Goal: Contribute content: Contribute content

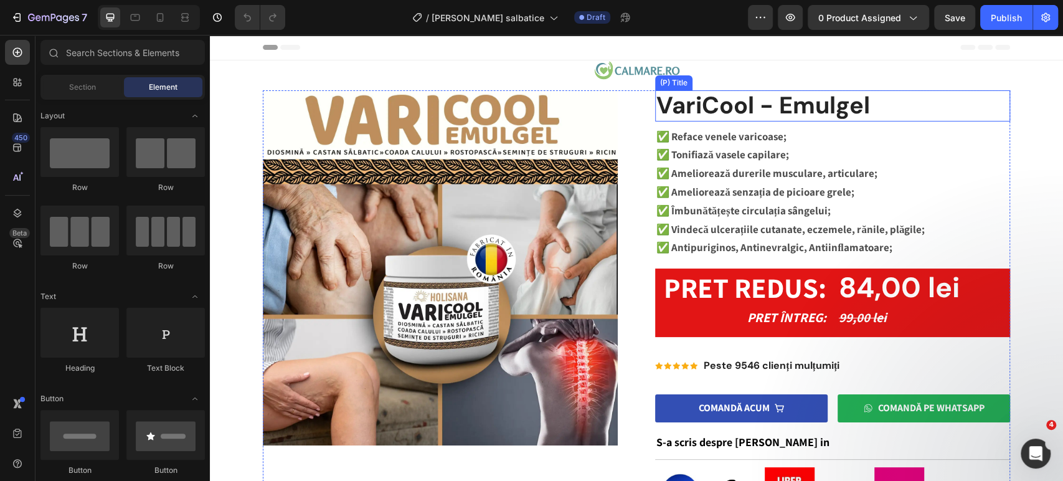
click at [782, 102] on h2 "VariCool - Emulgel" at bounding box center [832, 105] width 355 height 31
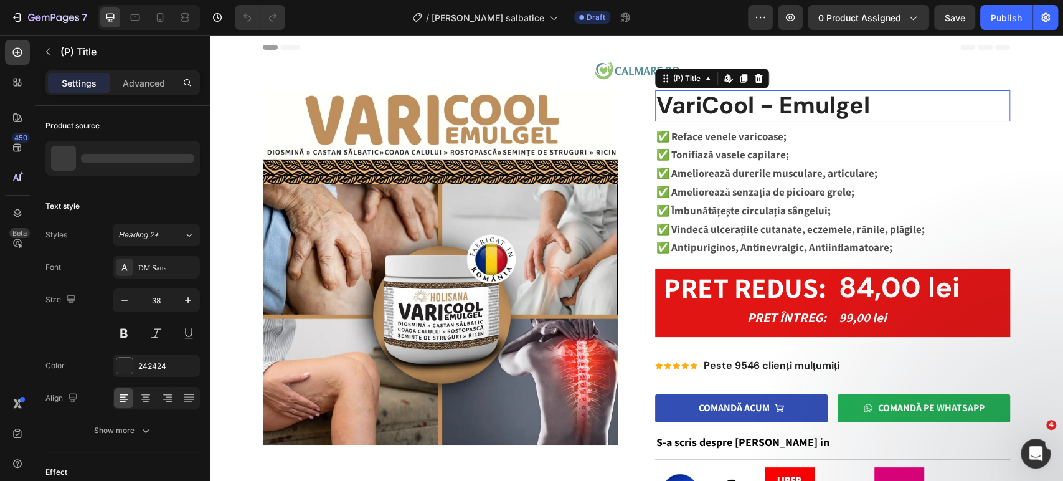
click at [782, 102] on h2 "VariCool - Emulgel" at bounding box center [832, 105] width 355 height 31
click at [727, 93] on h2 "VariCool - Emulgel" at bounding box center [832, 105] width 355 height 31
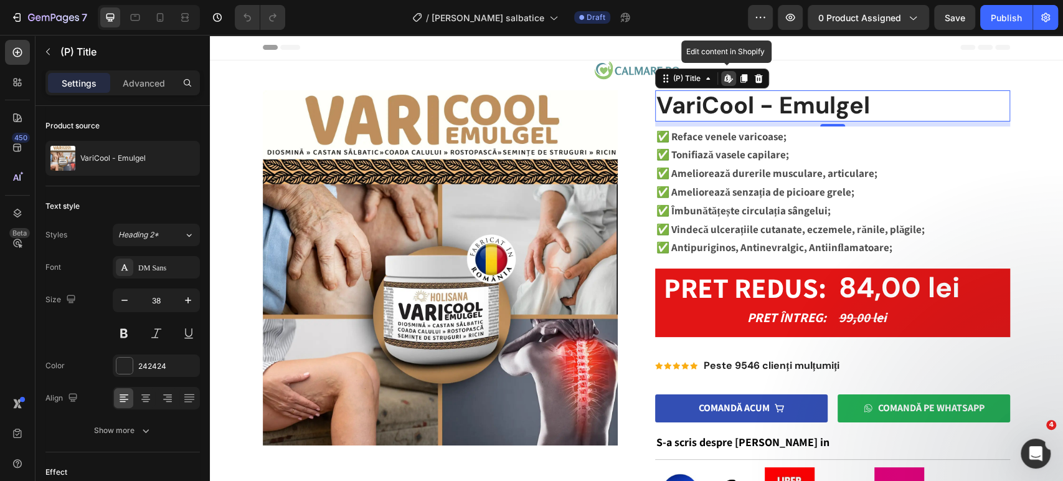
click at [725, 79] on icon at bounding box center [727, 77] width 5 height 7
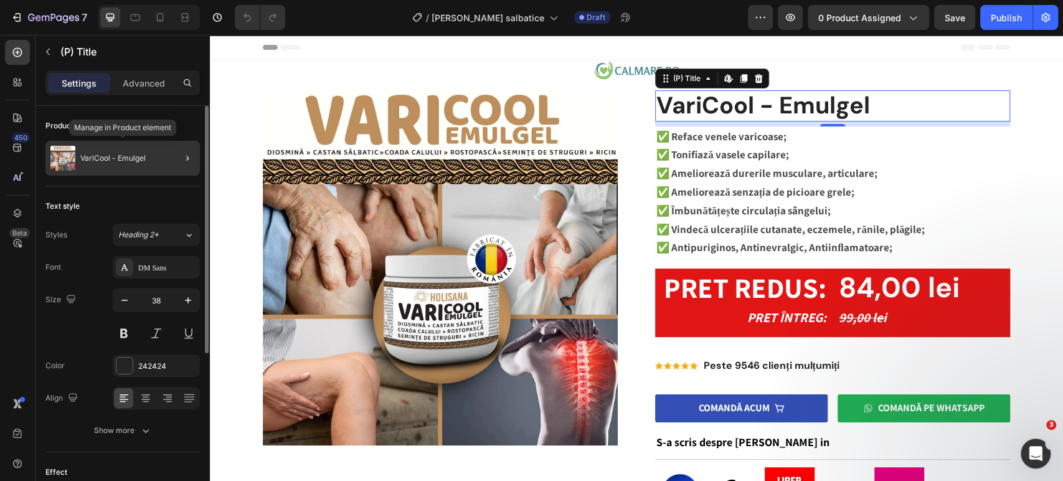
click at [151, 168] on div "VariCool - Emulgel" at bounding box center [122, 158] width 155 height 35
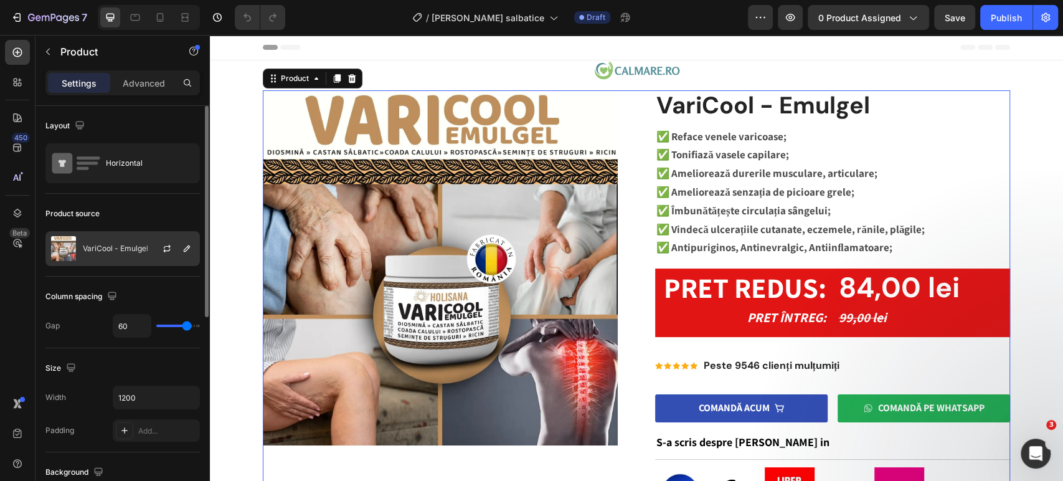
click at [117, 242] on div "VariCool - Emulgel" at bounding box center [122, 248] width 155 height 35
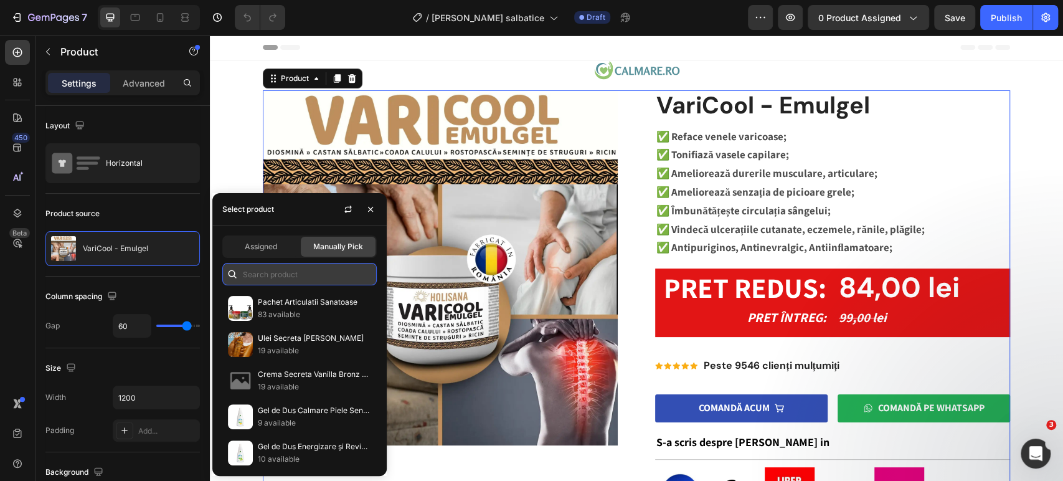
click at [264, 276] on input "text" at bounding box center [299, 274] width 155 height 22
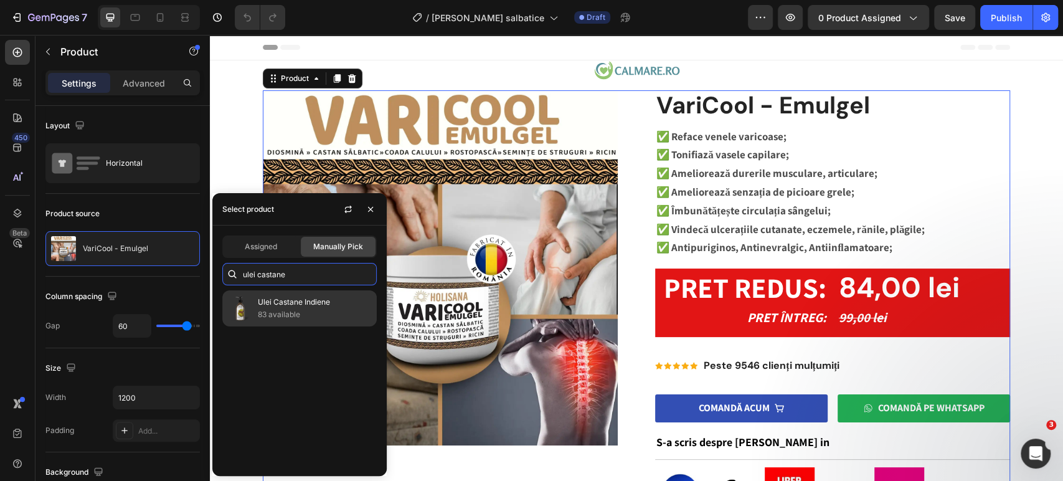
type input "ulei castane"
click at [301, 308] on div "Ulei Castane Indiene 83 available" at bounding box center [314, 308] width 113 height 25
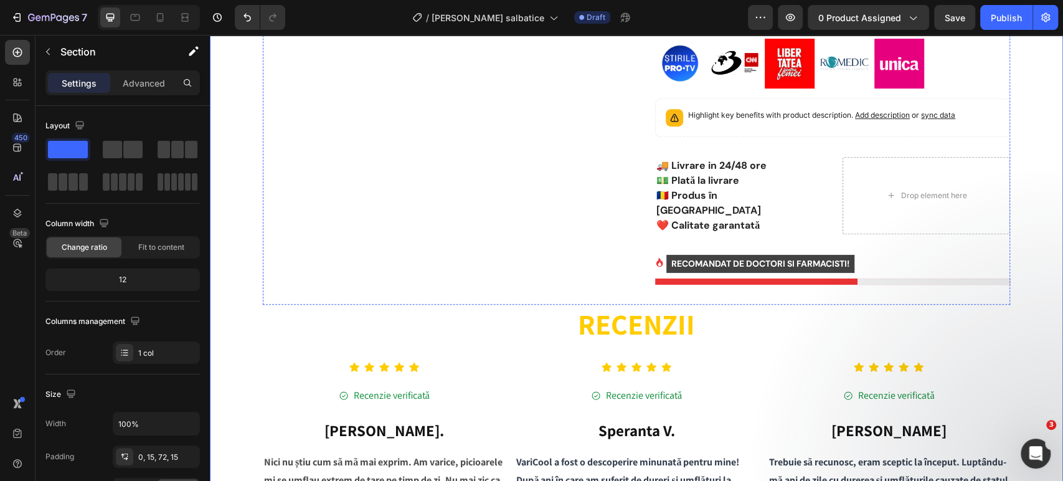
scroll to position [346, 0]
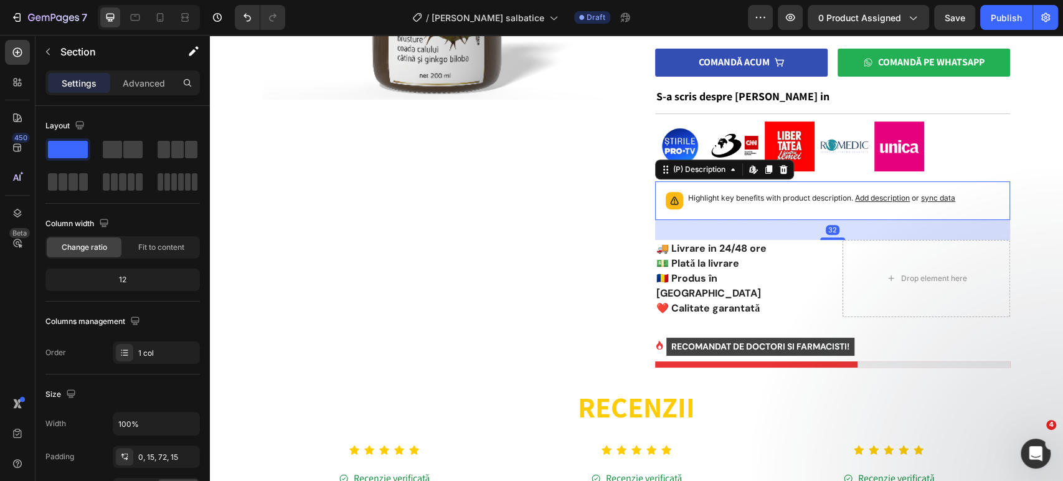
click at [879, 198] on span "Add description" at bounding box center [882, 197] width 55 height 9
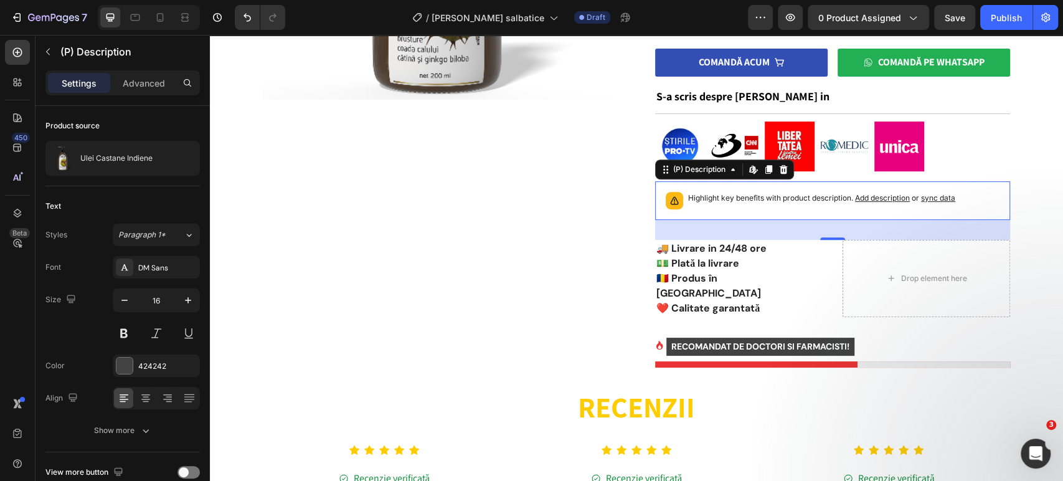
click at [723, 222] on div "32" at bounding box center [832, 230] width 355 height 20
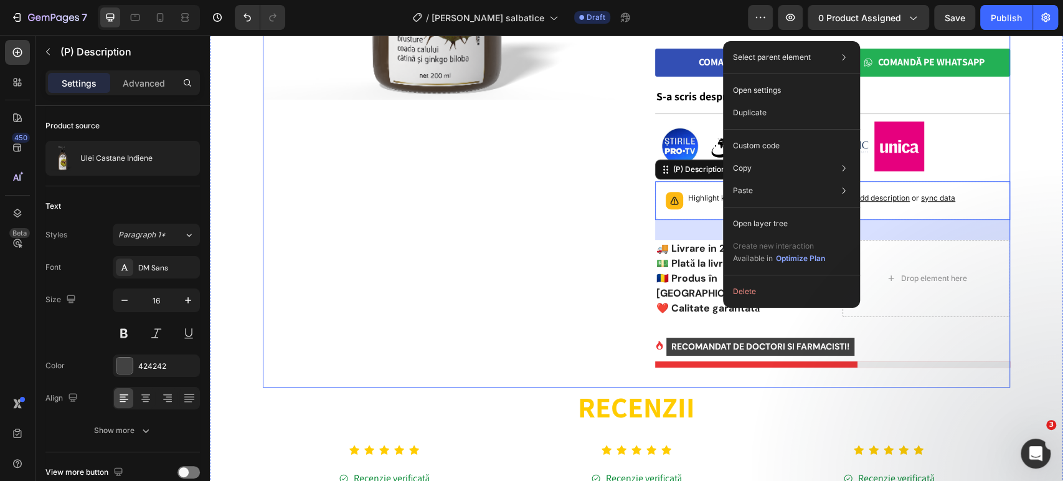
click at [601, 222] on div "Product Images" at bounding box center [440, 66] width 355 height 643
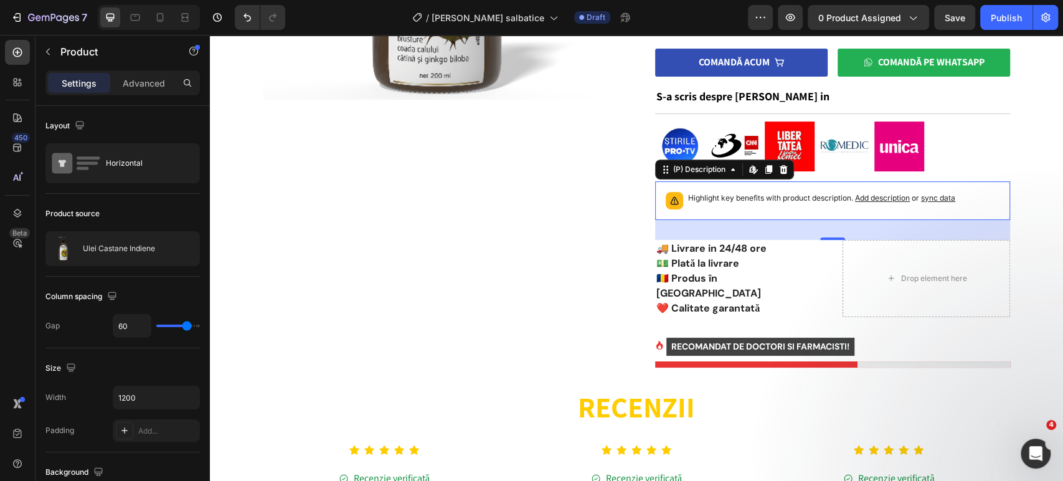
click at [695, 204] on div "Highlight key benefits with product description. Add description or sync data" at bounding box center [821, 200] width 267 height 17
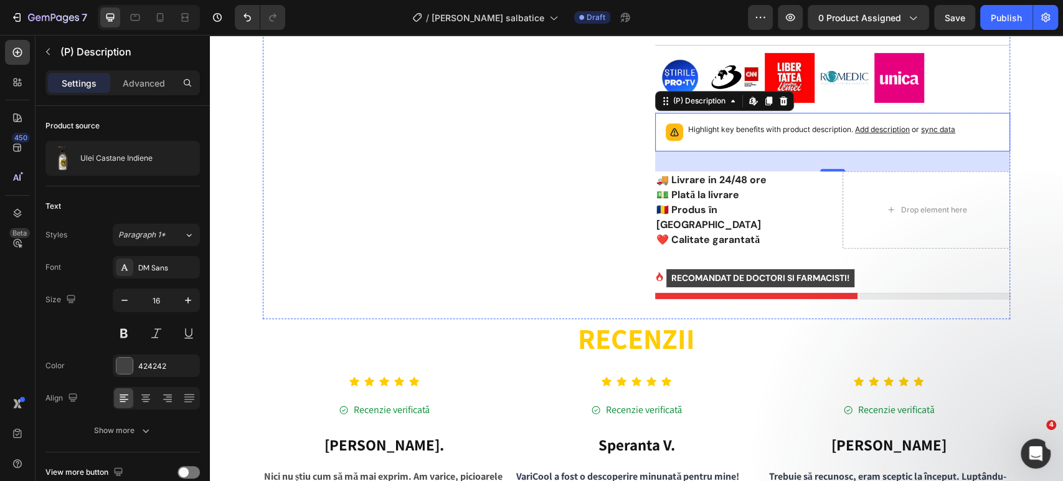
scroll to position [415, 0]
click at [697, 100] on div "(P) Description" at bounding box center [699, 100] width 57 height 11
click at [780, 102] on icon at bounding box center [784, 100] width 8 height 9
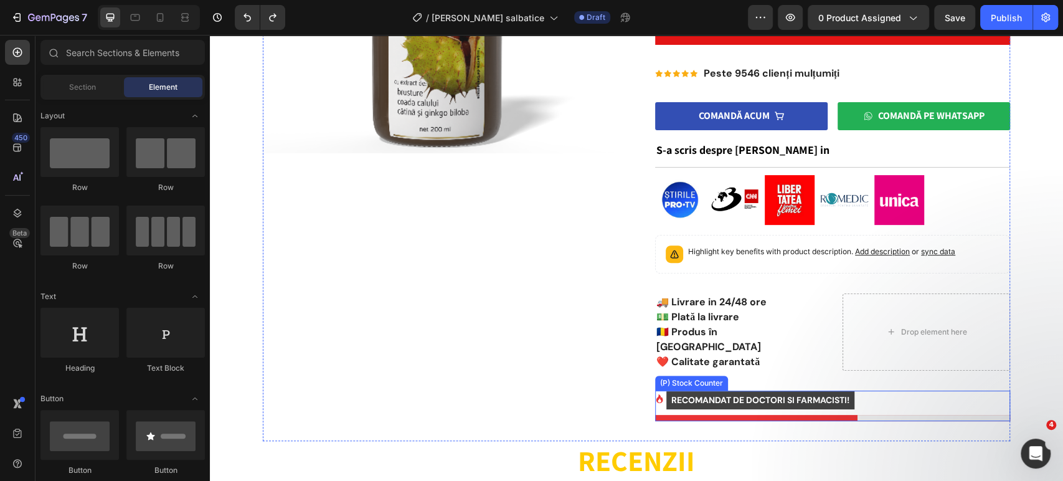
scroll to position [277, 0]
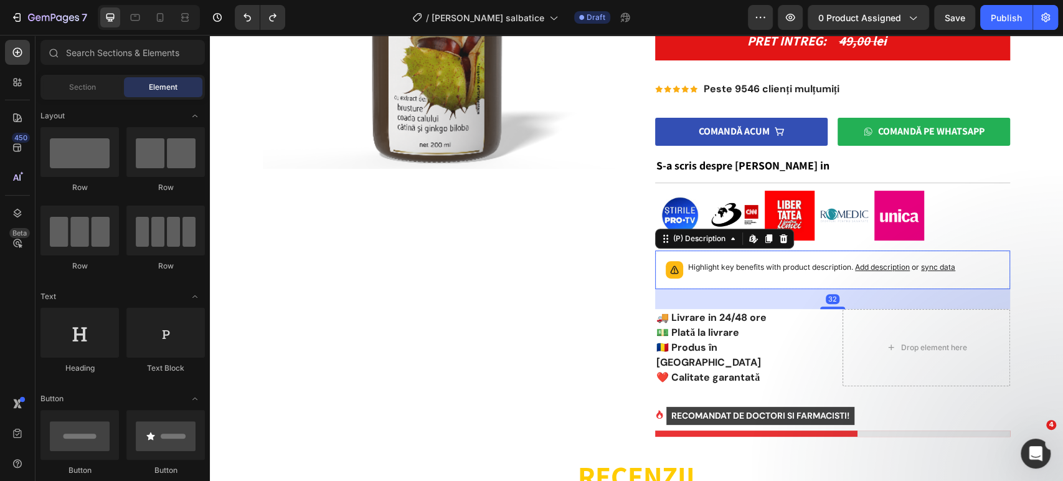
click at [690, 272] on p "Highlight key benefits with product description. Add description or sync data" at bounding box center [821, 267] width 267 height 12
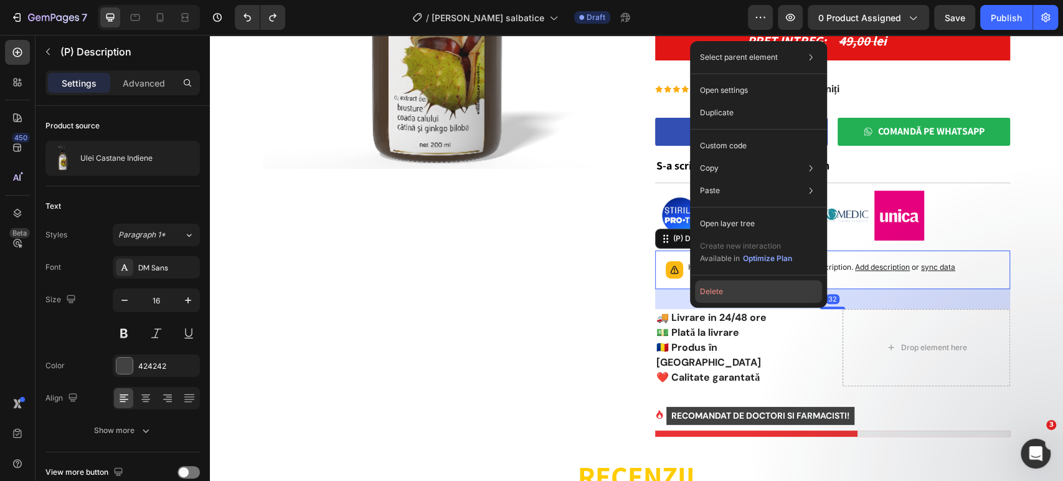
click at [725, 290] on button "Delete" at bounding box center [758, 291] width 127 height 22
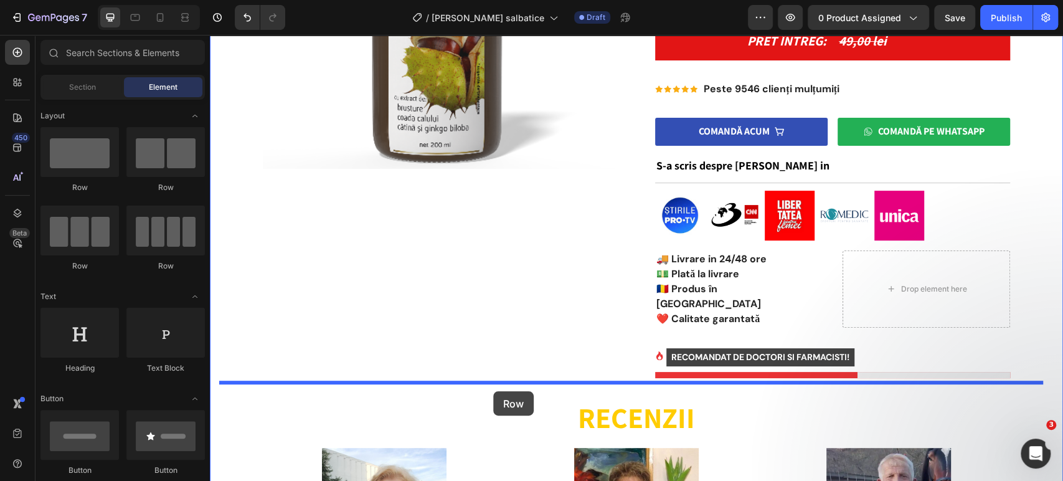
drag, startPoint x: 300, startPoint y: 204, endPoint x: 493, endPoint y: 391, distance: 269.2
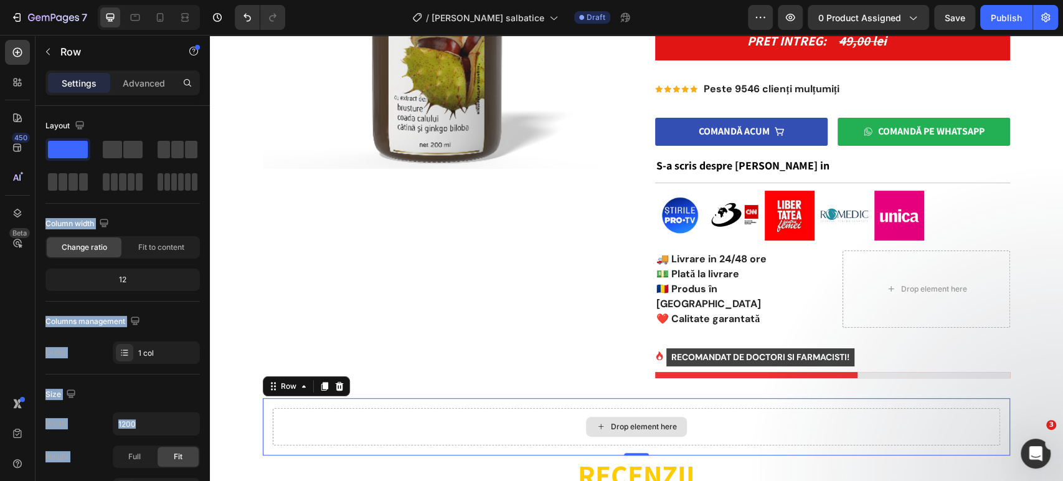
drag, startPoint x: 323, startPoint y: 183, endPoint x: 313, endPoint y: 354, distance: 172.3
click at [108, 146] on span at bounding box center [112, 149] width 19 height 17
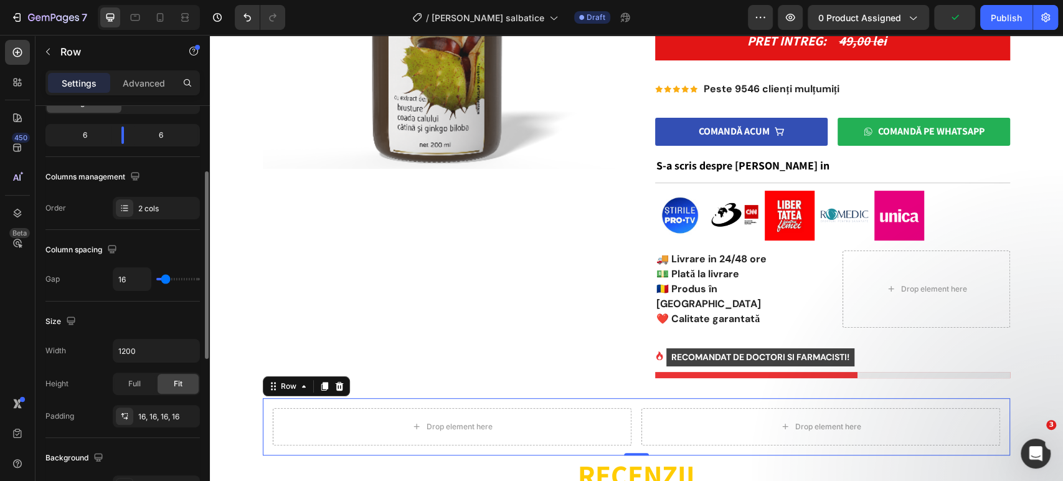
scroll to position [0, 0]
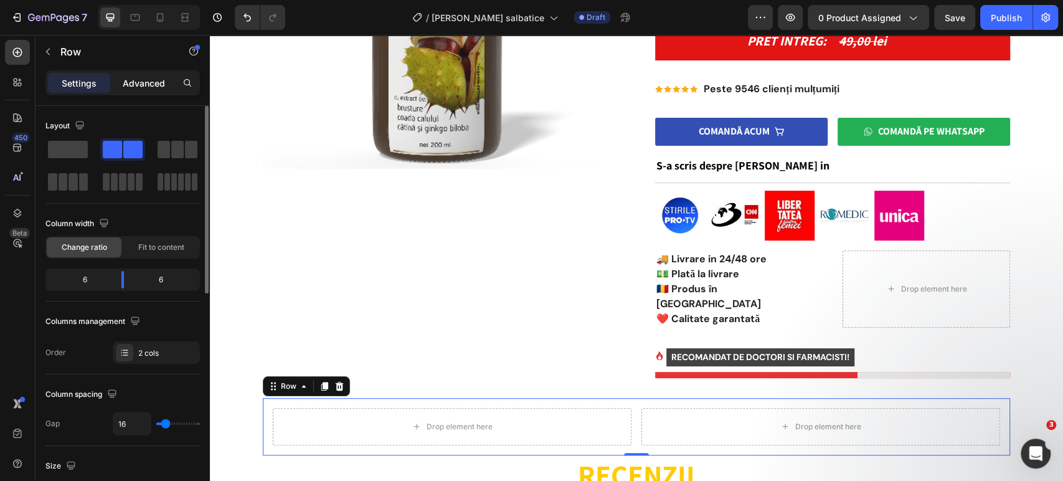
click at [142, 82] on p "Advanced" at bounding box center [144, 83] width 42 height 13
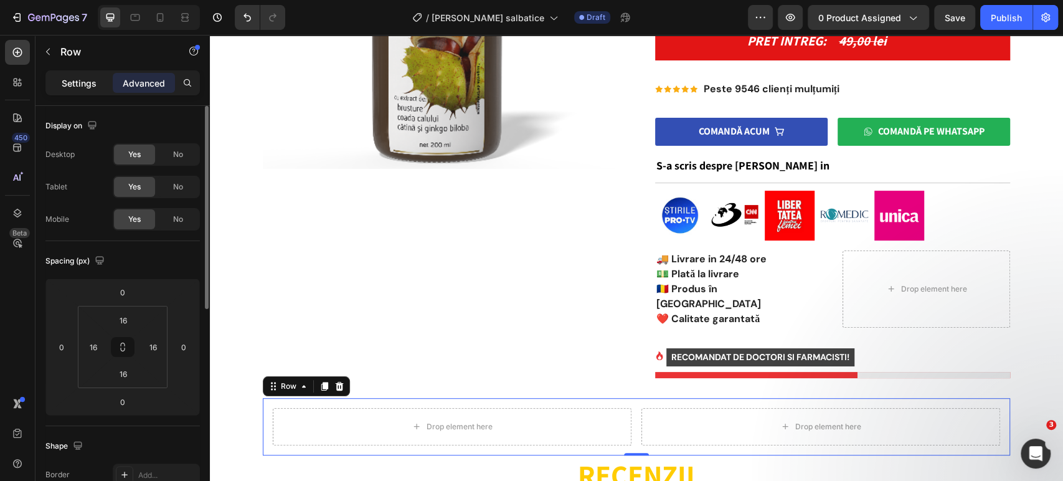
click at [81, 82] on p "Settings" at bounding box center [79, 83] width 35 height 13
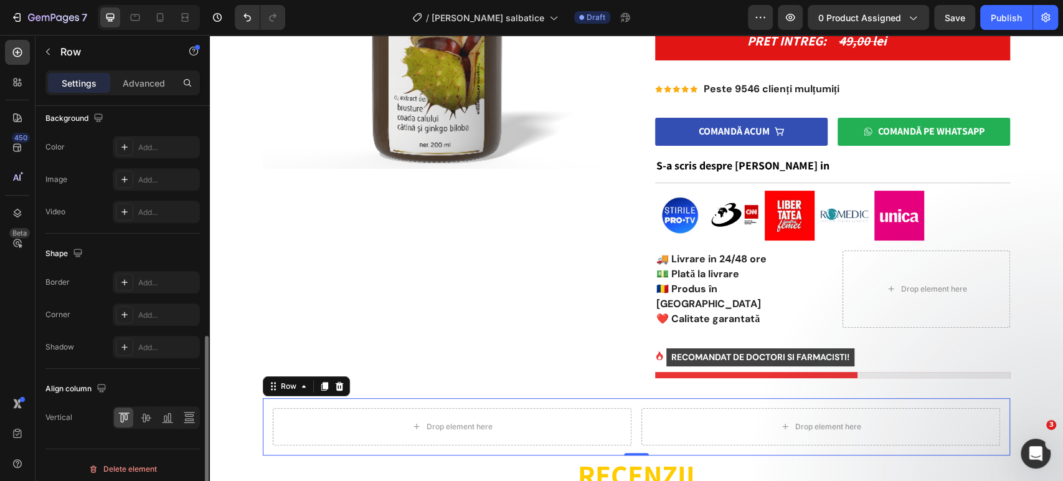
scroll to position [490, 0]
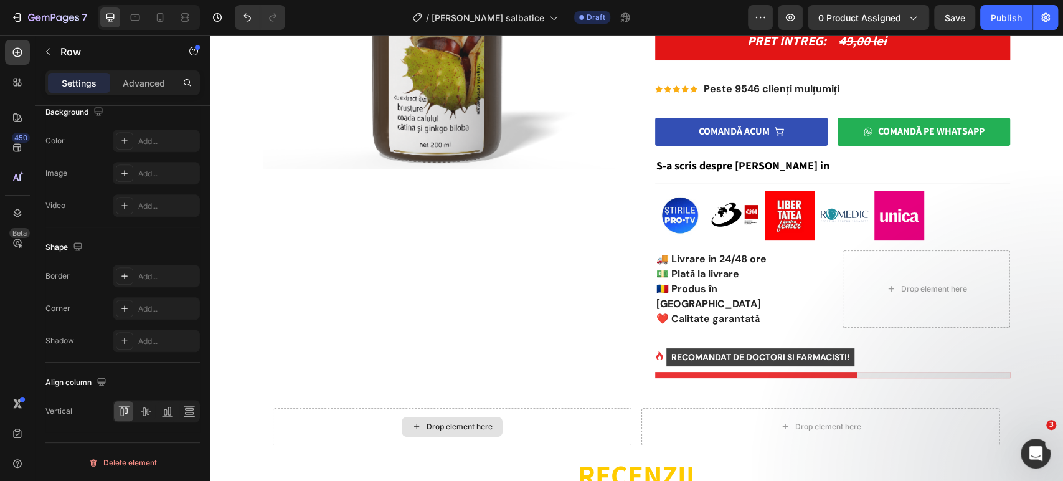
click at [406, 418] on div "Drop element here" at bounding box center [452, 427] width 101 height 20
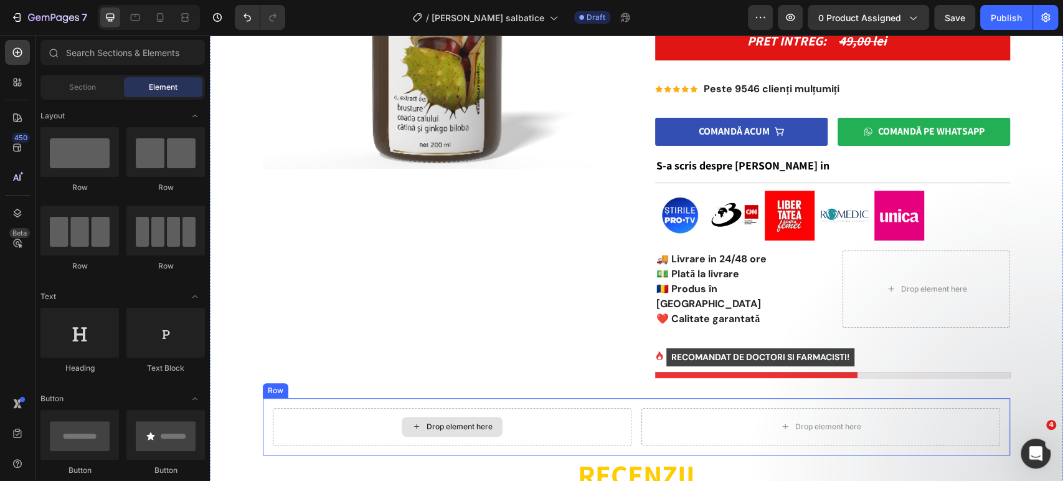
click at [407, 417] on div "Drop element here" at bounding box center [452, 427] width 101 height 20
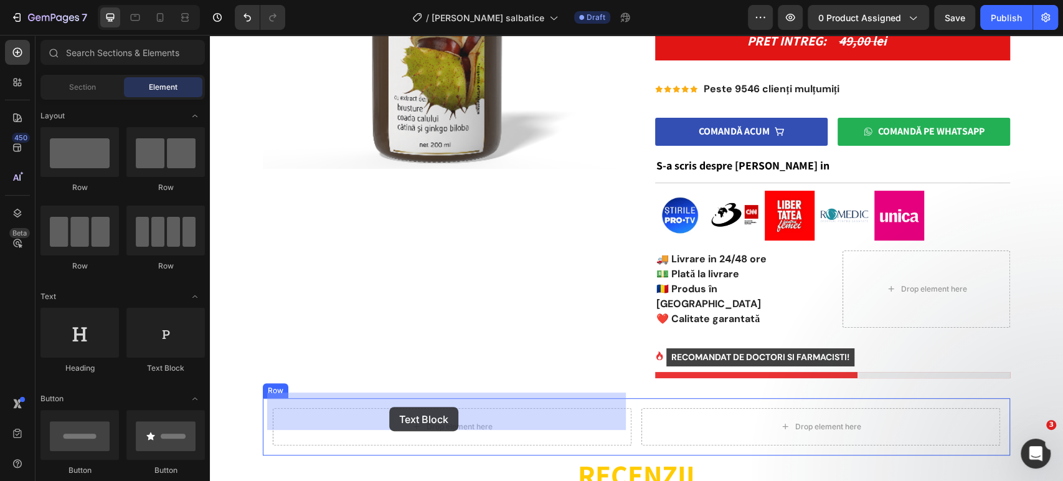
drag, startPoint x: 374, startPoint y: 376, endPoint x: 389, endPoint y: 407, distance: 34.8
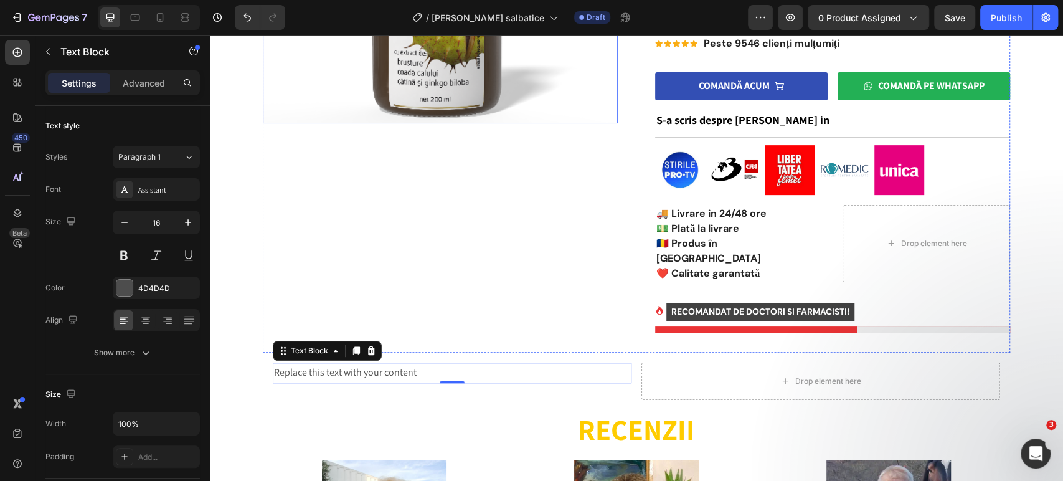
scroll to position [346, 0]
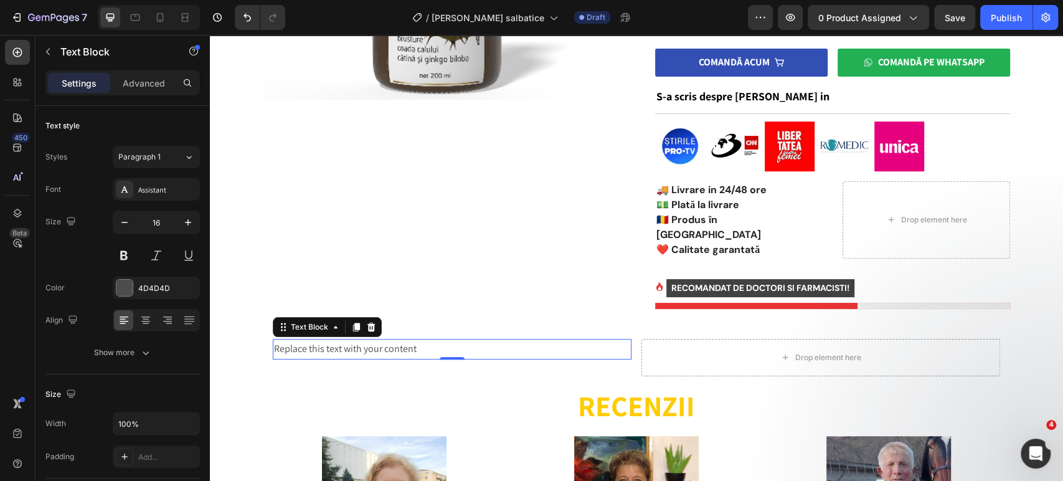
click at [343, 339] on div "Replace this text with your content" at bounding box center [452, 349] width 359 height 21
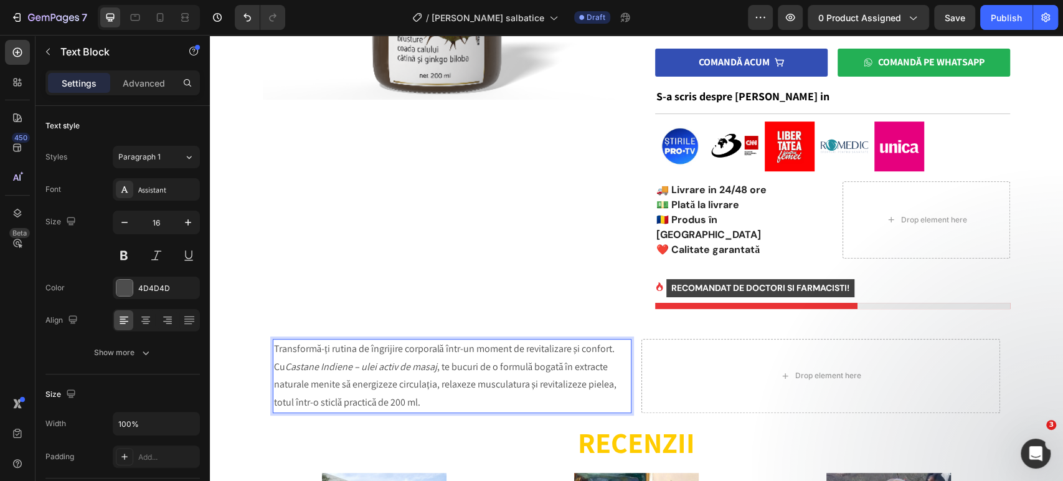
click at [274, 340] on p "Transformă-ți rutina de îngrijire corporală într-un moment de revitalizare și c…" at bounding box center [452, 376] width 356 height 72
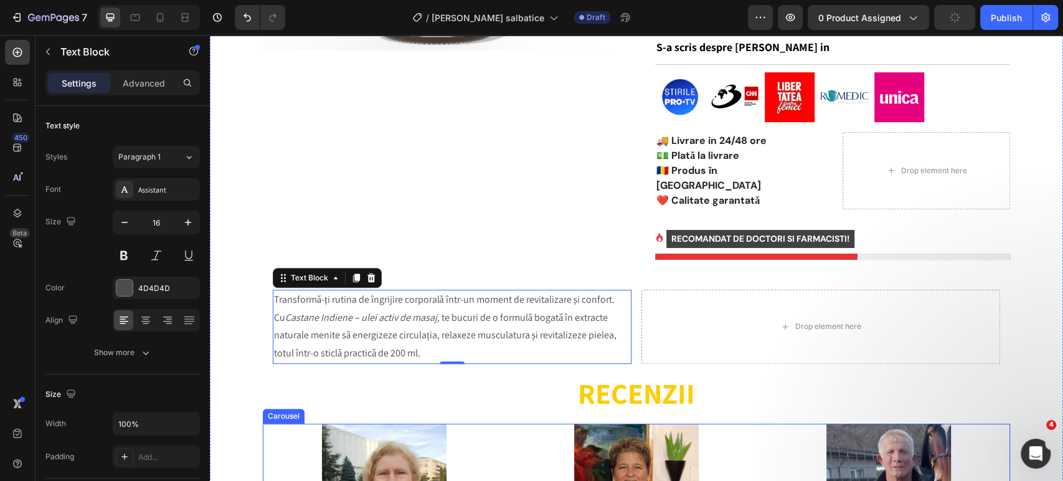
scroll to position [365, 0]
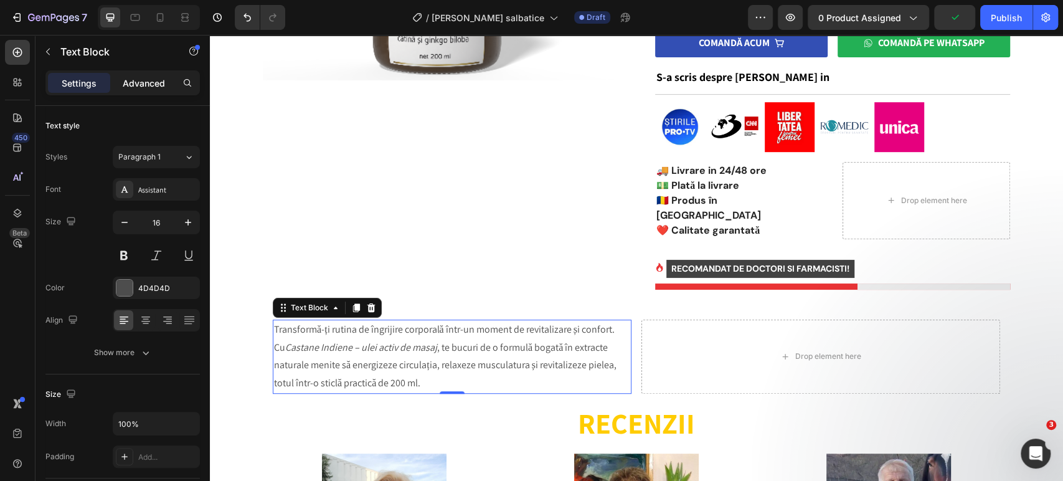
click at [143, 82] on p "Advanced" at bounding box center [144, 83] width 42 height 13
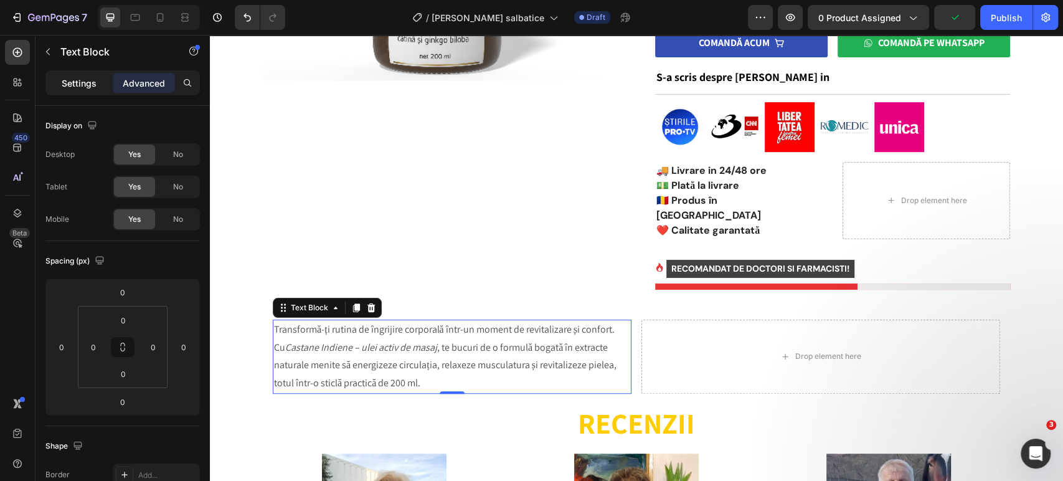
click at [94, 81] on p "Settings" at bounding box center [79, 83] width 35 height 13
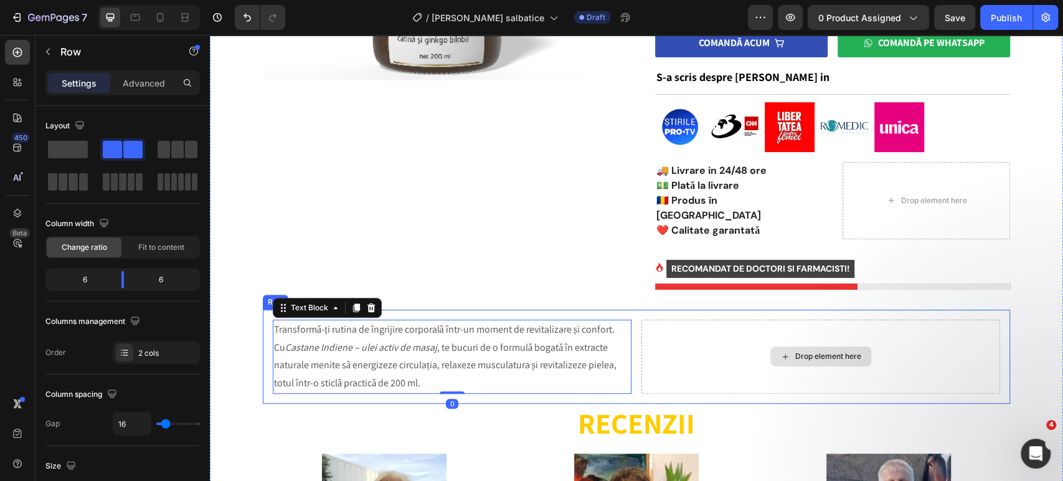
click at [654, 330] on div "Drop element here" at bounding box center [821, 357] width 359 height 74
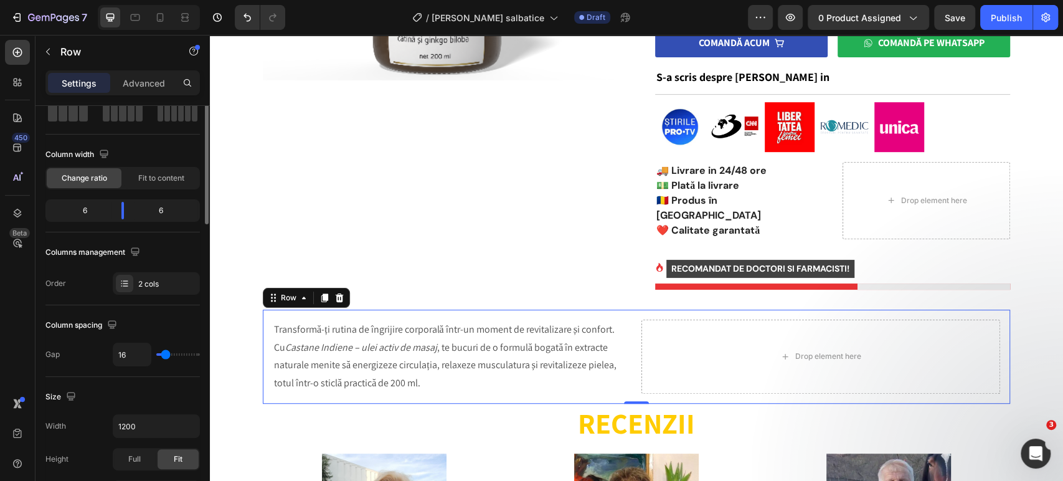
scroll to position [0, 0]
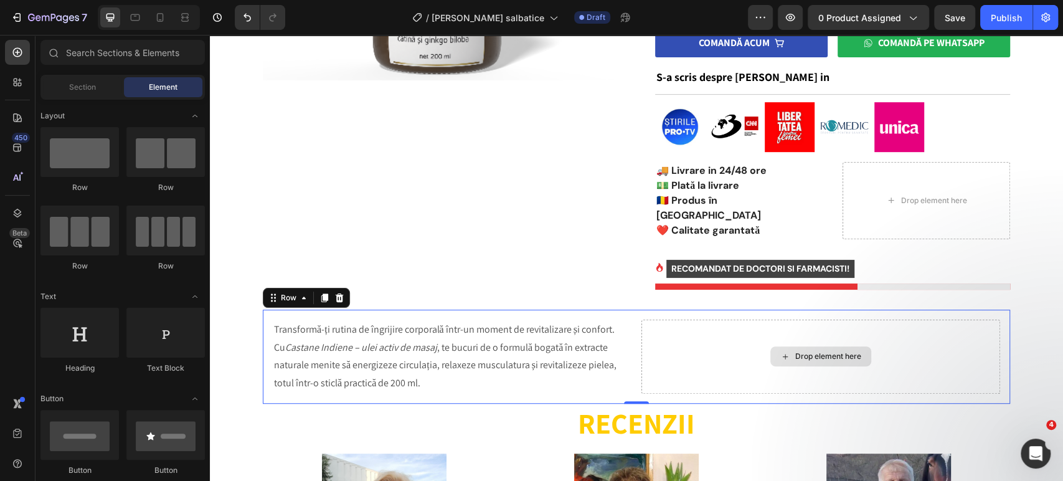
click at [797, 351] on div "Drop element here" at bounding box center [829, 356] width 66 height 10
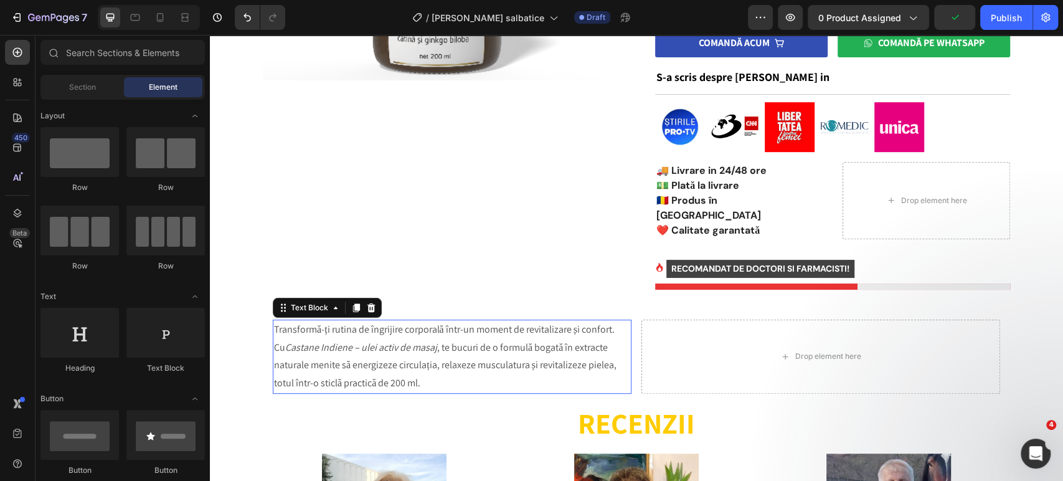
click at [392, 351] on p "Transformă-ți rutina de îngrijire corporală într-un moment de revitalizare și c…" at bounding box center [452, 357] width 356 height 72
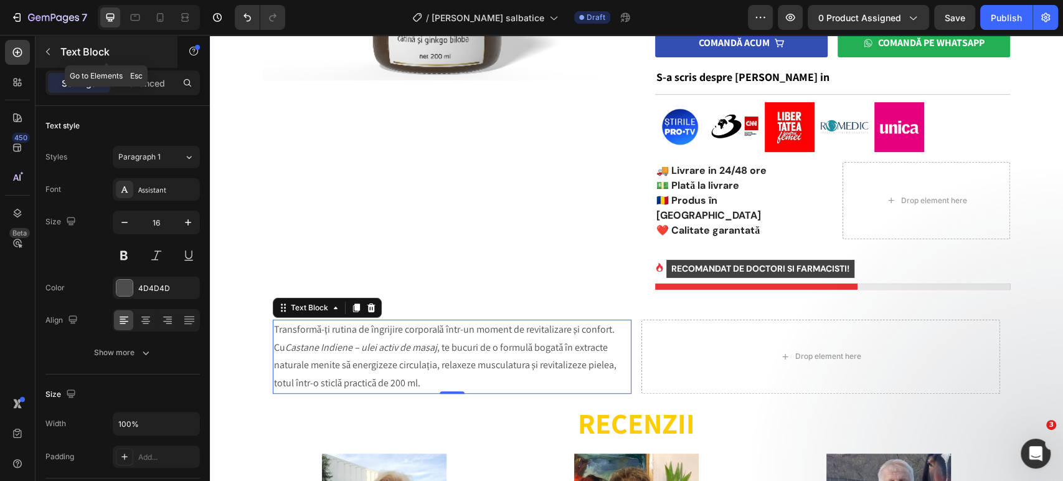
click at [64, 51] on p "Text Block" at bounding box center [113, 51] width 106 height 15
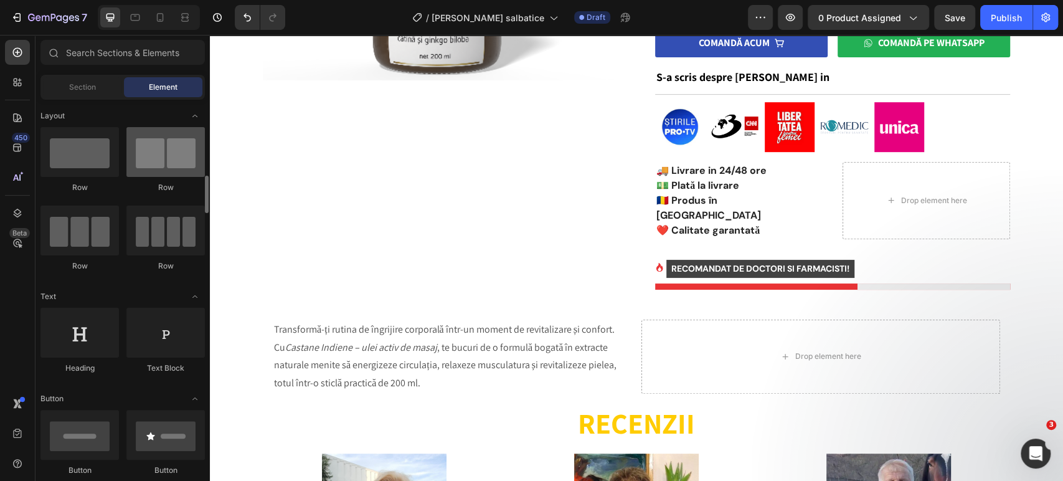
scroll to position [69, 0]
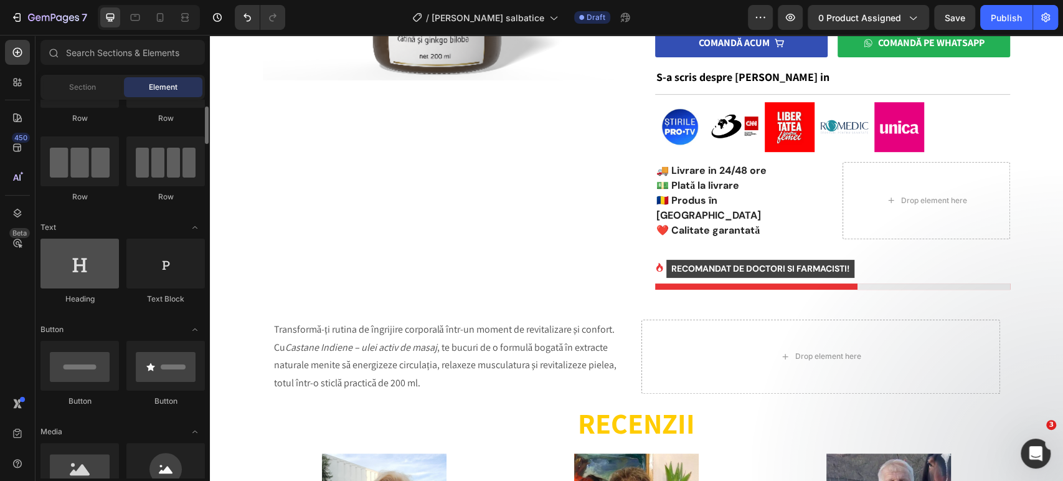
click at [97, 270] on div at bounding box center [79, 264] width 78 height 50
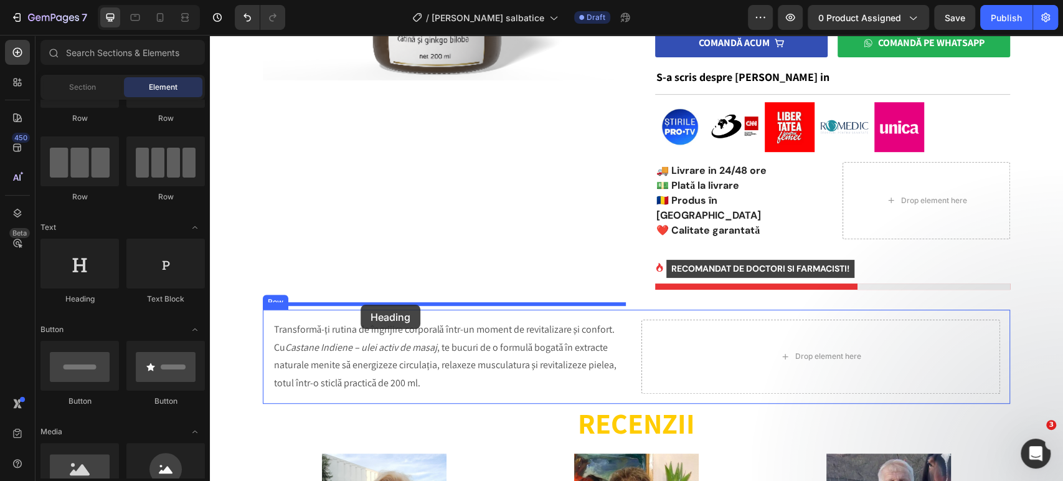
drag, startPoint x: 290, startPoint y: 301, endPoint x: 361, endPoint y: 305, distance: 70.5
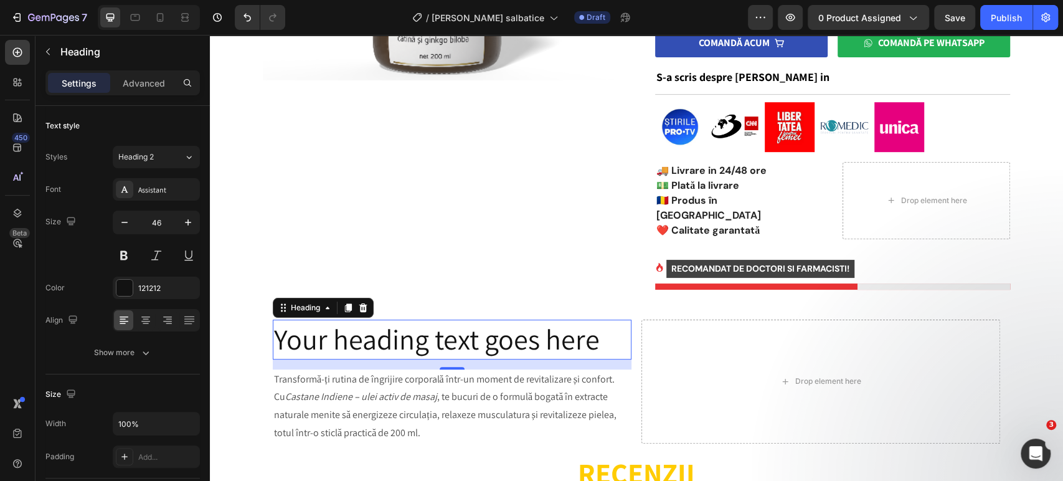
click at [399, 321] on h2 "Your heading text goes here" at bounding box center [452, 340] width 359 height 40
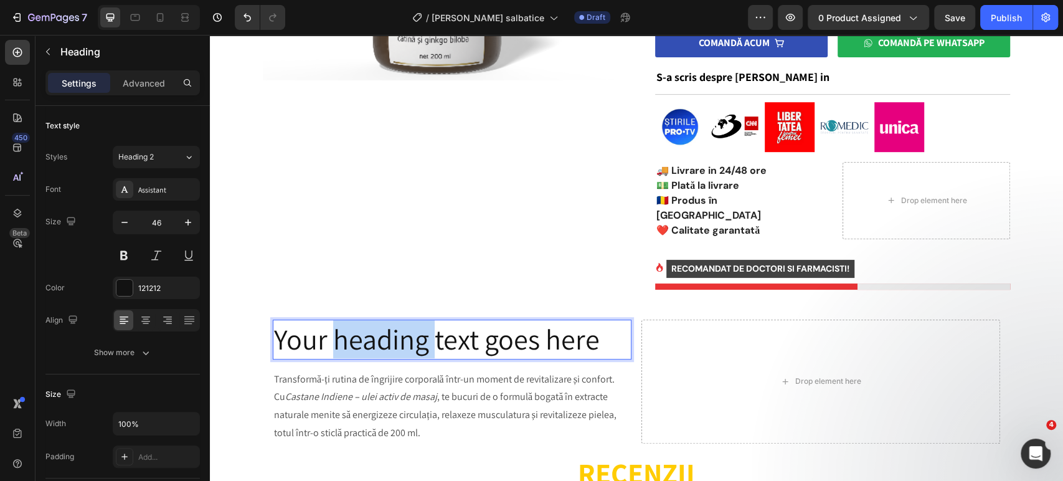
click at [399, 321] on p "Your heading text goes here" at bounding box center [452, 339] width 356 height 37
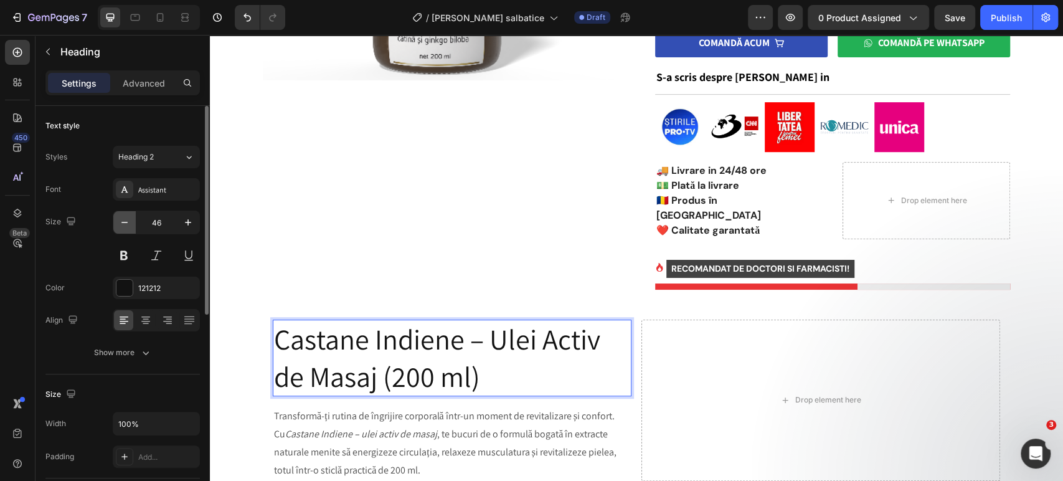
click at [123, 221] on icon "button" at bounding box center [124, 222] width 12 height 12
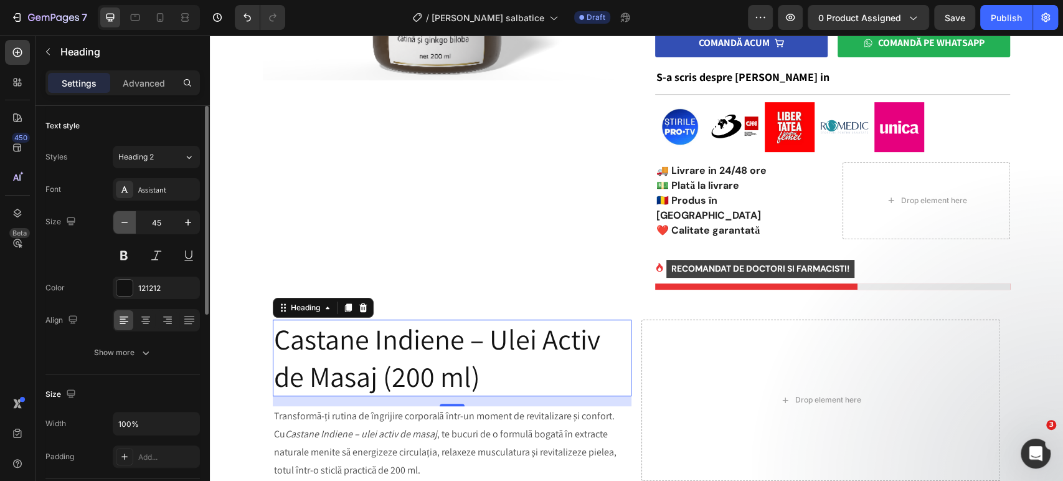
click at [123, 221] on icon "button" at bounding box center [124, 222] width 12 height 12
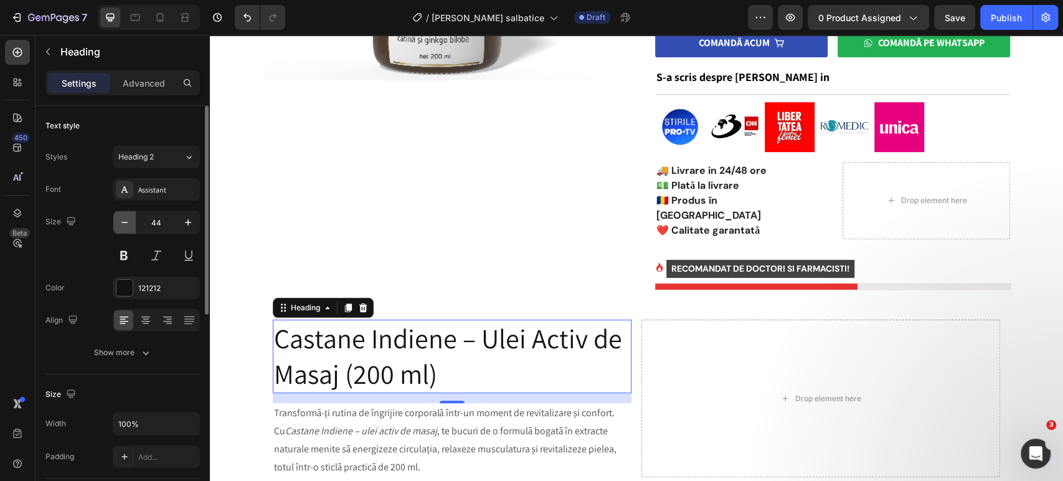
click at [123, 221] on icon "button" at bounding box center [124, 222] width 12 height 12
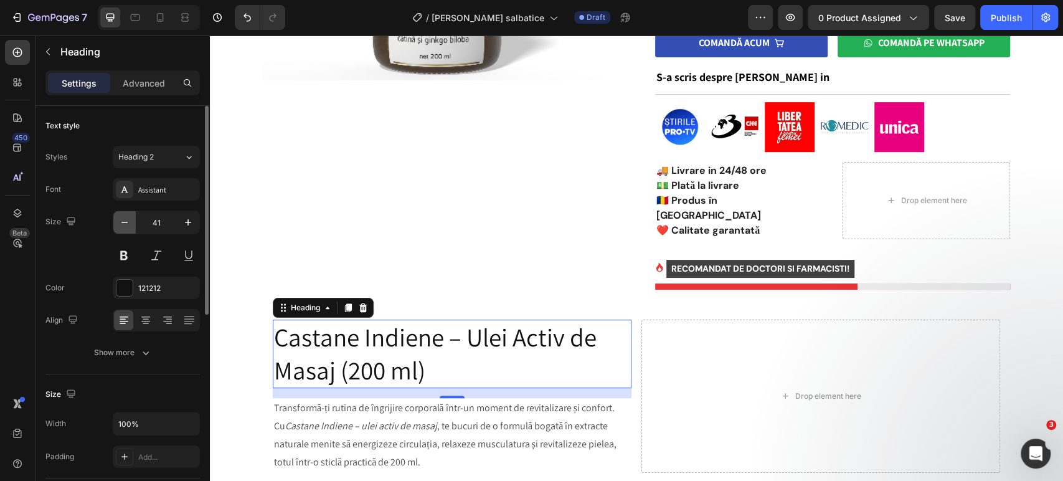
click at [123, 221] on icon "button" at bounding box center [124, 222] width 12 height 12
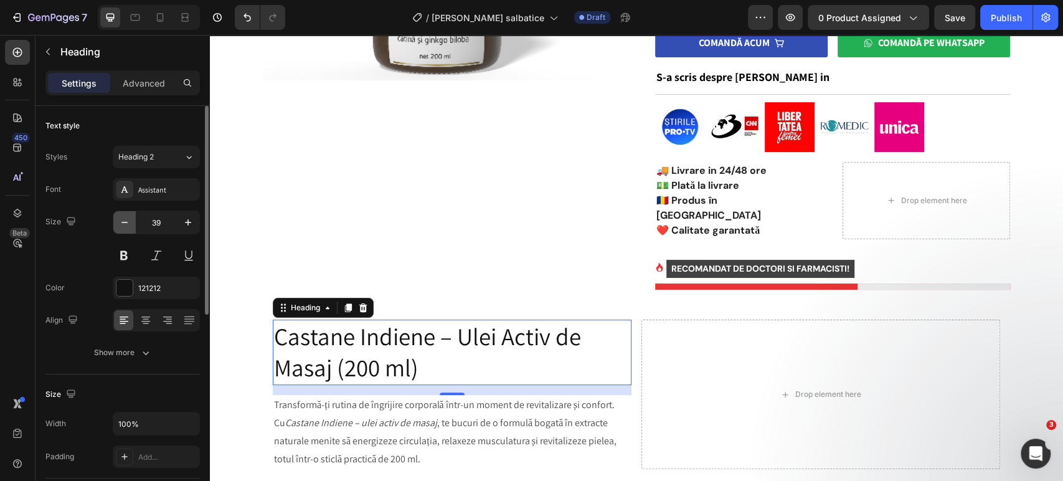
click at [123, 221] on icon "button" at bounding box center [124, 222] width 12 height 12
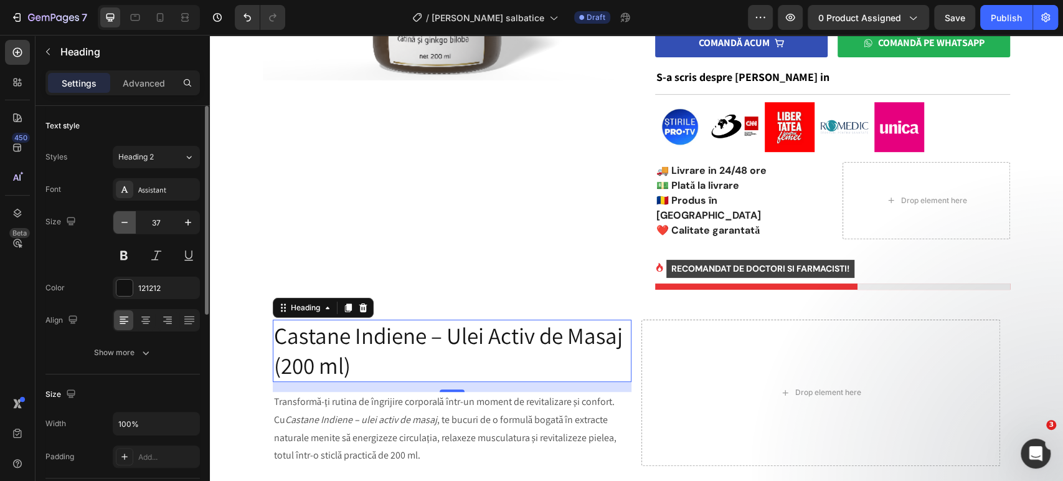
click at [123, 221] on icon "button" at bounding box center [124, 222] width 12 height 12
type input "35"
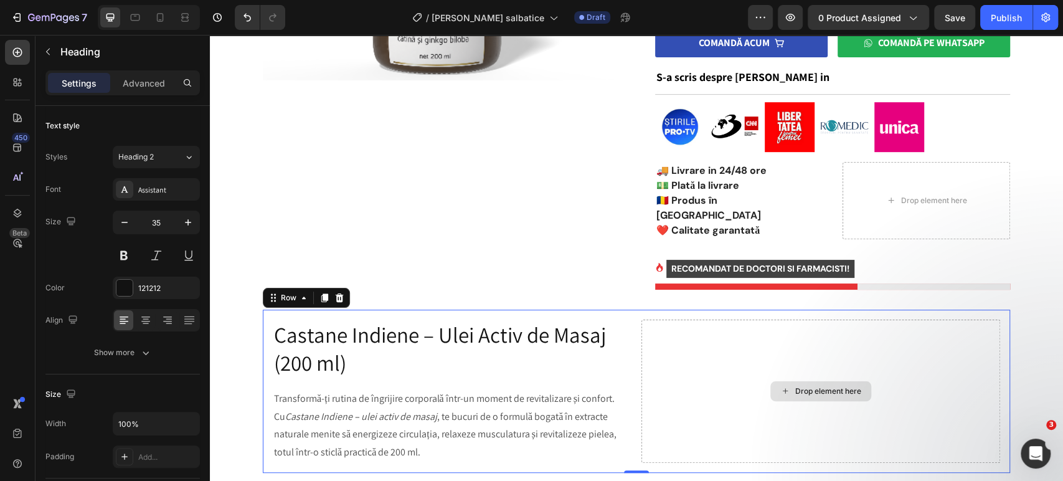
click at [642, 340] on div "Drop element here" at bounding box center [821, 391] width 359 height 143
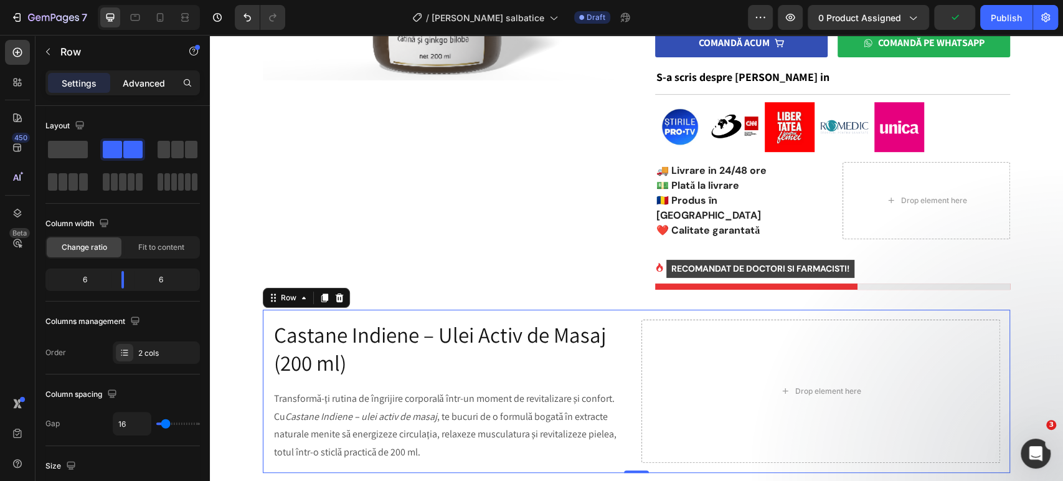
click at [137, 80] on p "Advanced" at bounding box center [144, 83] width 42 height 13
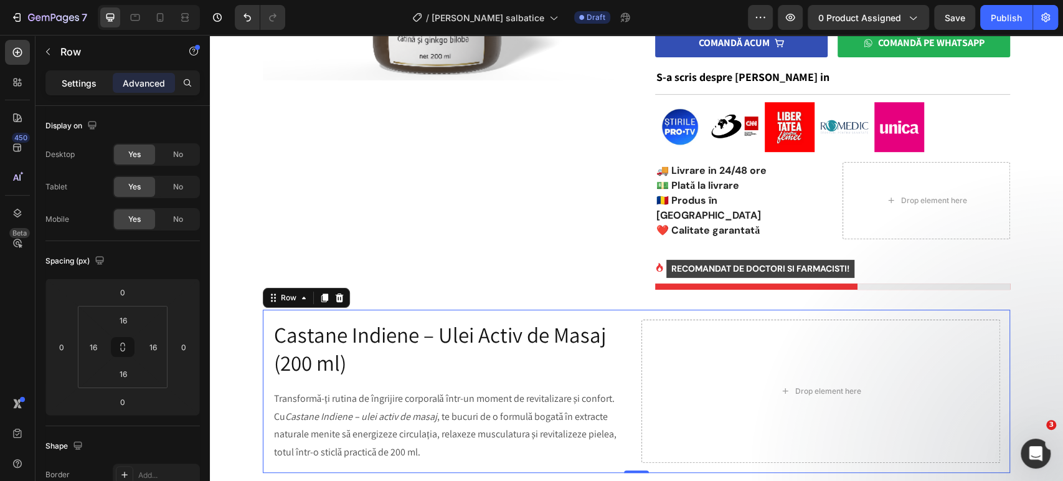
click at [60, 79] on div "Settings" at bounding box center [79, 83] width 62 height 20
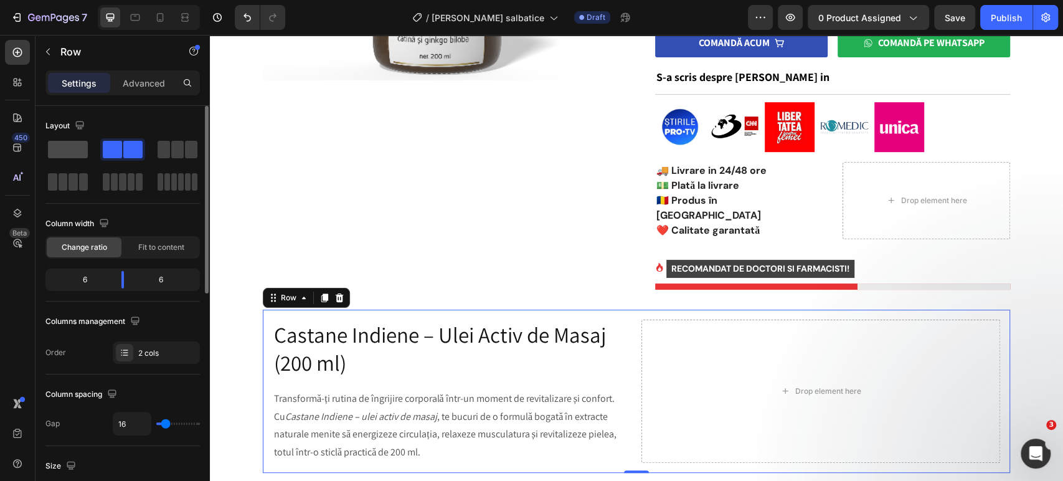
click at [100, 138] on div at bounding box center [122, 149] width 45 height 22
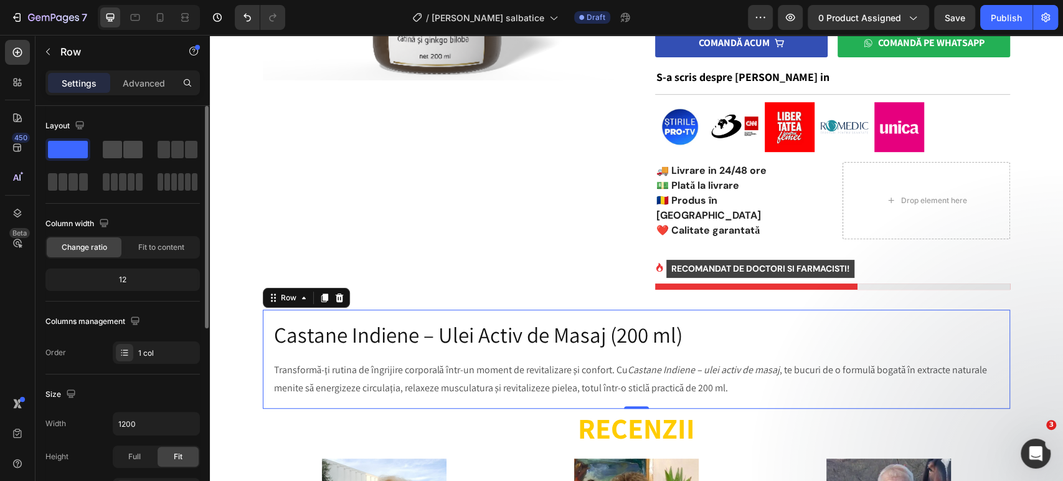
click at [114, 150] on span at bounding box center [112, 149] width 19 height 17
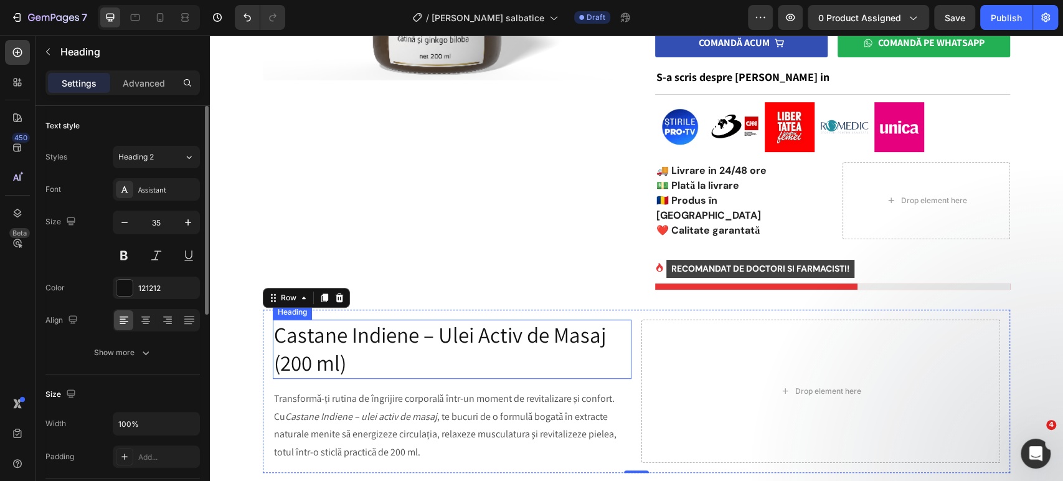
click at [597, 324] on p "Castane Indiene – Ulei Activ de Masaj (200 ml)" at bounding box center [452, 349] width 356 height 57
click at [612, 323] on p "Castane Indiene – Ulei Activ de Masaj (200 ml)" at bounding box center [452, 349] width 356 height 57
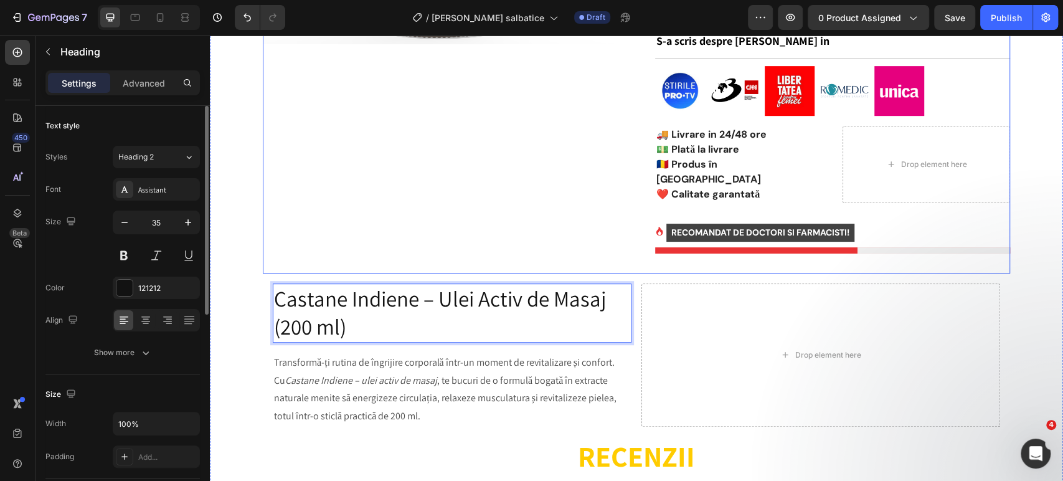
scroll to position [434, 0]
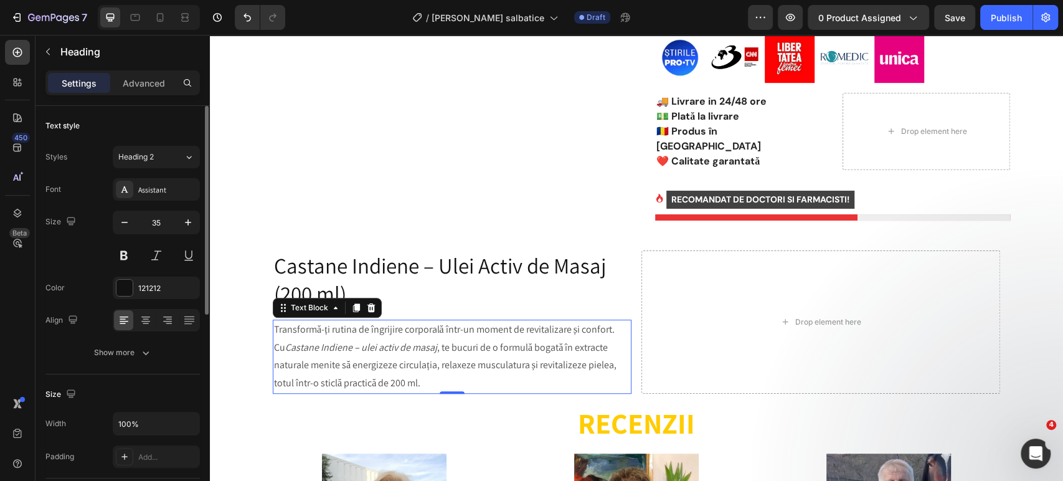
click at [500, 336] on p "Transformă-ți rutina de îngrijire corporală într-un moment de revitalizare și c…" at bounding box center [452, 357] width 356 height 72
click at [184, 219] on icon "button" at bounding box center [188, 222] width 12 height 12
type input "17"
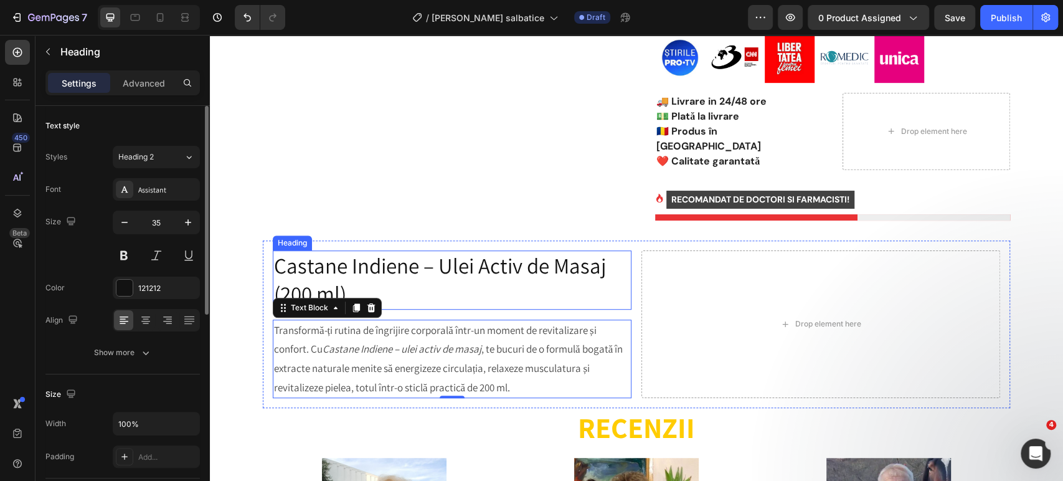
click at [516, 257] on p "Castane Indiene – Ulei Activ de Masaj (200 ml)" at bounding box center [452, 280] width 356 height 57
click at [465, 342] on icon "Castane Indiene – ulei activ de masaj" at bounding box center [402, 349] width 159 height 14
click at [187, 215] on button "button" at bounding box center [188, 222] width 22 height 22
type input "18"
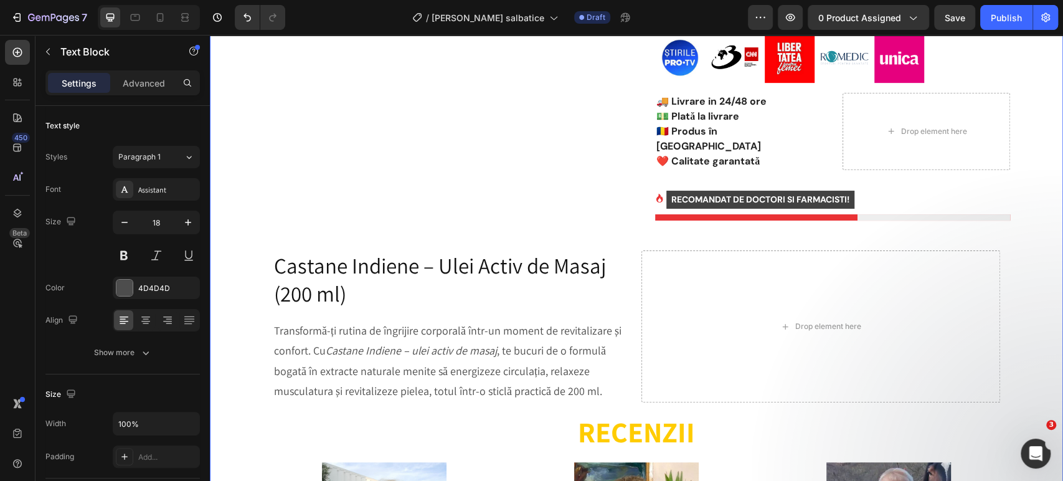
click at [234, 255] on div "Image Product Images Ulei Castane Indiene (P) Title ✅ Reface venele varicoase; …" at bounding box center [636, 328] width 835 height 1405
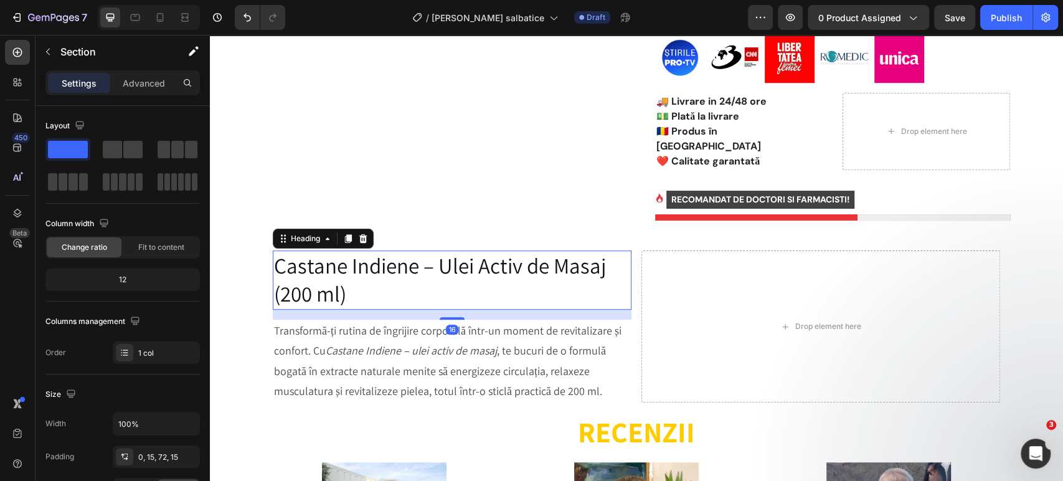
click at [376, 263] on p "Castane Indiene – Ulei Activ de Masaj (200 ml)" at bounding box center [452, 280] width 356 height 57
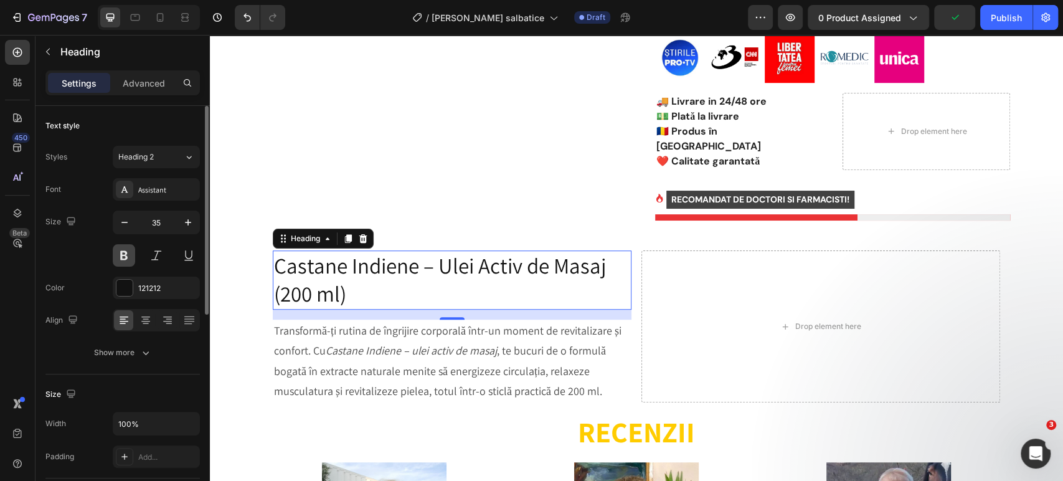
click at [133, 253] on button at bounding box center [124, 255] width 22 height 22
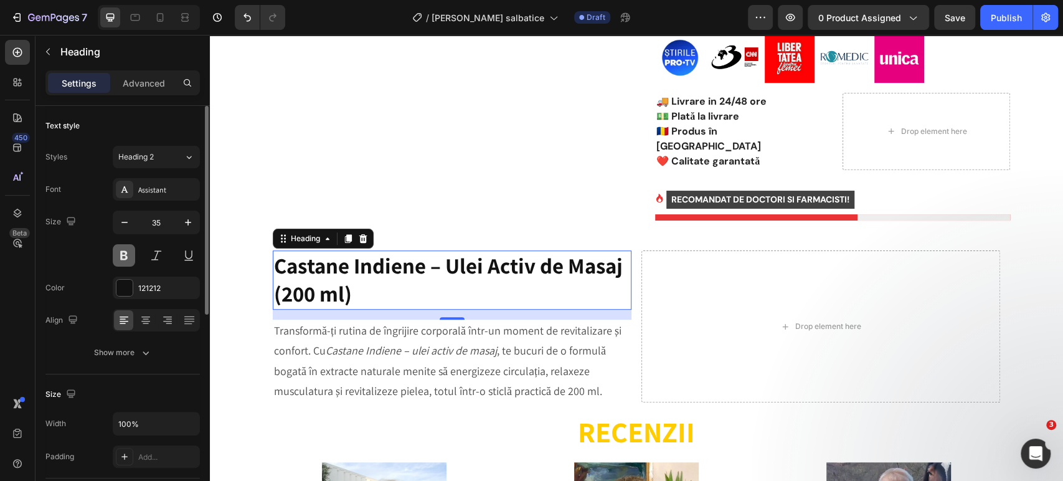
click at [128, 252] on button at bounding box center [124, 255] width 22 height 22
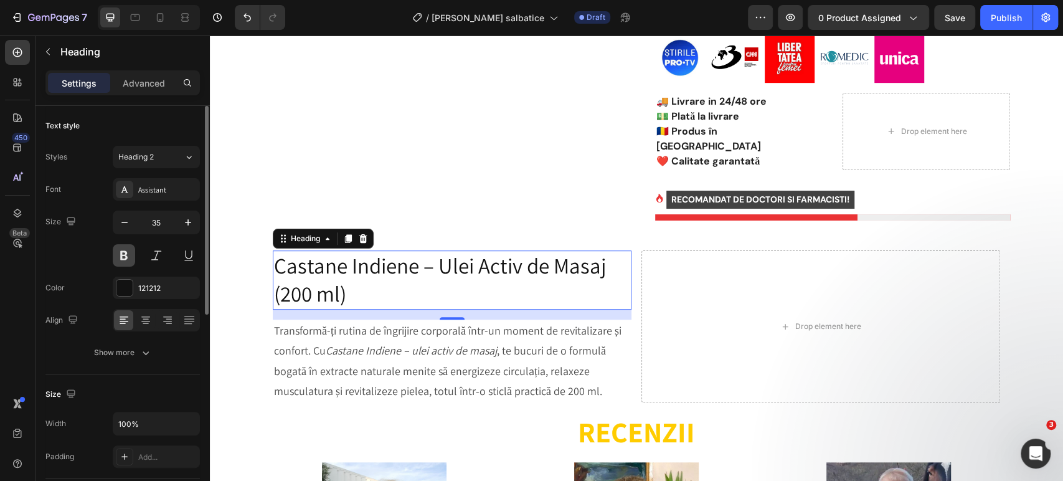
click at [120, 248] on button at bounding box center [124, 255] width 22 height 22
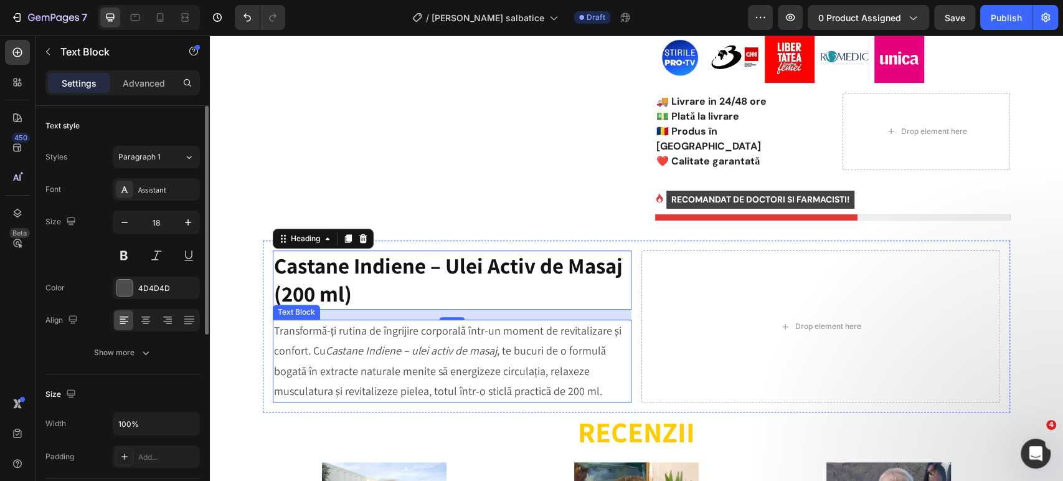
click at [364, 343] on icon "Castane Indiene – ulei activ de masaj" at bounding box center [411, 350] width 171 height 14
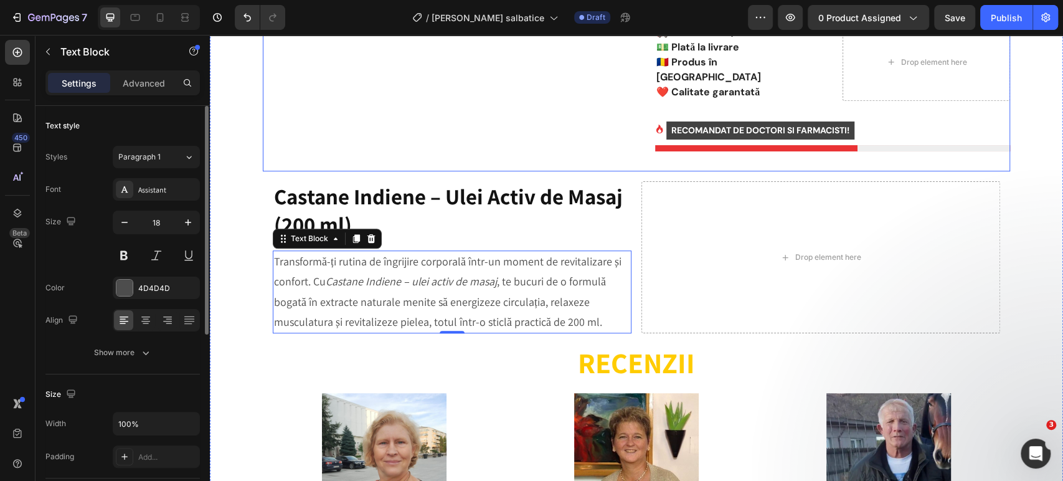
scroll to position [573, 0]
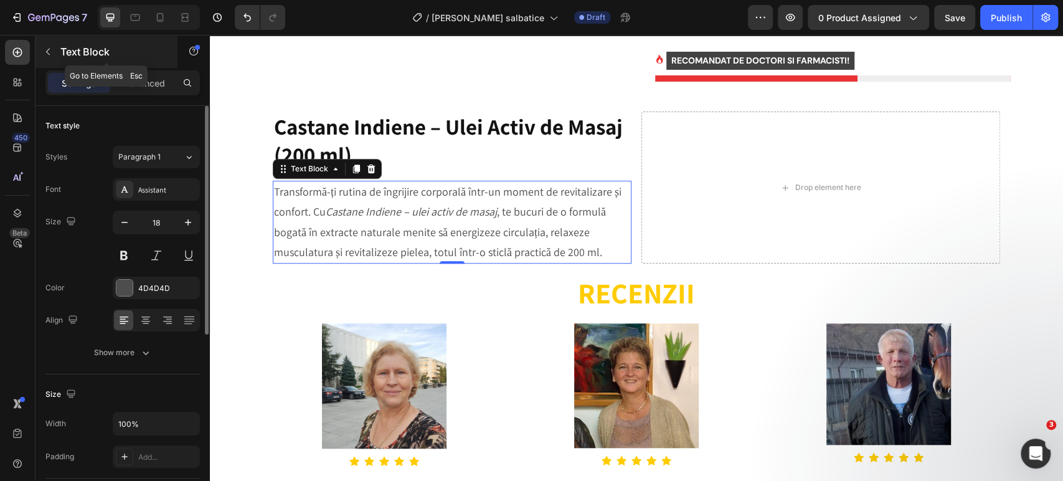
click at [60, 47] on p "Text Block" at bounding box center [113, 51] width 106 height 15
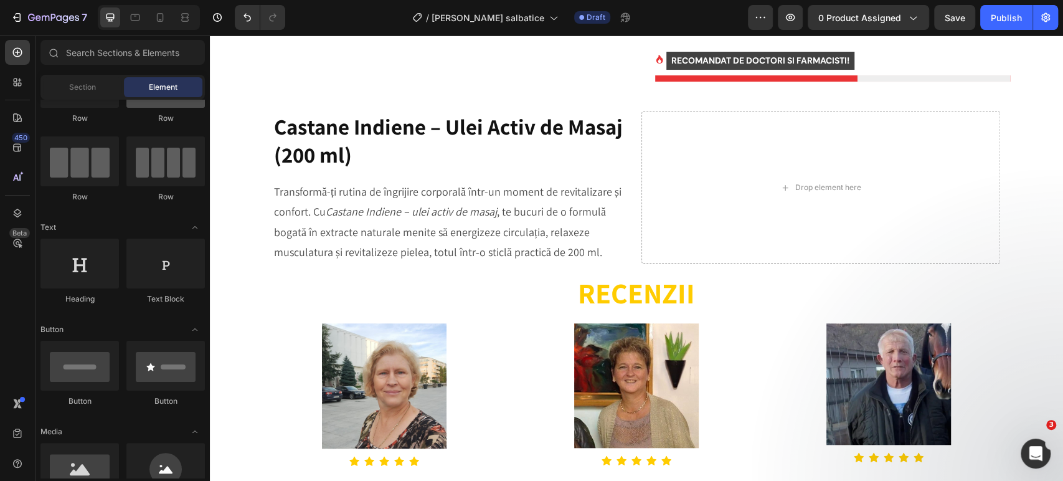
scroll to position [0, 0]
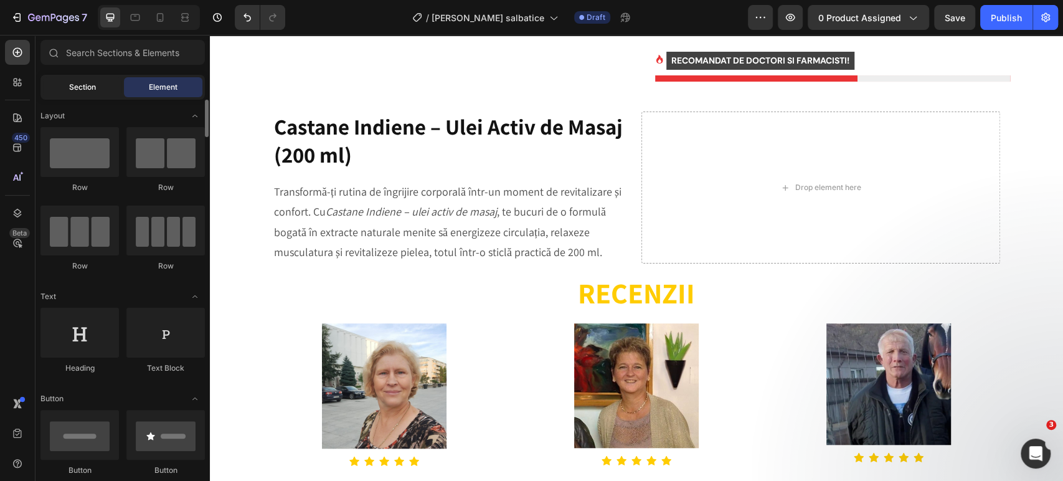
click at [95, 95] on div "Section" at bounding box center [82, 87] width 78 height 20
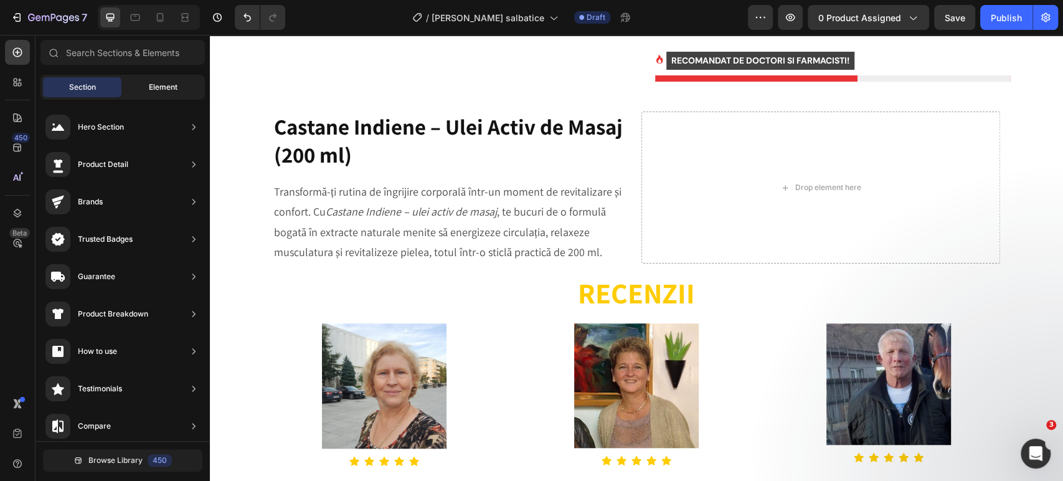
click at [169, 88] on span "Element" at bounding box center [163, 87] width 29 height 11
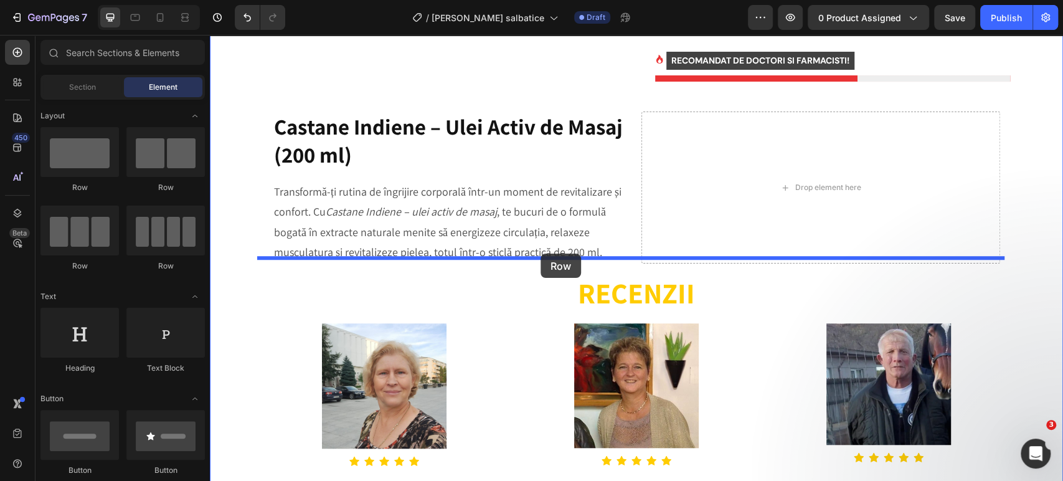
drag, startPoint x: 291, startPoint y: 191, endPoint x: 541, endPoint y: 254, distance: 257.5
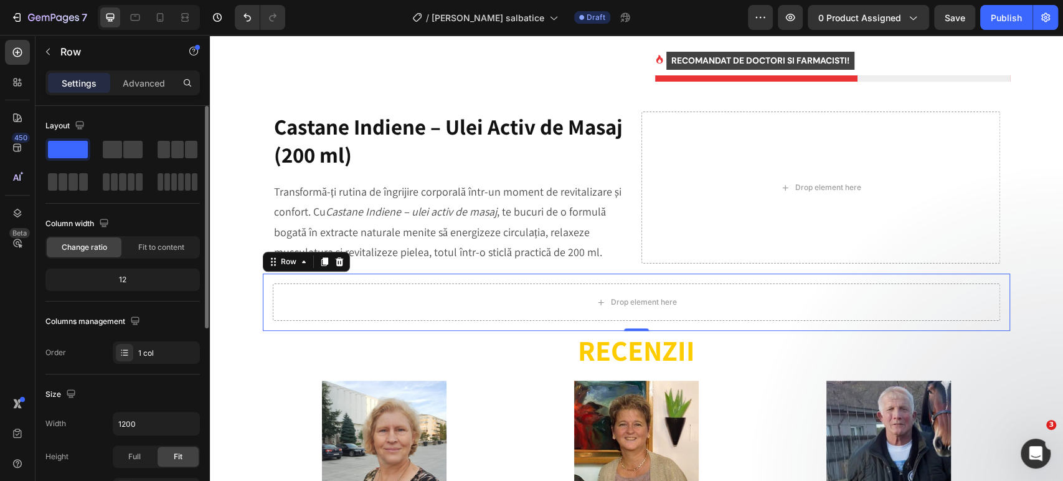
drag, startPoint x: 122, startPoint y: 150, endPoint x: 154, endPoint y: 159, distance: 32.9
click at [154, 159] on div at bounding box center [122, 165] width 155 height 55
click at [110, 148] on span at bounding box center [112, 149] width 19 height 17
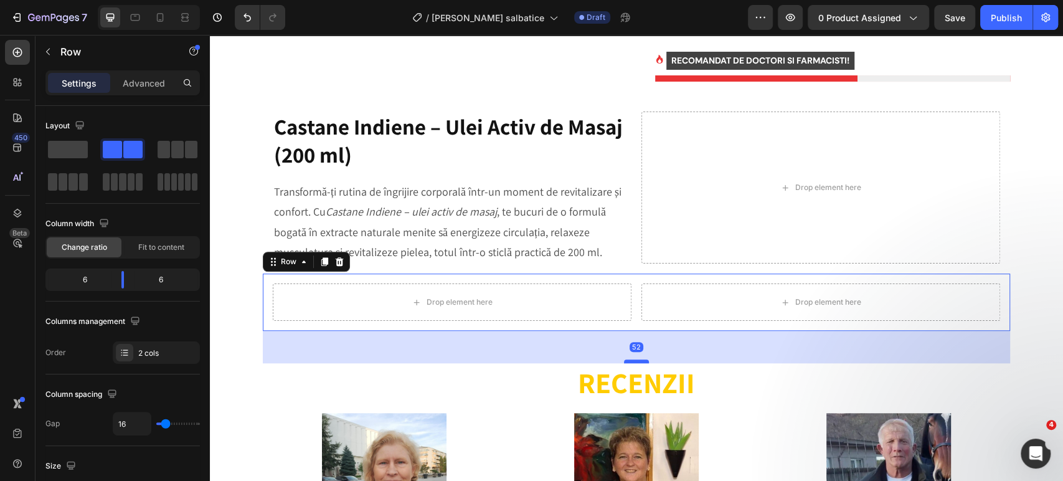
drag, startPoint x: 627, startPoint y: 314, endPoint x: 627, endPoint y: 355, distance: 41.1
click at [627, 359] on div at bounding box center [636, 361] width 25 height 4
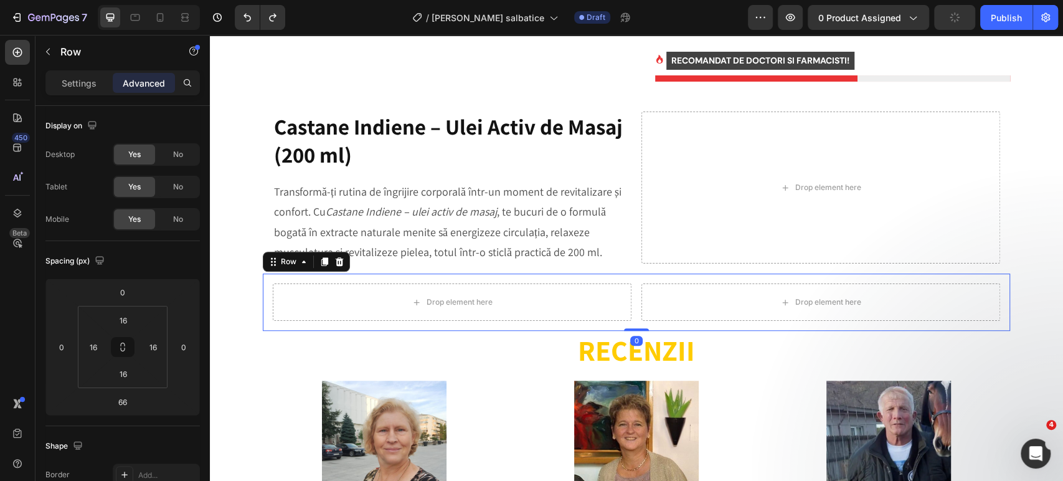
drag, startPoint x: 627, startPoint y: 353, endPoint x: 632, endPoint y: 308, distance: 44.5
click at [632, 308] on div "Drop element here Drop element here Row 0" at bounding box center [637, 301] width 748 height 57
type input "0"
click at [77, 83] on p "Settings" at bounding box center [79, 83] width 35 height 13
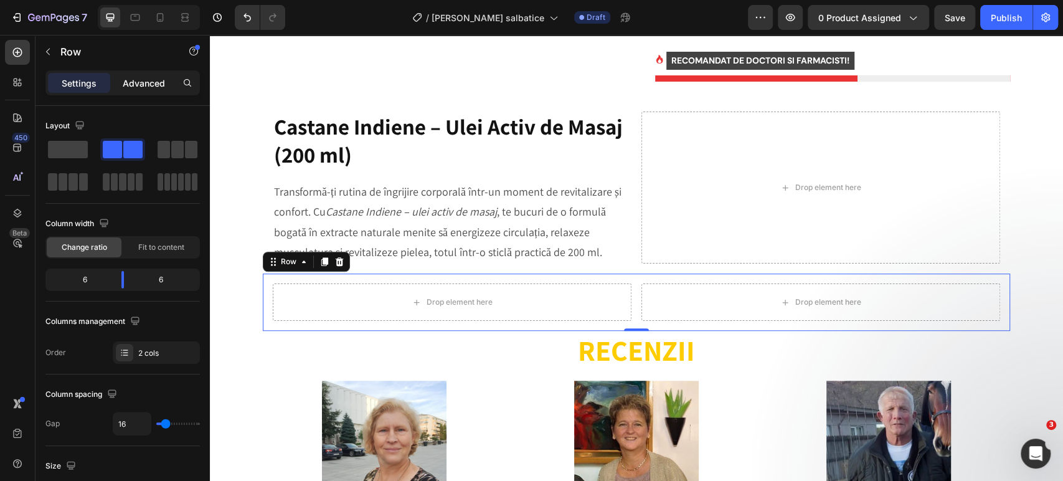
click at [125, 78] on p "Advanced" at bounding box center [144, 83] width 42 height 13
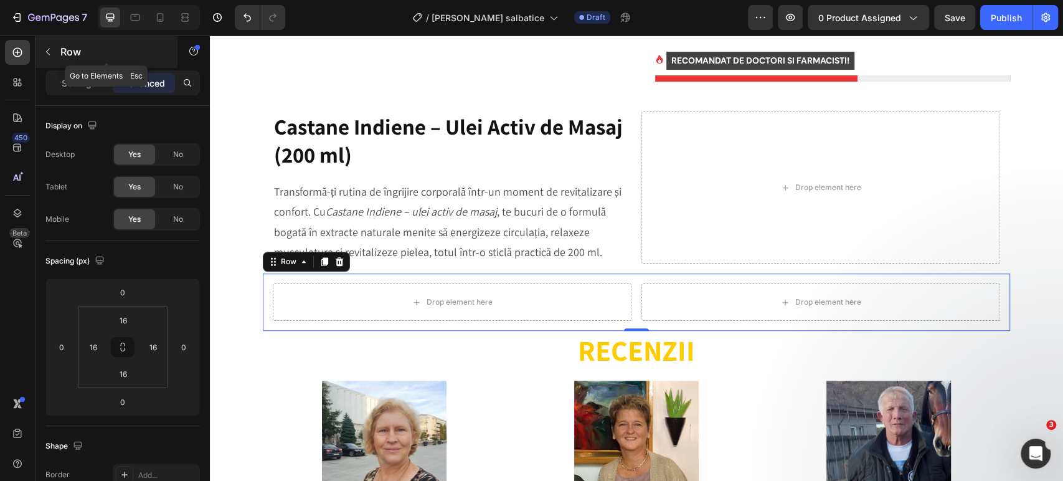
click at [54, 55] on button "button" at bounding box center [48, 52] width 20 height 20
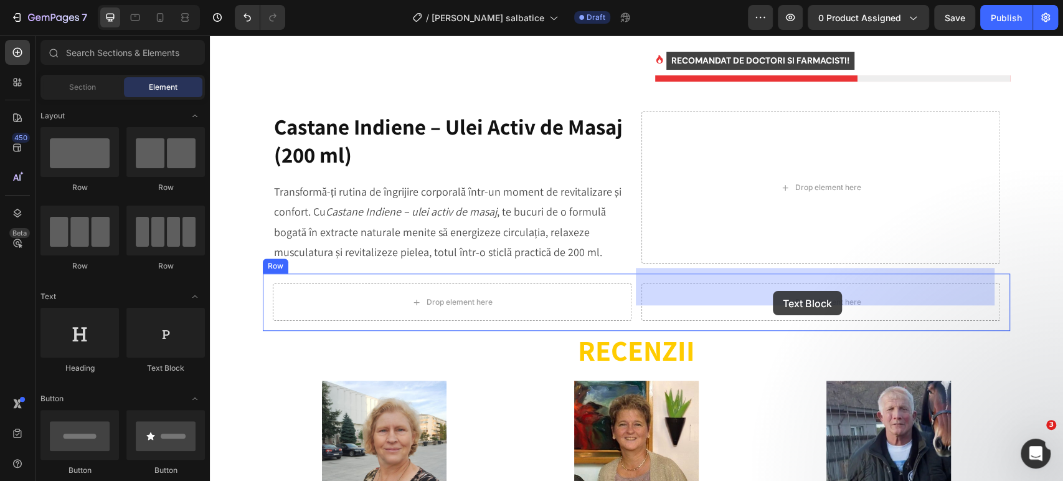
drag, startPoint x: 356, startPoint y: 378, endPoint x: 773, endPoint y: 291, distance: 425.7
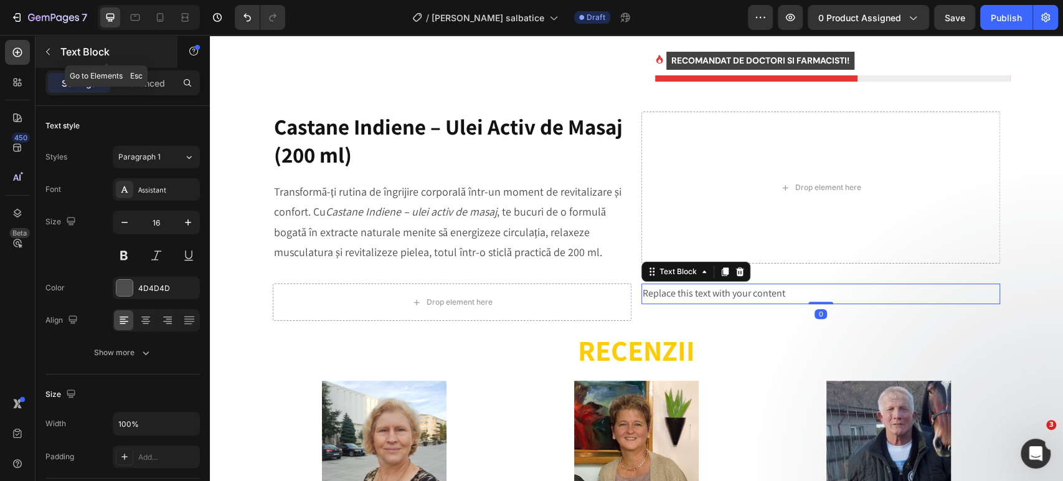
click at [70, 52] on p "Text Block" at bounding box center [113, 51] width 106 height 15
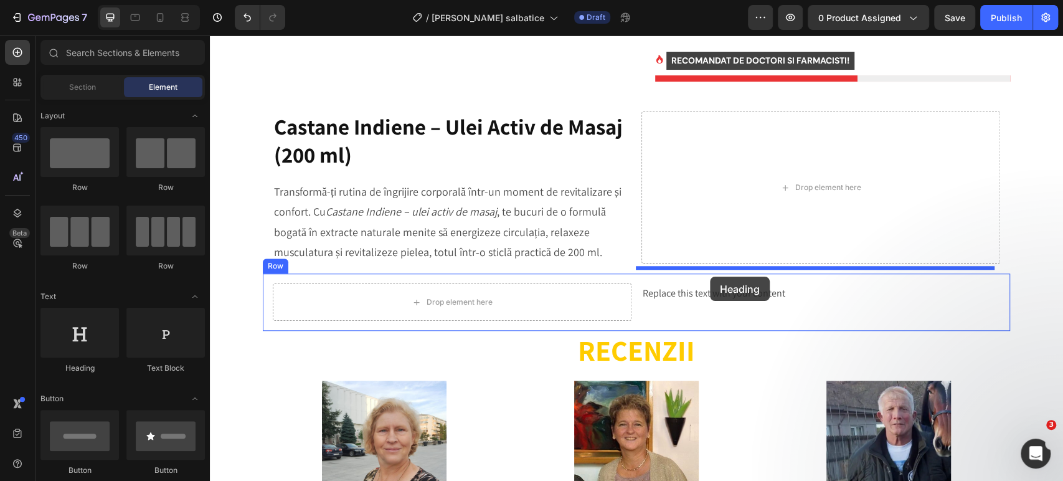
drag, startPoint x: 299, startPoint y: 374, endPoint x: 710, endPoint y: 277, distance: 422.5
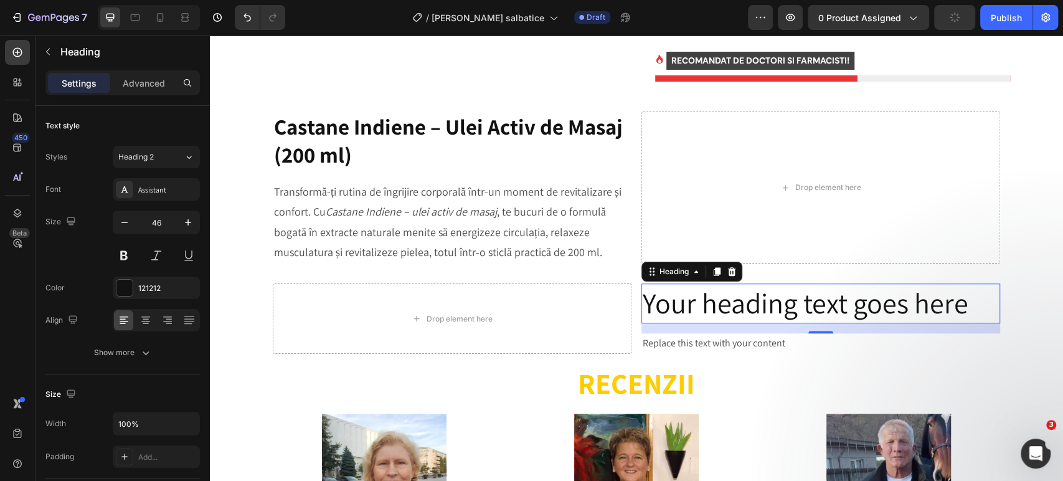
click at [698, 291] on h2 "Your heading text goes here" at bounding box center [821, 303] width 359 height 40
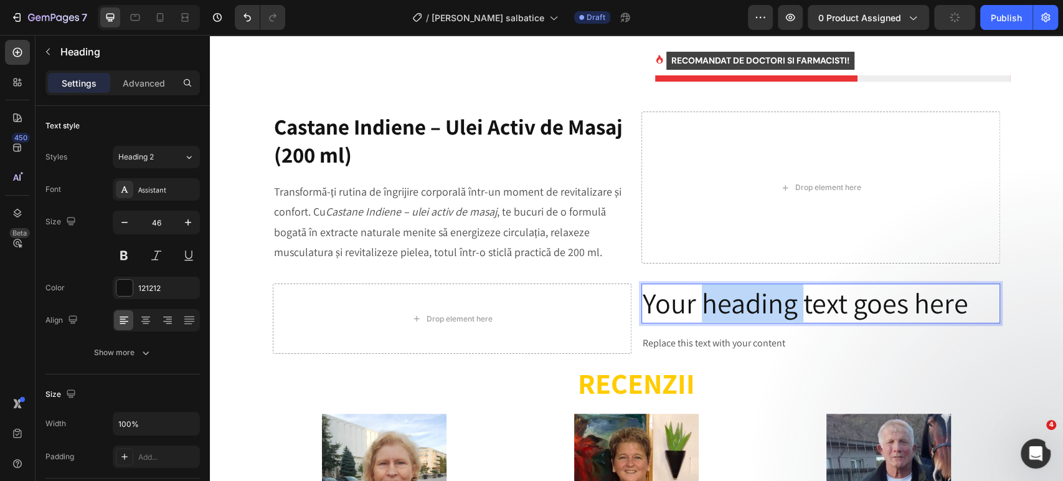
click at [698, 291] on p "Your heading text goes here" at bounding box center [821, 303] width 356 height 37
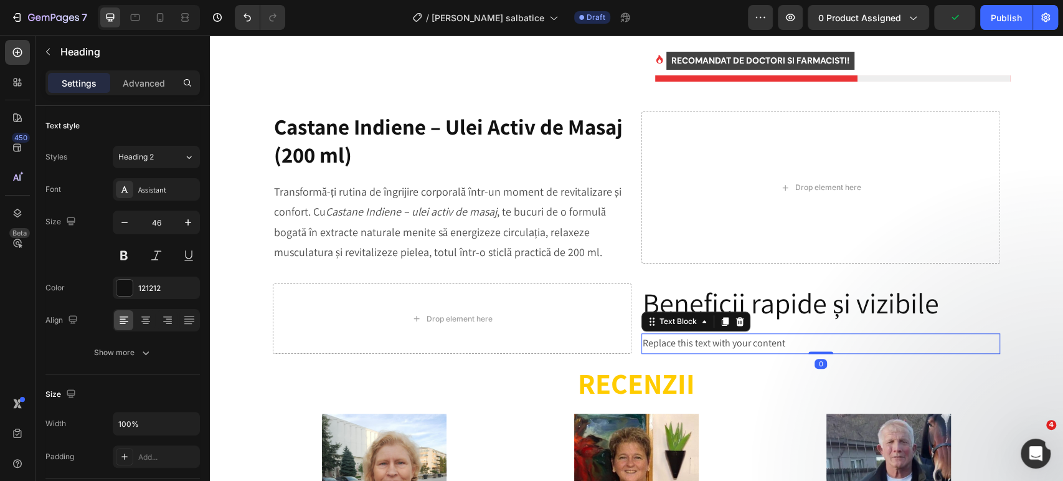
click at [815, 333] on div "Replace this text with your content" at bounding box center [821, 343] width 359 height 21
click at [682, 333] on div "Replace this text with your content" at bounding box center [821, 343] width 359 height 21
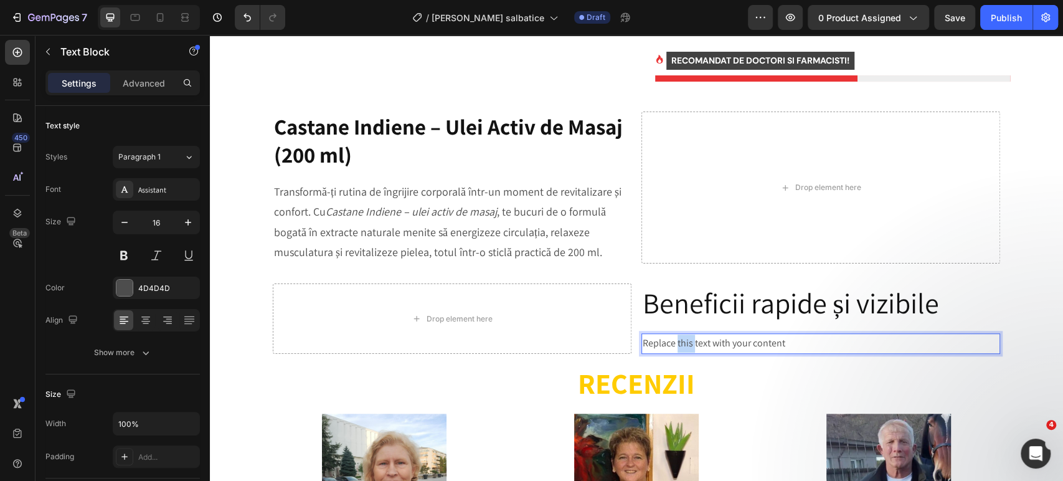
click at [682, 335] on p "Replace this text with your content" at bounding box center [821, 344] width 356 height 18
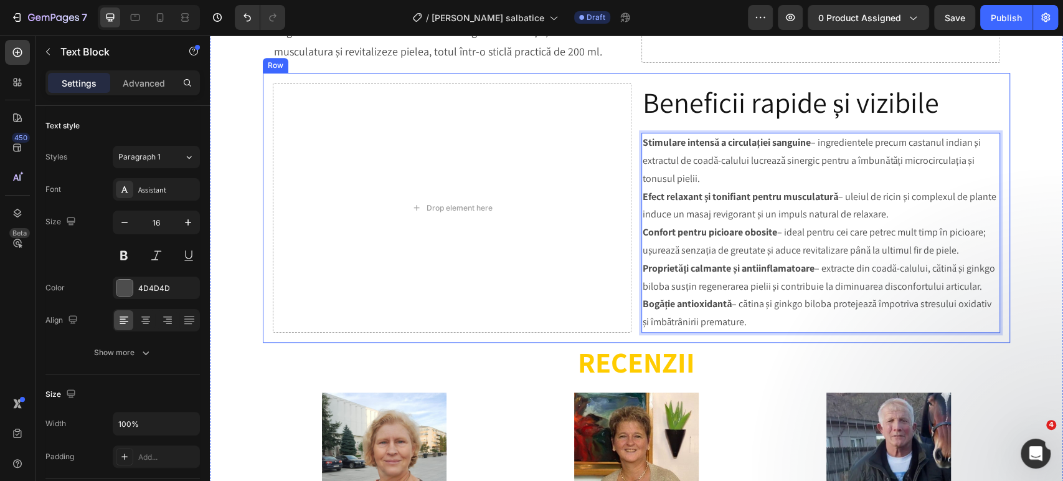
scroll to position [774, 0]
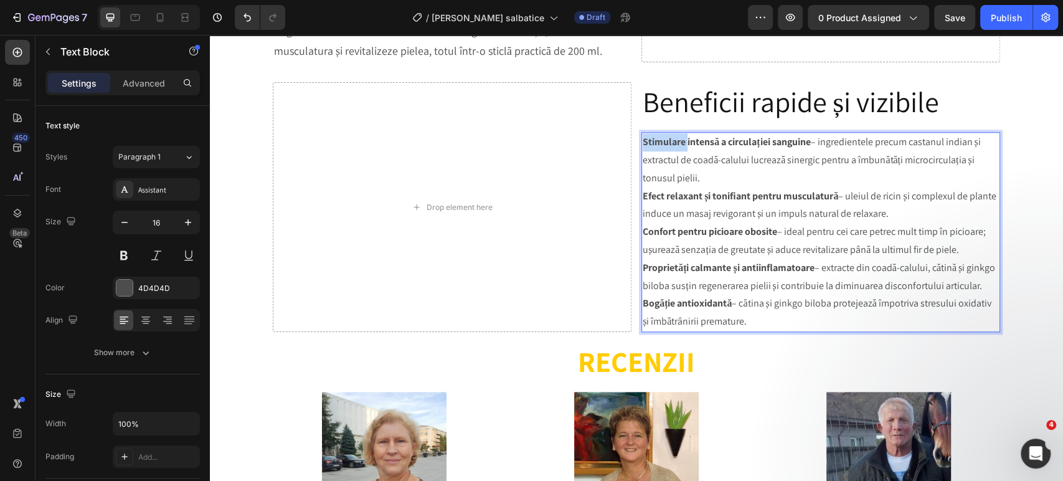
click at [643, 135] on strong "Stimulare intensă a circulației sanguine" at bounding box center [727, 141] width 168 height 13
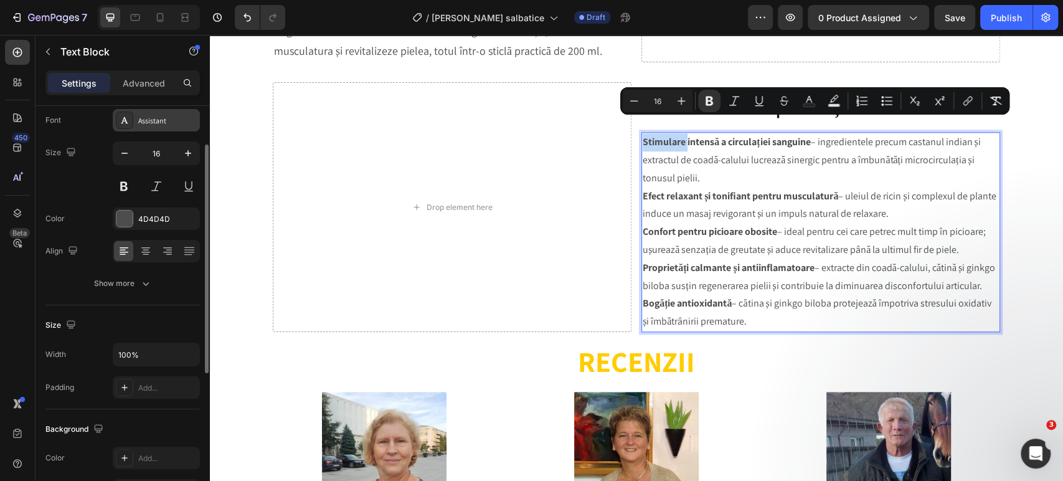
scroll to position [138, 0]
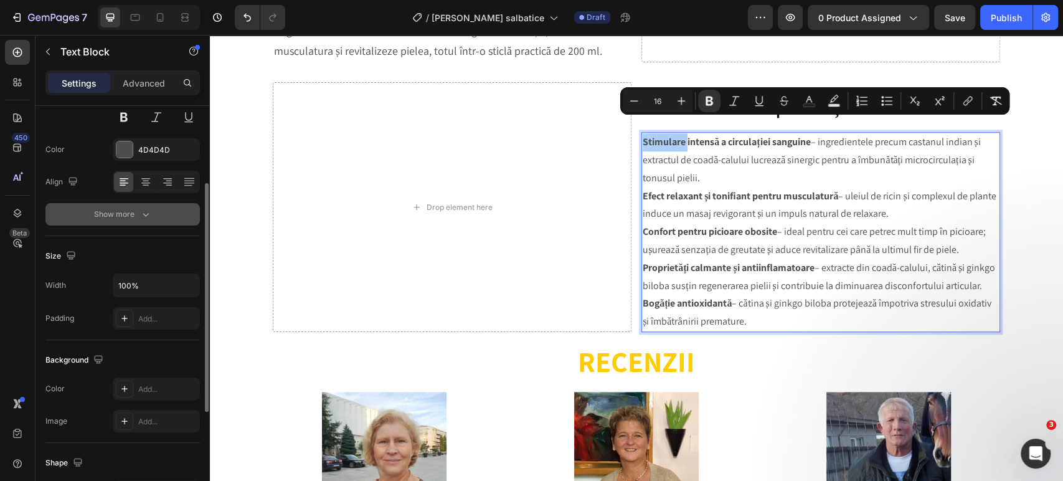
click at [136, 217] on div "Show more" at bounding box center [123, 214] width 58 height 12
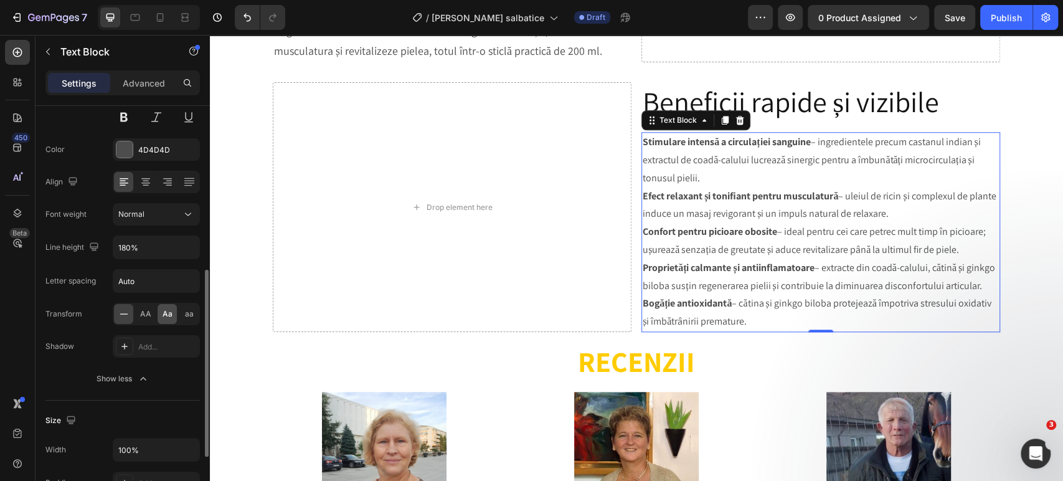
scroll to position [207, 0]
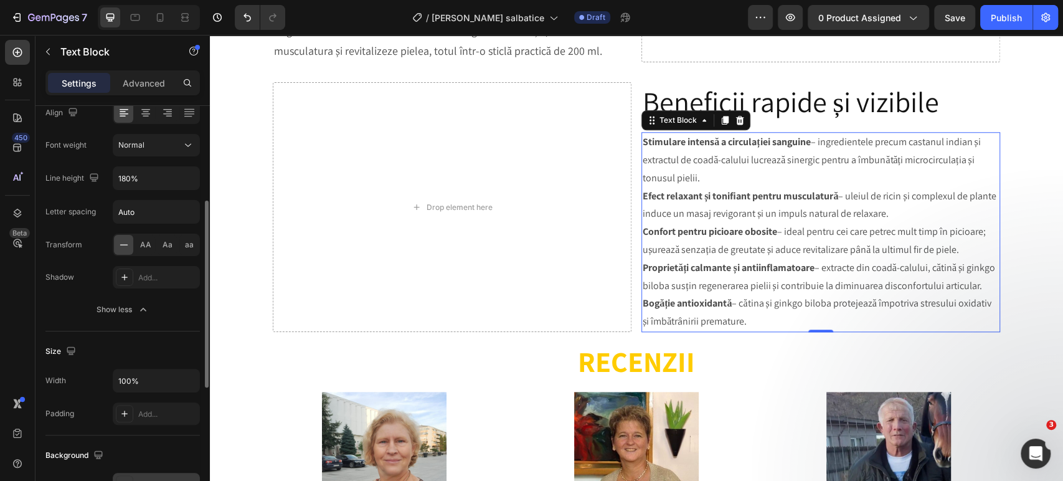
click at [129, 313] on div "Show less" at bounding box center [123, 309] width 53 height 12
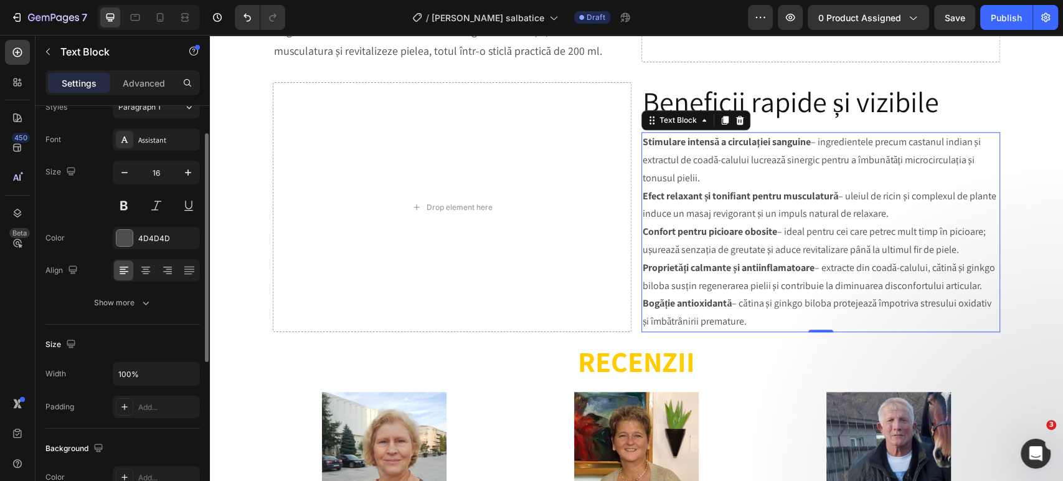
scroll to position [0, 0]
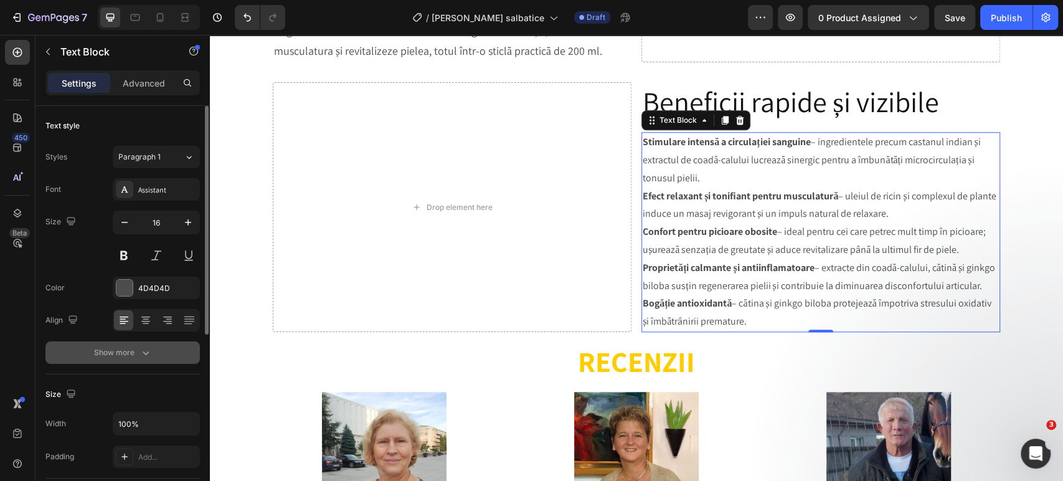
click at [126, 354] on div "Show more" at bounding box center [123, 352] width 58 height 12
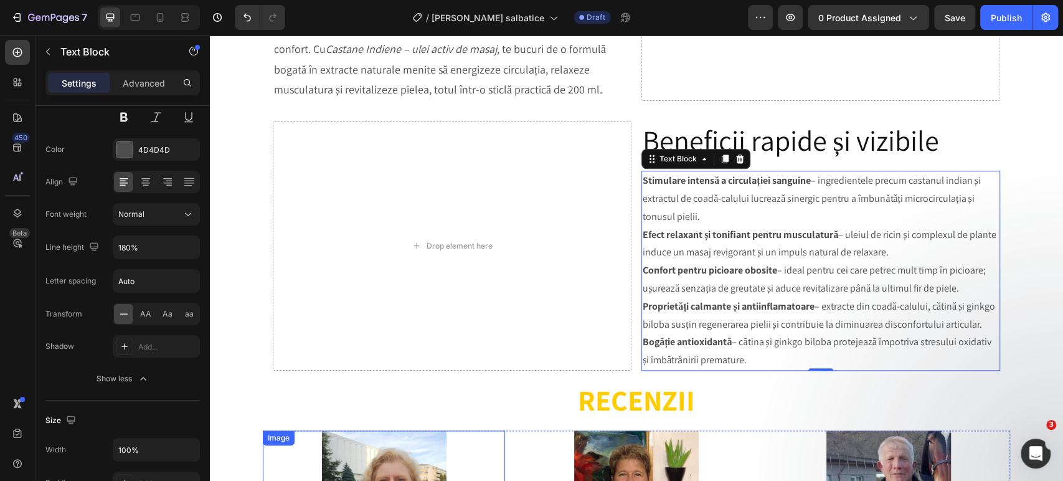
scroll to position [705, 0]
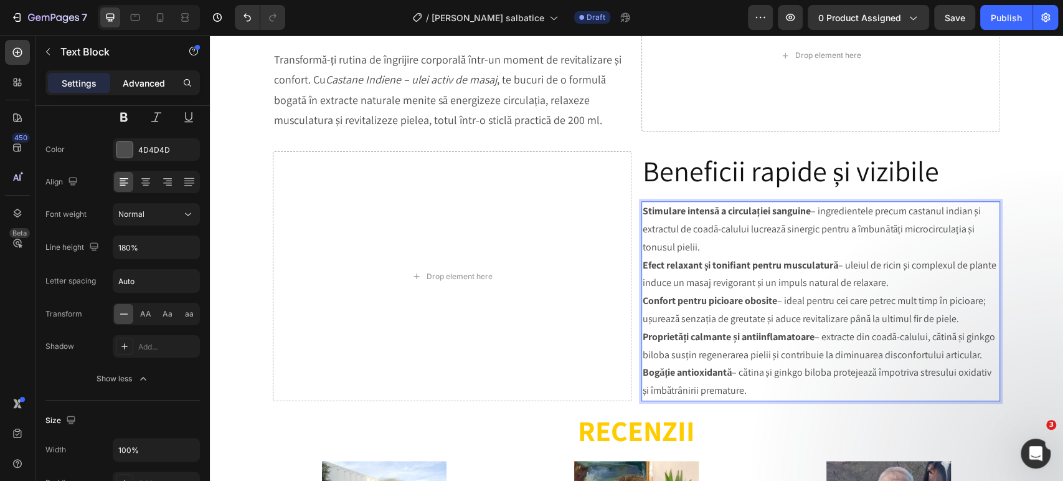
click at [161, 83] on p "Advanced" at bounding box center [144, 83] width 42 height 13
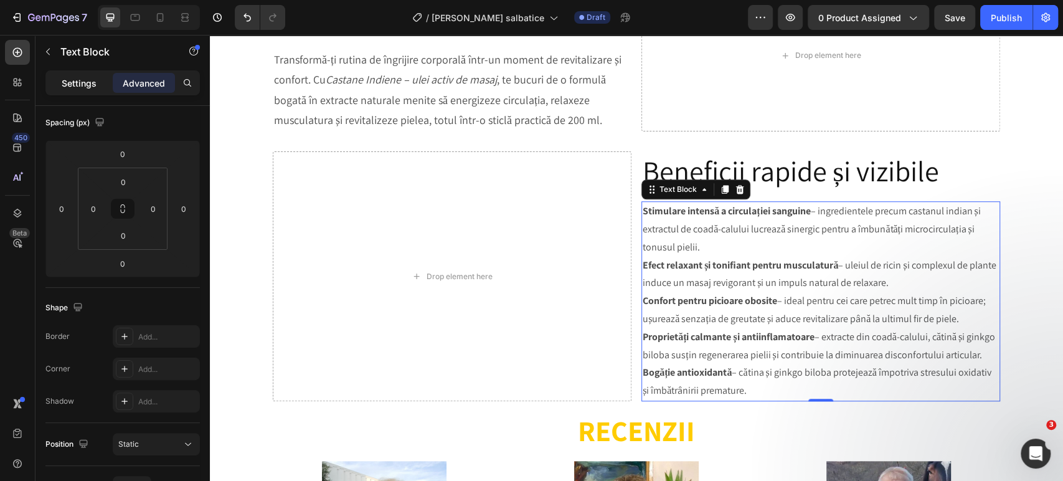
click at [97, 87] on div "Settings" at bounding box center [79, 83] width 62 height 20
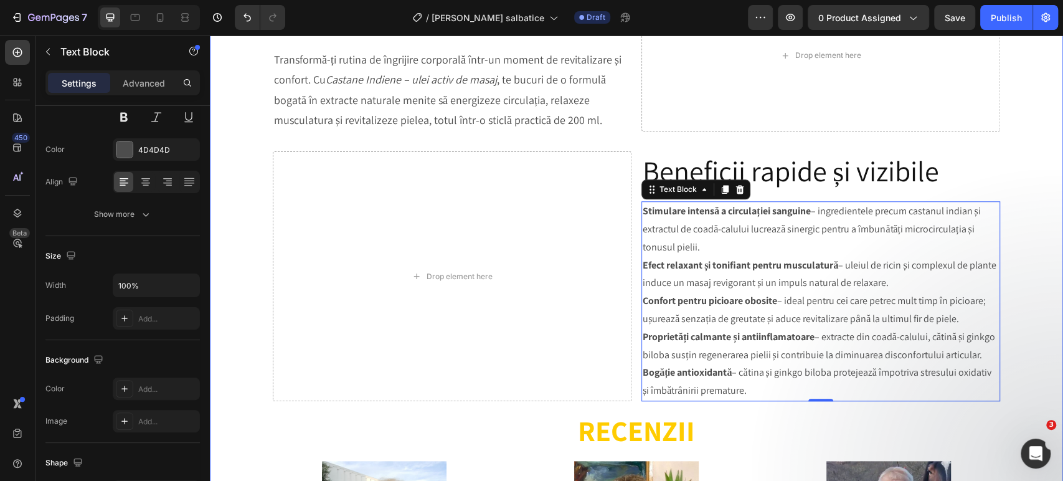
click at [1011, 273] on div "Image Product Images Ulei Castane Indiene (P) Title ✅ Reface venele varicoase; …" at bounding box center [636, 192] width 835 height 1674
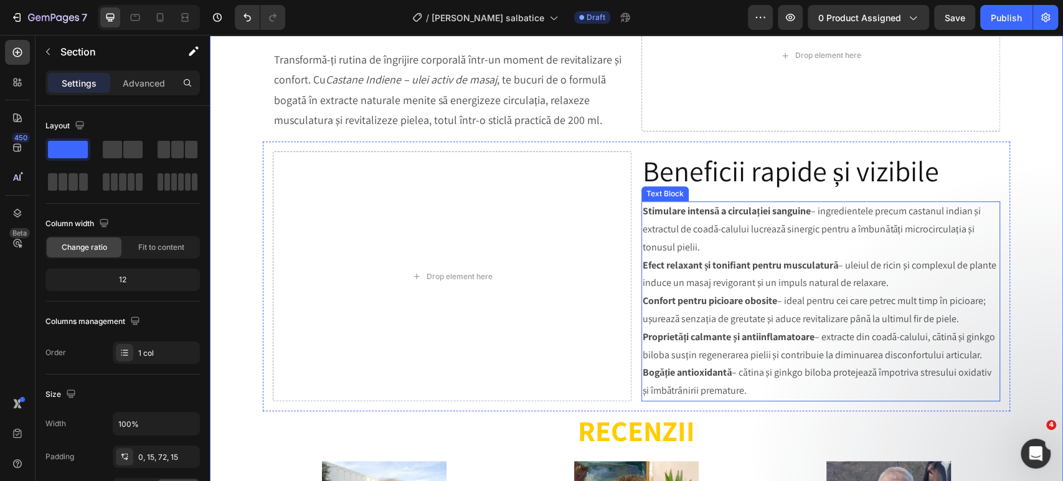
click at [713, 231] on p "Stimulare intensă a circulației sanguine – ingredientele precum castanul indian…" at bounding box center [821, 229] width 356 height 54
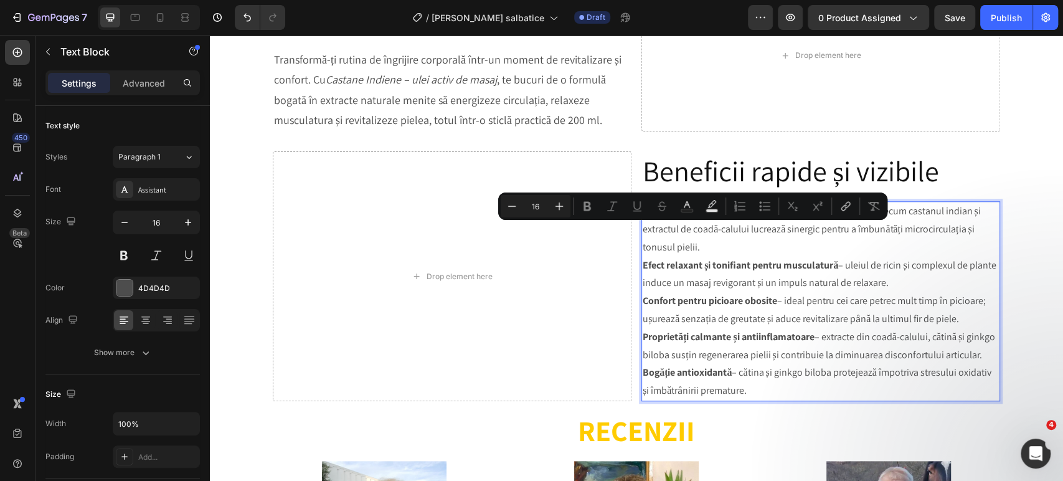
click at [713, 231] on p "Stimulare intensă a circulației sanguine – ingredientele precum castanul indian…" at bounding box center [821, 229] width 356 height 54
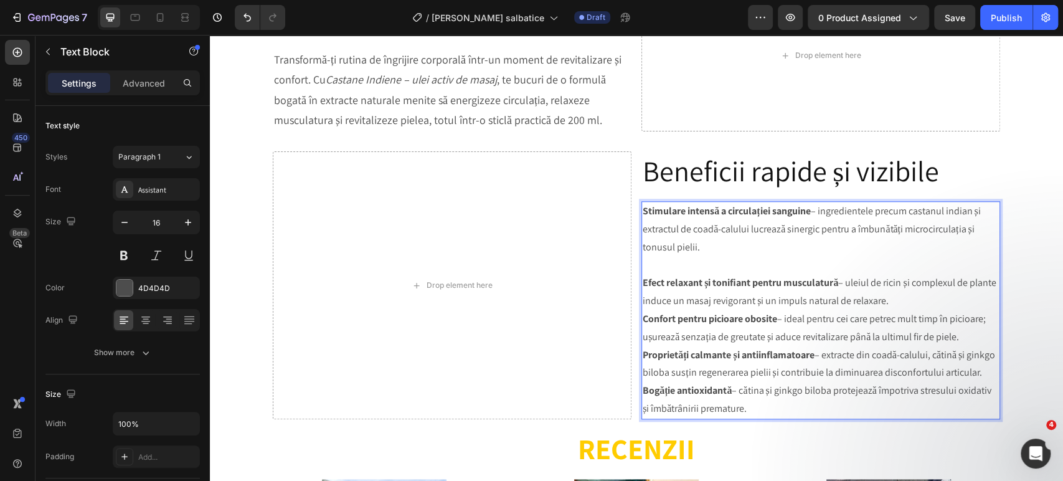
click at [928, 284] on p "Efect relaxant și tonifiant pentru musculatură – uleiul de ricin și complexul d…" at bounding box center [821, 292] width 356 height 36
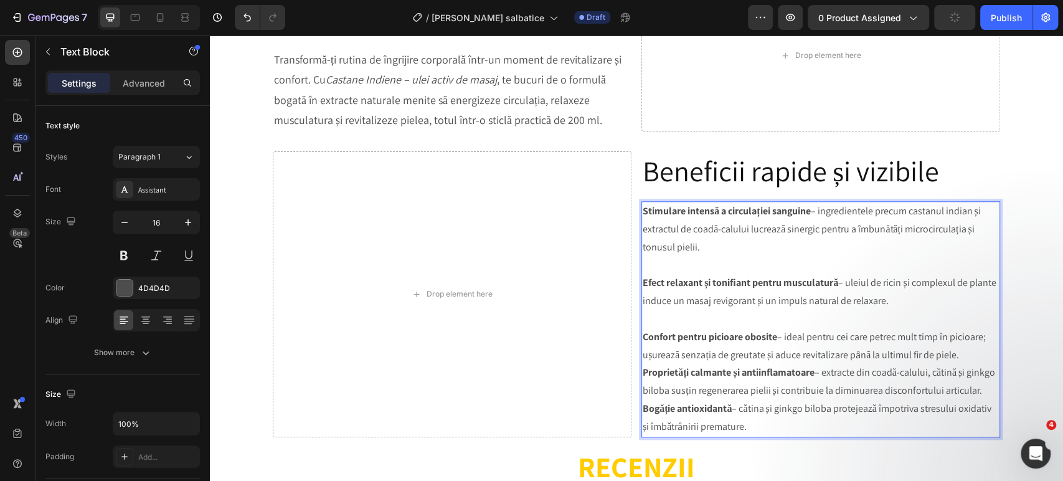
click at [959, 336] on p "Confort pentru picioare obosite – ideal pentru cei care petrec mult timp în pic…" at bounding box center [821, 346] width 356 height 36
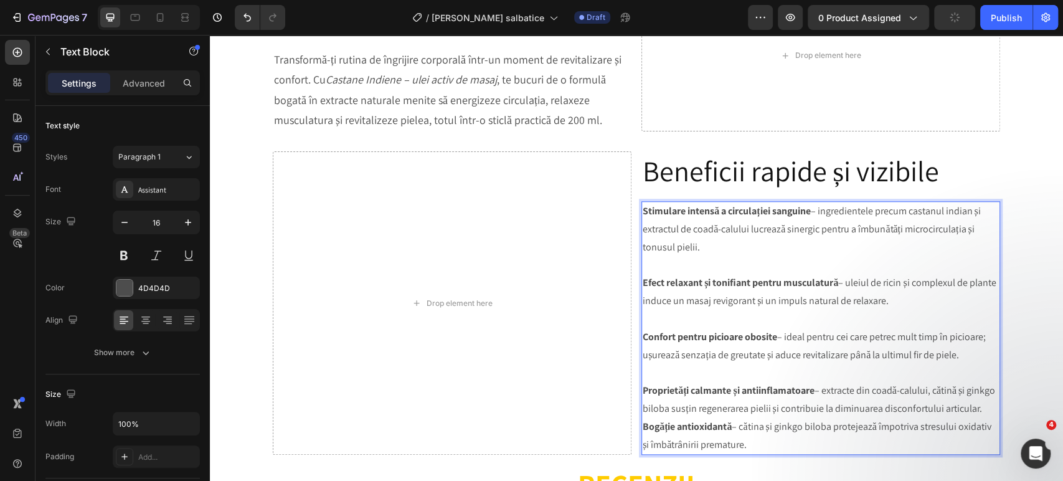
click at [754, 407] on p "Proprietăți calmante și antiinflamatoare – extracte din coadă-calului, cătină ș…" at bounding box center [821, 400] width 356 height 36
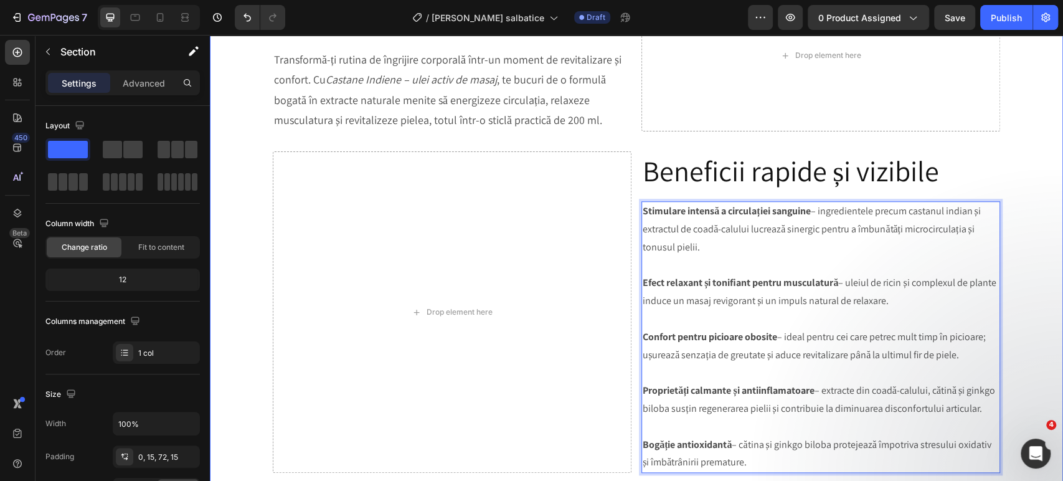
click at [1018, 316] on div "Image Product Images Ulei Castane Indiene (P) Title ✅ Reface venele varicoase; …" at bounding box center [636, 228] width 835 height 1746
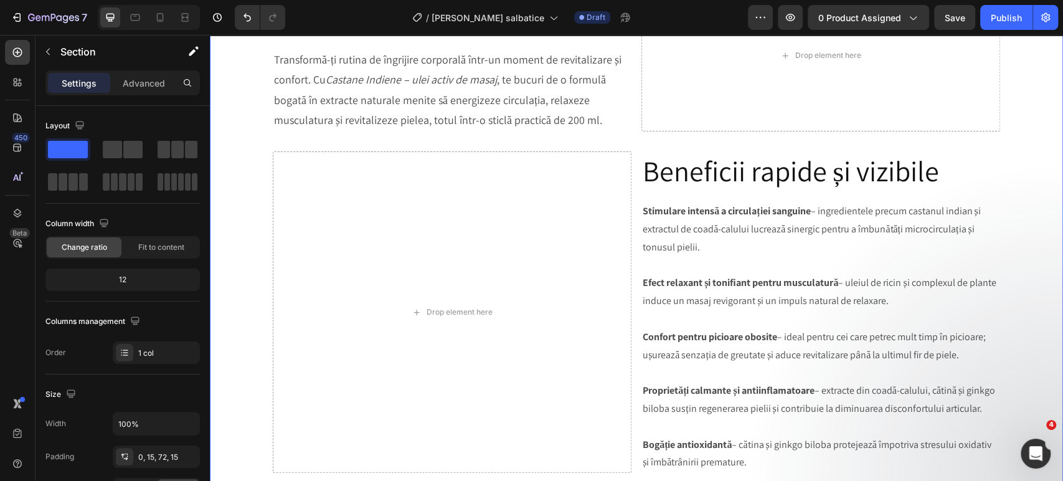
scroll to position [774, 0]
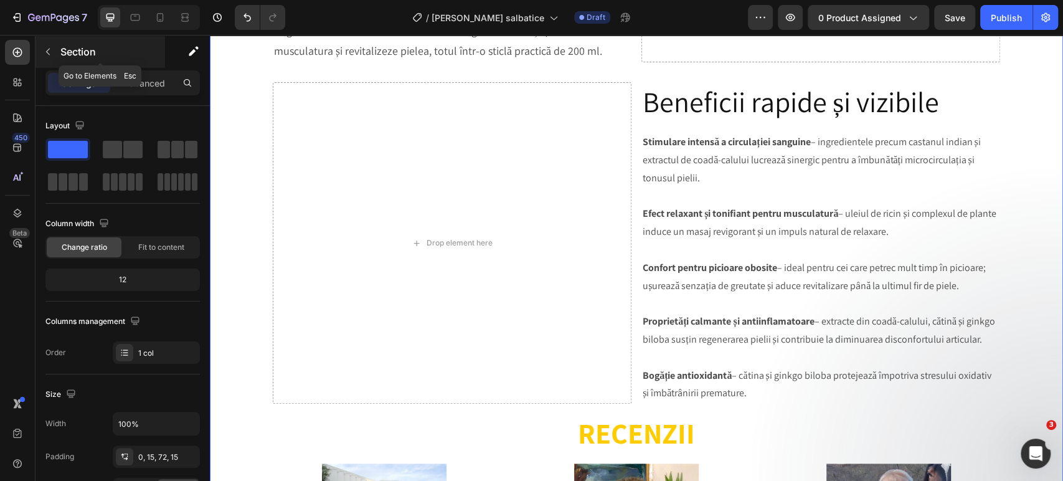
click at [70, 47] on p "Section" at bounding box center [111, 51] width 102 height 15
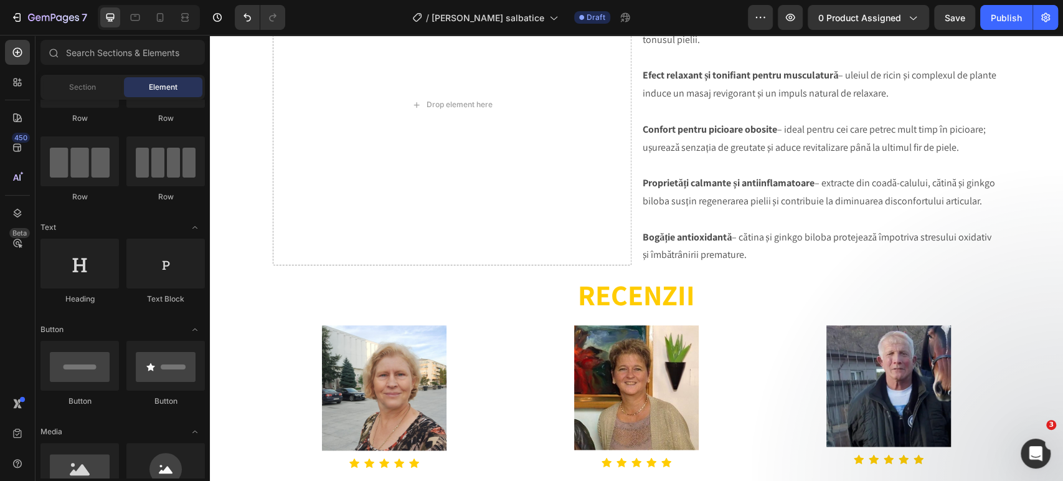
scroll to position [0, 0]
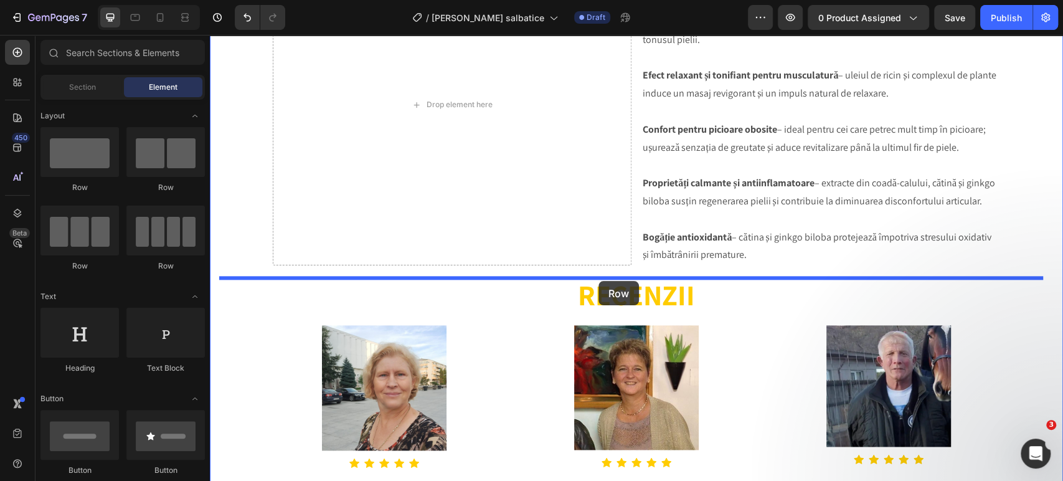
drag, startPoint x: 285, startPoint y: 204, endPoint x: 599, endPoint y: 281, distance: 322.8
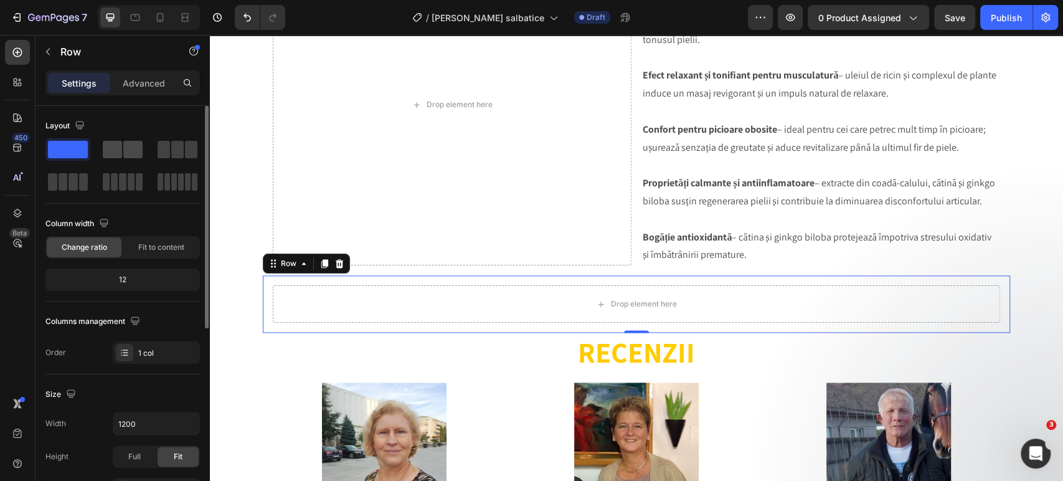
click at [126, 148] on span at bounding box center [132, 149] width 19 height 17
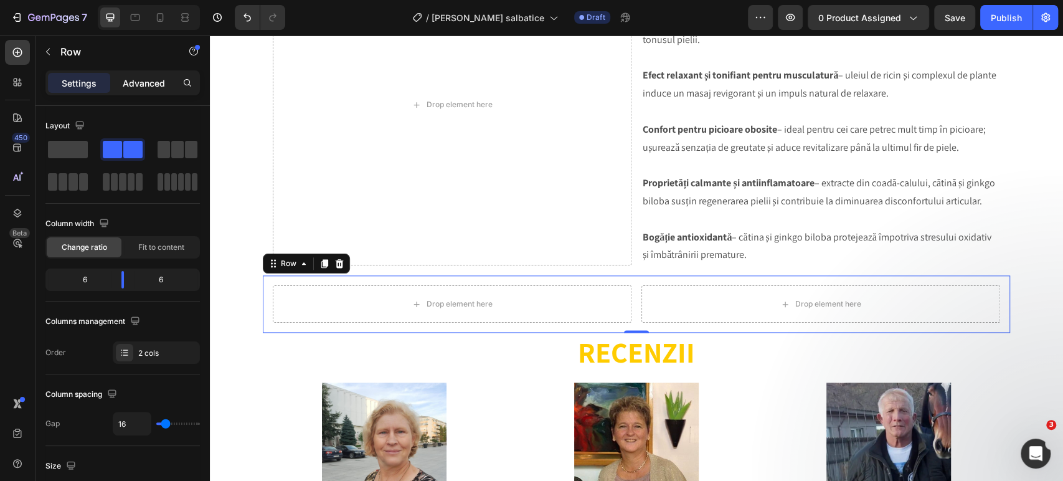
click at [147, 77] on p "Advanced" at bounding box center [144, 83] width 42 height 13
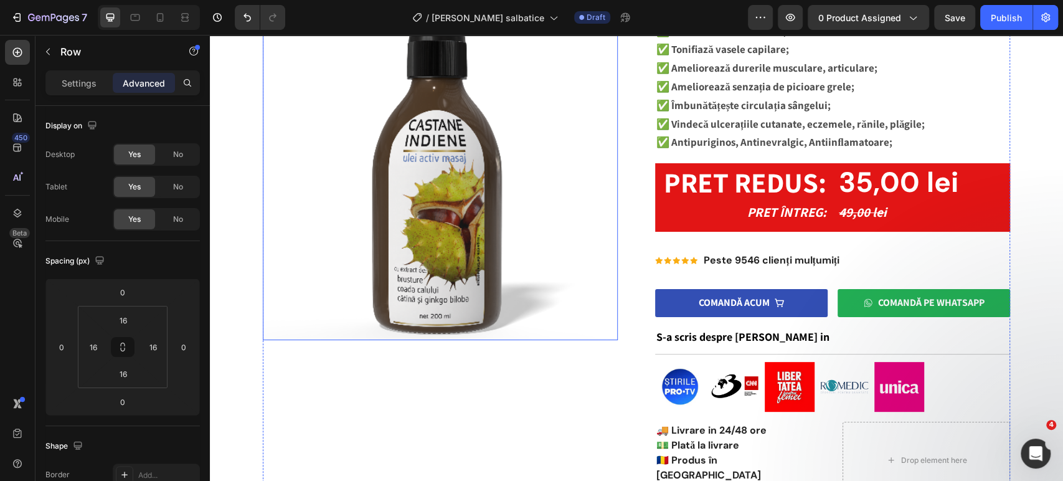
scroll to position [138, 0]
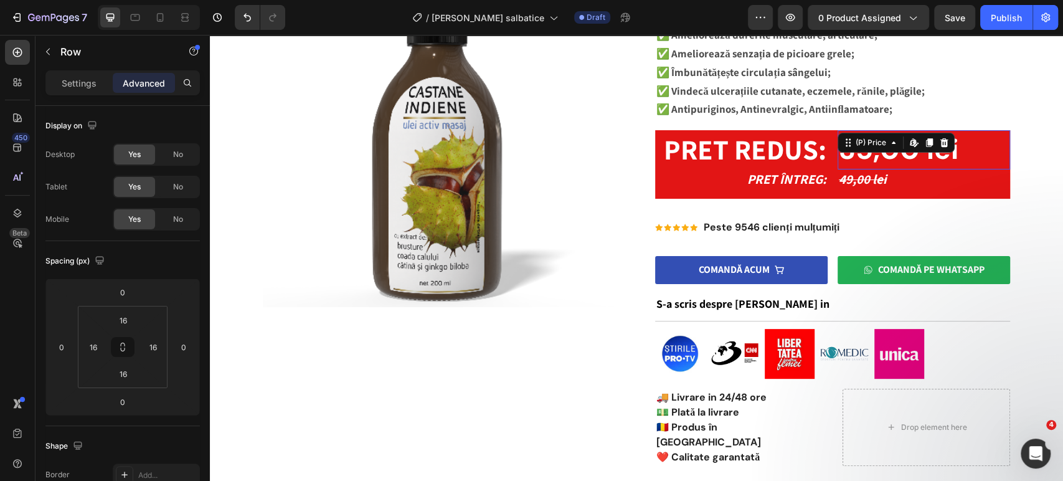
click at [868, 154] on div "35,00 lei" at bounding box center [924, 149] width 173 height 39
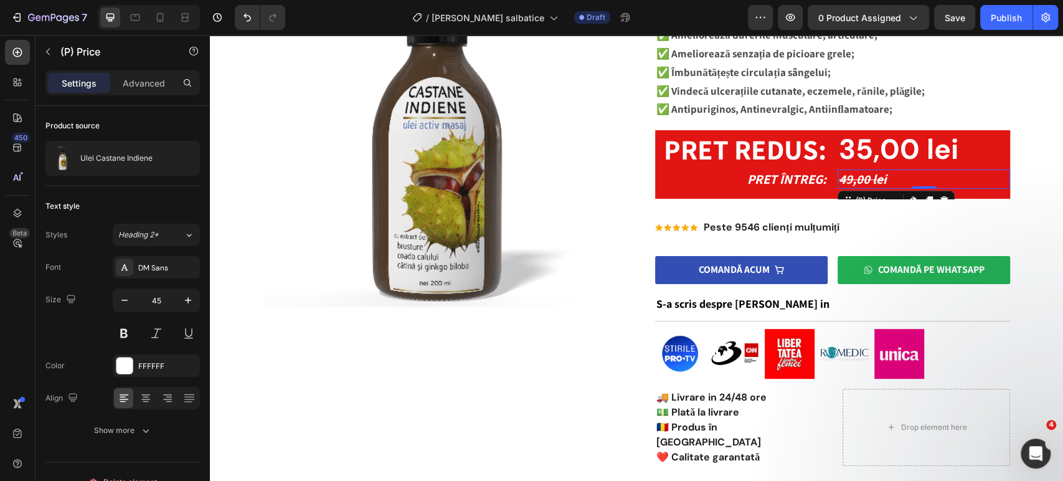
click at [838, 179] on div "49,00 lei" at bounding box center [924, 178] width 173 height 19
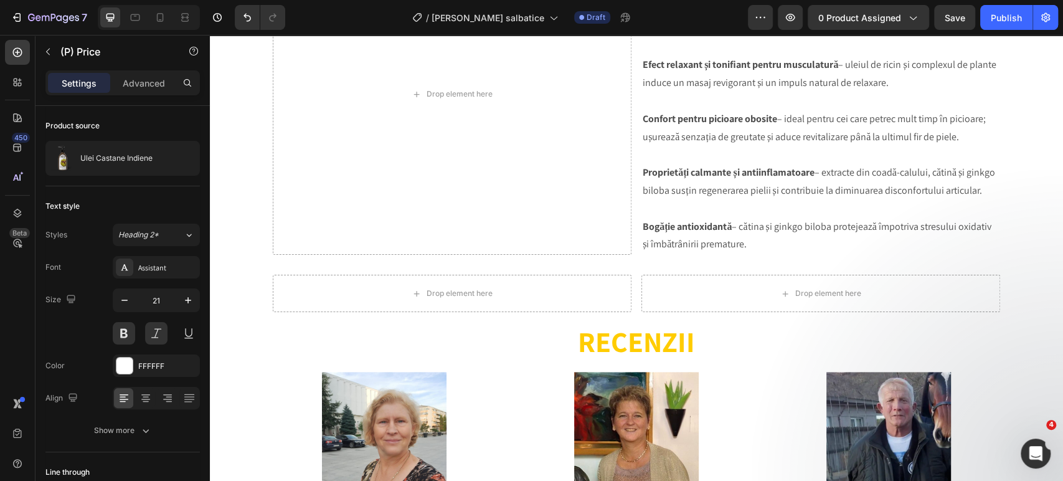
scroll to position [900, 0]
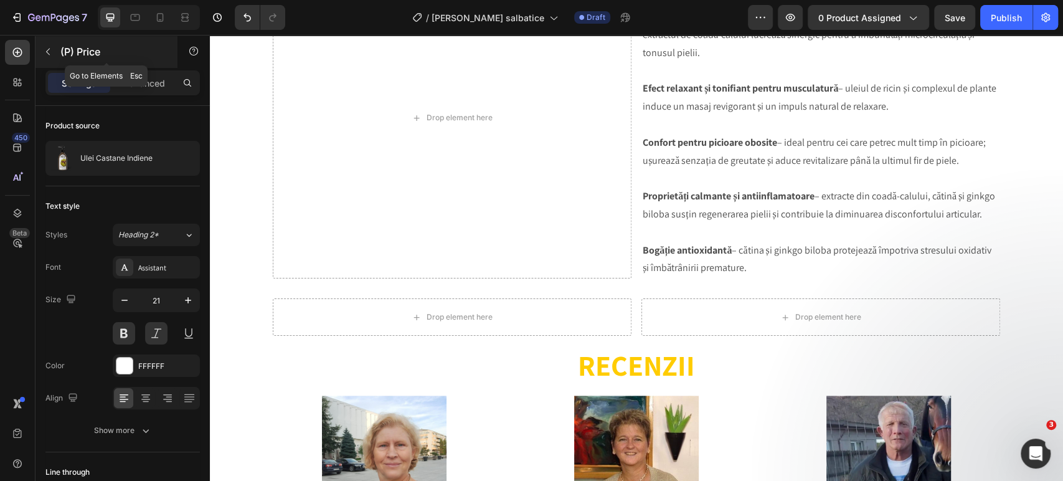
click at [77, 54] on p "(P) Price" at bounding box center [113, 51] width 106 height 15
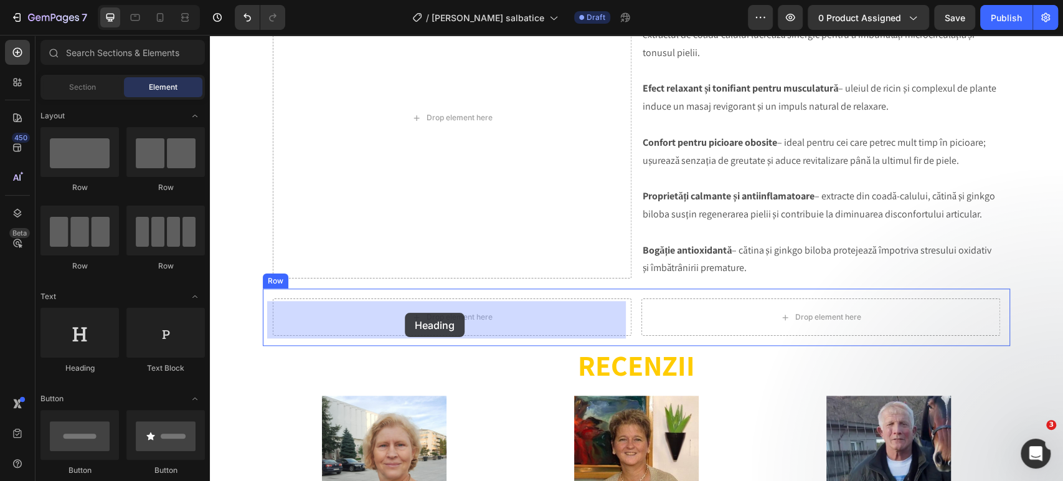
drag, startPoint x: 269, startPoint y: 378, endPoint x: 405, endPoint y: 313, distance: 150.5
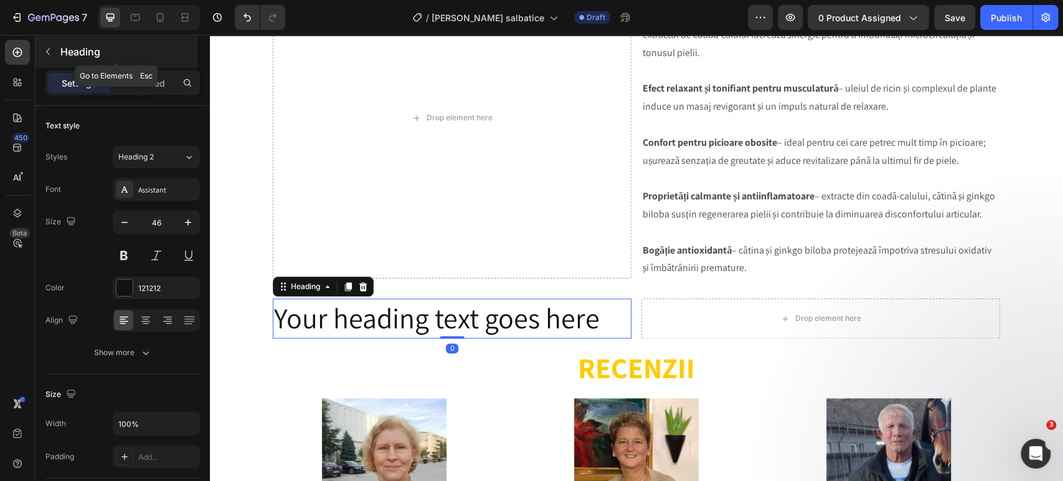
click at [74, 47] on p "Heading" at bounding box center [127, 51] width 135 height 15
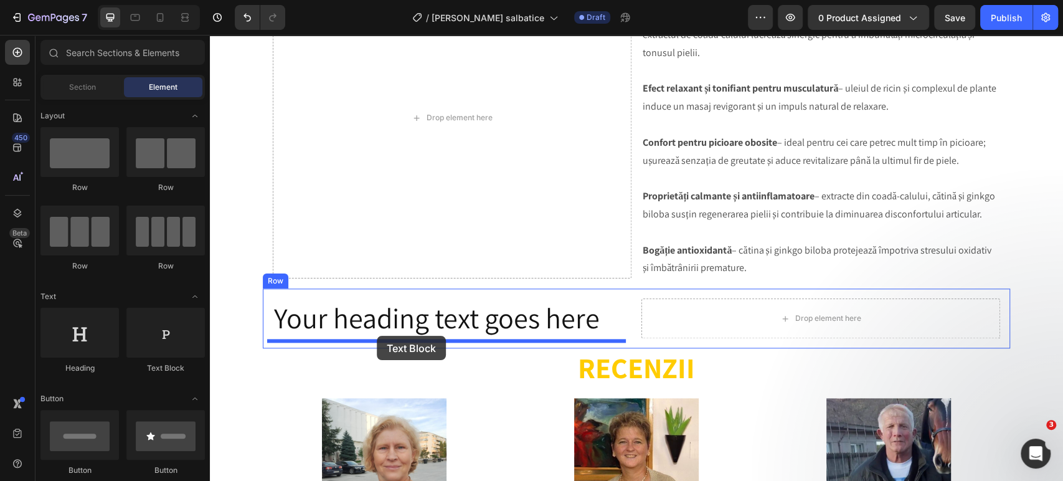
drag, startPoint x: 369, startPoint y: 376, endPoint x: 377, endPoint y: 336, distance: 40.7
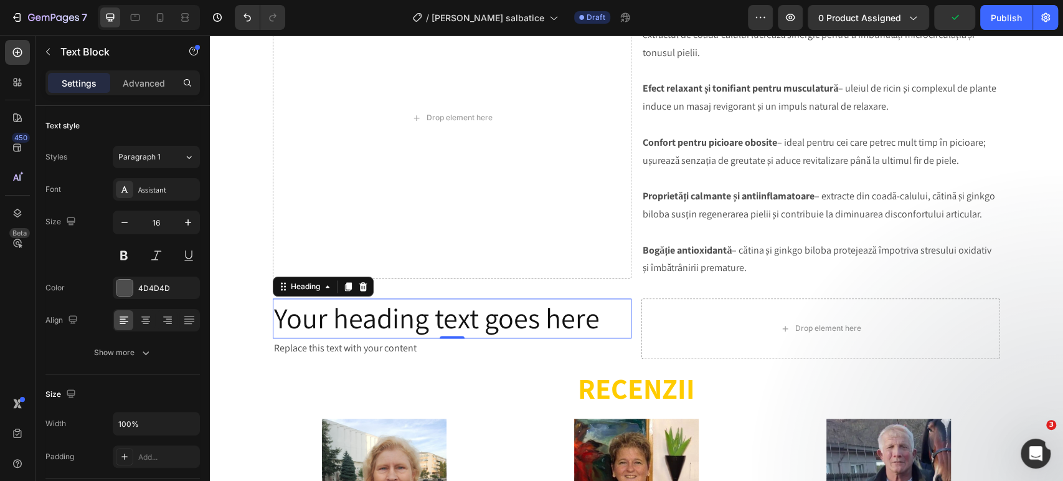
click at [396, 316] on h2 "Your heading text goes here" at bounding box center [452, 318] width 359 height 40
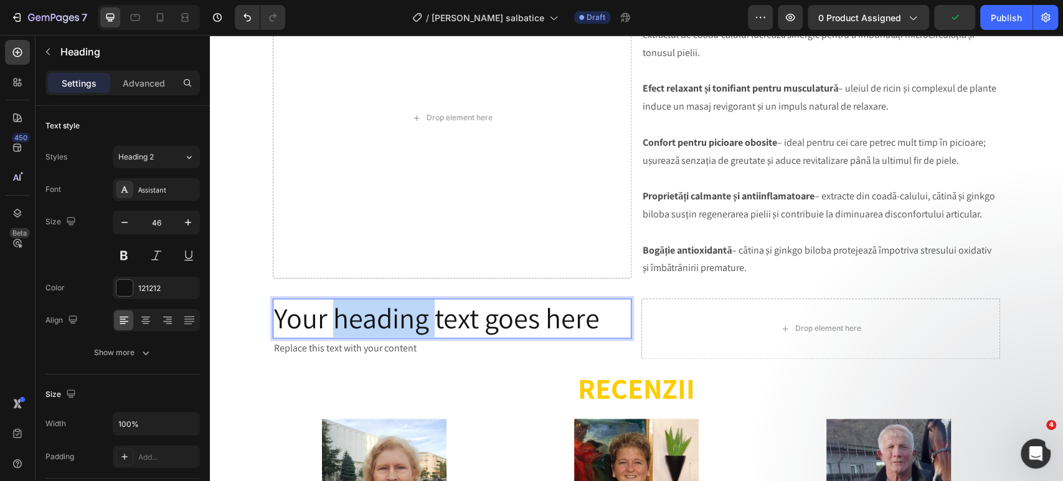
click at [396, 316] on h2 "Your heading text goes here" at bounding box center [452, 318] width 359 height 40
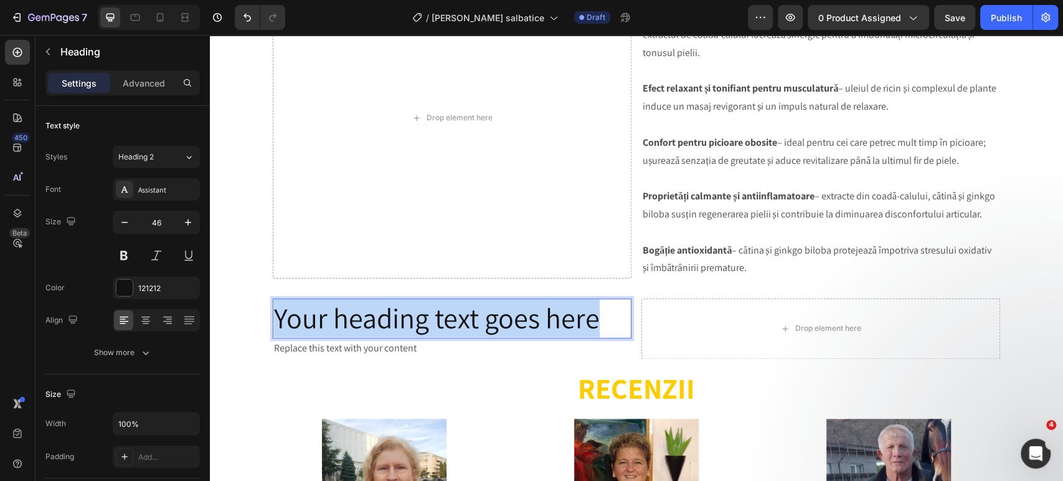
click at [396, 316] on p "Your heading text goes here" at bounding box center [452, 318] width 356 height 37
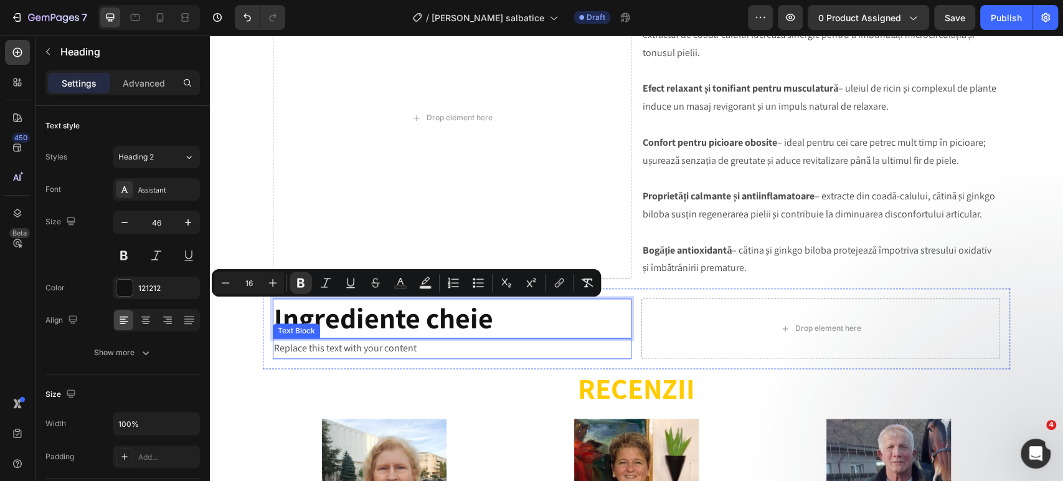
click at [391, 349] on div "Replace this text with your content" at bounding box center [452, 348] width 359 height 21
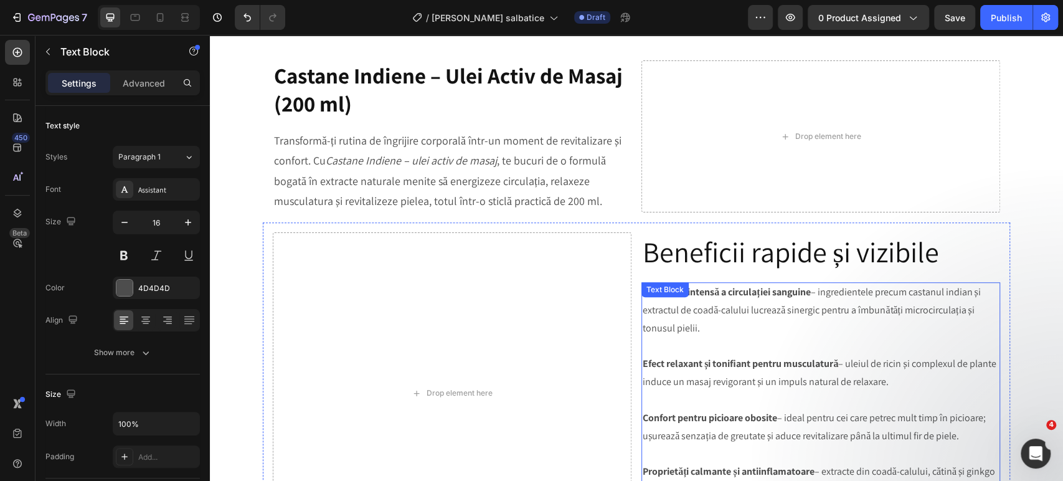
scroll to position [623, 0]
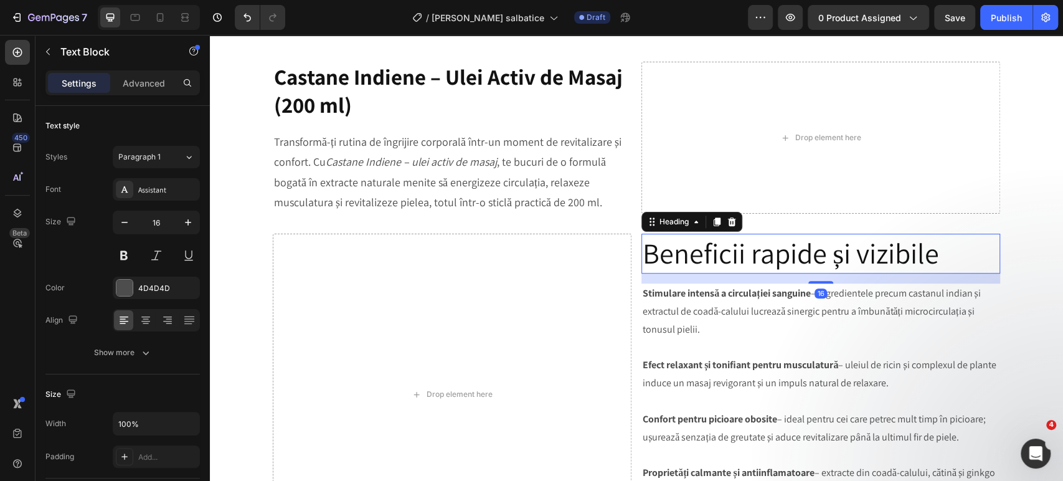
click at [713, 245] on p "Beneficii rapide și vizibile" at bounding box center [821, 253] width 356 height 37
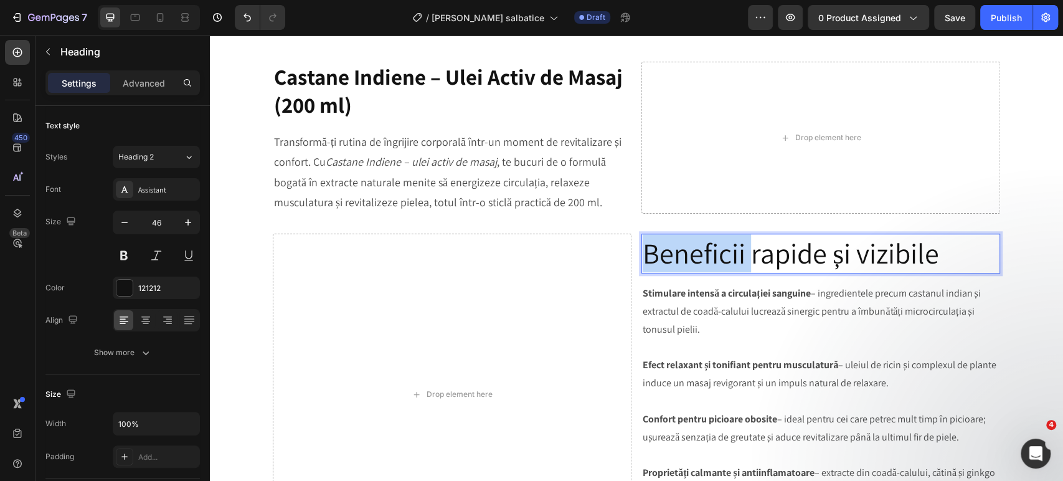
click at [713, 245] on p "Beneficii rapide și vizibile" at bounding box center [821, 253] width 356 height 37
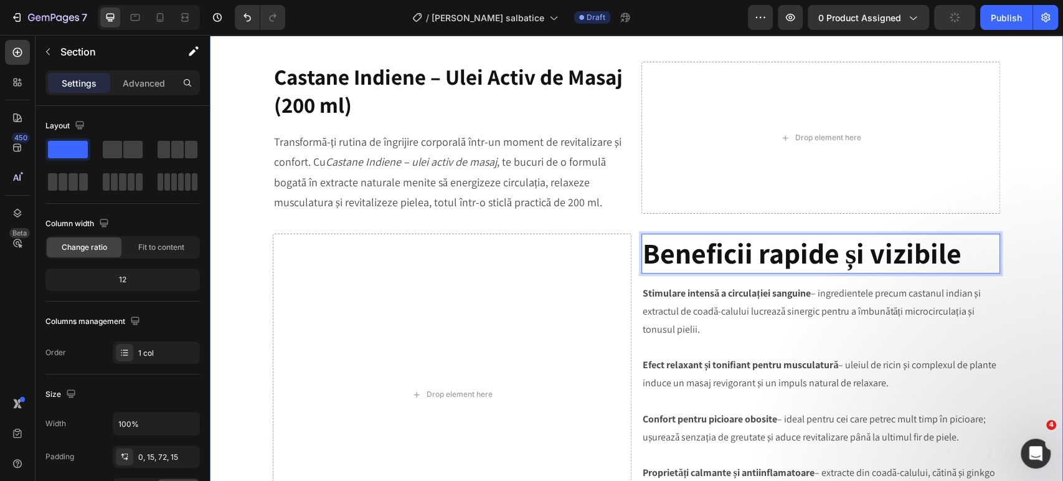
click at [1017, 254] on div "Image Product Images Ulei Castane Indiene (P) Title ✅ Reface venele varicoase; …" at bounding box center [636, 350] width 835 height 1826
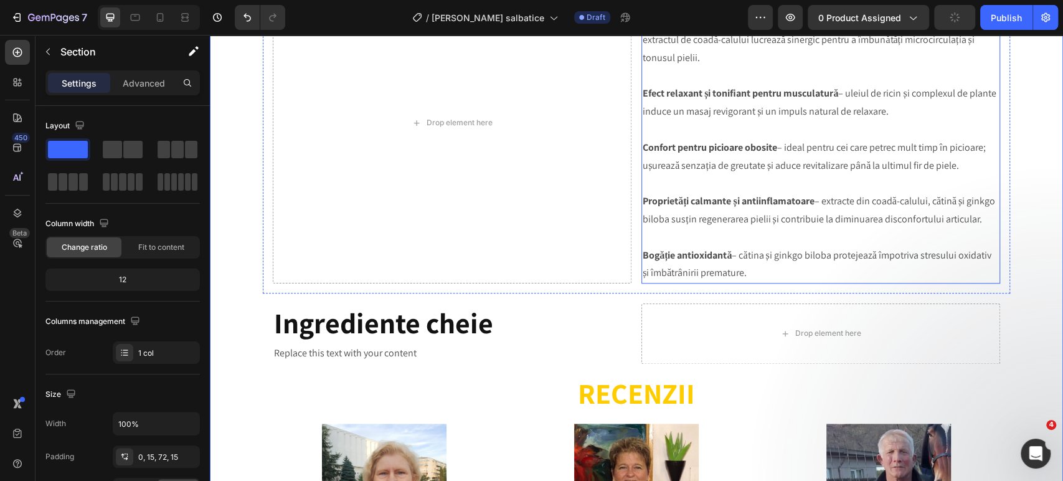
scroll to position [900, 0]
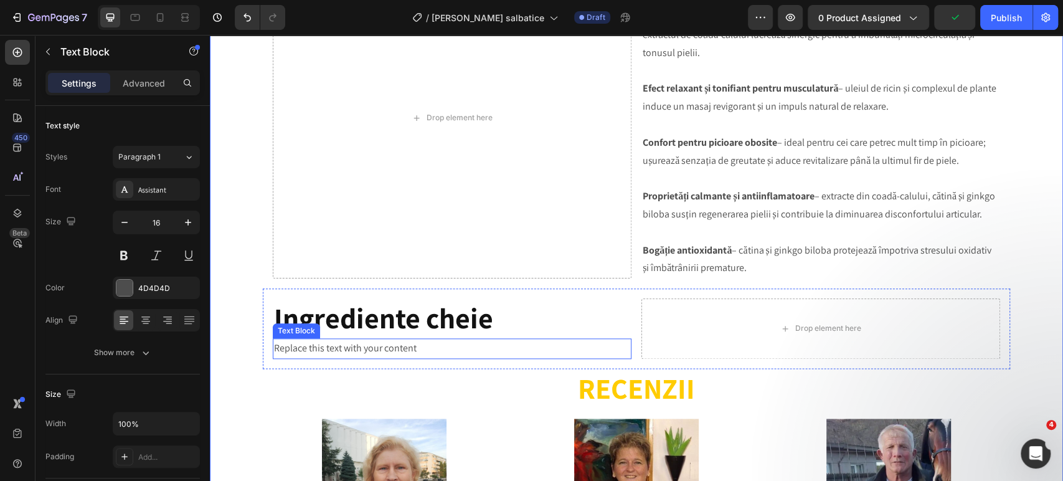
click at [351, 357] on div "Replace this text with your content" at bounding box center [452, 348] width 359 height 21
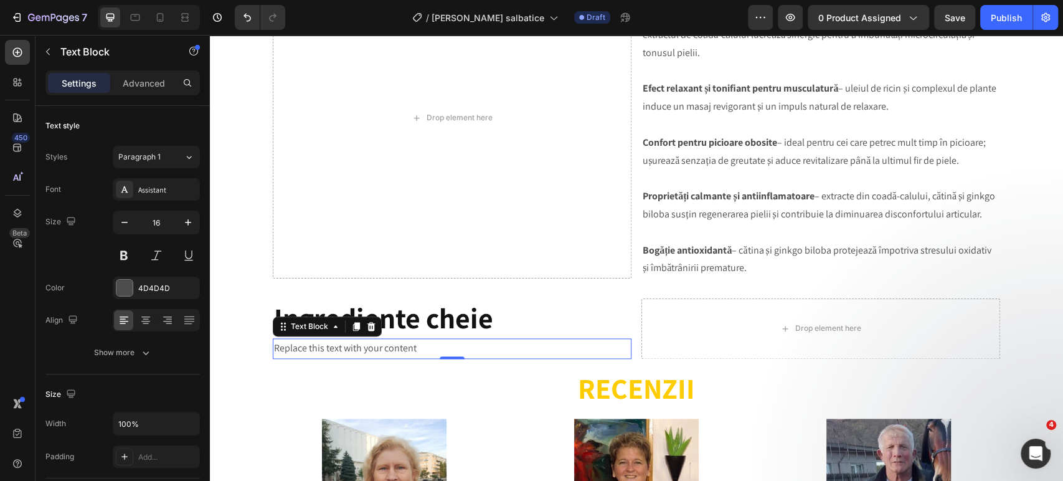
click at [355, 353] on div "Replace this text with your content" at bounding box center [452, 348] width 359 height 21
click at [355, 353] on p "Replace this text with your content" at bounding box center [452, 349] width 356 height 18
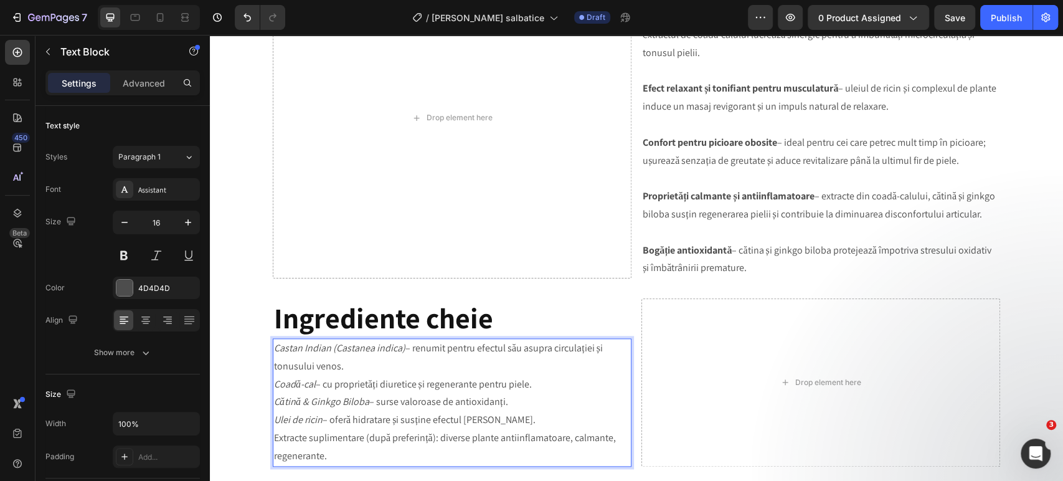
click at [310, 388] on p "Coadă-cal – cu proprietăți diuretice și regenerante pentru piele." at bounding box center [452, 385] width 356 height 18
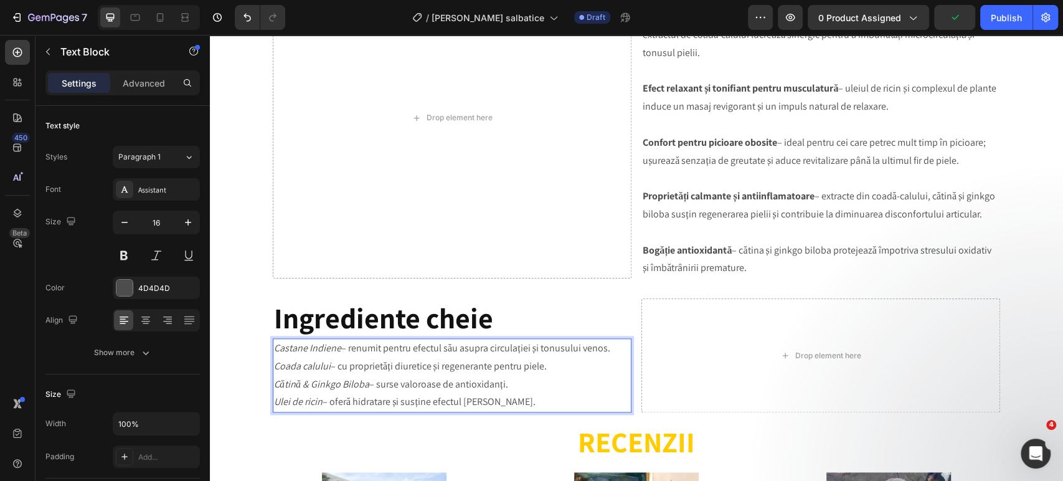
click at [614, 350] on p "Castane Indiene – renumit pentru efectul său asupra circulației și tonusului ve…" at bounding box center [452, 349] width 356 height 18
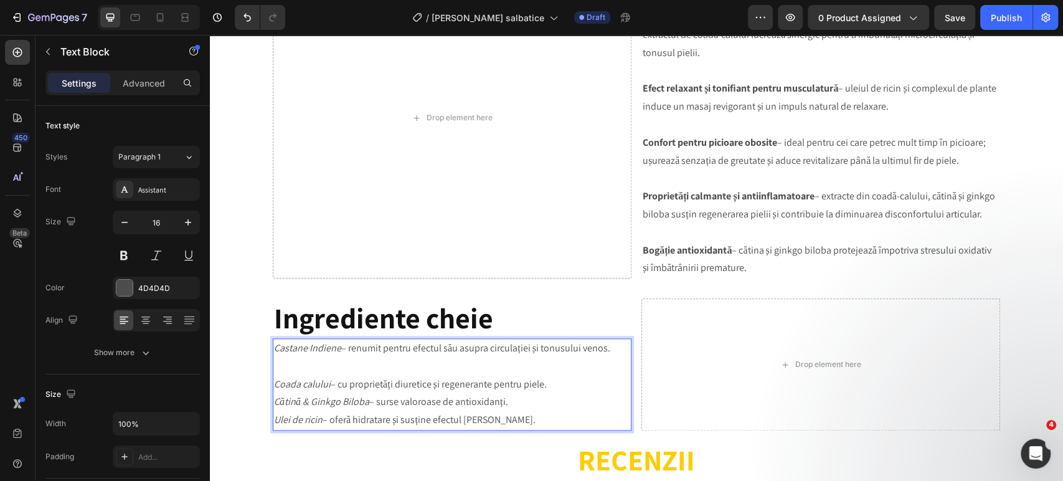
click at [553, 389] on p "Coada calului – cu proprietăți diuretice și regenerante pentru piele." at bounding box center [452, 385] width 356 height 18
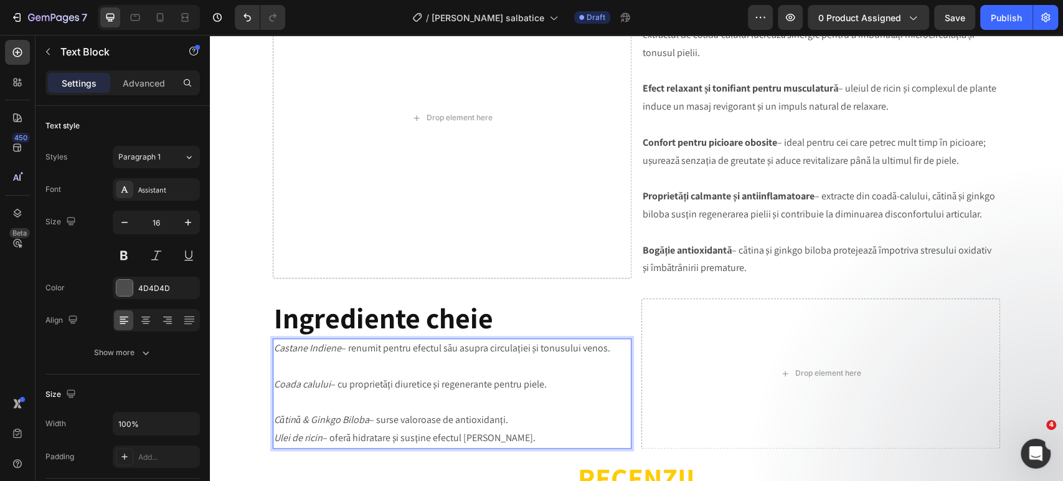
click at [526, 421] on p "Cătină & Ginkgo Biloba – surse valoroase de antioxidanți." at bounding box center [452, 420] width 356 height 18
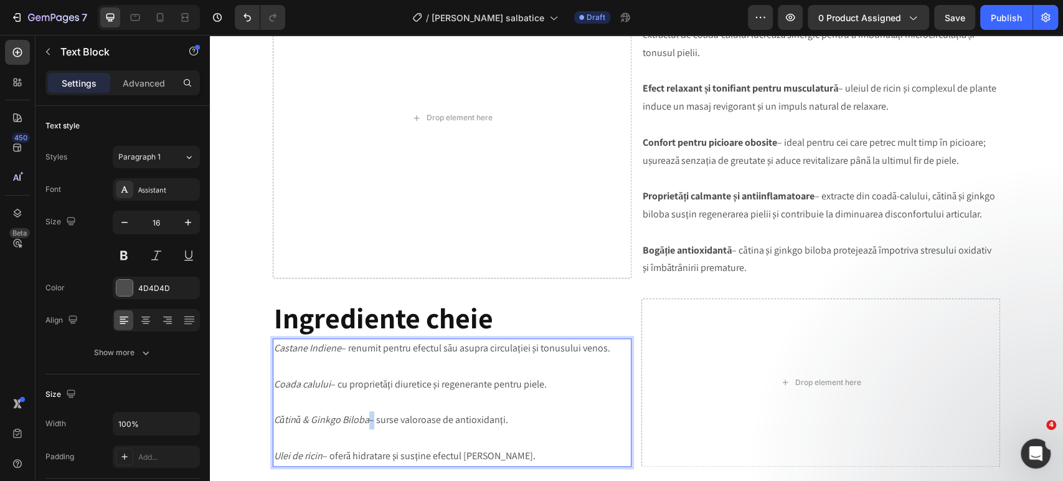
click at [364, 421] on p "Cătină & Ginkgo Biloba – surse valoroase de antioxidanți." at bounding box center [452, 420] width 356 height 18
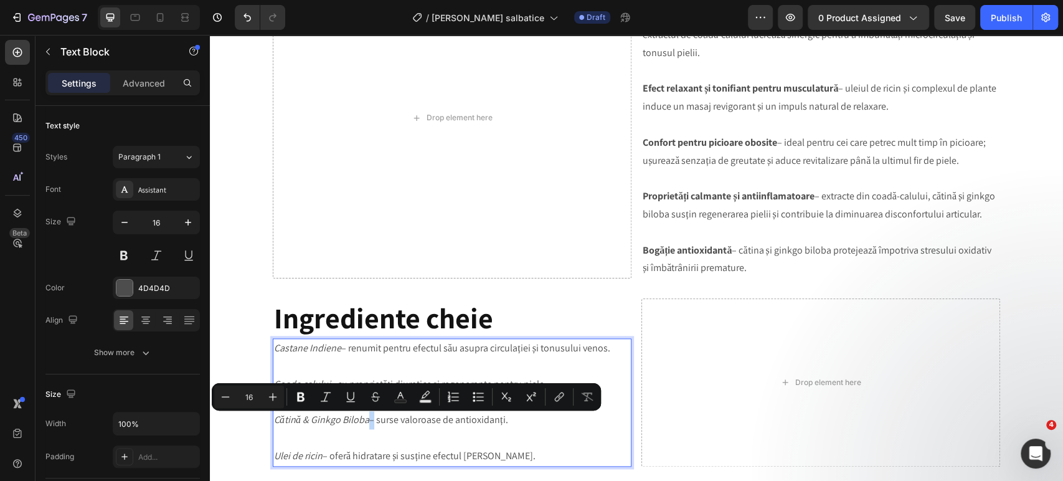
click at [364, 422] on p "Cătină & Ginkgo Biloba – surse valoroase de antioxidanți." at bounding box center [452, 420] width 356 height 18
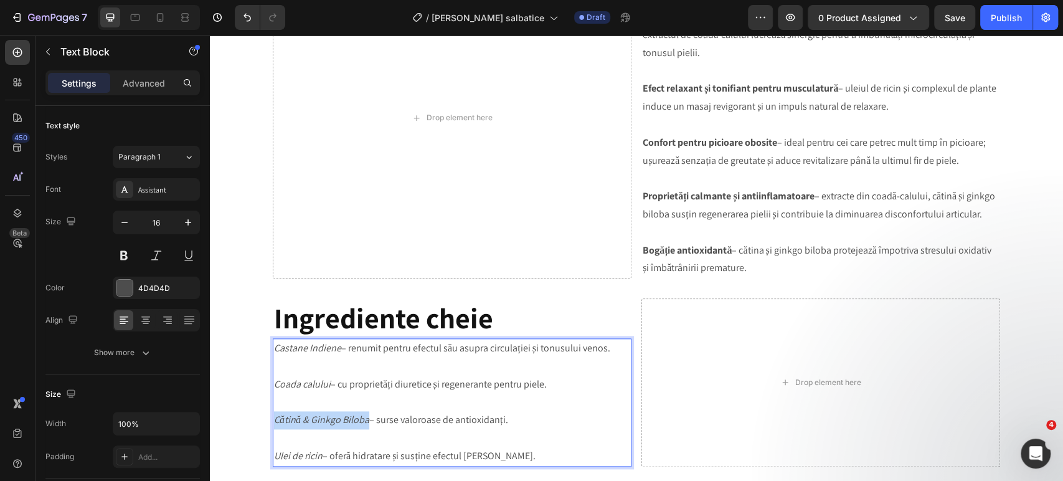
drag, startPoint x: 364, startPoint y: 422, endPoint x: 270, endPoint y: 429, distance: 94.3
click at [274, 429] on p "Cătină & Ginkgo Biloba – surse valoroase de antioxidanți." at bounding box center [452, 420] width 356 height 18
click at [345, 437] on p "Rich Text Editor. Editing area: main" at bounding box center [452, 438] width 356 height 18
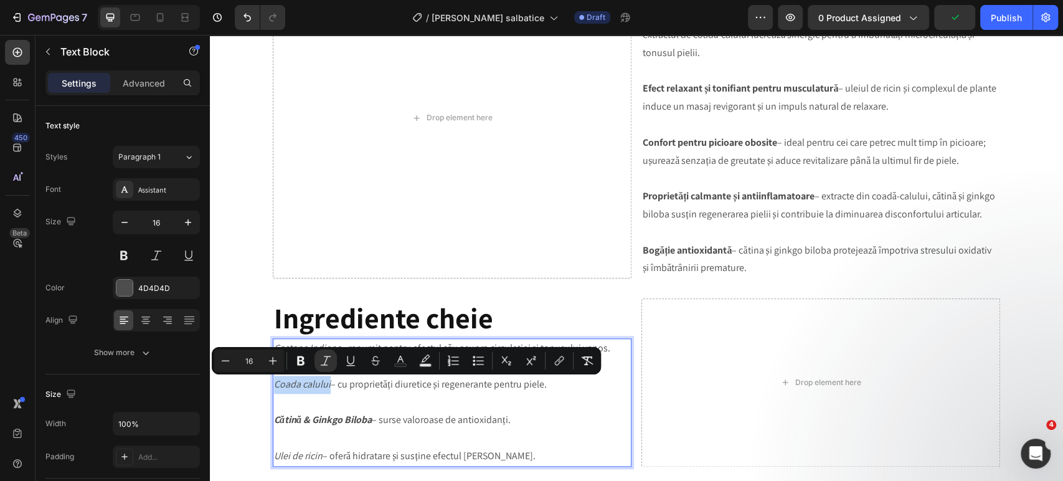
drag, startPoint x: 325, startPoint y: 386, endPoint x: 270, endPoint y: 386, distance: 55.4
click at [274, 386] on p "Coada calului – cu proprietăți diuretice și regenerante pentru piele." at bounding box center [452, 385] width 356 height 18
click at [342, 407] on p "Rich Text Editor. Editing area: main" at bounding box center [452, 402] width 356 height 18
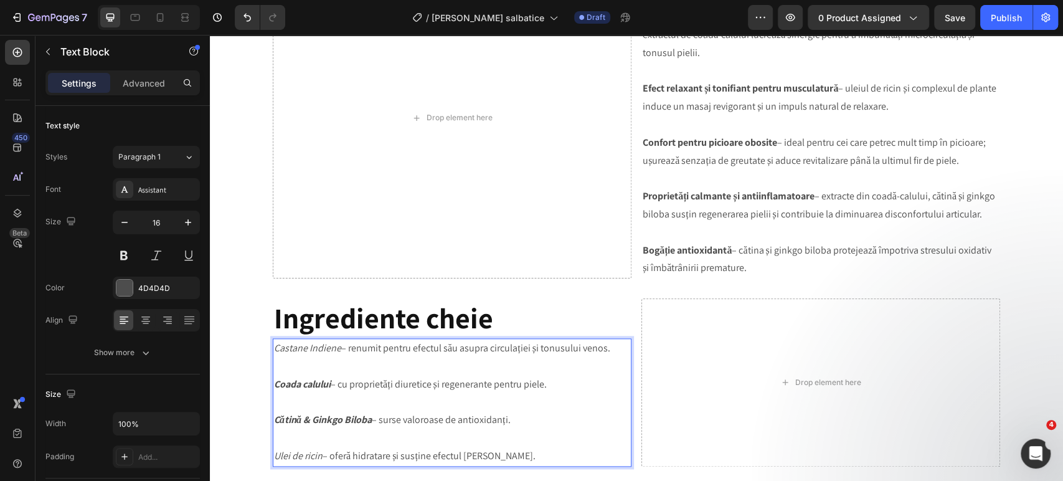
click at [327, 388] on p "Coada calului – cu proprietăți diuretice și regenerante pentru piele." at bounding box center [452, 385] width 356 height 18
click at [350, 402] on p "Rich Text Editor. Editing area: main" at bounding box center [452, 402] width 356 height 18
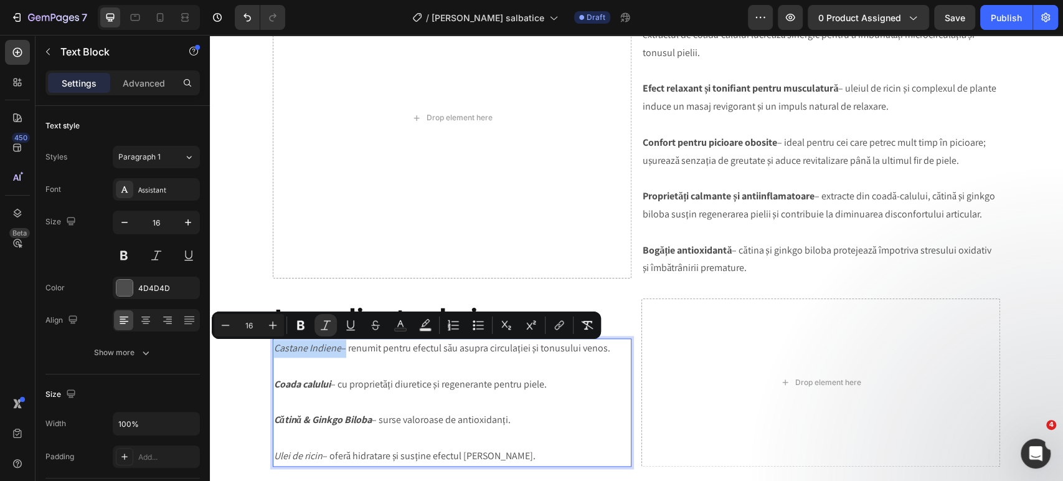
drag, startPoint x: 336, startPoint y: 353, endPoint x: 270, endPoint y: 357, distance: 66.2
click at [274, 357] on p "Castane Indiene – renumit pentru efectul său asupra circulației și tonusului ve…" at bounding box center [452, 349] width 356 height 18
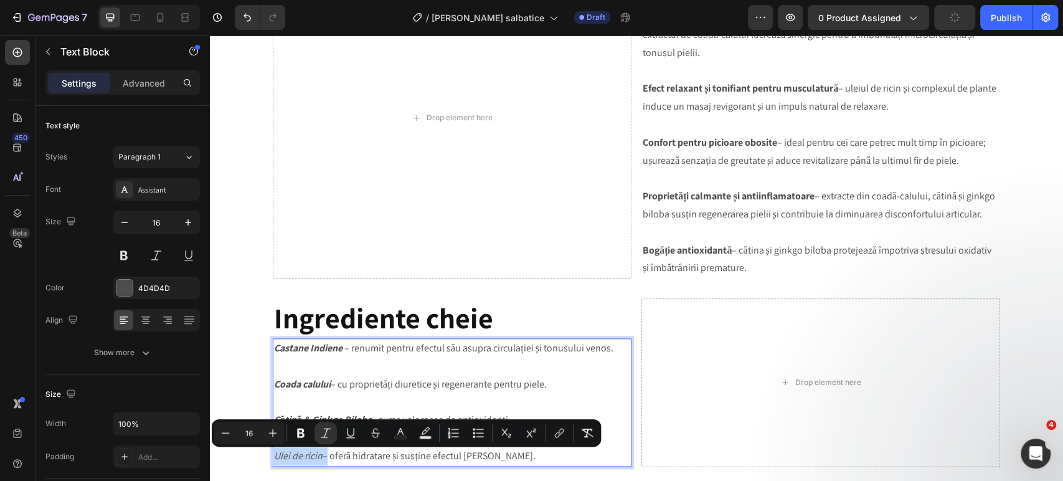
drag, startPoint x: 319, startPoint y: 459, endPoint x: 270, endPoint y: 462, distance: 49.4
click at [274, 462] on p "Ulei de ricin – oferă hidratare și susține efectul masajului." at bounding box center [452, 456] width 356 height 18
click at [485, 417] on p "Cătină & Ginkgo Biloba – surse valoroase de antioxidanți." at bounding box center [452, 420] width 356 height 18
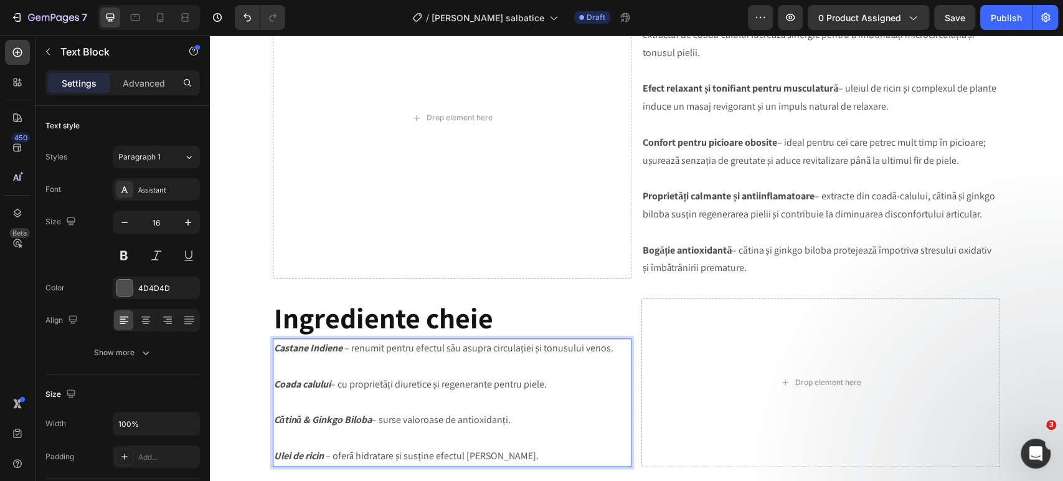
click at [361, 372] on p "Rich Text Editor. Editing area: main" at bounding box center [452, 367] width 356 height 18
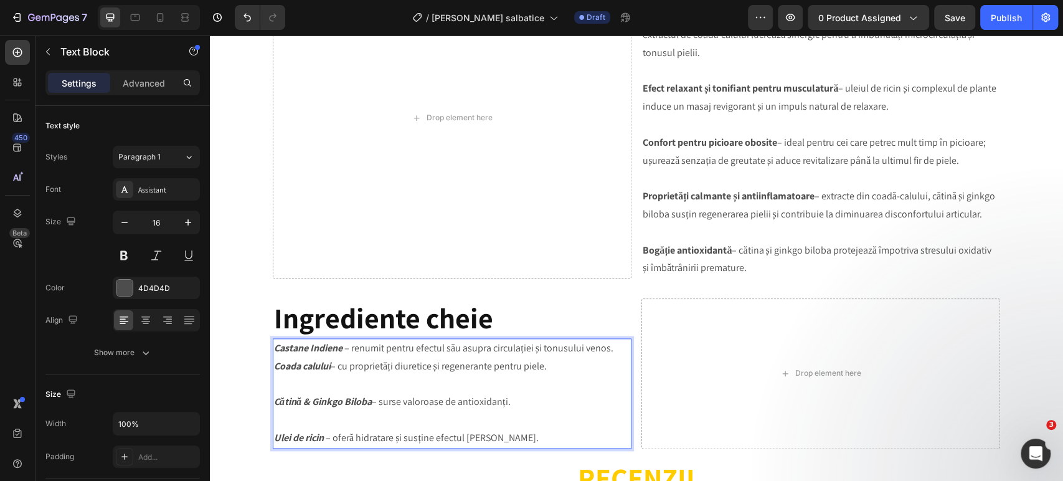
click at [314, 384] on p "Rich Text Editor. Editing area: main" at bounding box center [452, 385] width 356 height 18
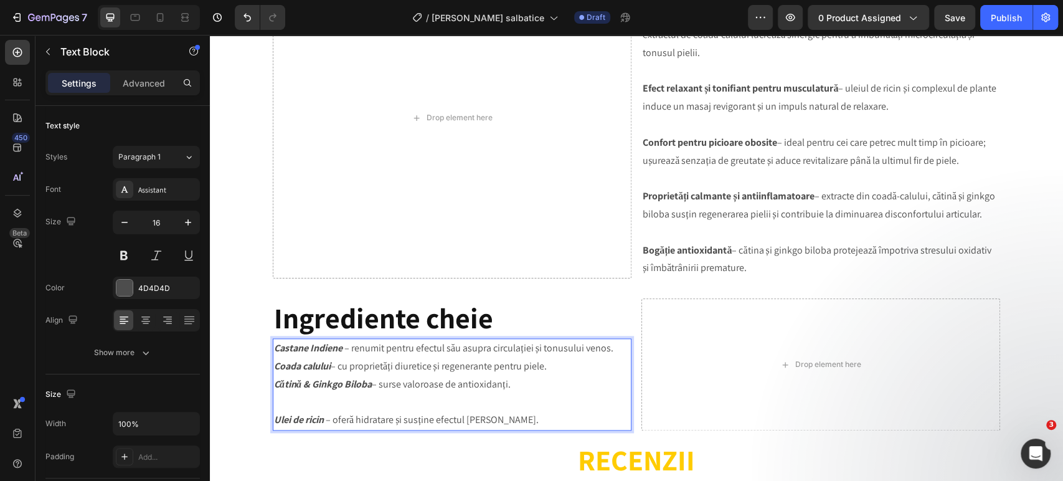
click at [341, 400] on p "Rich Text Editor. Editing area: main" at bounding box center [452, 402] width 356 height 18
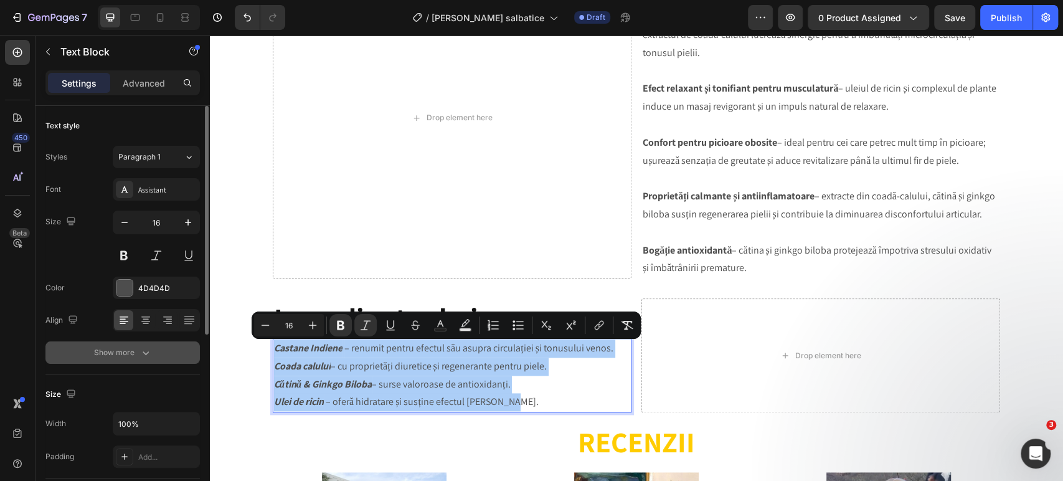
click at [123, 344] on button "Show more" at bounding box center [122, 352] width 155 height 22
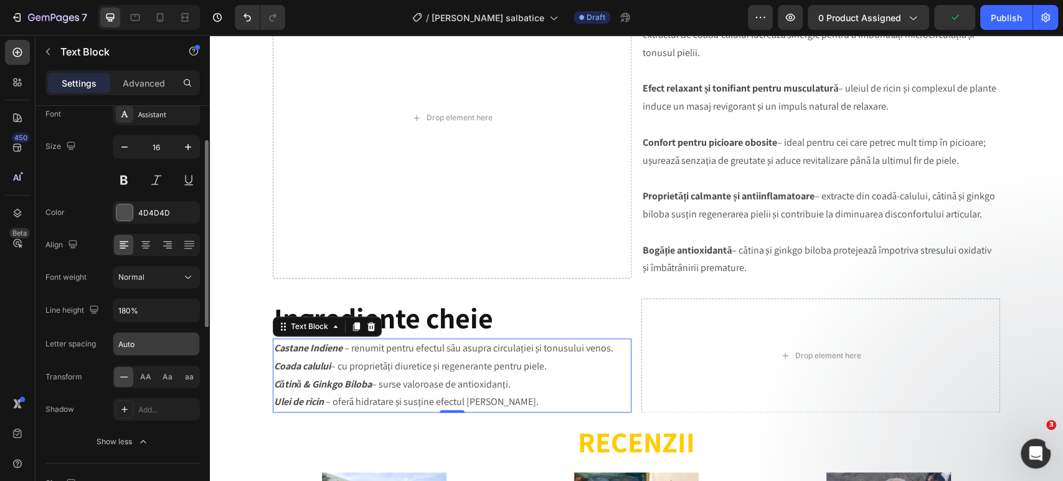
scroll to position [0, 0]
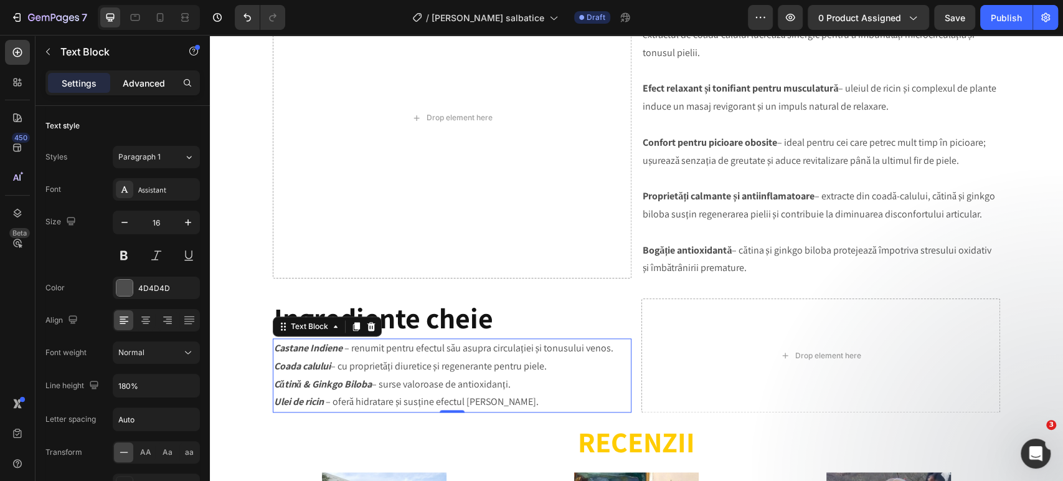
click at [160, 77] on p "Advanced" at bounding box center [144, 83] width 42 height 13
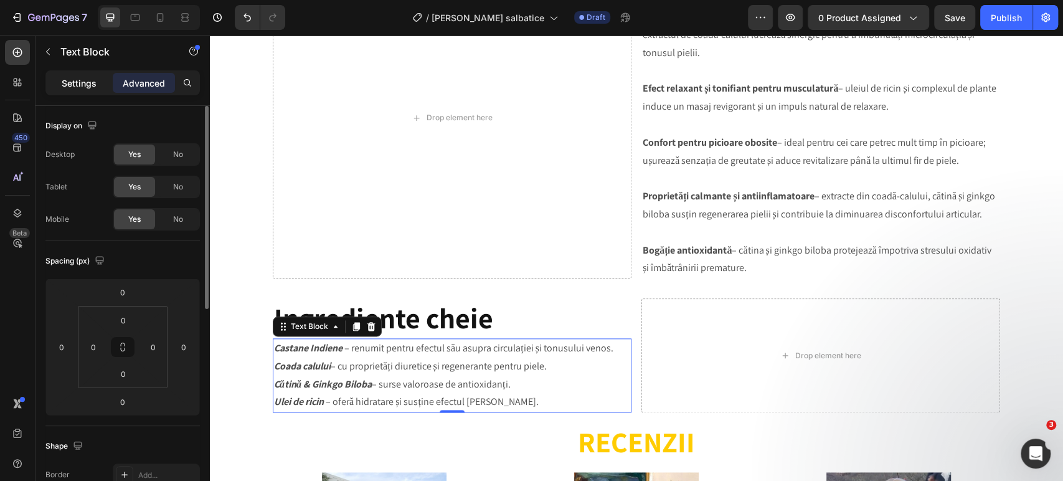
click at [74, 85] on p "Settings" at bounding box center [79, 83] width 35 height 13
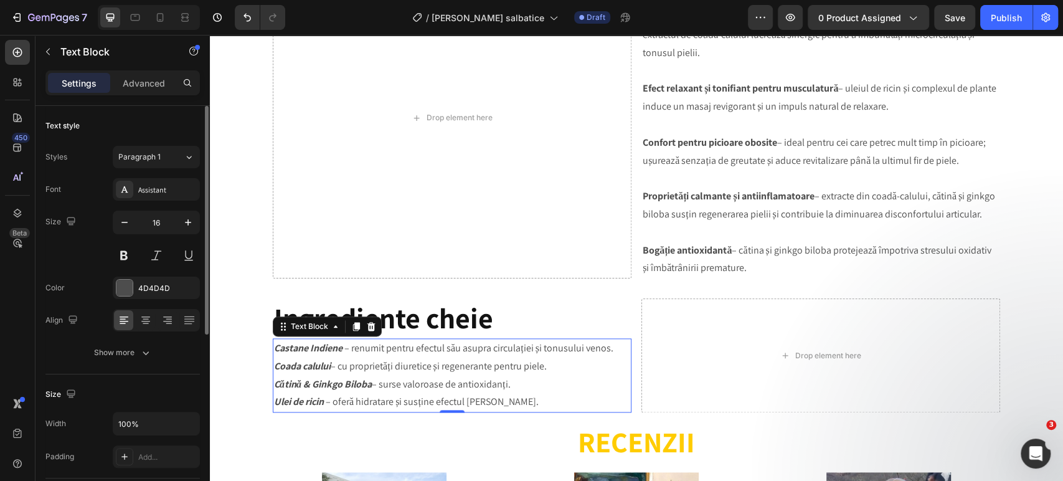
scroll to position [69, 0]
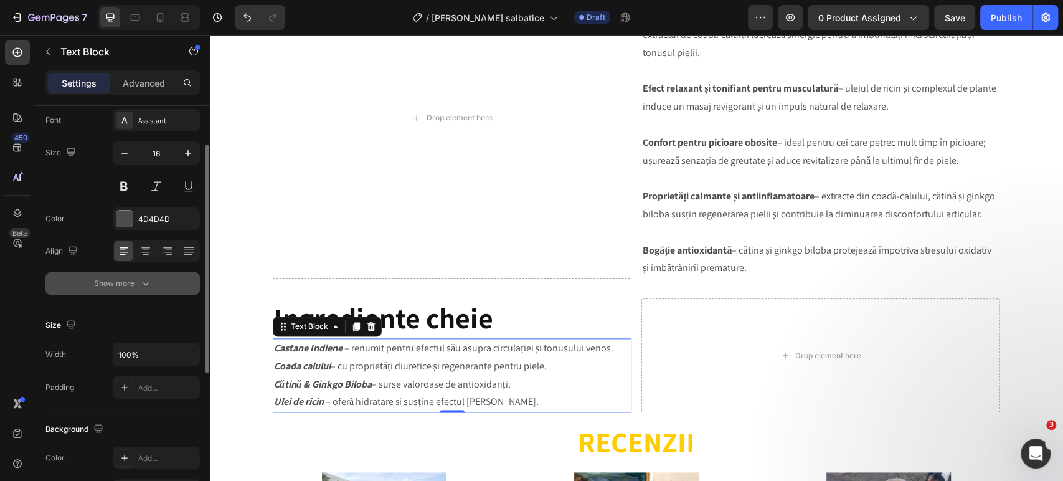
click at [123, 284] on div "Show more" at bounding box center [123, 283] width 58 height 12
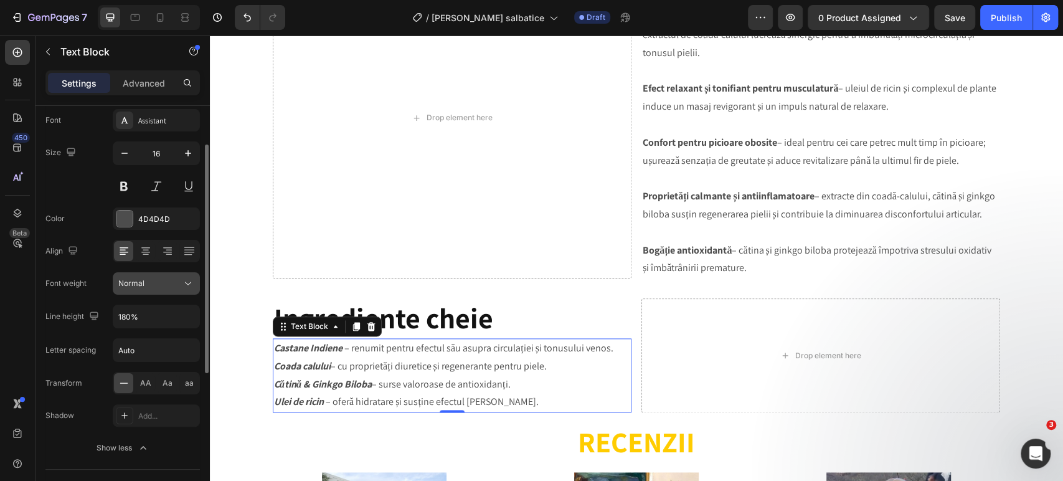
click at [156, 287] on div "Normal" at bounding box center [150, 283] width 64 height 11
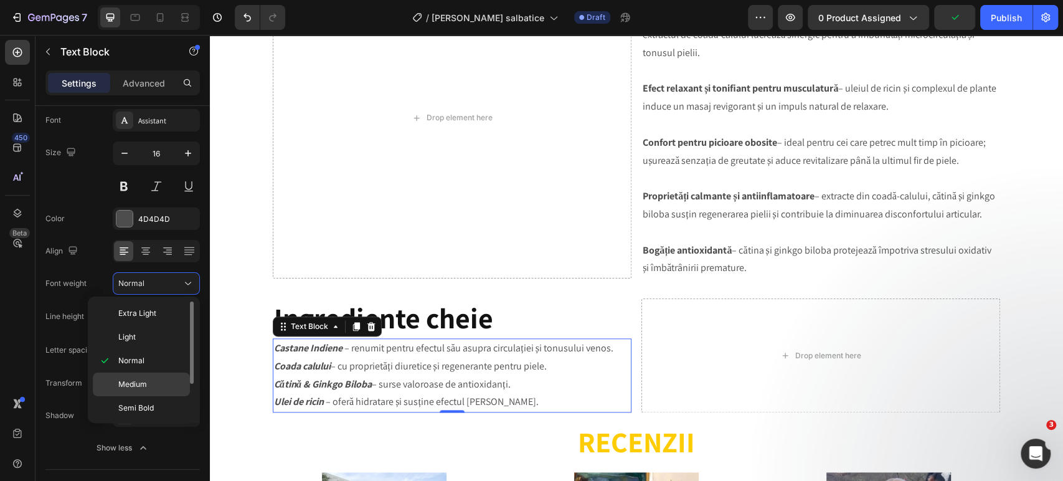
click at [145, 380] on span "Medium" at bounding box center [132, 384] width 29 height 11
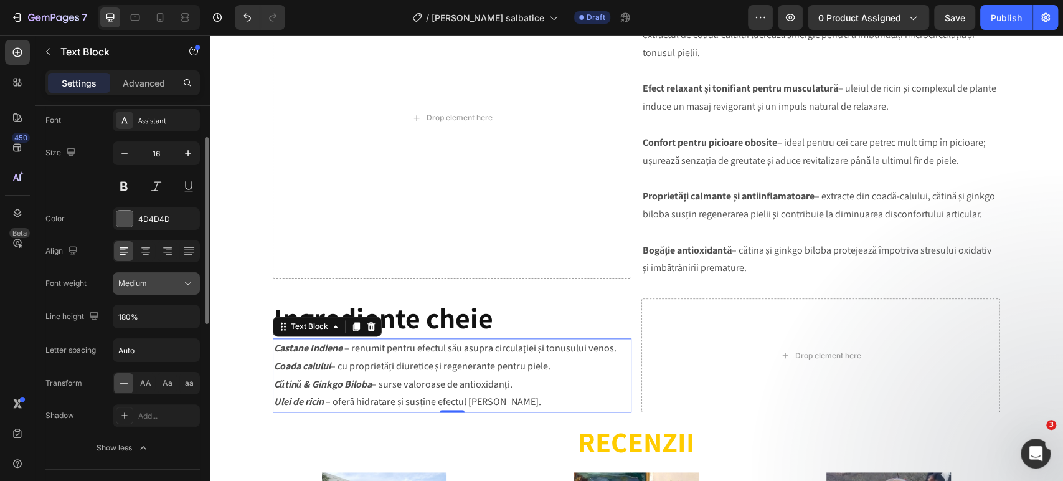
click at [157, 283] on div "Medium" at bounding box center [150, 283] width 64 height 11
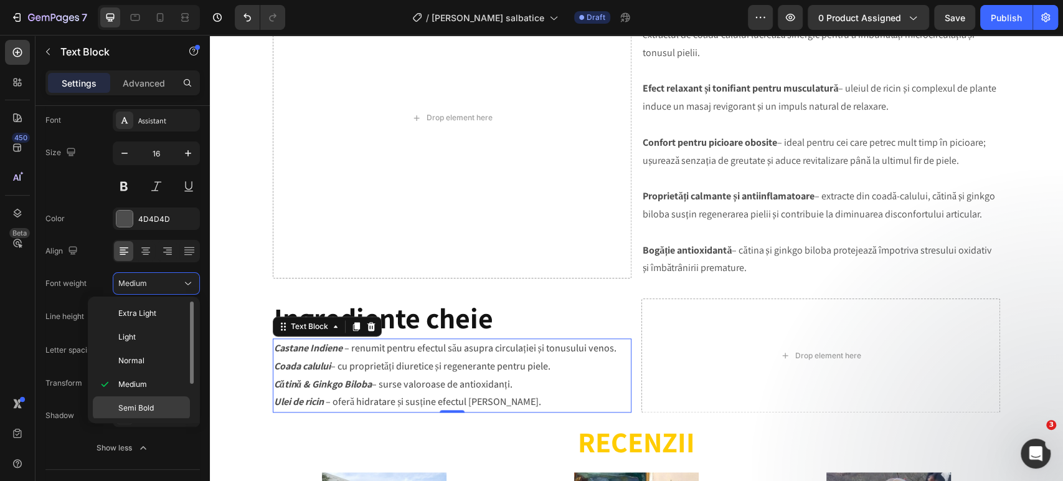
click at [140, 404] on span "Semi Bold" at bounding box center [136, 407] width 36 height 11
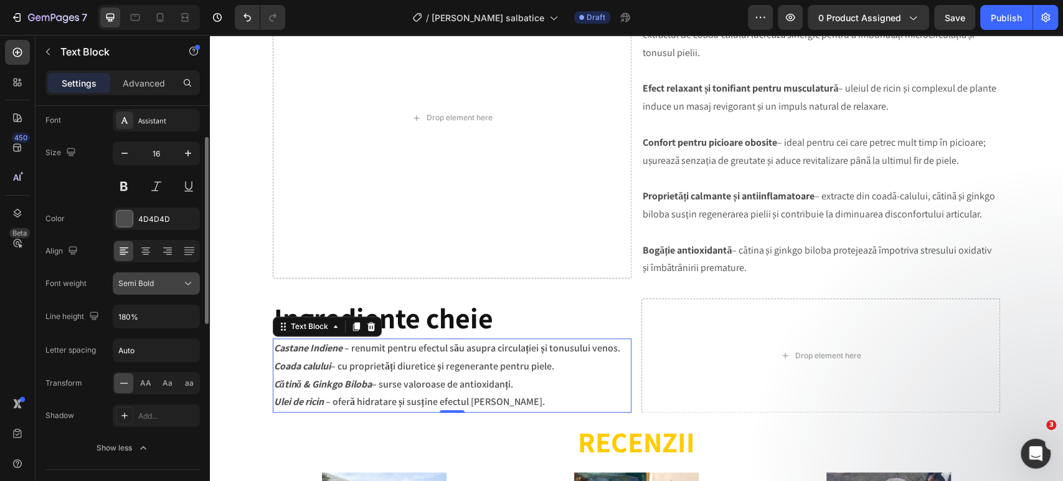
click at [150, 293] on button "Semi Bold" at bounding box center [156, 283] width 87 height 22
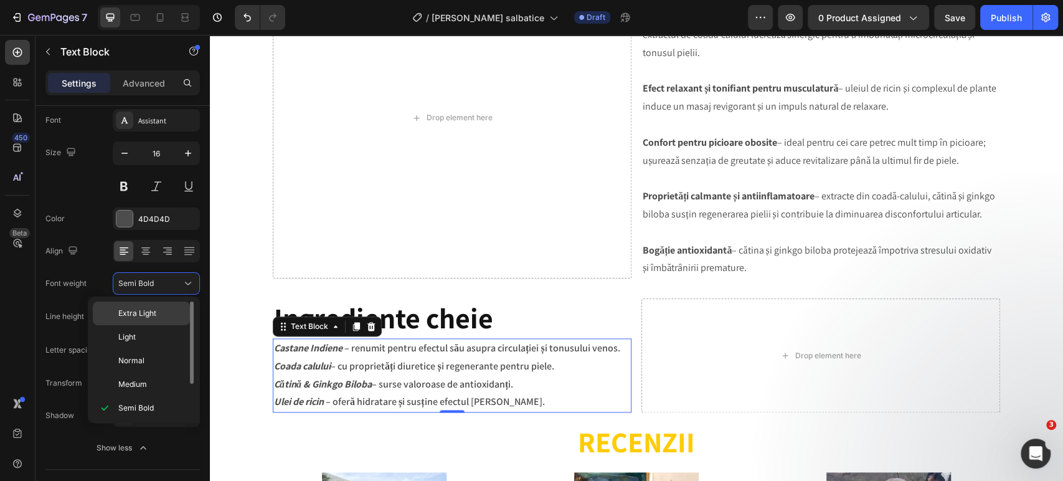
click at [146, 313] on span "Extra Light" at bounding box center [137, 313] width 38 height 11
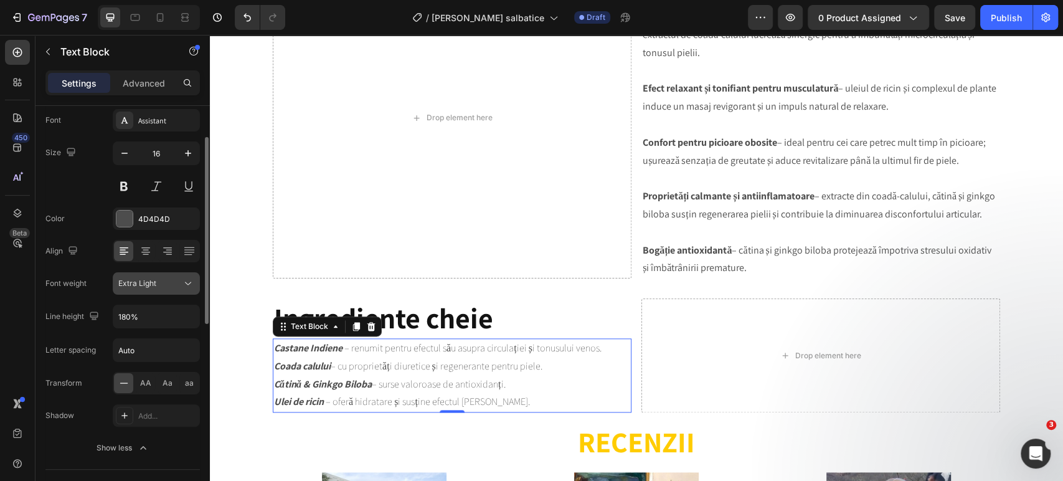
click at [152, 285] on span "Extra Light" at bounding box center [137, 282] width 38 height 9
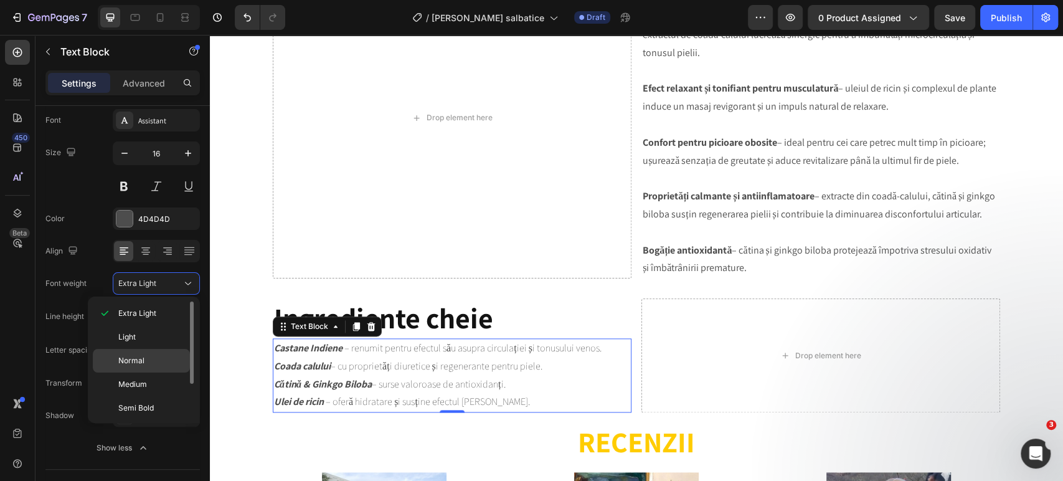
click at [151, 356] on p "Normal" at bounding box center [151, 360] width 66 height 11
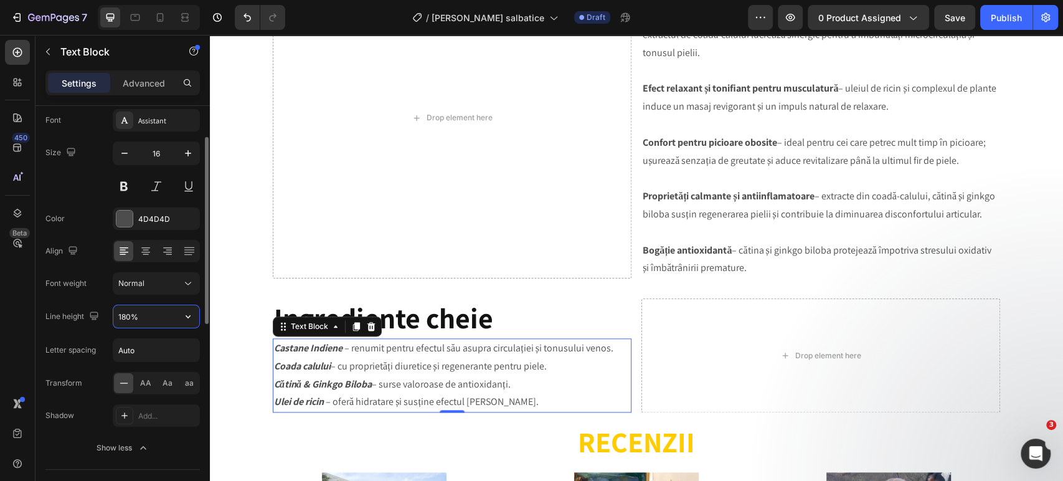
click at [166, 315] on input "180%" at bounding box center [156, 316] width 86 height 22
click at [167, 318] on input "180%" at bounding box center [156, 316] width 86 height 22
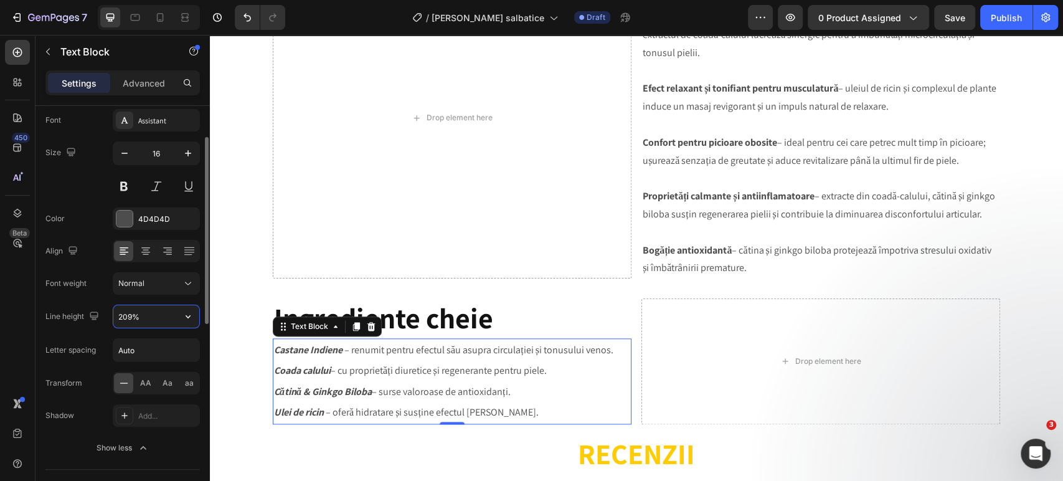
type input "210%"
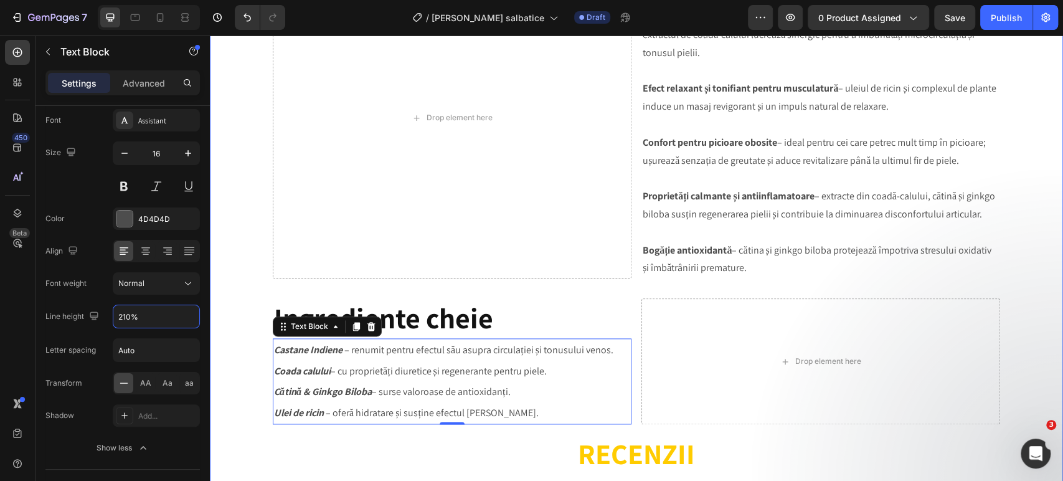
click at [220, 347] on div "Image Product Images Ulei Castane Indiene (P) Title ✅ Reface venele varicoase; …" at bounding box center [636, 107] width 835 height 1892
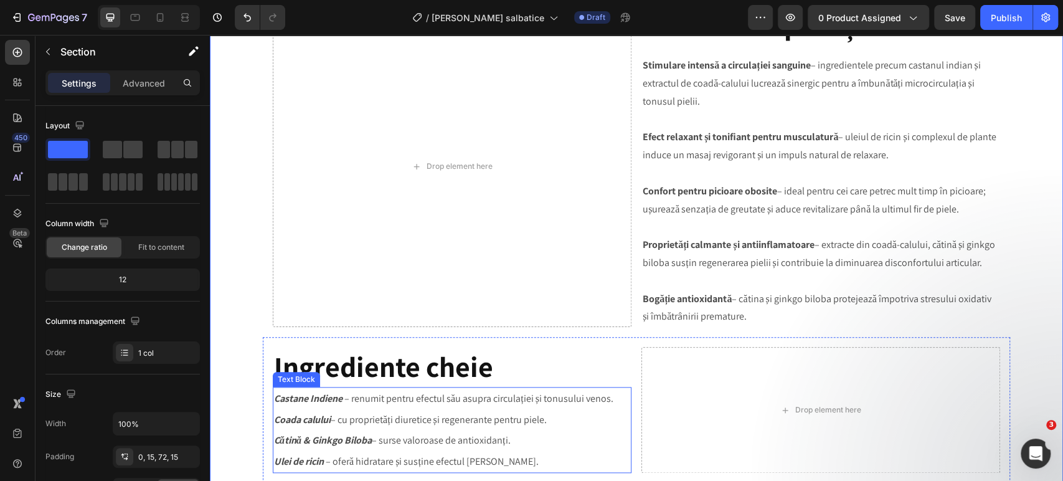
scroll to position [761, 0]
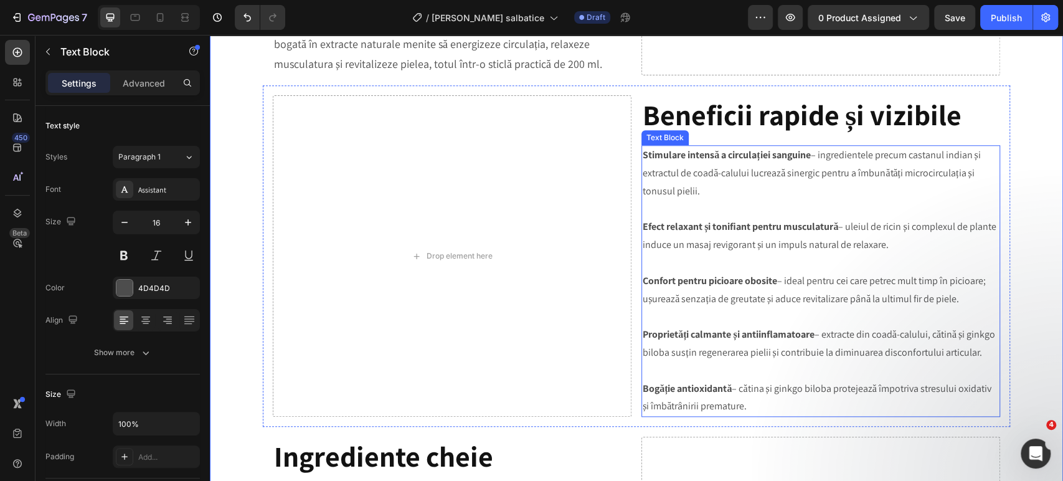
click at [707, 201] on p "Rich Text Editor. Editing area: main" at bounding box center [821, 210] width 356 height 18
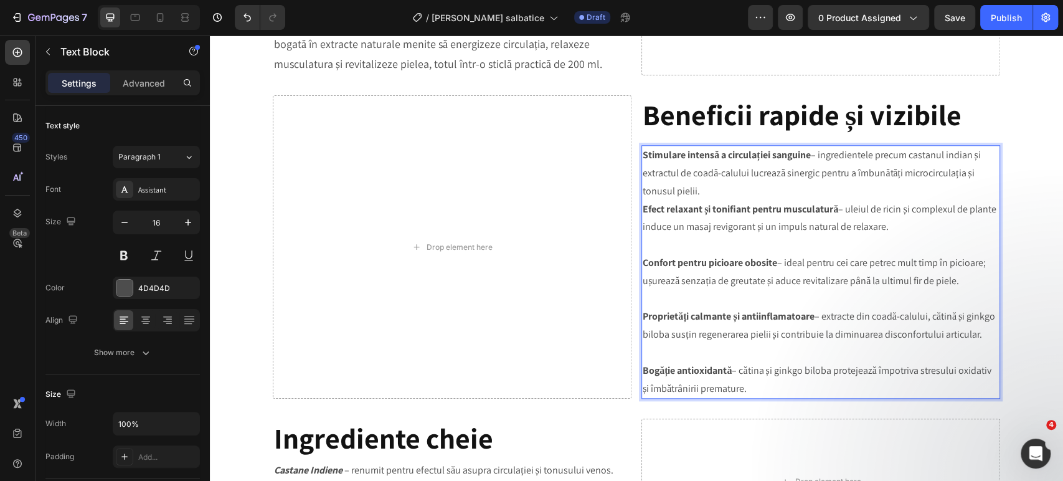
click at [659, 236] on p "Rich Text Editor. Editing area: main" at bounding box center [821, 245] width 356 height 18
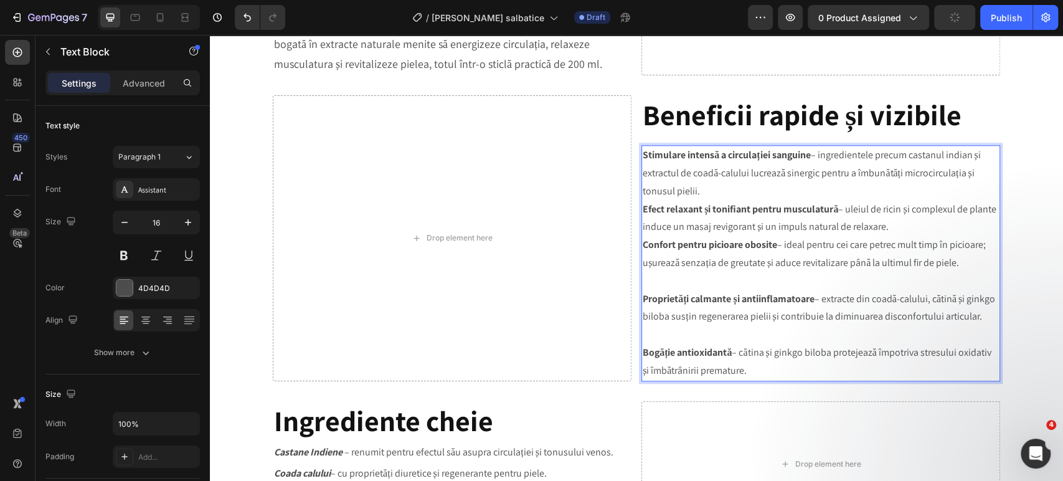
click at [665, 272] on p "Rich Text Editor. Editing area: main" at bounding box center [821, 281] width 356 height 18
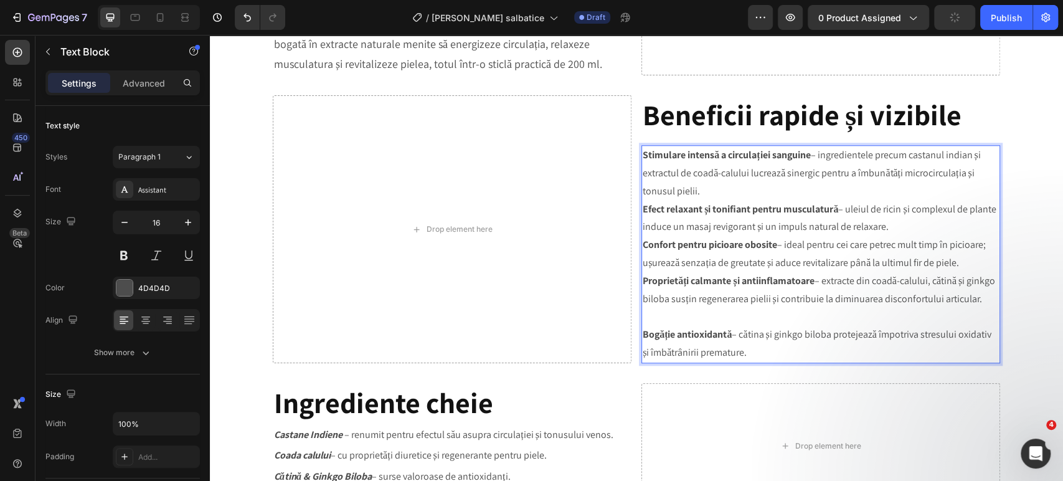
click at [663, 318] on p "Rich Text Editor. Editing area: main" at bounding box center [821, 317] width 356 height 18
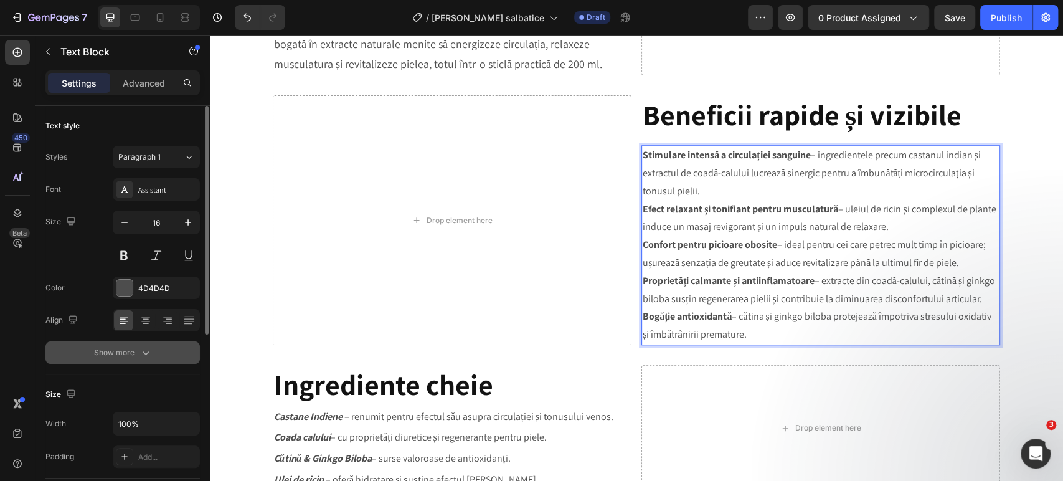
click at [153, 351] on button "Show more" at bounding box center [122, 352] width 155 height 22
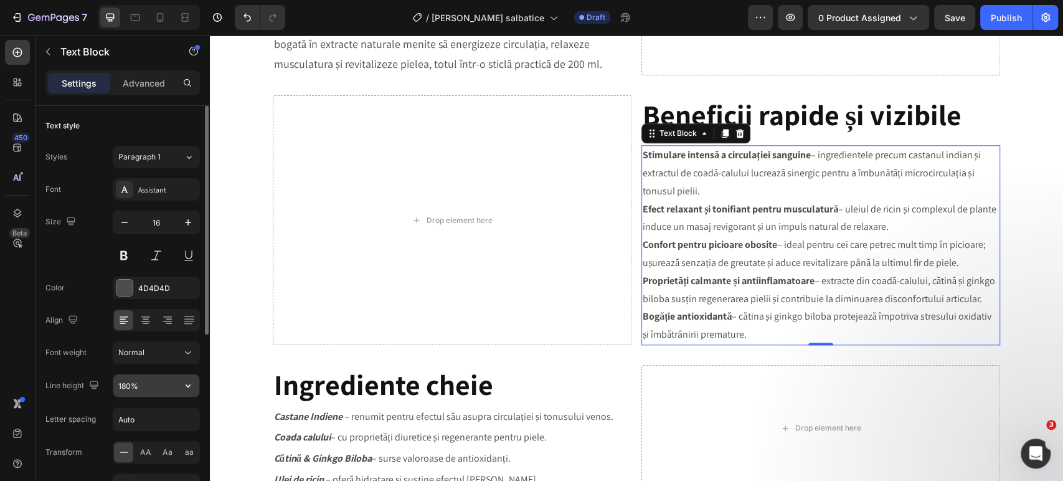
click at [146, 383] on input "180%" at bounding box center [156, 385] width 86 height 22
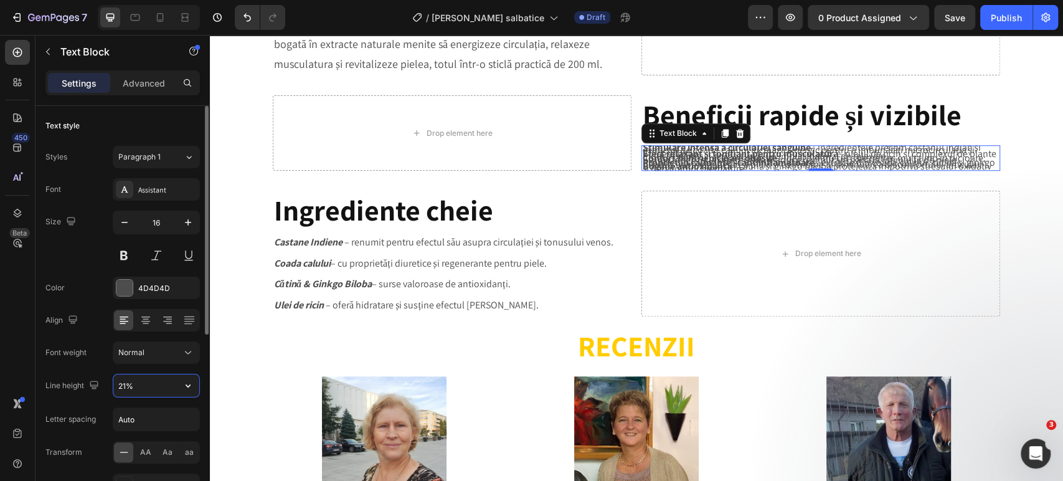
type input "210%"
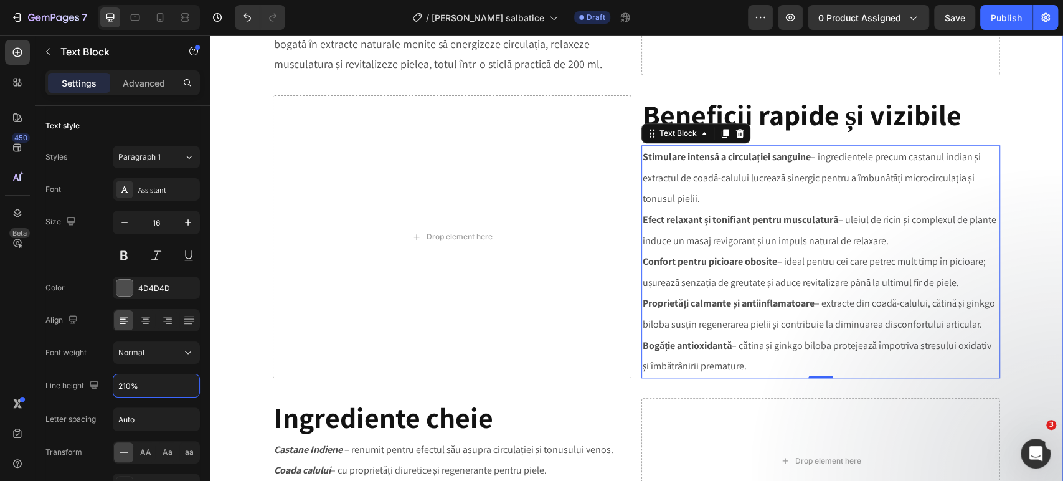
click at [1033, 326] on div "Image Product Images Ulei Castane Indiene (P) Title ✅ Reface venele varicoase; …" at bounding box center [636, 225] width 835 height 1853
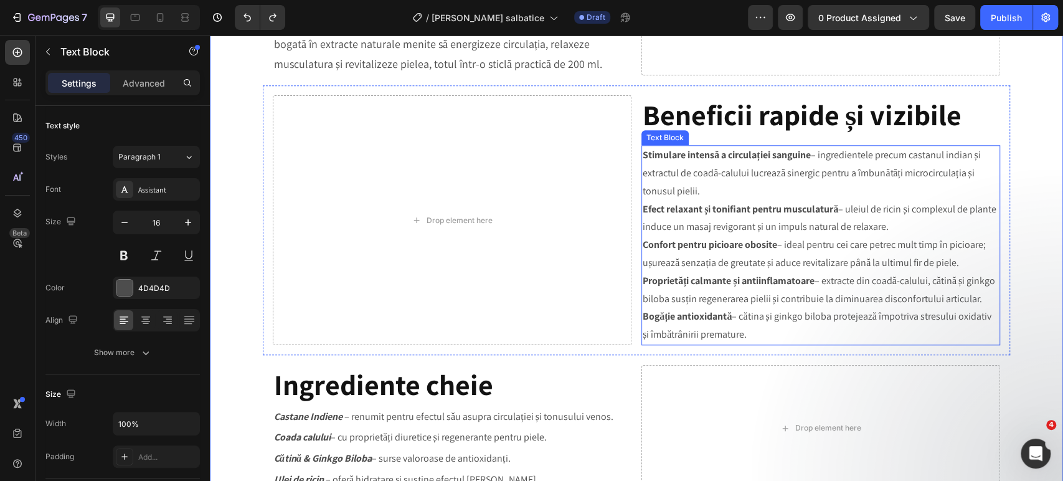
click at [706, 178] on p "Stimulare intensă a circulației sanguine – ingredientele precum castanul indian…" at bounding box center [821, 173] width 356 height 54
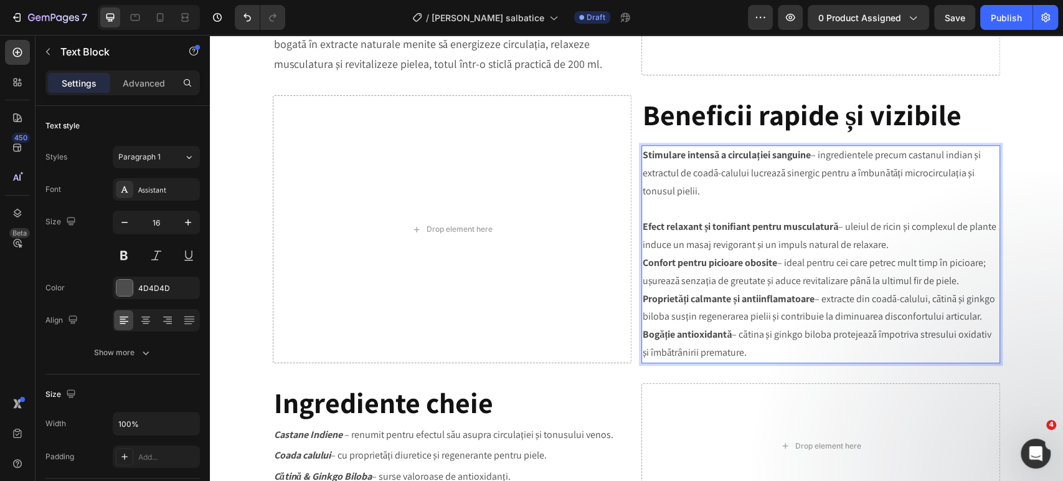
click at [935, 233] on p "Efect relaxant și tonifiant pentru musculatură – uleiul de ricin și complexul d…" at bounding box center [821, 236] width 356 height 36
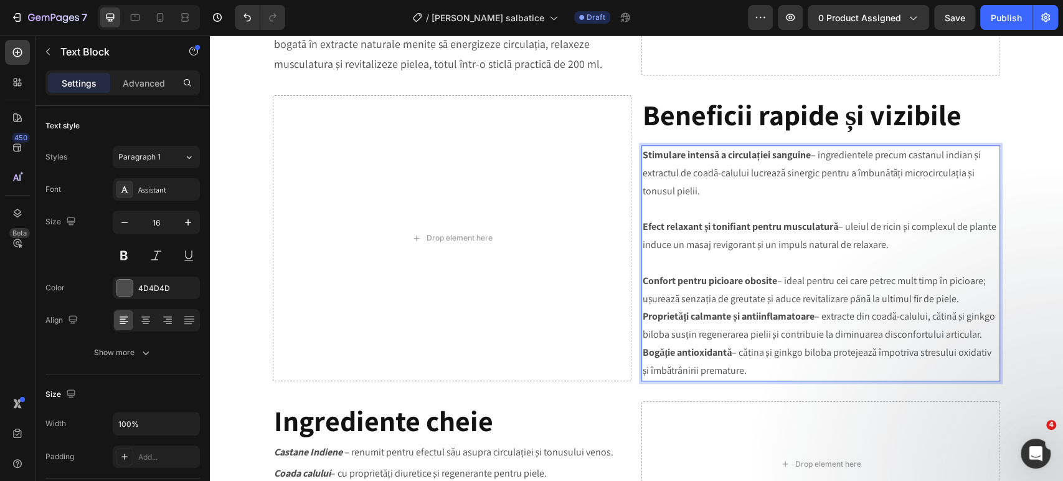
click at [967, 280] on p "Confort pentru picioare obosite – ideal pentru cei care petrec mult timp în pic…" at bounding box center [821, 290] width 356 height 36
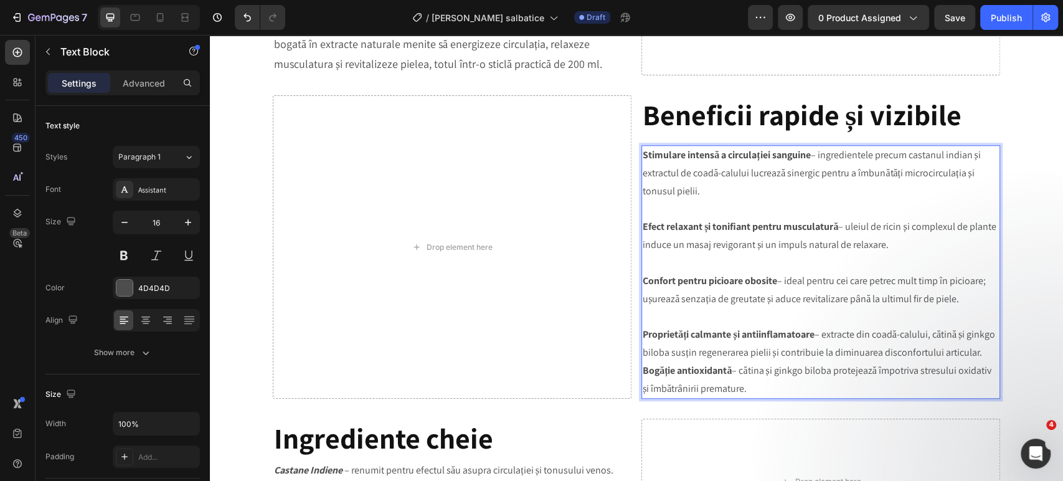
click at [739, 357] on p "Proprietăți calmante și antiinflamatoare – extracte din coadă-calului, cătină ș…" at bounding box center [821, 344] width 356 height 36
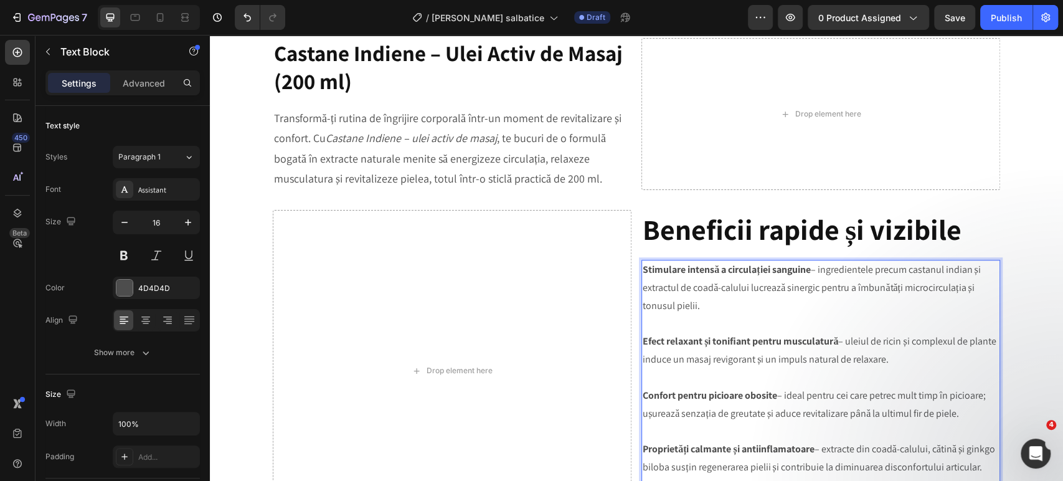
scroll to position [623, 0]
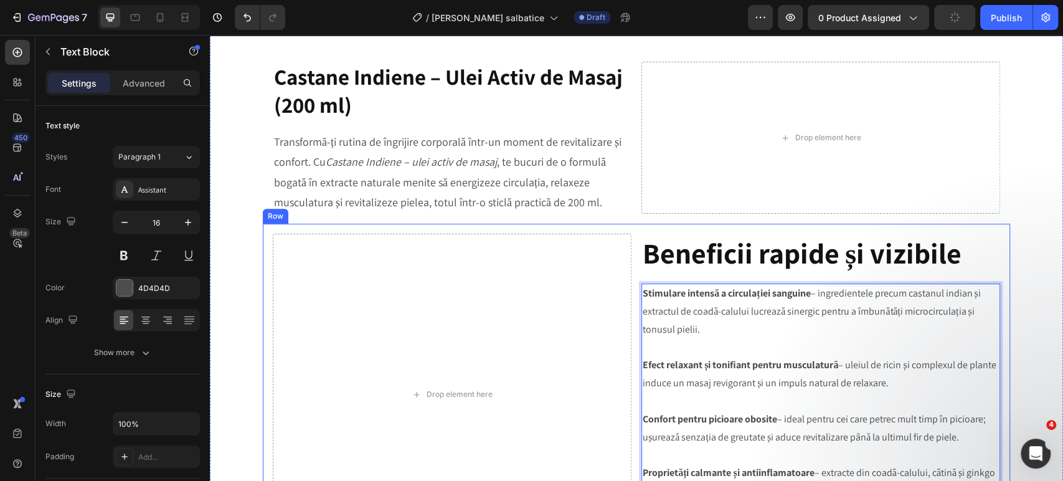
click at [629, 224] on div "Drop element here ⁠⁠⁠⁠⁠⁠⁠ Beneficii rapide și vizibile Heading Stimulare intens…" at bounding box center [637, 394] width 748 height 341
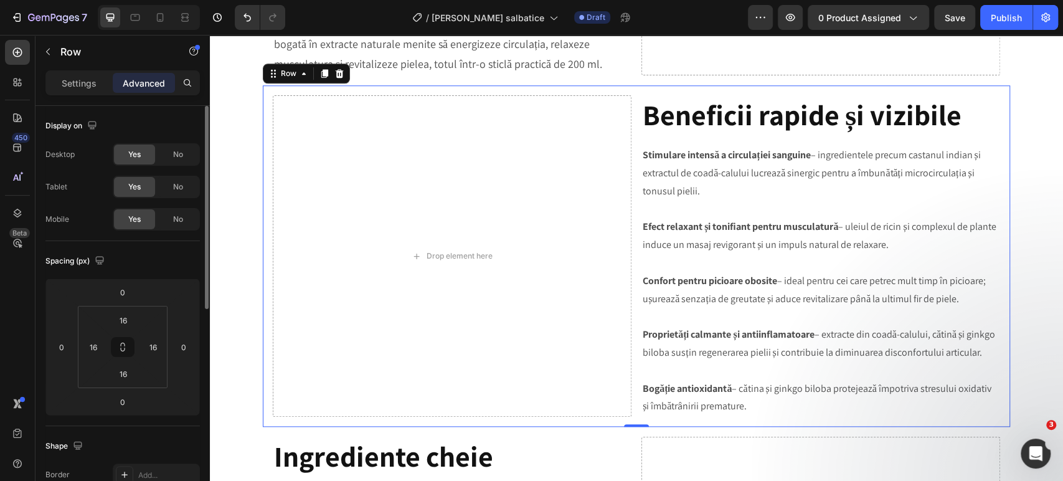
scroll to position [69, 0]
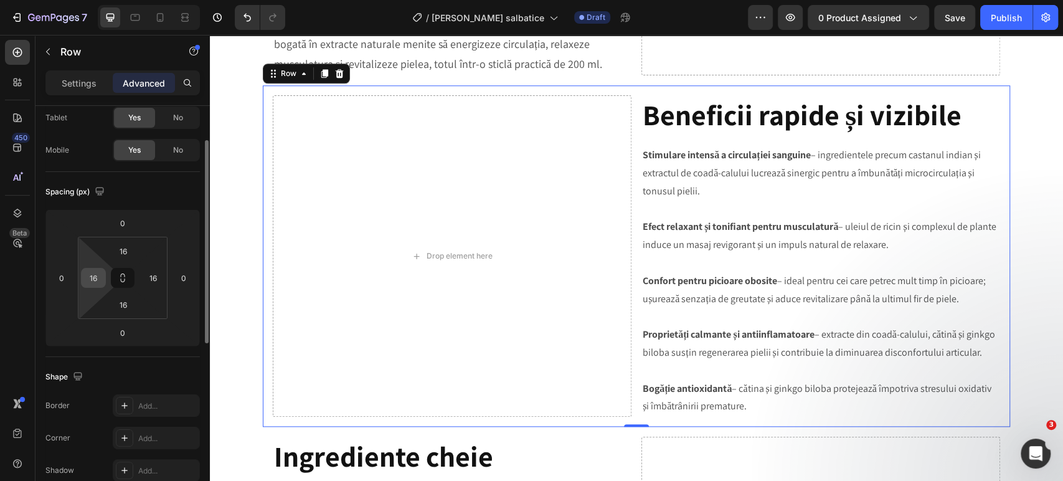
click at [103, 278] on div "16" at bounding box center [93, 278] width 25 height 20
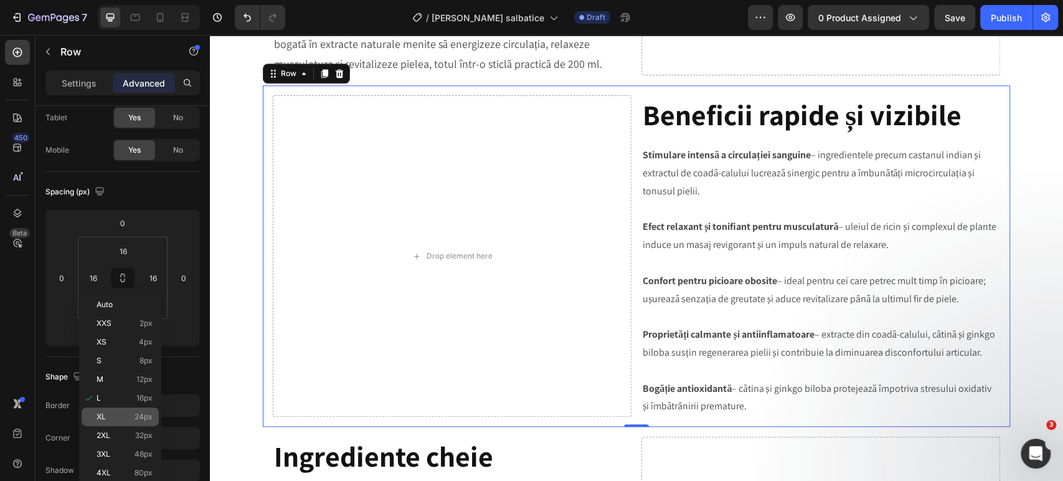
click at [97, 416] on span "XL" at bounding box center [101, 416] width 9 height 9
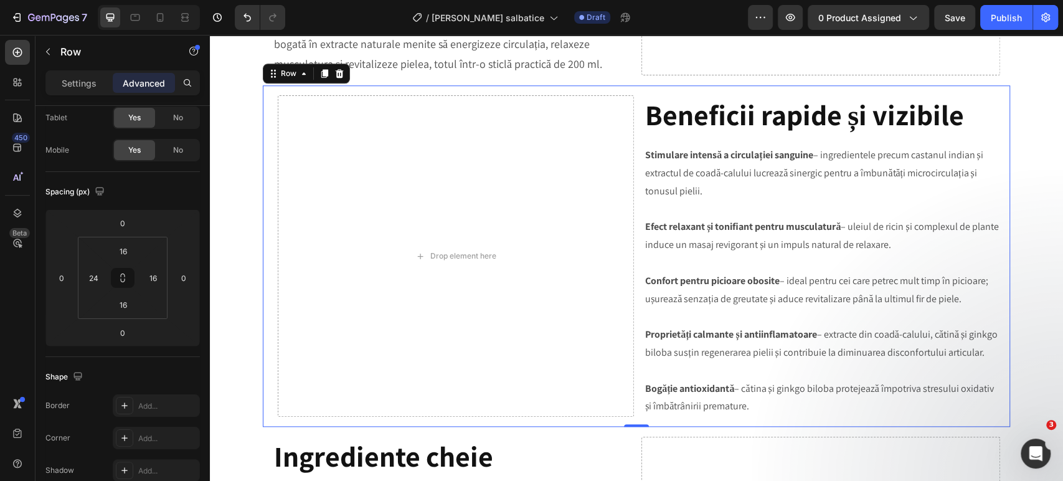
type input "16"
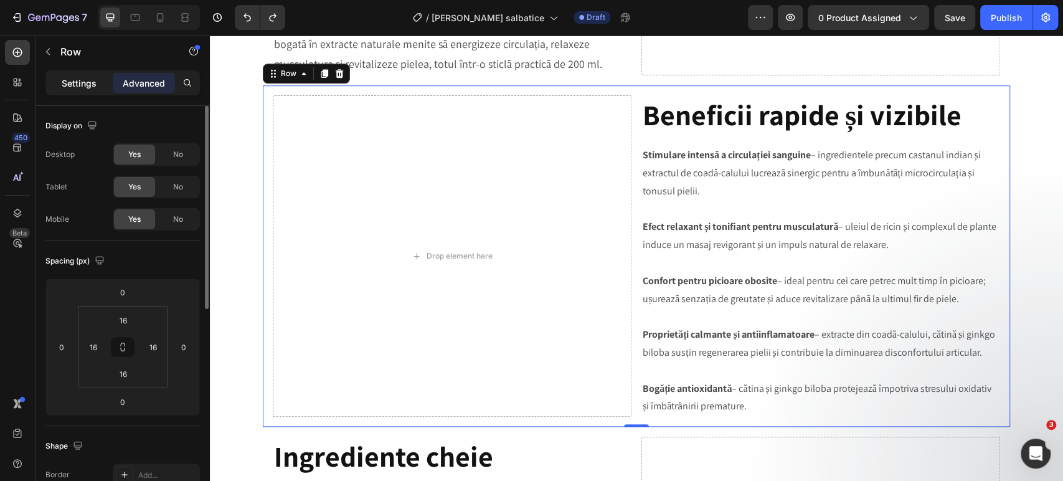
click at [94, 77] on p "Settings" at bounding box center [79, 83] width 35 height 13
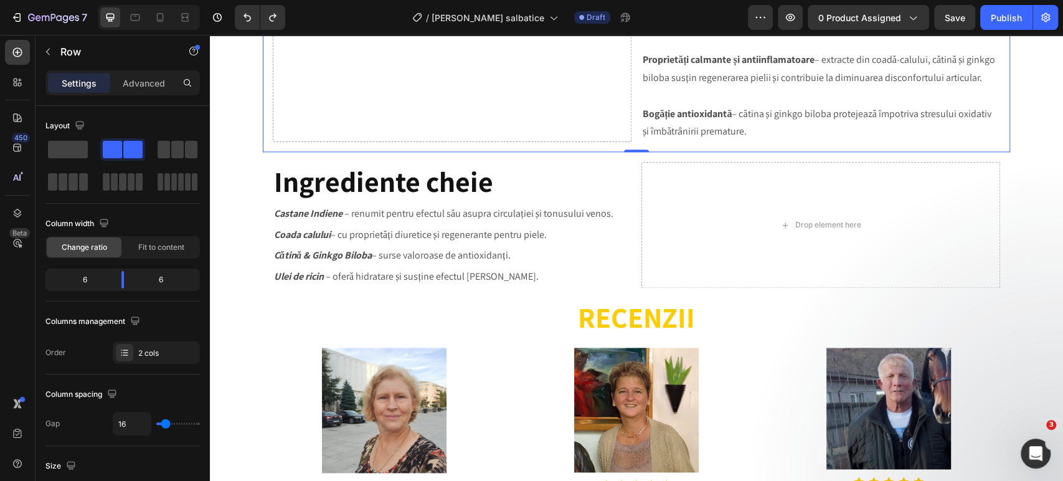
scroll to position [1038, 0]
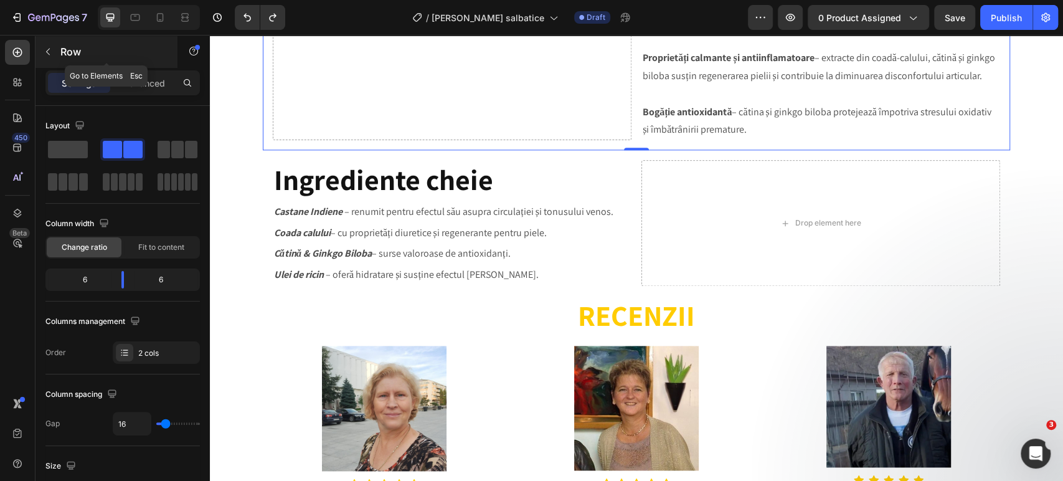
click at [80, 51] on p "Row" at bounding box center [113, 51] width 106 height 15
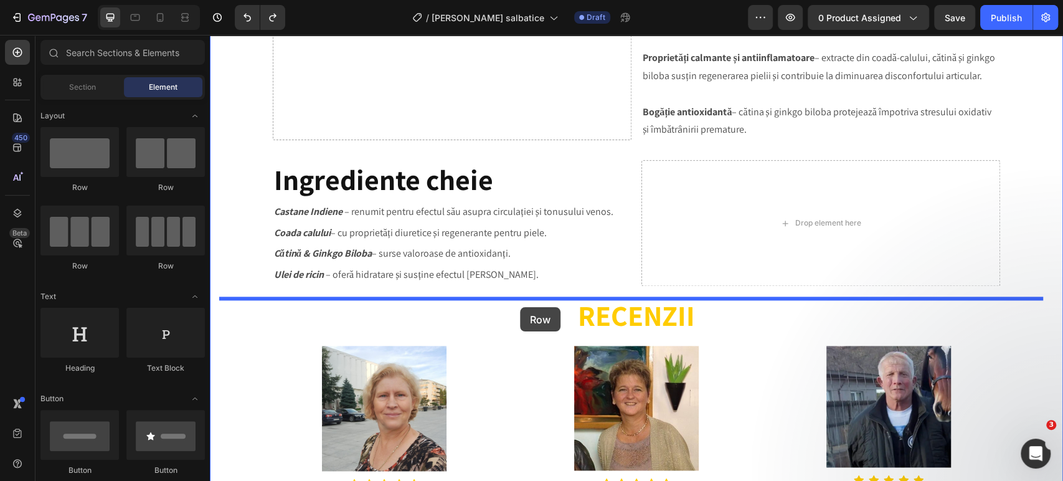
drag, startPoint x: 360, startPoint y: 187, endPoint x: 520, endPoint y: 307, distance: 200.2
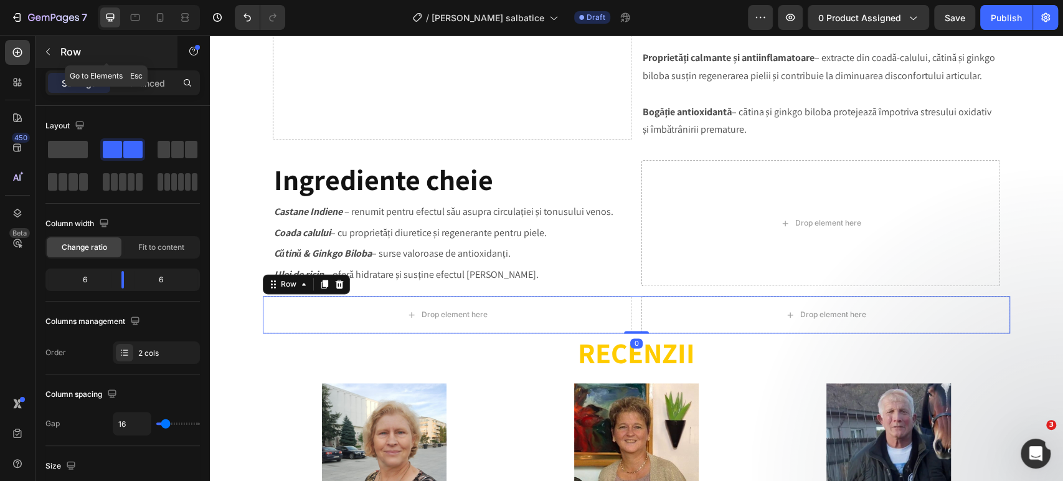
click at [65, 50] on p "Row" at bounding box center [113, 51] width 106 height 15
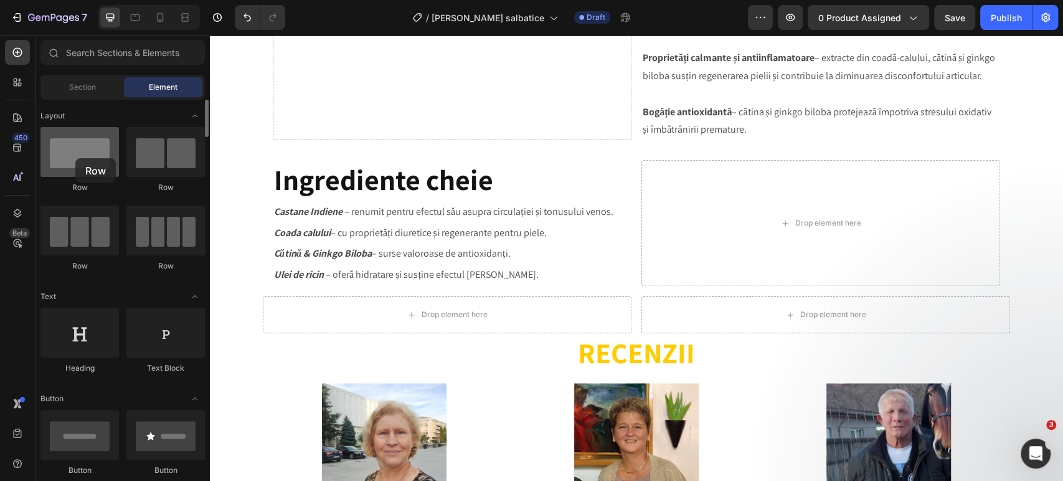
drag, startPoint x: 95, startPoint y: 153, endPoint x: 75, endPoint y: 158, distance: 19.9
click at [75, 158] on div at bounding box center [79, 152] width 78 height 50
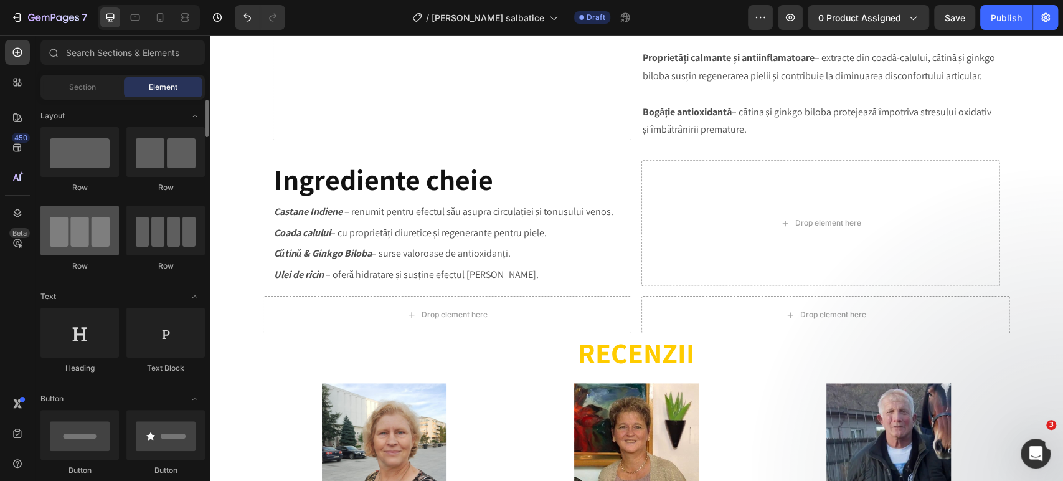
scroll to position [69, 0]
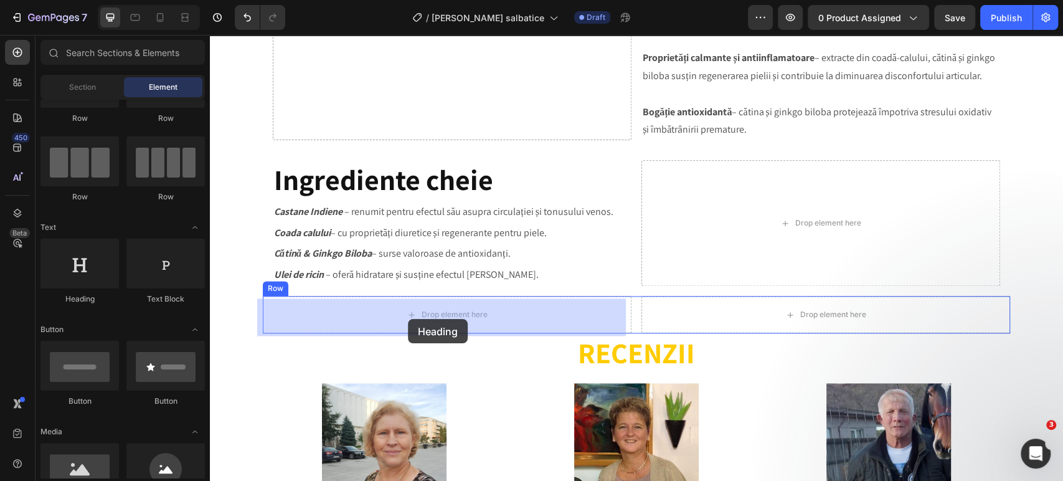
drag, startPoint x: 295, startPoint y: 300, endPoint x: 408, endPoint y: 319, distance: 114.9
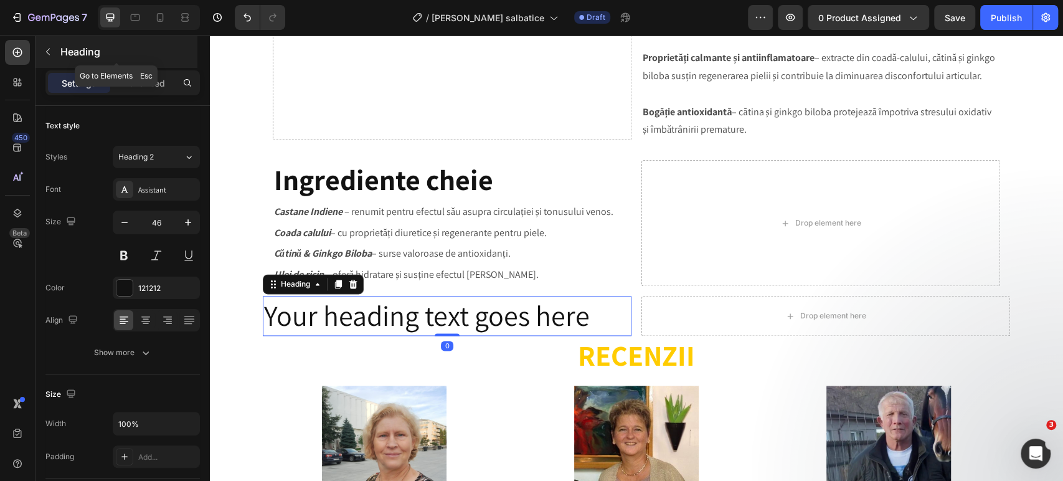
click at [64, 43] on div "Heading" at bounding box center [117, 52] width 162 height 32
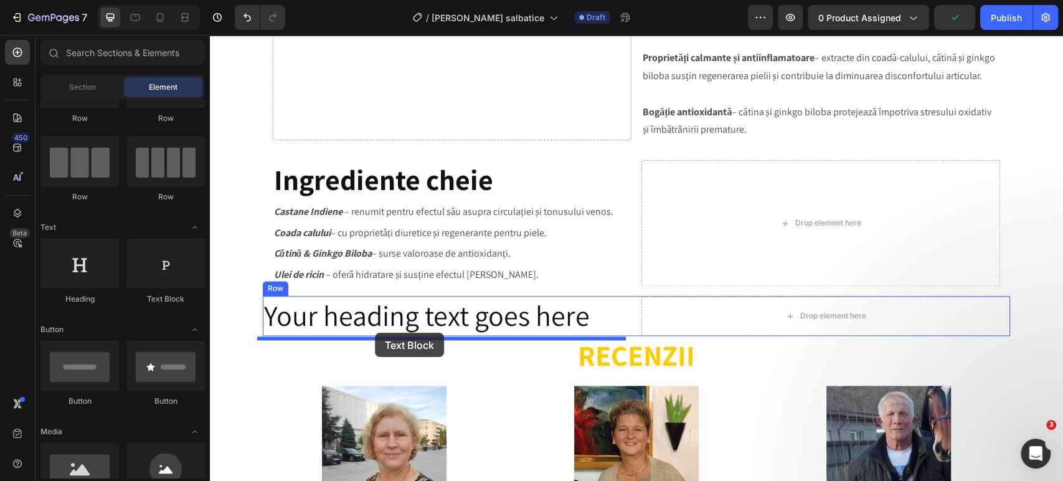
drag, startPoint x: 365, startPoint y: 301, endPoint x: 375, endPoint y: 333, distance: 33.3
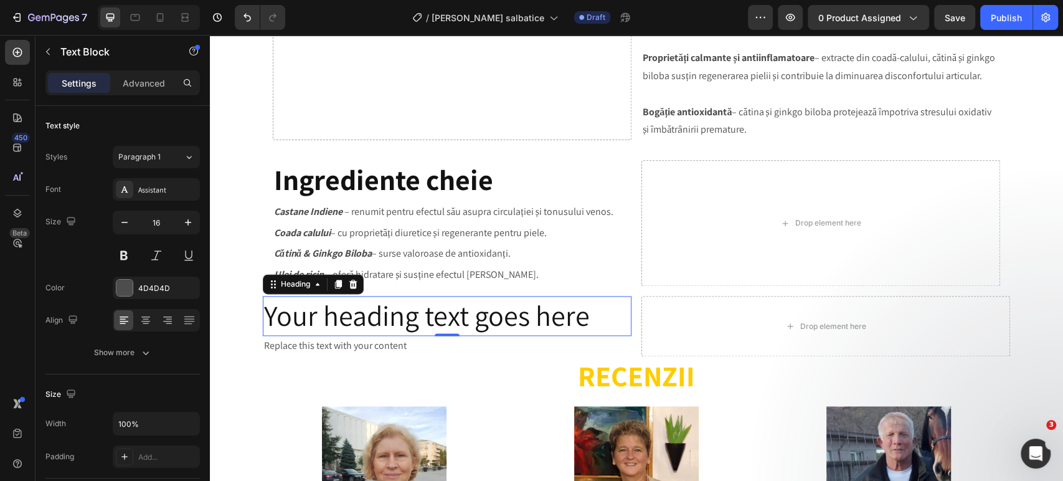
click at [408, 323] on h2 "Your heading text goes here" at bounding box center [447, 316] width 369 height 40
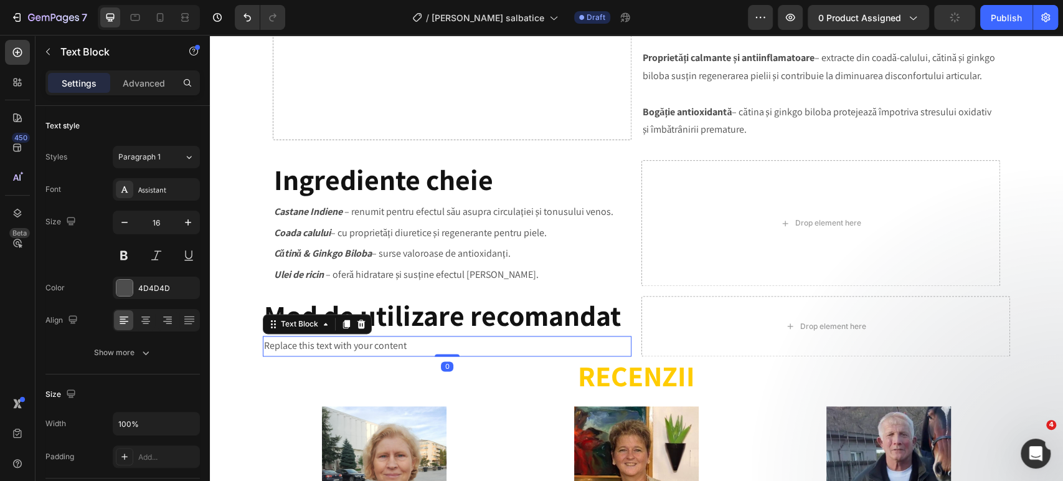
click at [404, 349] on div "Replace this text with your content" at bounding box center [447, 346] width 369 height 21
click at [394, 350] on div "Replace this text with your content" at bounding box center [447, 346] width 369 height 21
click at [394, 350] on p "Replace this text with your content" at bounding box center [447, 346] width 366 height 18
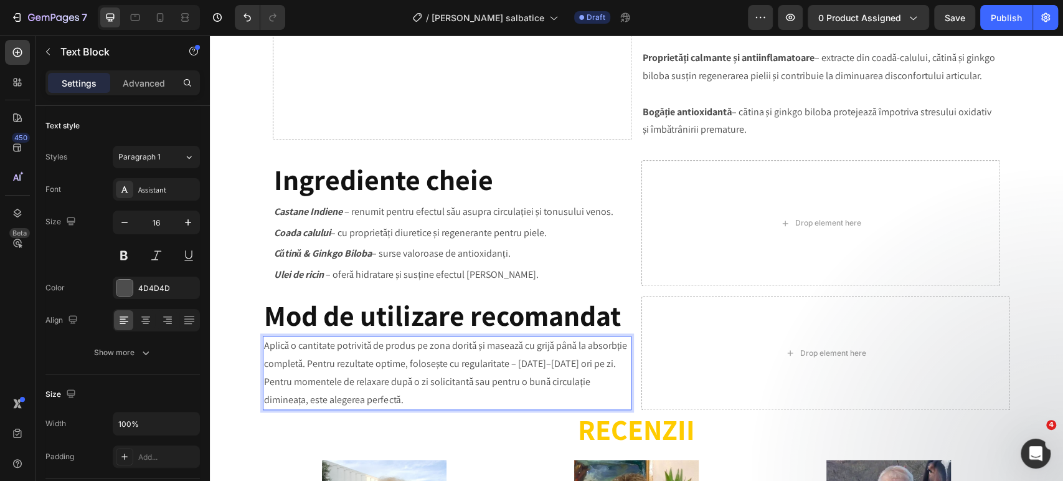
click at [444, 394] on p "Aplică o cantitate potrivită de produs pe zona dorită și masează cu grijă până …" at bounding box center [447, 373] width 366 height 72
click at [621, 318] on p "⁠⁠⁠⁠⁠⁠⁠ Mod de utilizare recomandat" at bounding box center [447, 315] width 366 height 37
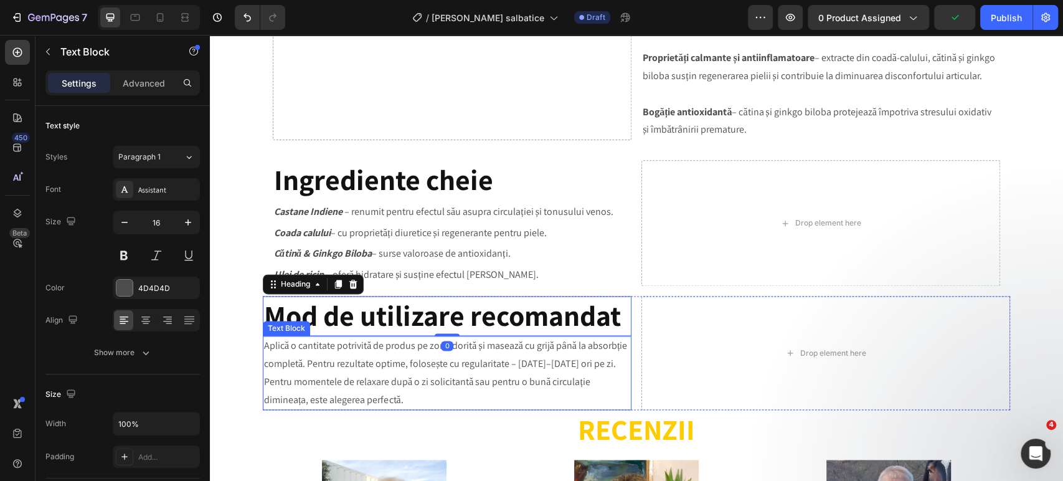
click at [613, 355] on p "Aplică o cantitate potrivită de produs pe zona dorită și masează cu grijă până …" at bounding box center [447, 373] width 366 height 72
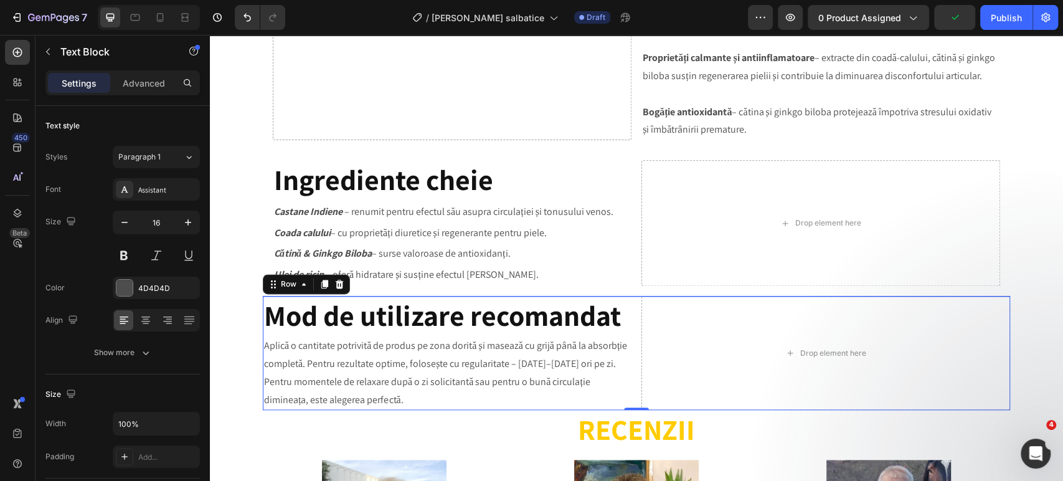
click at [629, 326] on div "⁠⁠⁠⁠⁠⁠⁠ Mod de utilizare recomandat Heading Aplică o cantitate potrivită de pro…" at bounding box center [637, 353] width 748 height 114
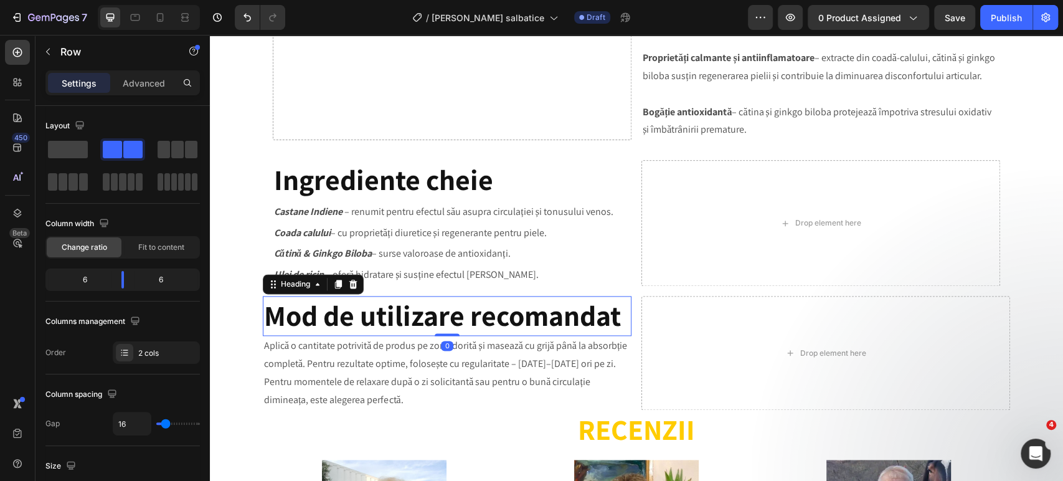
click at [610, 332] on strong "Mod de utilizare recomandat" at bounding box center [442, 315] width 357 height 37
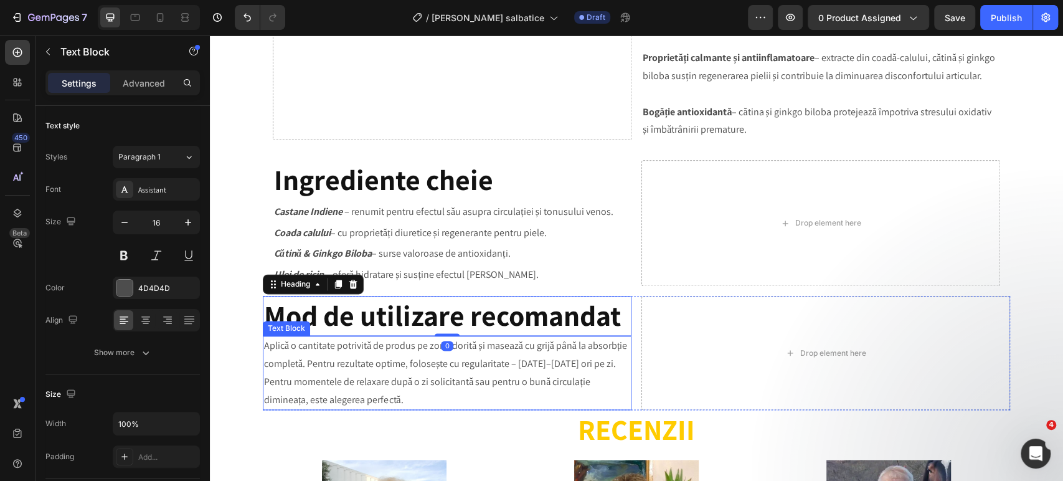
click at [554, 368] on p "Aplică o cantitate potrivită de produs pe zona dorită și masează cu grijă până …" at bounding box center [447, 373] width 366 height 72
click at [543, 318] on strong "Mod de utilizare recomandat" at bounding box center [442, 315] width 357 height 37
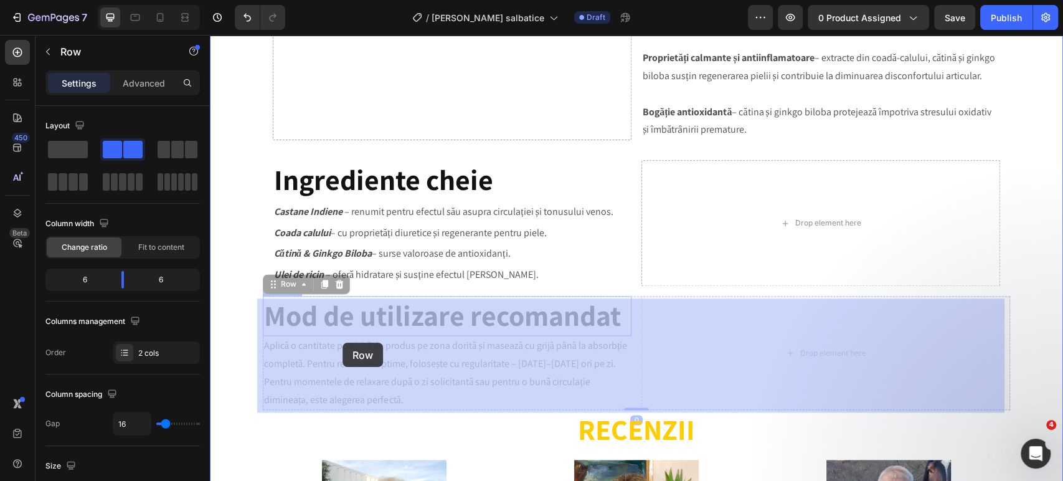
drag, startPoint x: 711, startPoint y: 332, endPoint x: 343, endPoint y: 343, distance: 369.0
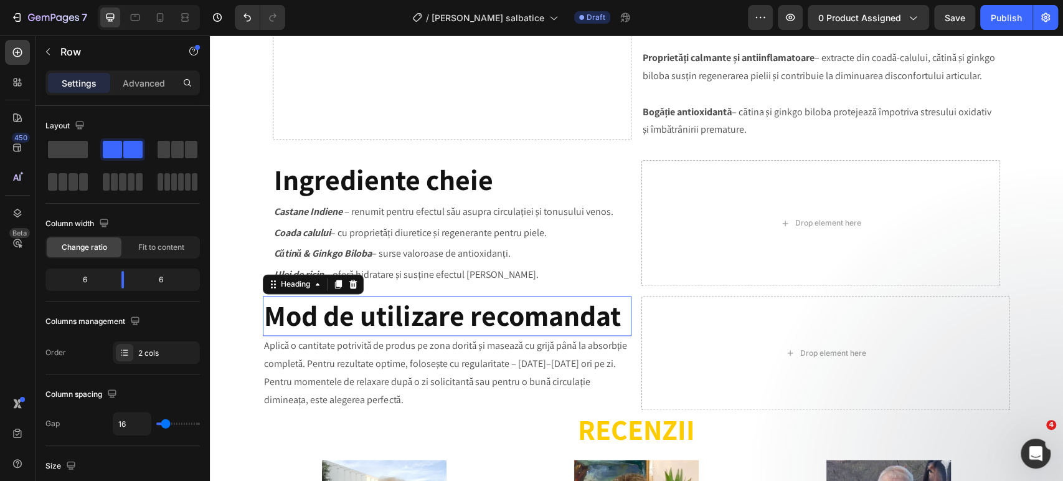
click at [492, 320] on strong "Mod de utilizare recomandat" at bounding box center [442, 315] width 357 height 37
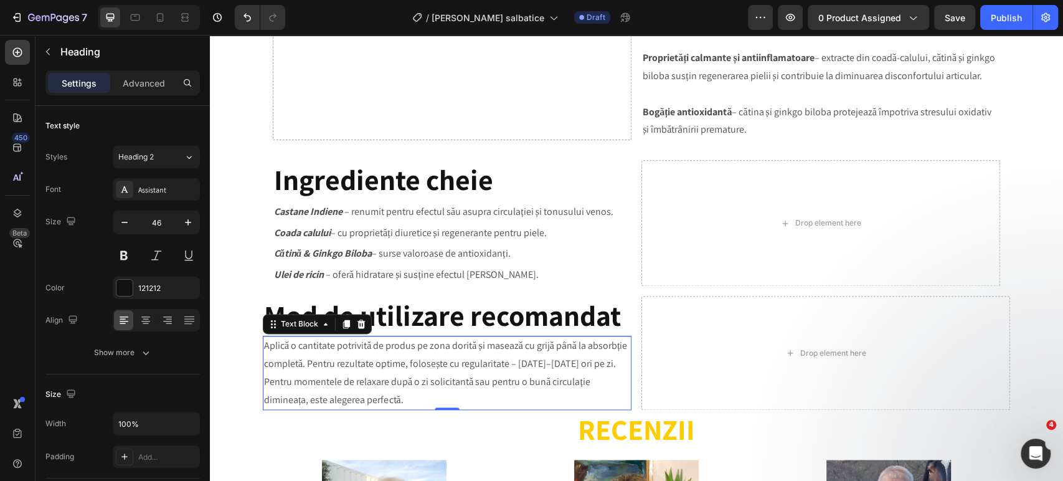
click at [490, 354] on p "Aplică o cantitate potrivită de produs pe zona dorită și masează cu grijă până …" at bounding box center [447, 373] width 366 height 72
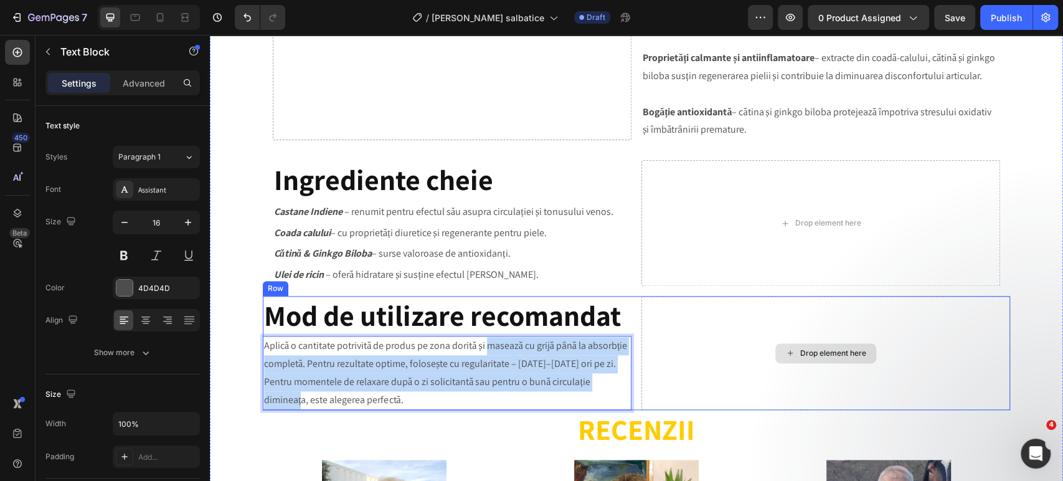
drag, startPoint x: 482, startPoint y: 356, endPoint x: 842, endPoint y: 382, distance: 360.4
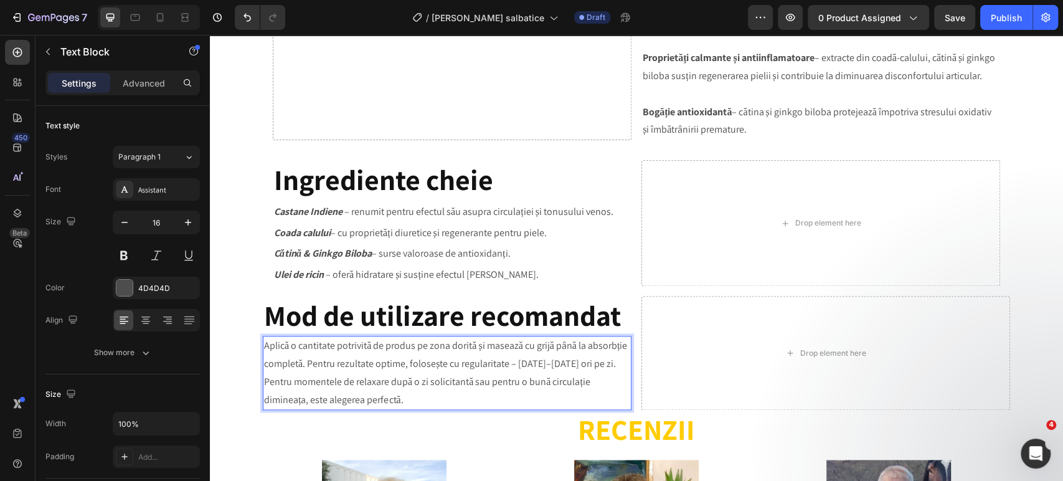
drag, startPoint x: 543, startPoint y: 401, endPoint x: 612, endPoint y: 397, distance: 69.2
click at [612, 397] on p "Aplică o cantitate potrivită de produs pe zona dorită și masează cu grijă până …" at bounding box center [447, 373] width 366 height 72
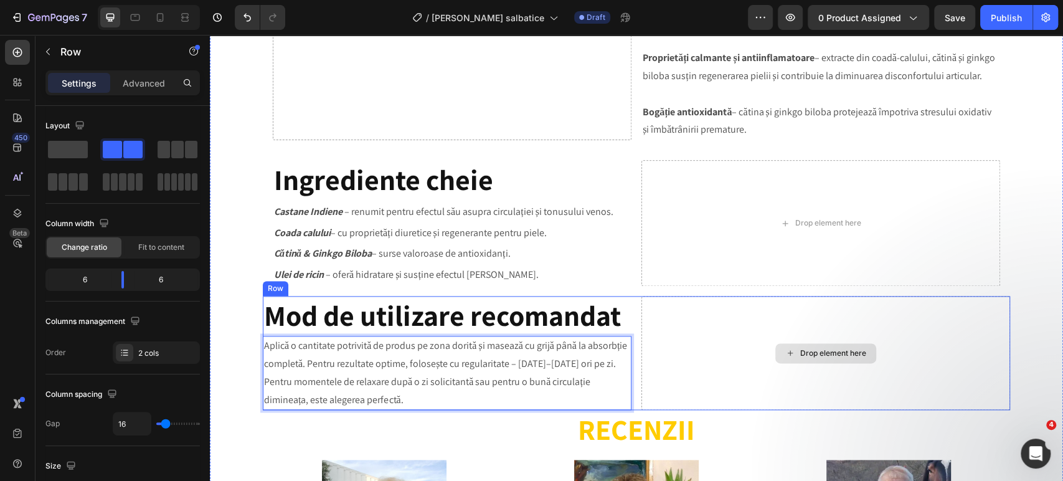
click at [728, 369] on div "Drop element here" at bounding box center [826, 353] width 369 height 114
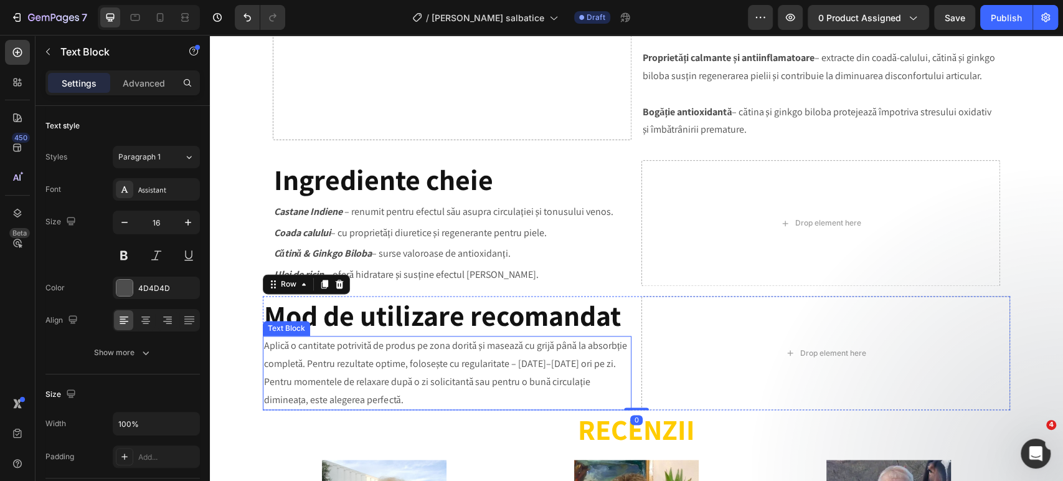
click at [624, 363] on p "Aplică o cantitate potrivită de produs pe zona dorită și masează cu grijă până …" at bounding box center [447, 373] width 366 height 72
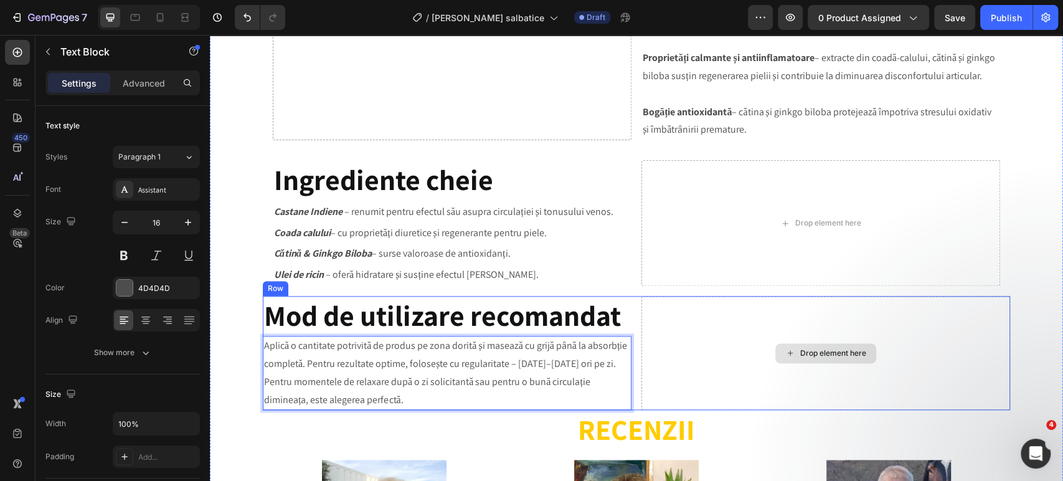
drag, startPoint x: 622, startPoint y: 364, endPoint x: 677, endPoint y: 361, distance: 55.5
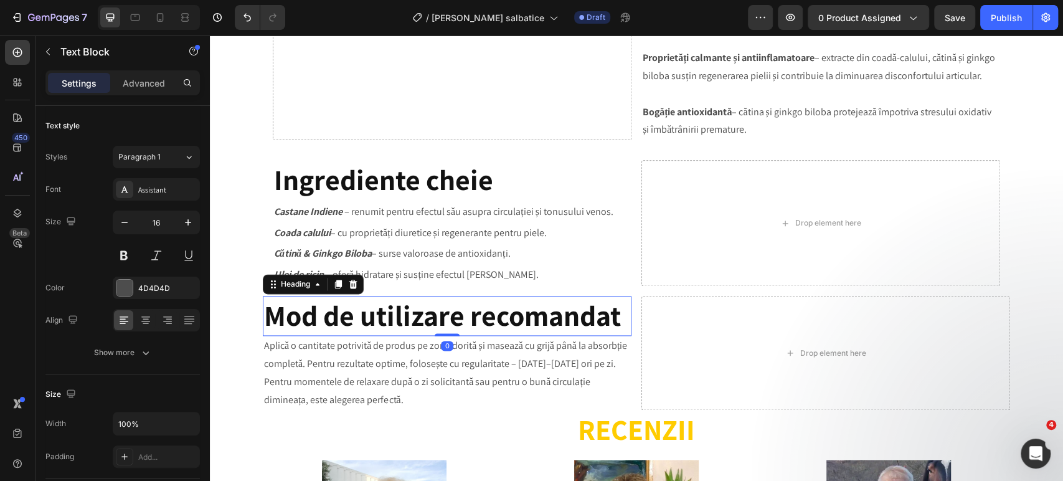
click at [472, 318] on strong "Mod de utilizare recomandat" at bounding box center [442, 315] width 357 height 37
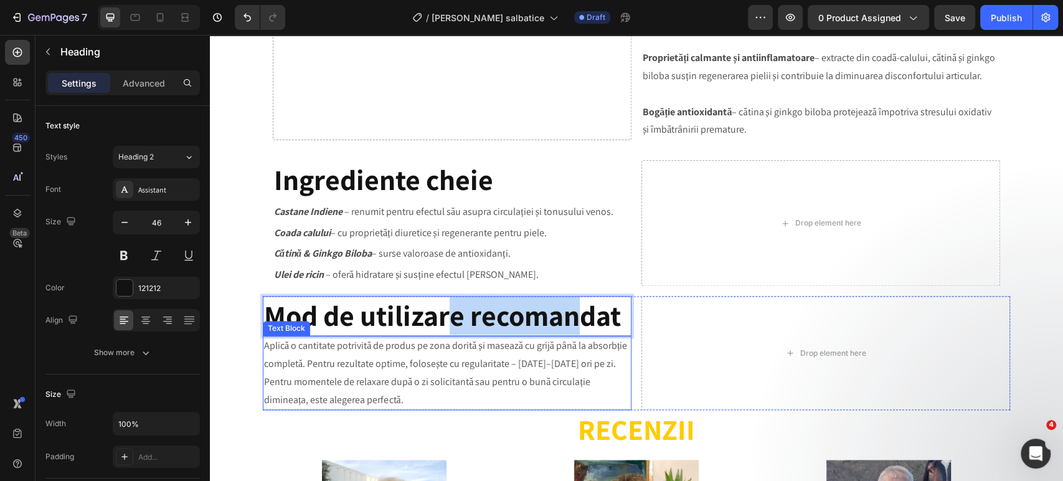
drag, startPoint x: 446, startPoint y: 335, endPoint x: 569, endPoint y: 340, distance: 122.8
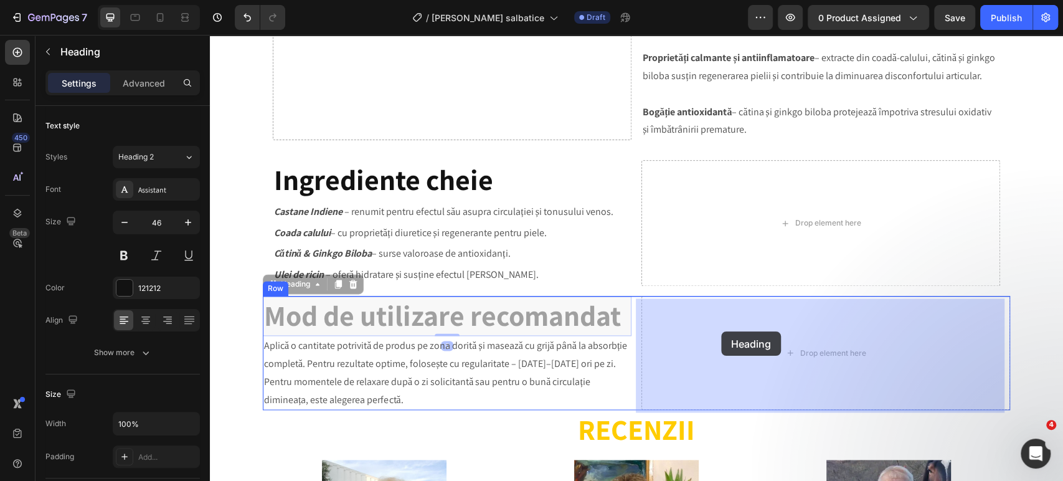
drag, startPoint x: 585, startPoint y: 326, endPoint x: 721, endPoint y: 331, distance: 136.6
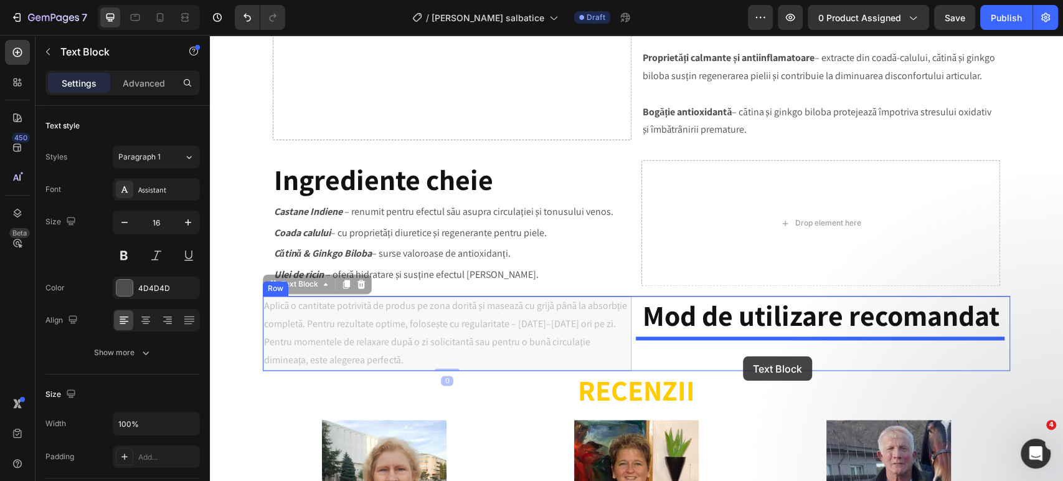
drag, startPoint x: 583, startPoint y: 349, endPoint x: 743, endPoint y: 356, distance: 160.3
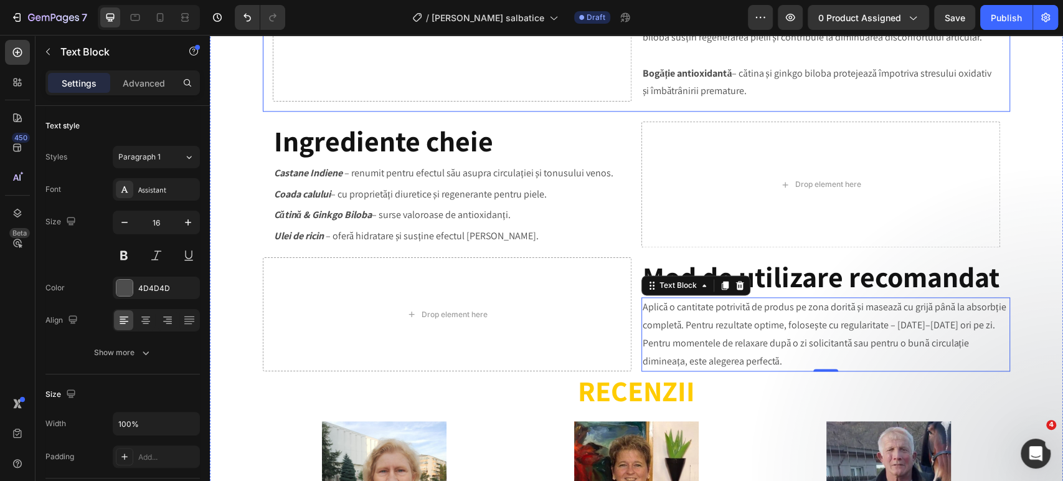
scroll to position [1107, 0]
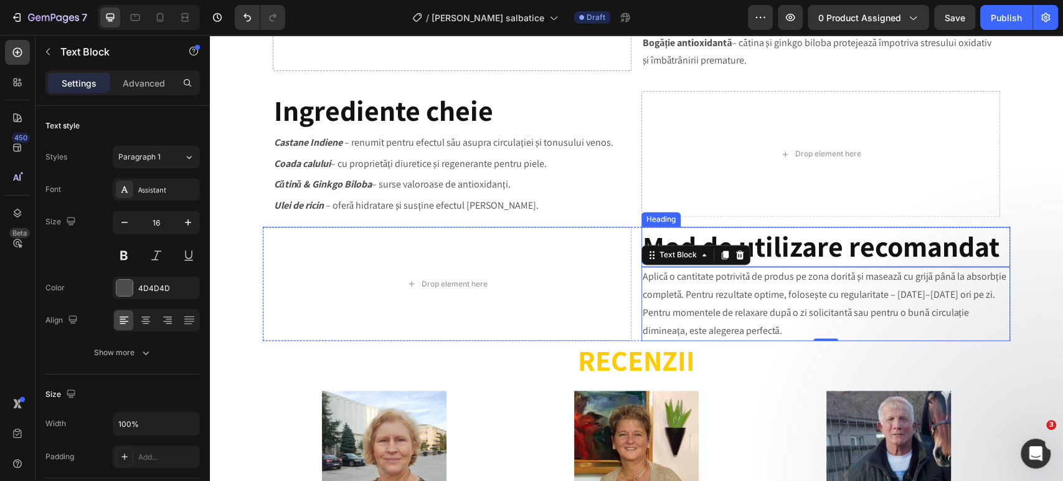
click at [842, 255] on strong "Mod de utilizare recomandat" at bounding box center [821, 245] width 357 height 37
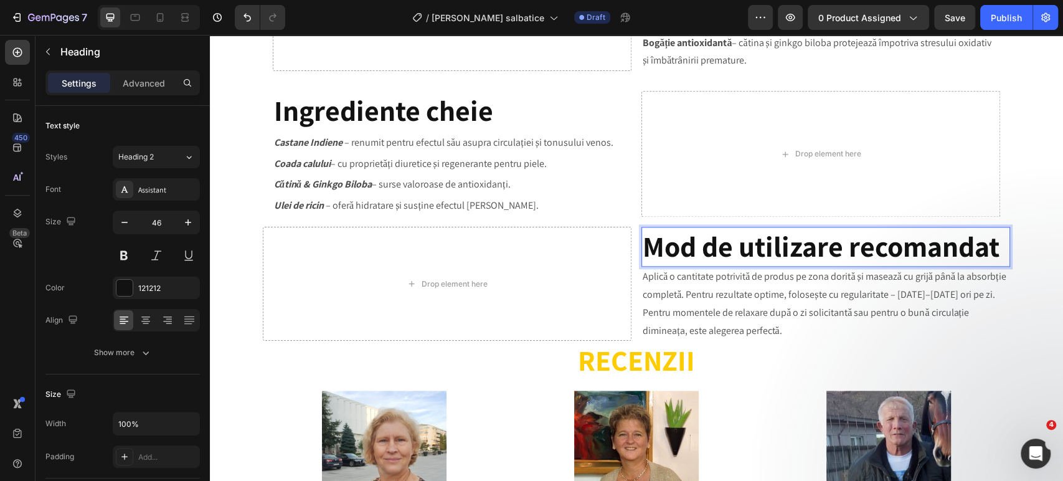
click at [843, 250] on strong "Mod de utilizare recomandat" at bounding box center [821, 245] width 357 height 37
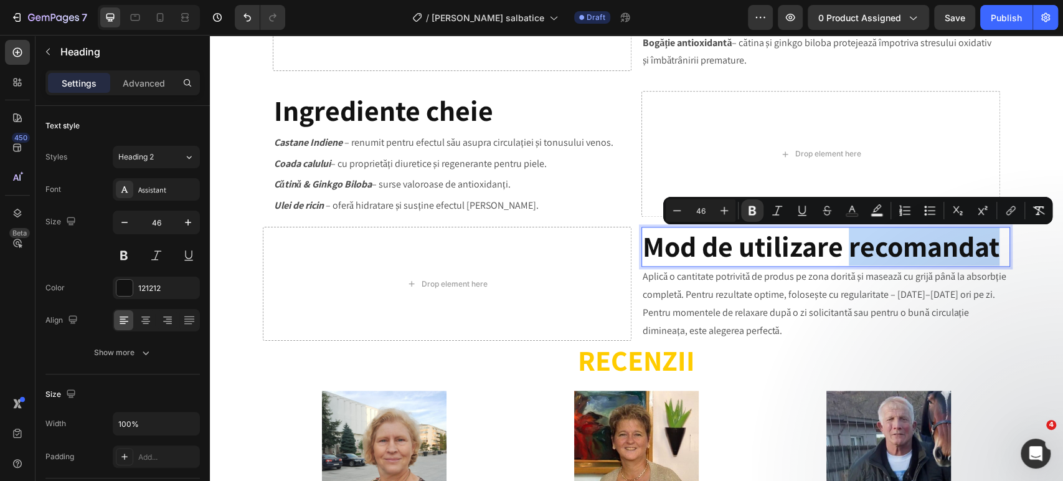
drag, startPoint x: 842, startPoint y: 250, endPoint x: 999, endPoint y: 243, distance: 157.2
click at [999, 243] on p "Mod de utilizare recomandat" at bounding box center [826, 246] width 366 height 37
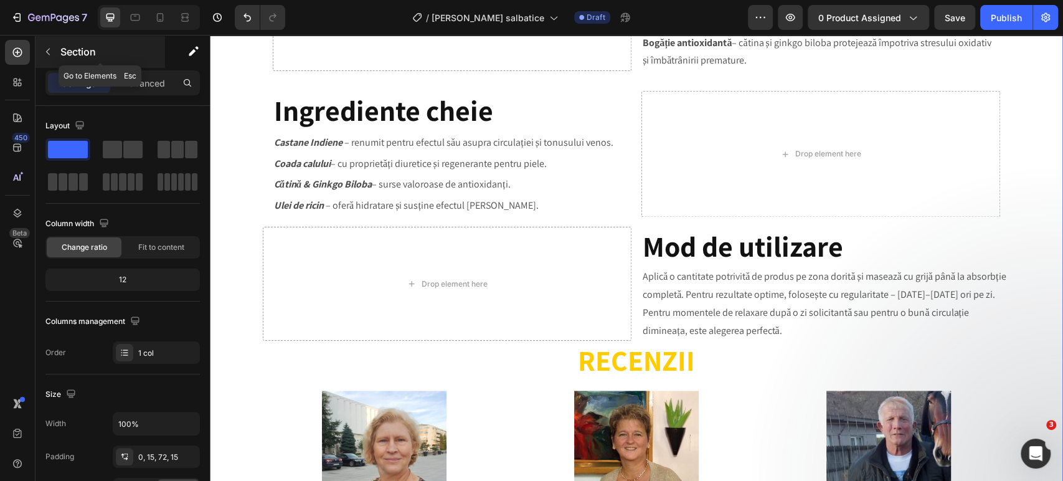
click at [77, 52] on p "Section" at bounding box center [111, 51] width 102 height 15
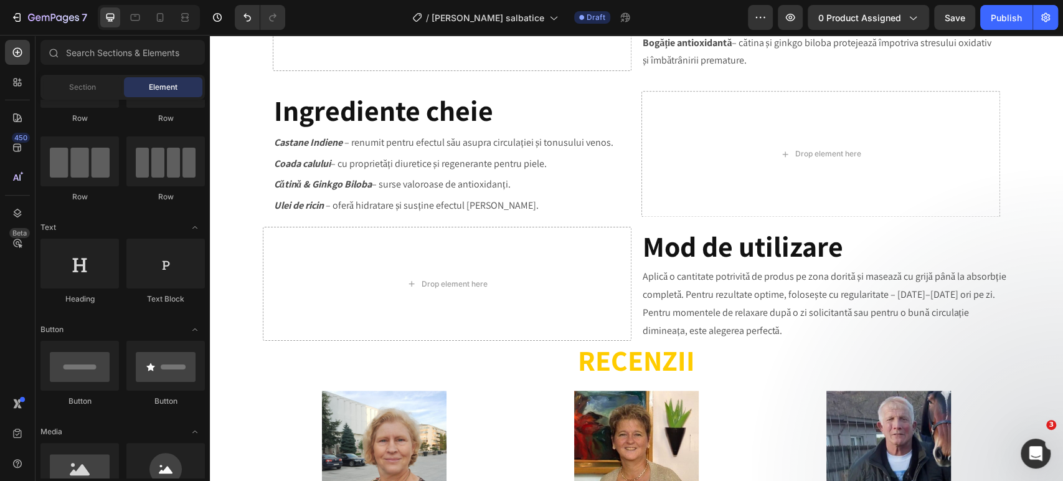
scroll to position [0, 0]
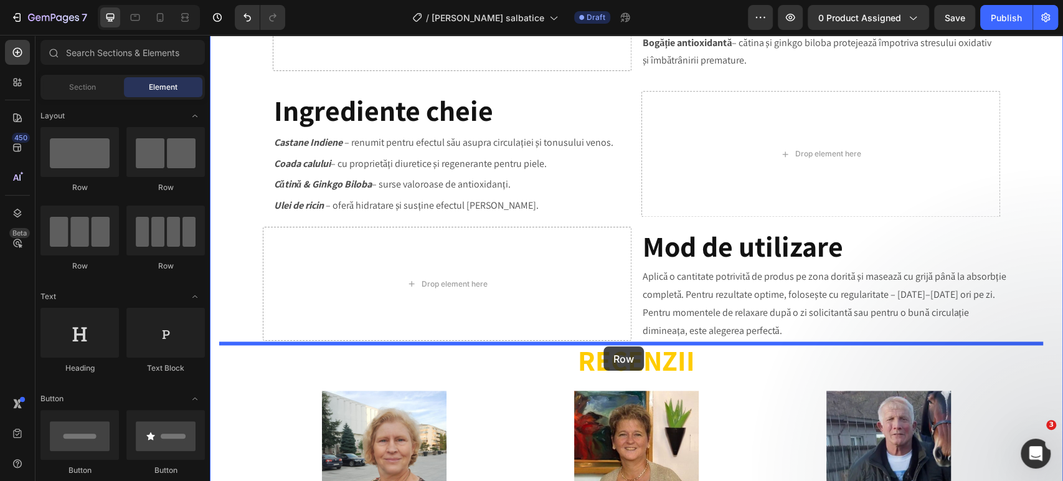
drag, startPoint x: 348, startPoint y: 203, endPoint x: 604, endPoint y: 346, distance: 292.9
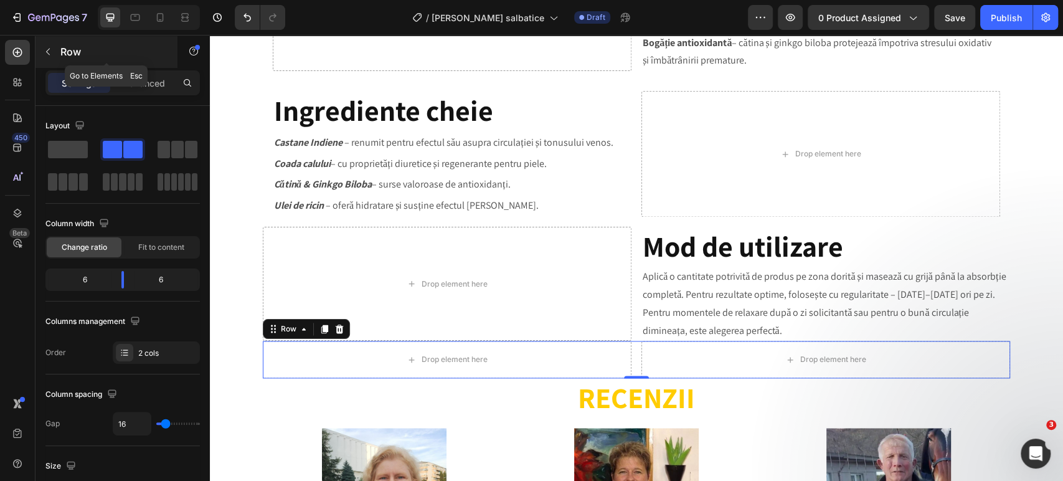
click at [70, 52] on p "Row" at bounding box center [113, 51] width 106 height 15
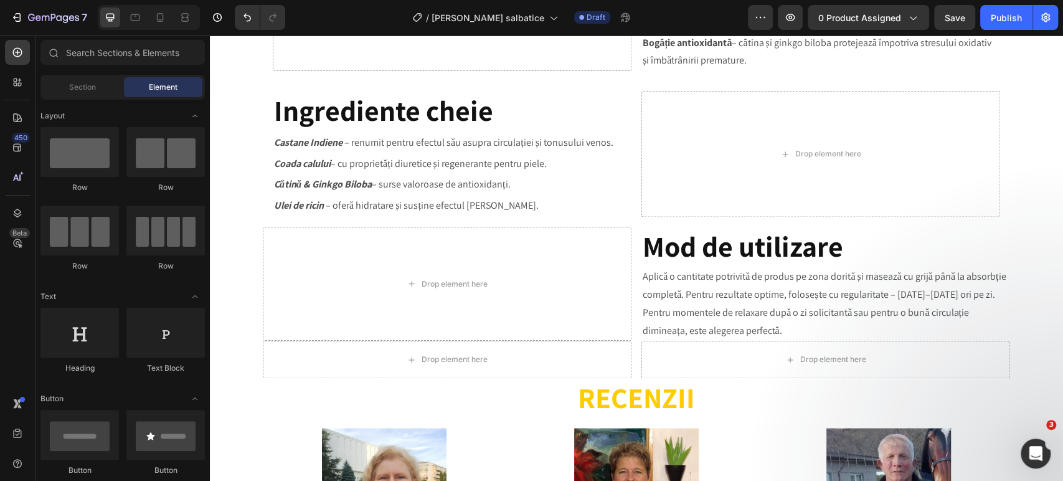
scroll to position [69, 0]
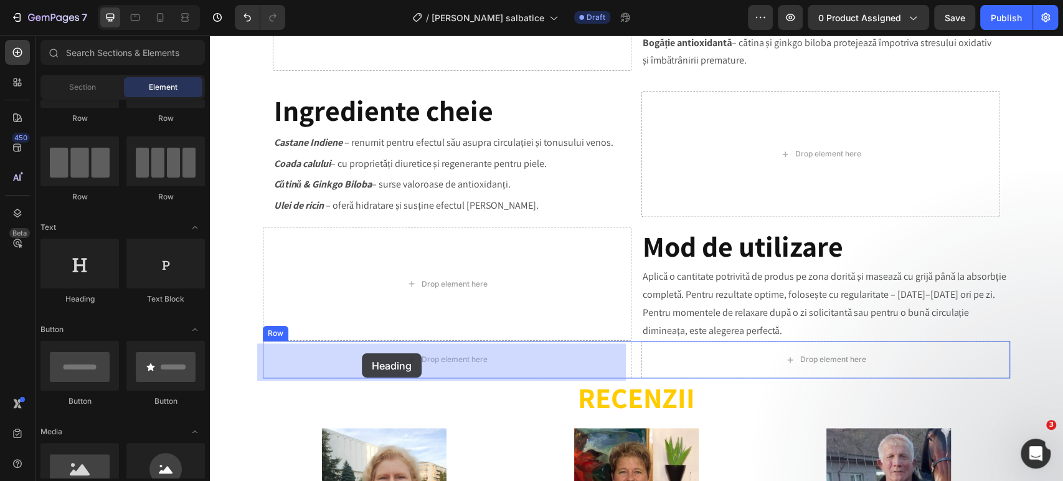
drag, startPoint x: 299, startPoint y: 305, endPoint x: 362, endPoint y: 353, distance: 79.1
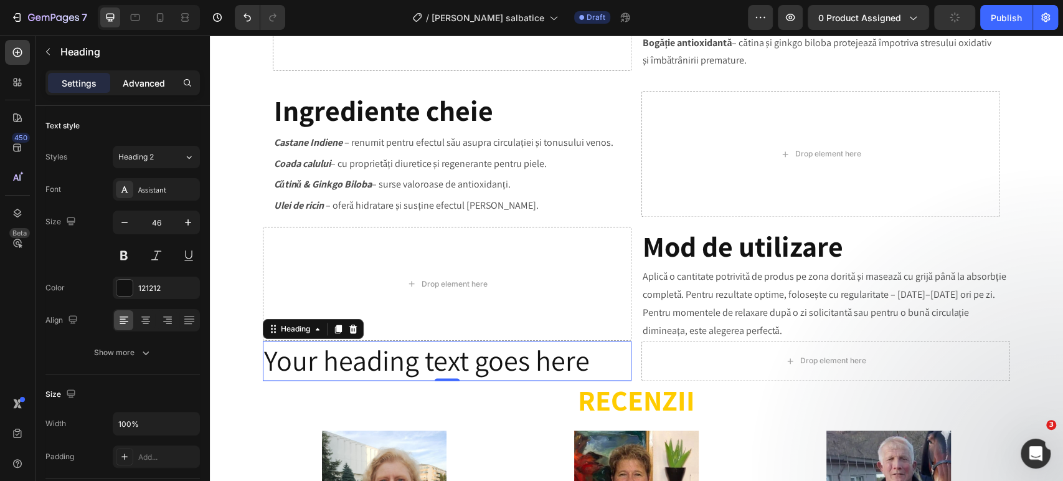
click at [145, 84] on p "Advanced" at bounding box center [144, 83] width 42 height 13
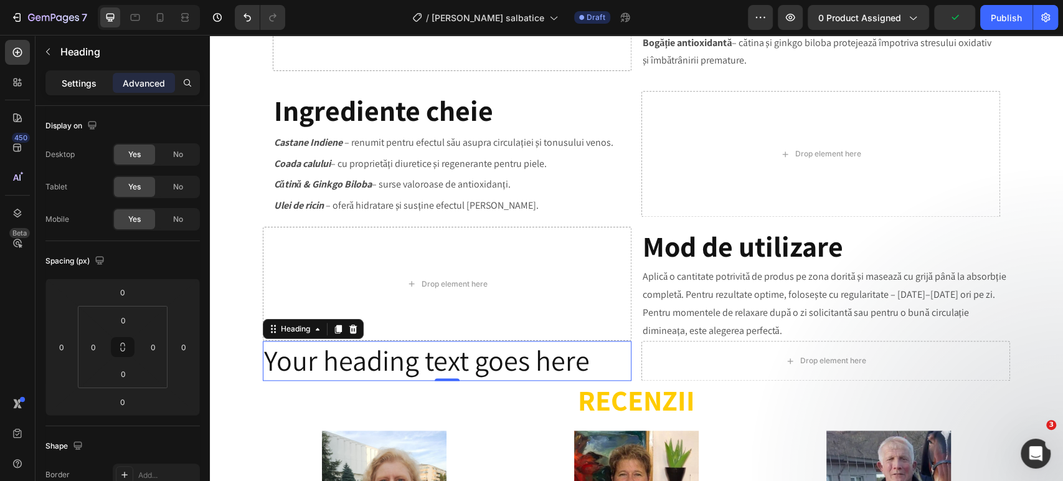
click at [95, 79] on p "Settings" at bounding box center [79, 83] width 35 height 13
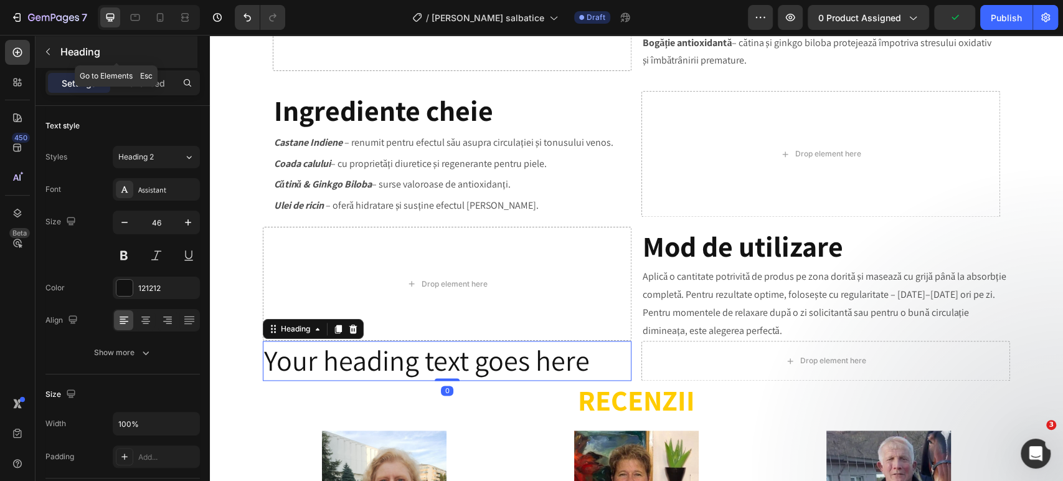
click at [55, 45] on button "button" at bounding box center [48, 52] width 20 height 20
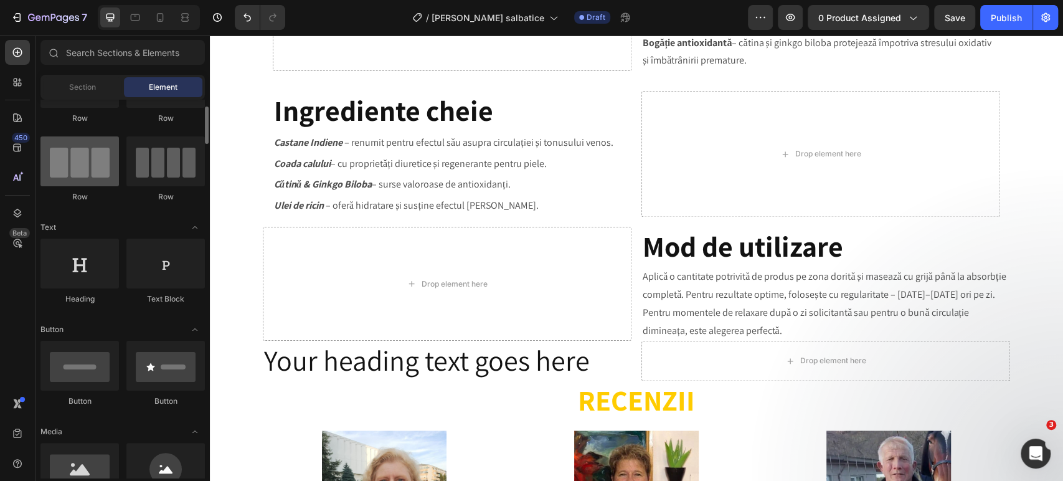
scroll to position [0, 0]
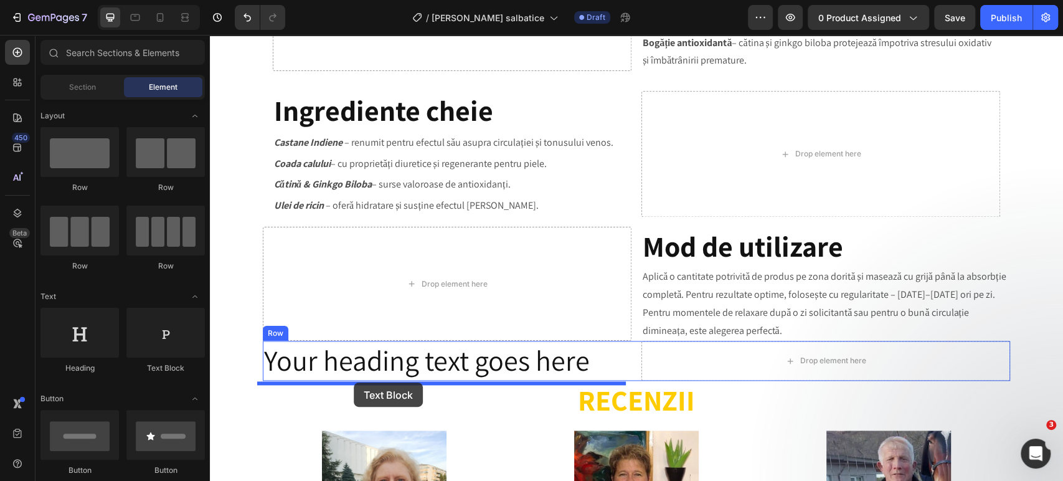
drag, startPoint x: 362, startPoint y: 374, endPoint x: 354, endPoint y: 383, distance: 11.5
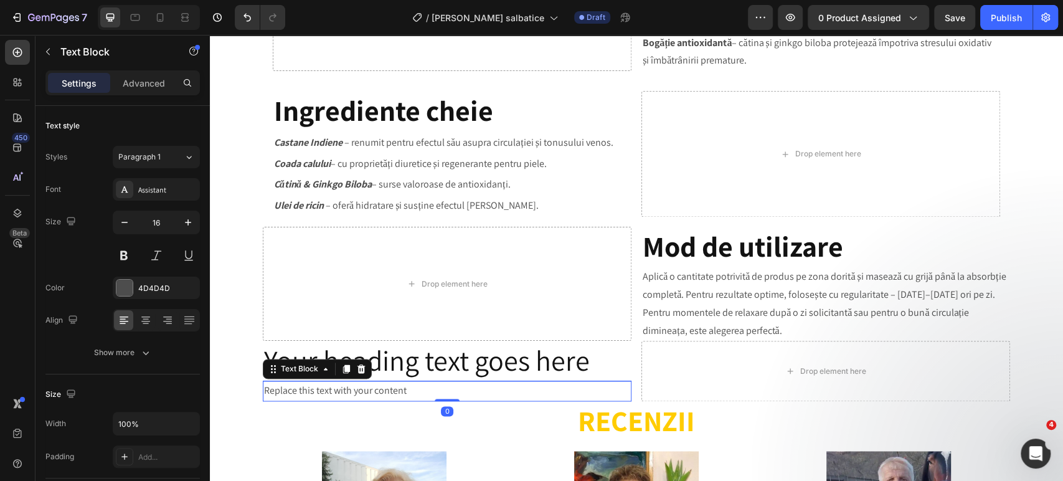
click at [379, 391] on div "Replace this text with your content" at bounding box center [447, 391] width 369 height 21
click at [379, 391] on p "Replace this text with your content" at bounding box center [447, 391] width 366 height 18
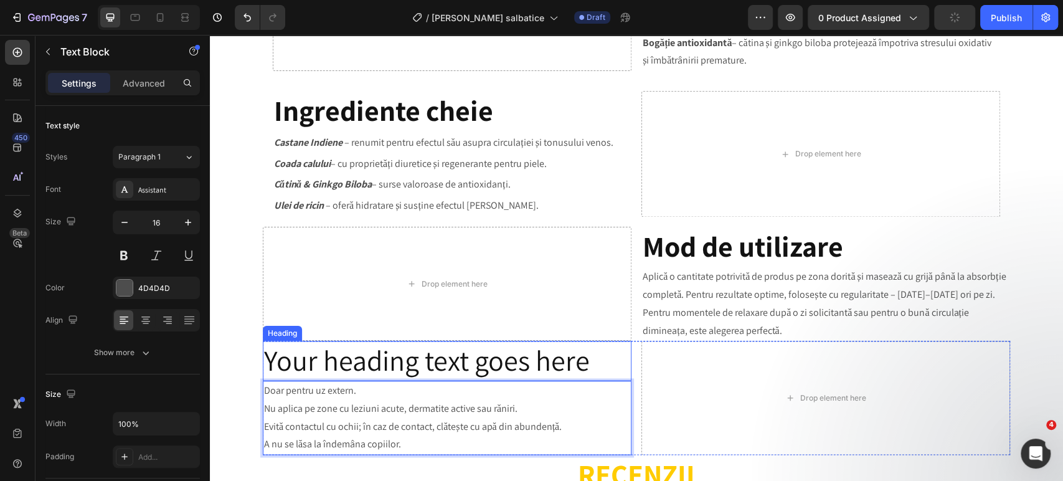
click at [416, 365] on h2 "Your heading text goes here" at bounding box center [447, 361] width 369 height 40
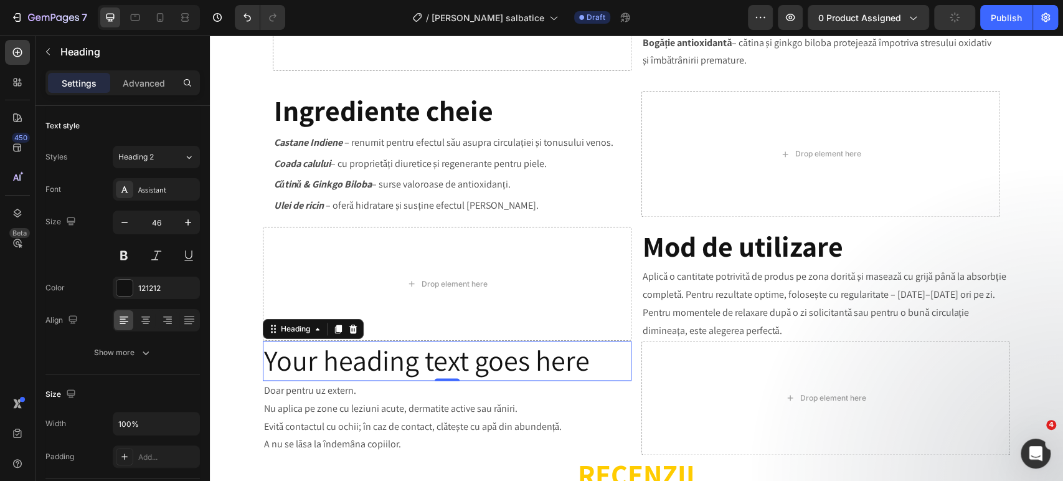
click at [416, 365] on h2 "Your heading text goes here" at bounding box center [447, 361] width 369 height 40
click at [416, 365] on p "Your heading text goes here" at bounding box center [447, 360] width 366 height 37
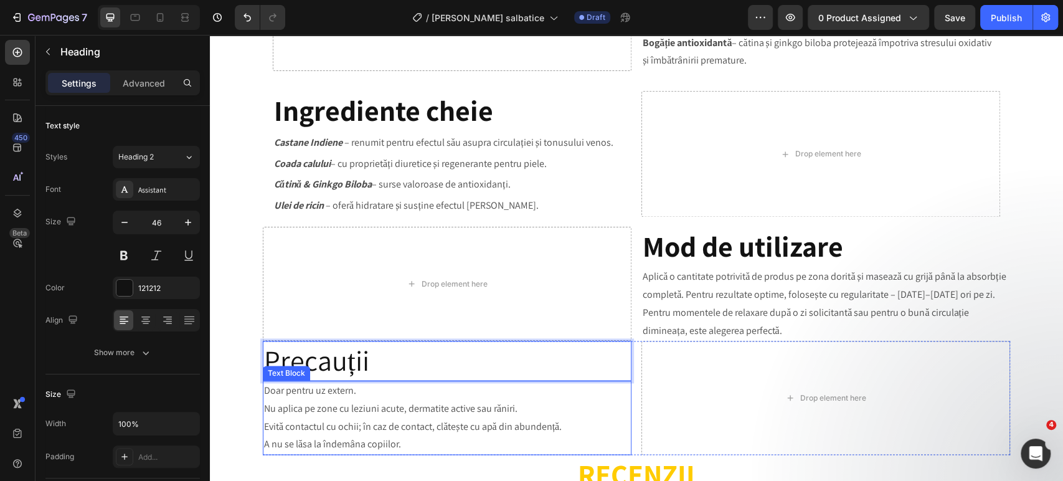
click at [350, 402] on p "Nu aplica pe zone cu leziuni acute, dermatite active sau răniri." at bounding box center [447, 409] width 366 height 18
click at [416, 364] on p "Precauții" at bounding box center [447, 360] width 366 height 37
click at [378, 357] on p "Precauții" at bounding box center [447, 360] width 366 height 37
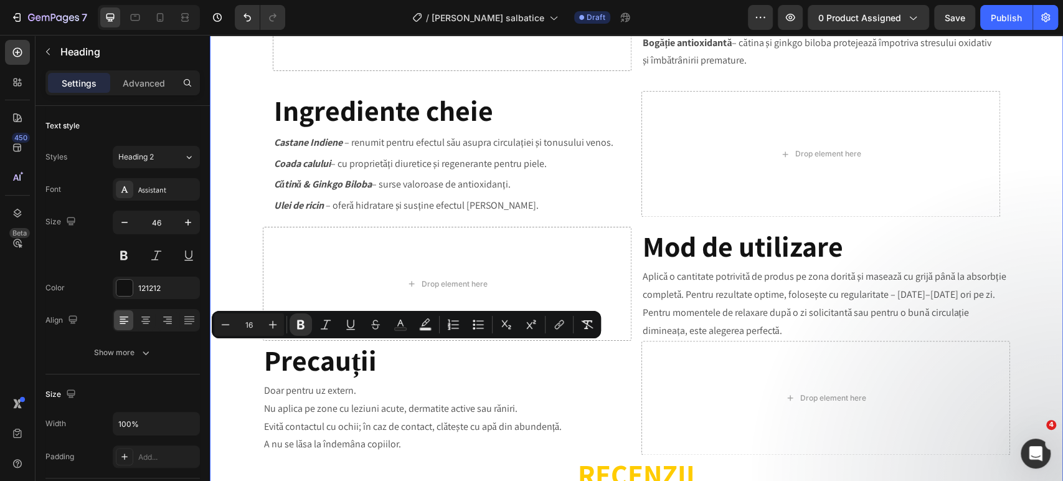
click at [245, 383] on div "Image Product Images Ulei Castane Indiene (P) Title ✅ Reface venele varicoase; …" at bounding box center [636, 13] width 835 height 2120
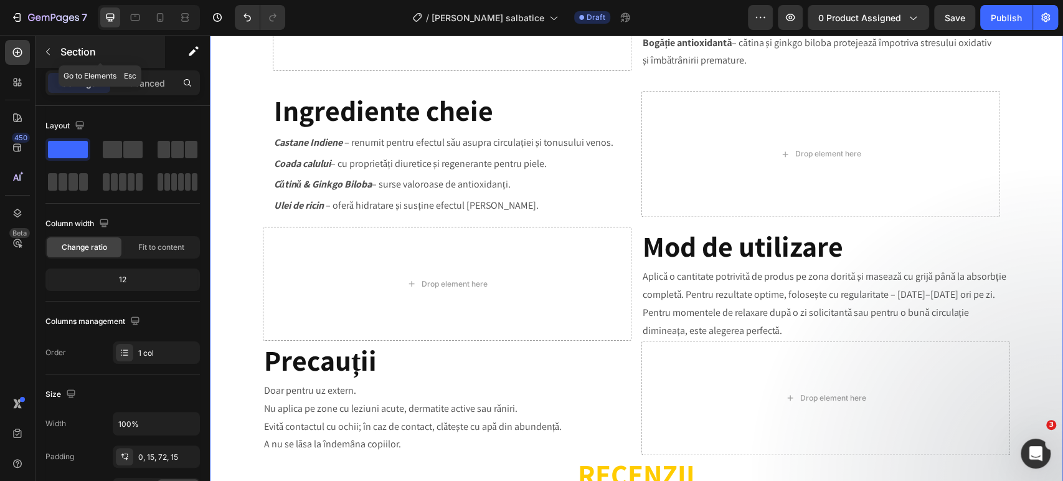
click at [49, 51] on icon "button" at bounding box center [48, 52] width 10 height 10
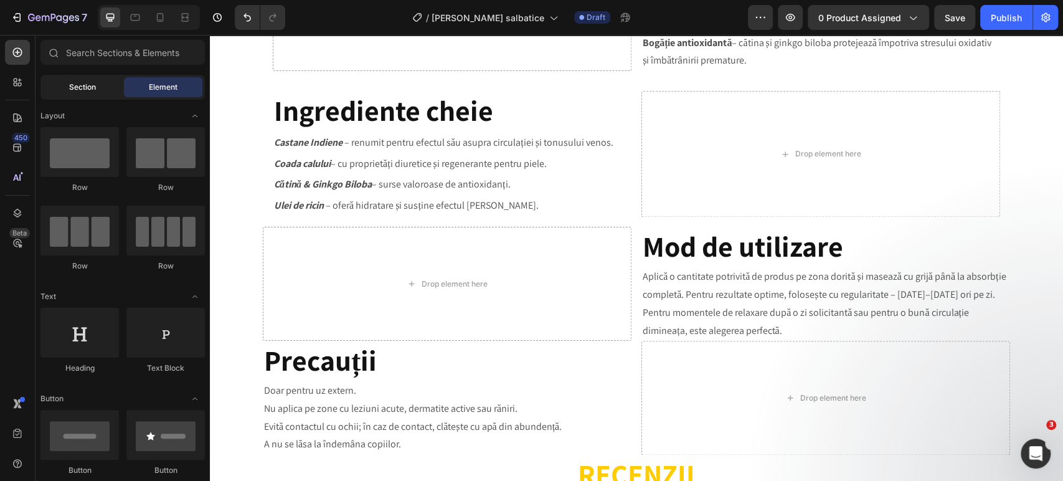
click at [86, 88] on span "Section" at bounding box center [82, 87] width 27 height 11
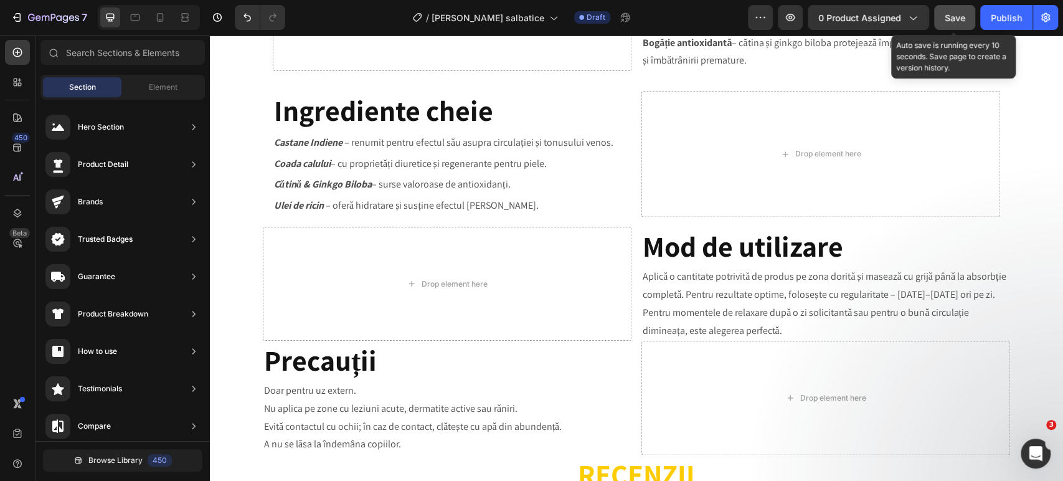
click at [958, 9] on button "Save" at bounding box center [955, 17] width 41 height 25
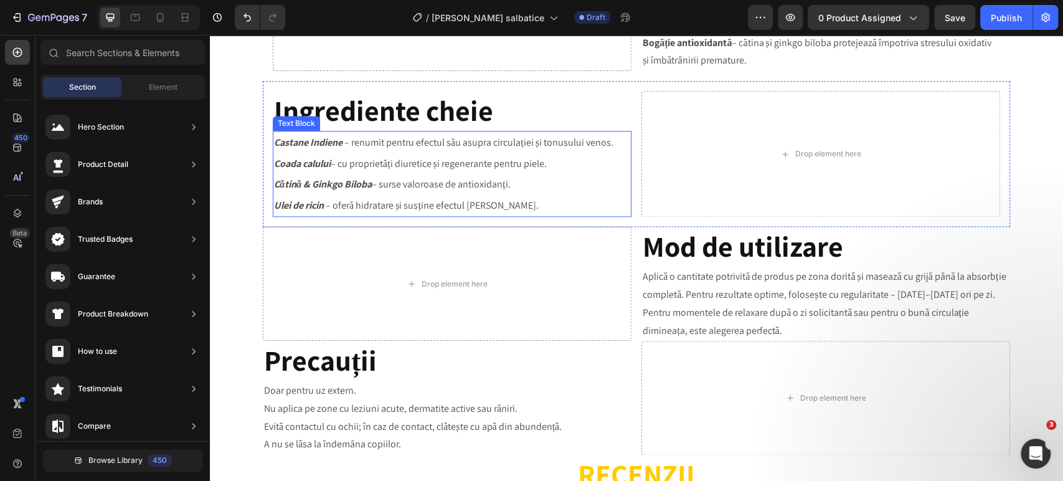
click at [549, 180] on p "Cătină & Ginkgo Biloba – surse valoroase de antioxidanți." at bounding box center [452, 184] width 356 height 21
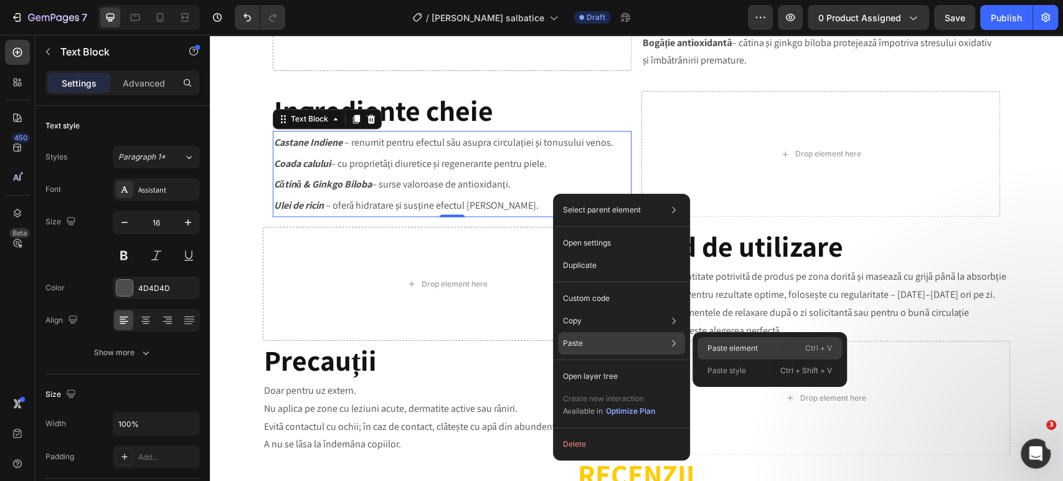
click at [720, 345] on p "Paste element" at bounding box center [733, 348] width 50 height 11
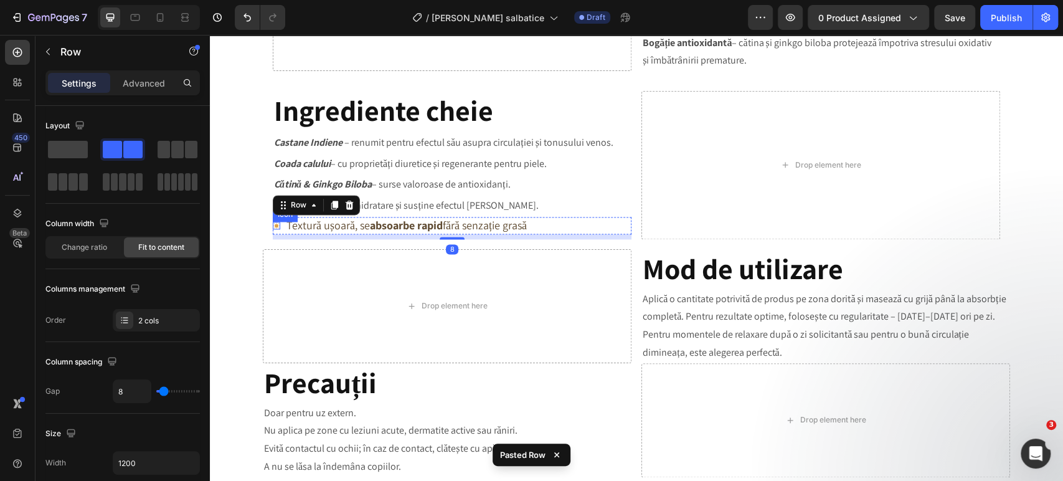
click at [273, 225] on icon at bounding box center [276, 225] width 7 height 7
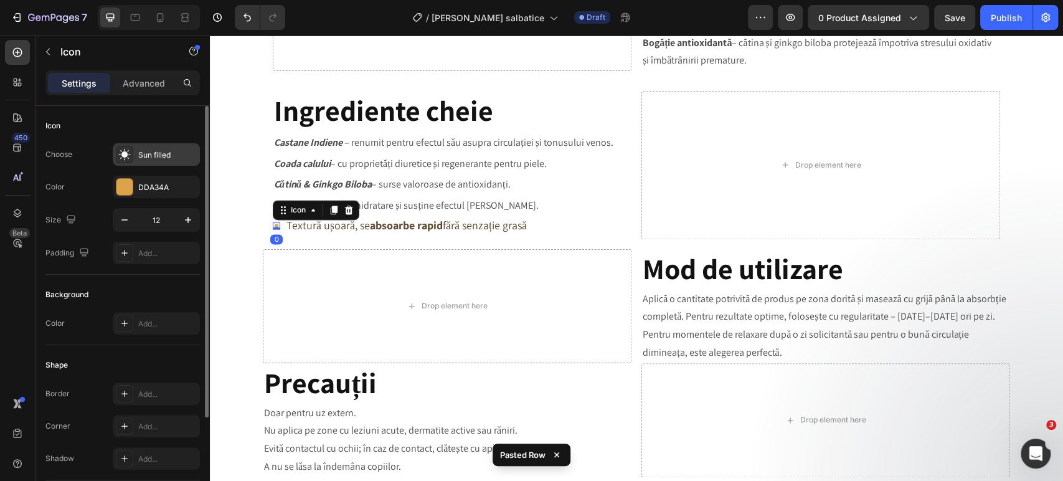
click at [123, 151] on icon at bounding box center [124, 154] width 12 height 12
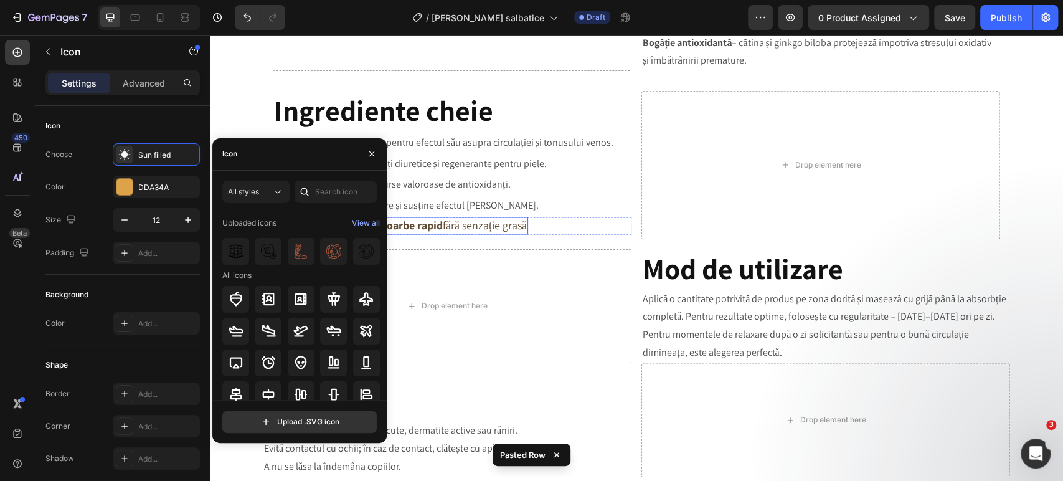
click at [475, 228] on p "Textură ușoară, se absoarbe rapid fără senzație grasă" at bounding box center [407, 225] width 240 height 14
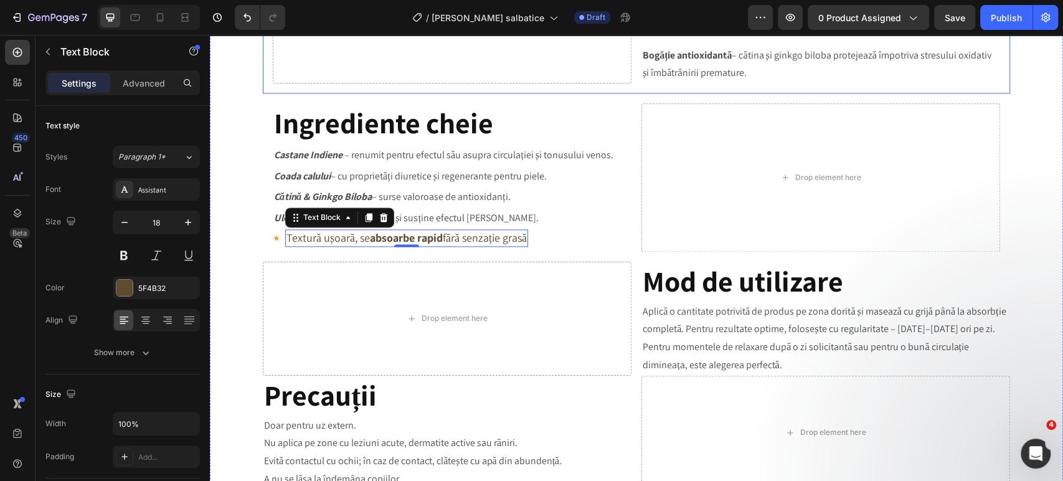
scroll to position [1107, 0]
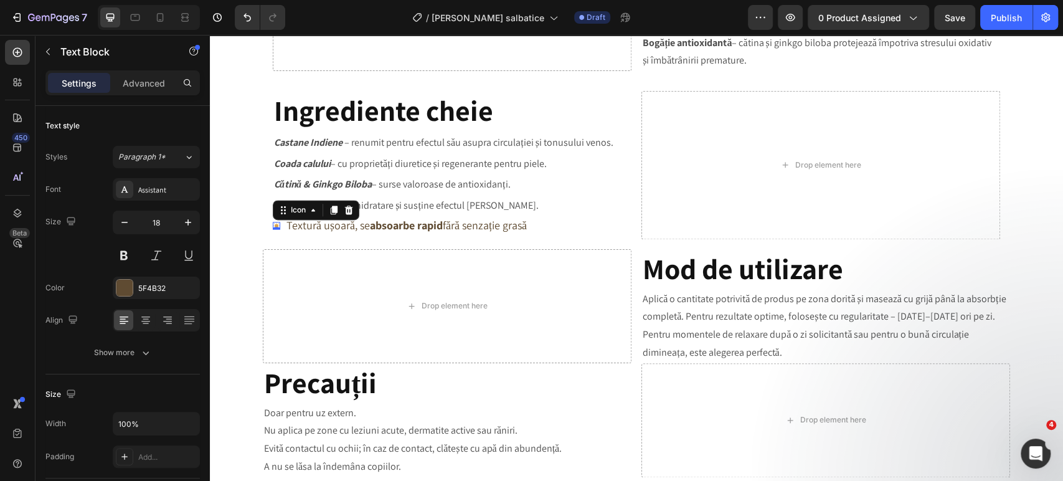
click at [273, 225] on icon at bounding box center [276, 225] width 7 height 7
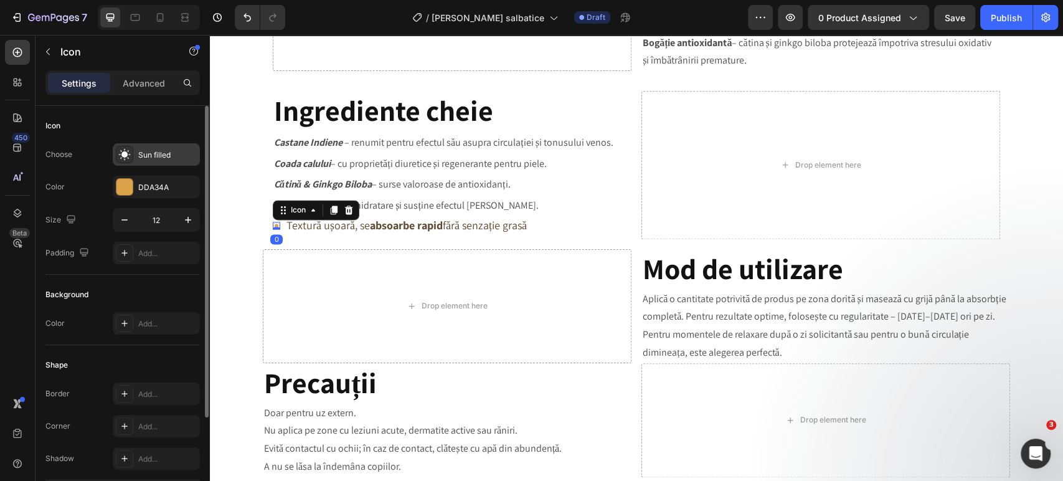
click at [163, 158] on div "Sun filled" at bounding box center [167, 155] width 59 height 11
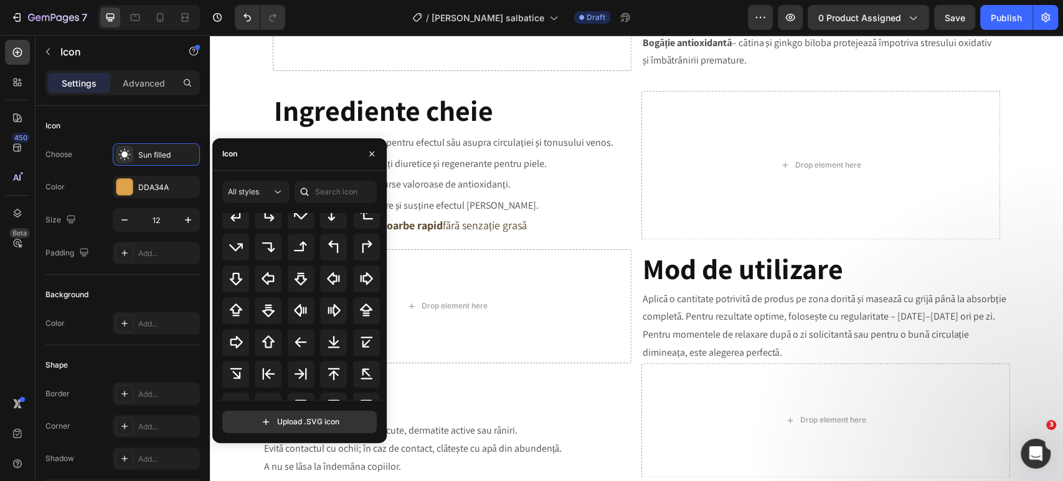
scroll to position [451, 0]
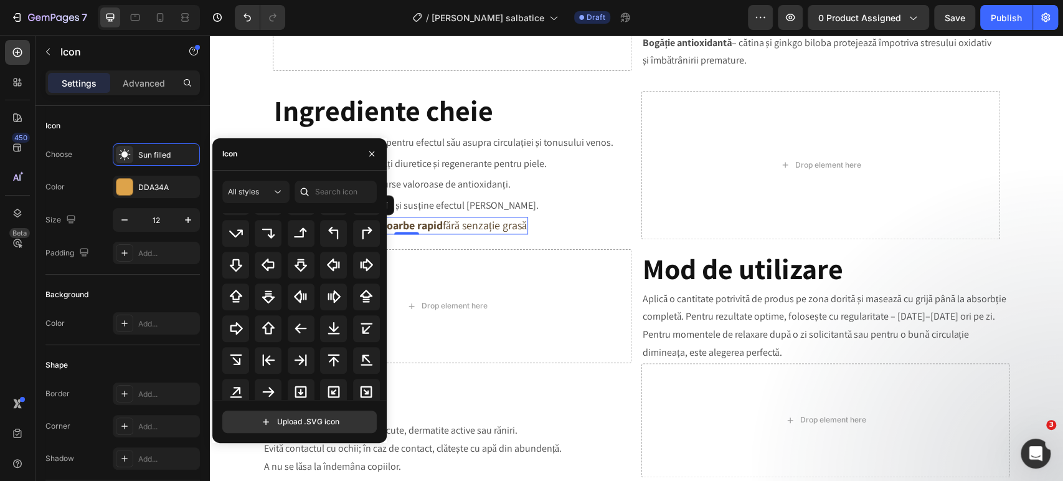
click at [429, 232] on strong "absoarbe rapid" at bounding box center [406, 225] width 73 height 14
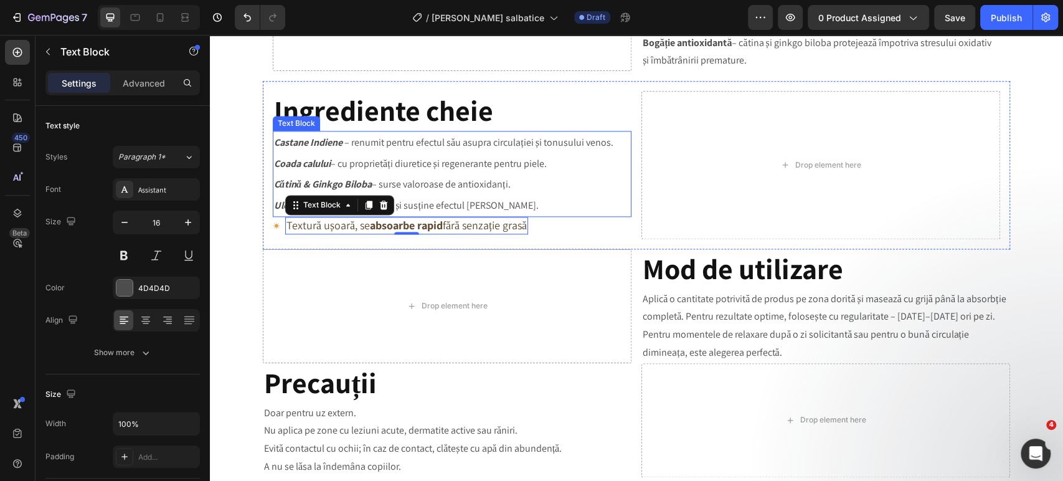
click at [409, 204] on p "Ulei de ricin – oferă hidratare și susține efectul masajului." at bounding box center [452, 205] width 356 height 21
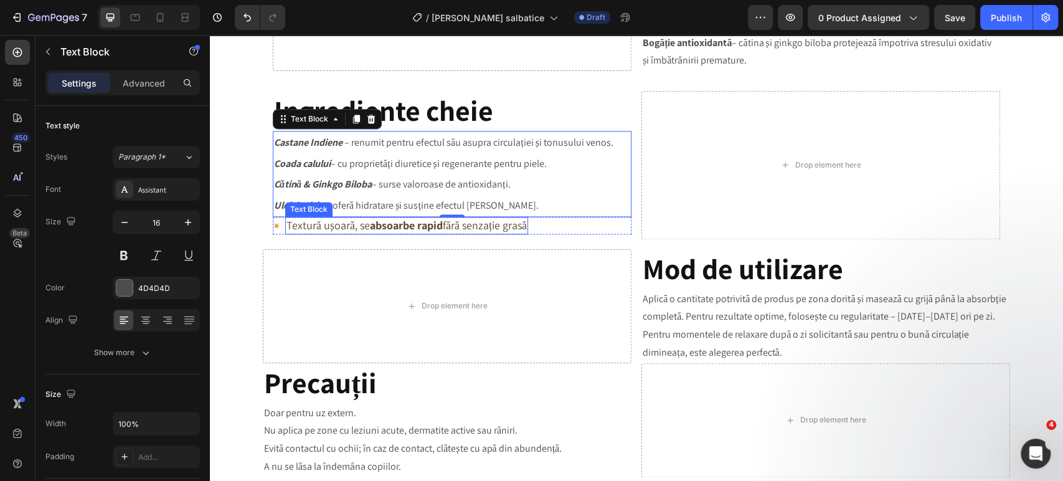
click at [354, 229] on p "Textură ușoară, se absoarbe rapid fără senzație grasă" at bounding box center [407, 225] width 240 height 14
click at [444, 205] on p "Ulei de ricin – oferă hidratare și susține efectul masajului." at bounding box center [452, 205] width 356 height 21
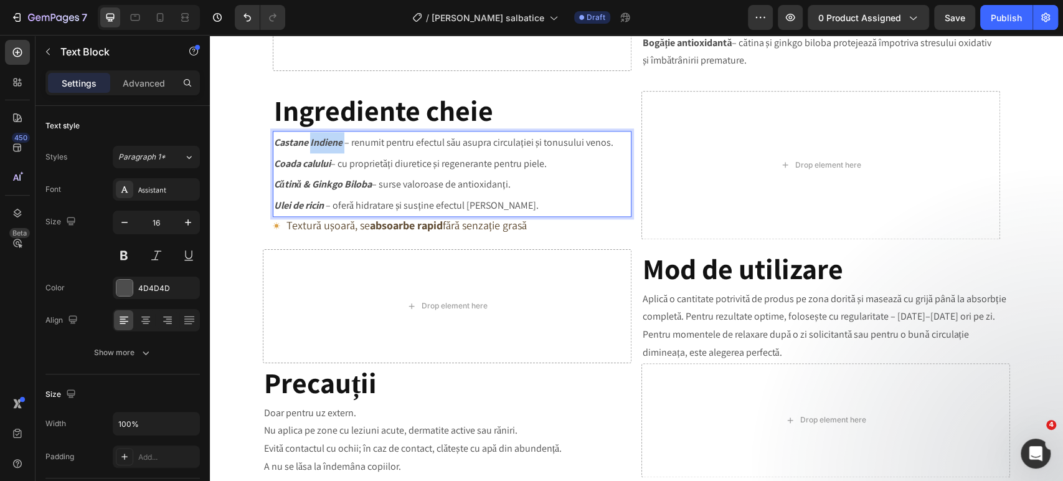
click at [329, 143] on strong "Castane Indiene" at bounding box center [308, 142] width 69 height 13
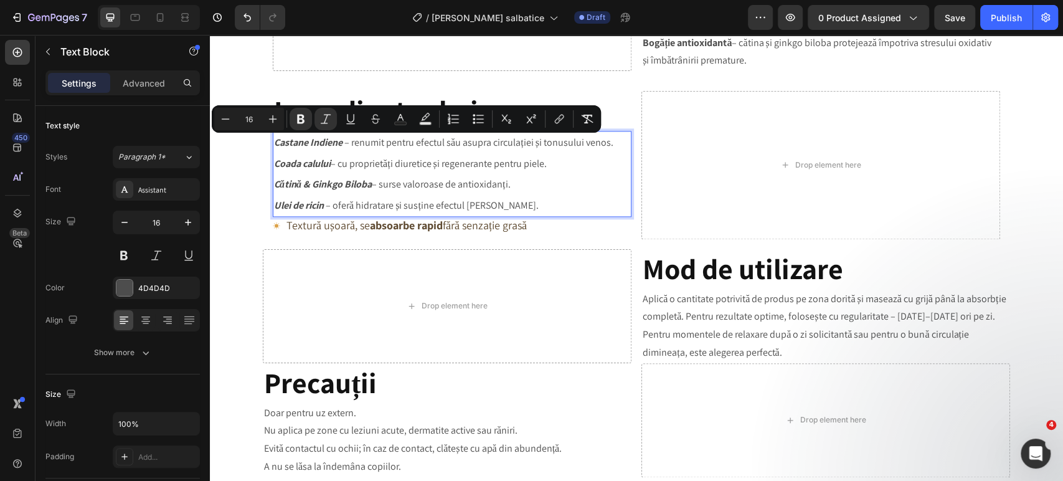
click at [273, 145] on div "Castane Indiene – renumit pentru efectul său asupra circulației și tonusului ve…" at bounding box center [452, 174] width 359 height 86
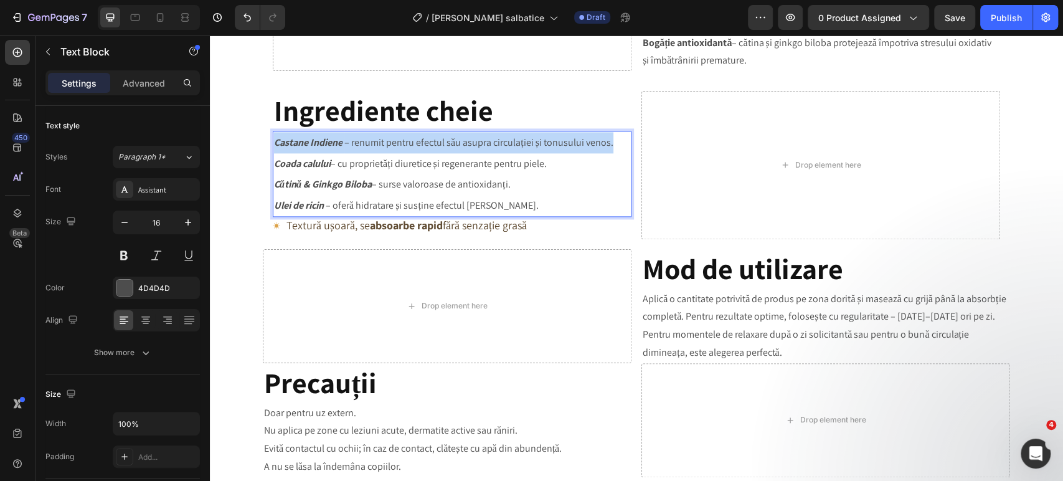
drag, startPoint x: 270, startPoint y: 143, endPoint x: 619, endPoint y: 151, distance: 349.6
click at [619, 151] on p "Castane Indiene – renumit pentru efectul său asupra circulației și tonusului ve…" at bounding box center [452, 142] width 356 height 21
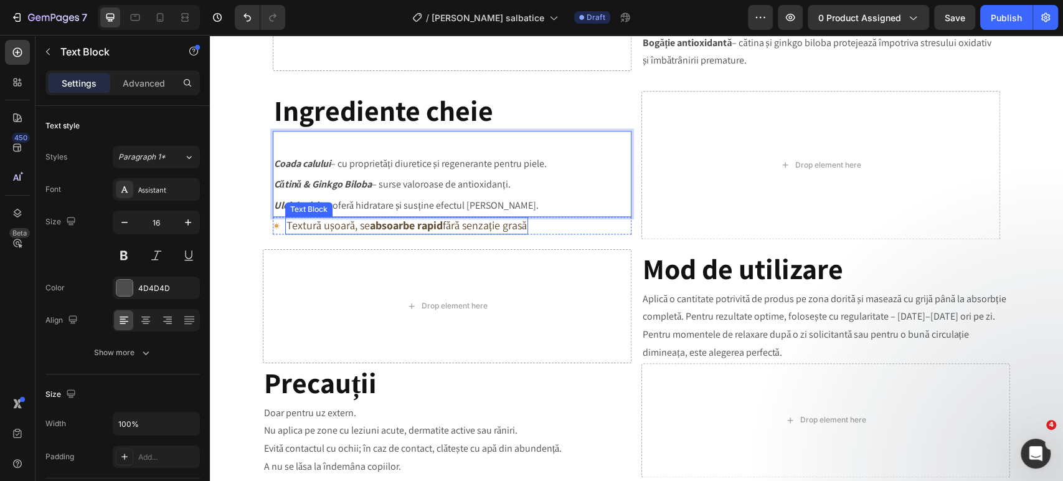
click at [424, 229] on strong "absoarbe rapid" at bounding box center [406, 225] width 73 height 14
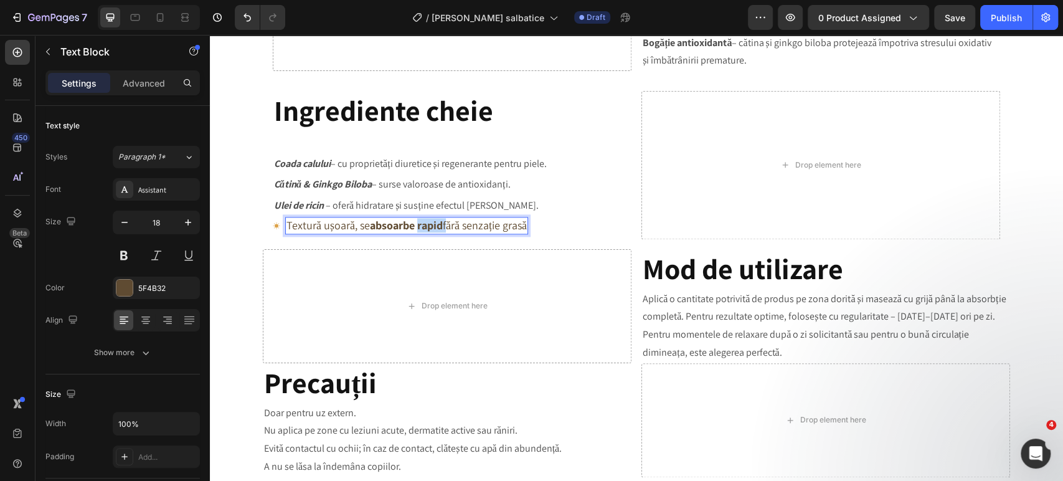
click at [424, 229] on strong "absoarbe rapid" at bounding box center [406, 225] width 73 height 14
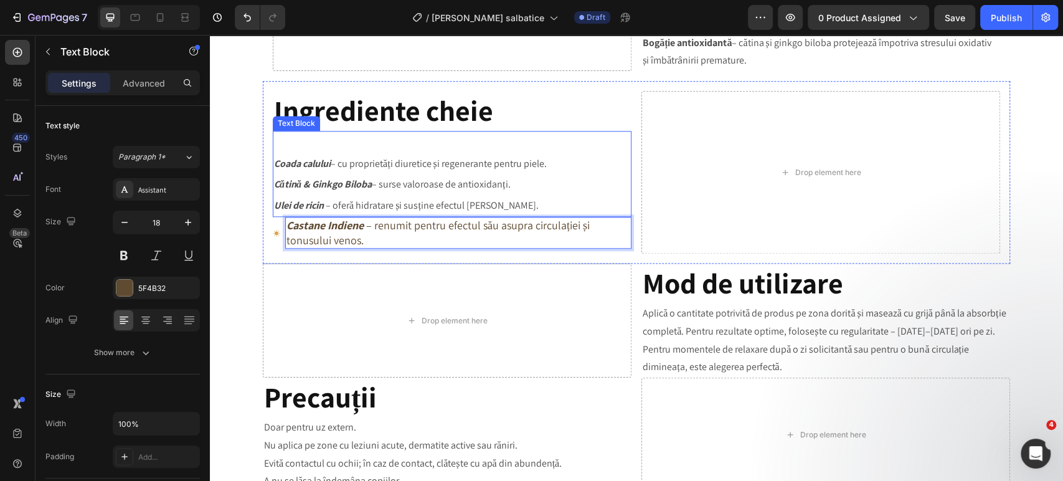
click at [441, 149] on p "Rich Text Editor. Editing area: main" at bounding box center [452, 142] width 356 height 21
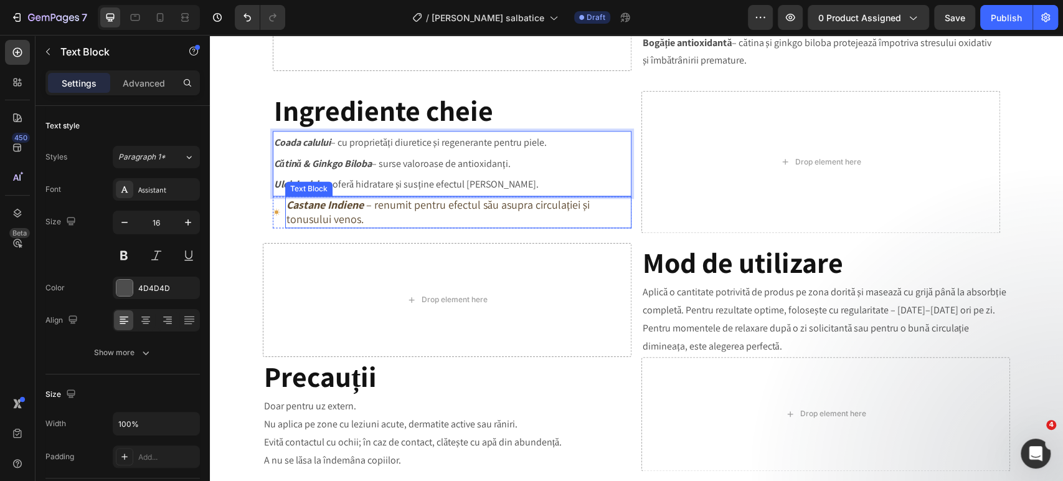
click at [436, 222] on p "Castane Indiene – renumit pentru efectul său asupra circulației și tonusului ve…" at bounding box center [459, 211] width 344 height 29
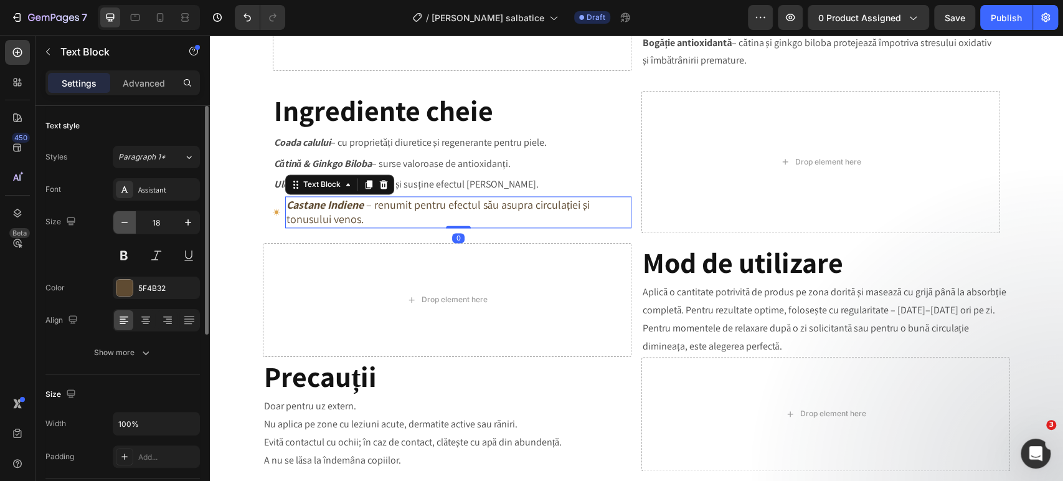
click at [118, 223] on icon "button" at bounding box center [124, 222] width 12 height 12
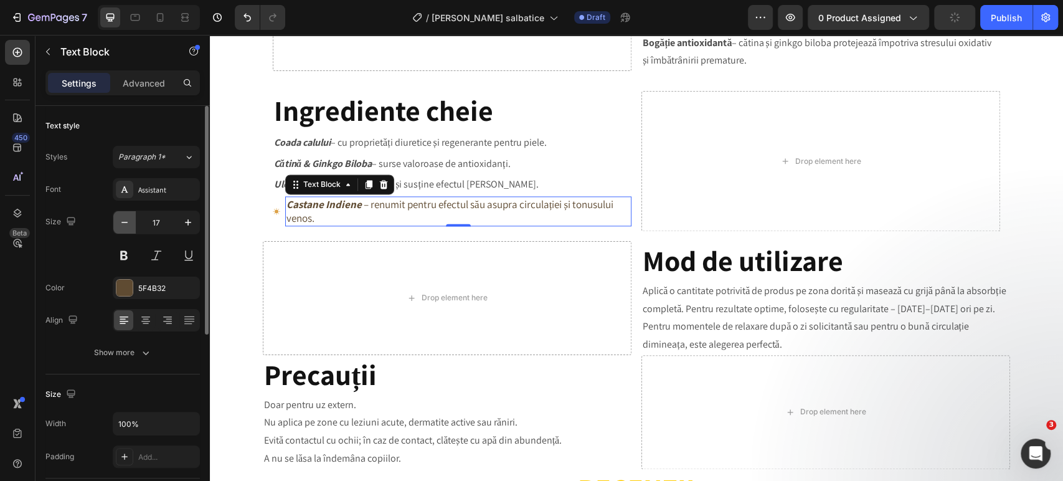
click at [118, 223] on icon "button" at bounding box center [124, 222] width 12 height 12
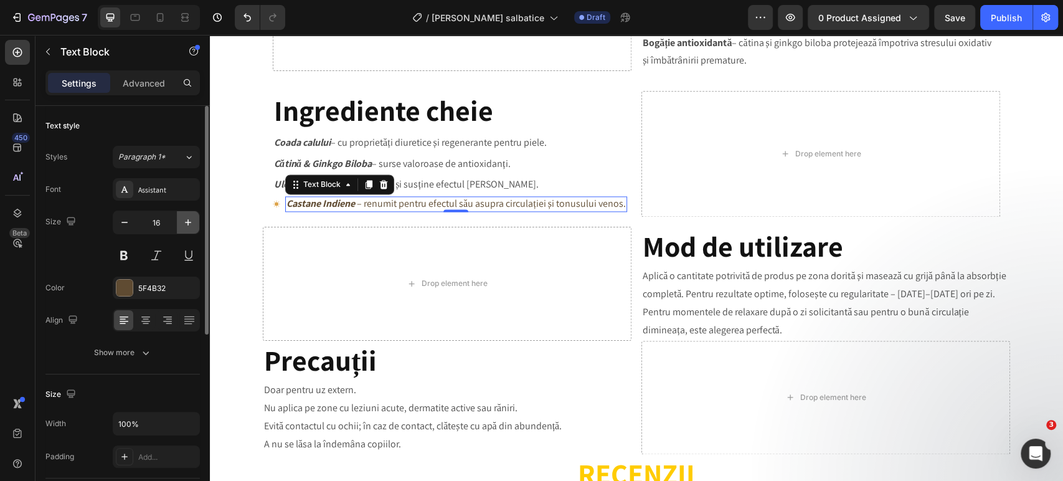
click at [186, 219] on icon "button" at bounding box center [188, 222] width 12 height 12
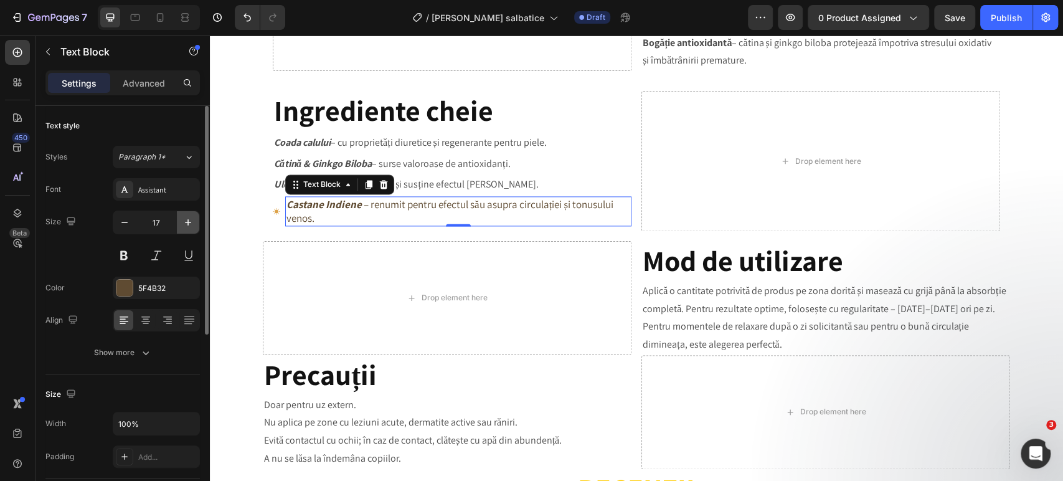
click at [186, 219] on icon "button" at bounding box center [188, 222] width 12 height 12
type input "18"
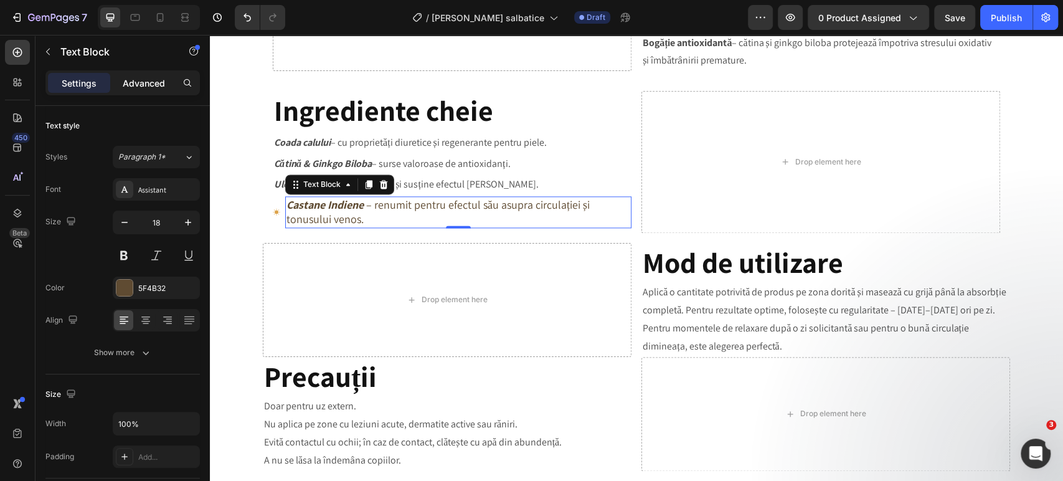
click at [159, 84] on p "Advanced" at bounding box center [144, 83] width 42 height 13
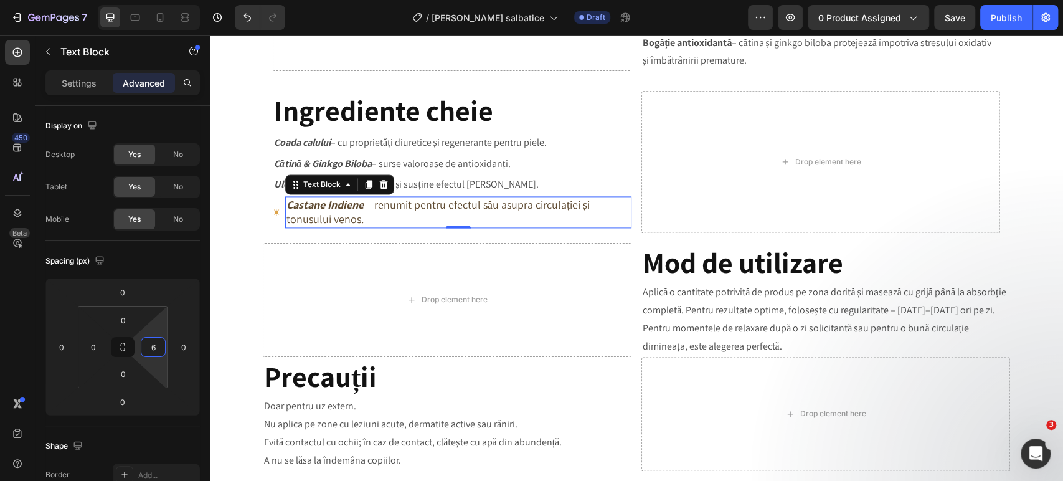
type input "8"
drag, startPoint x: 164, startPoint y: 333, endPoint x: 196, endPoint y: 331, distance: 31.2
click at [196, 0] on html "7 Version history / Ulei Castane salbatice Draft Preview 0 product assigned Sav…" at bounding box center [531, 0] width 1063 height 0
click at [189, 0] on html "7 Version history / Ulei Castane salbatice Draft Preview 0 product assigned Sav…" at bounding box center [531, 0] width 1063 height 0
type input "-44"
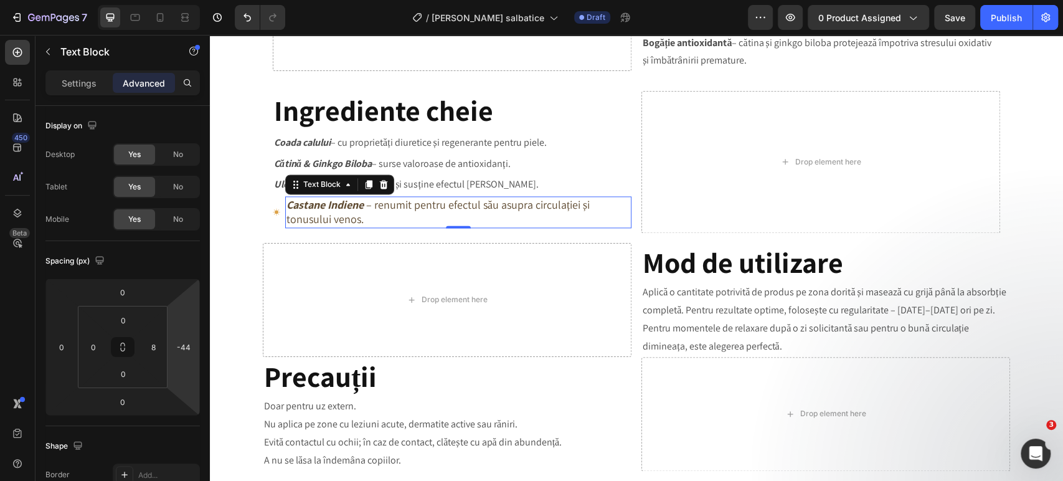
drag, startPoint x: 189, startPoint y: 333, endPoint x: 199, endPoint y: 348, distance: 18.2
click at [199, 0] on html "7 Version history / Ulei Castane salbatice Draft Preview 0 product assigned Sav…" at bounding box center [531, 0] width 1063 height 0
drag, startPoint x: 159, startPoint y: 325, endPoint x: 161, endPoint y: 345, distance: 20.6
click at [161, 0] on html "7 Version history / Ulei Castane salbatice Draft Preview 0 product assigned Sav…" at bounding box center [531, 0] width 1063 height 0
drag, startPoint x: 158, startPoint y: 340, endPoint x: 159, endPoint y: 349, distance: 9.4
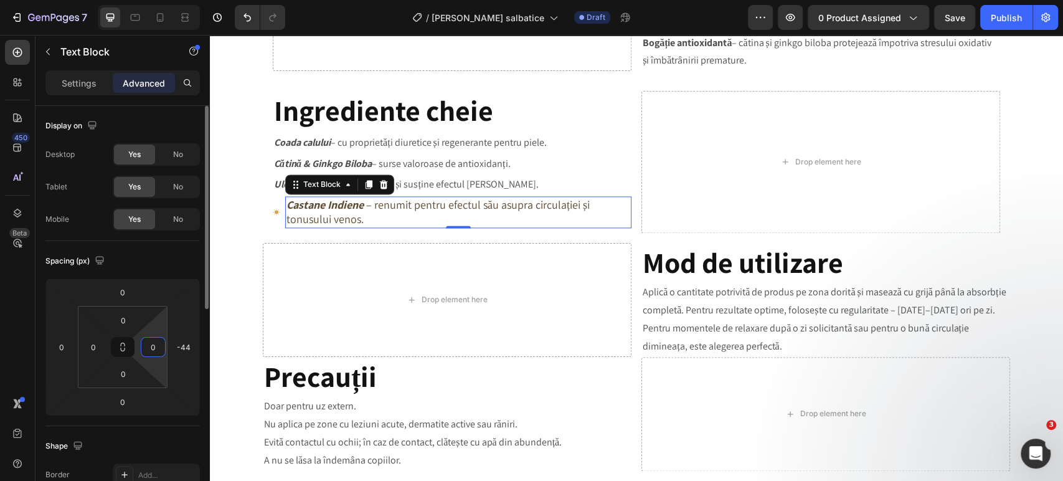
click at [159, 349] on input "0" at bounding box center [153, 347] width 19 height 19
type input "0"
drag, startPoint x: 159, startPoint y: 325, endPoint x: 161, endPoint y: 361, distance: 36.8
click at [161, 0] on html "7 Version history / Ulei Castane salbatice Draft Preview 0 product assigned Sav…" at bounding box center [531, 0] width 1063 height 0
type input "-48"
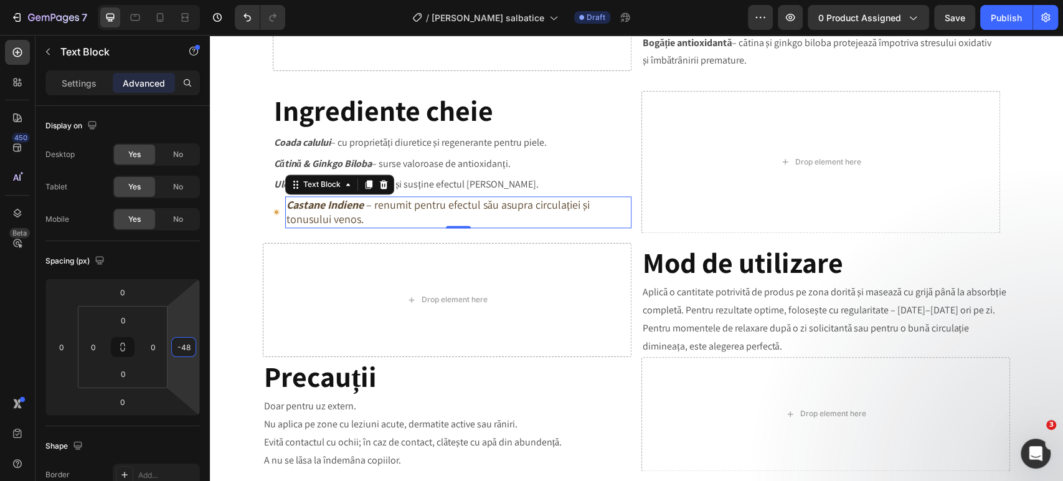
drag, startPoint x: 179, startPoint y: 324, endPoint x: 191, endPoint y: 325, distance: 11.3
click at [191, 0] on html "7 Version history / Ulei Castane salbatice Draft Preview 0 product assigned Sav…" at bounding box center [531, 0] width 1063 height 0
type input "0"
click at [585, 158] on p "Cătină & Ginkgo Biloba – surse valoroase de antioxidanți." at bounding box center [452, 163] width 356 height 21
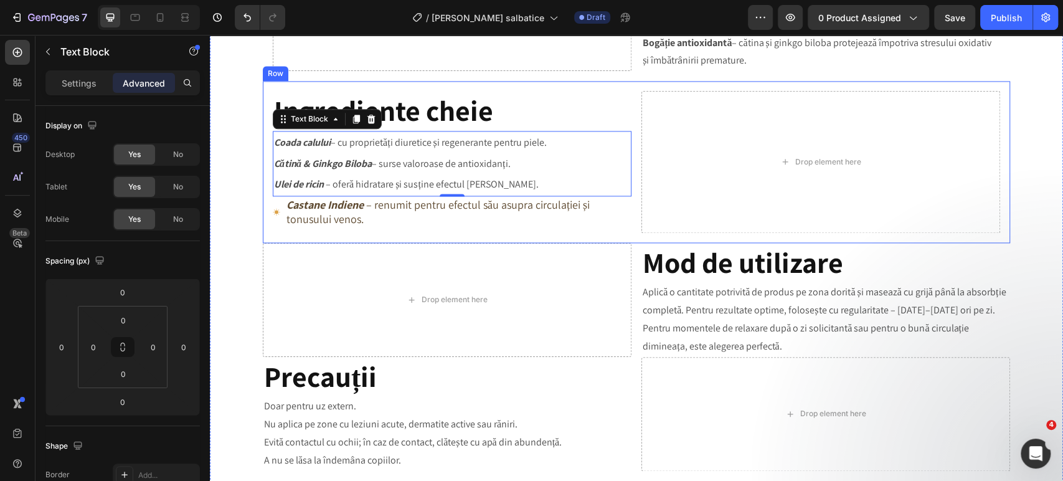
click at [655, 123] on div "Drop element here" at bounding box center [821, 161] width 359 height 141
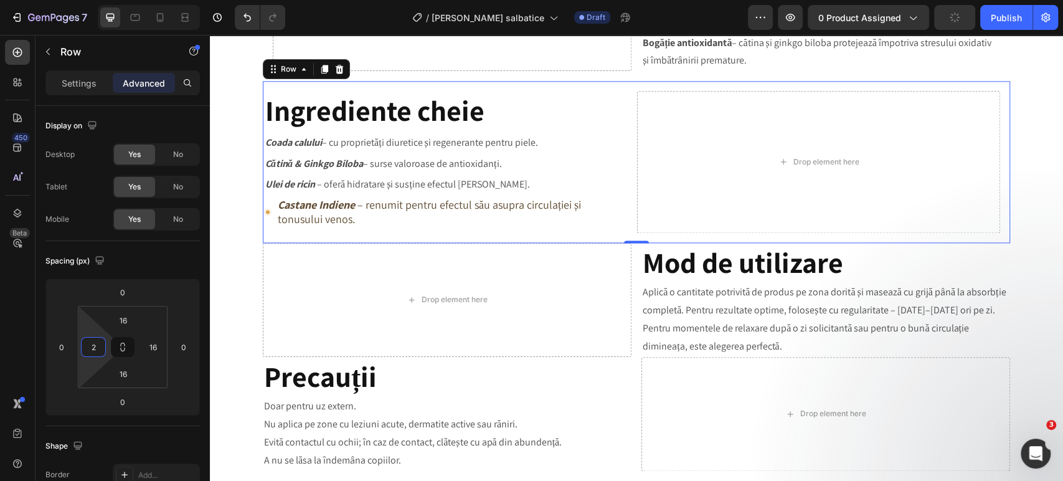
click at [88, 0] on html "7 Version history / Ulei Castane salbatice Draft Preview 0 product assigned Pub…" at bounding box center [531, 0] width 1063 height 0
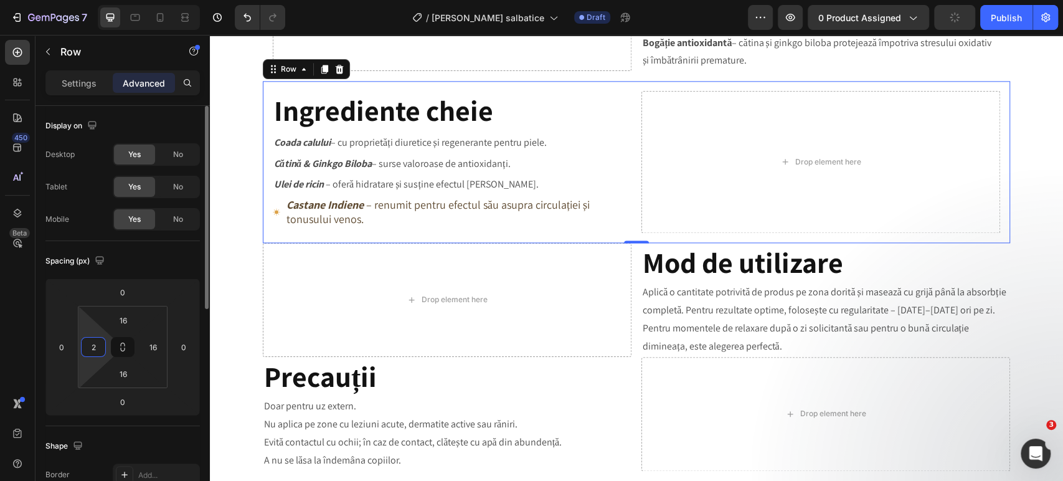
type input "16"
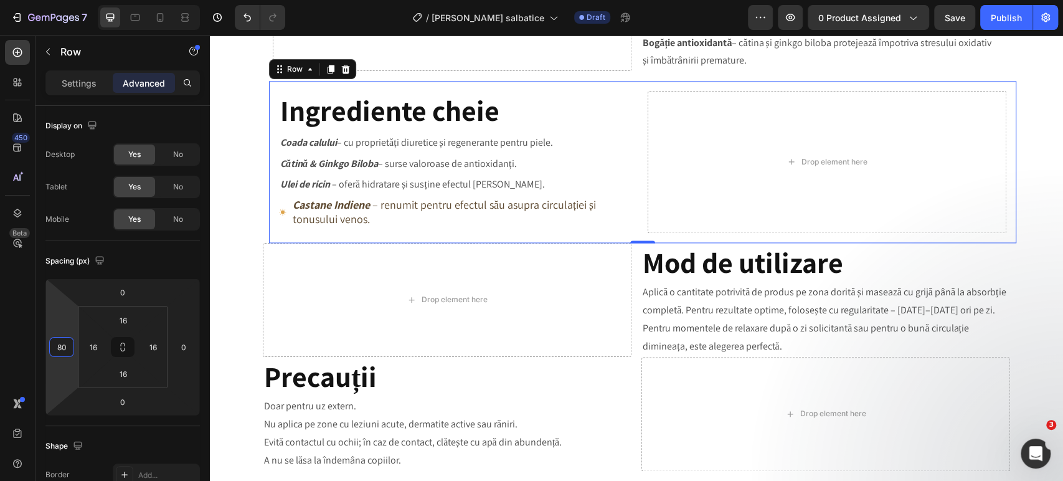
drag, startPoint x: 65, startPoint y: 368, endPoint x: 70, endPoint y: 340, distance: 27.9
click at [70, 0] on html "7 Version history / Ulei Castane salbatice Draft Preview 0 product assigned Sav…" at bounding box center [531, 0] width 1063 height 0
type input "0"
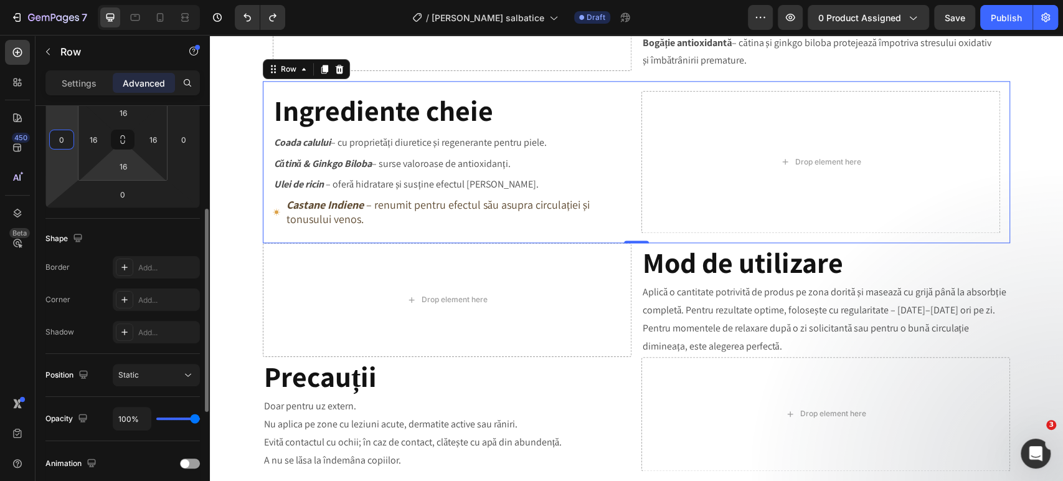
scroll to position [277, 0]
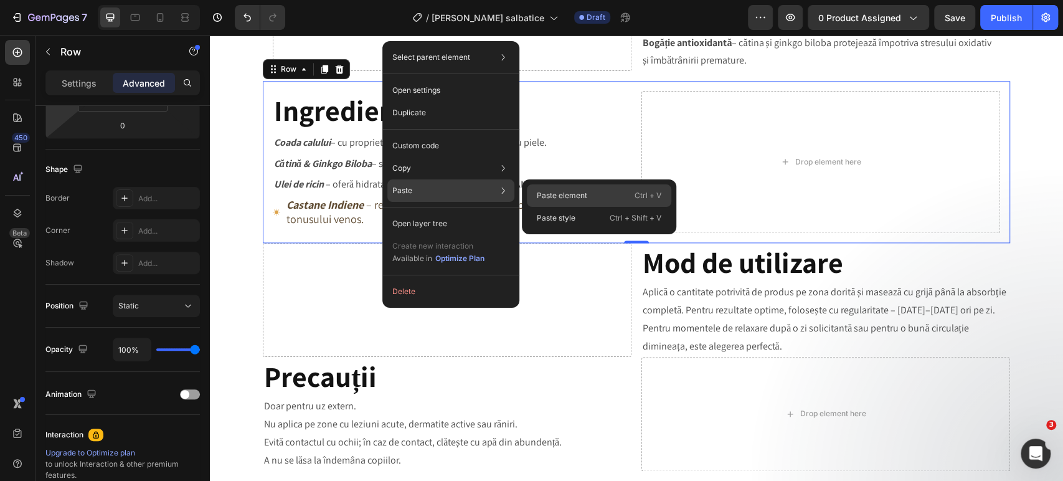
click at [565, 196] on p "Paste element" at bounding box center [562, 195] width 50 height 11
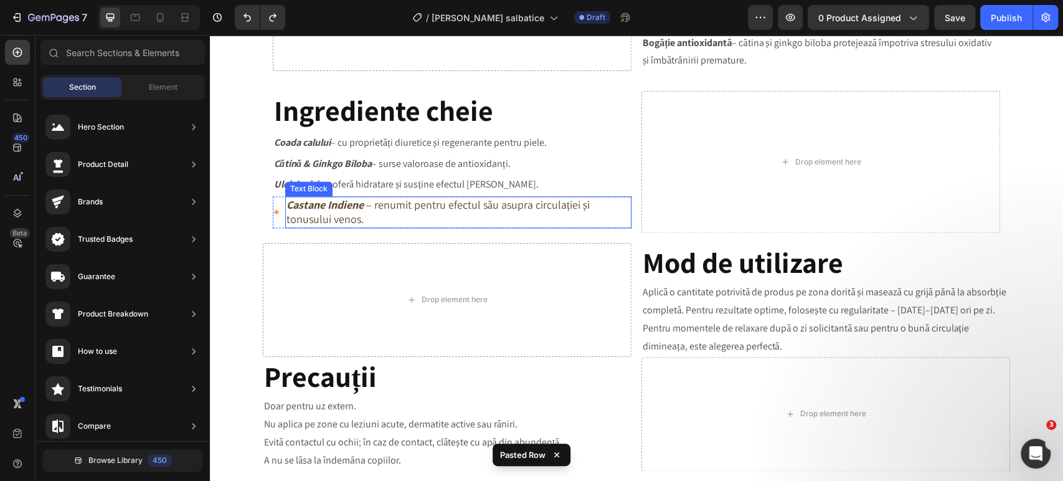
click at [534, 227] on p "Castane Indiene – renumit pentru efectul său asupra circulației și tonusului ve…" at bounding box center [459, 211] width 344 height 29
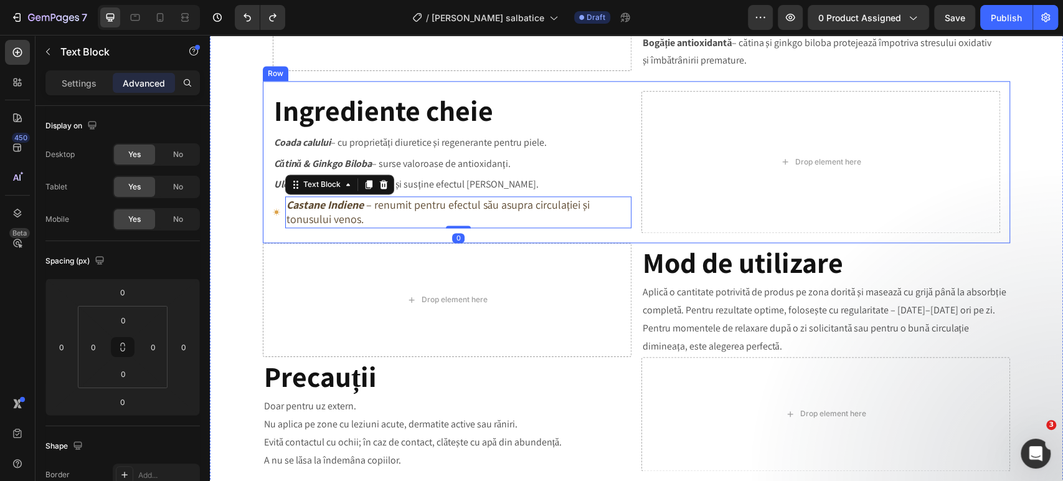
click at [525, 232] on div "⁠⁠⁠⁠⁠⁠⁠ Ingrediente cheie Heading Coada calului – cu proprietăți diuretice și r…" at bounding box center [452, 161] width 359 height 141
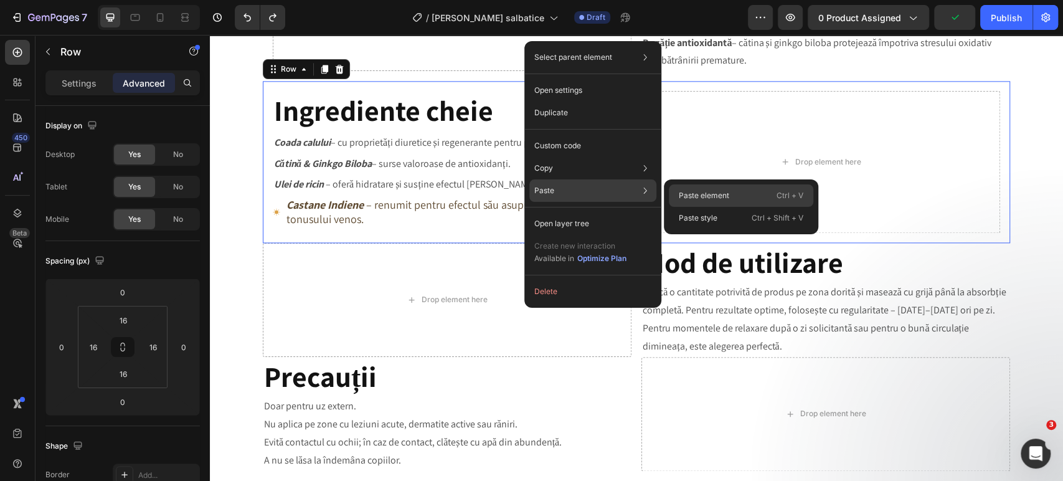
click at [680, 200] on p "Paste element" at bounding box center [704, 195] width 50 height 11
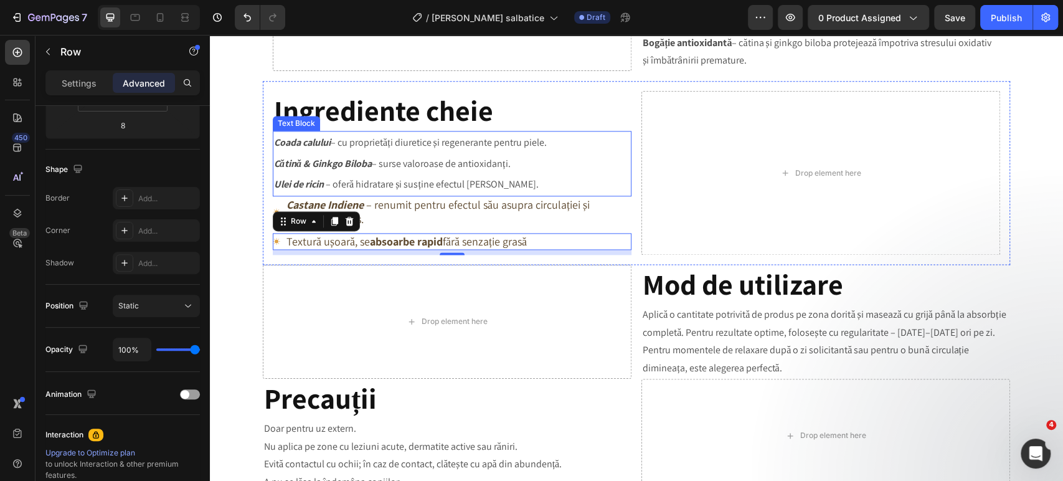
click at [555, 146] on p "Coada calului – cu proprietăți diuretice și regenerante pentru piele." at bounding box center [452, 142] width 356 height 21
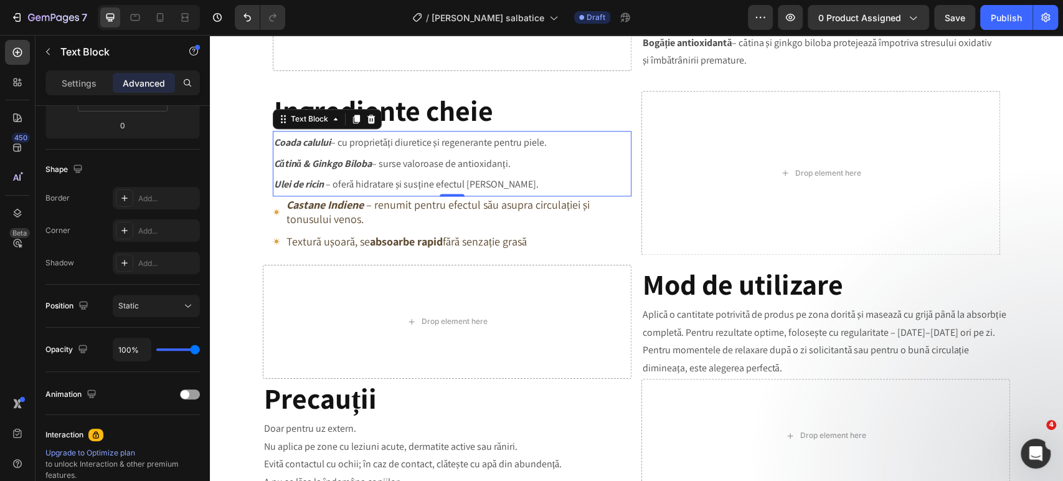
scroll to position [0, 0]
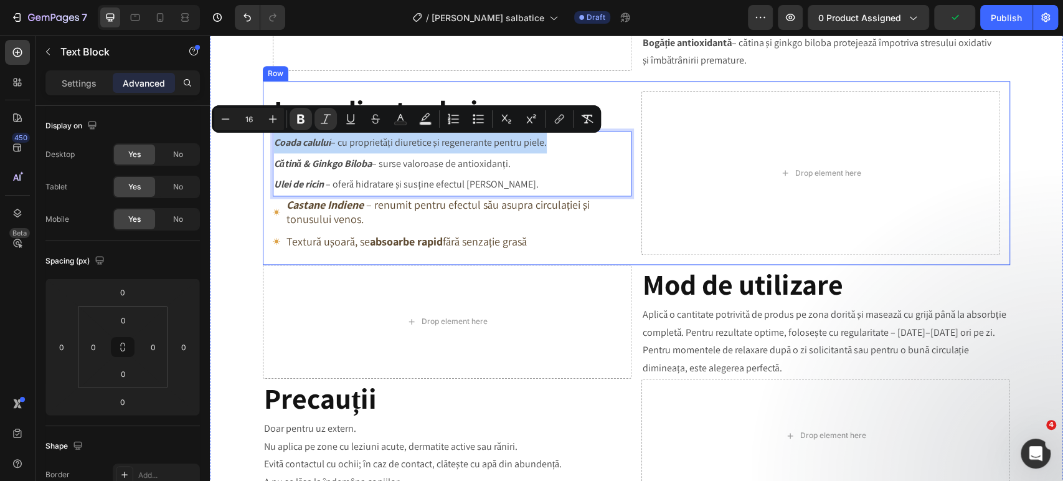
drag, startPoint x: 554, startPoint y: 146, endPoint x: 265, endPoint y: 140, distance: 289.2
click at [265, 140] on div "⁠⁠⁠⁠⁠⁠⁠ Ingrediente cheie Heading Coada calului – cu proprietăți diuretice și r…" at bounding box center [637, 173] width 748 height 184
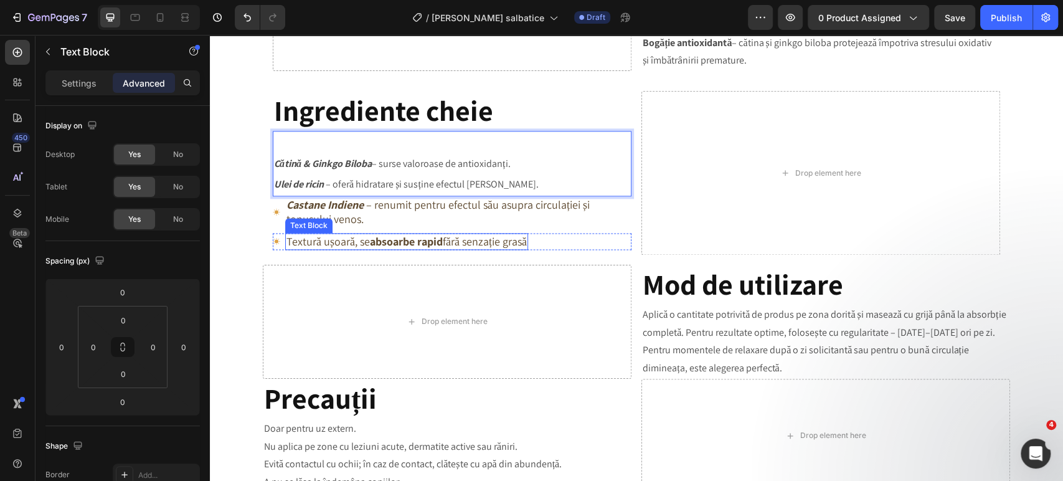
click at [353, 243] on p "Textură ușoară, se absoarbe rapid fără senzație grasă" at bounding box center [407, 241] width 240 height 14
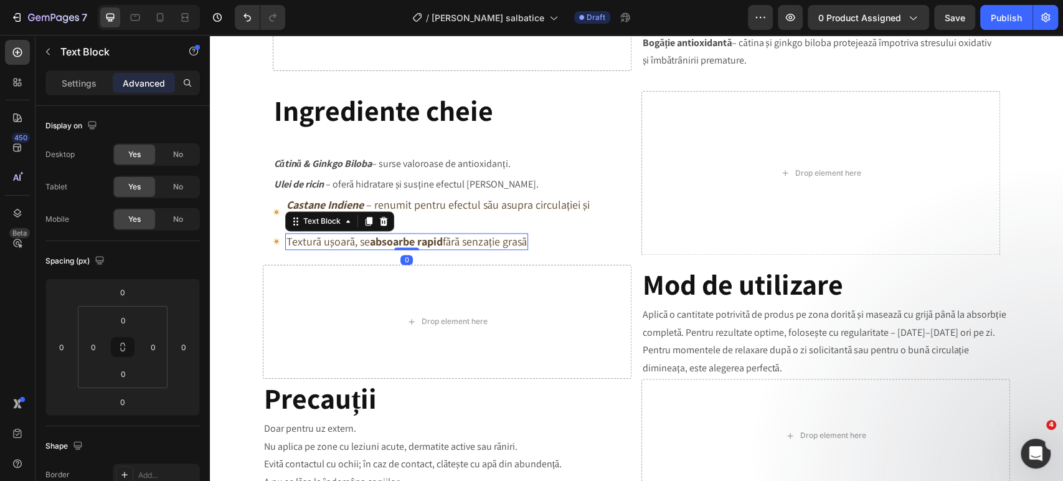
click at [353, 243] on p "Textură ușoară, se absoarbe rapid fără senzație grasă" at bounding box center [407, 241] width 240 height 14
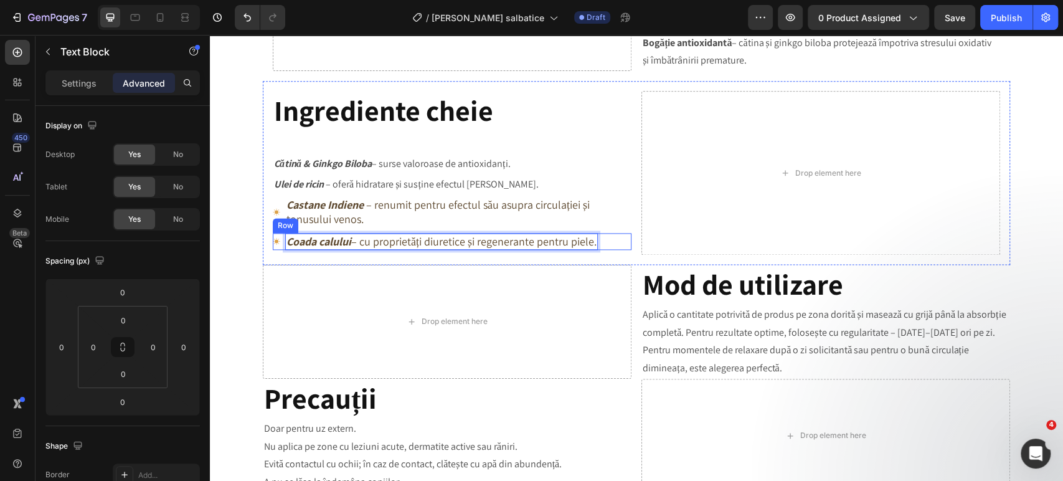
click at [609, 242] on div "Icon Coada calului – cu proprietăți diuretice și regenerante pentru piele. Text…" at bounding box center [452, 241] width 359 height 17
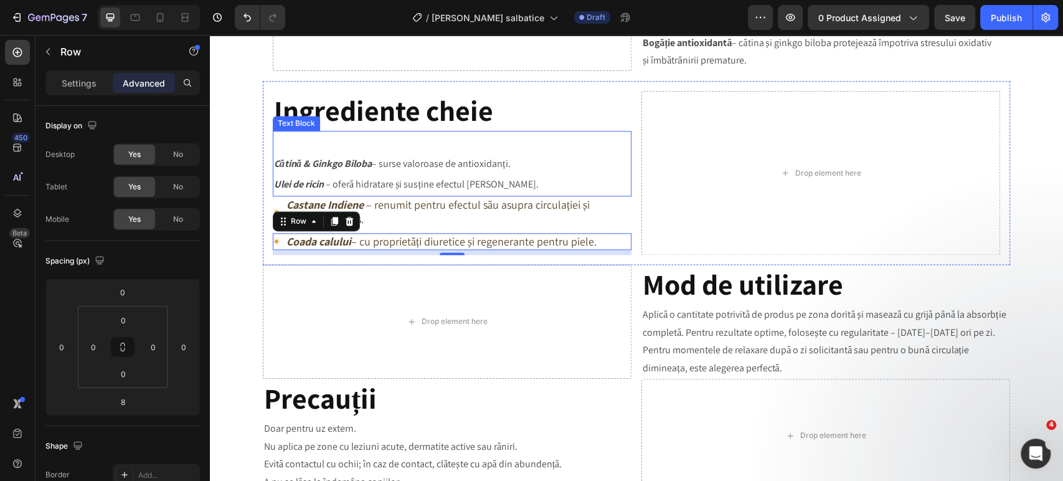
click at [432, 168] on p "Cătină & Ginkgo Biloba – surse valoroase de antioxidanți." at bounding box center [452, 163] width 356 height 21
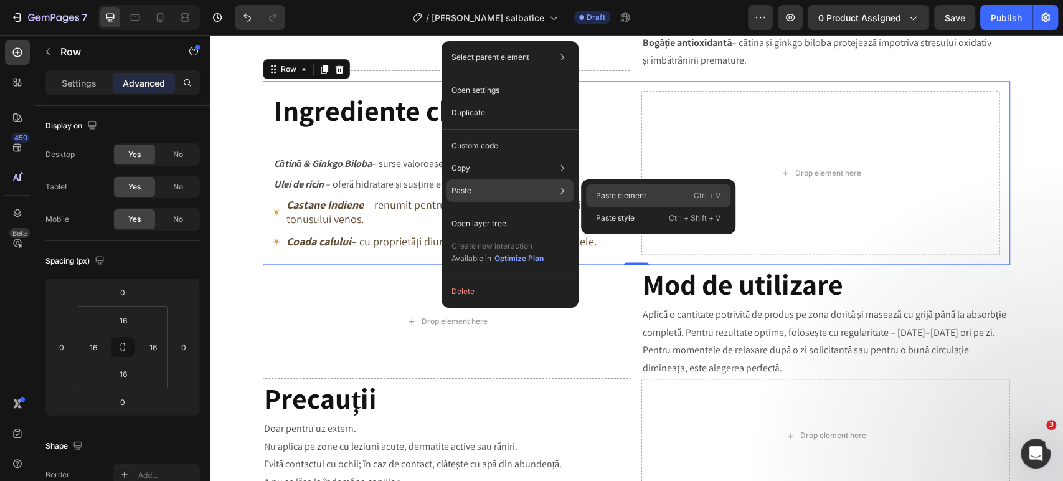
click at [602, 199] on p "Paste element" at bounding box center [621, 195] width 50 height 11
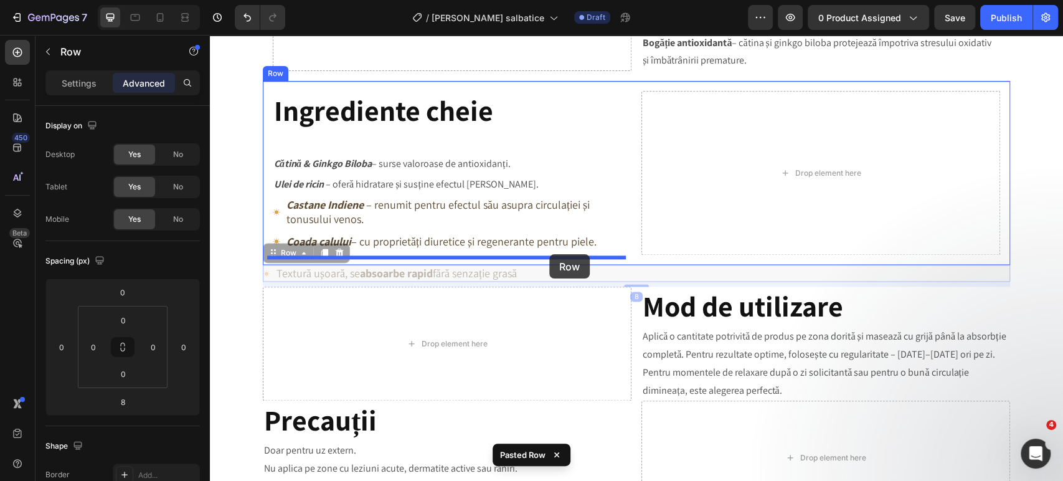
drag, startPoint x: 554, startPoint y: 270, endPoint x: 549, endPoint y: 254, distance: 16.8
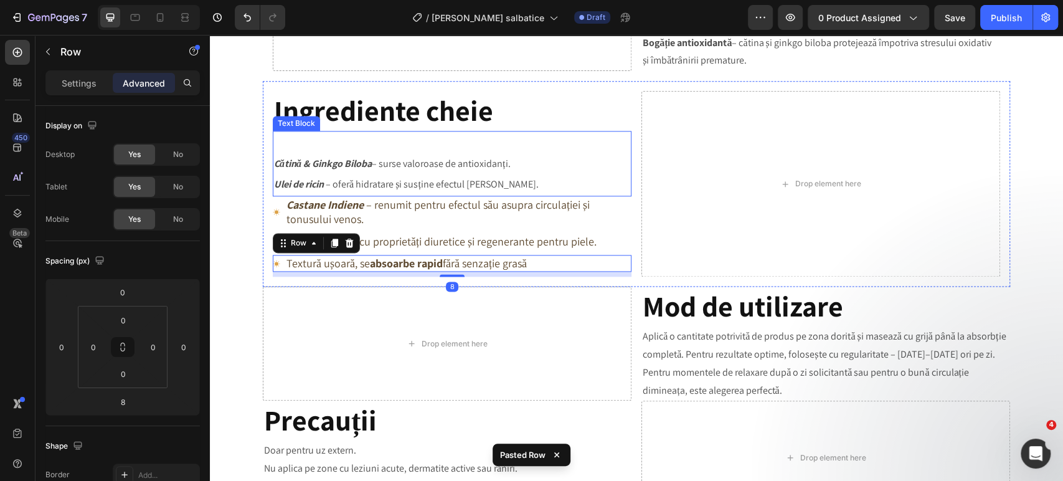
click at [371, 180] on p "Ulei de ricin – oferă hidratare și susține efectul masajului." at bounding box center [452, 184] width 356 height 21
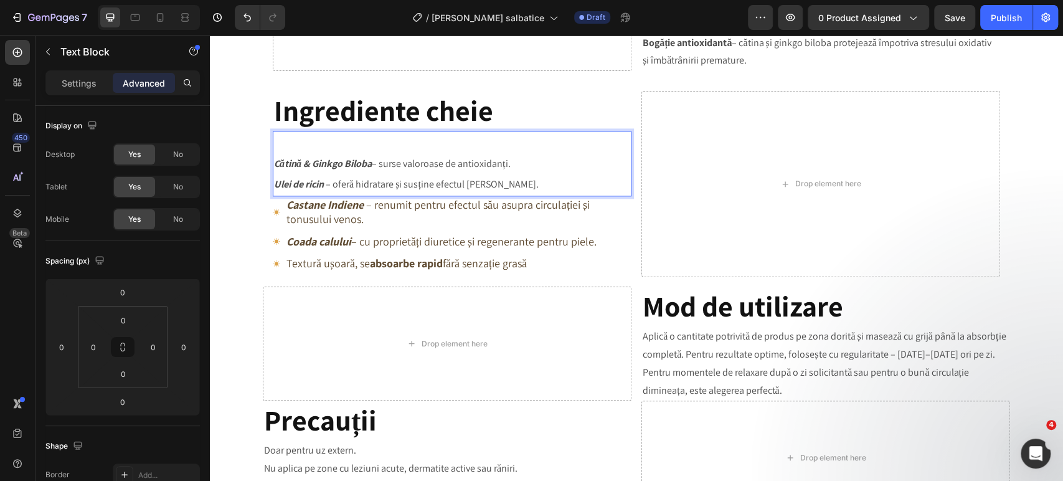
click at [384, 168] on p "Cătină & Ginkgo Biloba – surse valoroase de antioxidanți." at bounding box center [452, 163] width 356 height 21
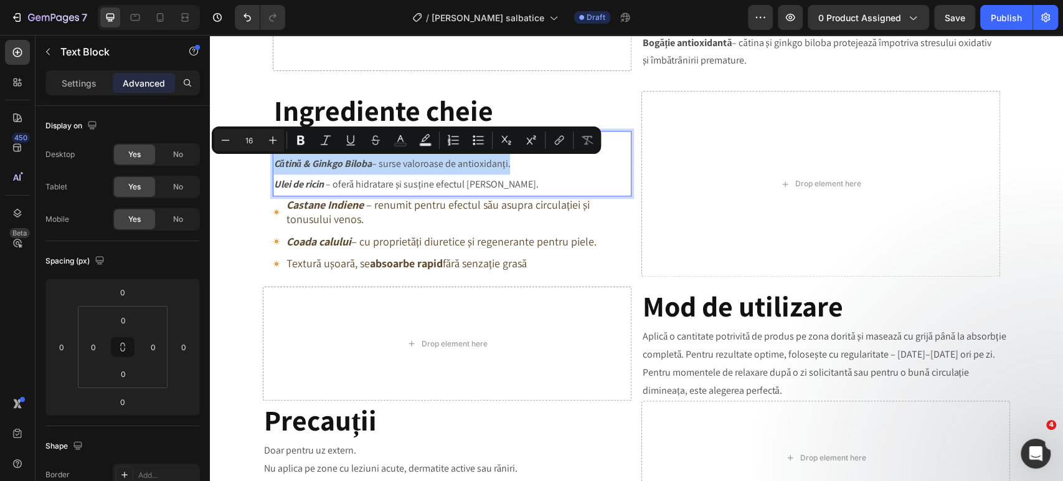
click at [384, 168] on p "Cătină & Ginkgo Biloba – surse valoroase de antioxidanți." at bounding box center [452, 163] width 356 height 21
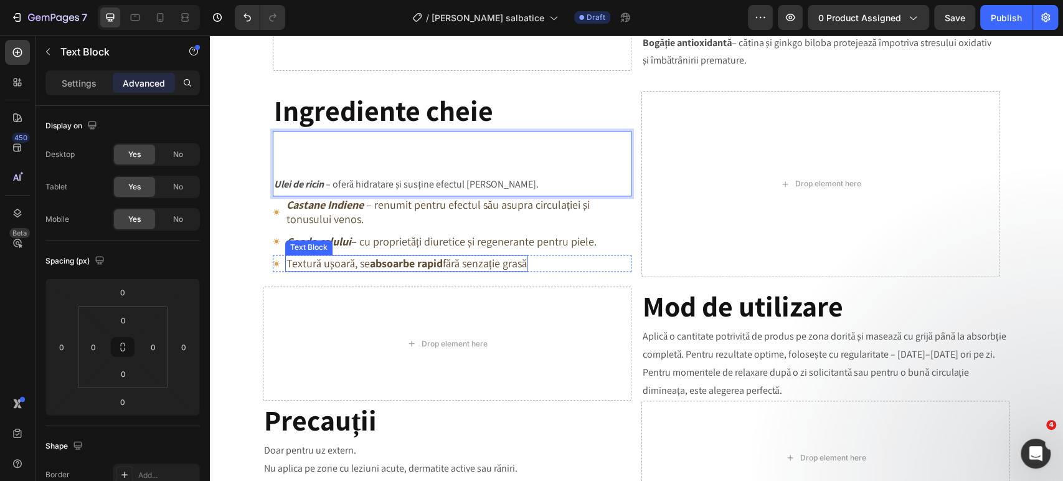
click at [414, 268] on strong "absoarbe rapid" at bounding box center [406, 263] width 73 height 14
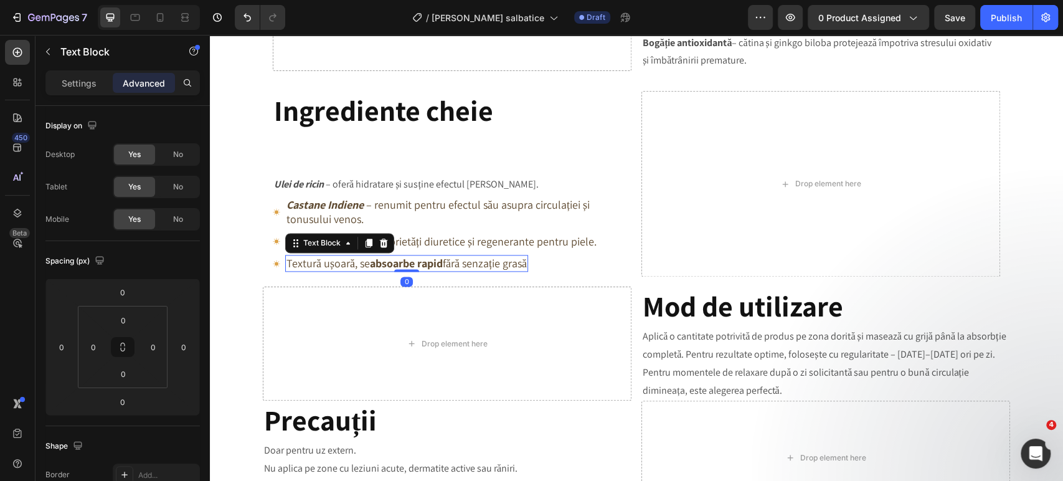
click at [414, 268] on strong "absoarbe rapid" at bounding box center [406, 263] width 73 height 14
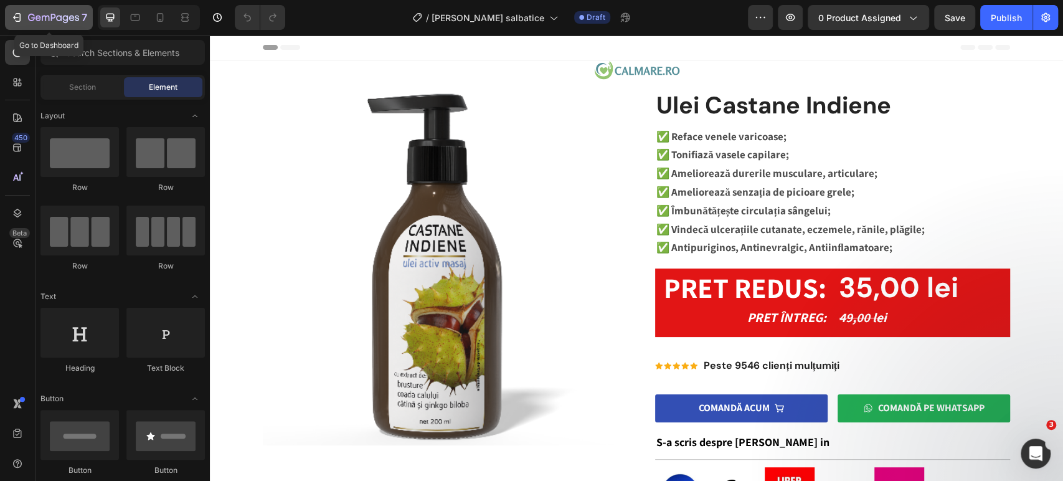
click at [65, 26] on button "7" at bounding box center [49, 17] width 88 height 25
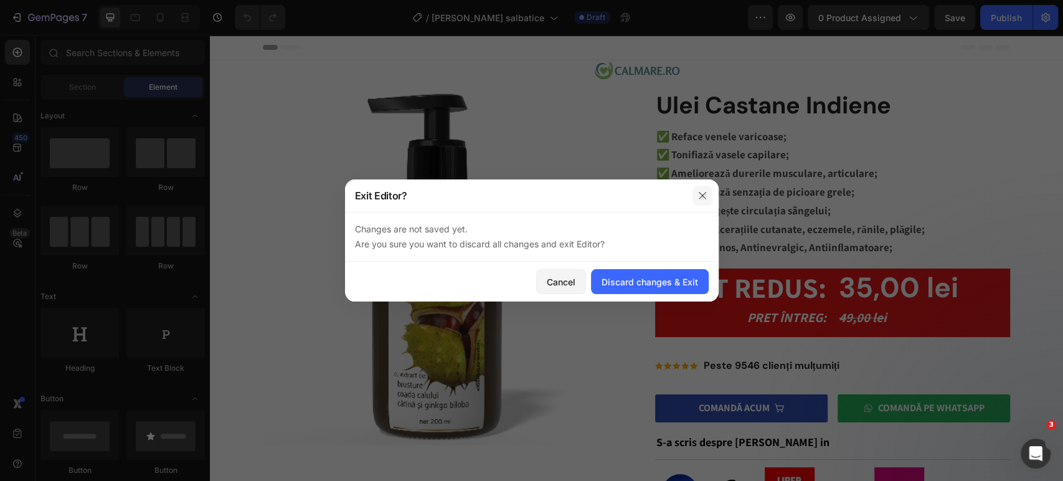
click at [702, 196] on icon "button" at bounding box center [702, 195] width 7 height 7
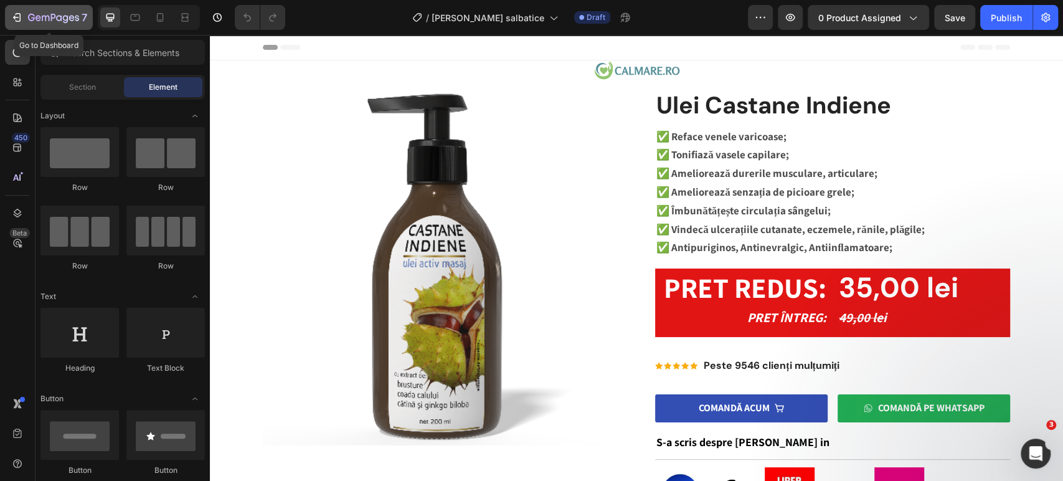
click at [72, 16] on icon "button" at bounding box center [72, 18] width 6 height 6
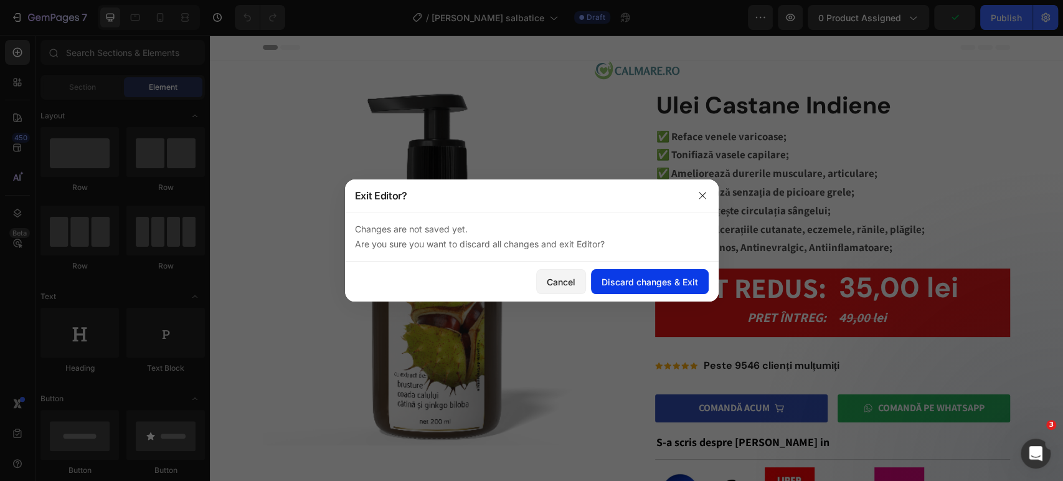
click at [623, 287] on div "Discard changes & Exit" at bounding box center [650, 281] width 97 height 13
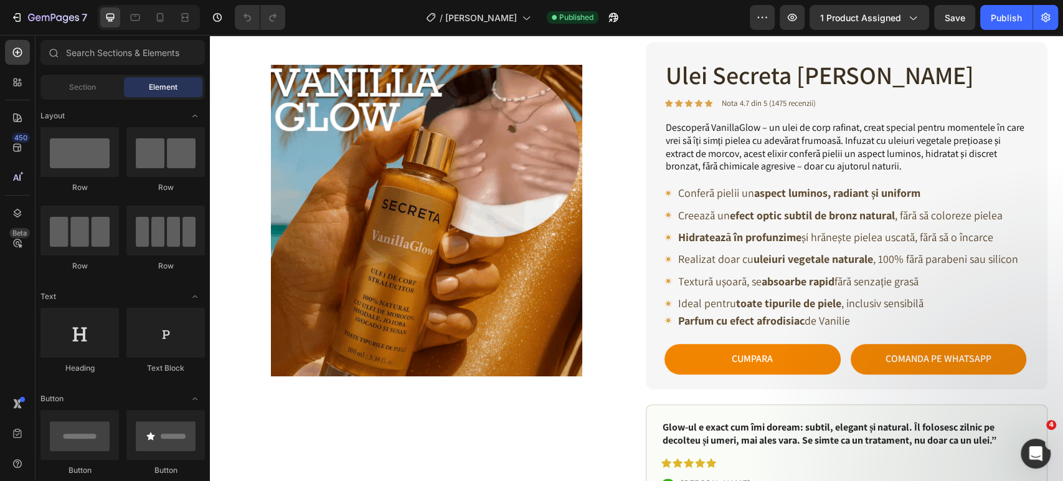
scroll to position [207, 0]
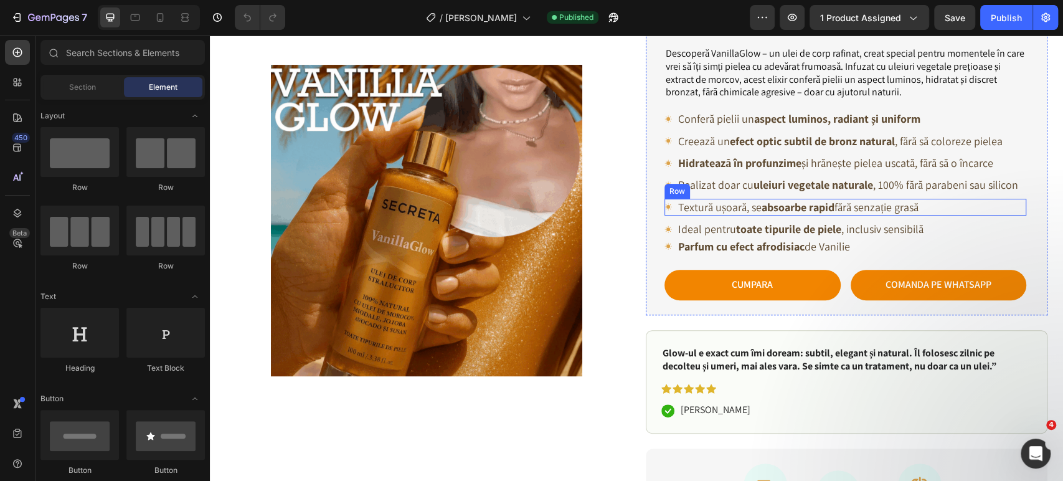
click at [968, 206] on div "Icon Textură ușoară, se absoarbe rapid fără senzație grasă Text Block Row" at bounding box center [846, 207] width 362 height 17
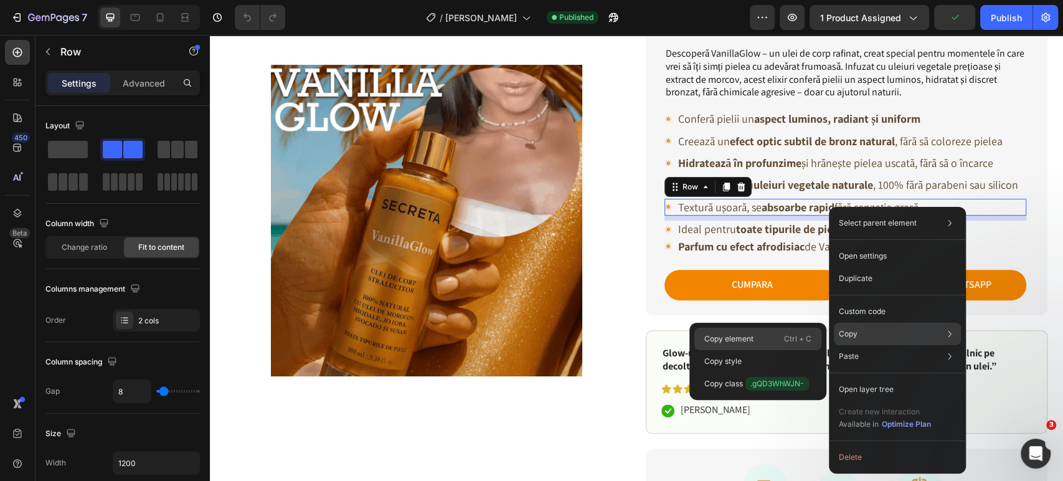
click at [758, 350] on div "Copy element Ctrl + C" at bounding box center [758, 361] width 127 height 22
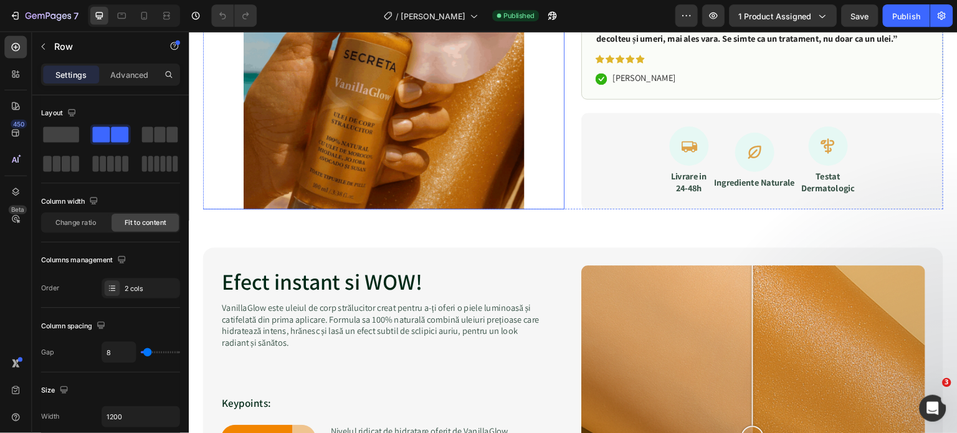
scroll to position [623, 0]
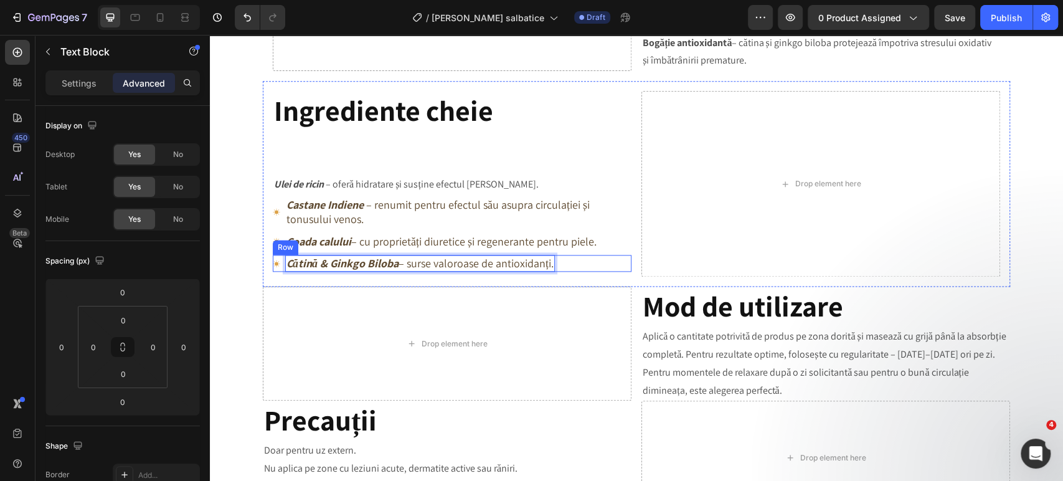
click at [582, 268] on div "Icon Cătină & Ginkgo Biloba – surse valoroase de antioxidanți. Text Block 0 Row" at bounding box center [452, 263] width 359 height 17
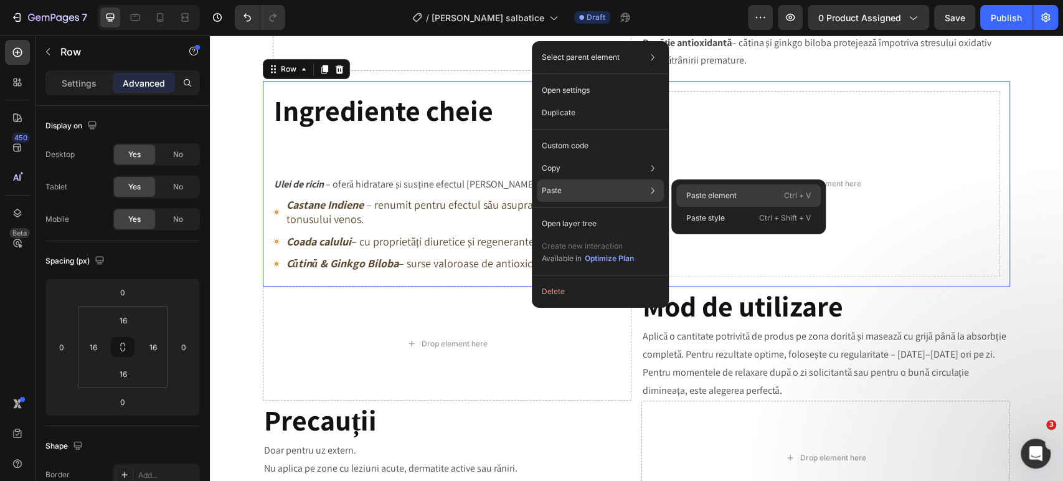
click at [688, 191] on p "Paste element" at bounding box center [712, 195] width 50 height 11
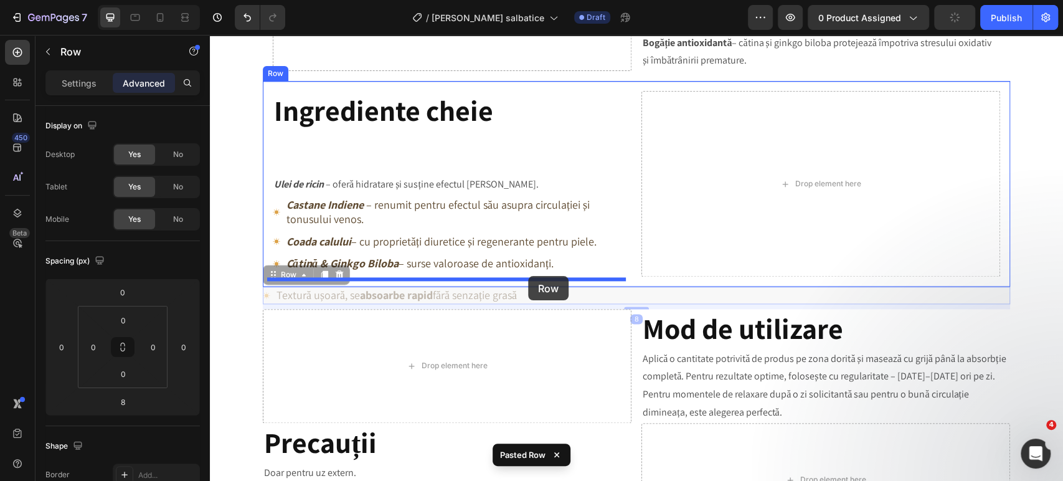
drag, startPoint x: 540, startPoint y: 292, endPoint x: 528, endPoint y: 276, distance: 19.7
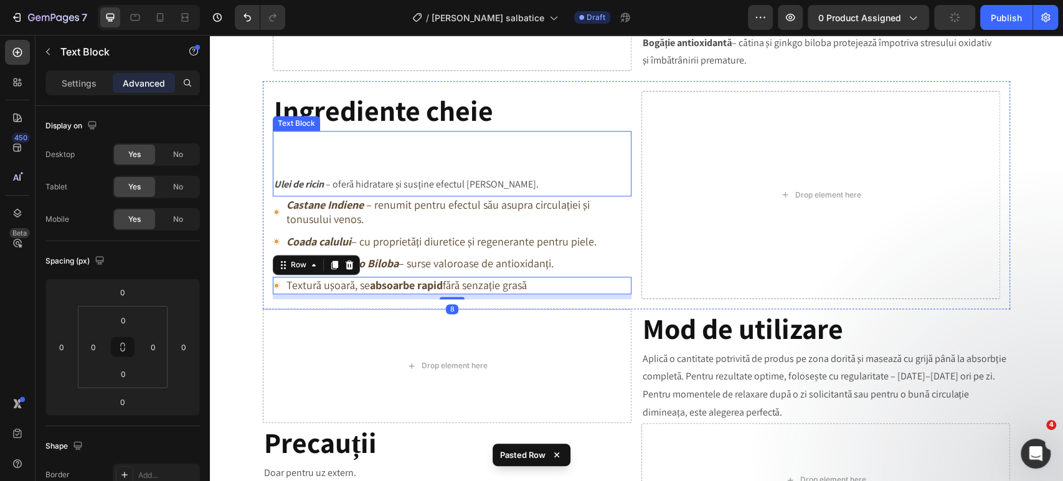
click at [509, 189] on p "Ulei de ricin – oferă hidratare și susține efectul masajului." at bounding box center [452, 184] width 356 height 21
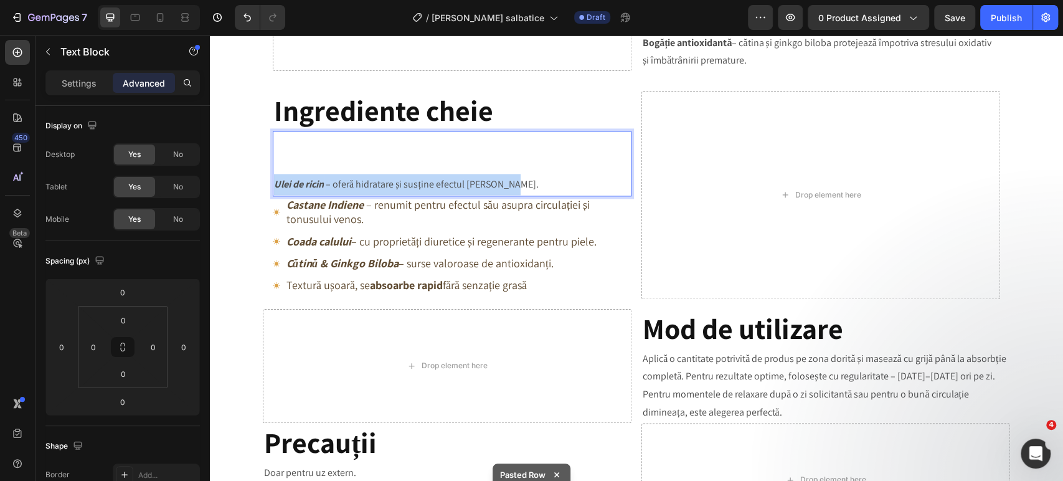
click at [509, 189] on p "Ulei de ricin – oferă hidratare și susține efectul masajului." at bounding box center [452, 184] width 356 height 21
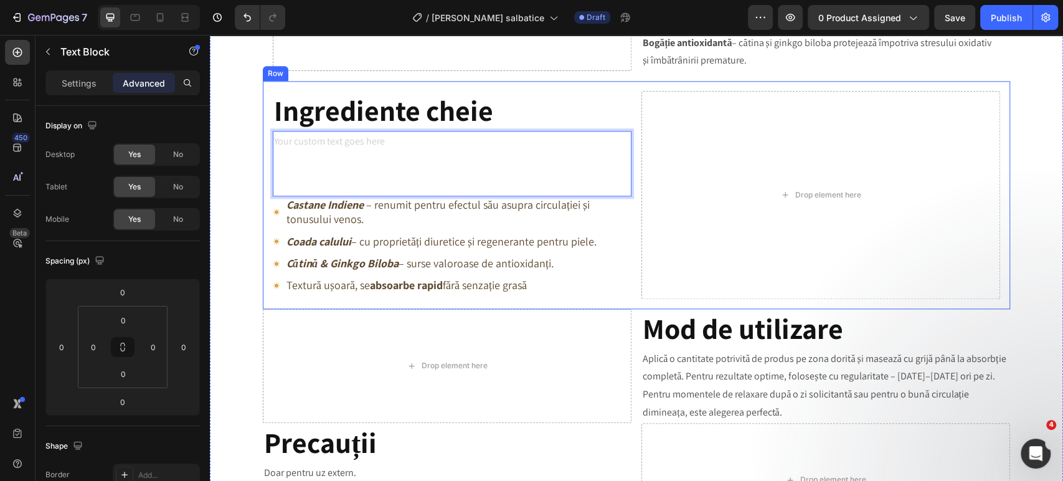
click at [630, 269] on div "⁠⁠⁠⁠⁠⁠⁠ Ingrediente cheie Heading Text Block 0 Icon Castane Indiene – renumit p…" at bounding box center [637, 195] width 748 height 228
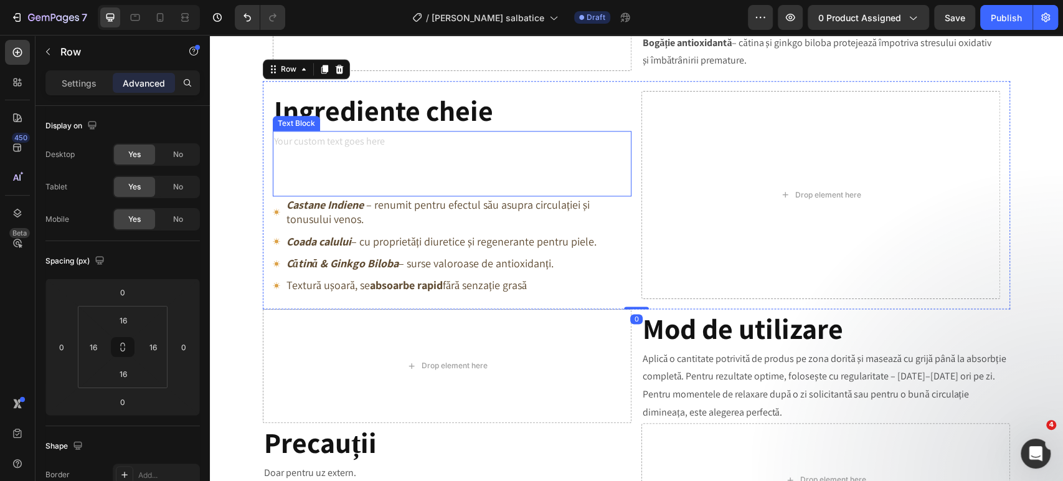
click at [464, 163] on p "Rich Text Editor. Editing area: main" at bounding box center [452, 163] width 356 height 21
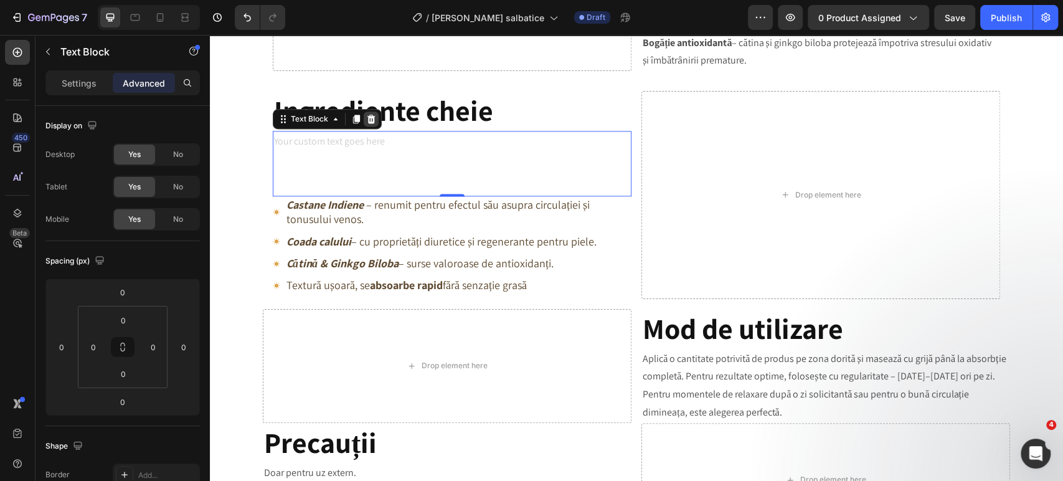
click at [368, 123] on icon at bounding box center [372, 119] width 8 height 9
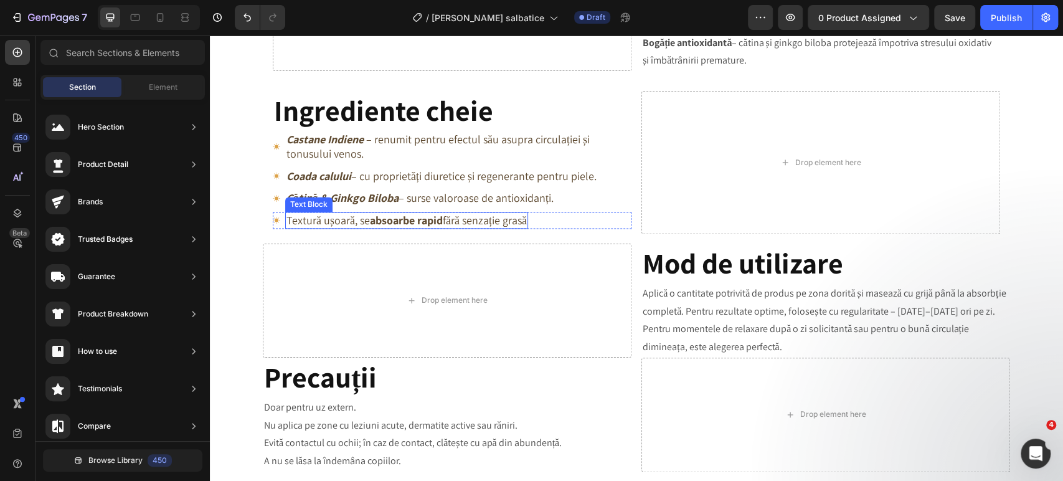
click at [434, 224] on strong "absoarbe rapid" at bounding box center [406, 220] width 73 height 14
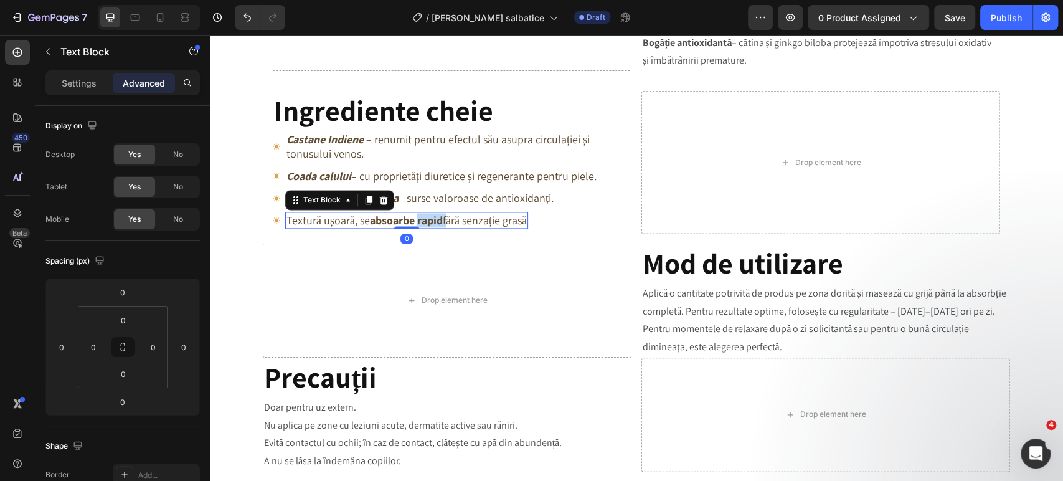
click at [434, 224] on strong "absoarbe rapid" at bounding box center [406, 220] width 73 height 14
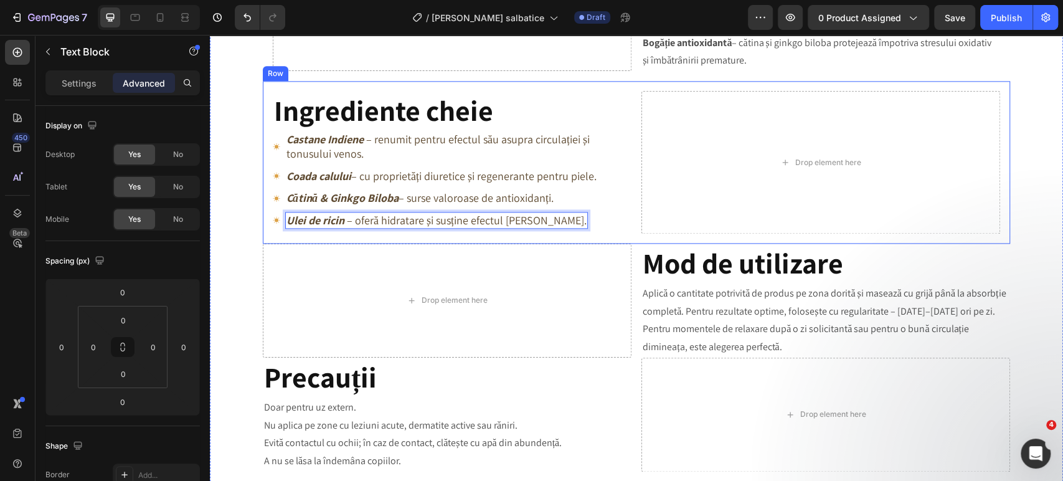
click at [584, 232] on div "⁠⁠⁠⁠⁠⁠⁠ Ingrediente cheie Heading Icon Castane Indiene – renumit pentru efectul…" at bounding box center [452, 162] width 359 height 143
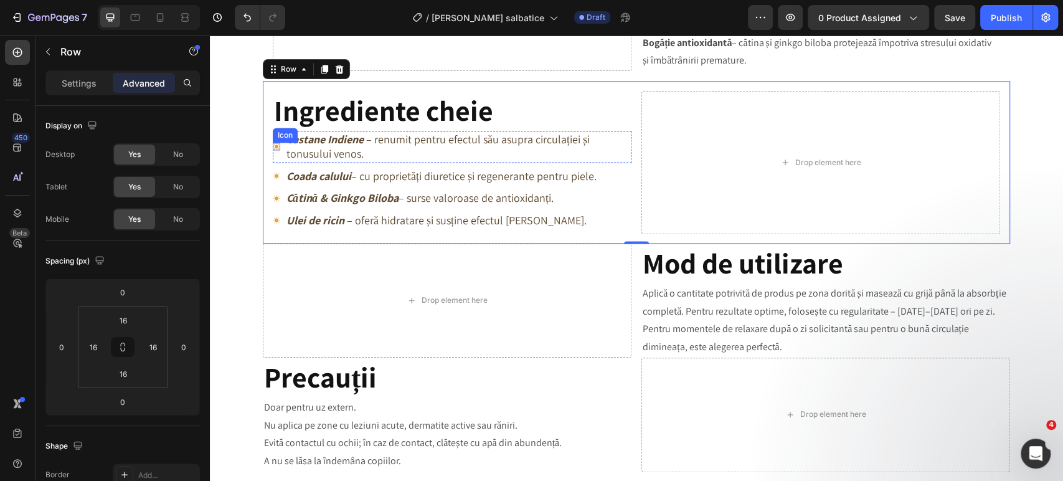
click at [273, 146] on icon at bounding box center [276, 146] width 7 height 7
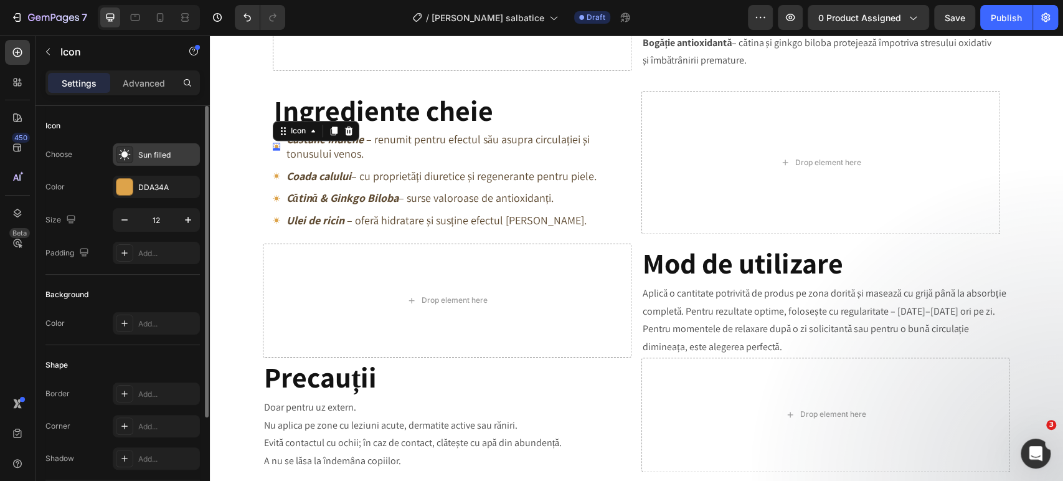
click at [169, 158] on div "Sun filled" at bounding box center [167, 155] width 59 height 11
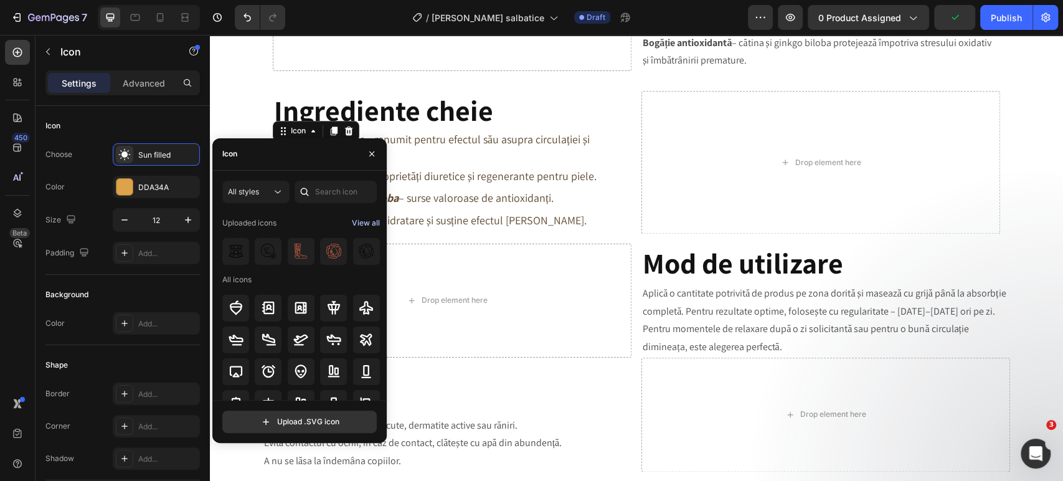
click at [371, 224] on div "View all" at bounding box center [366, 223] width 28 height 15
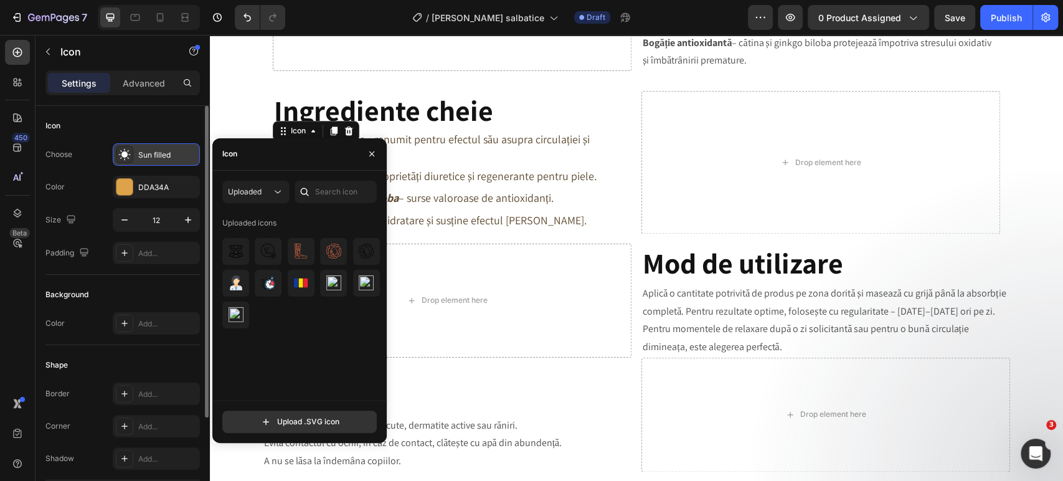
click at [174, 158] on div "Sun filled" at bounding box center [167, 155] width 59 height 11
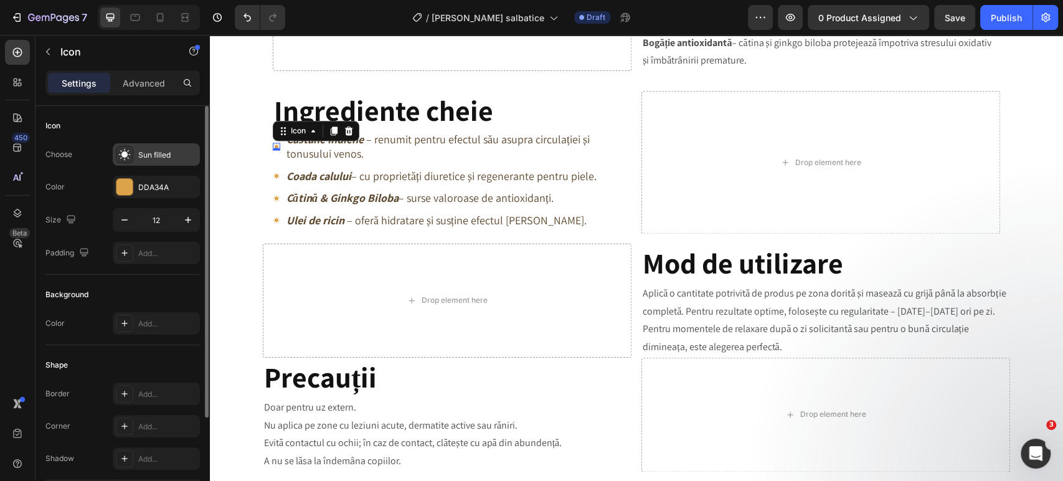
click at [174, 158] on div "Sun filled" at bounding box center [167, 155] width 59 height 11
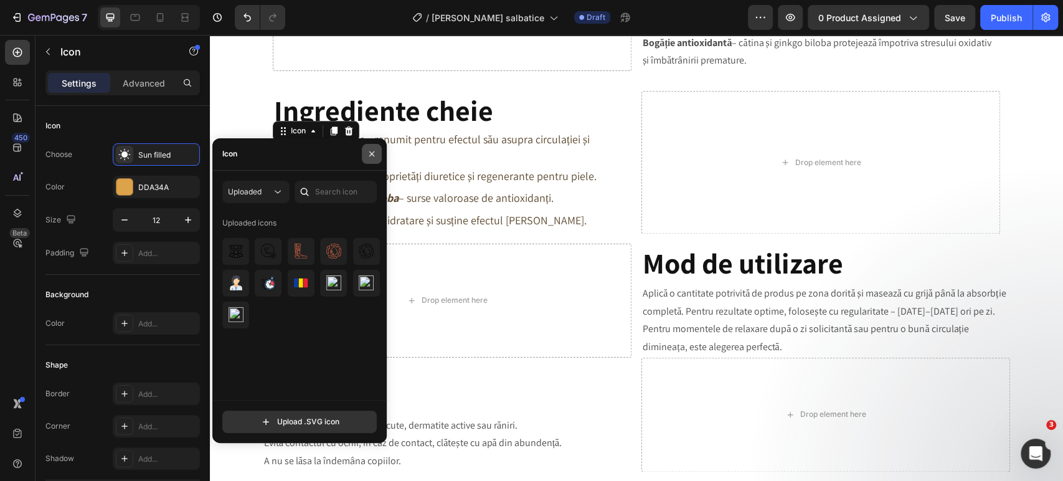
click at [379, 156] on button "button" at bounding box center [372, 154] width 20 height 20
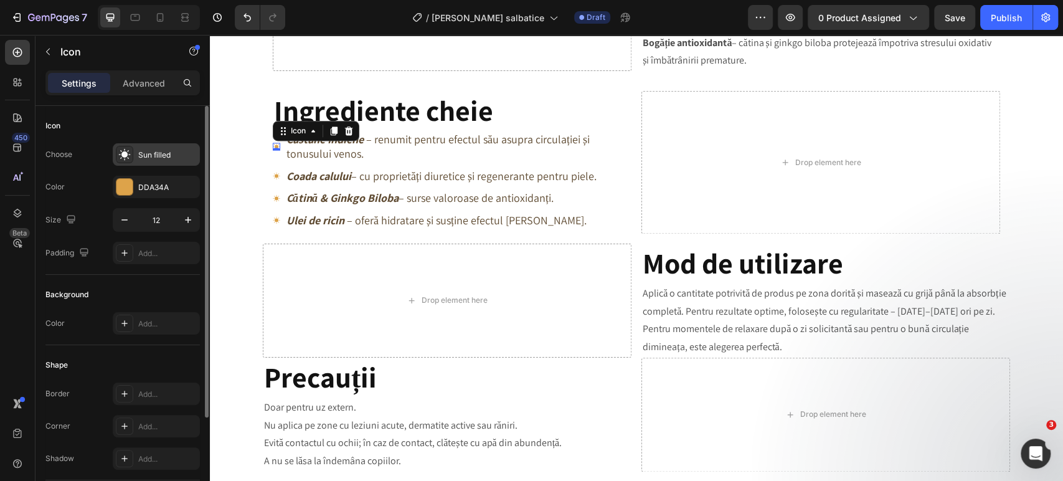
click at [199, 155] on div "Sun filled" at bounding box center [156, 154] width 87 height 22
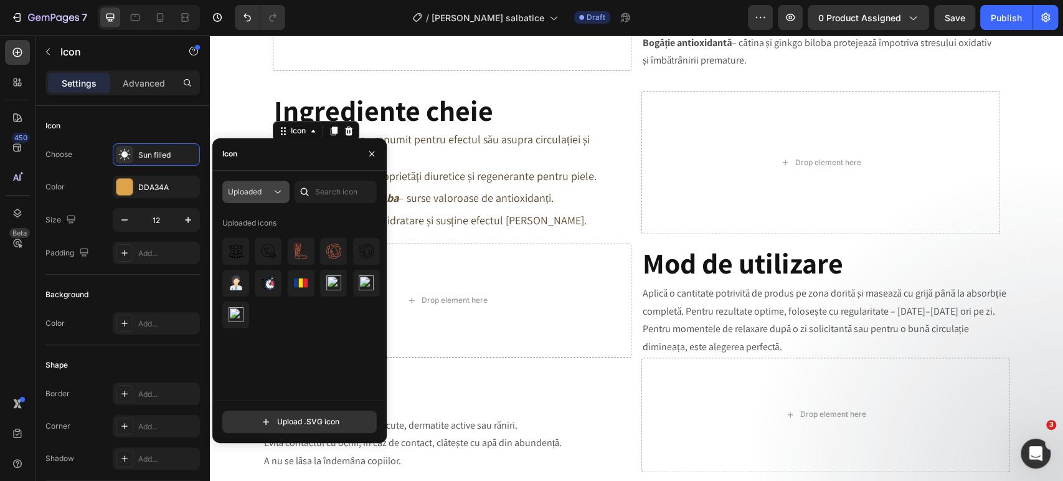
click at [265, 194] on div "Uploaded" at bounding box center [250, 191] width 44 height 11
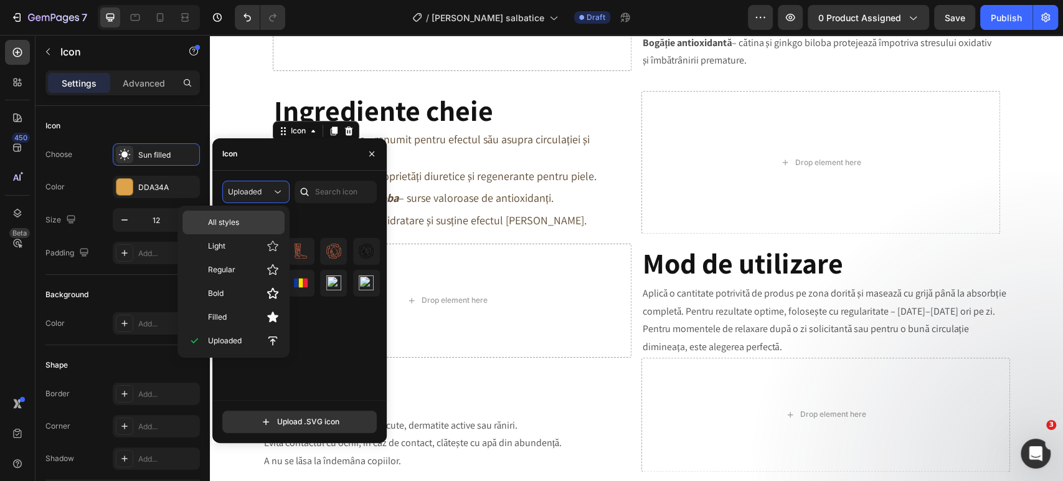
click at [264, 217] on p "All styles" at bounding box center [243, 222] width 71 height 11
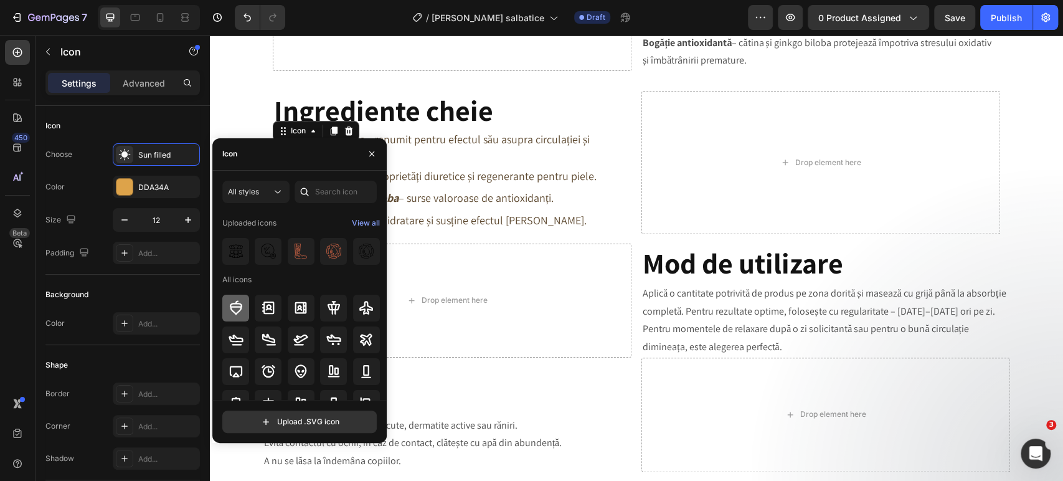
click at [240, 308] on icon at bounding box center [235, 308] width 12 height 14
click at [161, 117] on div "Icon" at bounding box center [122, 126] width 155 height 20
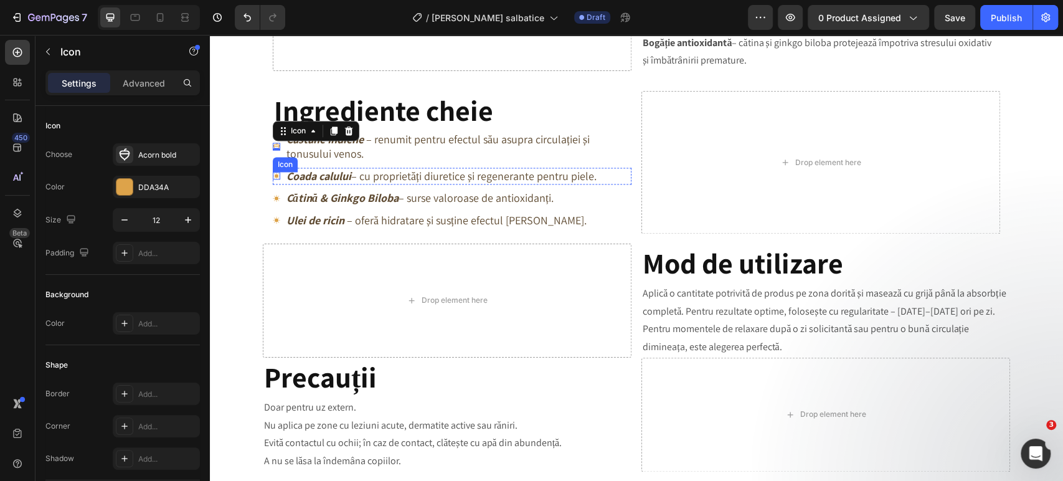
click at [273, 176] on icon at bounding box center [276, 175] width 7 height 7
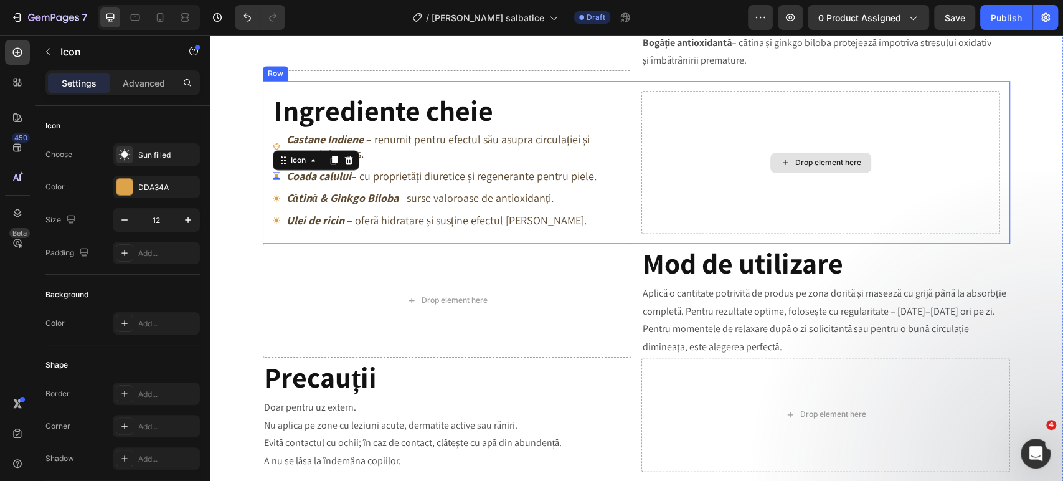
click at [642, 163] on div "Drop element here" at bounding box center [821, 162] width 359 height 143
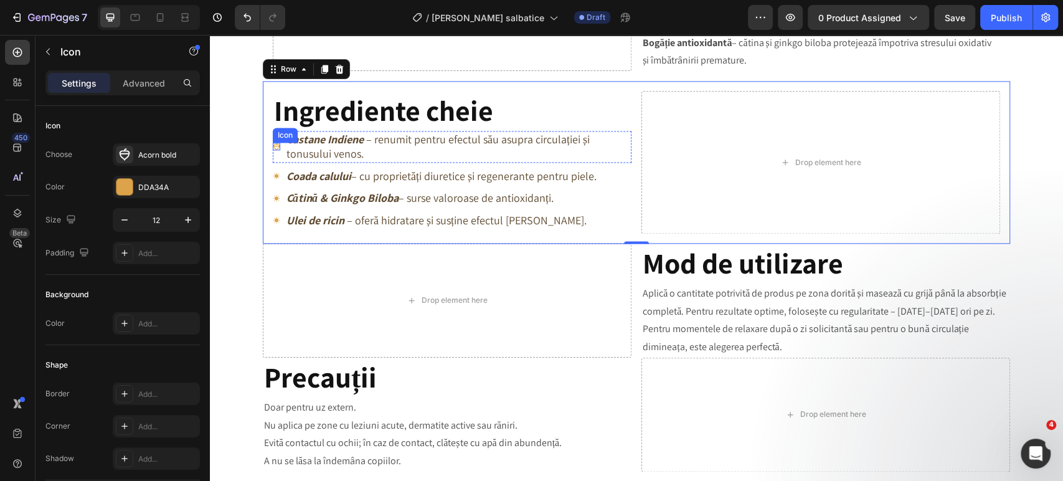
click at [273, 149] on icon at bounding box center [276, 146] width 6 height 7
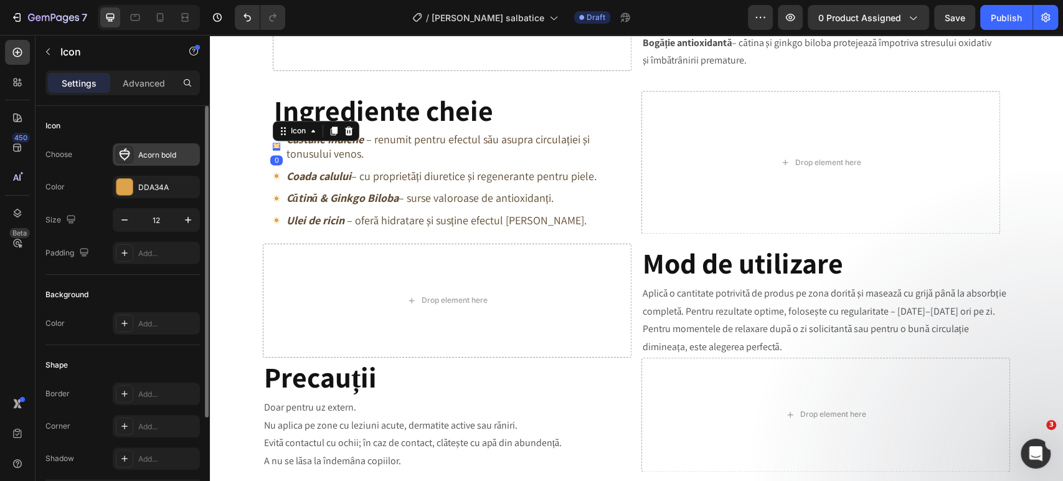
click at [168, 156] on div "Acorn bold" at bounding box center [167, 155] width 59 height 11
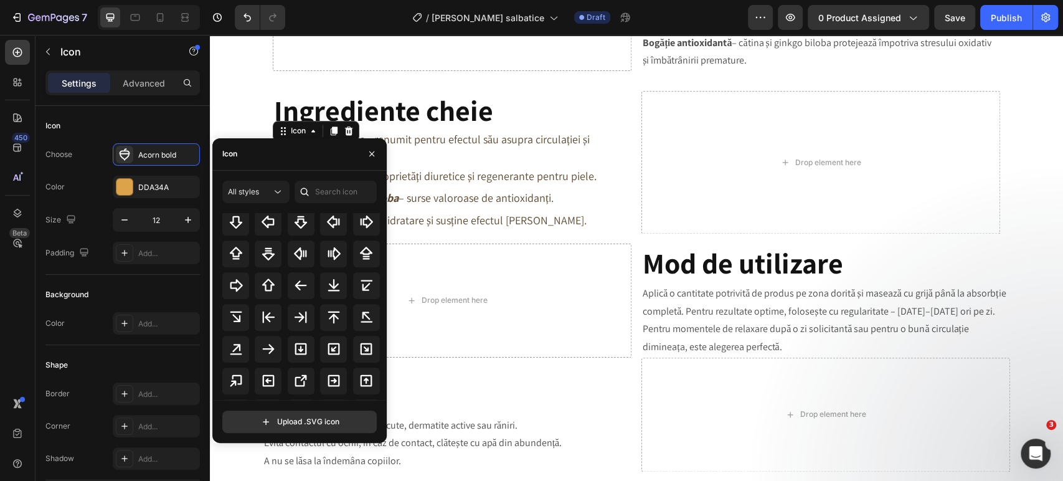
scroll to position [553, 0]
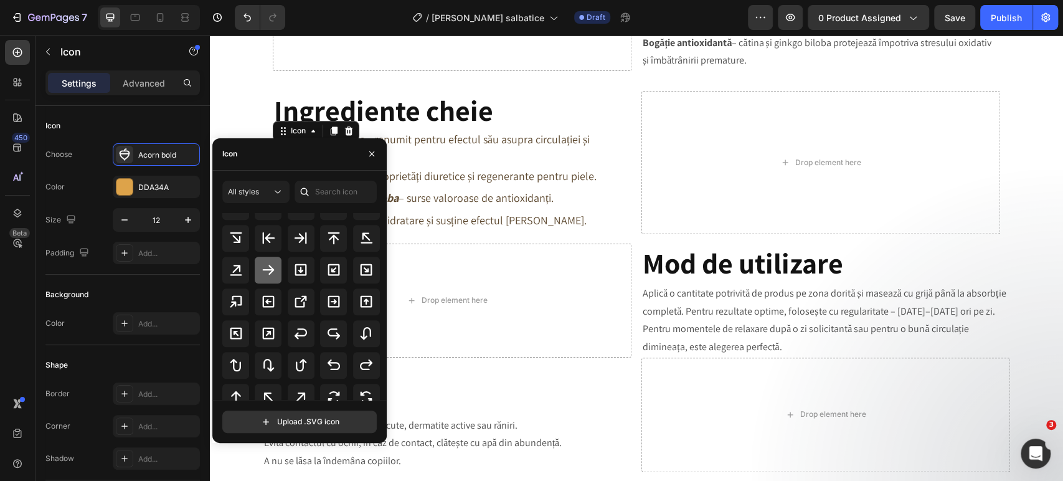
click at [270, 273] on icon at bounding box center [268, 269] width 15 height 15
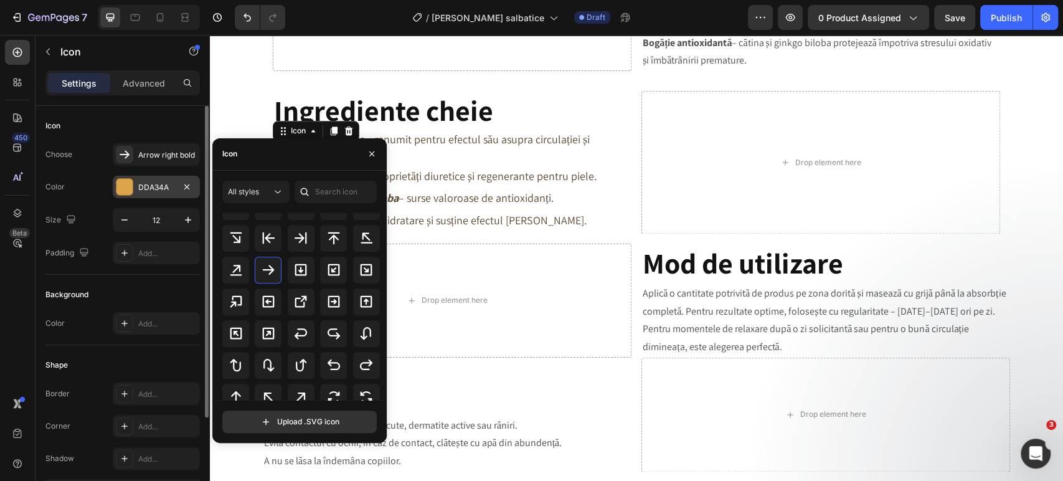
click at [158, 187] on div "DDA34A" at bounding box center [156, 187] width 36 height 11
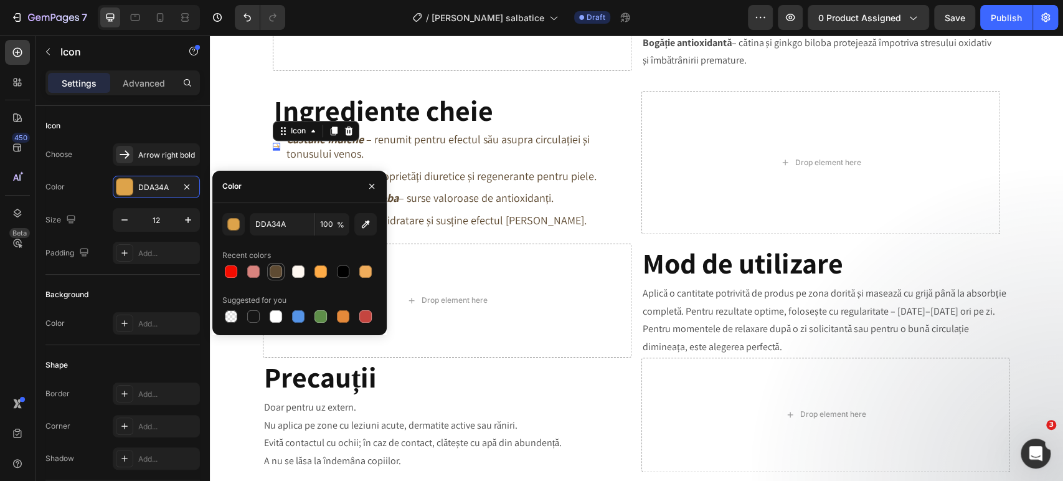
click at [271, 272] on div at bounding box center [276, 271] width 12 height 12
type input "5F4B32"
click at [340, 163] on div "Castane Indiene – renumit pentru efectul său asupra circulației și tonusului ve…" at bounding box center [458, 147] width 346 height 32
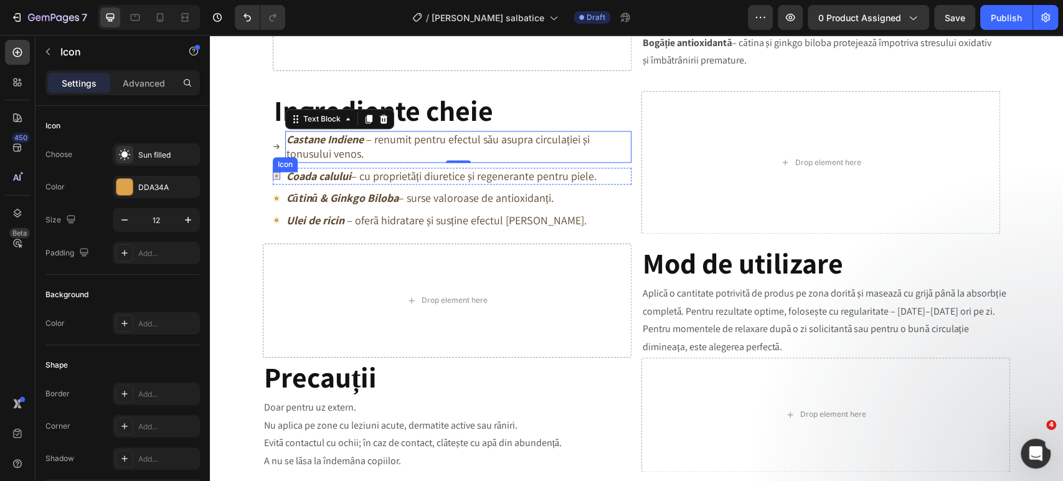
click at [273, 174] on icon at bounding box center [276, 175] width 7 height 7
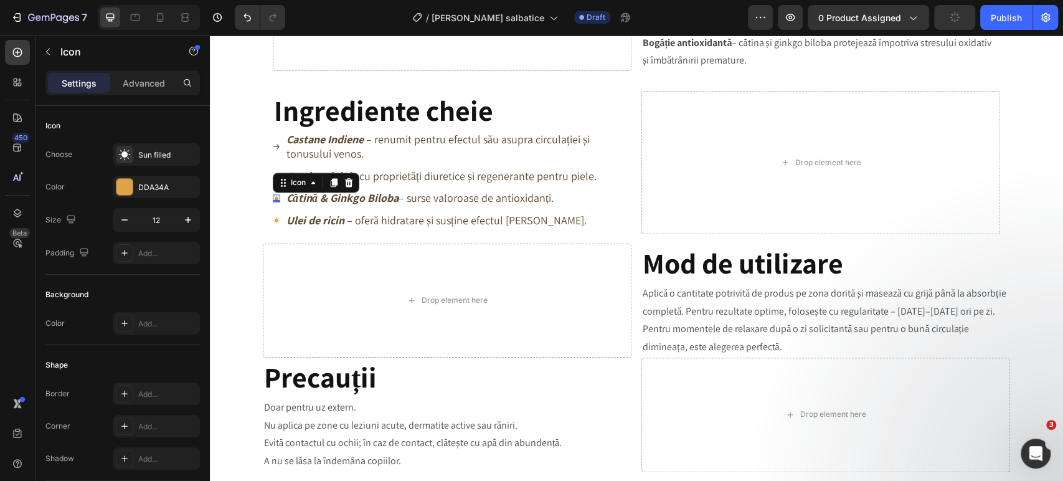
click at [273, 201] on div "Icon 0" at bounding box center [276, 197] width 7 height 7
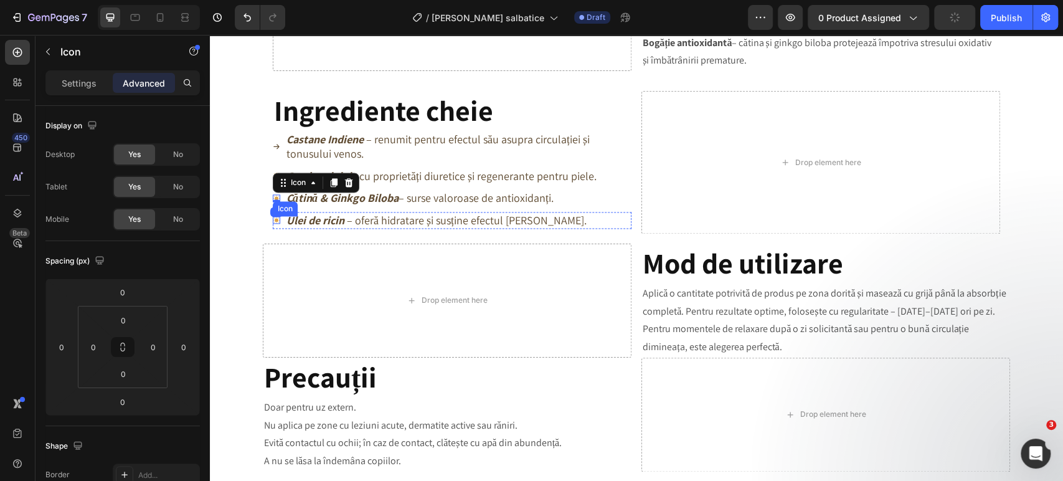
click at [273, 219] on icon at bounding box center [276, 219] width 7 height 7
click at [275, 178] on icon at bounding box center [276, 175] width 7 height 7
click at [84, 81] on p "Settings" at bounding box center [79, 83] width 35 height 13
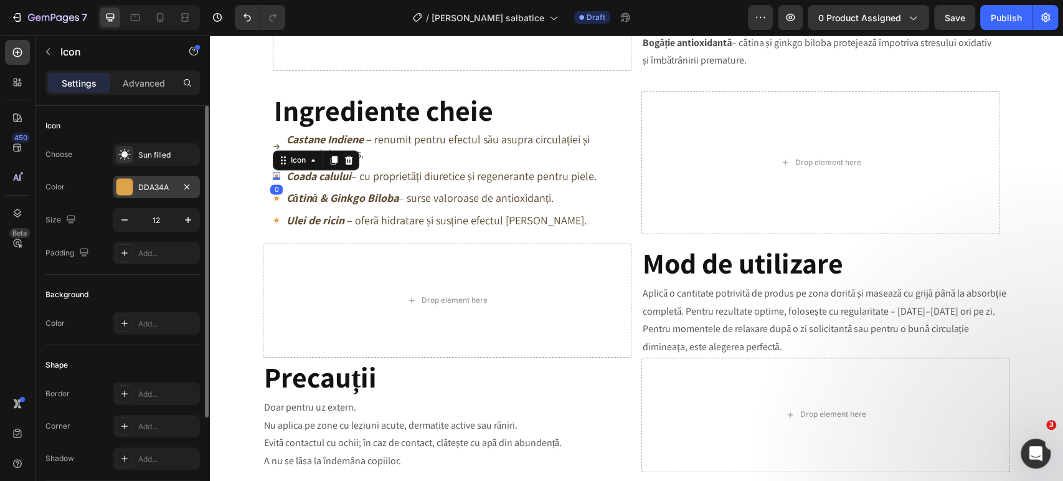
click at [151, 190] on div "DDA34A" at bounding box center [156, 187] width 36 height 11
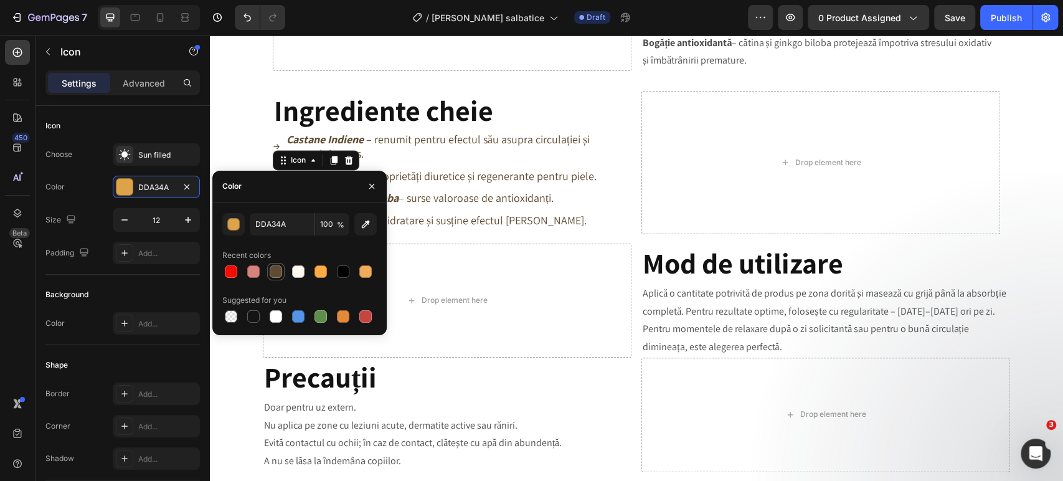
click at [279, 272] on div at bounding box center [276, 271] width 12 height 12
type input "5F4B32"
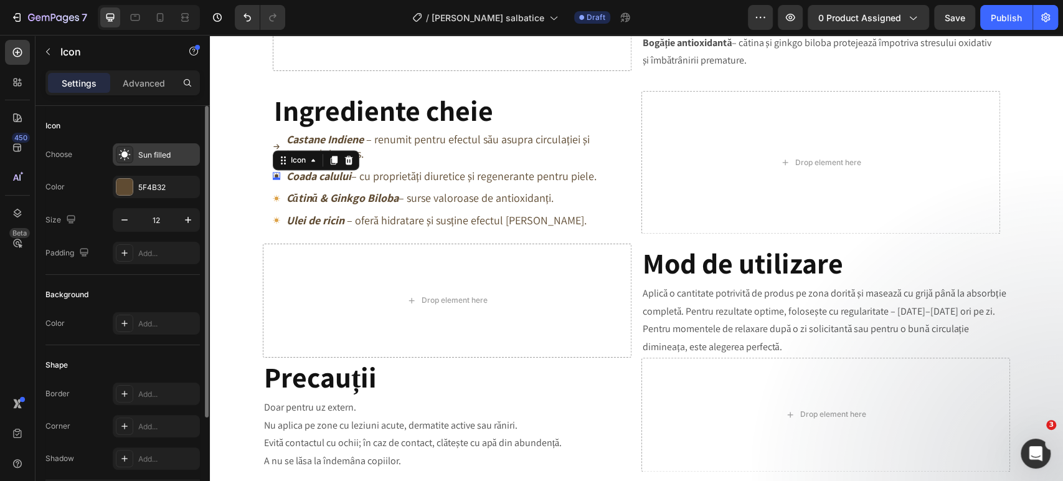
click at [171, 153] on div "Sun filled" at bounding box center [167, 155] width 59 height 11
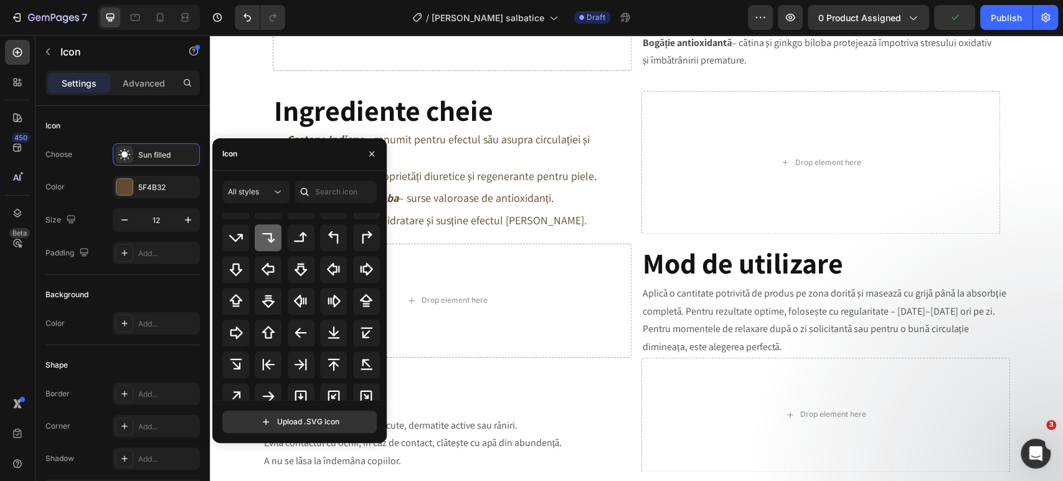
scroll to position [484, 0]
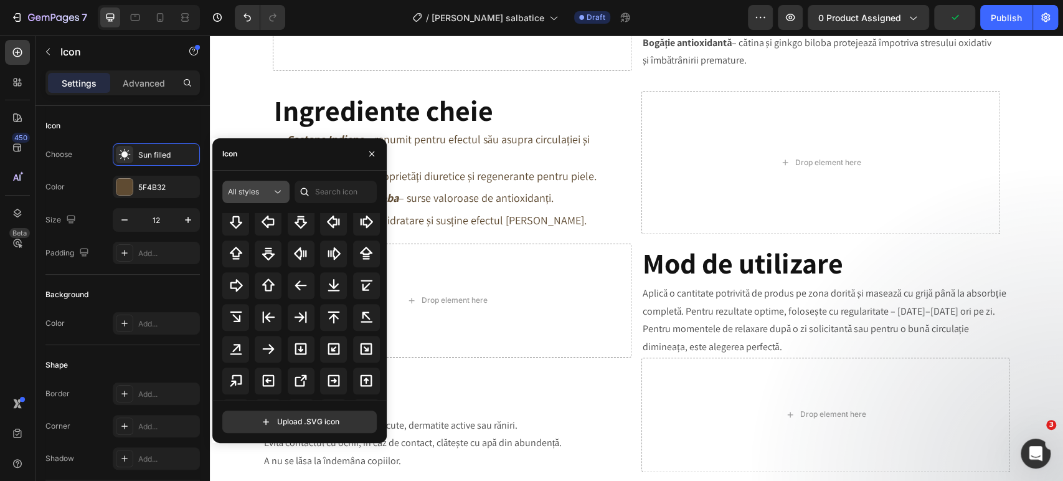
click at [269, 191] on div "All styles" at bounding box center [250, 191] width 44 height 11
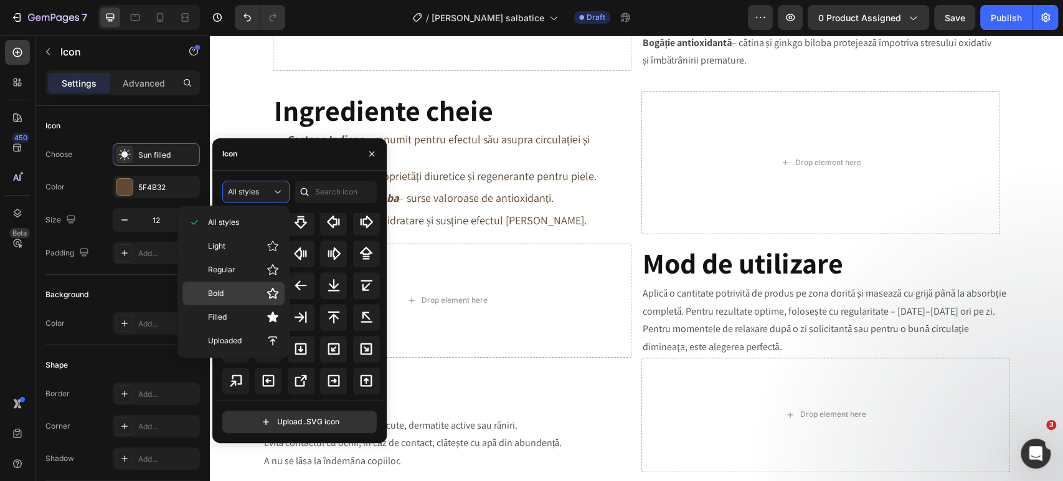
click at [252, 293] on p "Bold" at bounding box center [243, 293] width 71 height 12
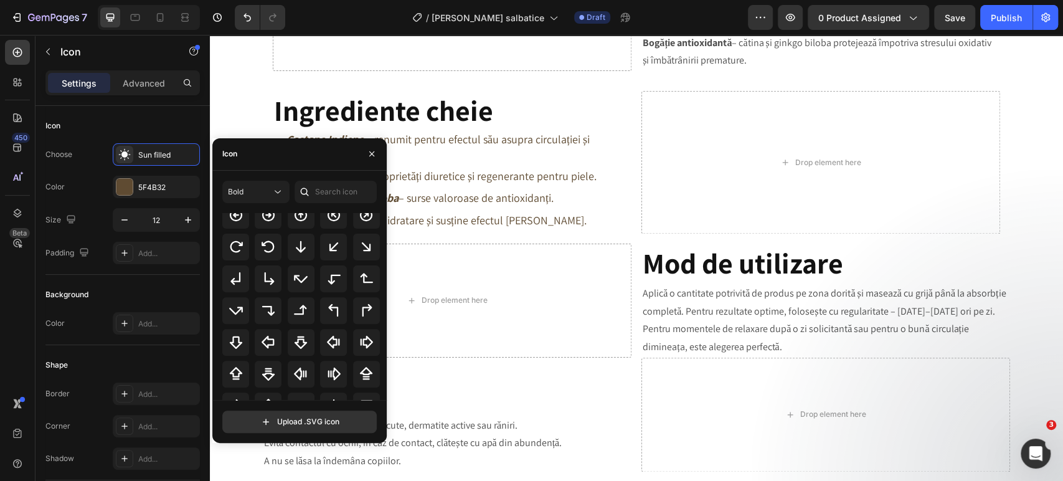
scroll to position [404, 0]
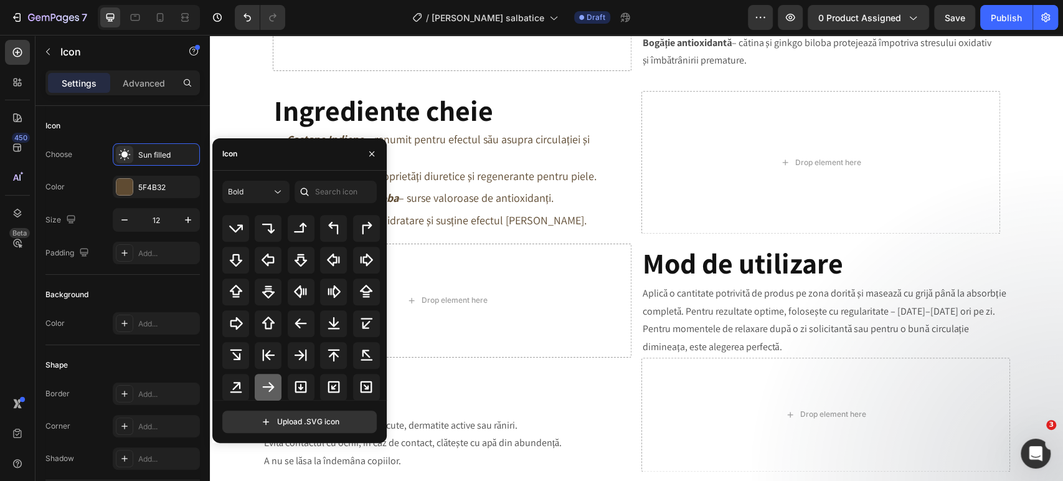
click at [273, 396] on div at bounding box center [268, 387] width 27 height 27
click at [462, 221] on p "Ulei de ricin – oferă hidratare și susține efectul masajului." at bounding box center [437, 220] width 300 height 14
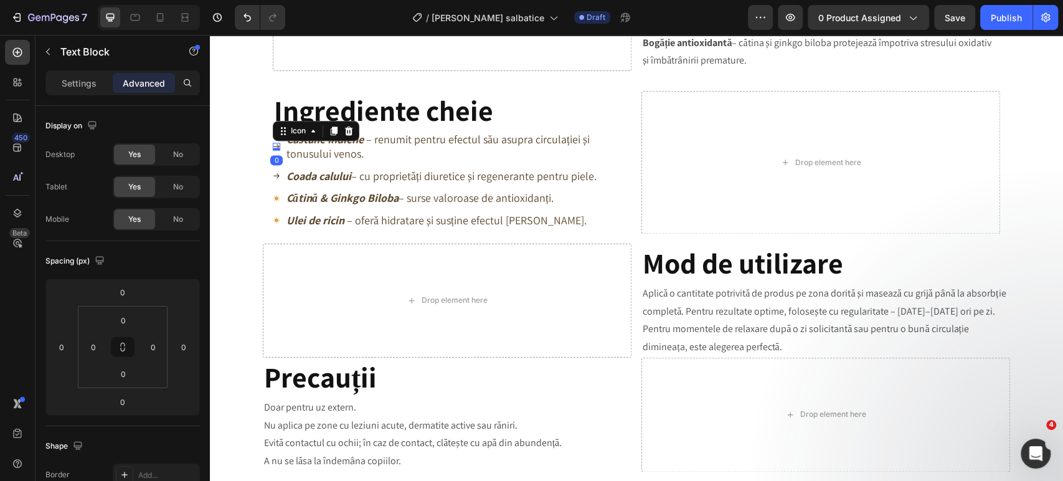
click at [273, 148] on icon at bounding box center [276, 146] width 6 height 5
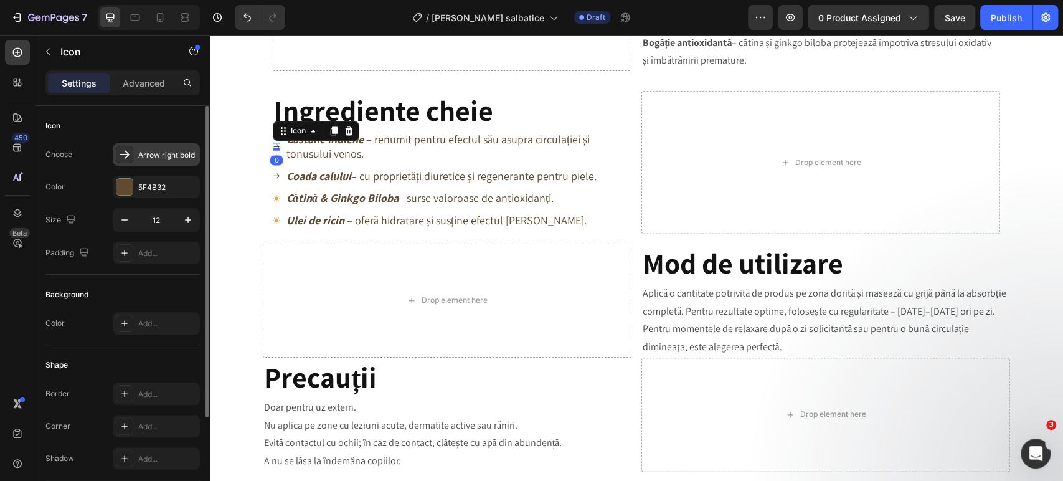
click at [177, 155] on div "Arrow right bold" at bounding box center [167, 155] width 59 height 11
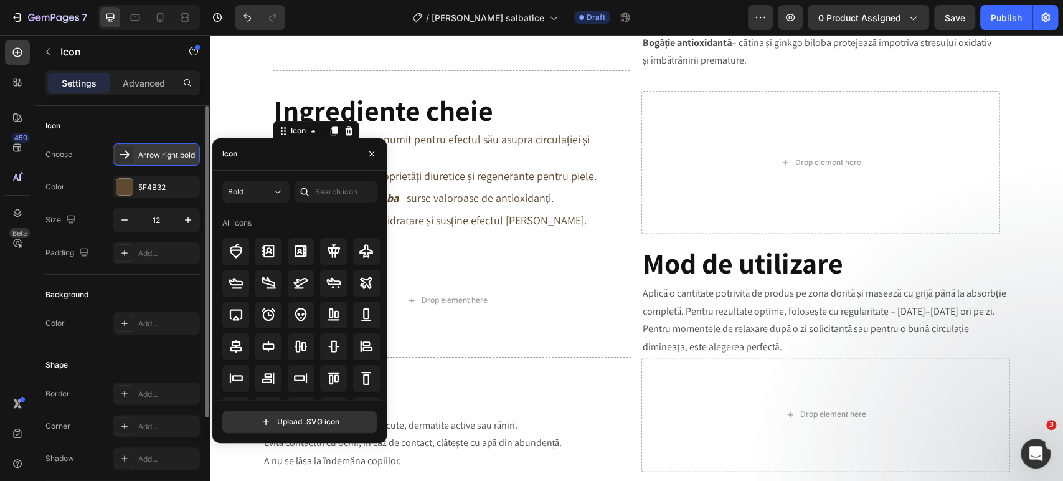
click at [179, 158] on div "Arrow right bold" at bounding box center [167, 155] width 59 height 11
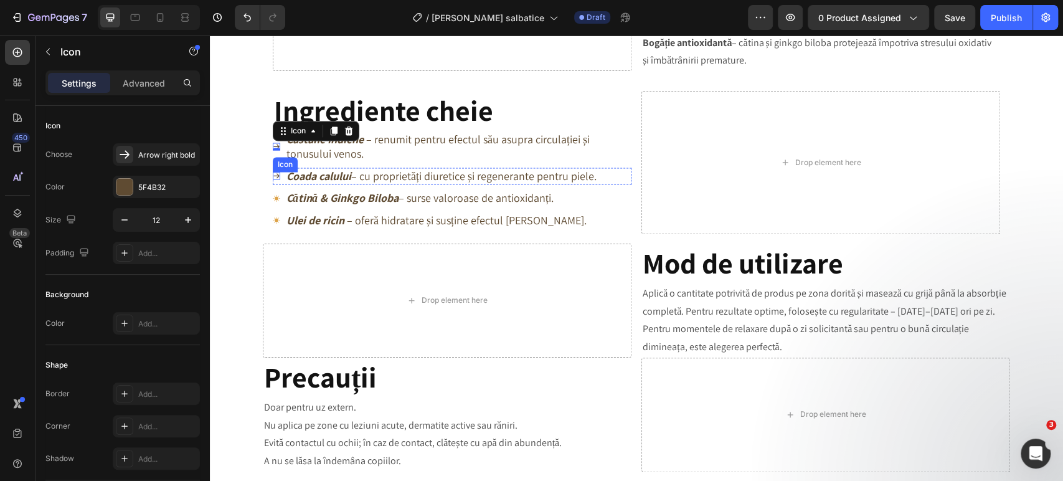
click at [273, 179] on div "Icon" at bounding box center [276, 175] width 7 height 7
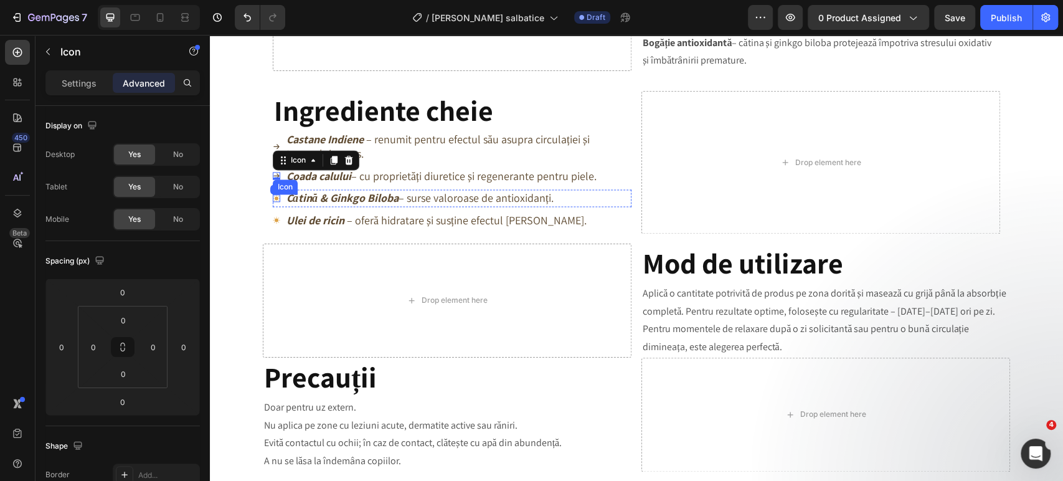
click at [273, 199] on icon at bounding box center [276, 197] width 7 height 7
click at [90, 80] on p "Settings" at bounding box center [79, 83] width 35 height 13
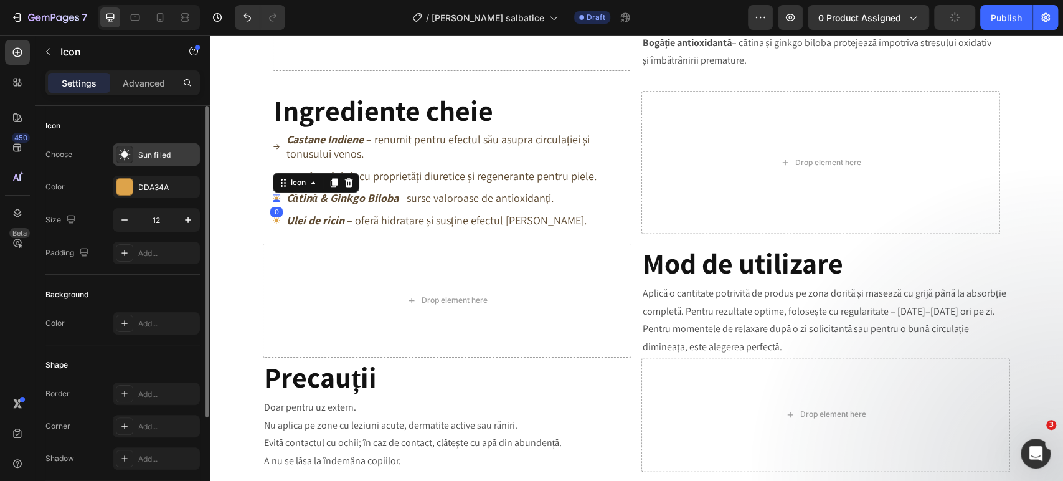
click at [158, 152] on div "Sun filled" at bounding box center [167, 155] width 59 height 11
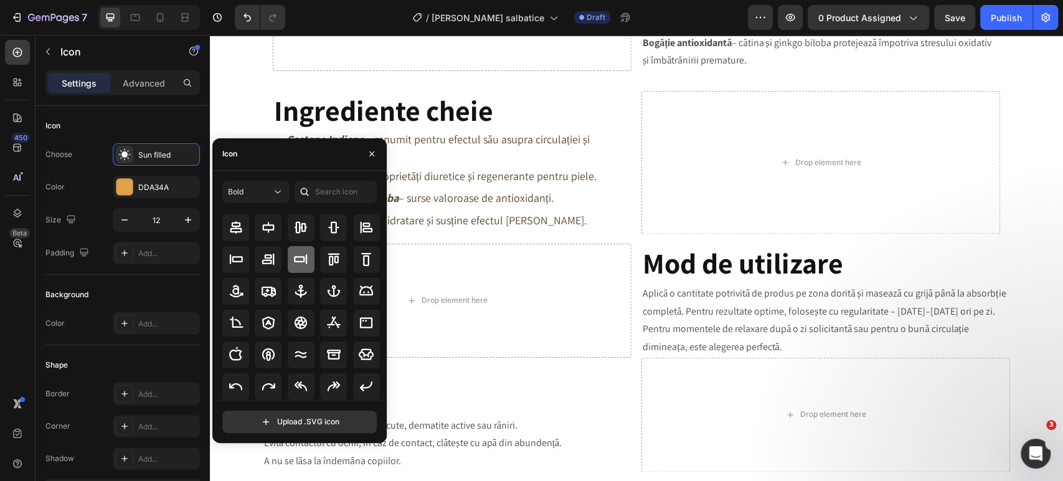
scroll to position [0, 0]
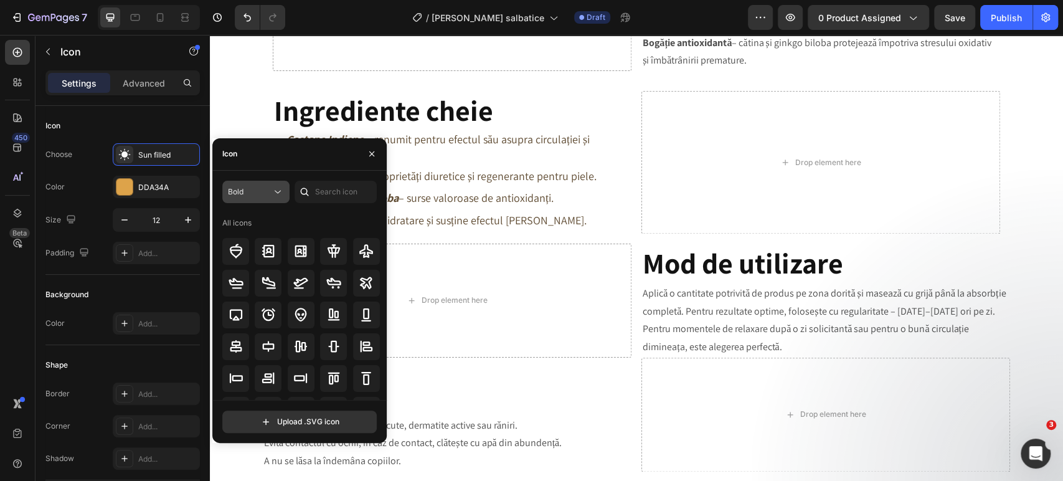
click at [270, 199] on button "Bold" at bounding box center [255, 192] width 67 height 22
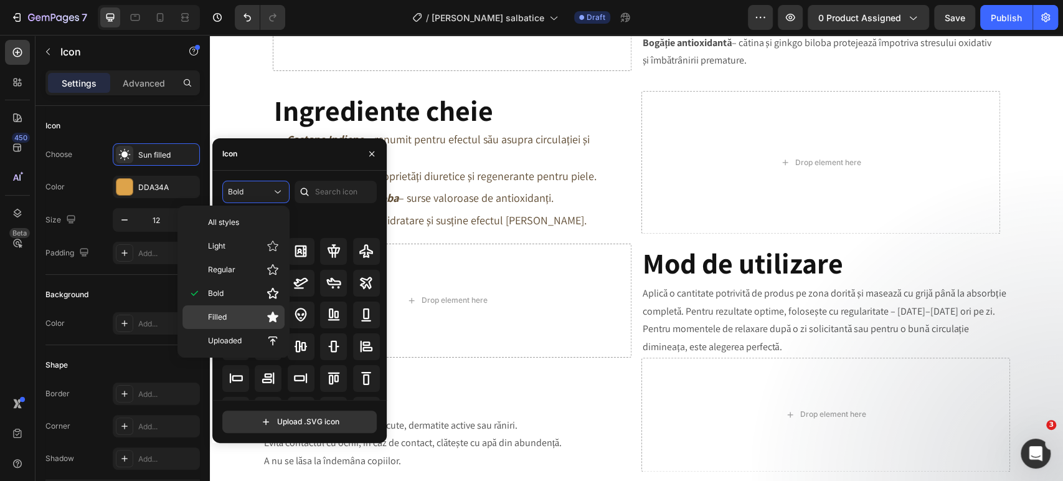
click at [248, 308] on div "Filled" at bounding box center [234, 317] width 102 height 24
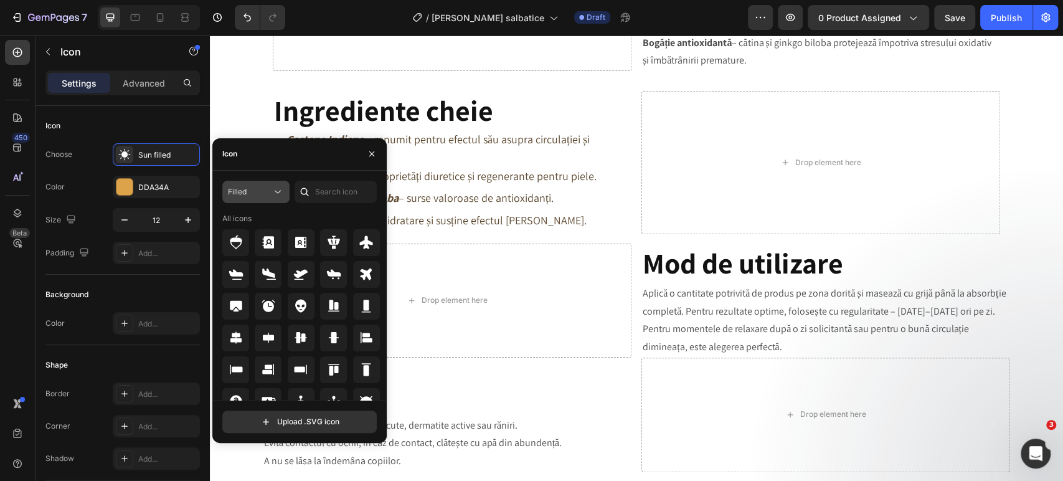
click at [253, 193] on div "Filled" at bounding box center [250, 191] width 44 height 11
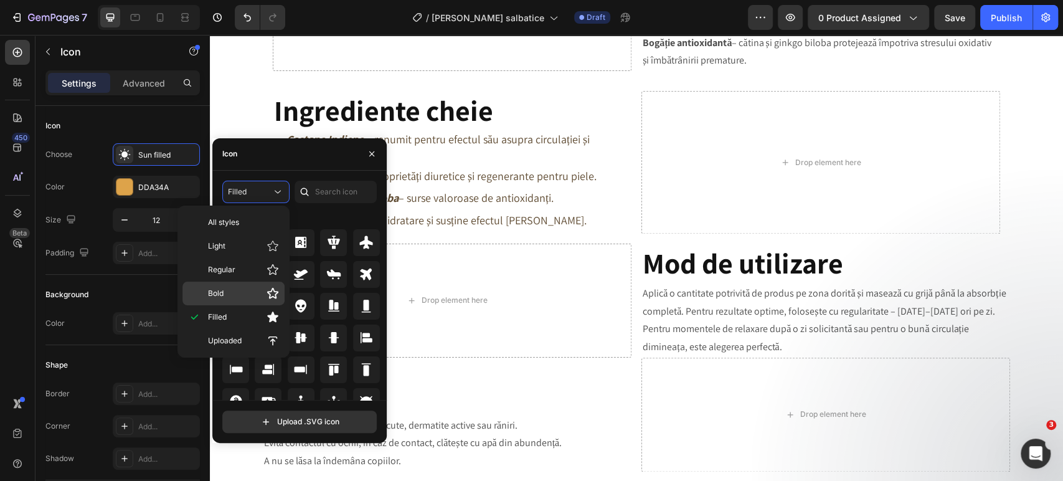
click at [247, 290] on p "Bold" at bounding box center [243, 293] width 71 height 12
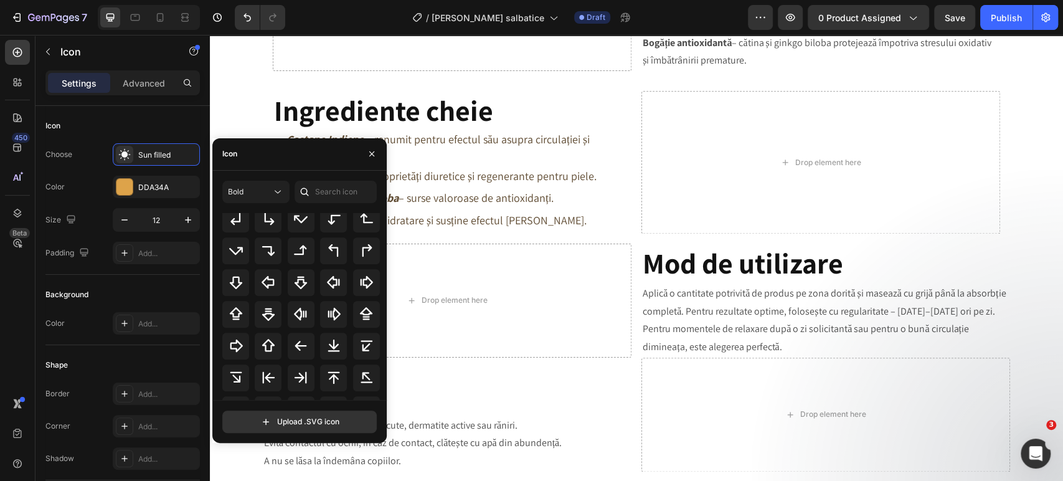
scroll to position [415, 0]
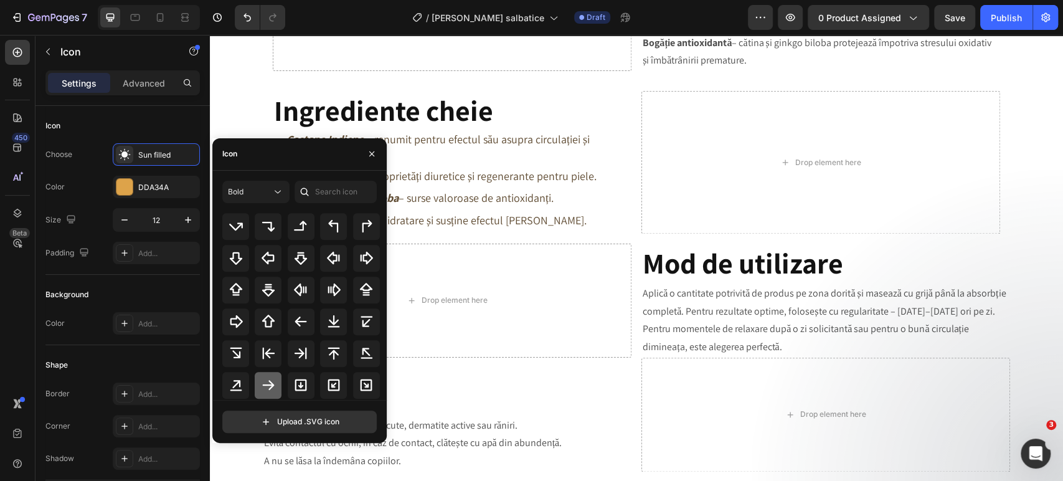
click at [264, 383] on icon at bounding box center [268, 385] width 15 height 15
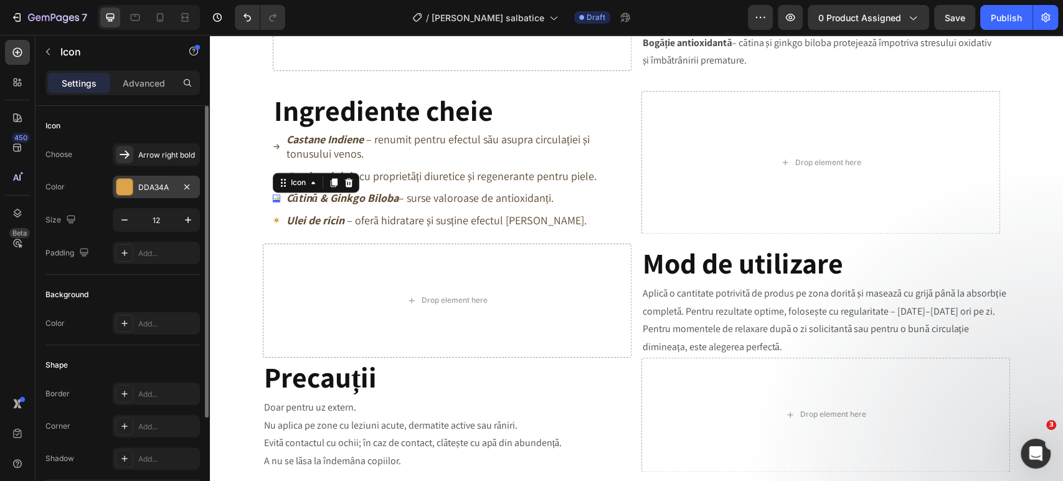
click at [179, 193] on div at bounding box center [186, 186] width 15 height 15
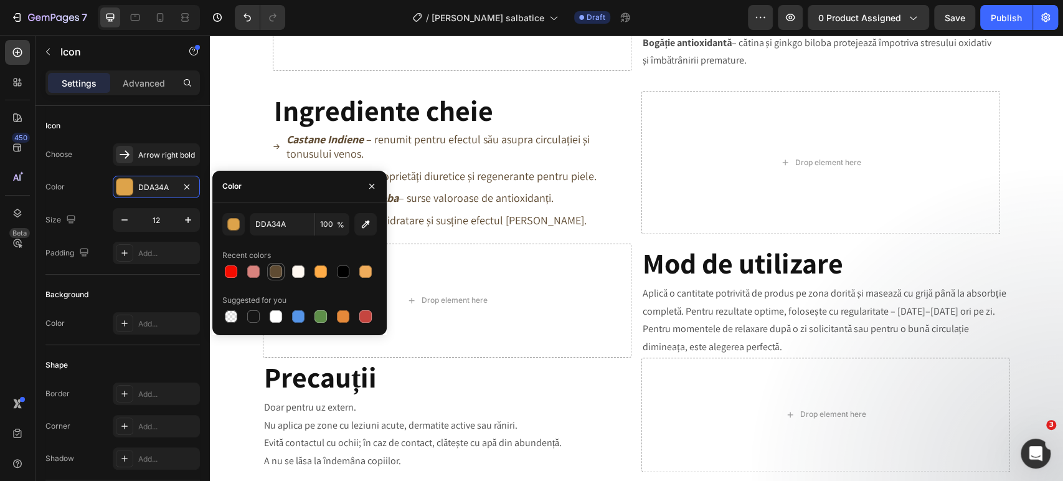
click at [273, 273] on div at bounding box center [276, 271] width 12 height 12
type input "5F4B32"
click at [409, 224] on p "Ulei de ricin – oferă hidratare și susține efectul masajului." at bounding box center [437, 220] width 300 height 14
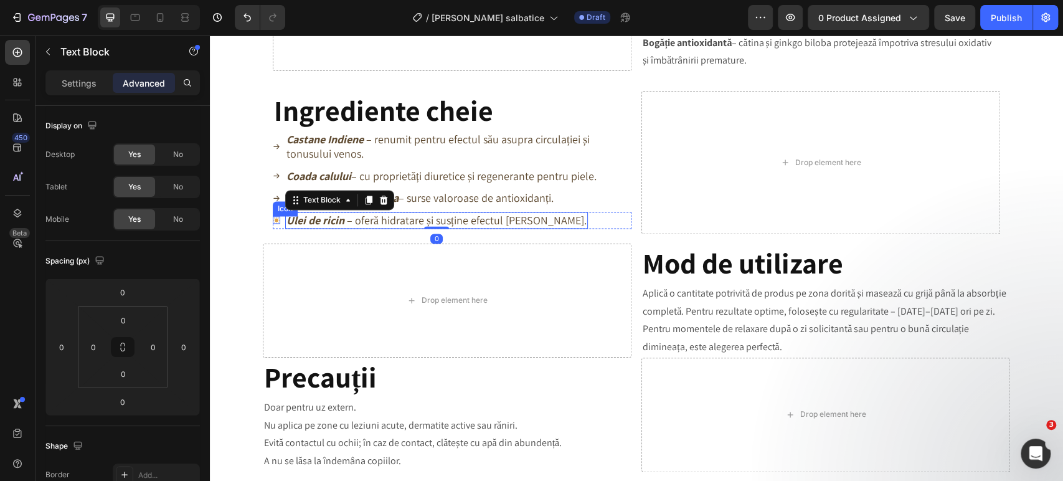
click at [273, 222] on icon at bounding box center [276, 220] width 7 height 7
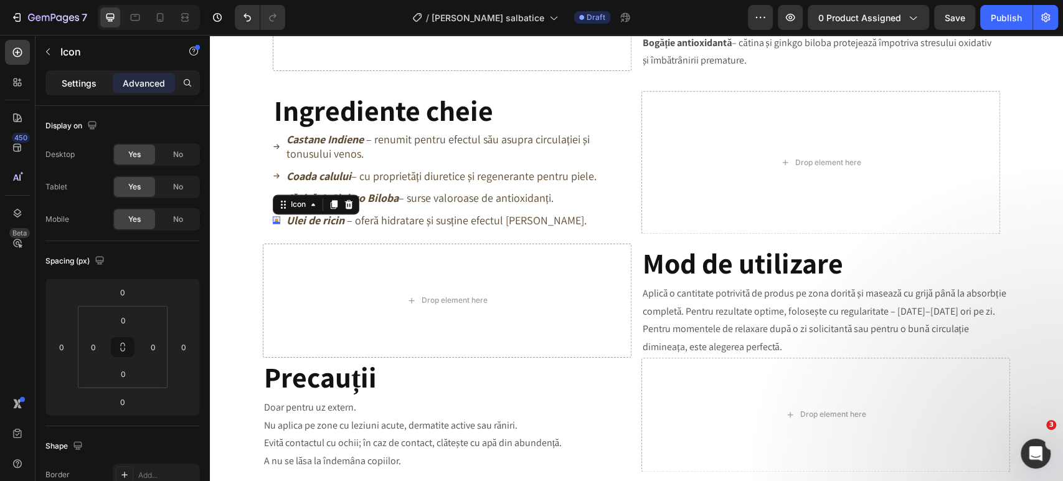
click at [79, 83] on p "Settings" at bounding box center [79, 83] width 35 height 13
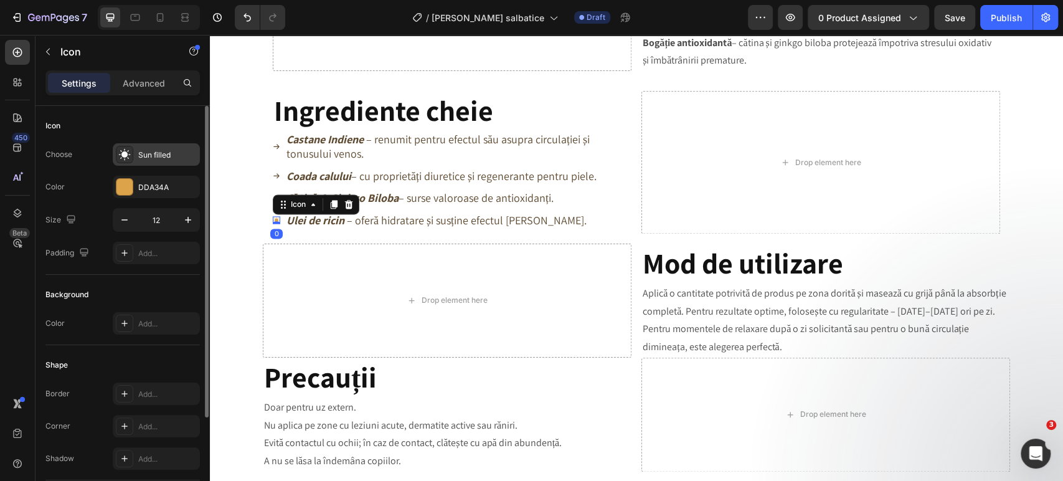
click at [160, 148] on div "Sun filled" at bounding box center [156, 154] width 87 height 22
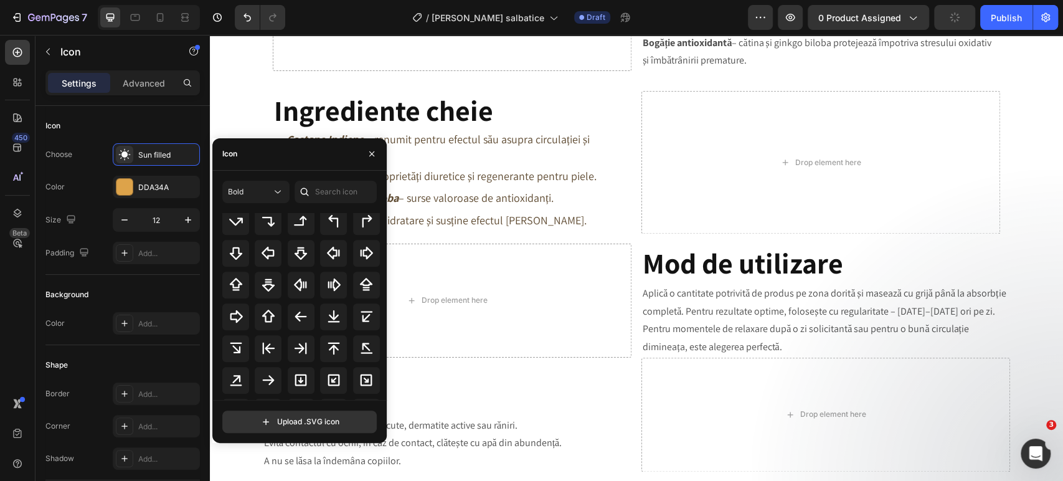
scroll to position [484, 0]
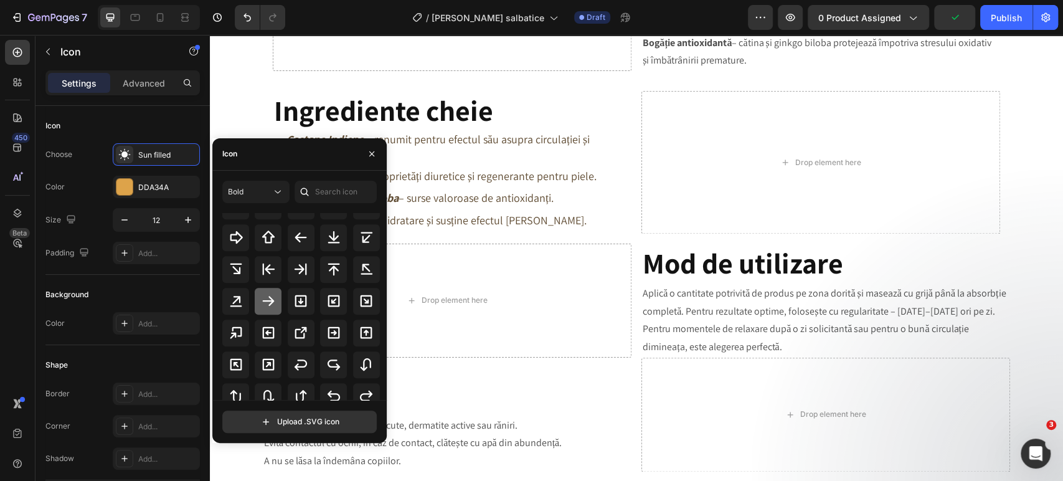
click at [267, 303] on icon at bounding box center [268, 300] width 15 height 15
click at [164, 193] on div "DDA34A" at bounding box center [156, 187] width 36 height 11
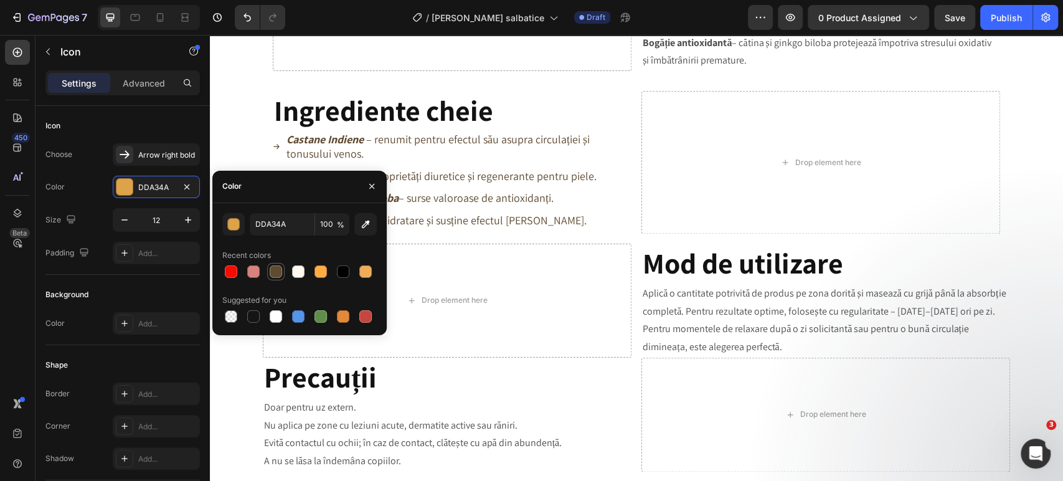
click at [279, 272] on div at bounding box center [276, 271] width 12 height 12
type input "5F4B32"
click at [544, 113] on p "⁠⁠⁠⁠⁠⁠⁠ Ingrediente cheie" at bounding box center [452, 110] width 356 height 37
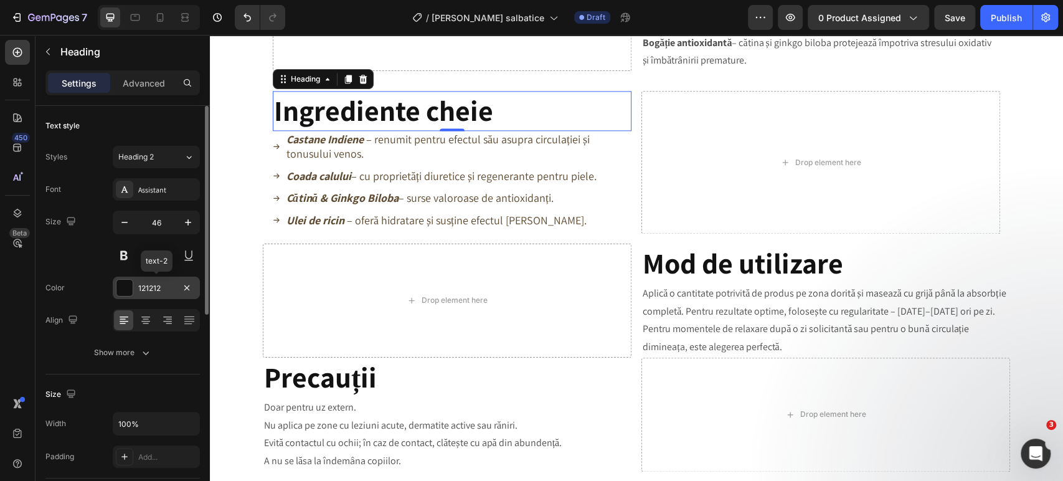
click at [134, 284] on div "121212" at bounding box center [156, 288] width 87 height 22
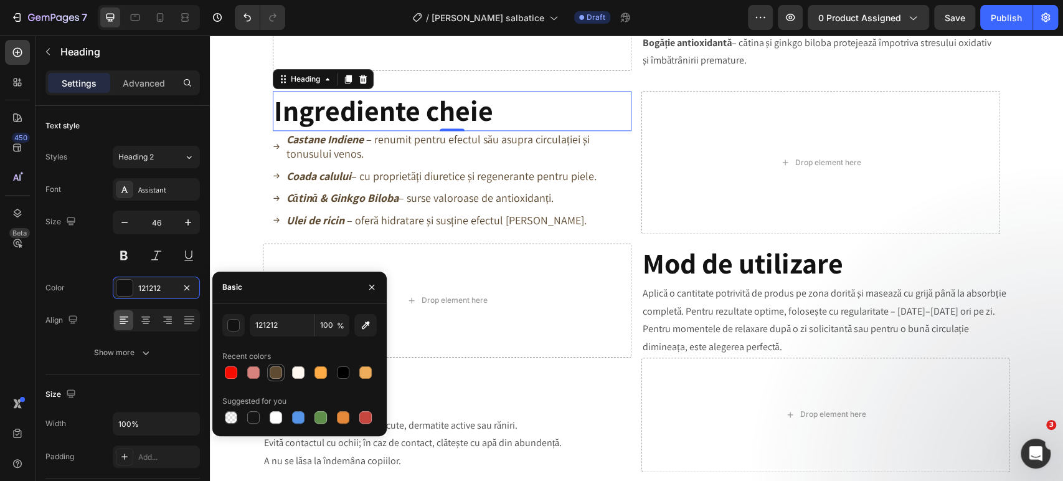
click at [278, 373] on div at bounding box center [276, 372] width 12 height 12
type input "5F4B32"
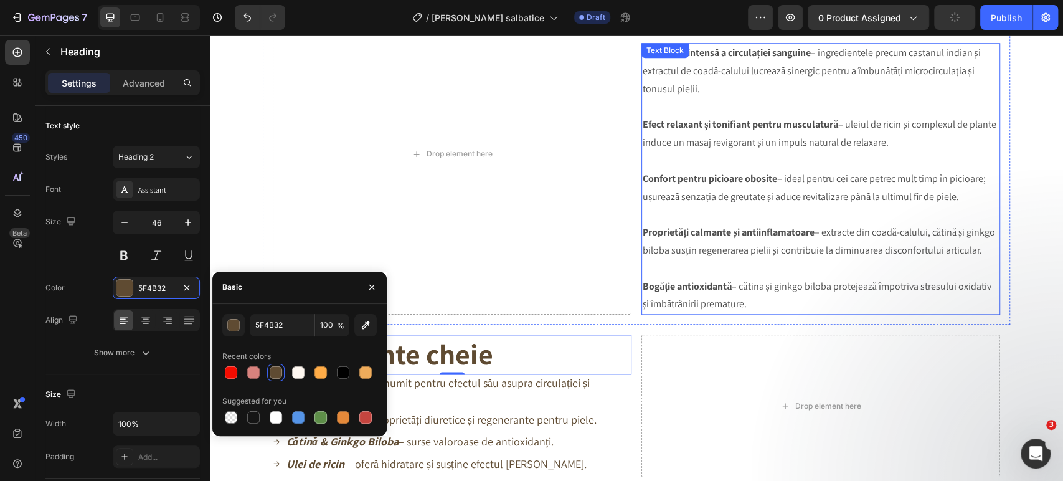
scroll to position [830, 0]
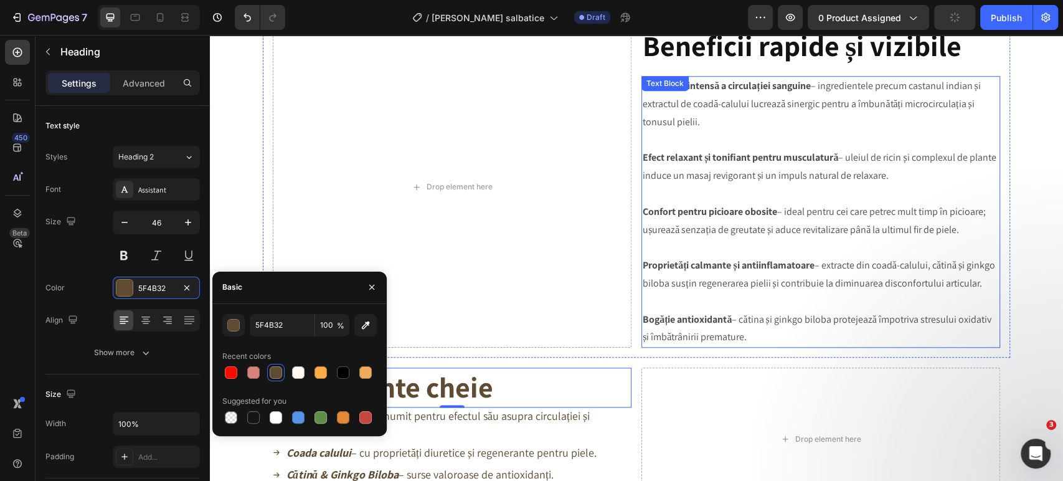
click at [672, 208] on p "Confort pentru picioare obosite – ideal pentru cei care petrec mult timp în pic…" at bounding box center [821, 221] width 356 height 36
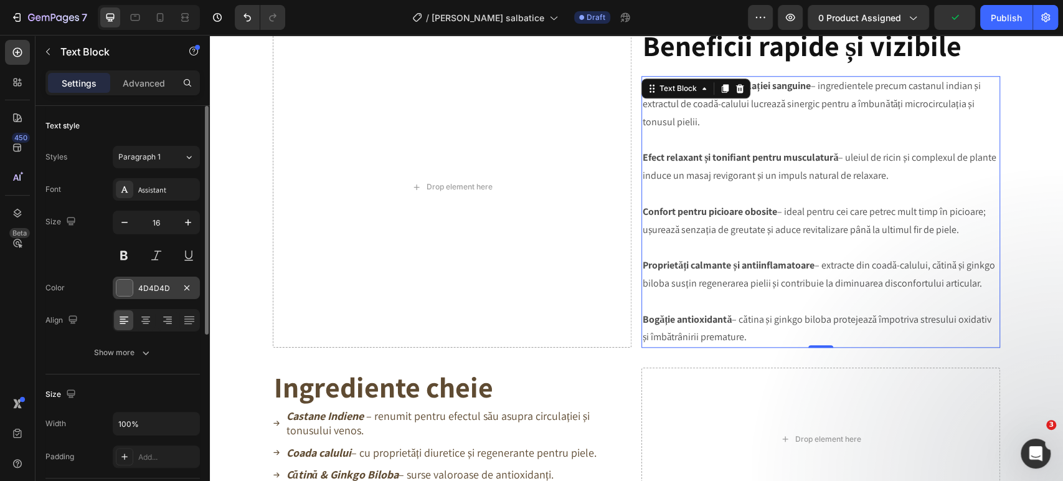
click at [156, 293] on div "4D4D4D" at bounding box center [156, 288] width 36 height 11
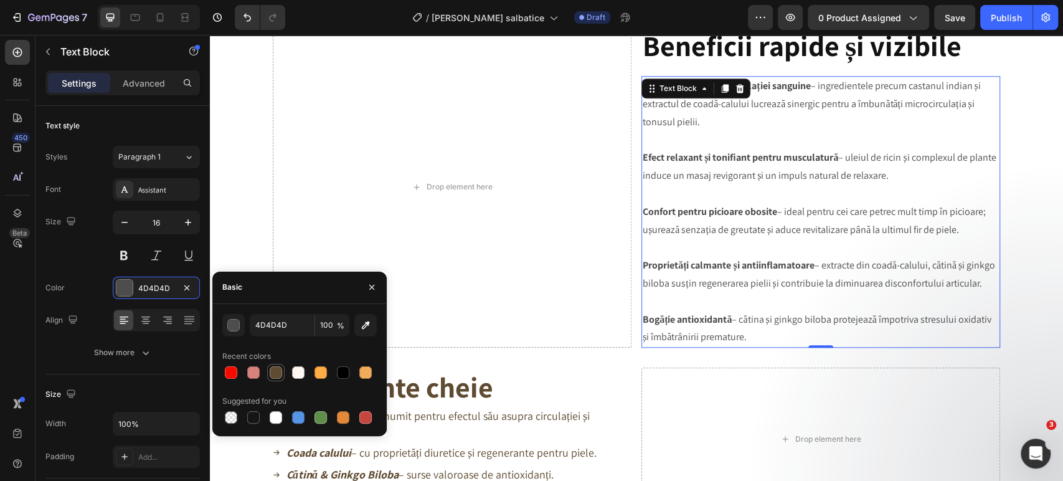
click at [271, 375] on div at bounding box center [276, 372] width 12 height 12
type input "5F4B32"
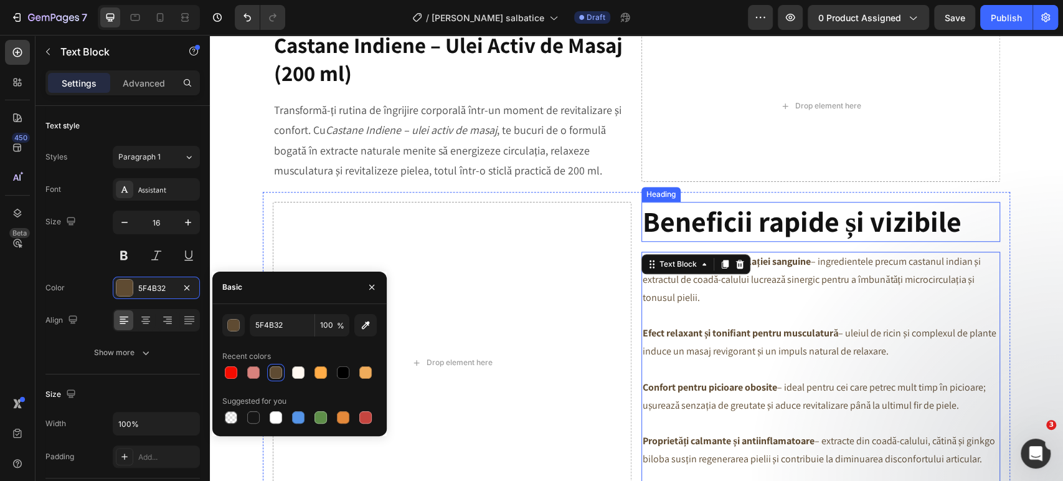
scroll to position [623, 0]
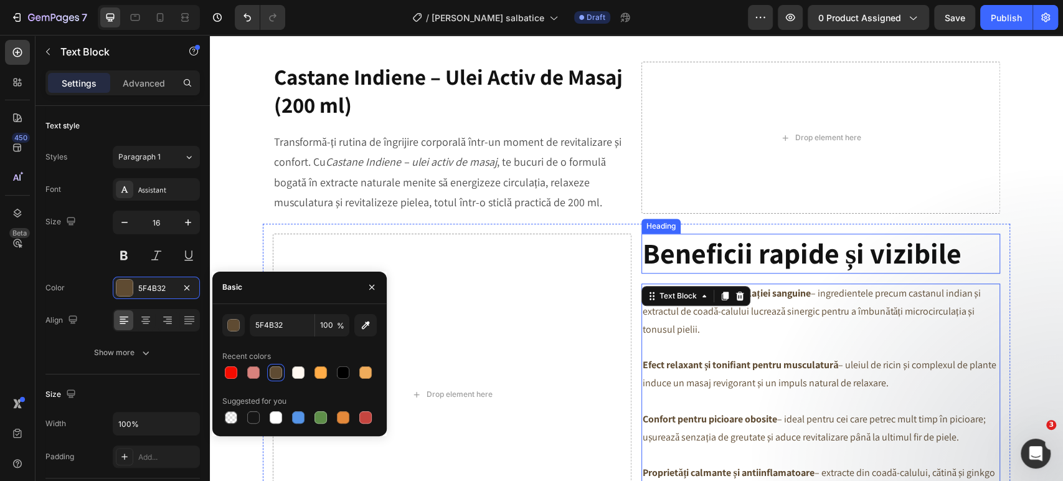
click at [698, 242] on strong "Beneficii rapide și vizibile" at bounding box center [802, 252] width 319 height 37
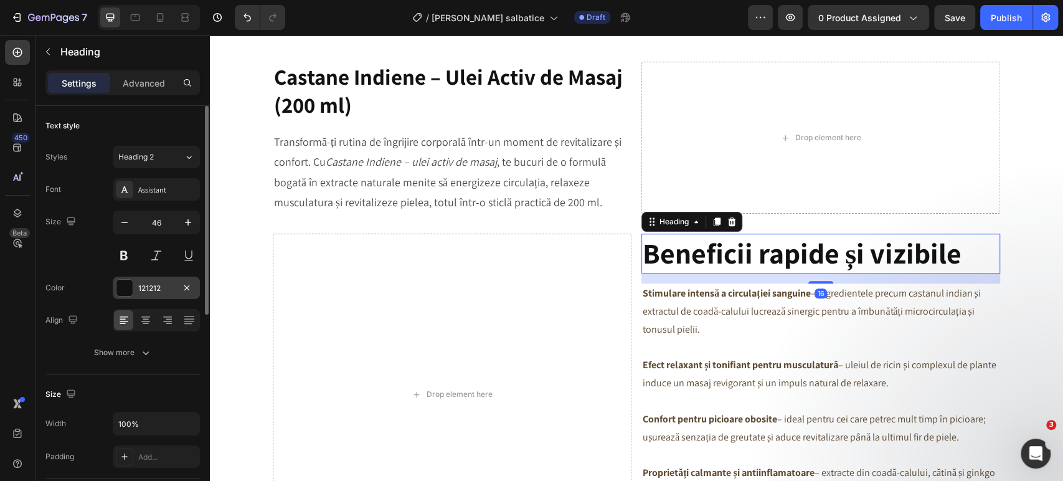
click at [163, 285] on div "121212" at bounding box center [156, 288] width 36 height 11
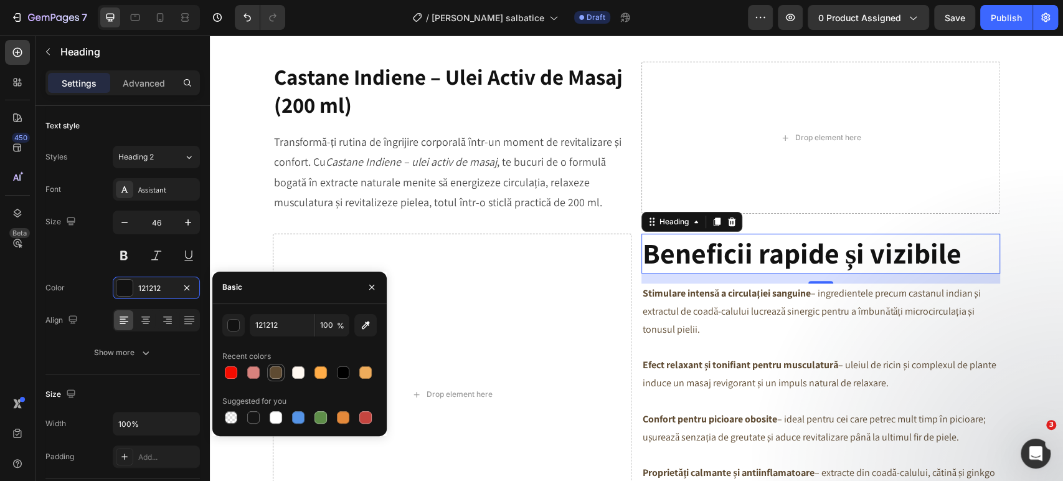
click at [277, 367] on div at bounding box center [276, 372] width 12 height 12
type input "5F4B32"
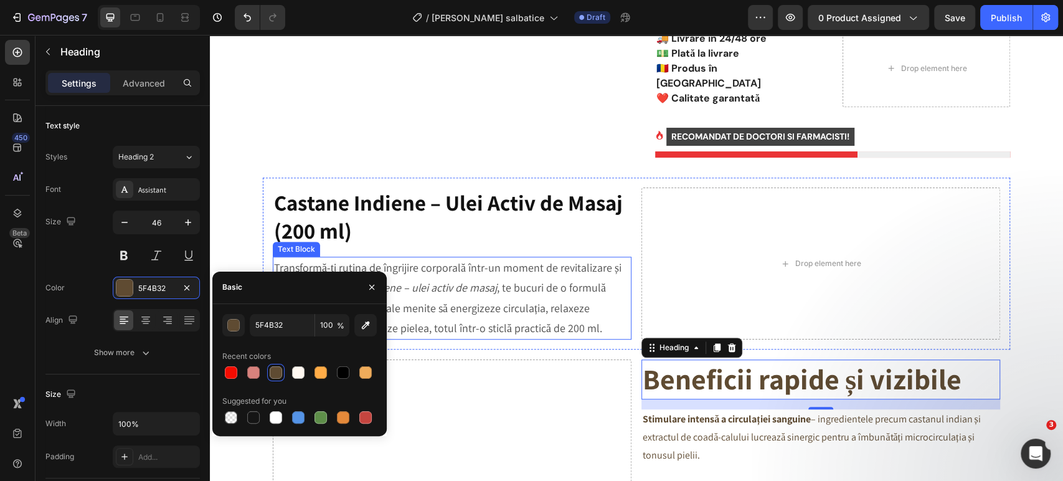
scroll to position [484, 0]
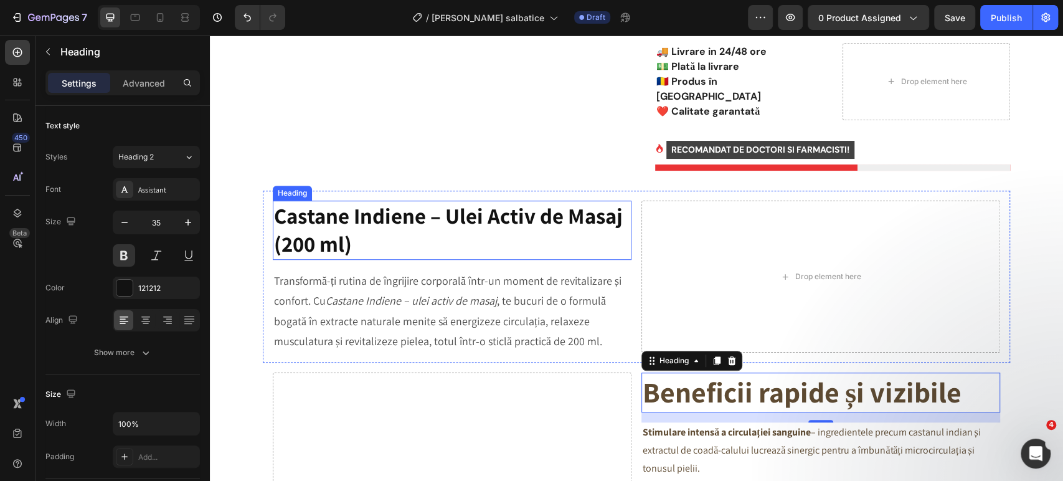
click at [325, 202] on p "Castane Indiene – Ulei Activ de Masaj (200 ml)" at bounding box center [452, 230] width 356 height 57
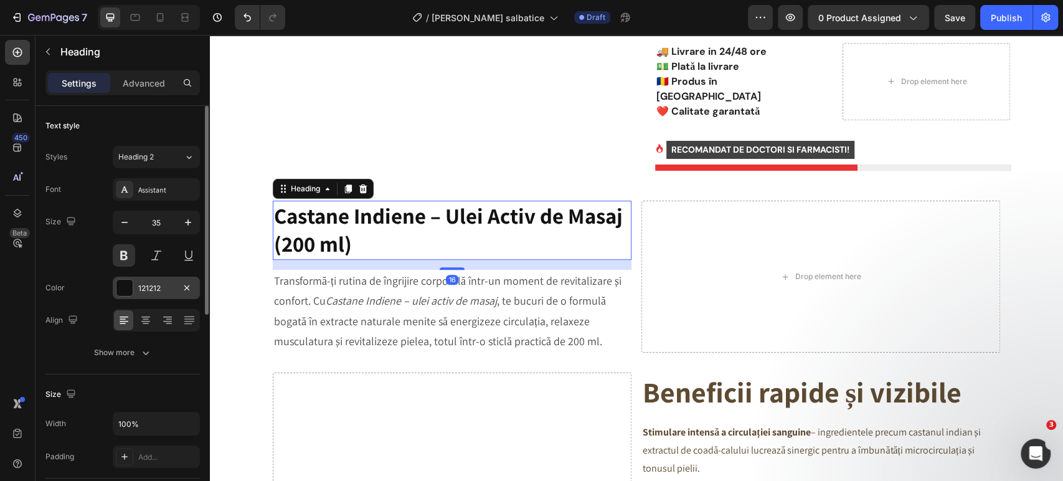
click at [165, 289] on div "121212" at bounding box center [156, 288] width 36 height 11
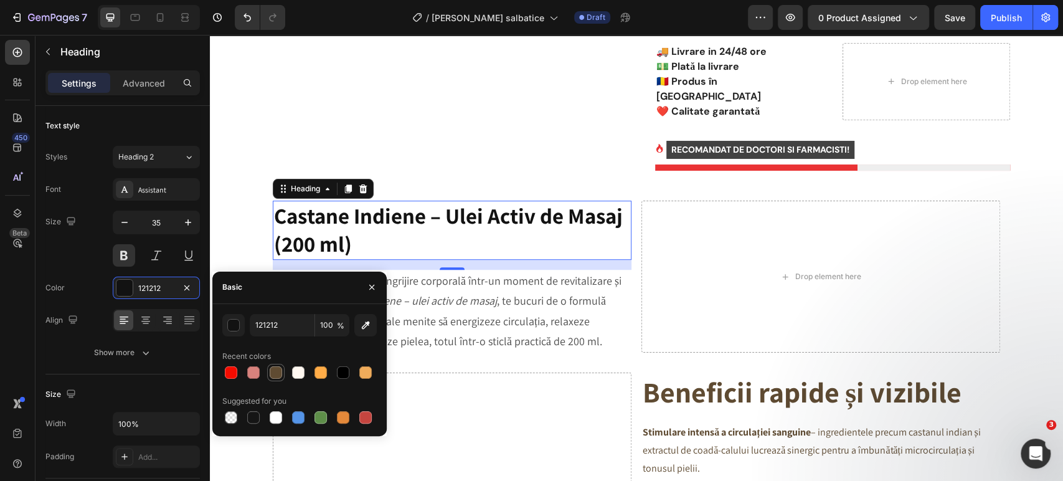
click at [275, 369] on div at bounding box center [276, 372] width 12 height 12
type input "5F4B32"
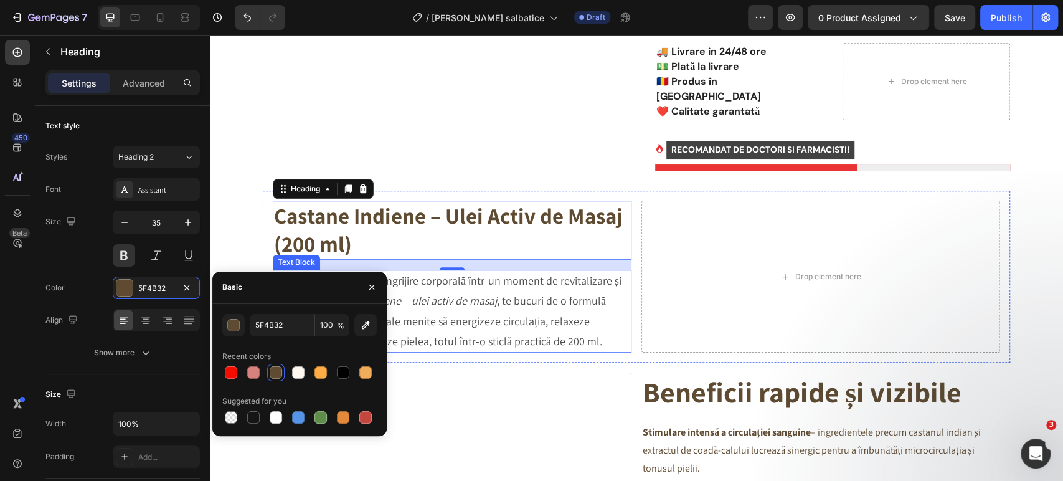
click at [483, 315] on p "Transformă-ți rutina de îngrijire corporală într-un moment de revitalizare și c…" at bounding box center [452, 311] width 356 height 81
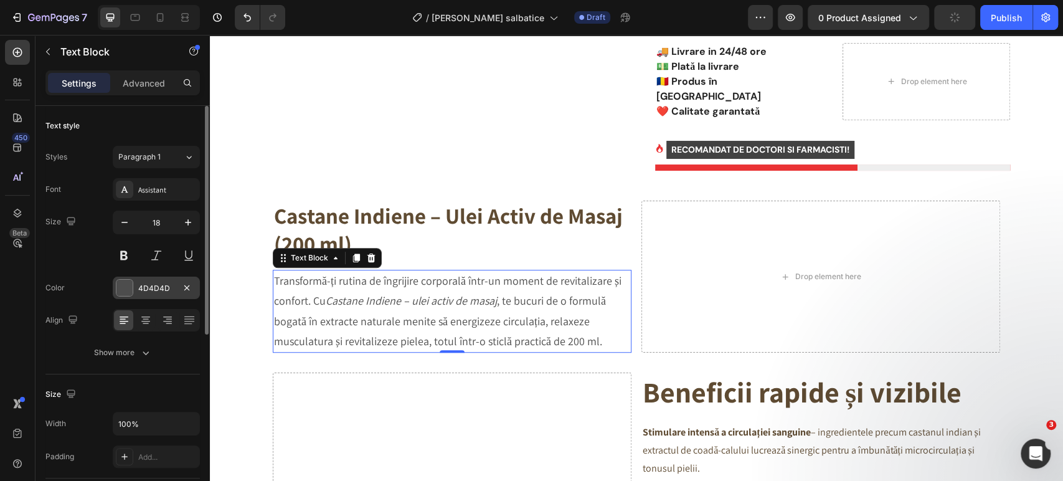
click at [155, 288] on div "4D4D4D" at bounding box center [156, 288] width 36 height 11
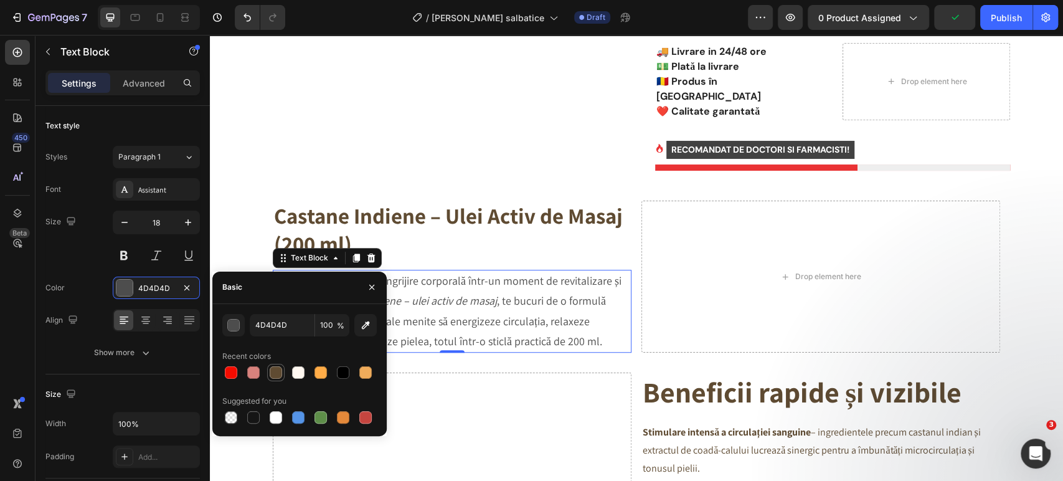
click at [279, 366] on div at bounding box center [276, 372] width 12 height 12
type input "4D4D4D"
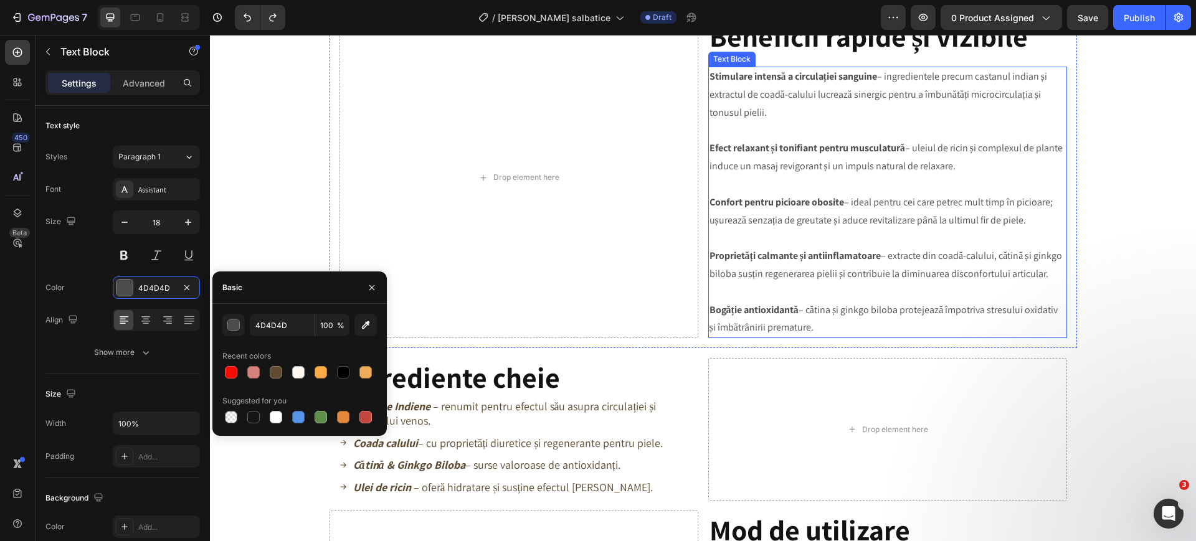
scroll to position [848, 0]
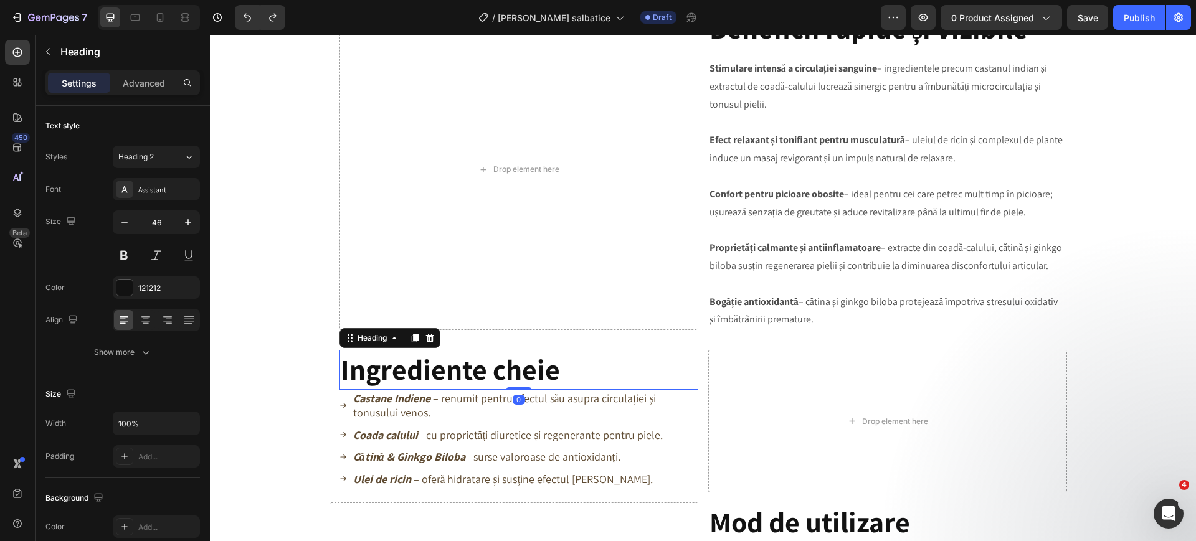
click at [482, 373] on strong "Ingrediente cheie" at bounding box center [450, 369] width 219 height 37
click at [475, 431] on p "Coada calului – cu proprietăți diuretice și regenerante pentru piele." at bounding box center [508, 435] width 310 height 14
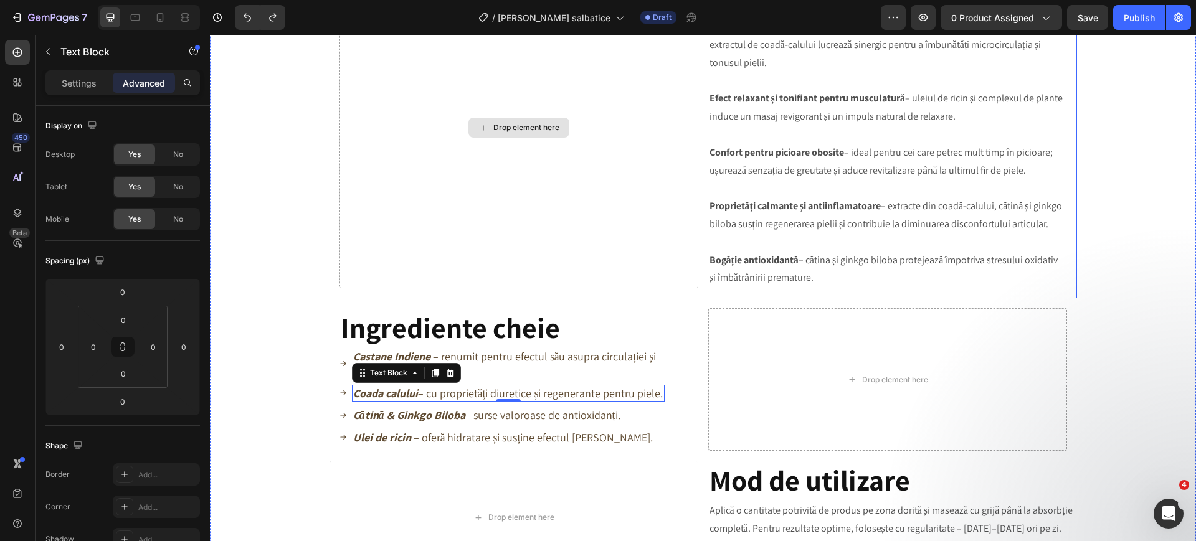
scroll to position [926, 0]
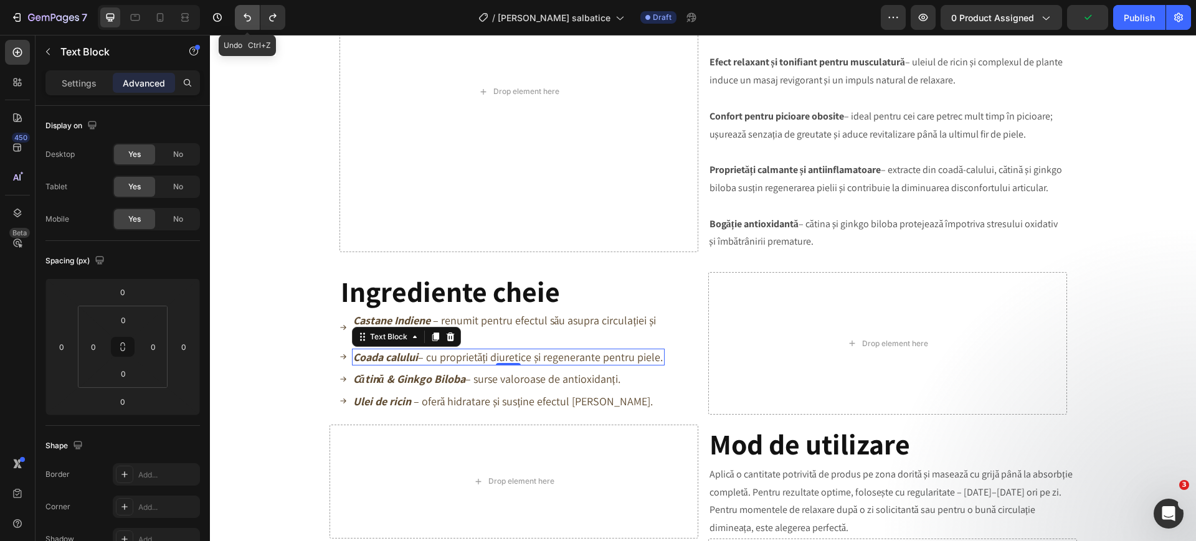
click at [246, 12] on icon "Undo/Redo" at bounding box center [247, 17] width 12 height 12
click at [283, 13] on button "Undo/Redo" at bounding box center [272, 17] width 25 height 25
click at [1063, 267] on div "Image Product Images Ulei Castane Indiene (P) Title ✅ Reface venele varicoase; …" at bounding box center [703, 132] width 968 height 1994
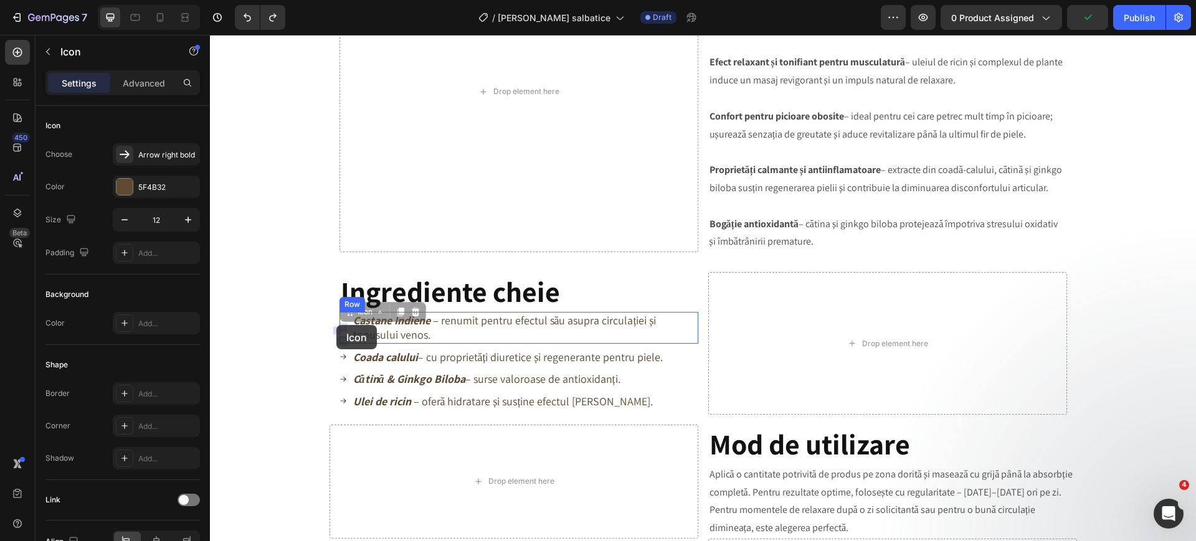
drag, startPoint x: 336, startPoint y: 330, endPoint x: 357, endPoint y: 336, distance: 21.5
click at [336, 326] on div "Header Image Product Images Ulei Castane Indiene (P) Title ✅ Reface venele vari…" at bounding box center [703, 299] width 986 height 2380
click at [340, 326] on div "Icon 0 Icon 0" at bounding box center [343, 328] width 7 height 32
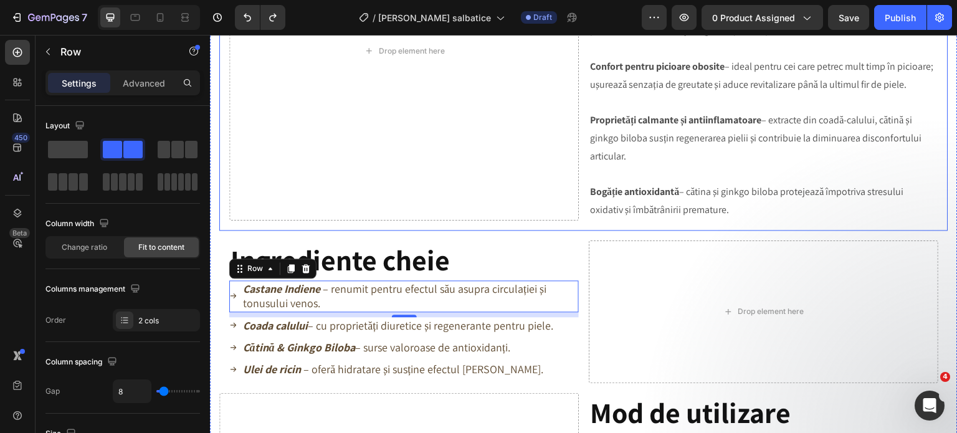
scroll to position [997, 0]
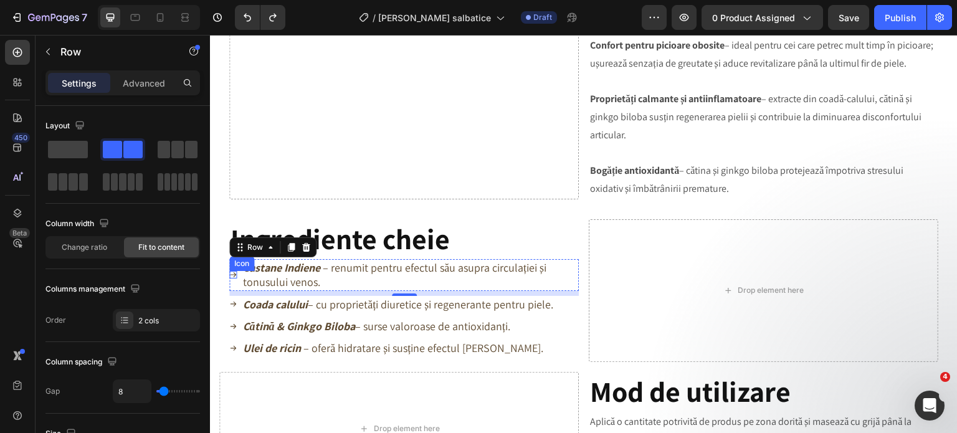
click at [232, 277] on div "Icon" at bounding box center [232, 274] width 7 height 7
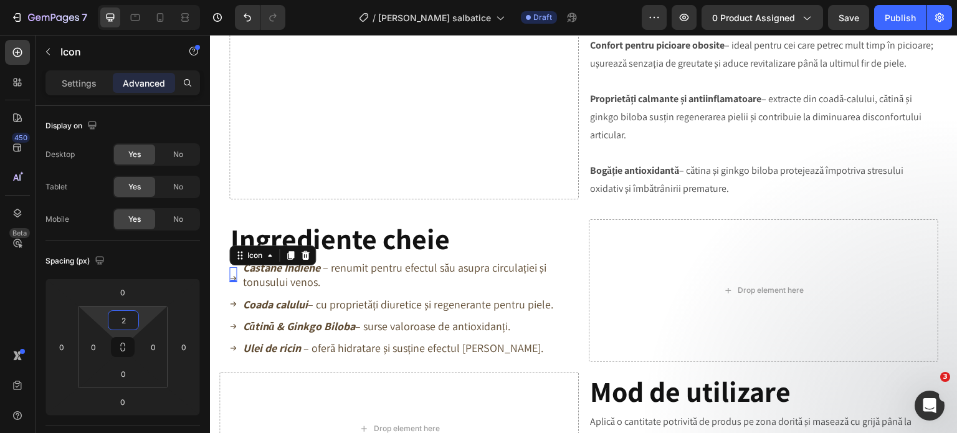
type input "0"
click at [128, 0] on html "7 Version history / Ulei Castane salbatice Draft Preview 0 product assigned Sav…" at bounding box center [478, 0] width 957 height 0
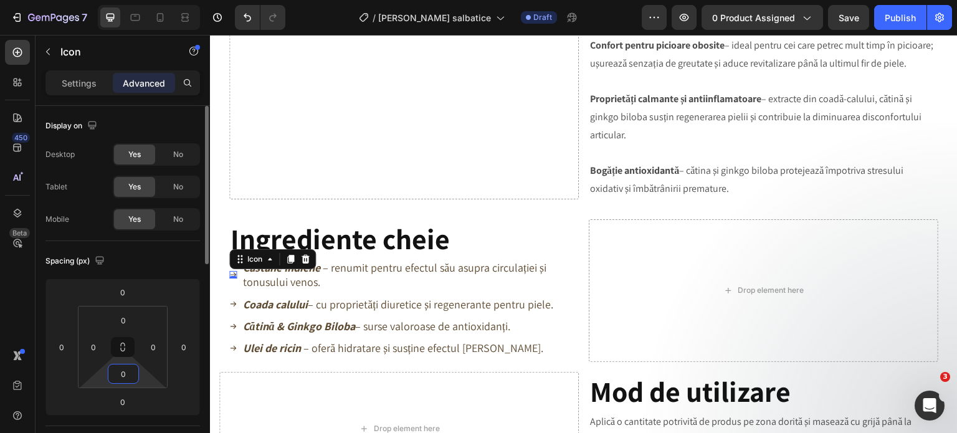
drag, startPoint x: 125, startPoint y: 365, endPoint x: 125, endPoint y: 381, distance: 15.6
click at [125, 381] on input "0" at bounding box center [123, 373] width 25 height 19
click at [125, 379] on input "0" at bounding box center [123, 373] width 25 height 19
drag, startPoint x: 138, startPoint y: 371, endPoint x: 143, endPoint y: 386, distance: 15.0
click at [140, 388] on div "0 0 0 0 0 0 0 0" at bounding box center [122, 346] width 155 height 137
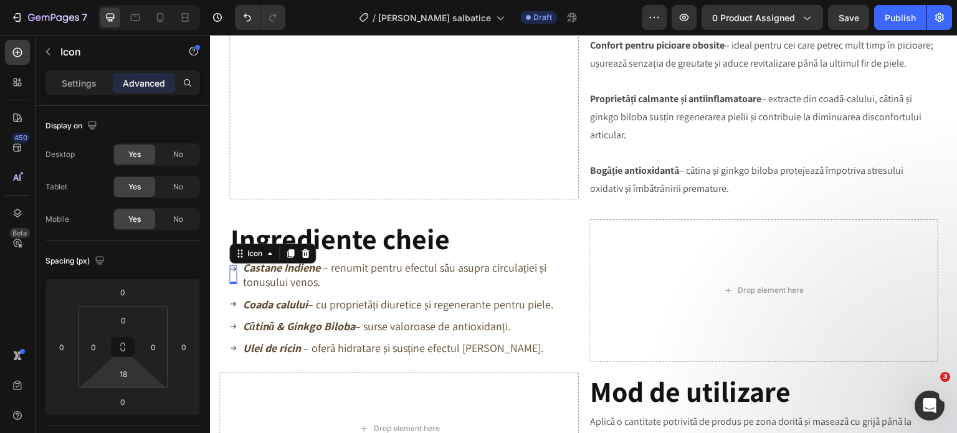
type input "20"
drag, startPoint x: 145, startPoint y: 379, endPoint x: 141, endPoint y: 373, distance: 7.0
click at [141, 0] on html "7 Version history / Ulei Castane salbatice Draft Preview 0 product assigned Sav…" at bounding box center [478, 0] width 957 height 0
click at [402, 361] on div "⁠⁠⁠⁠⁠⁠⁠ Ingrediente cheie Heading Icon 0 Castane Indiene – renumit pentru efect…" at bounding box center [404, 290] width 350 height 143
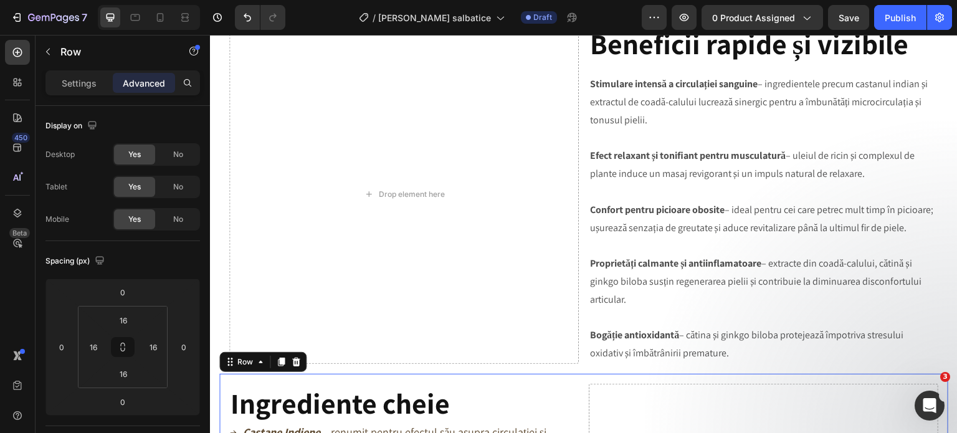
scroll to position [810, 0]
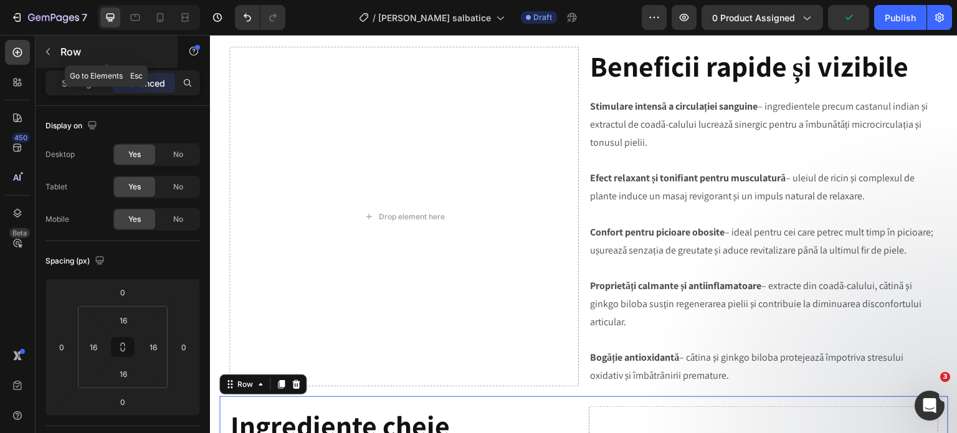
click at [77, 47] on p "Row" at bounding box center [113, 51] width 106 height 15
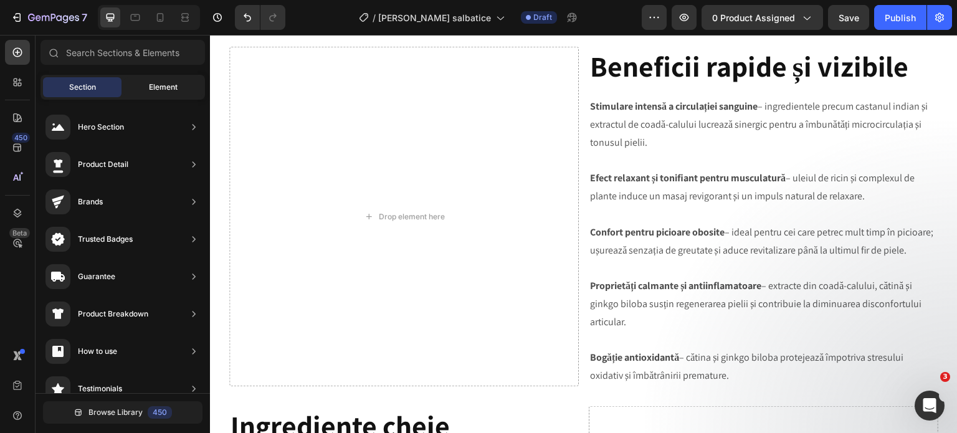
click at [168, 95] on div "Element" at bounding box center [163, 87] width 78 height 20
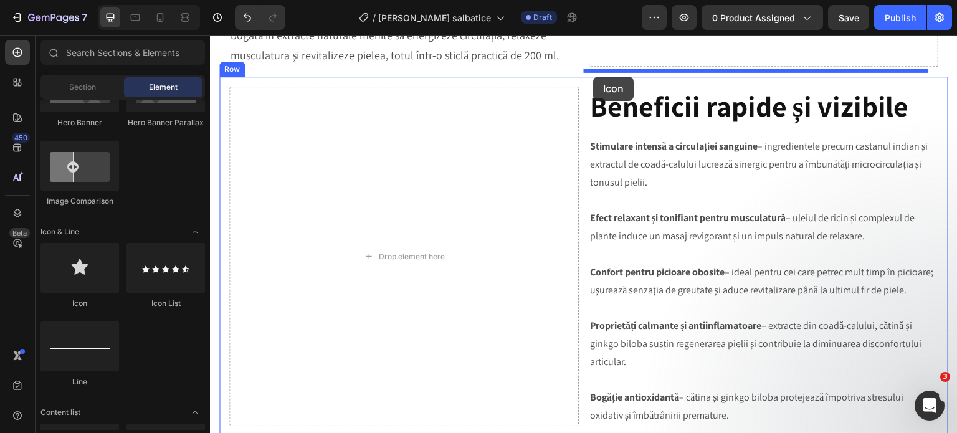
scroll to position [758, 0]
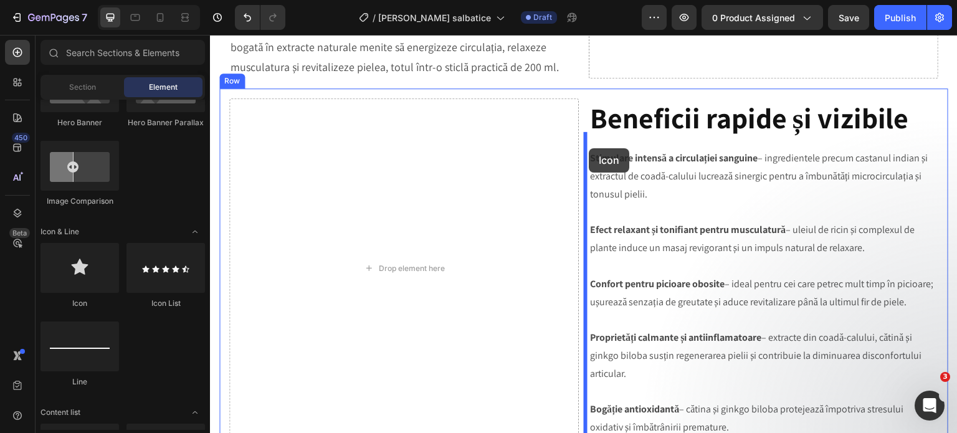
drag, startPoint x: 297, startPoint y: 316, endPoint x: 589, endPoint y: 149, distance: 336.5
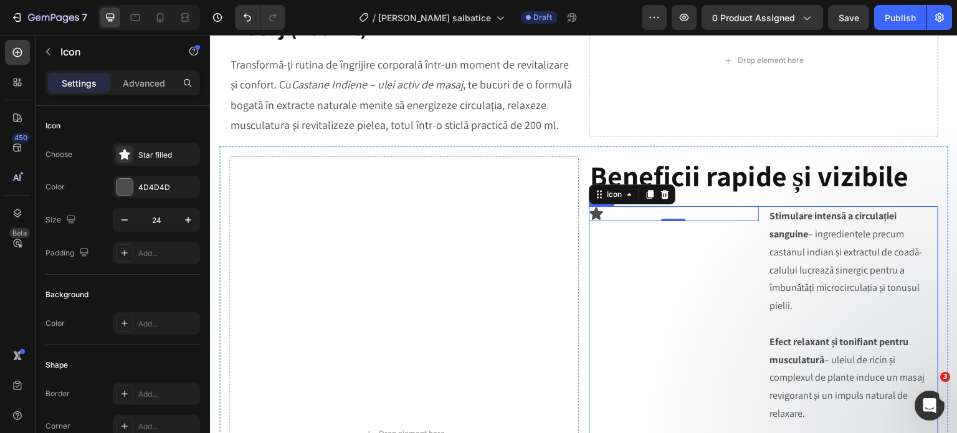
scroll to position [696, 0]
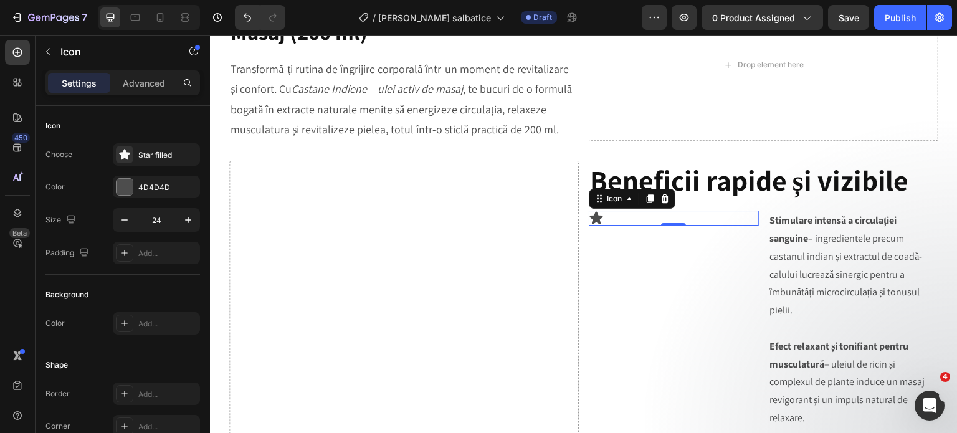
click at [693, 211] on div "Icon 0" at bounding box center [674, 218] width 170 height 15
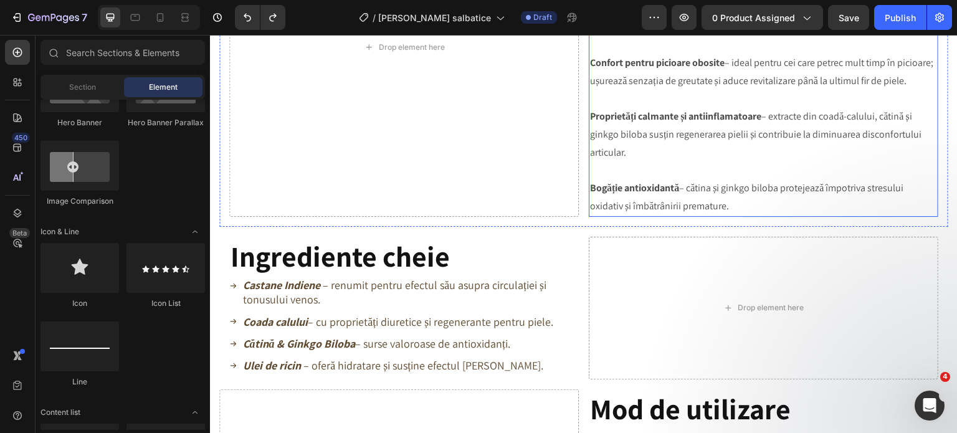
scroll to position [1007, 0]
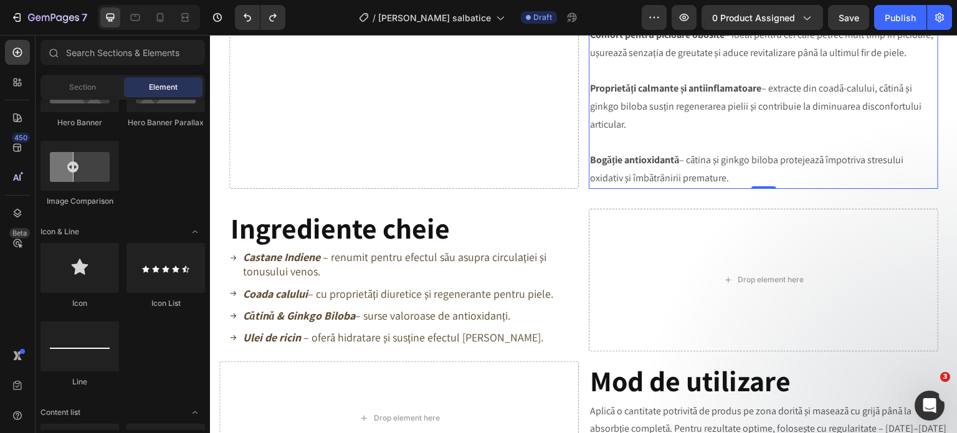
click at [663, 164] on strong "Bogăție antioxidantă" at bounding box center [634, 159] width 89 height 13
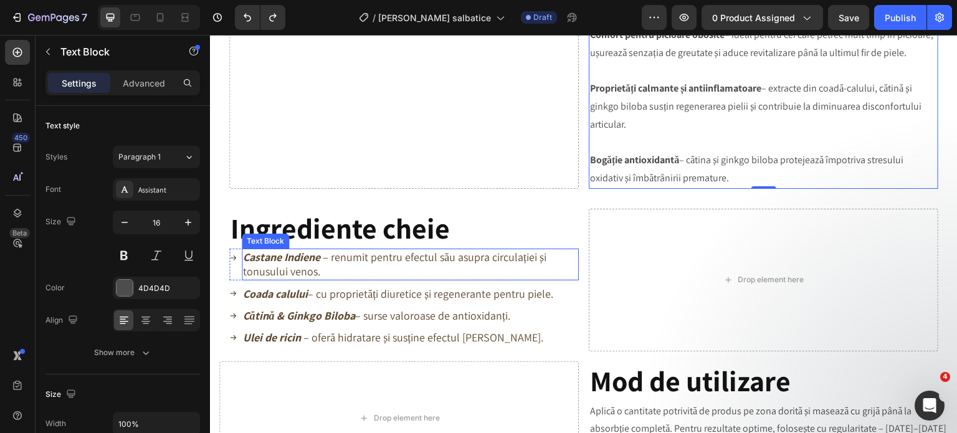
click at [361, 266] on p "Castane Indiene – renumit pentru efectul său asupra circulației și tonusului ve…" at bounding box center [410, 264] width 335 height 29
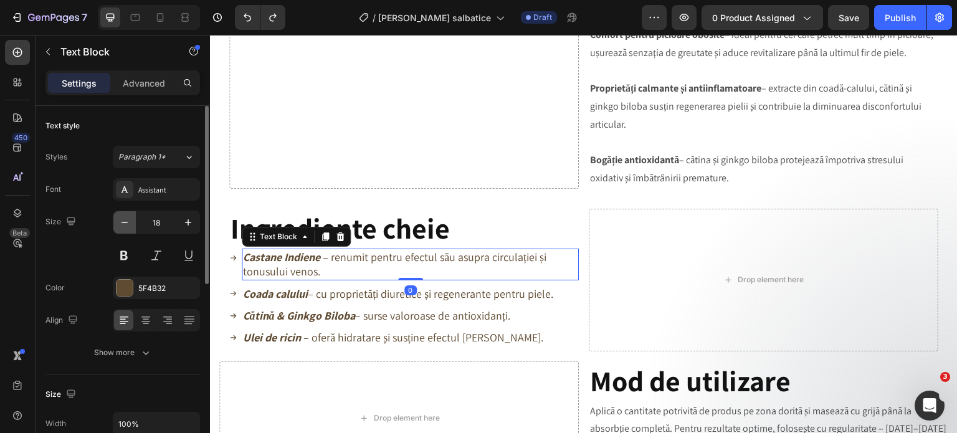
click at [127, 224] on icon "button" at bounding box center [124, 222] width 12 height 12
type input "16"
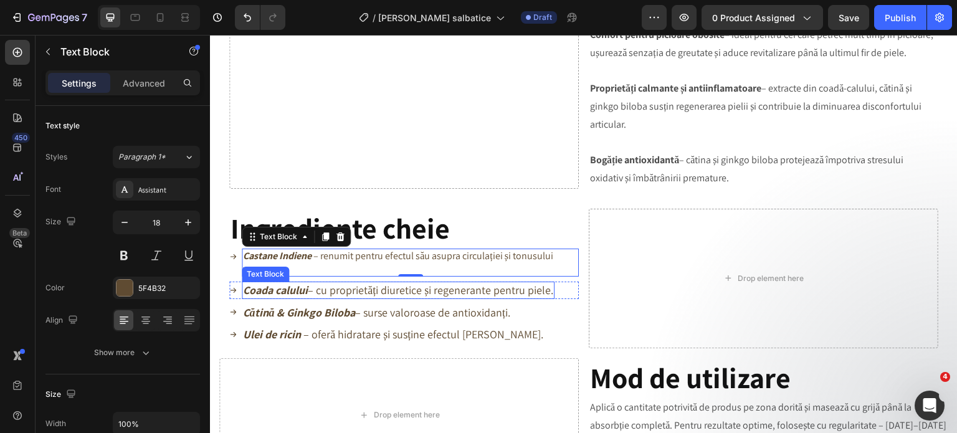
click at [304, 297] on strong "Coada calului" at bounding box center [275, 290] width 65 height 14
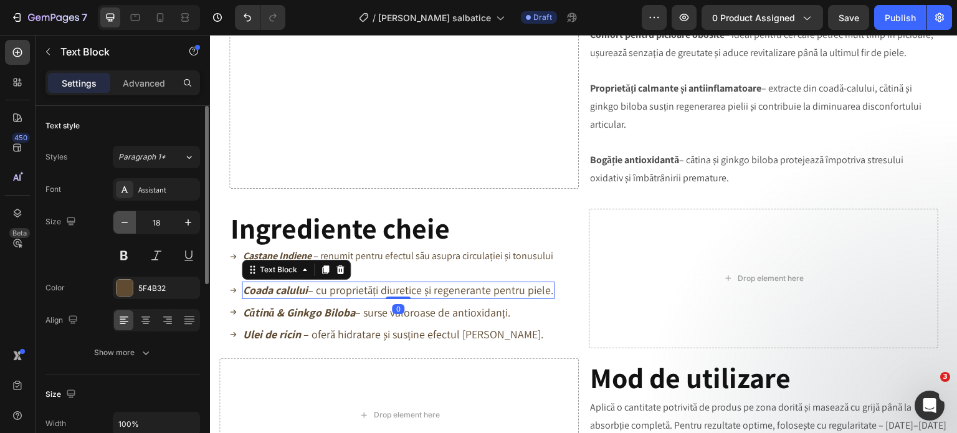
click at [127, 221] on icon "button" at bounding box center [124, 222] width 12 height 12
type input "16"
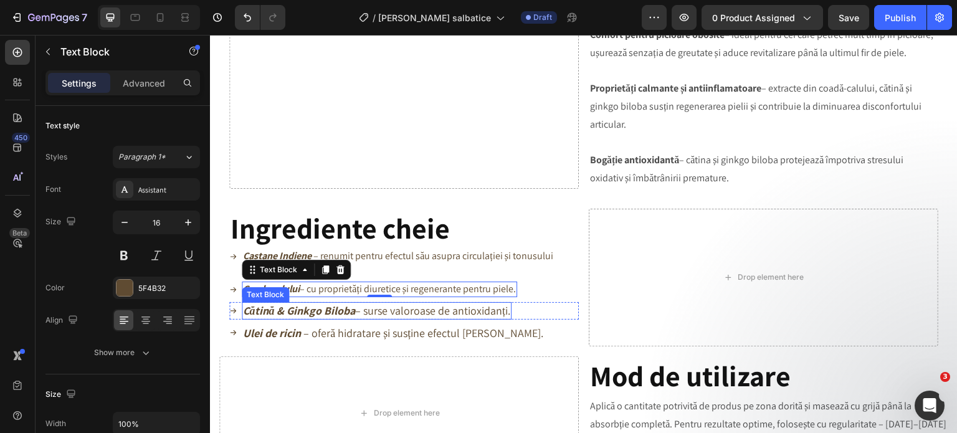
click at [279, 311] on strong "Cătină & Ginkgo Biloba" at bounding box center [299, 310] width 112 height 14
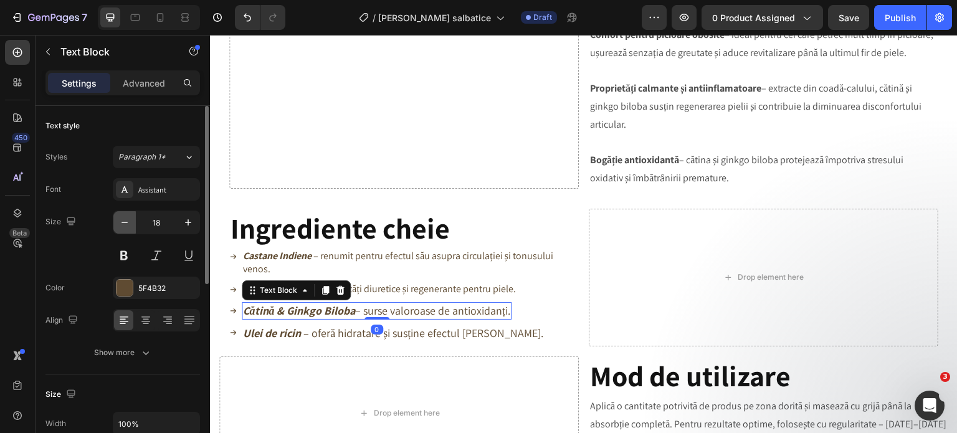
click at [123, 222] on icon "button" at bounding box center [124, 222] width 6 height 1
type input "16"
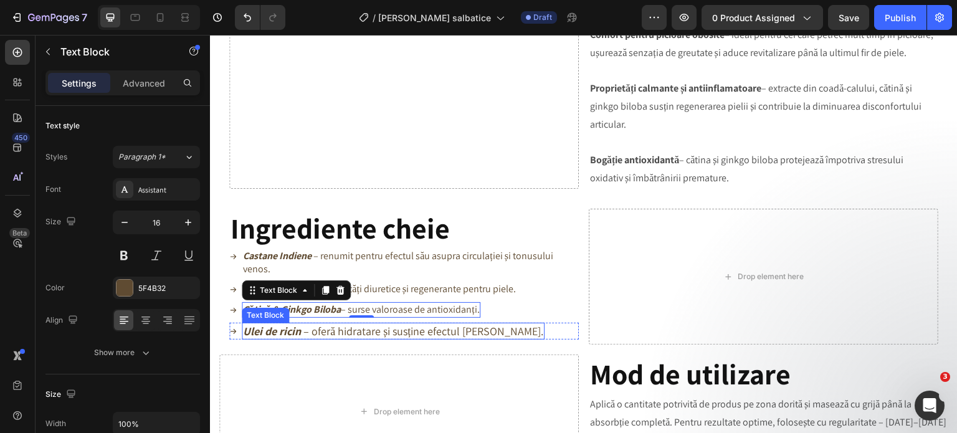
click at [266, 332] on strong "Ulei de ricin" at bounding box center [272, 331] width 58 height 14
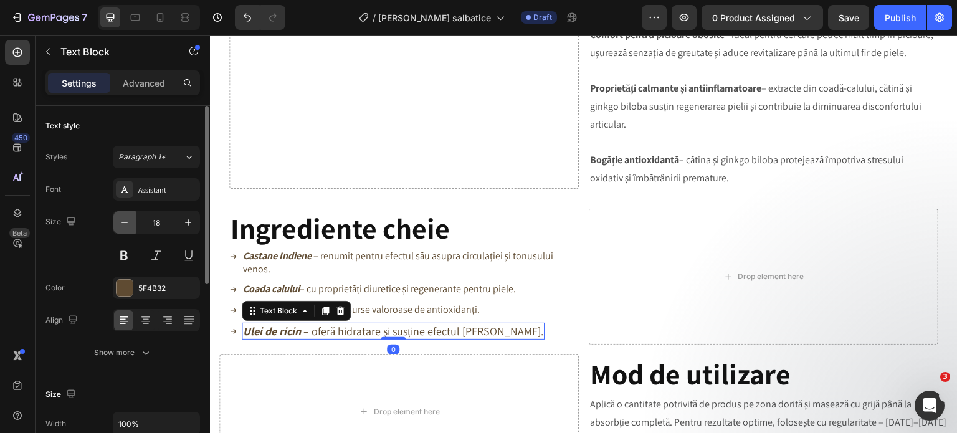
click at [122, 225] on icon "button" at bounding box center [124, 222] width 12 height 12
type input "16"
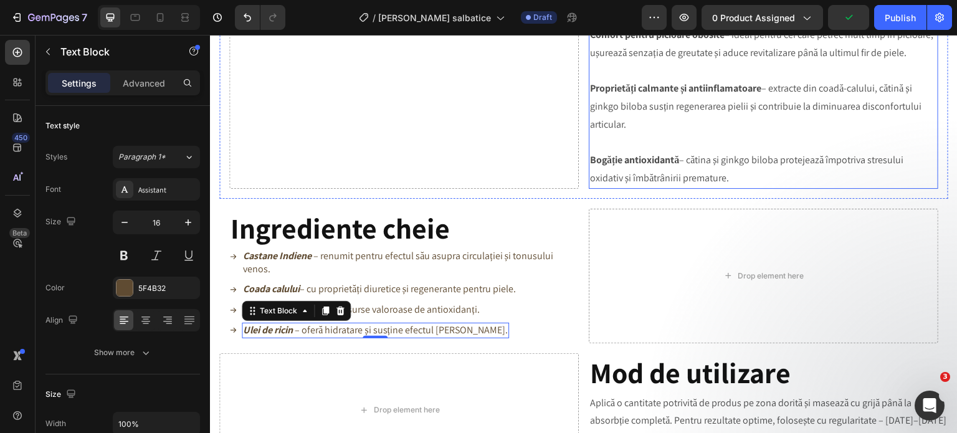
click at [693, 136] on p at bounding box center [763, 143] width 347 height 18
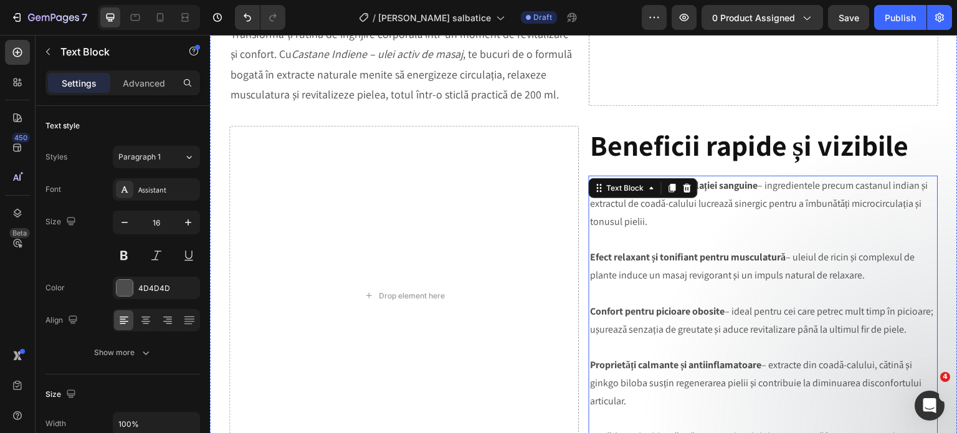
scroll to position [758, 0]
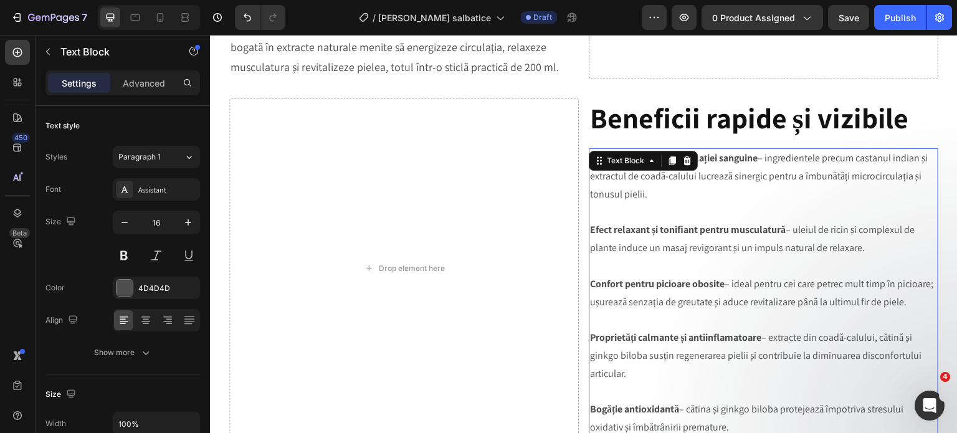
click at [605, 184] on p "Stimulare intensă a circulației sanguine – ingredientele precum castanul indian…" at bounding box center [763, 177] width 347 height 54
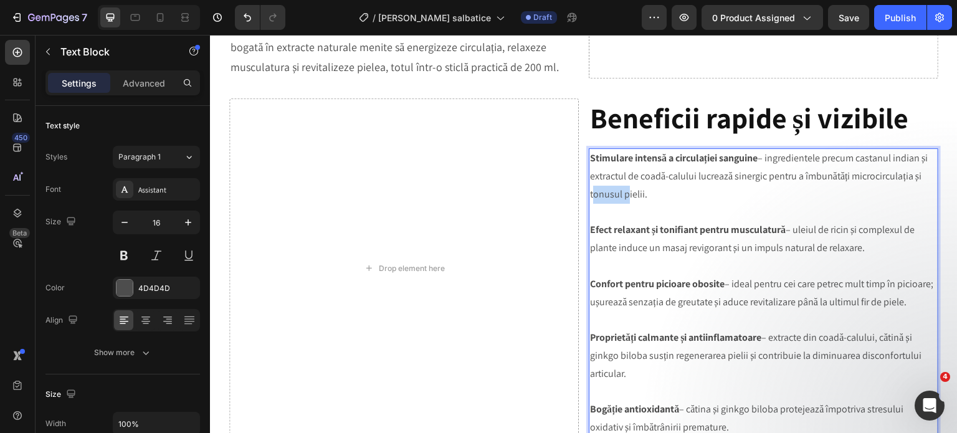
click at [605, 184] on p "Stimulare intensă a circulației sanguine – ingredientele precum castanul indian…" at bounding box center [763, 177] width 347 height 54
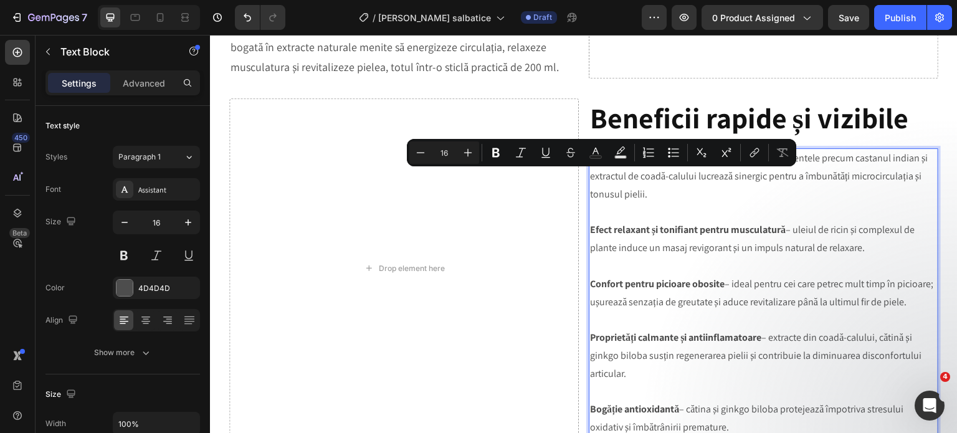
click at [649, 204] on p "Rich Text Editor. Editing area: main" at bounding box center [763, 213] width 347 height 18
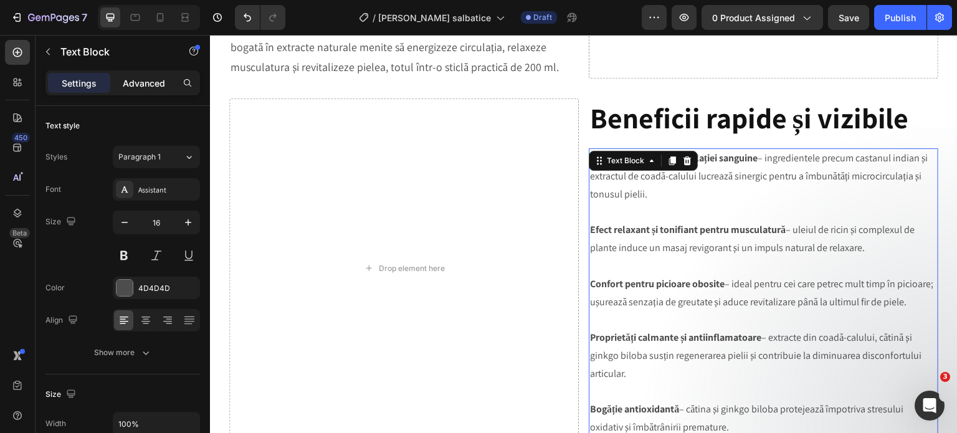
click at [142, 83] on p "Advanced" at bounding box center [144, 83] width 42 height 13
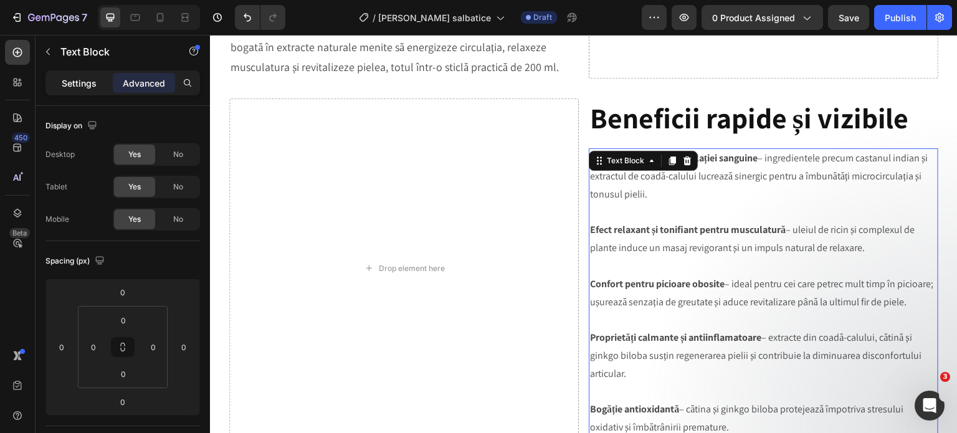
click at [95, 87] on p "Settings" at bounding box center [79, 83] width 35 height 13
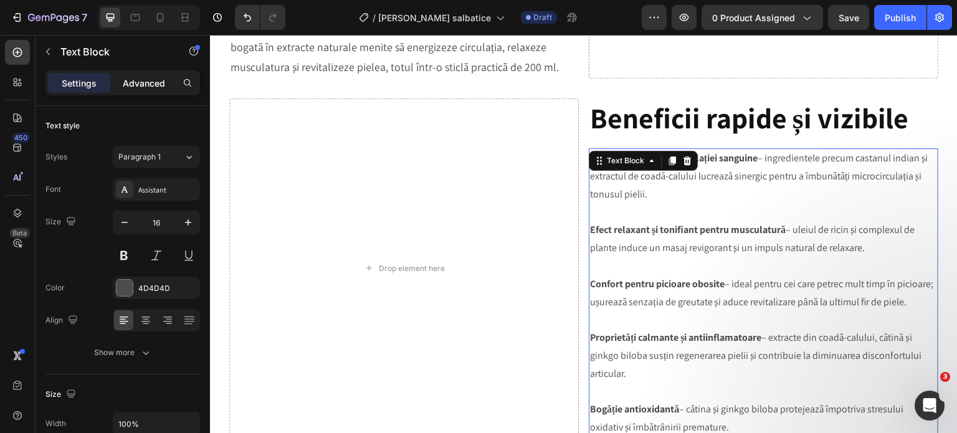
click at [132, 83] on p "Advanced" at bounding box center [144, 83] width 42 height 13
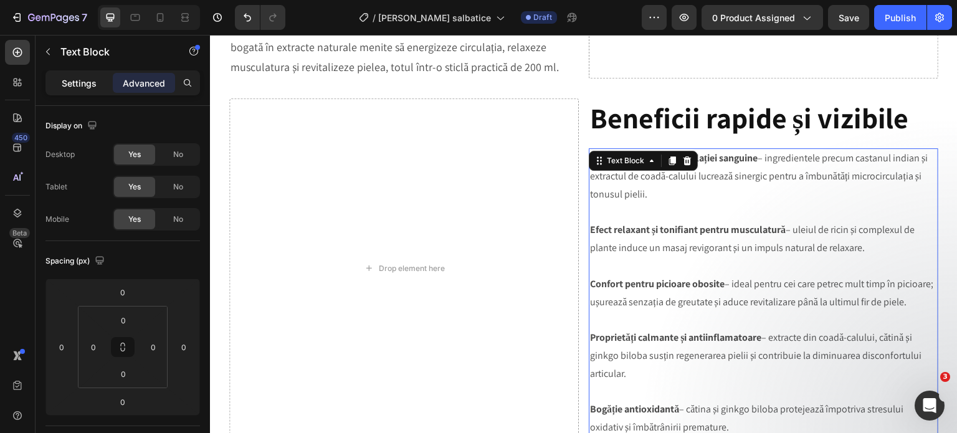
click at [86, 86] on p "Settings" at bounding box center [79, 83] width 35 height 13
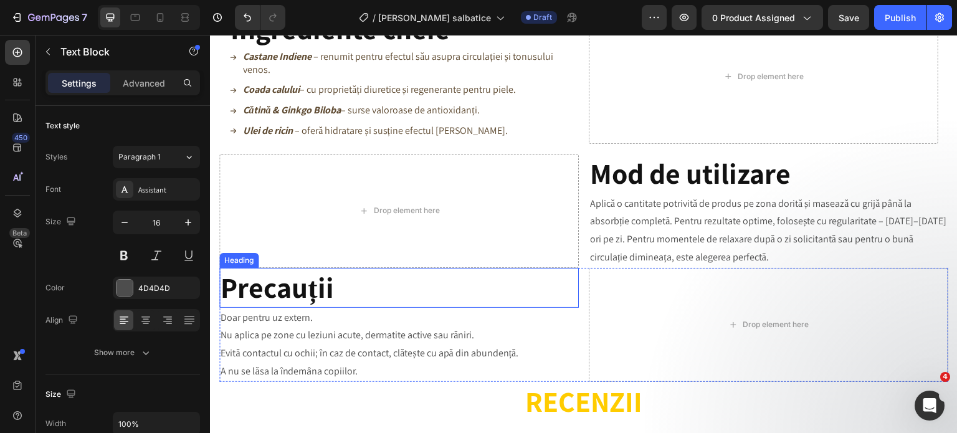
scroll to position [1070, 0]
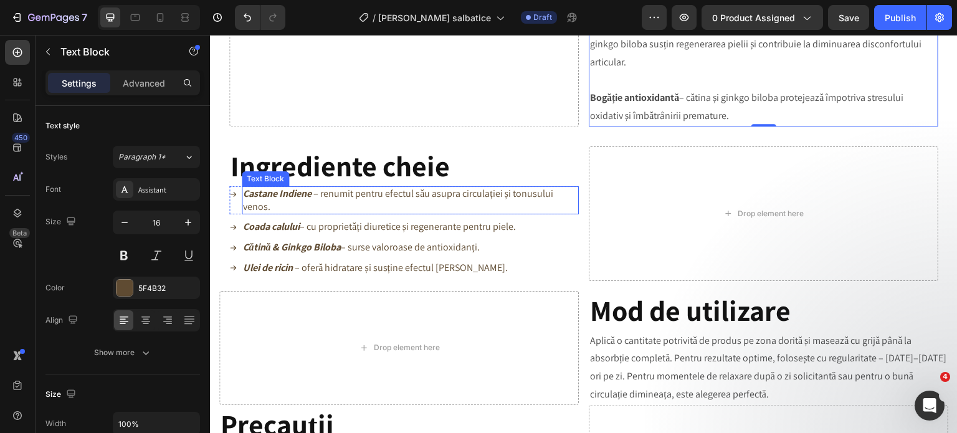
click at [310, 208] on p "Castane Indiene – renumit pentru efectul său asupra circulației și tonusului ve…" at bounding box center [410, 201] width 335 height 26
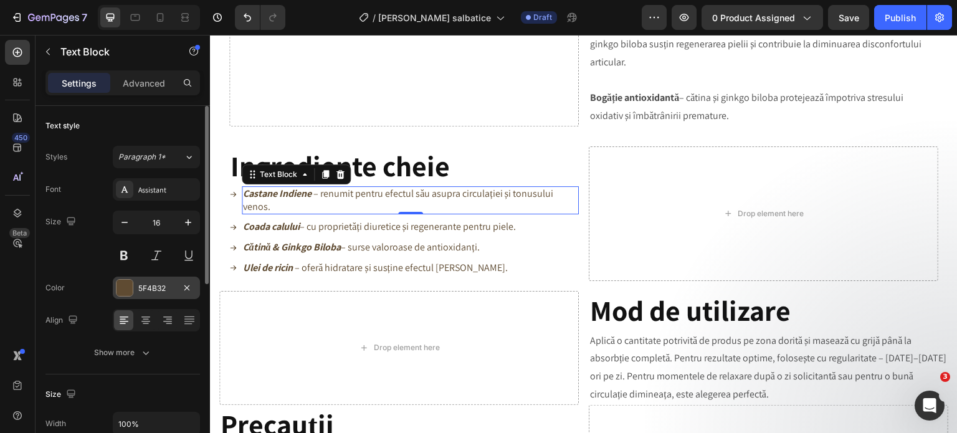
click at [169, 287] on div "5F4B32" at bounding box center [156, 288] width 36 height 11
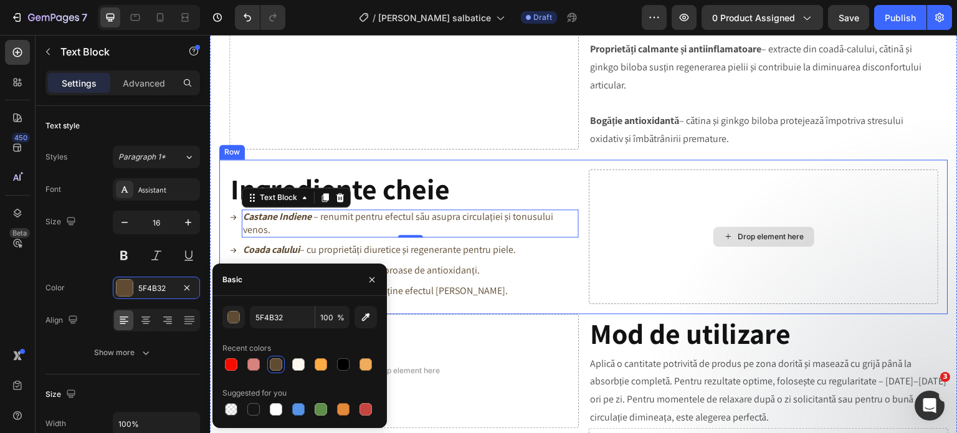
scroll to position [1007, 0]
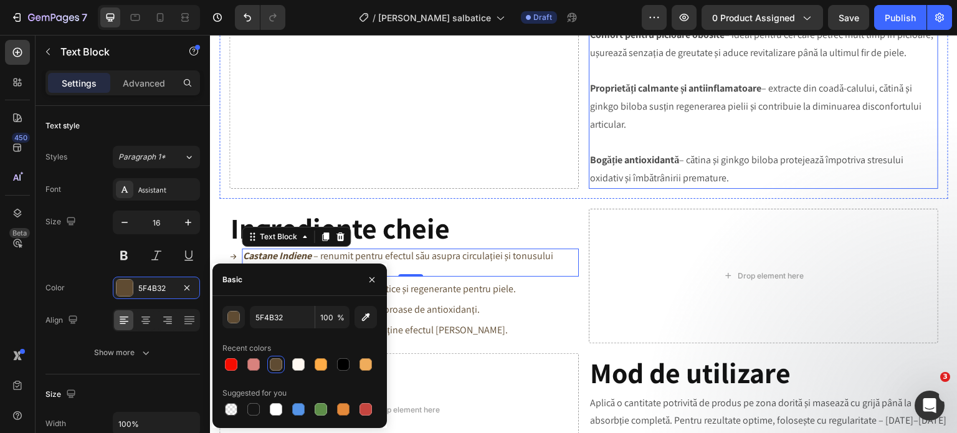
click at [634, 165] on strong "Bogăție antioxidantă" at bounding box center [634, 159] width 89 height 13
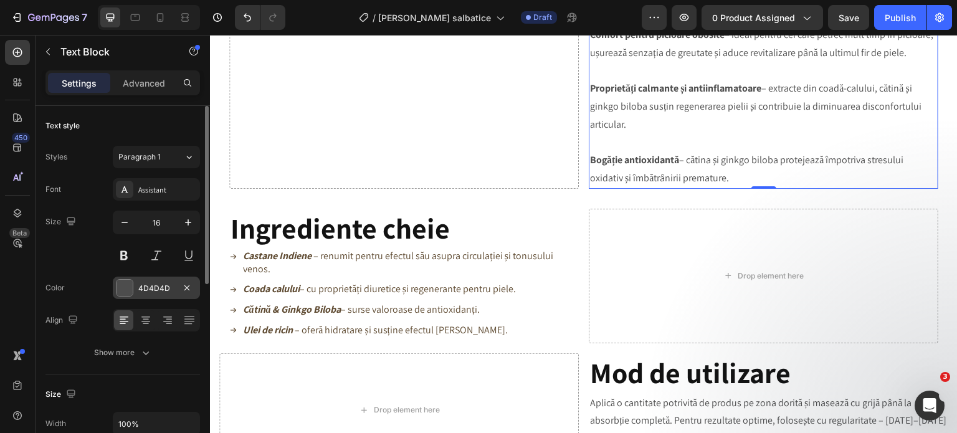
click at [148, 289] on div "4D4D4D" at bounding box center [156, 288] width 36 height 11
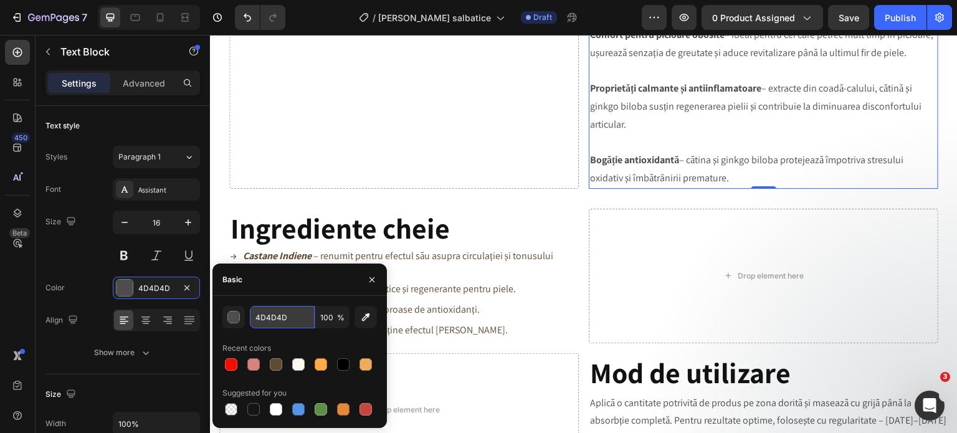
click at [267, 313] on input "4D4D4D" at bounding box center [282, 317] width 65 height 22
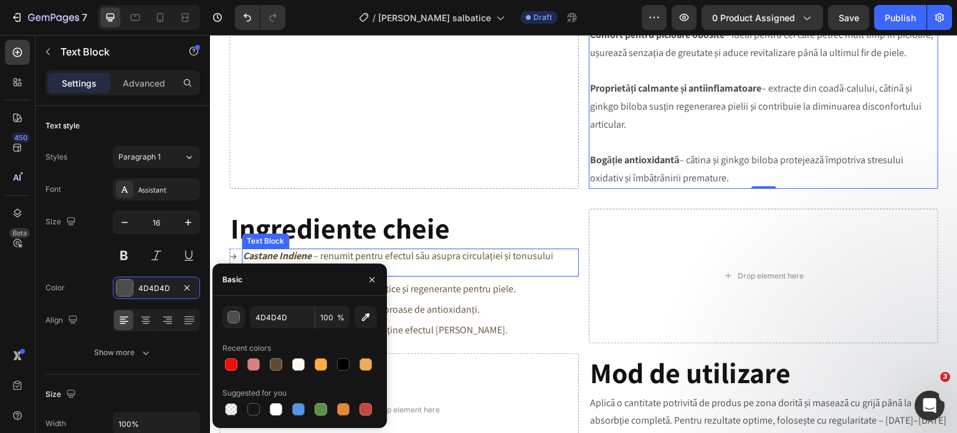
click at [449, 267] on p "Castane Indiene – renumit pentru efectul său asupra circulației și tonusului ve…" at bounding box center [410, 263] width 335 height 26
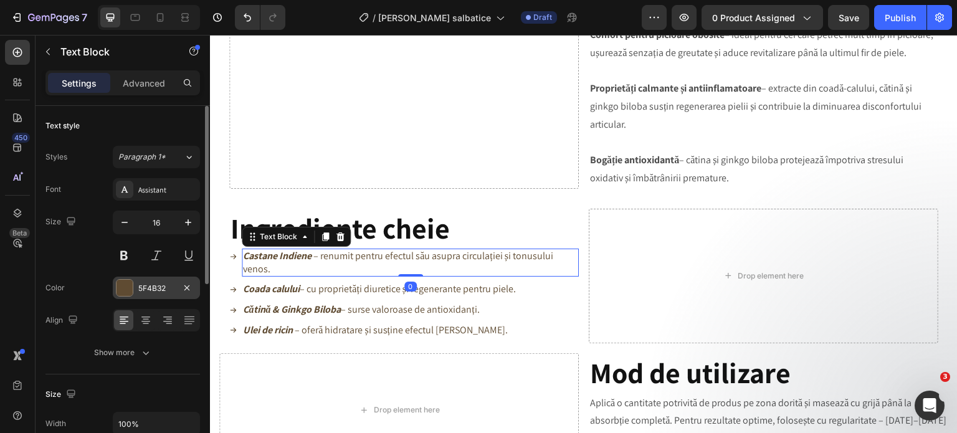
click at [173, 293] on div "5F4B32" at bounding box center [156, 288] width 87 height 22
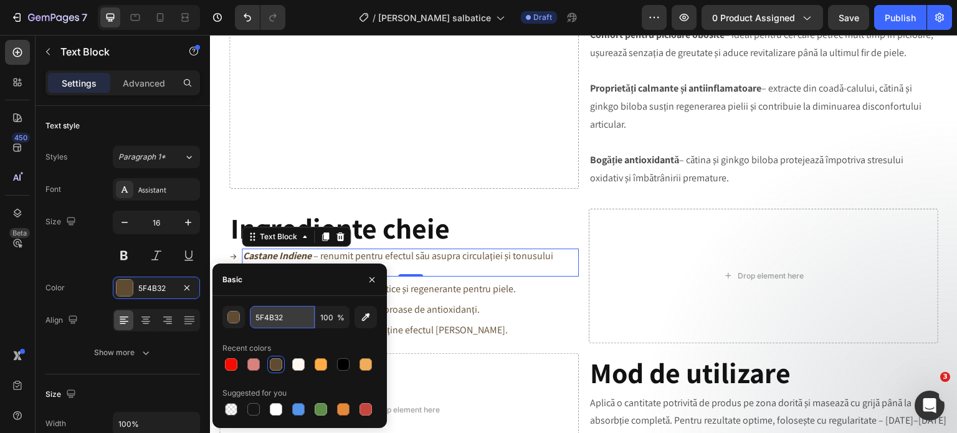
click at [280, 313] on input "5F4B32" at bounding box center [282, 317] width 65 height 22
paste input "4D4D4D"
type input "4D4D4D"
click at [429, 290] on p "Coada calului – cu proprietăți diuretice și regenerante pentru piele." at bounding box center [379, 289] width 273 height 13
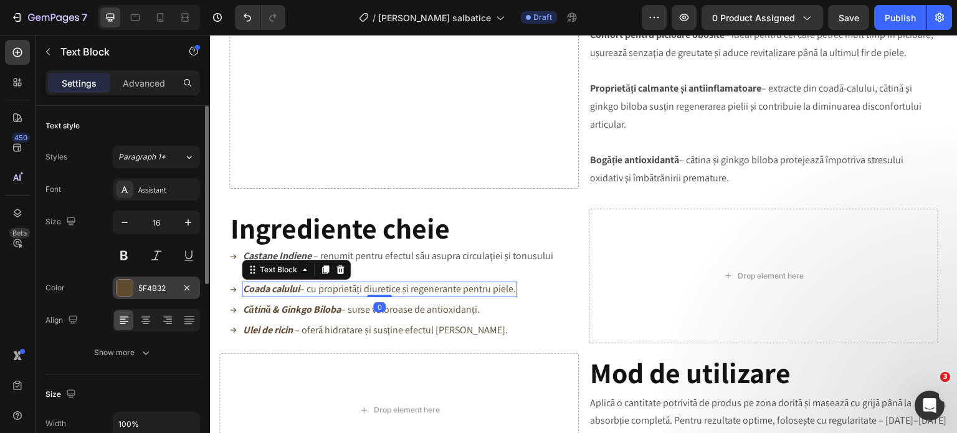
click at [147, 287] on div "5F4B32" at bounding box center [156, 288] width 36 height 11
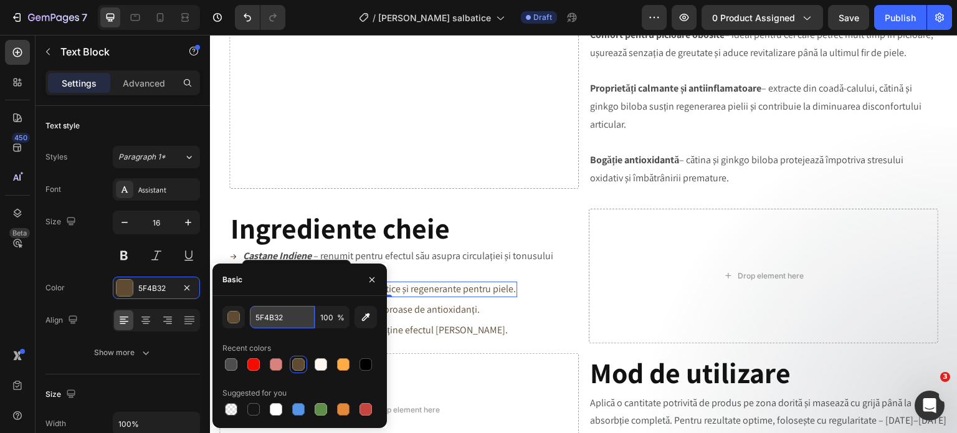
click at [281, 323] on input "5F4B32" at bounding box center [282, 317] width 65 height 22
paste input "4D4D4D"
type input "4D4D4D"
click at [407, 312] on p "Cătină & Ginkgo Biloba – surse valoroase de antioxidanți." at bounding box center [361, 309] width 236 height 13
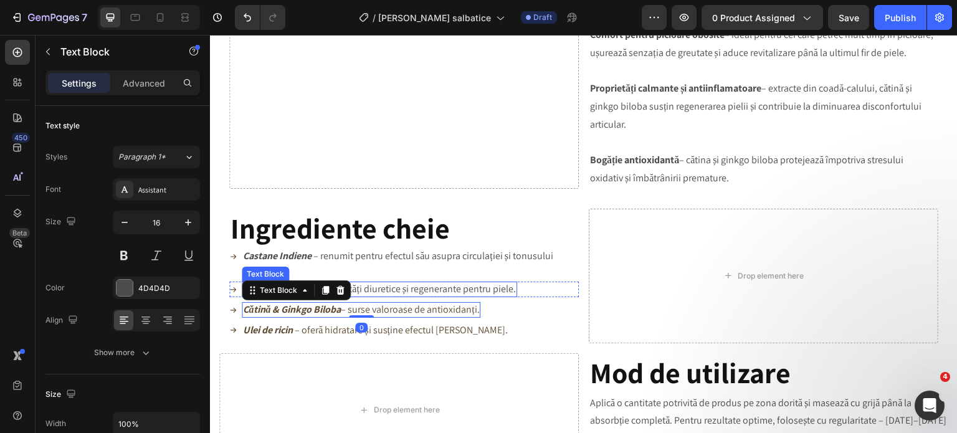
click at [384, 292] on p "Coada calului – cu proprietăți diuretice și regenerante pentru piele." at bounding box center [379, 289] width 273 height 13
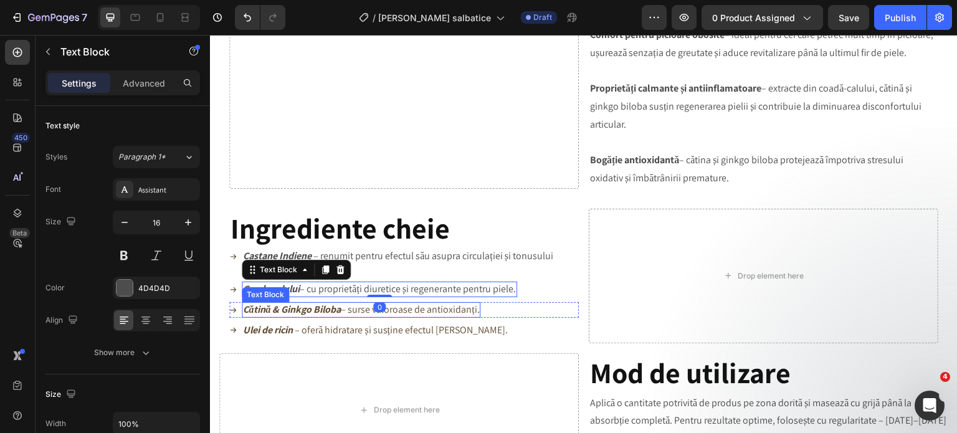
click at [336, 315] on strong "Cătină & Ginkgo Biloba" at bounding box center [292, 309] width 98 height 13
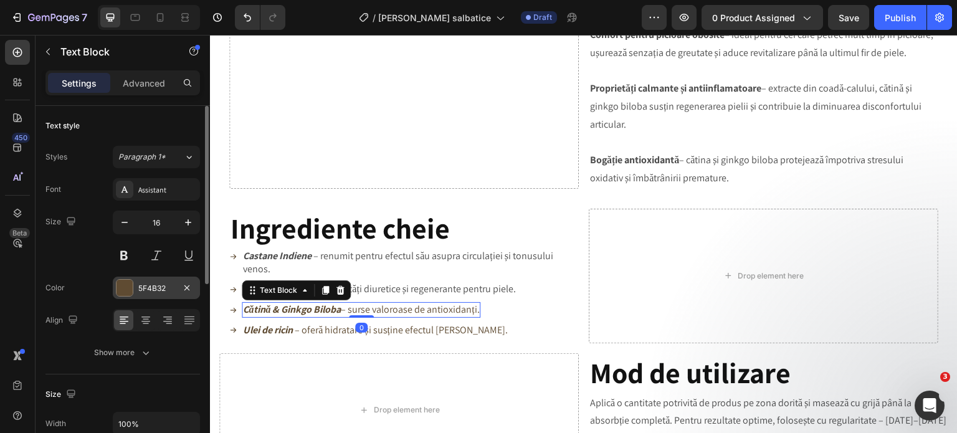
click at [143, 288] on div "5F4B32" at bounding box center [156, 288] width 36 height 11
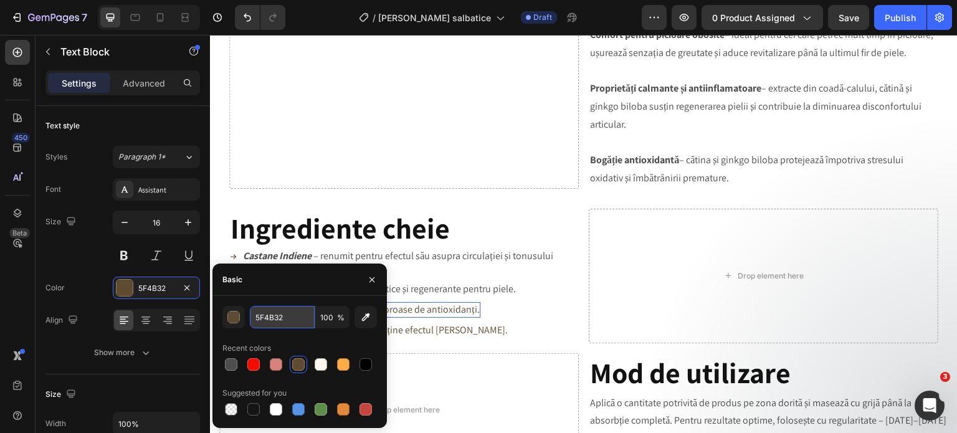
click at [269, 316] on input "5F4B32" at bounding box center [282, 317] width 65 height 22
paste input "4D4D4D"
type input "4D4D4D"
click at [409, 330] on p "Ulei de ricin – oferă hidratare și susține efectul masajului." at bounding box center [375, 330] width 265 height 13
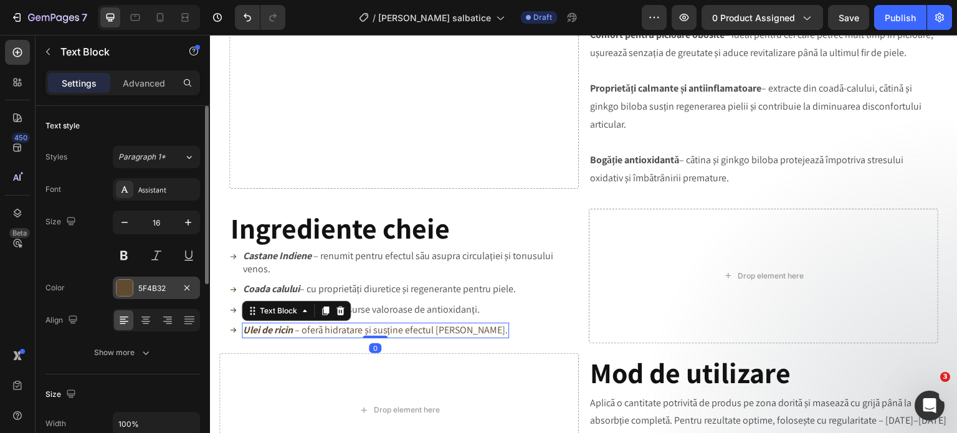
click at [150, 287] on div "5F4B32" at bounding box center [156, 288] width 36 height 11
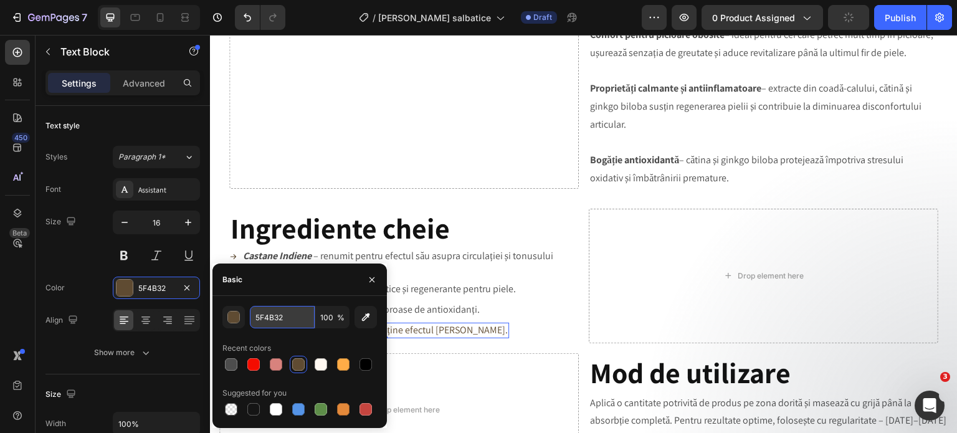
click at [264, 311] on input "5F4B32" at bounding box center [282, 317] width 65 height 22
paste input "4D4D4D"
type input "4D4D4D"
click at [515, 313] on div "Icon Cătină & Ginkgo Biloba – surse valoroase de antioxidanți. Text Block Row" at bounding box center [404, 310] width 350 height 16
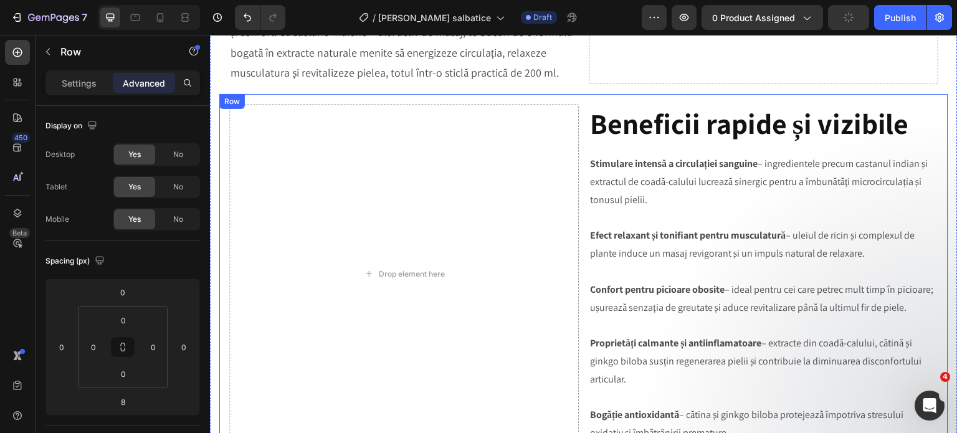
scroll to position [758, 0]
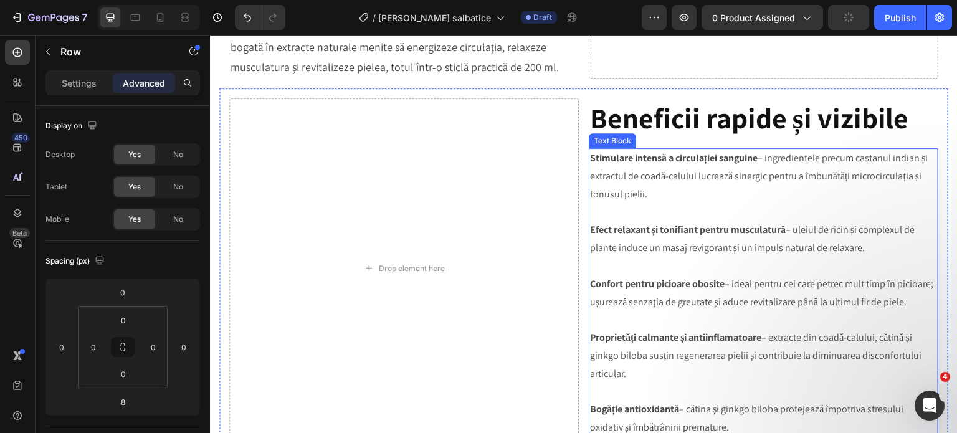
click at [596, 156] on p "Stimulare intensă a circulației sanguine – ingredientele precum castanul indian…" at bounding box center [763, 177] width 347 height 54
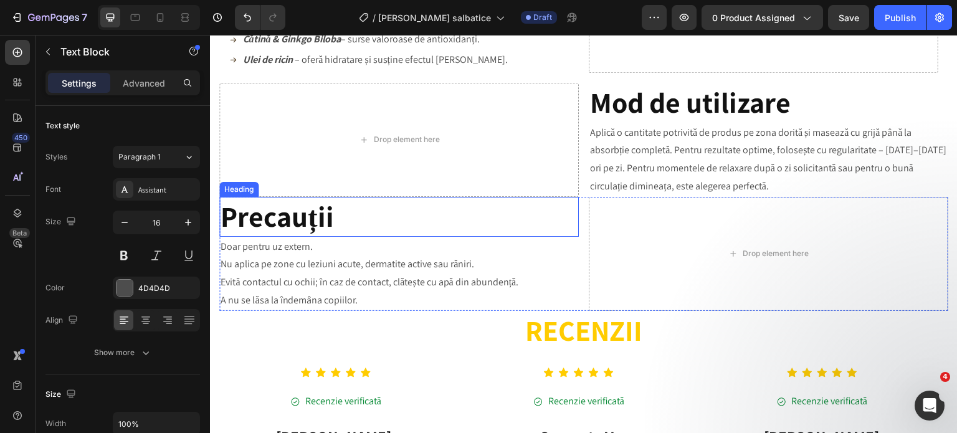
scroll to position [1194, 0]
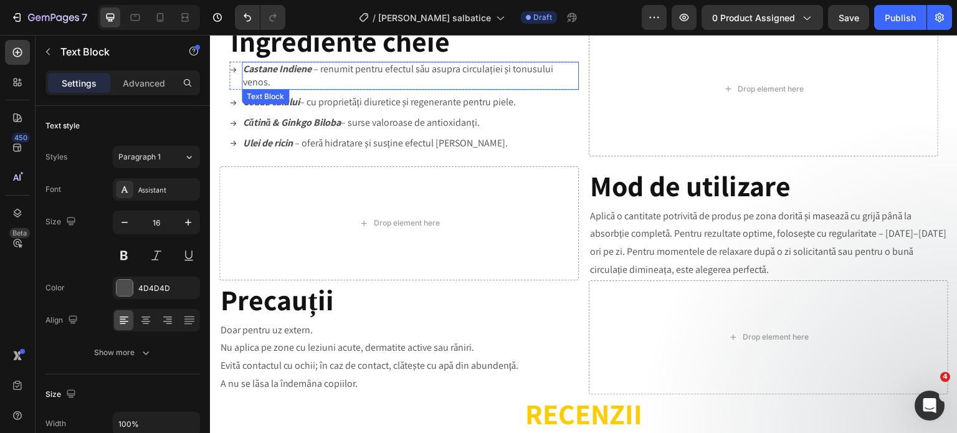
click at [333, 79] on p "Castane Indiene – renumit pentru efectul său asupra circulației și tonusului ve…" at bounding box center [410, 76] width 335 height 26
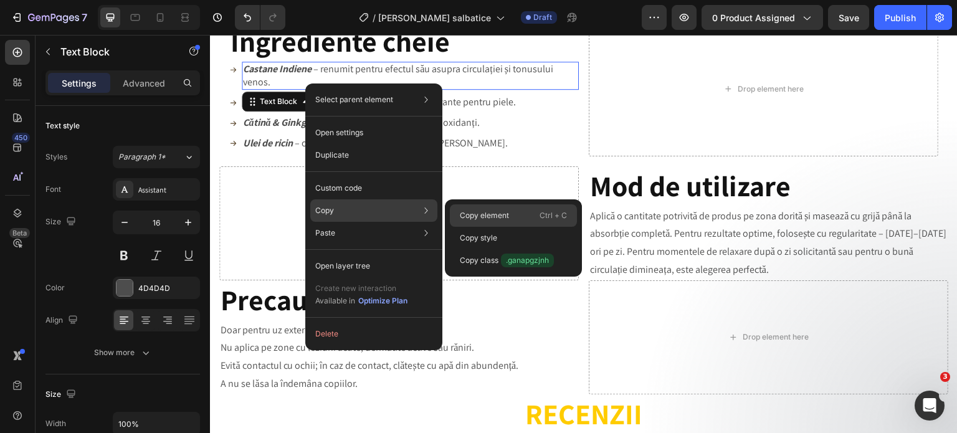
click at [462, 216] on p "Copy element" at bounding box center [484, 215] width 49 height 11
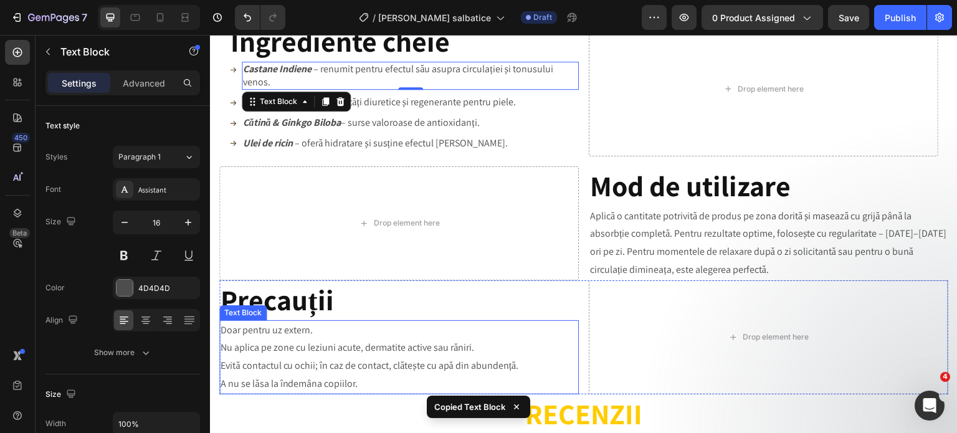
click at [346, 372] on p "Evită contactul cu ochii; în caz de contact, clătește cu apă din abundență." at bounding box center [399, 366] width 357 height 18
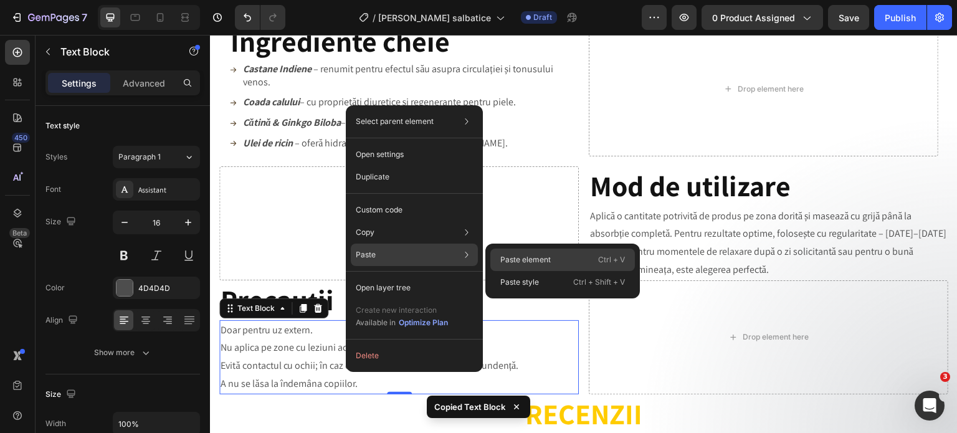
click at [556, 271] on div "Paste element Ctrl + V" at bounding box center [562, 282] width 145 height 22
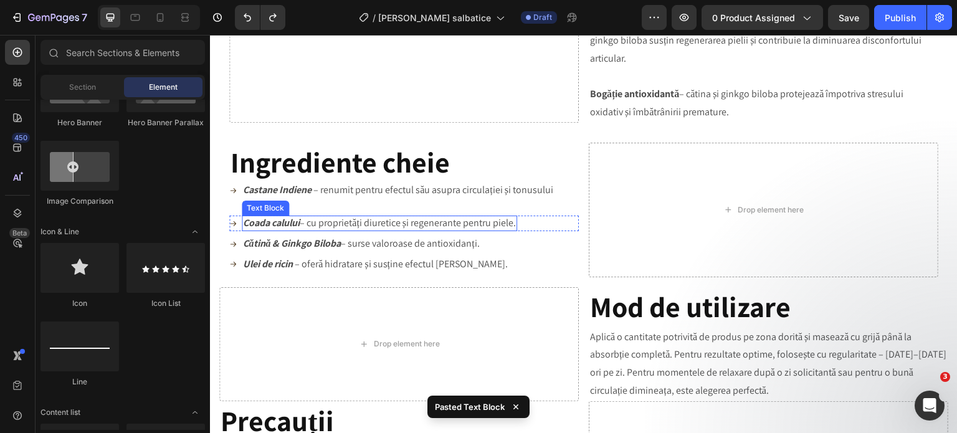
scroll to position [1070, 0]
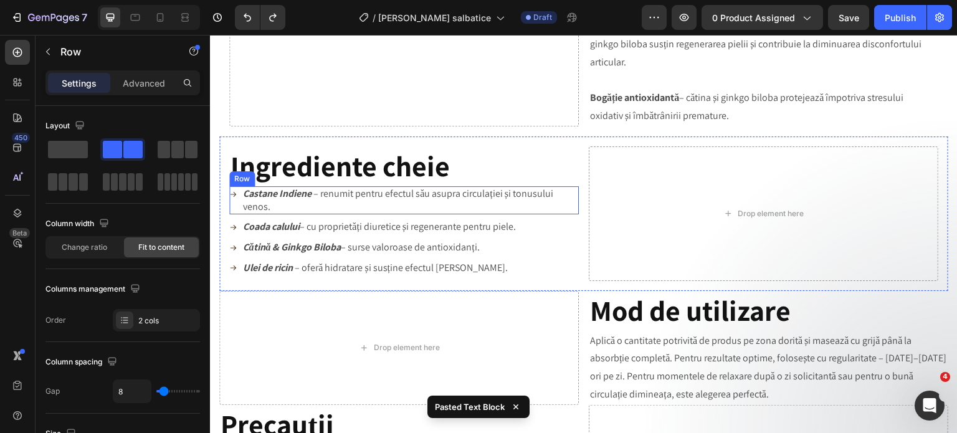
click at [239, 212] on div "Icon Castane Indiene – renumit pentru efectul său asupra circulației și tonusul…" at bounding box center [404, 200] width 350 height 29
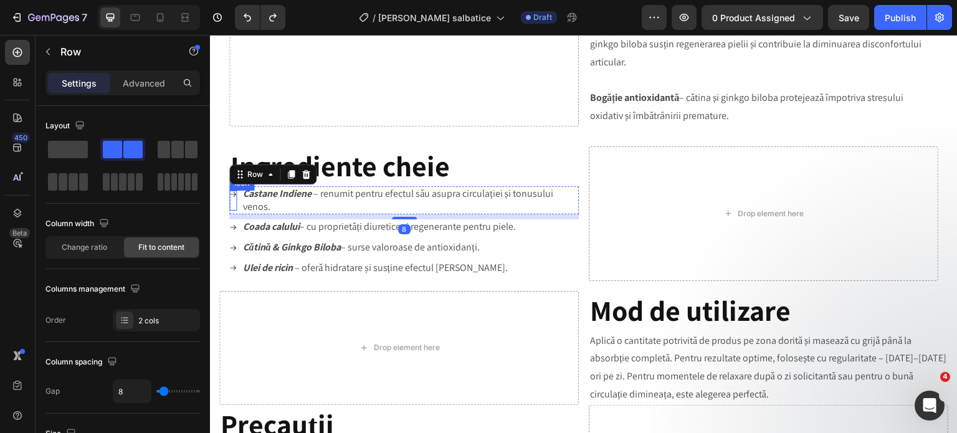
click at [234, 196] on icon at bounding box center [232, 194] width 7 height 7
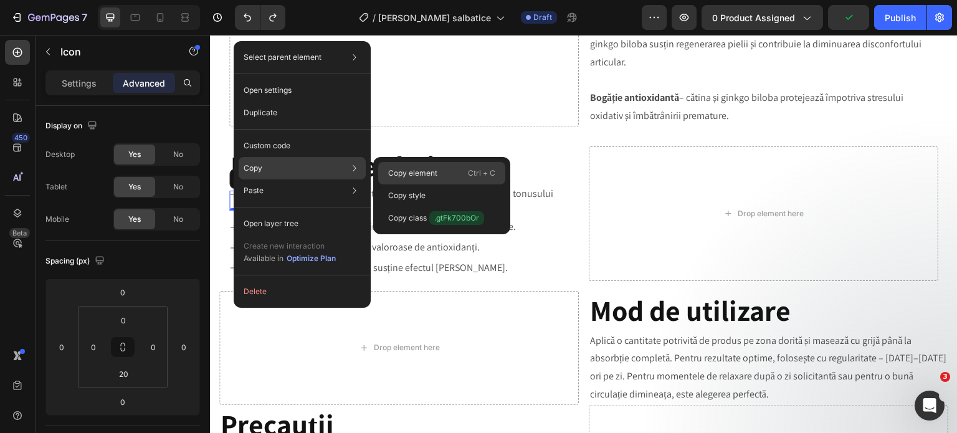
click at [424, 174] on p "Copy element" at bounding box center [412, 173] width 49 height 11
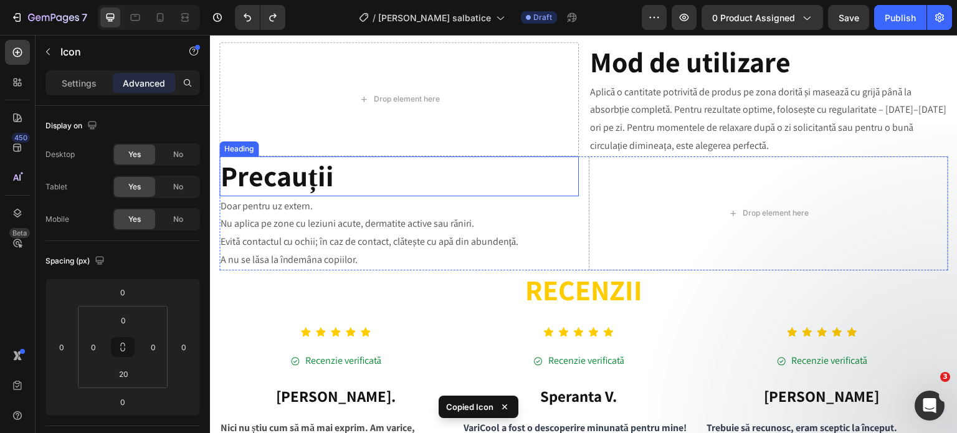
scroll to position [1319, 0]
click at [227, 214] on p "Doar pentru uz extern." at bounding box center [399, 206] width 357 height 18
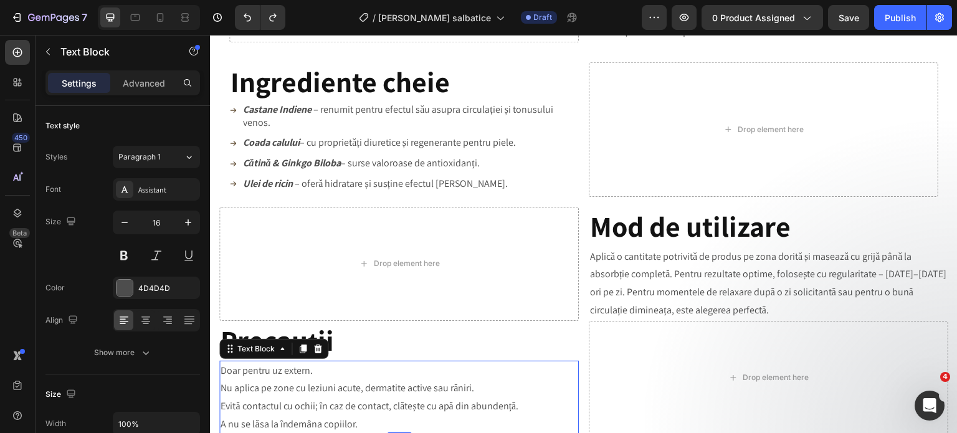
scroll to position [1132, 0]
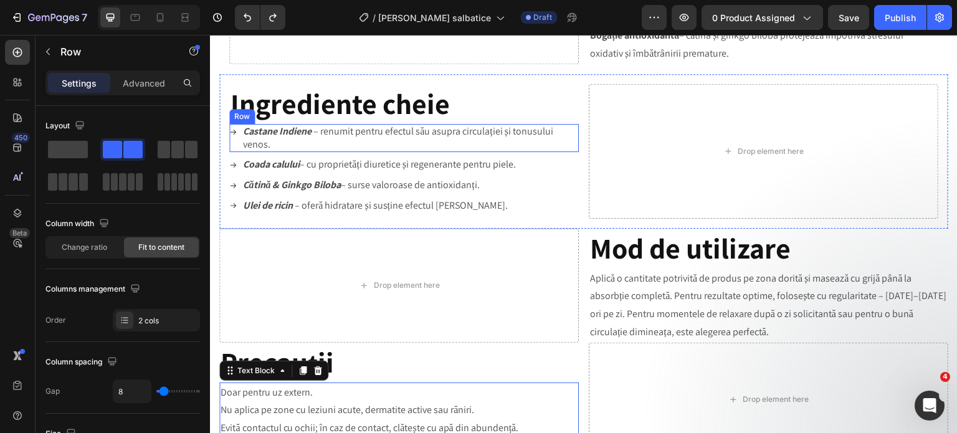
click at [237, 148] on div "Icon Castane Indiene – renumit pentru efectul său asupra circulației și tonusul…" at bounding box center [404, 138] width 350 height 29
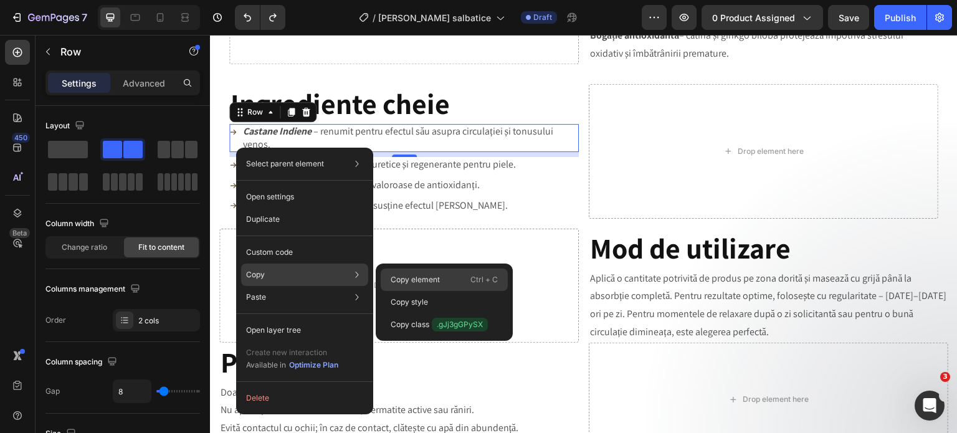
click at [414, 281] on p "Copy element" at bounding box center [415, 279] width 49 height 11
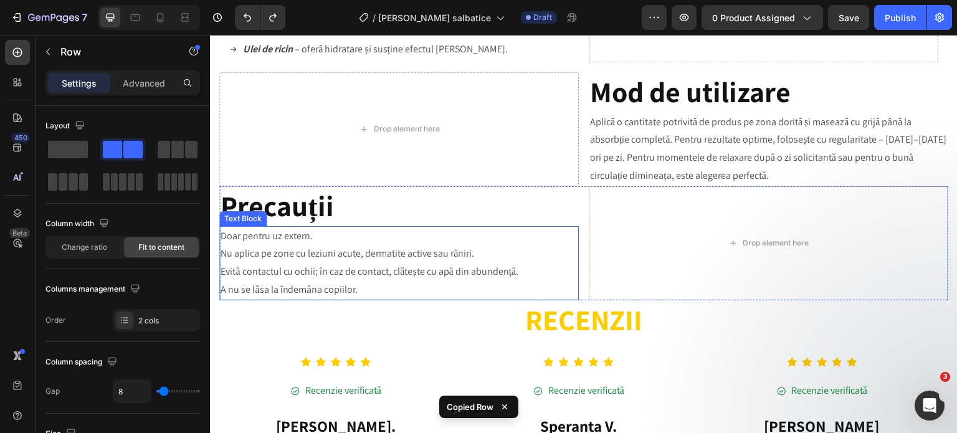
scroll to position [1319, 0]
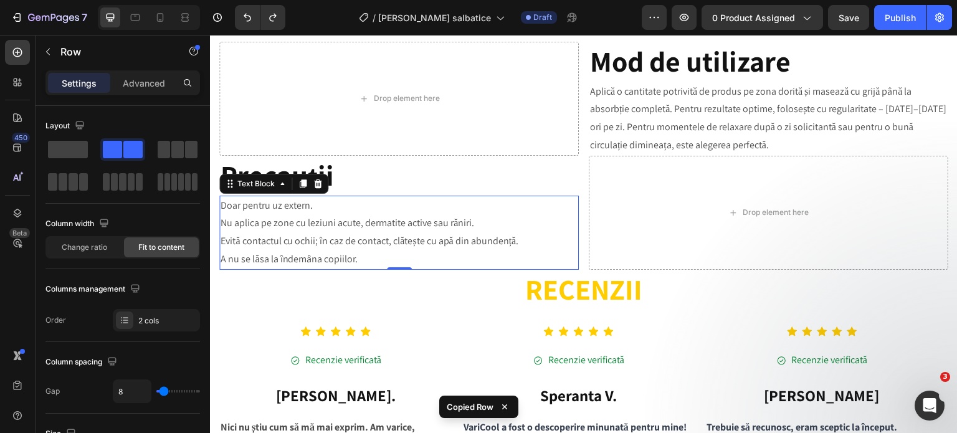
click at [307, 229] on p "Nu aplica pe zone cu leziuni acute, dermatite active sau răniri." at bounding box center [399, 223] width 357 height 18
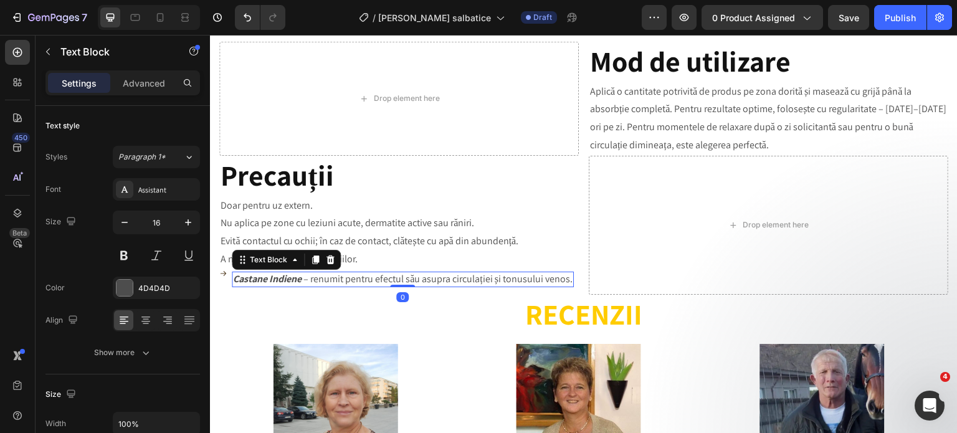
click at [335, 276] on p "Castane Indiene – renumit pentru efectul său asupra circulației și tonusului ve…" at bounding box center [403, 279] width 340 height 13
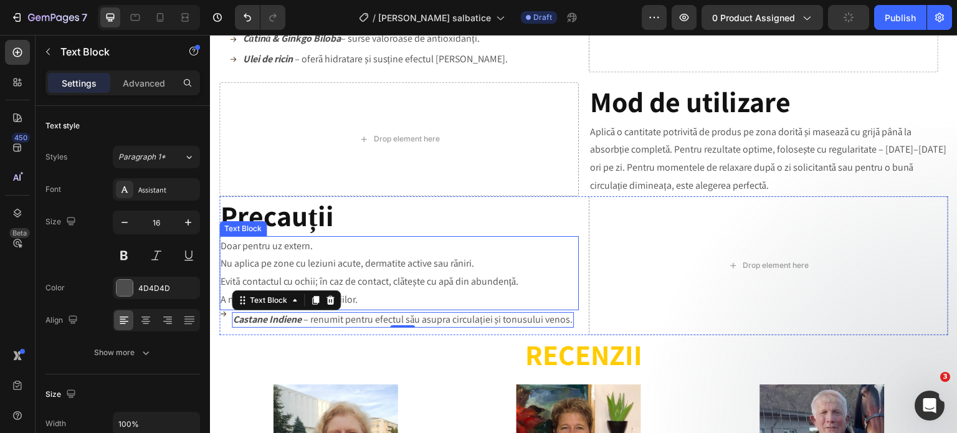
scroll to position [1257, 0]
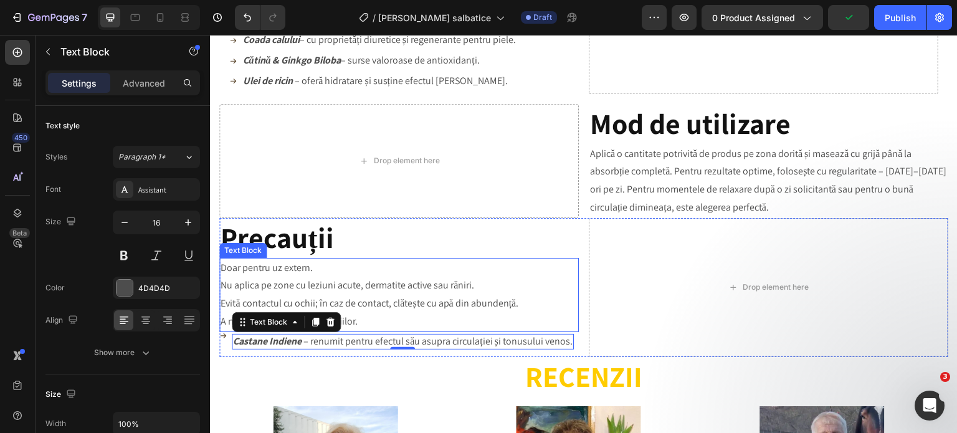
click at [314, 262] on p "Doar pentru uz extern." at bounding box center [399, 268] width 357 height 18
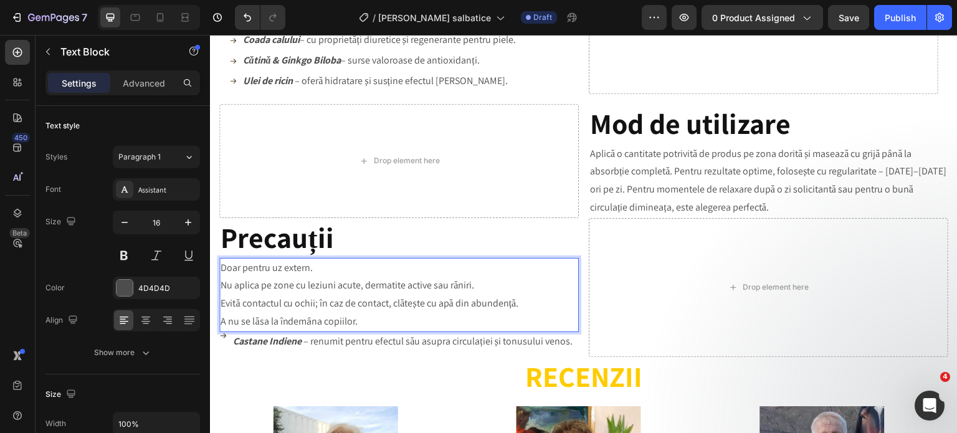
click at [315, 269] on p "Doar pentru uz extern." at bounding box center [399, 268] width 357 height 18
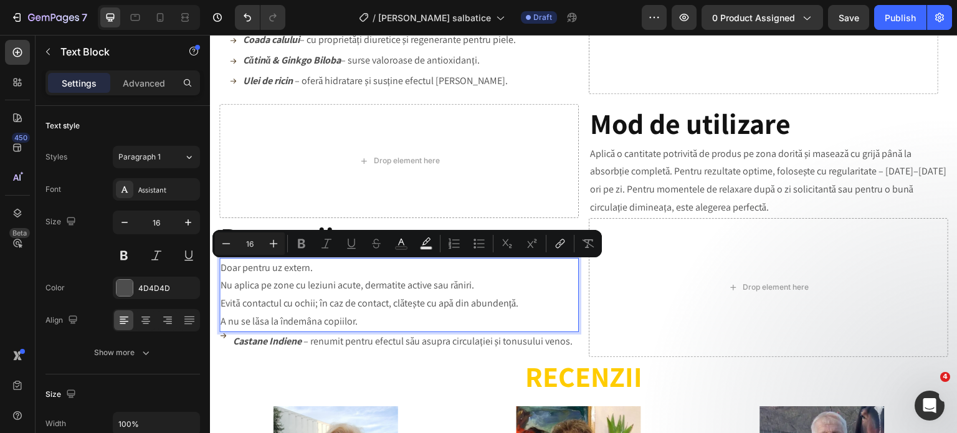
click at [315, 269] on p "Doar pentru uz extern." at bounding box center [399, 268] width 357 height 18
drag, startPoint x: 315, startPoint y: 269, endPoint x: 222, endPoint y: 272, distance: 92.3
click at [222, 272] on p "Doar pentru uz extern." at bounding box center [399, 268] width 357 height 18
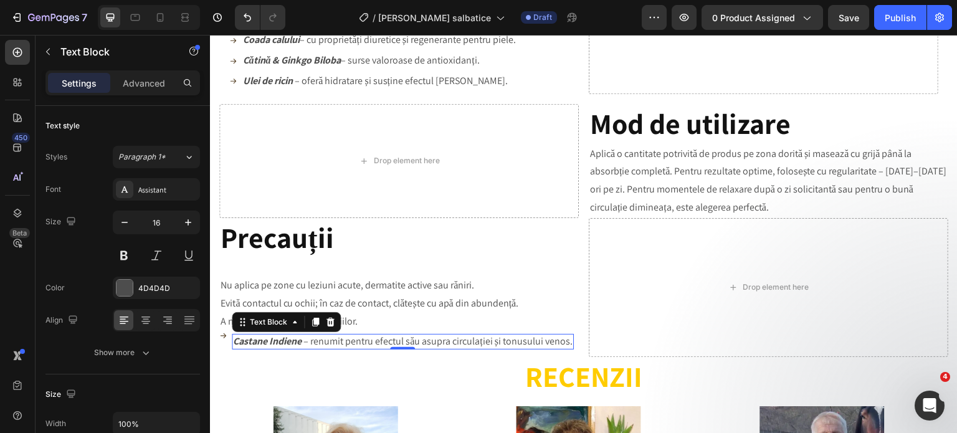
click at [288, 345] on strong "Castane Indiene" at bounding box center [267, 341] width 69 height 13
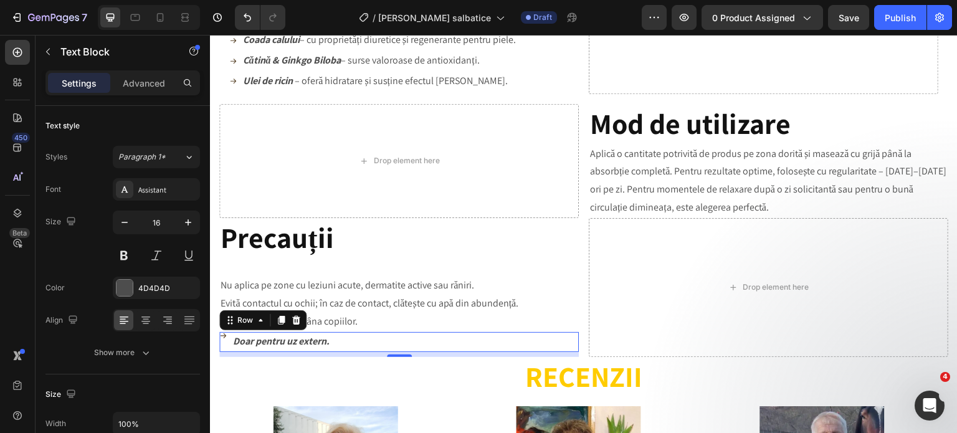
click at [358, 338] on div "Icon Doar pentru uz extern. Text Block Row 0" at bounding box center [398, 342] width 359 height 20
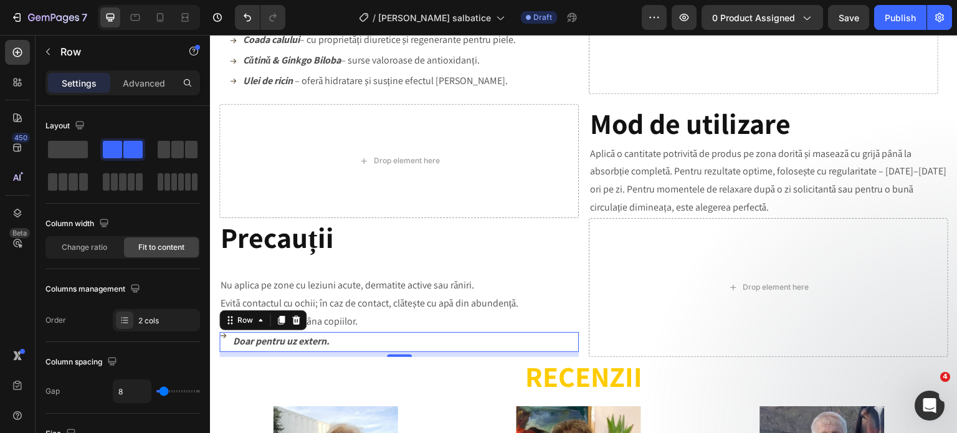
click at [227, 340] on div "Icon Doar pentru uz extern. Text Block Row 8" at bounding box center [398, 342] width 359 height 20
click at [223, 340] on icon at bounding box center [222, 335] width 7 height 7
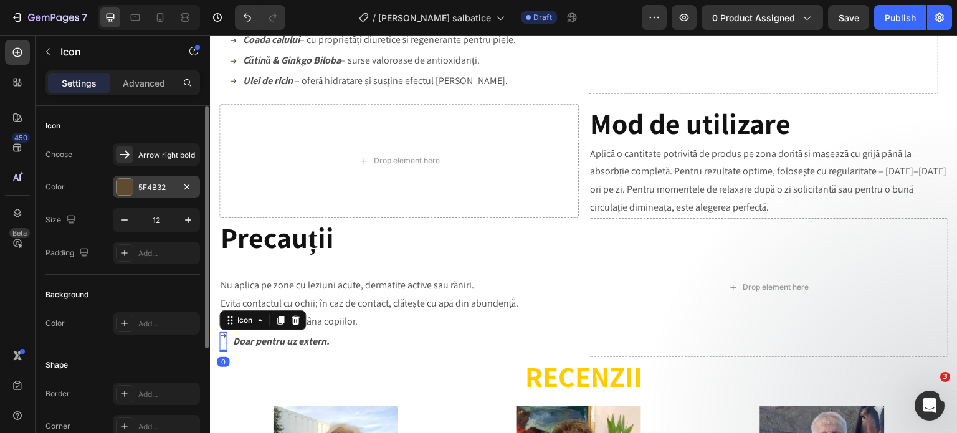
click at [128, 187] on div at bounding box center [125, 187] width 16 height 16
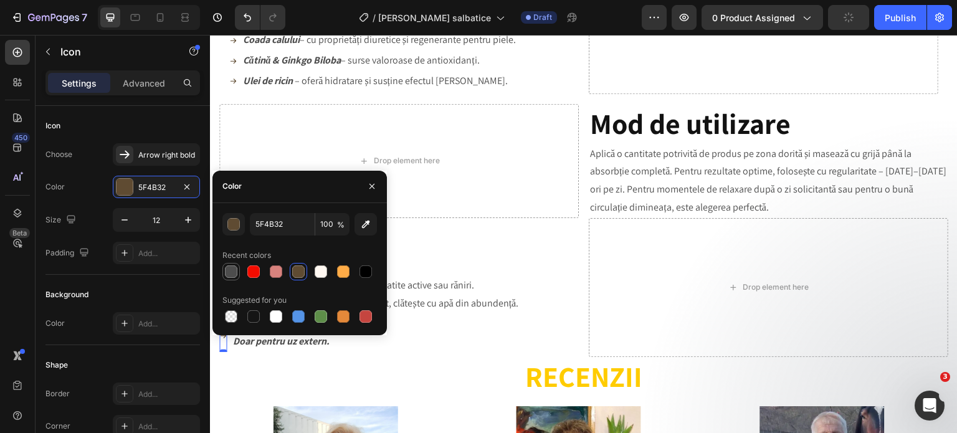
click at [233, 273] on div at bounding box center [231, 271] width 12 height 12
type input "4D4D4D"
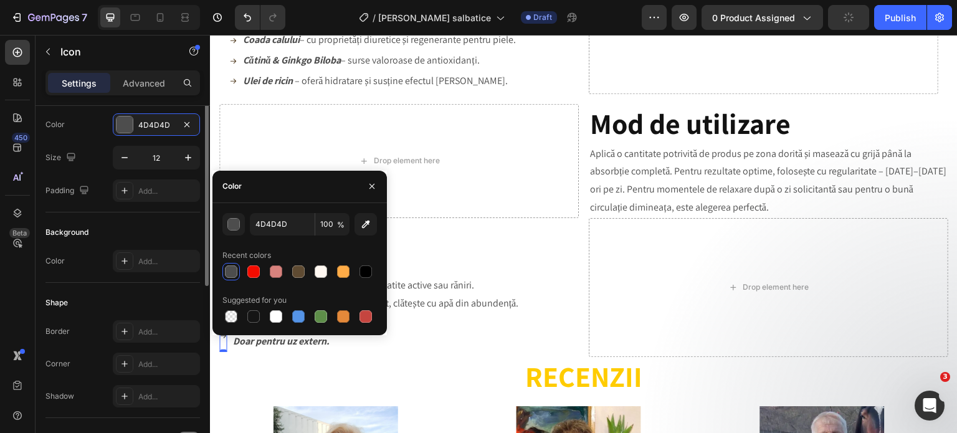
scroll to position [0, 0]
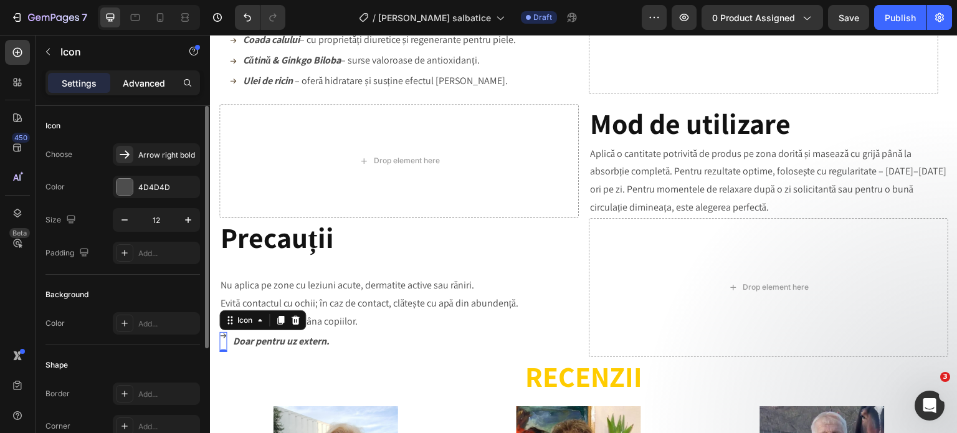
click at [151, 92] on div "Advanced" at bounding box center [144, 83] width 62 height 20
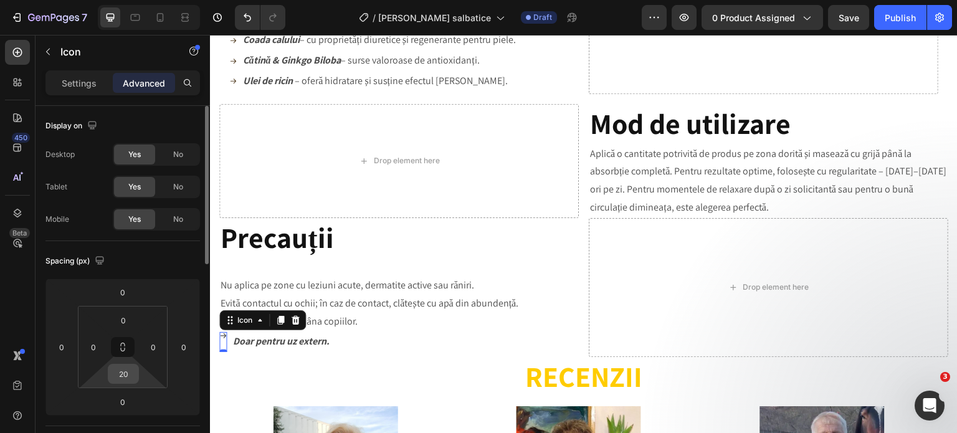
click at [123, 369] on input "20" at bounding box center [123, 373] width 25 height 19
type input "0"
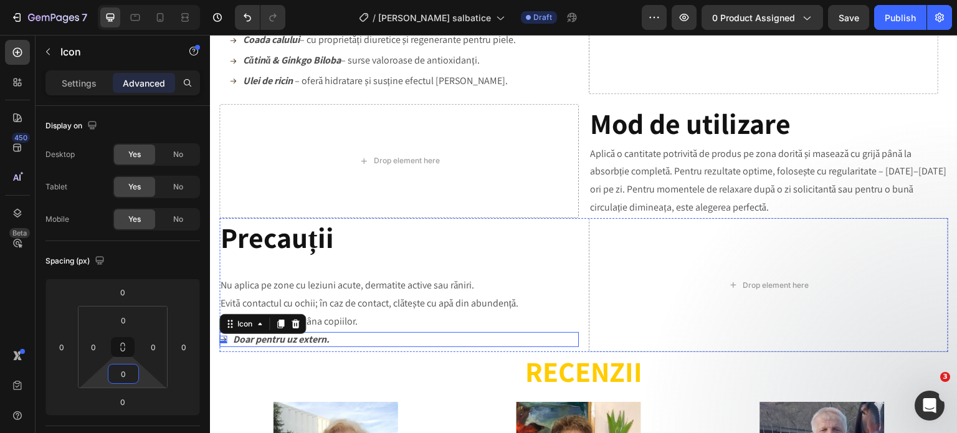
click at [354, 341] on div "Icon 0 Doar pentru uz extern. Text Block Row" at bounding box center [398, 340] width 359 height 16
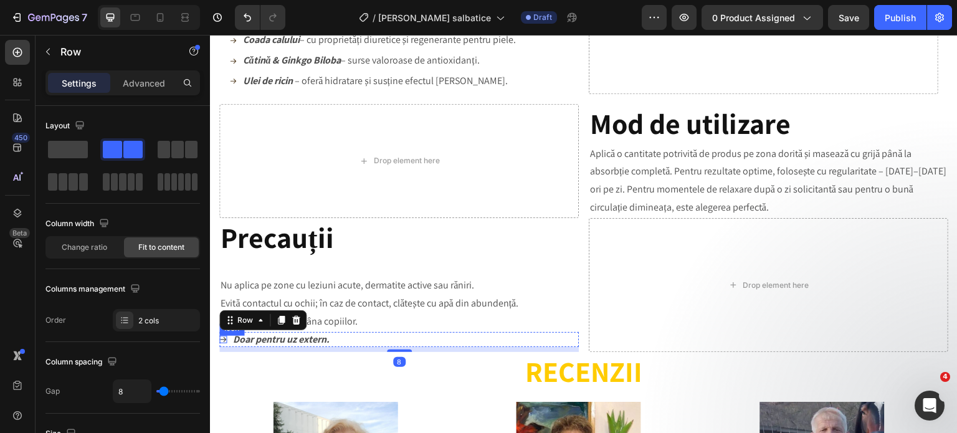
click at [221, 340] on icon at bounding box center [222, 339] width 7 height 7
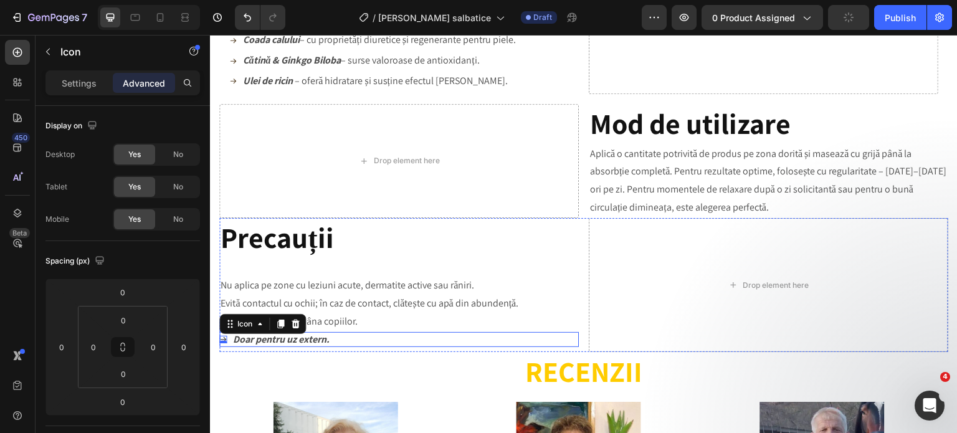
click at [349, 340] on div "Icon 0 Doar pentru uz extern. Text Block Row" at bounding box center [398, 340] width 359 height 16
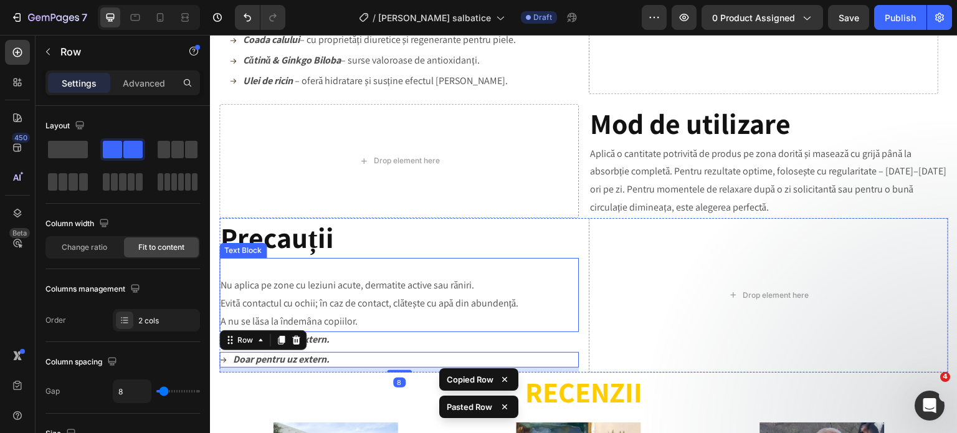
click at [288, 288] on p "Nu aplica pe zone cu leziuni acute, dermatite active sau răniri." at bounding box center [399, 286] width 357 height 18
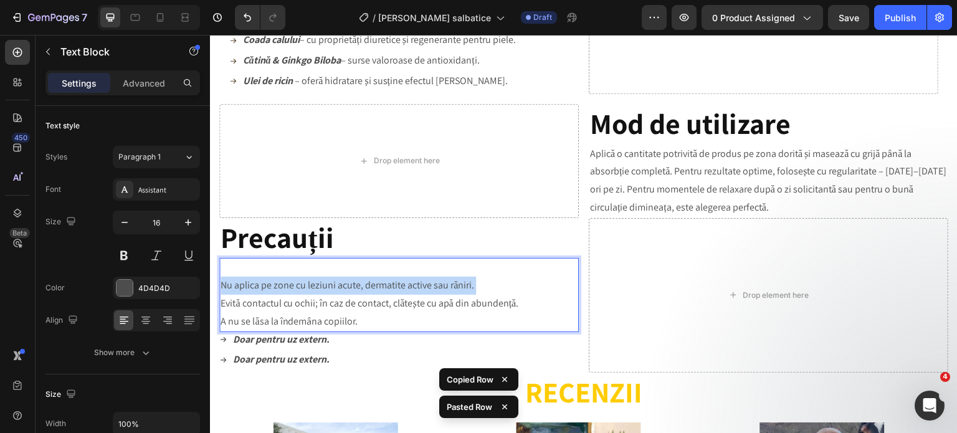
click at [288, 288] on p "Nu aplica pe zone cu leziuni acute, dermatite active sau răniri." at bounding box center [399, 286] width 357 height 18
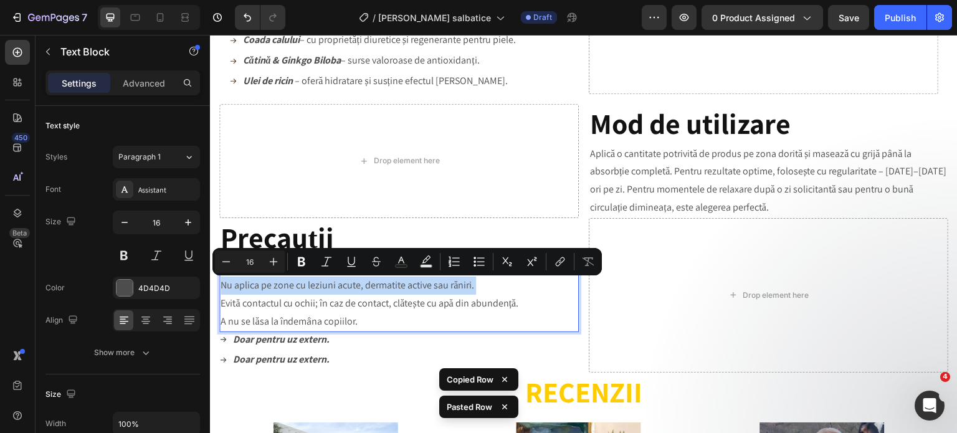
click at [288, 288] on p "Nu aplica pe zone cu leziuni acute, dermatite active sau răniri." at bounding box center [399, 286] width 357 height 18
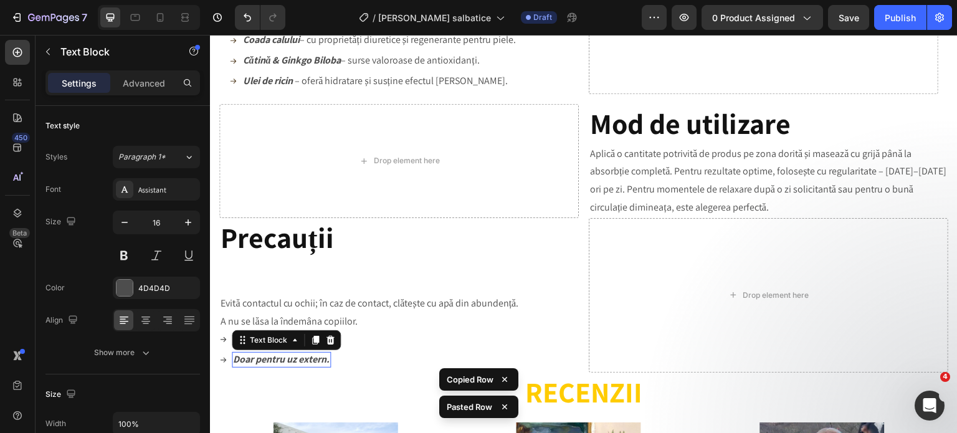
click at [269, 364] on strong "Doar pentru uz extern." at bounding box center [281, 359] width 97 height 13
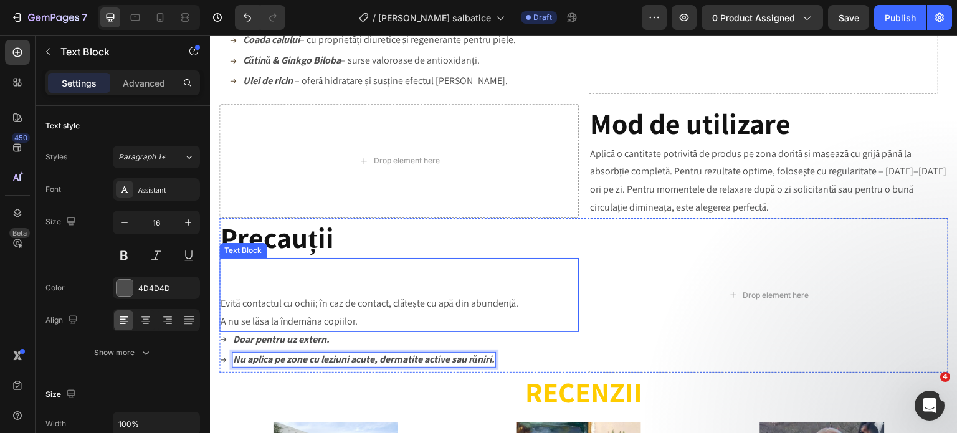
click at [340, 307] on p "Evită contactul cu ochii; în caz de contact, clătește cu apă din abundență." at bounding box center [399, 304] width 357 height 18
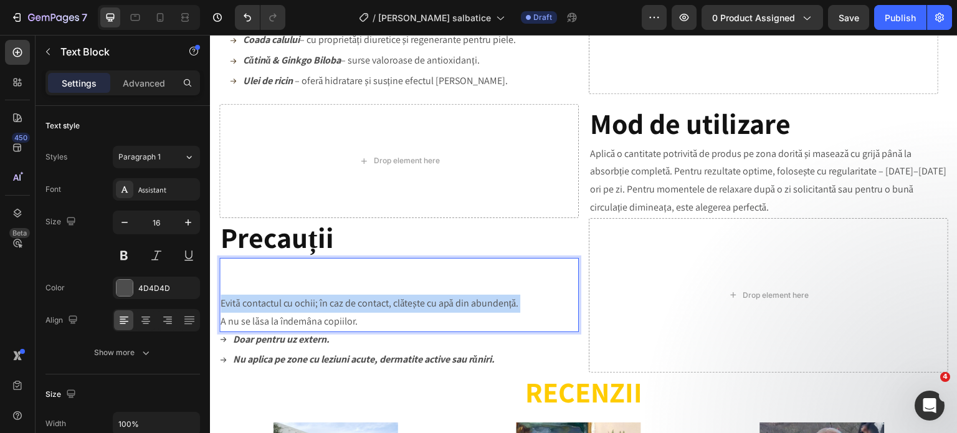
click at [340, 307] on p "Evită contactul cu ochii; în caz de contact, clătește cu apă din abundență." at bounding box center [399, 304] width 357 height 18
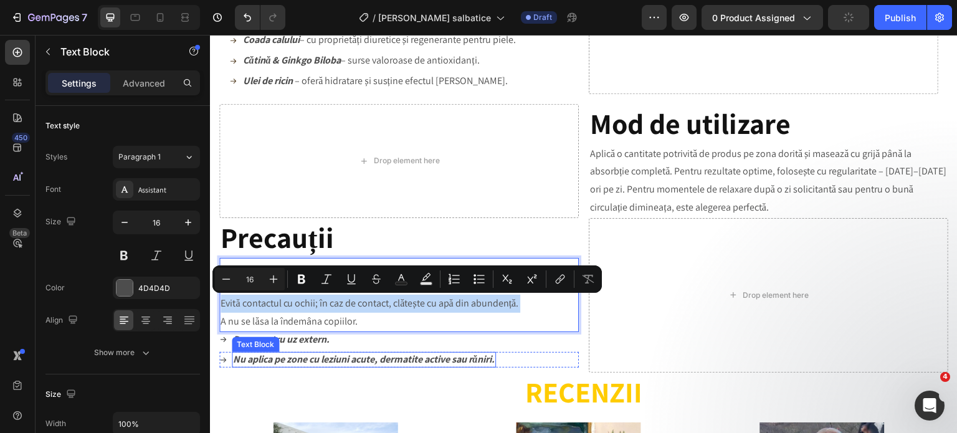
click at [312, 362] on strong "Nu aplica pe zone cu leziuni acute, dermatite active sau răniri." at bounding box center [364, 359] width 262 height 13
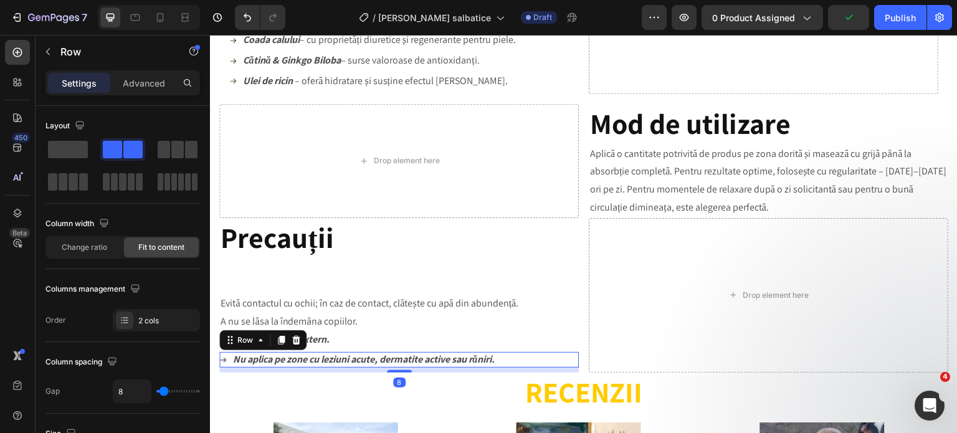
click at [521, 359] on div "Icon Nu aplica pe zone cu leziuni acute, dermatite active sau răniri. Text Bloc…" at bounding box center [398, 360] width 359 height 16
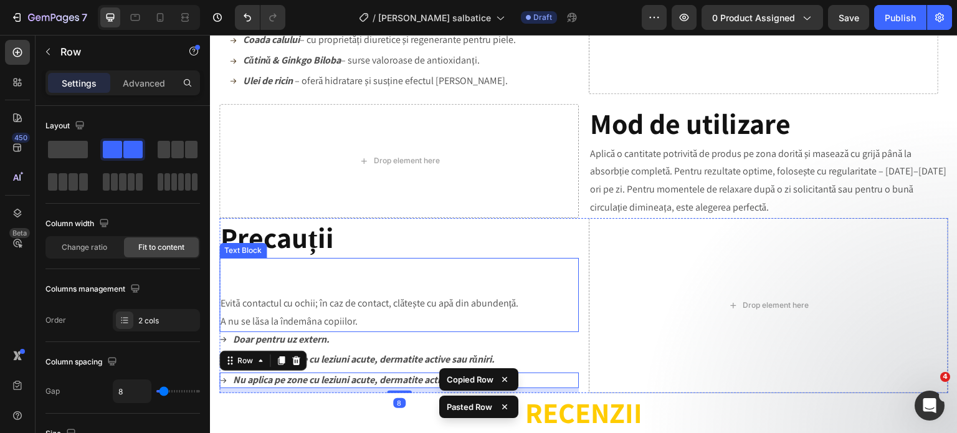
click at [422, 307] on p "Evită contactul cu ochii; în caz de contact, clătește cu apă din abundență." at bounding box center [399, 304] width 357 height 18
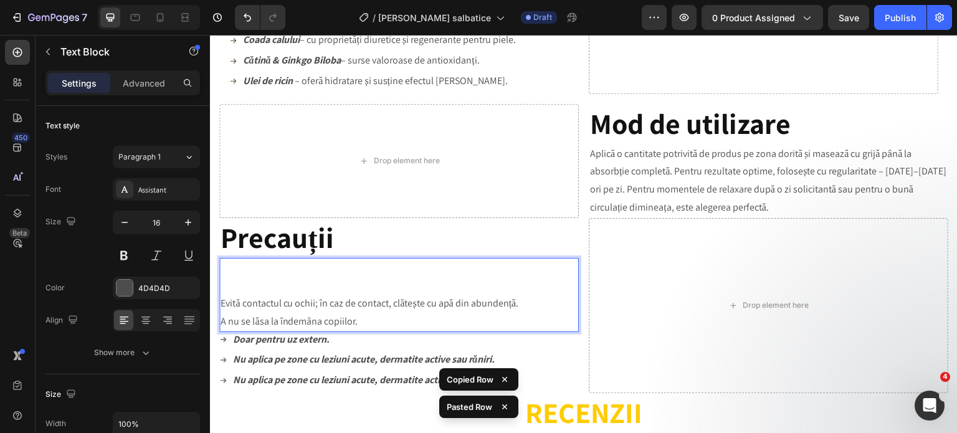
click at [422, 307] on p "Evită contactul cu ochii; în caz de contact, clătește cu apă din abundență." at bounding box center [399, 304] width 357 height 18
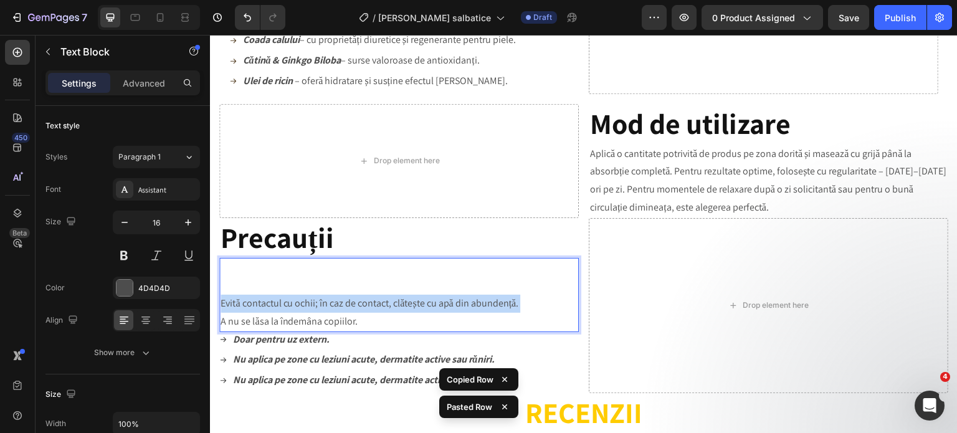
click at [422, 307] on p "Evită contactul cu ochii; în caz de contact, clătește cu apă din abundență." at bounding box center [399, 304] width 357 height 18
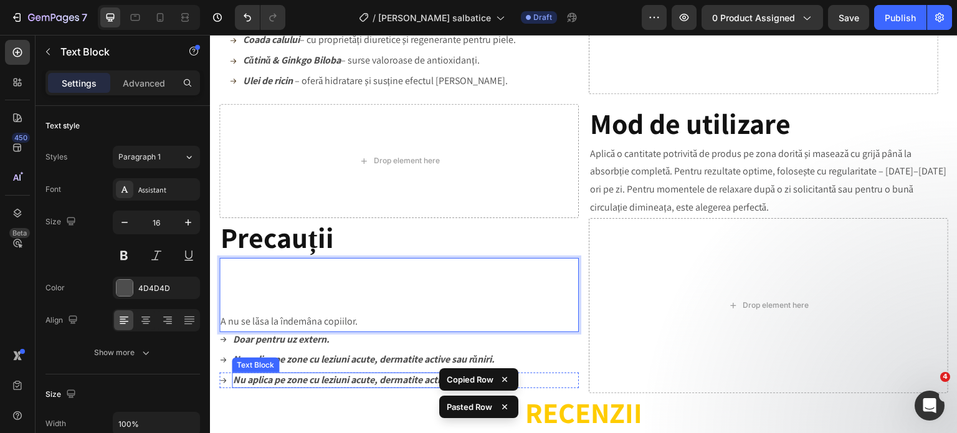
click at [294, 383] on strong "Nu aplica pe zone cu leziuni acute, dermatite active sau răniri." at bounding box center [364, 379] width 262 height 13
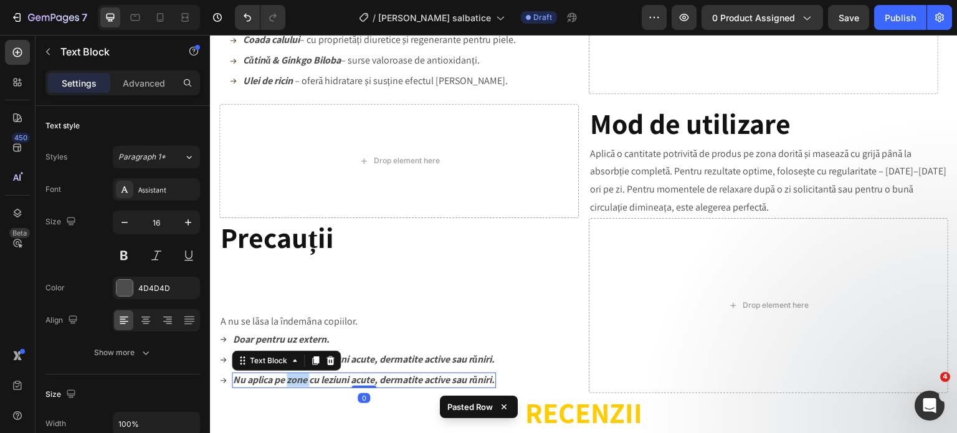
click at [294, 383] on strong "Nu aplica pe zone cu leziuni acute, dermatite active sau răniri." at bounding box center [364, 379] width 262 height 13
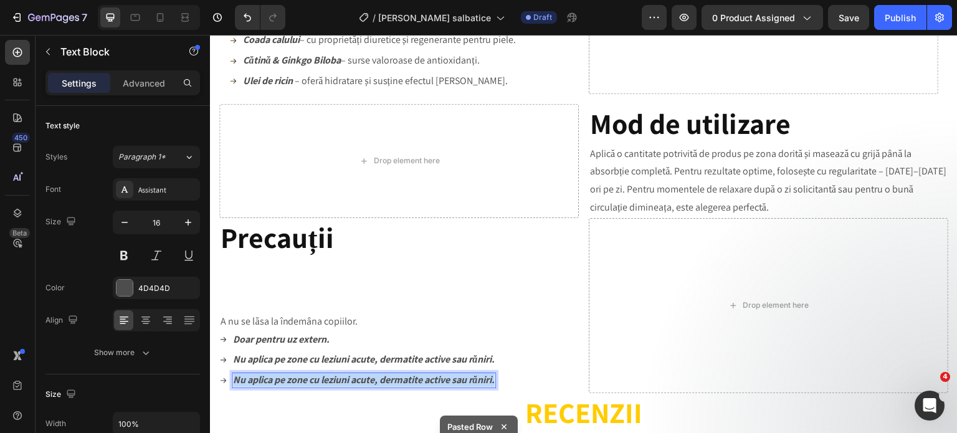
click at [294, 383] on strong "Nu aplica pe zone cu leziuni acute, dermatite active sau răniri." at bounding box center [364, 379] width 262 height 13
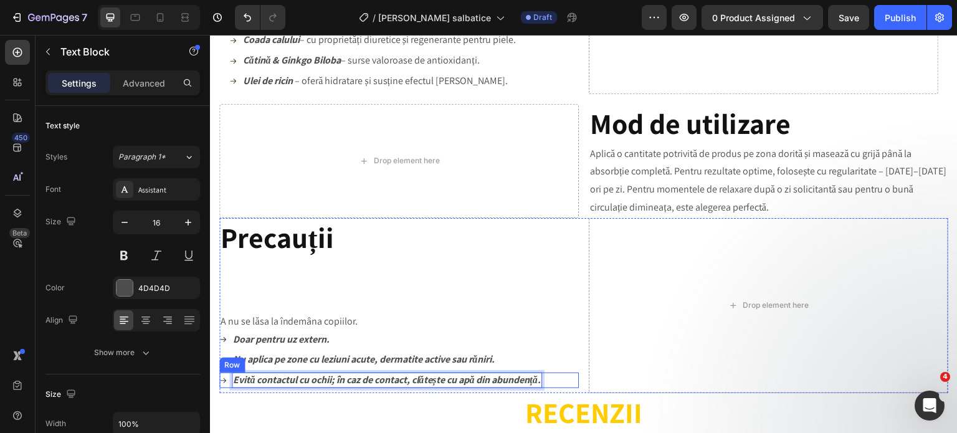
click at [562, 381] on div "Icon Evită contactul cu ochii; în caz de contact, clătește cu apă din abundență…" at bounding box center [398, 381] width 359 height 16
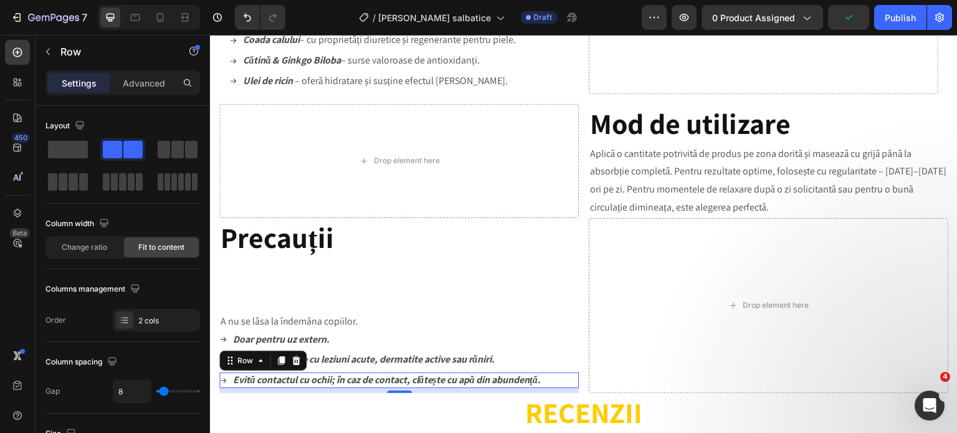
click at [568, 382] on div "Icon Evită contactul cu ochii; în caz de contact, clătește cu apă din abundență…" at bounding box center [398, 381] width 359 height 16
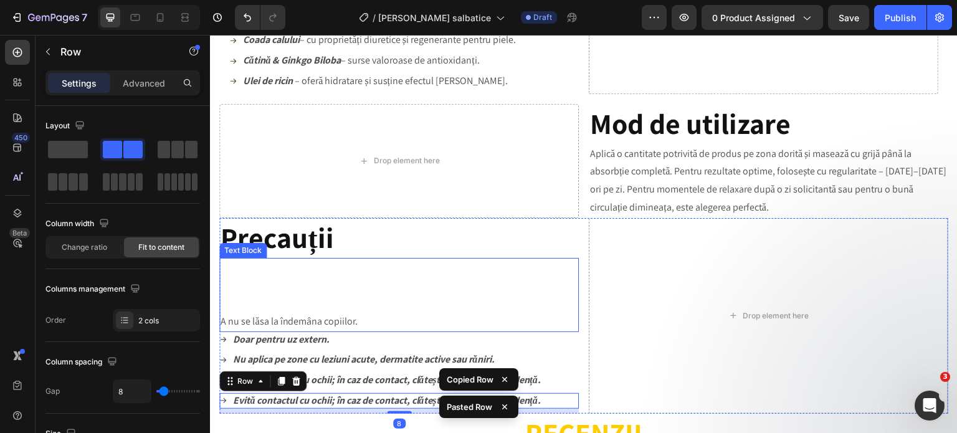
click at [305, 323] on p "A nu se lăsa la îndemâna copiilor." at bounding box center [399, 322] width 357 height 18
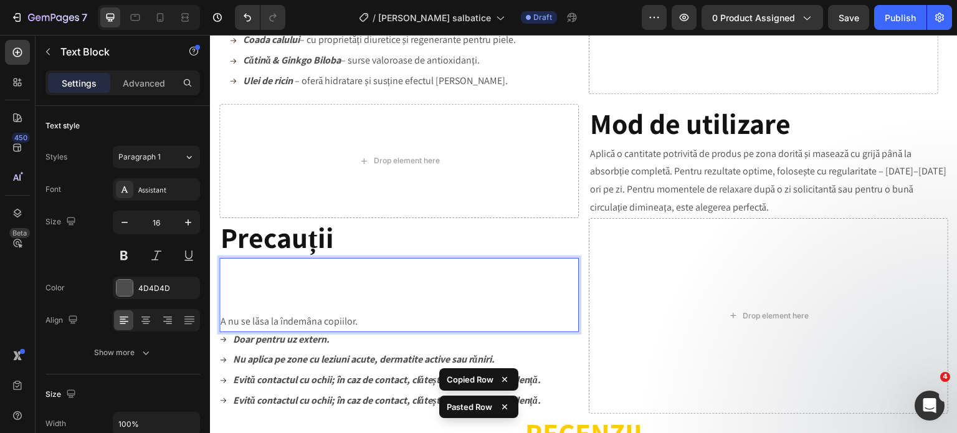
click at [305, 323] on p "A nu se lăsa la îndemâna copiilor." at bounding box center [399, 322] width 357 height 18
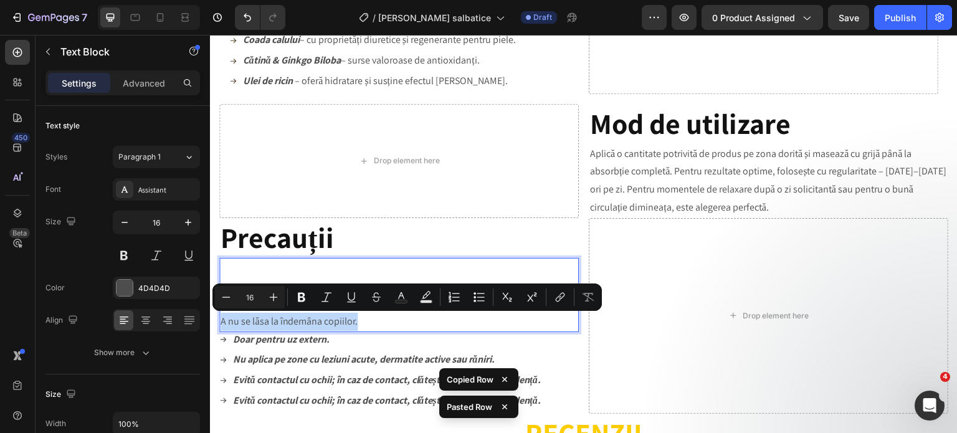
click at [305, 323] on p "A nu se lăsa la îndemâna copiilor." at bounding box center [399, 322] width 357 height 18
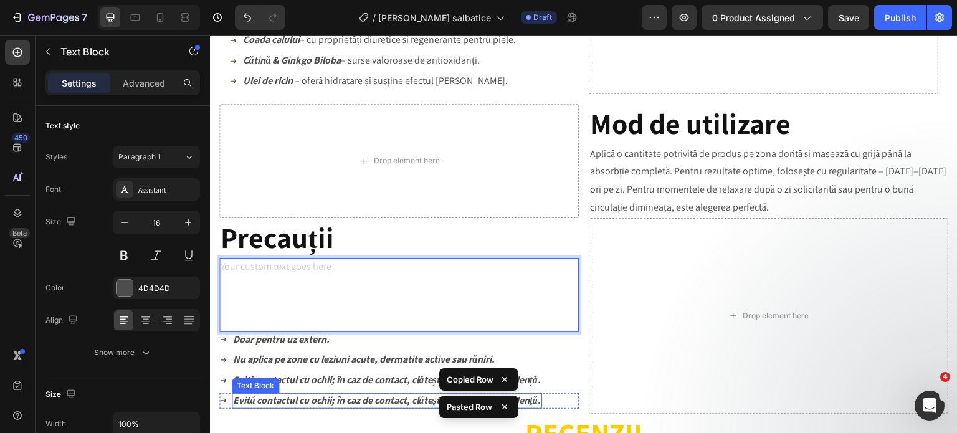
click at [317, 402] on strong "Evită contactul cu ochii; în caz de contact, clătește cu apă din abundență." at bounding box center [387, 400] width 308 height 13
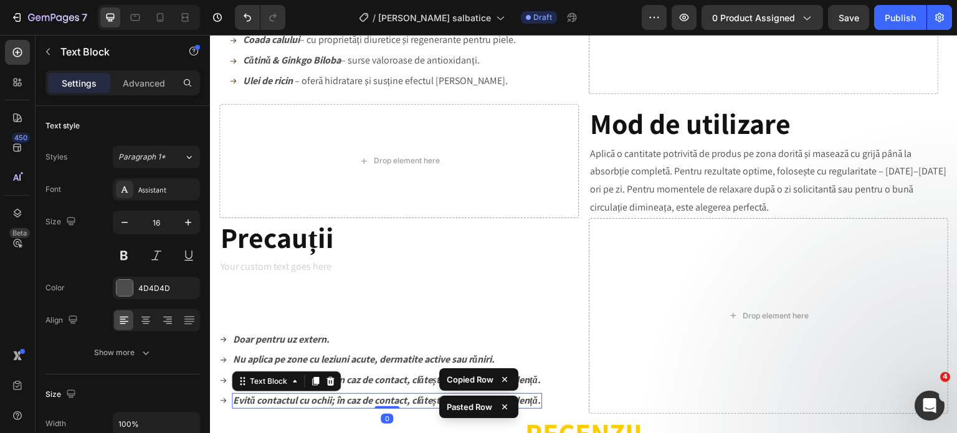
click at [317, 402] on strong "Evită contactul cu ochii; în caz de contact, clătește cu apă din abundență." at bounding box center [387, 400] width 308 height 13
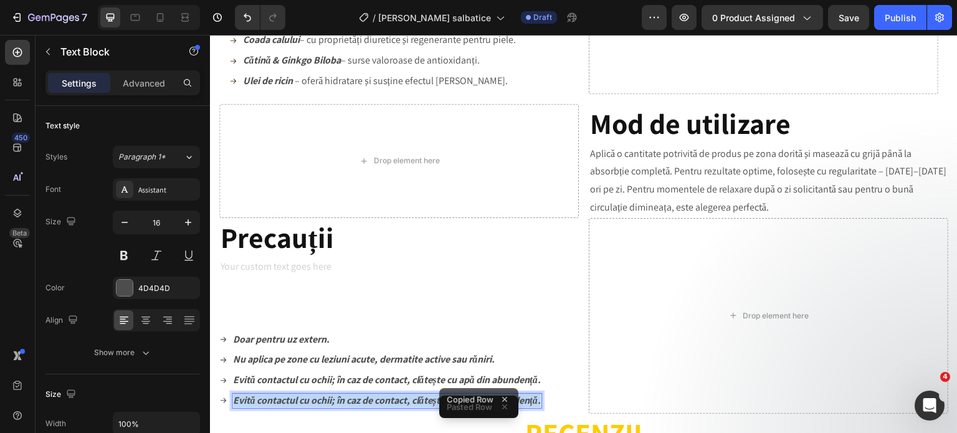
click at [317, 402] on strong "Evită contactul cu ochii; în caz de contact, clătește cu apă din abundență." at bounding box center [387, 400] width 308 height 13
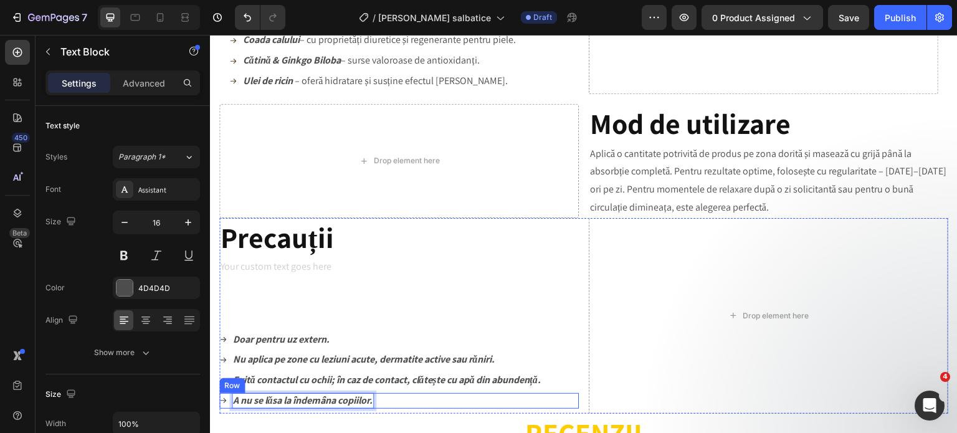
click at [419, 402] on div "Icon A nu se lăsa la îndemâna copiilor. Text Block 0 Row" at bounding box center [398, 401] width 359 height 16
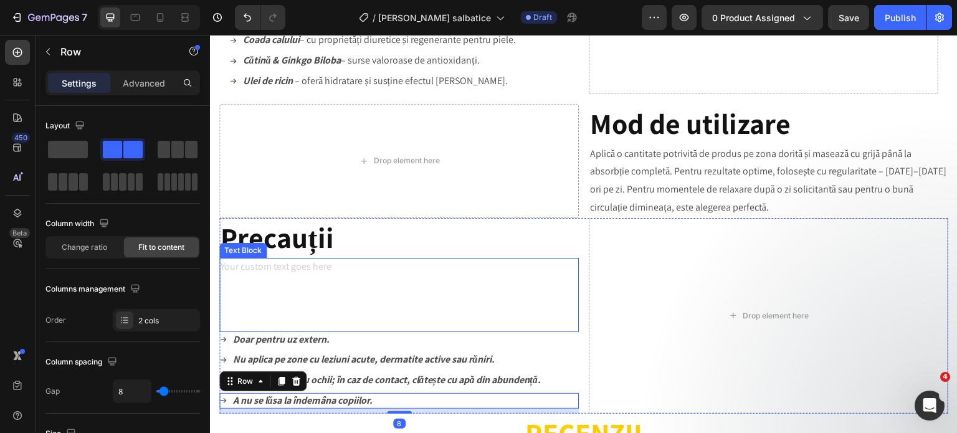
click at [329, 302] on p "Rich Text Editor. Editing area: main" at bounding box center [399, 304] width 357 height 18
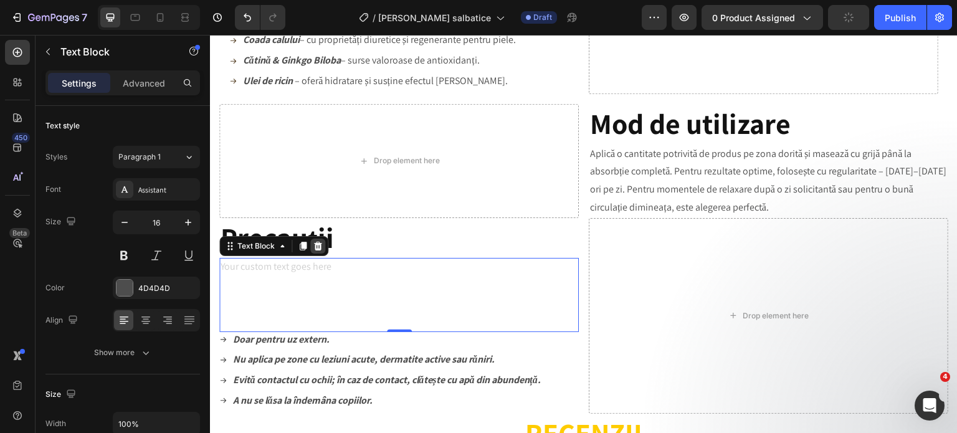
click at [320, 248] on icon at bounding box center [318, 245] width 8 height 9
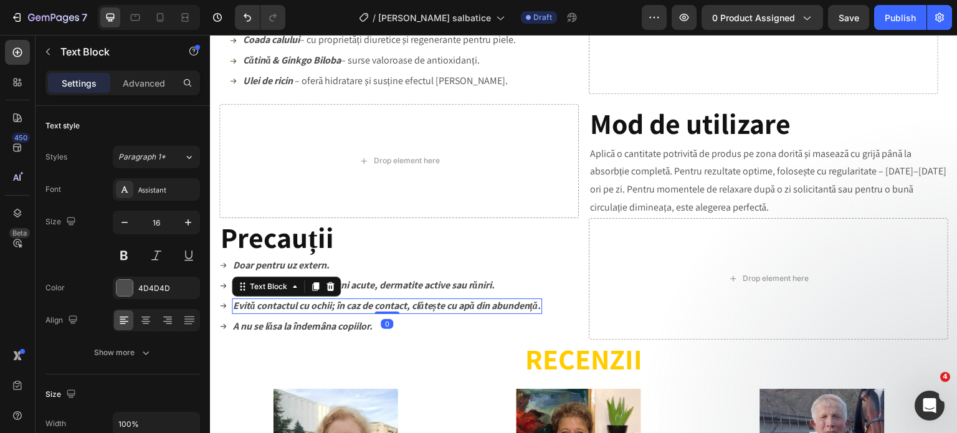
click at [530, 310] on strong "Evită contactul cu ochii; în caz de contact, clătește cu apă din abundență." at bounding box center [387, 305] width 308 height 13
click at [175, 191] on div "Assistant" at bounding box center [167, 189] width 59 height 11
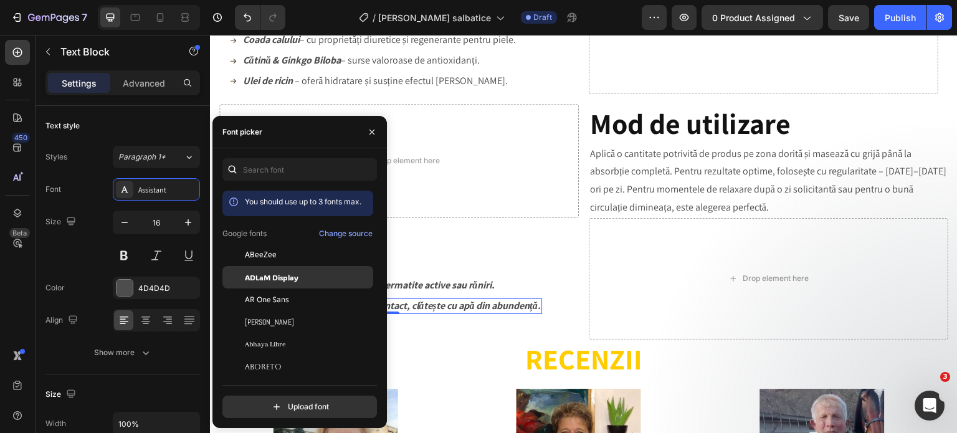
click at [292, 280] on span "ADLaM Display" at bounding box center [272, 277] width 54 height 11
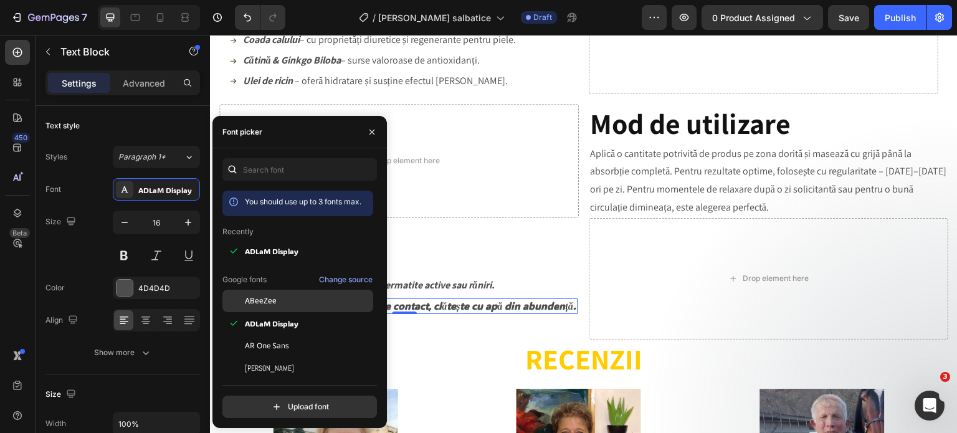
click at [284, 300] on div "ABeeZee" at bounding box center [308, 300] width 126 height 11
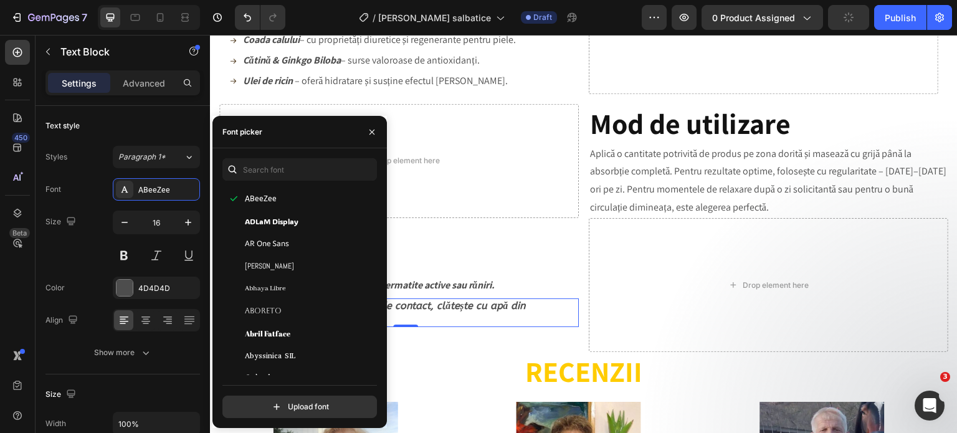
scroll to position [187, 0]
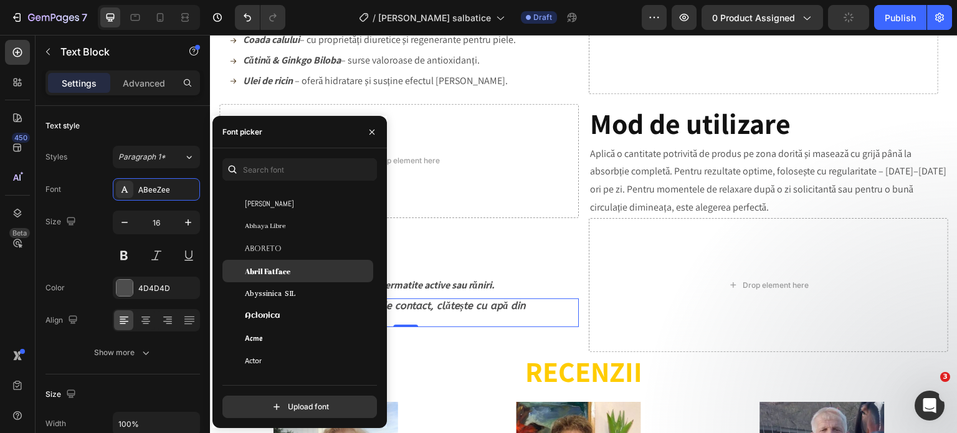
click at [285, 276] on span "Abril Fatface" at bounding box center [267, 270] width 45 height 11
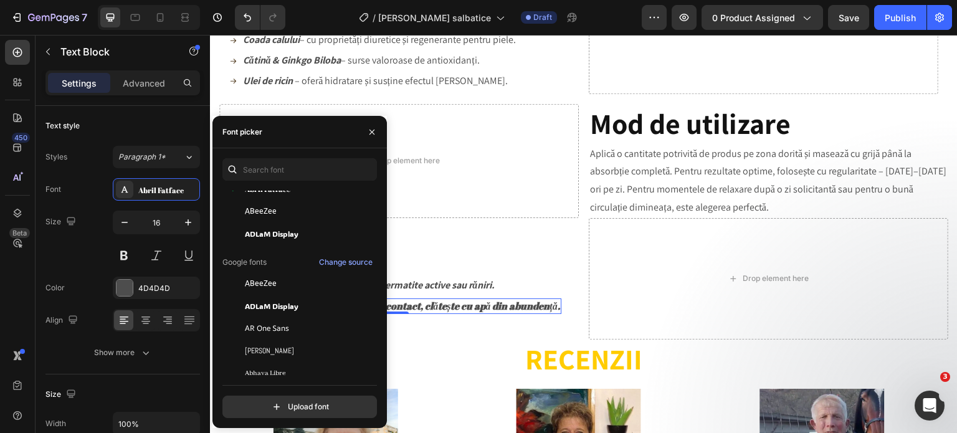
scroll to position [0, 0]
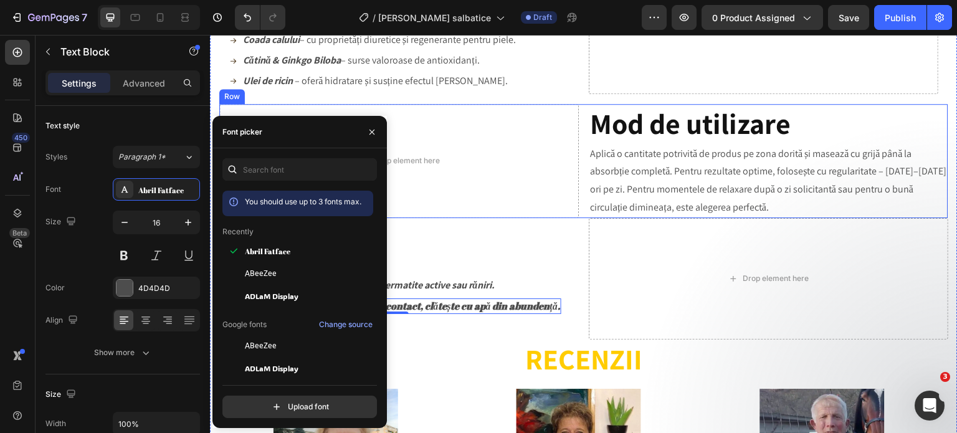
click at [619, 173] on p "Aplică o cantitate potrivită de produs pe zona dorită și masează cu grijă până …" at bounding box center [768, 181] width 357 height 72
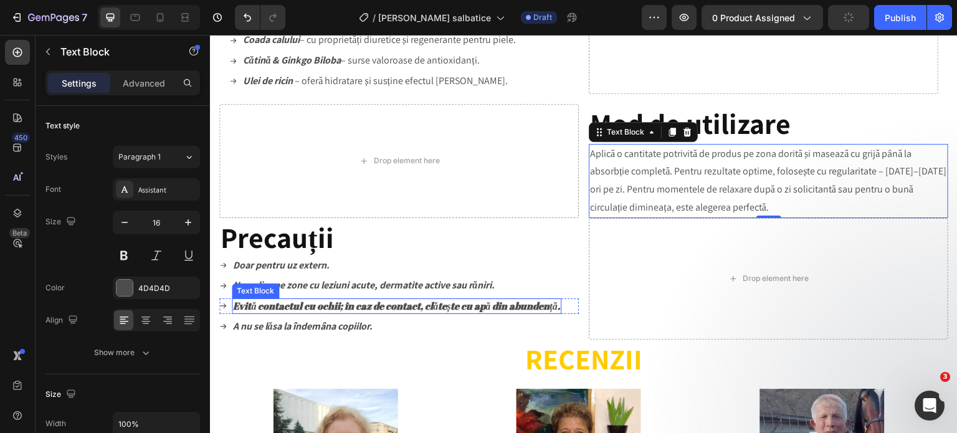
click at [403, 306] on strong "Evită contactul cu ochii; în caz de contact, clătește cu apă din abundență." at bounding box center [396, 306] width 327 height 14
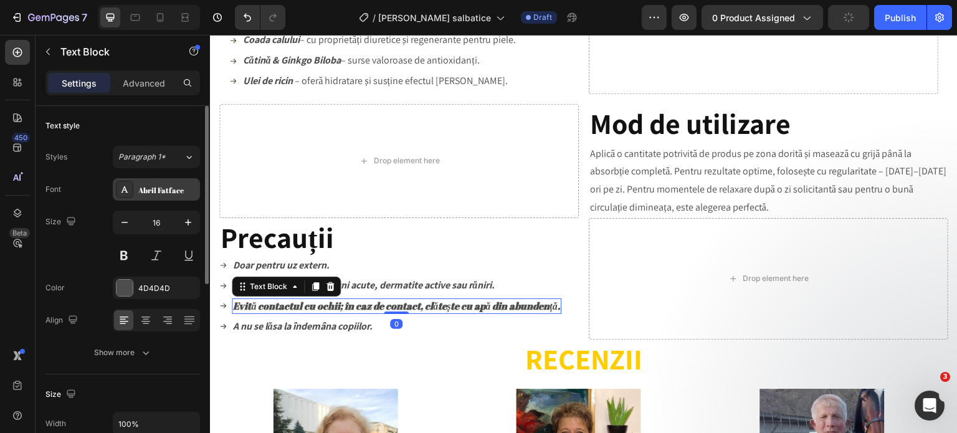
click at [176, 186] on div "Abril Fatface" at bounding box center [167, 189] width 59 height 11
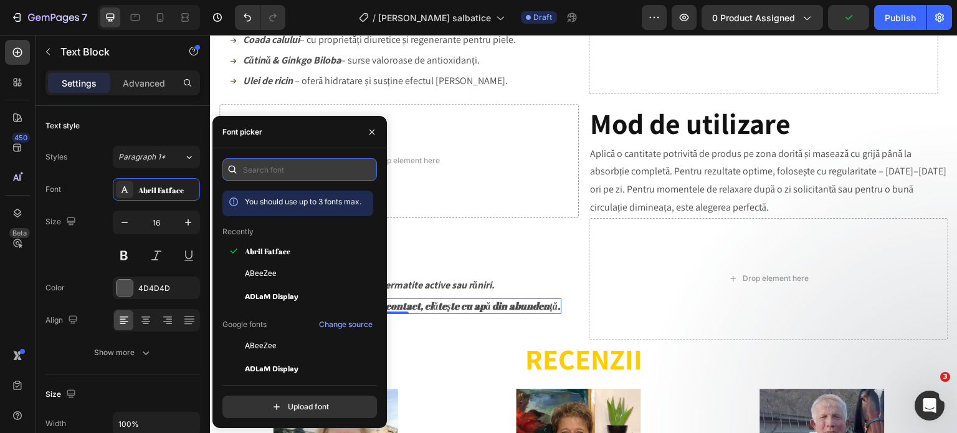
click at [294, 168] on input "text" at bounding box center [299, 169] width 155 height 22
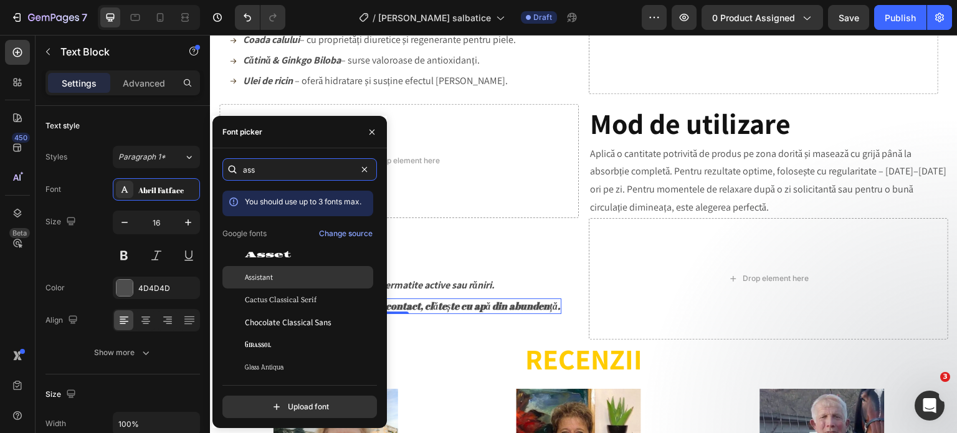
type input "ass"
click at [277, 278] on div "Assistant" at bounding box center [308, 277] width 126 height 11
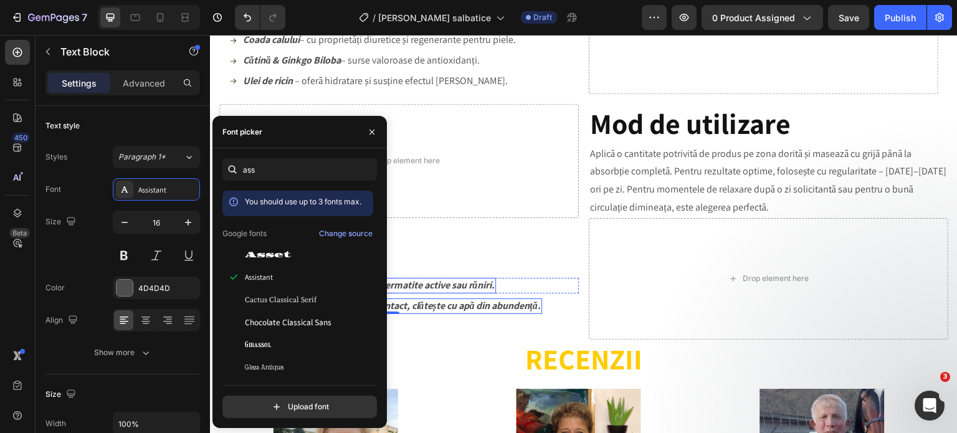
click at [464, 287] on strong "Nu aplica pe zone cu leziuni acute, dermatite active sau răniri." at bounding box center [364, 284] width 262 height 13
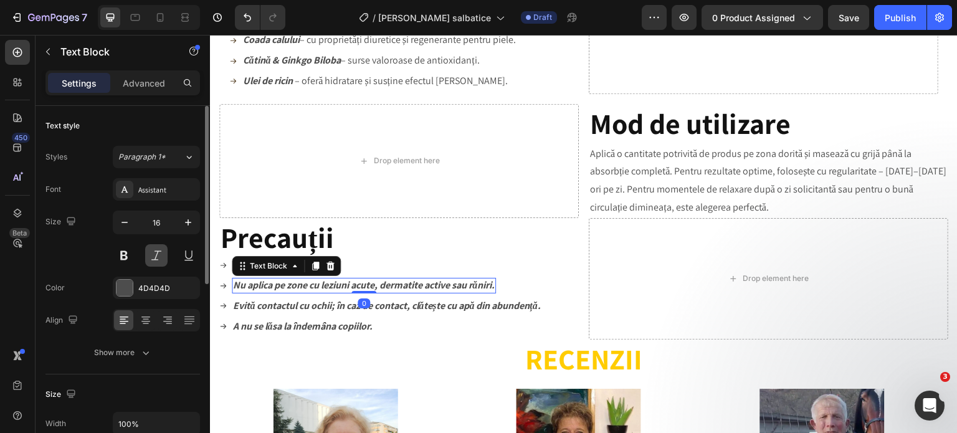
click at [159, 257] on button at bounding box center [156, 255] width 22 height 22
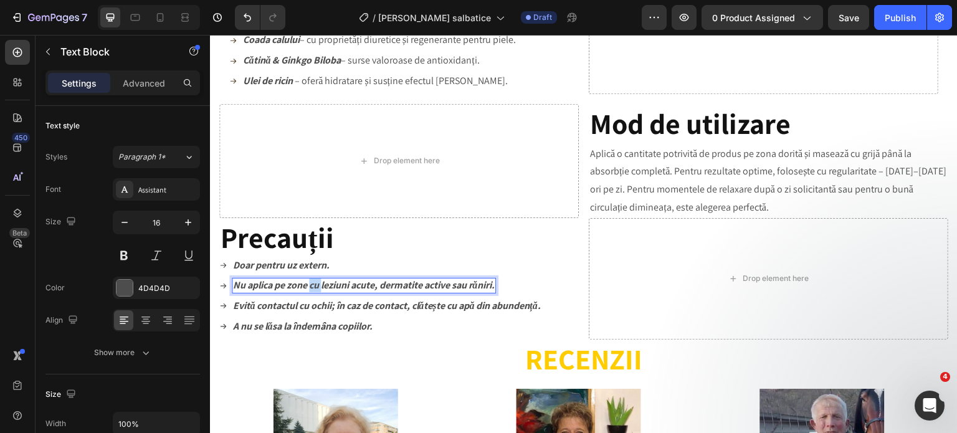
click at [316, 285] on strong "Nu aplica pe zone cu leziuni acute, dermatite active sau răniri." at bounding box center [364, 284] width 262 height 13
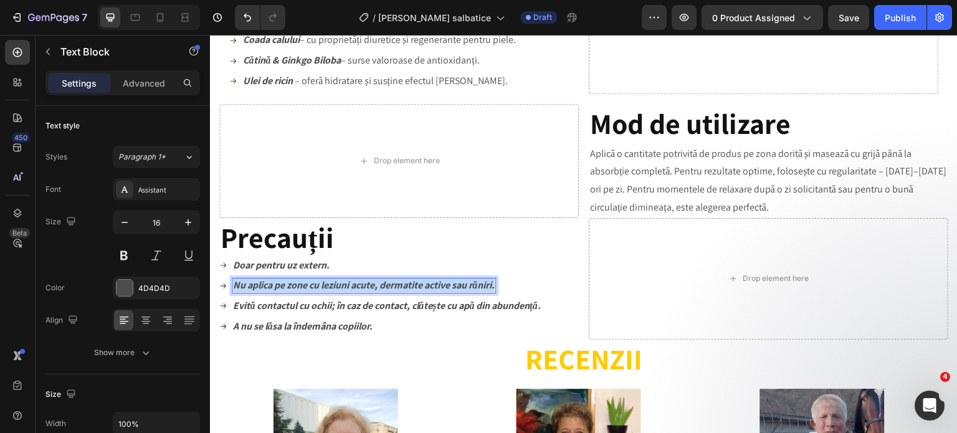
click at [316, 285] on strong "Nu aplica pe zone cu leziuni acute, dermatite active sau răniri." at bounding box center [364, 284] width 262 height 13
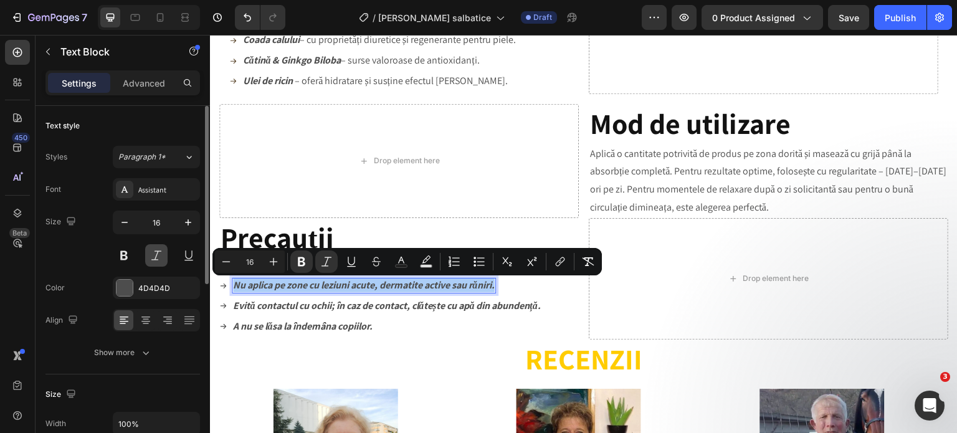
click at [157, 257] on button at bounding box center [156, 255] width 22 height 22
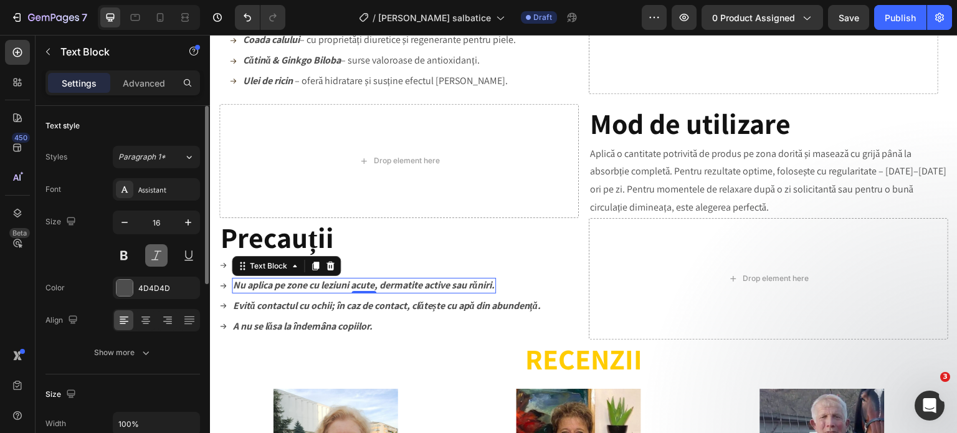
click at [157, 257] on button at bounding box center [156, 255] width 22 height 22
click at [320, 307] on strong "Evită contactul cu ochii; în caz de contact, clătește cu apă din abundență." at bounding box center [387, 305] width 308 height 13
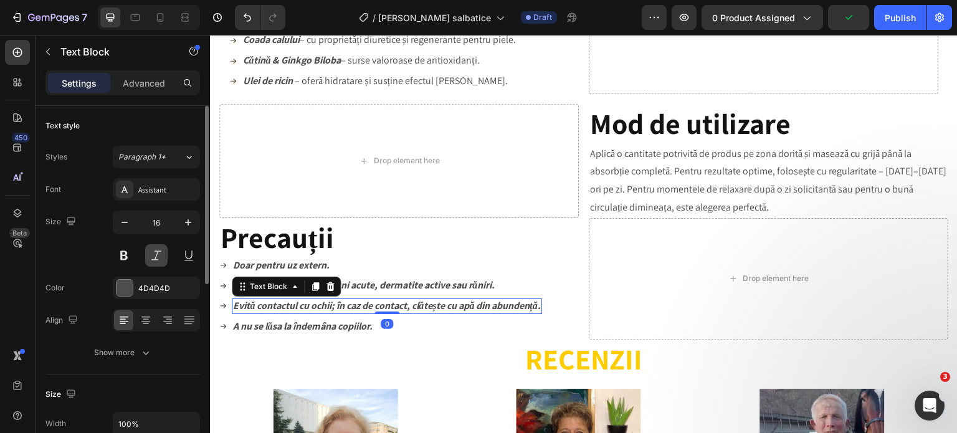
click at [155, 259] on button at bounding box center [156, 255] width 22 height 22
click at [345, 314] on div "Evită contactul cu ochii; în caz de contact, clătește cu apă din abundență." at bounding box center [387, 306] width 310 height 16
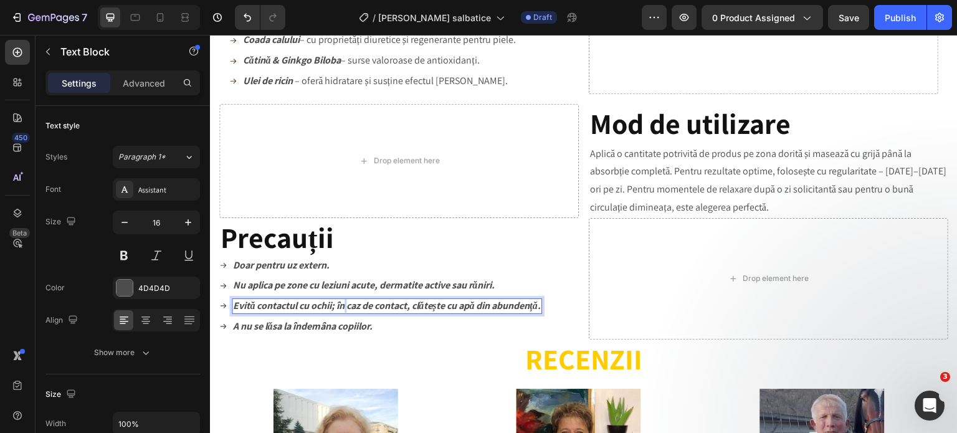
click at [345, 314] on div "Evită contactul cu ochii; în caz de contact, clătește cu apă din abundență." at bounding box center [387, 306] width 310 height 16
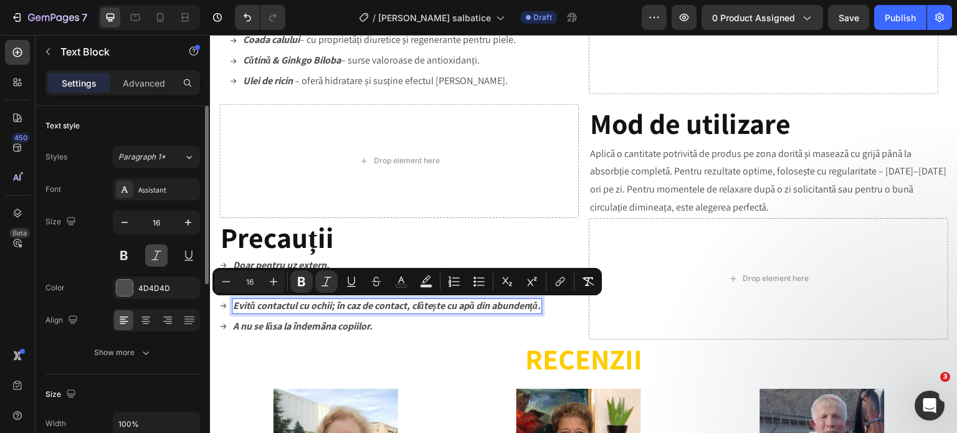
click at [156, 257] on button at bounding box center [156, 255] width 22 height 22
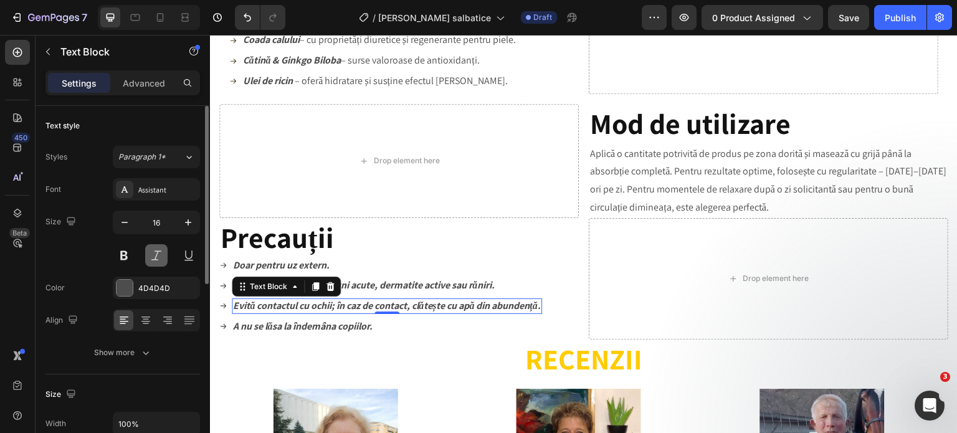
click at [156, 257] on button at bounding box center [156, 255] width 22 height 22
click at [292, 307] on strong "Evită contactul cu ochii; în caz de contact, clătește cu apă din abundență." at bounding box center [387, 305] width 308 height 13
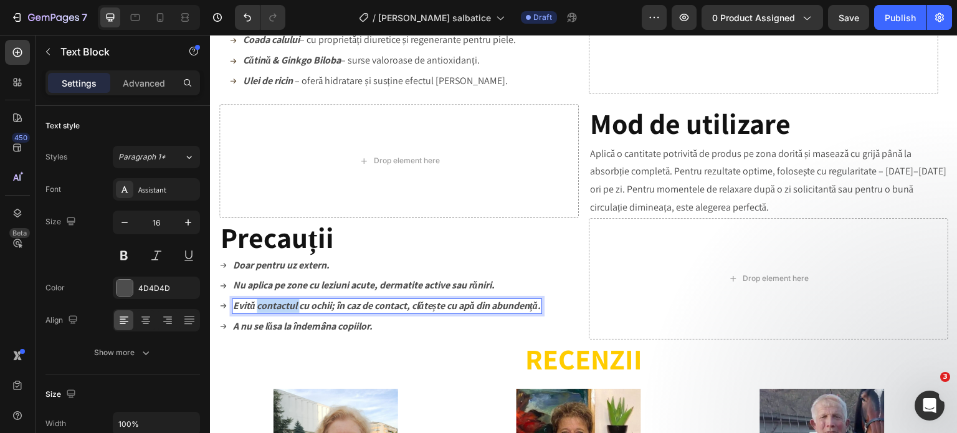
click at [292, 307] on strong "Evită contactul cu ochii; în caz de contact, clătește cu apă din abundență." at bounding box center [387, 305] width 308 height 13
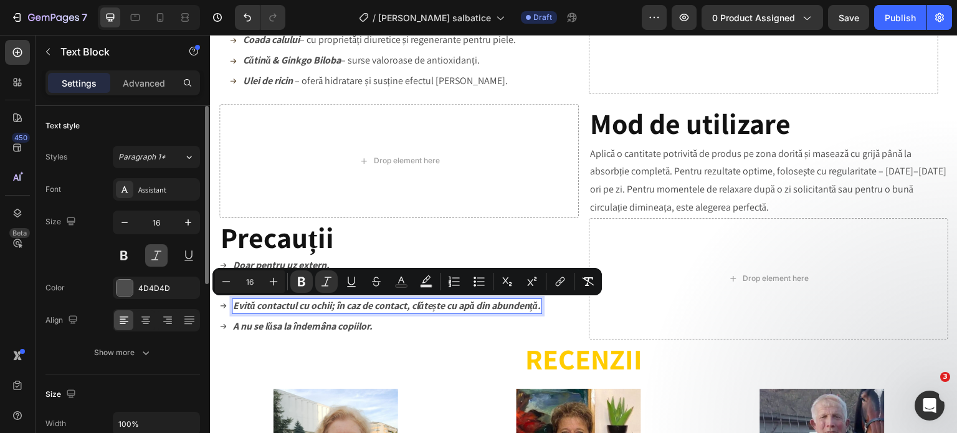
click at [155, 257] on button at bounding box center [156, 255] width 22 height 22
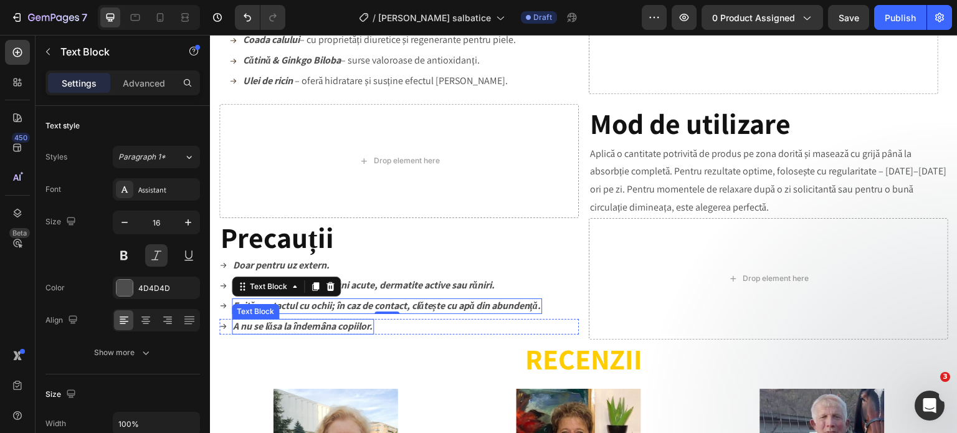
click at [294, 326] on strong "A nu se lăsa la îndemâna copiilor." at bounding box center [303, 326] width 140 height 13
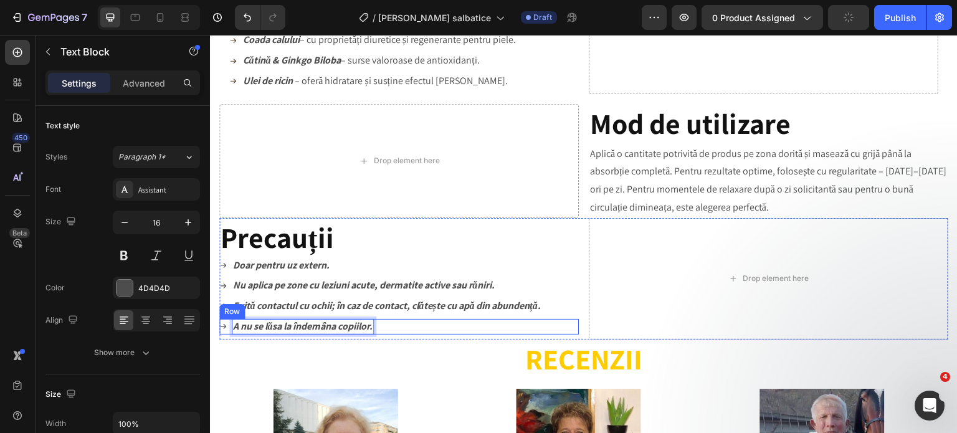
click at [427, 327] on div "Icon A nu se lăsa la îndemâna copiilor. Text Block 0 Row" at bounding box center [398, 327] width 359 height 16
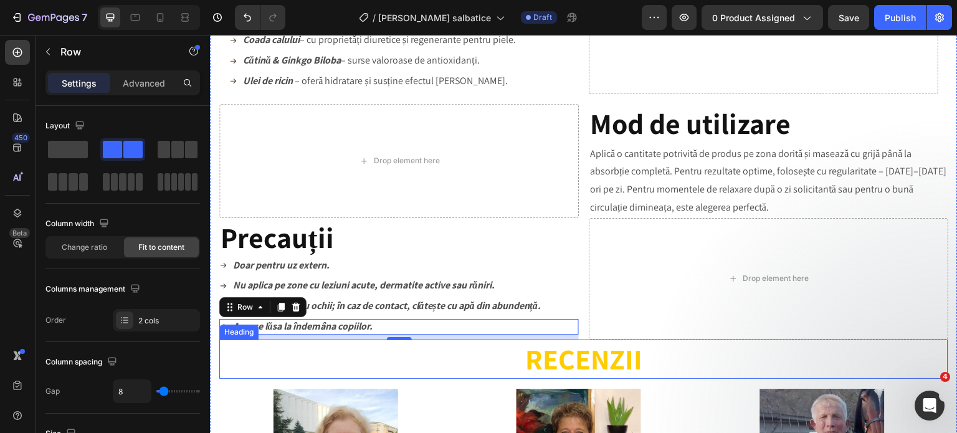
scroll to position [1319, 0]
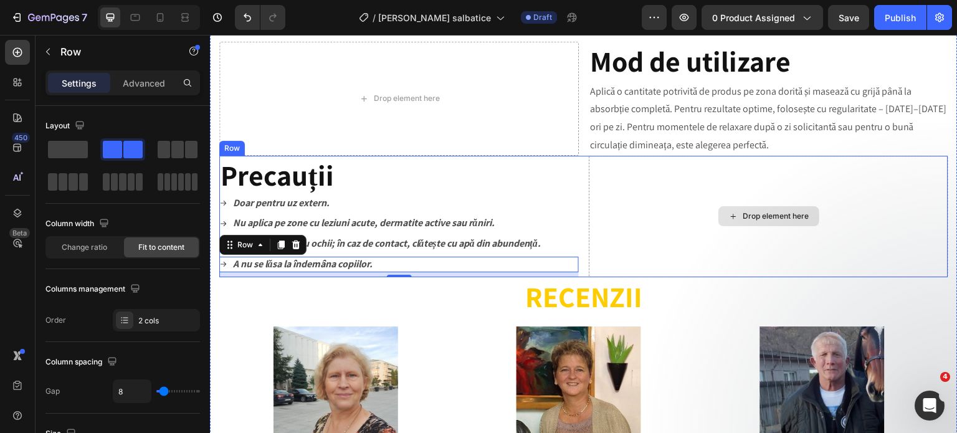
click at [645, 258] on div "Drop element here" at bounding box center [768, 216] width 359 height 121
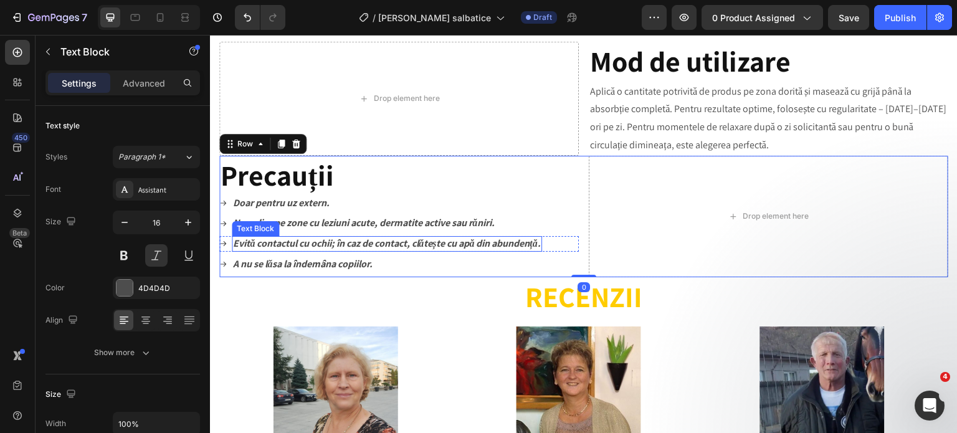
click at [464, 244] on strong "Evită contactul cu ochii; în caz de contact, clătește cu apă din abundență." at bounding box center [387, 243] width 308 height 13
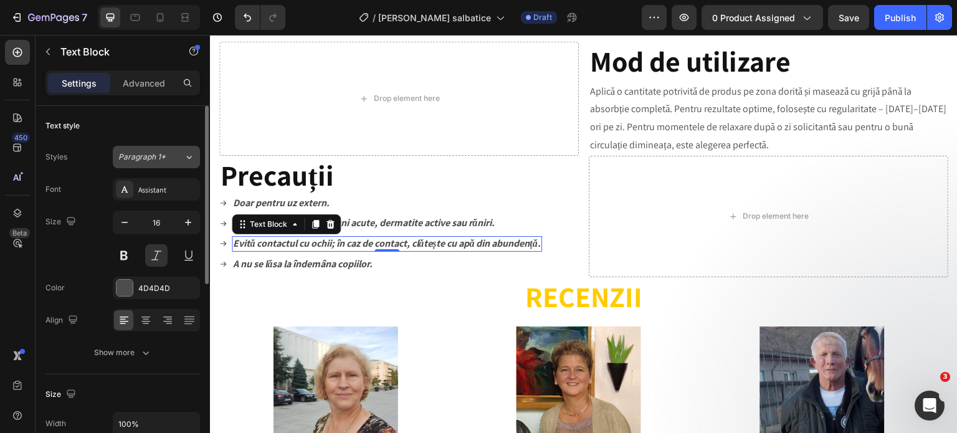
click at [151, 158] on span "Paragraph 1*" at bounding box center [141, 156] width 47 height 11
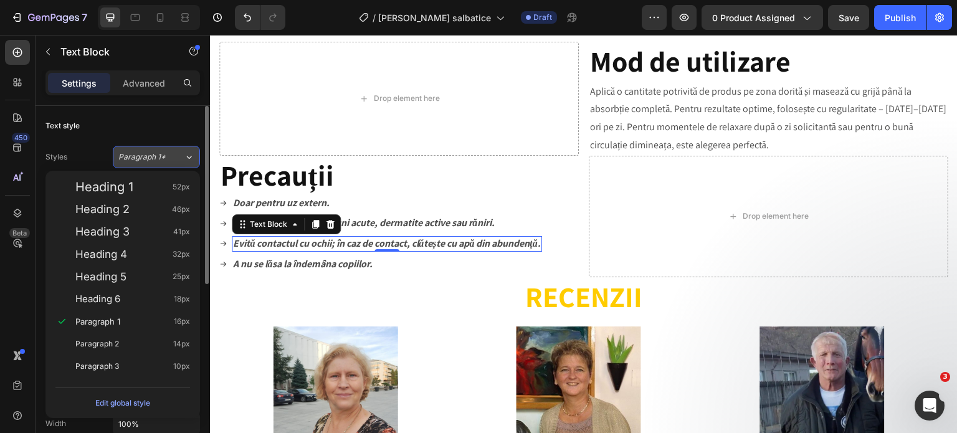
click at [151, 158] on span "Paragraph 1*" at bounding box center [141, 156] width 47 height 11
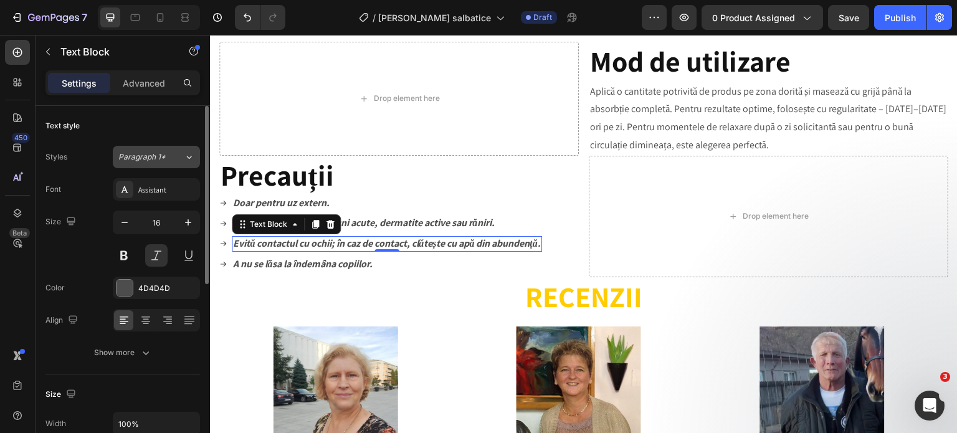
click at [147, 156] on span "Paragraph 1*" at bounding box center [141, 156] width 47 height 11
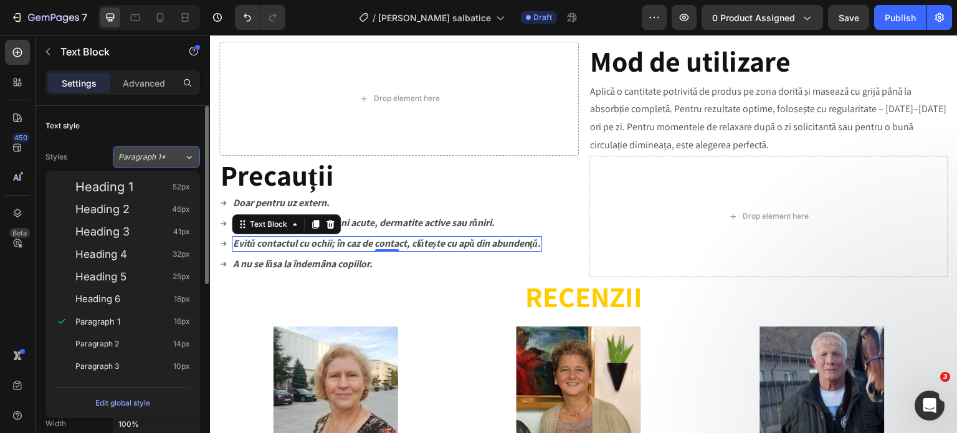
click at [147, 156] on span "Paragraph 1*" at bounding box center [141, 156] width 47 height 11
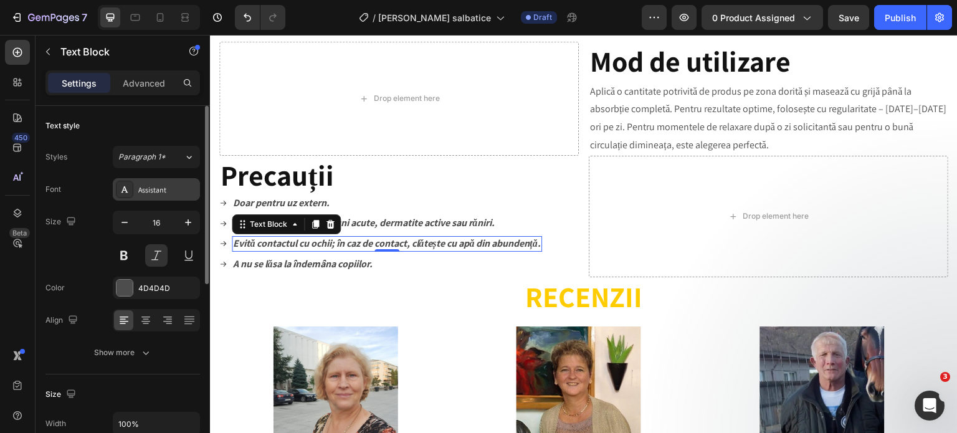
click at [152, 189] on div "Assistant" at bounding box center [167, 189] width 59 height 11
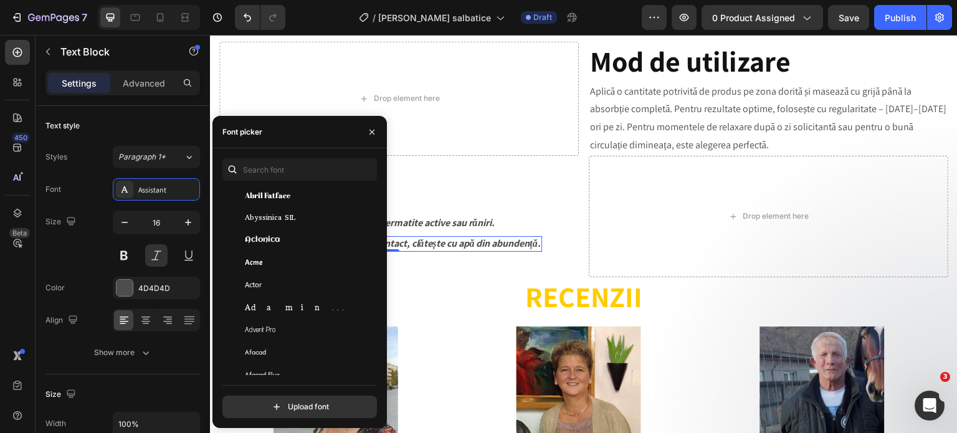
scroll to position [312, 0]
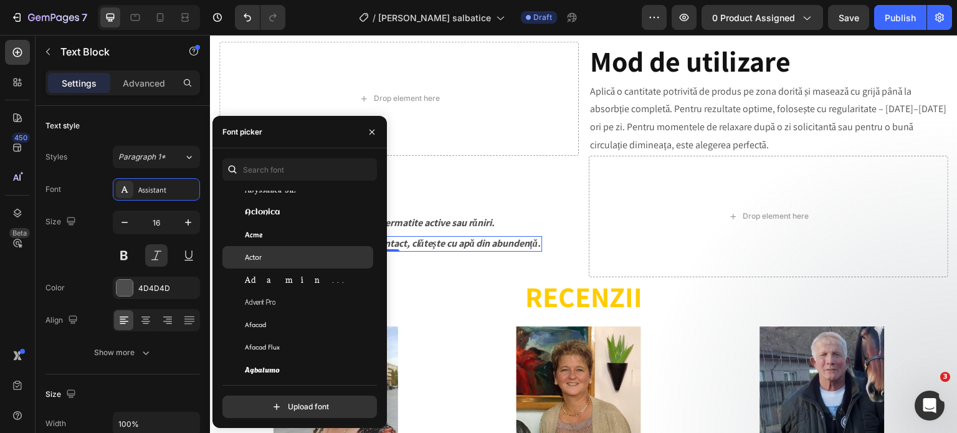
click at [284, 258] on div "Actor" at bounding box center [308, 257] width 126 height 11
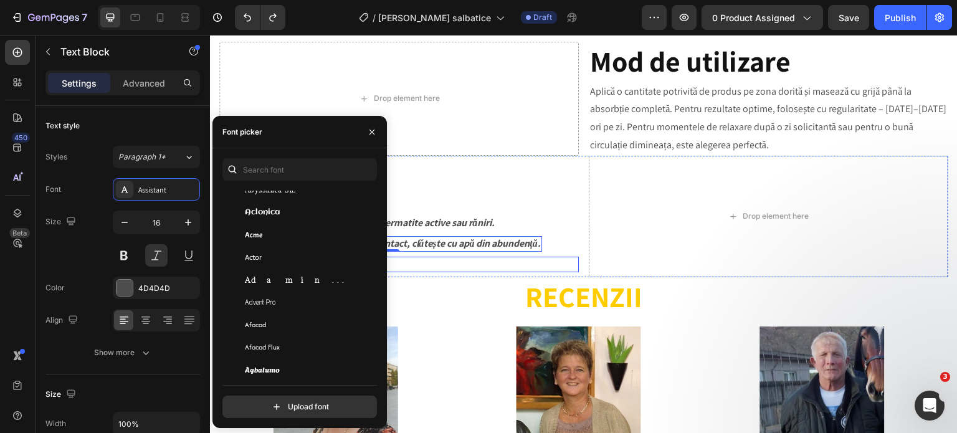
click at [432, 269] on div "Icon A nu se lăsa la îndemâna copiilor. Text Block Row" at bounding box center [398, 265] width 359 height 16
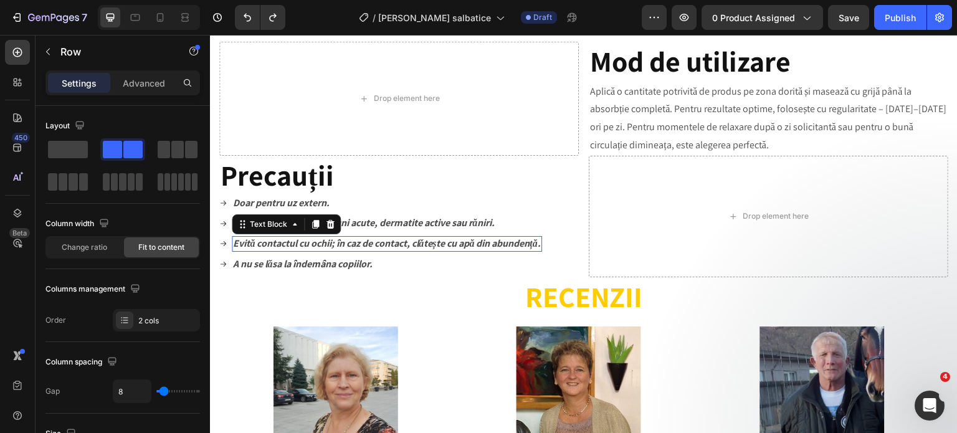
click at [407, 245] on strong "Evită contactul cu ochii; în caz de contact, clătește cu apă din abundență." at bounding box center [387, 243] width 308 height 13
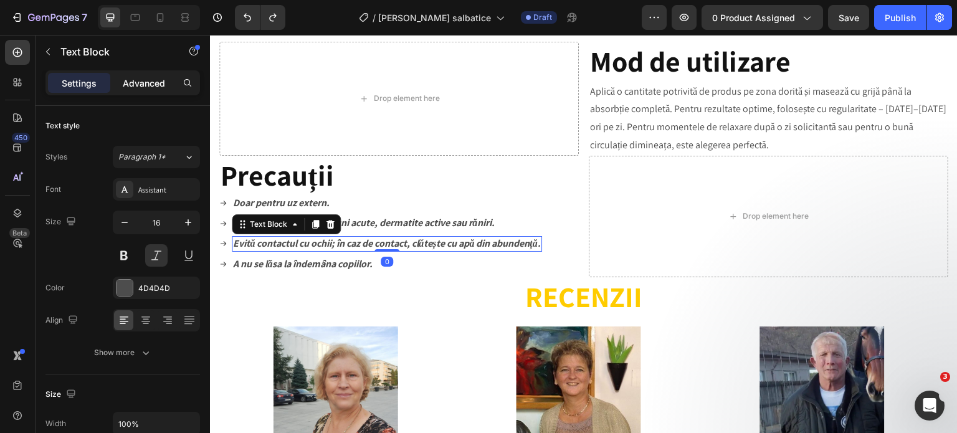
click at [140, 82] on p "Advanced" at bounding box center [144, 83] width 42 height 13
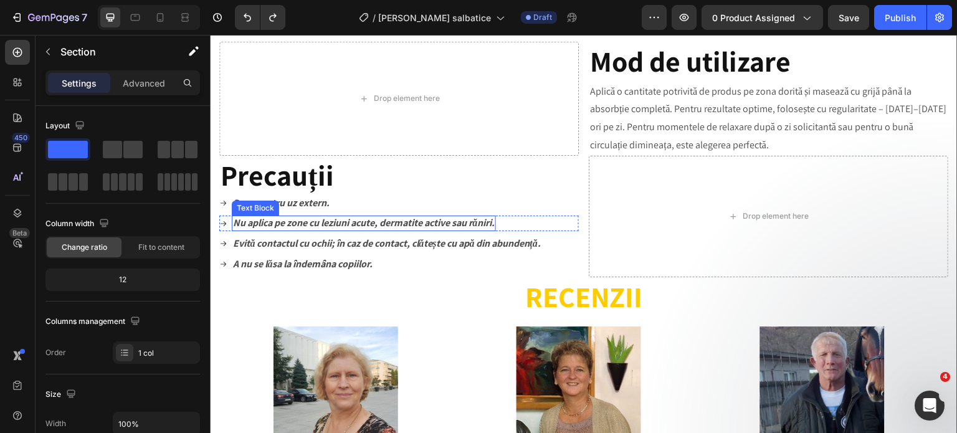
click at [325, 220] on strong "Nu aplica pe zone cu leziuni acute, dermatite active sau răniri." at bounding box center [364, 222] width 262 height 13
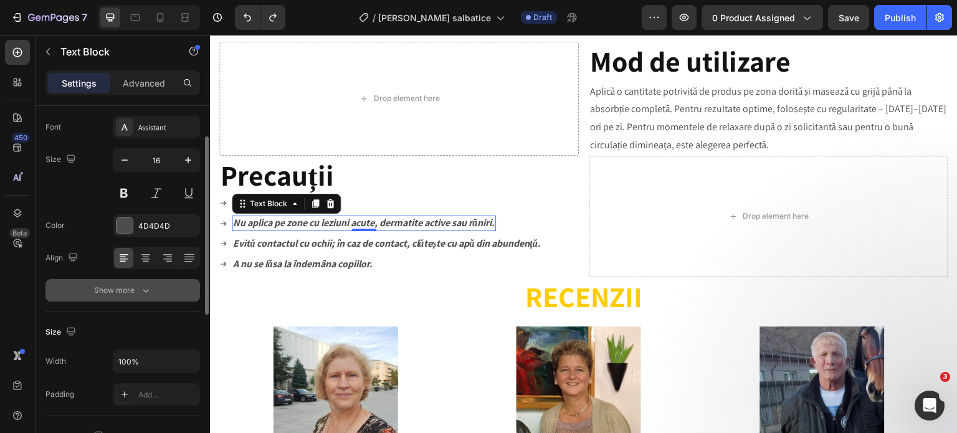
scroll to position [125, 0]
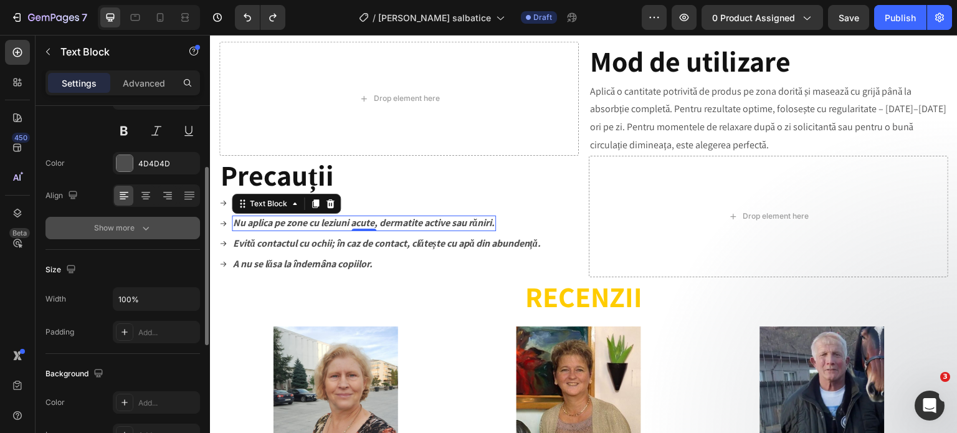
click at [147, 231] on icon "button" at bounding box center [146, 228] width 12 height 12
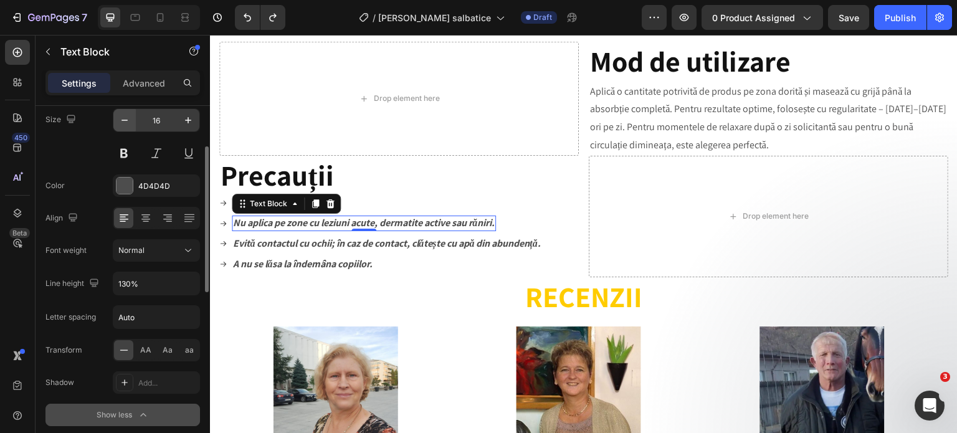
scroll to position [0, 0]
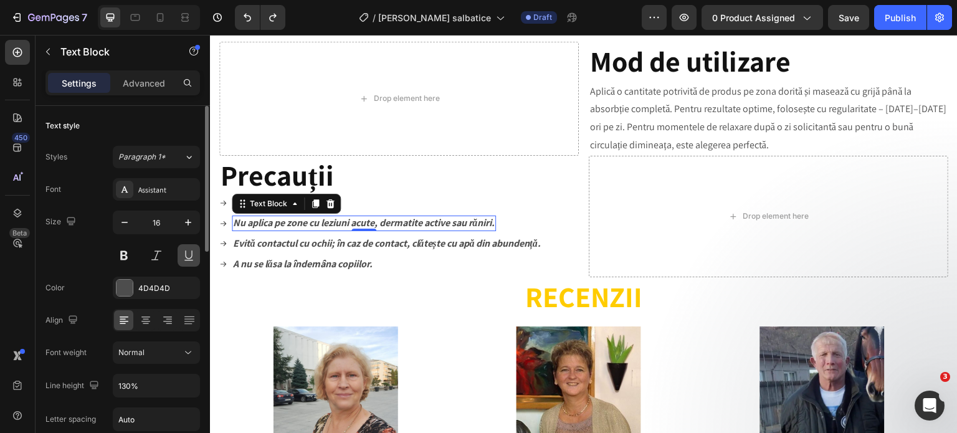
click at [182, 253] on button at bounding box center [189, 255] width 22 height 22
click at [162, 259] on button at bounding box center [156, 255] width 22 height 22
click at [157, 195] on div "Assistant" at bounding box center [156, 189] width 87 height 22
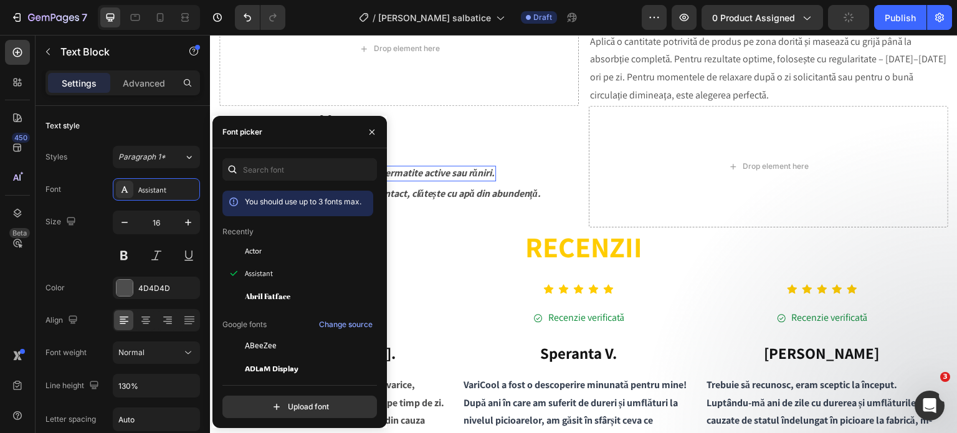
scroll to position [1319, 0]
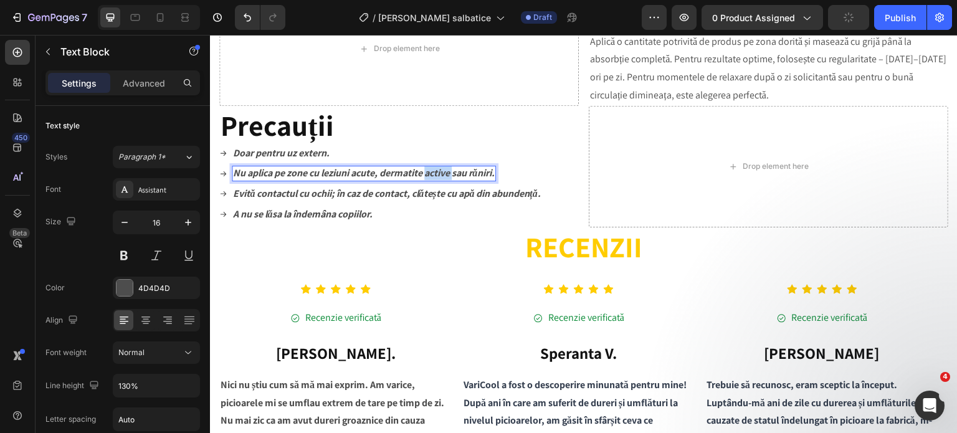
click at [452, 179] on strong "Nu aplica pe zone cu leziuni acute, dermatite active sau răniri." at bounding box center [364, 172] width 262 height 13
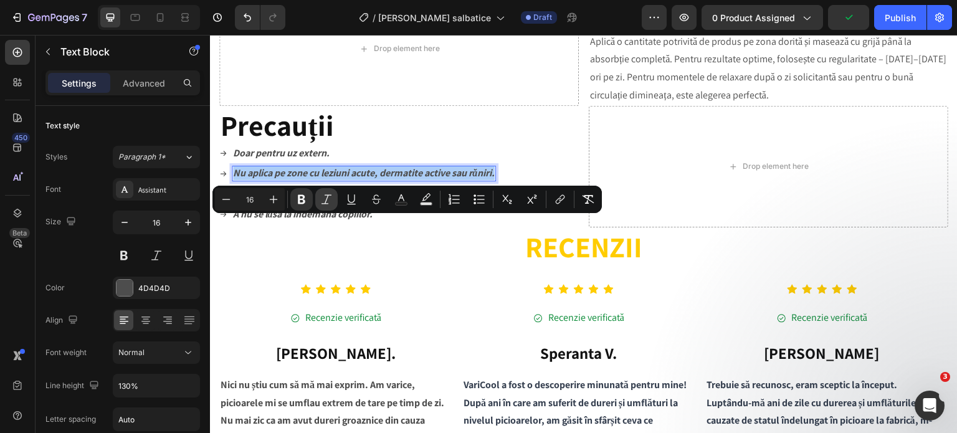
click at [323, 209] on button "Italic" at bounding box center [326, 199] width 22 height 22
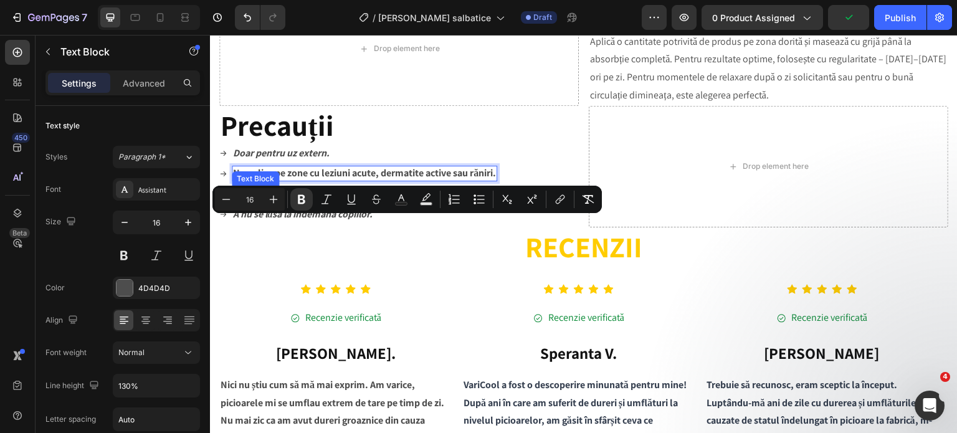
click at [328, 200] on strong "Evită contactul cu ochii; în caz de contact, clătește cu apă din abundență." at bounding box center [387, 193] width 308 height 13
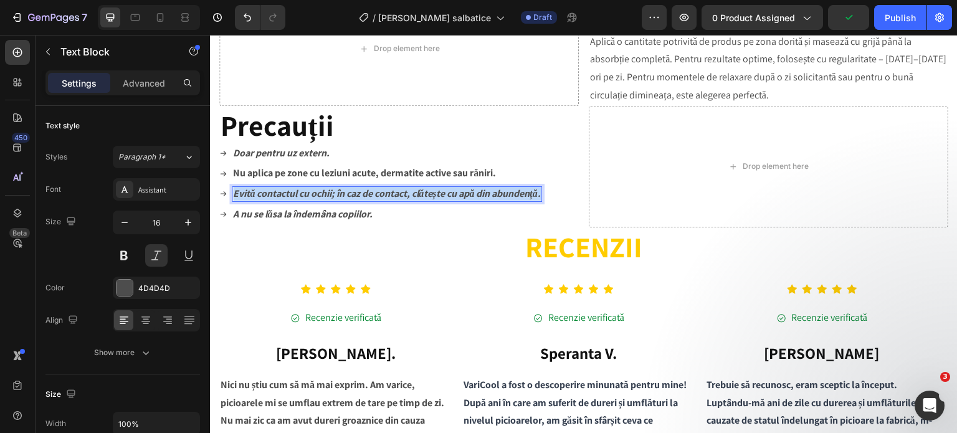
click at [328, 200] on strong "Evită contactul cu ochii; în caz de contact, clătește cu apă din abundență." at bounding box center [387, 193] width 308 height 13
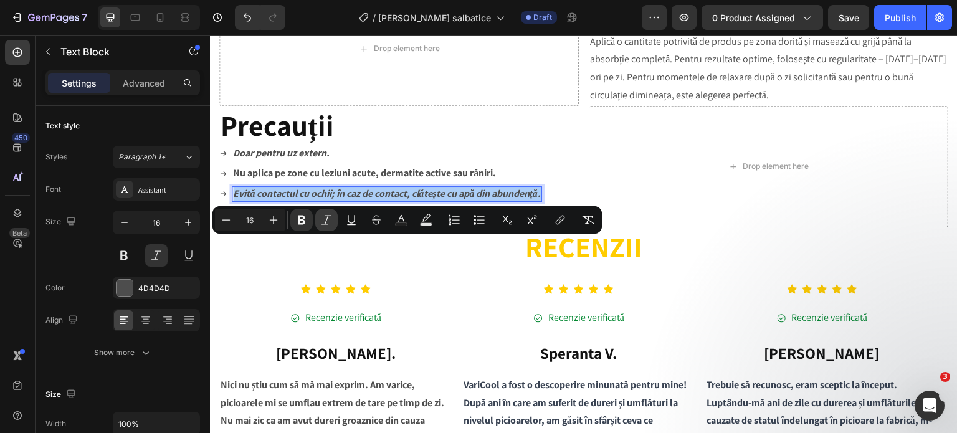
click at [330, 219] on icon "Editor contextual toolbar" at bounding box center [326, 220] width 12 height 12
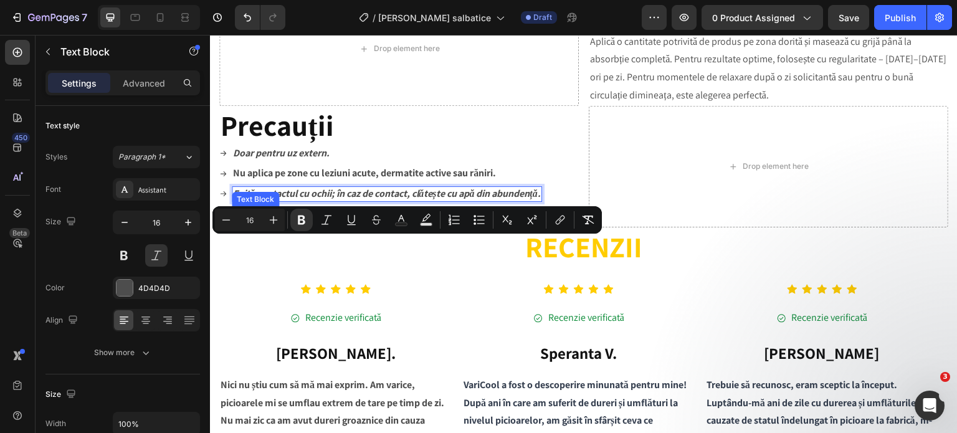
click at [312, 221] on strong "A nu se lăsa la îndemâna copiilor." at bounding box center [303, 213] width 140 height 13
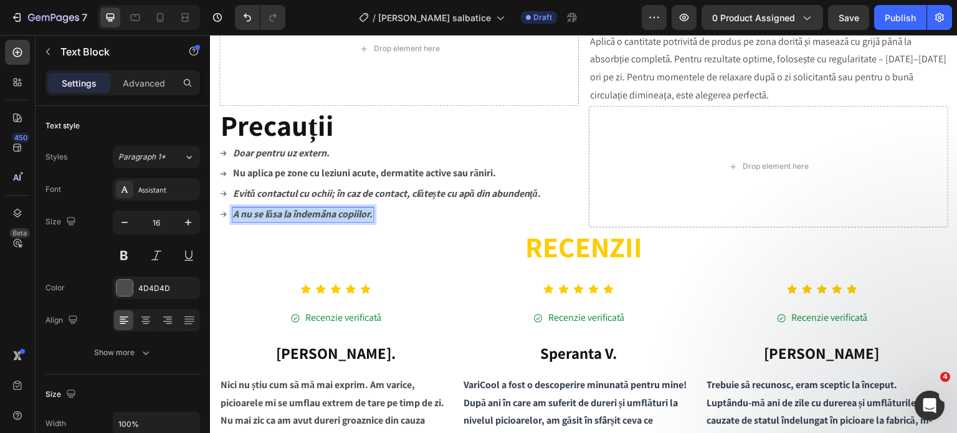
click at [312, 221] on strong "A nu se lăsa la îndemâna copiilor." at bounding box center [303, 213] width 140 height 13
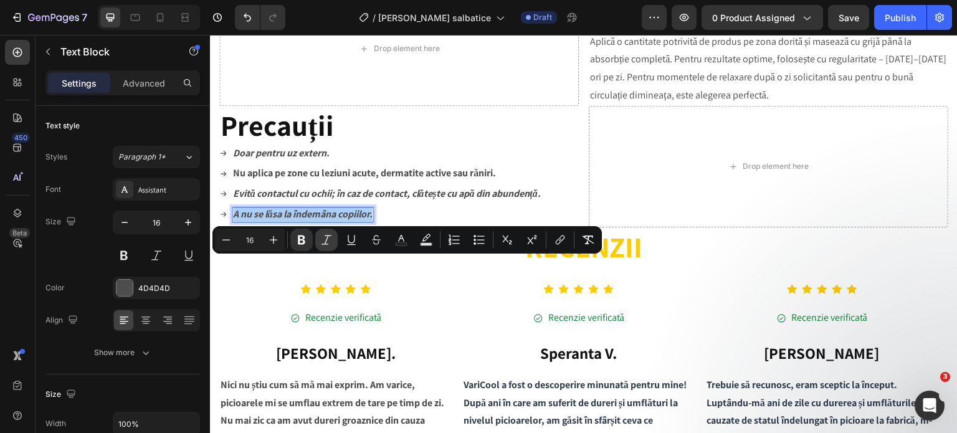
click at [324, 240] on icon "Editor contextual toolbar" at bounding box center [326, 240] width 12 height 12
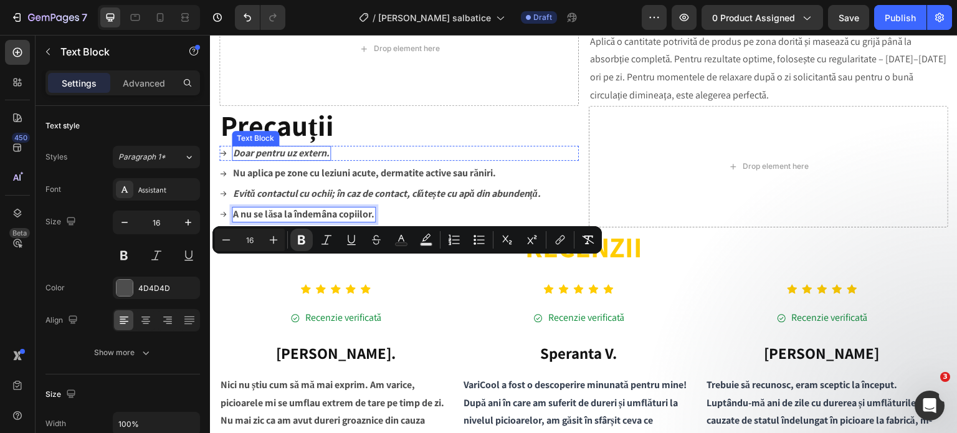
click at [299, 159] on strong "Doar pentru uz extern." at bounding box center [281, 152] width 97 height 13
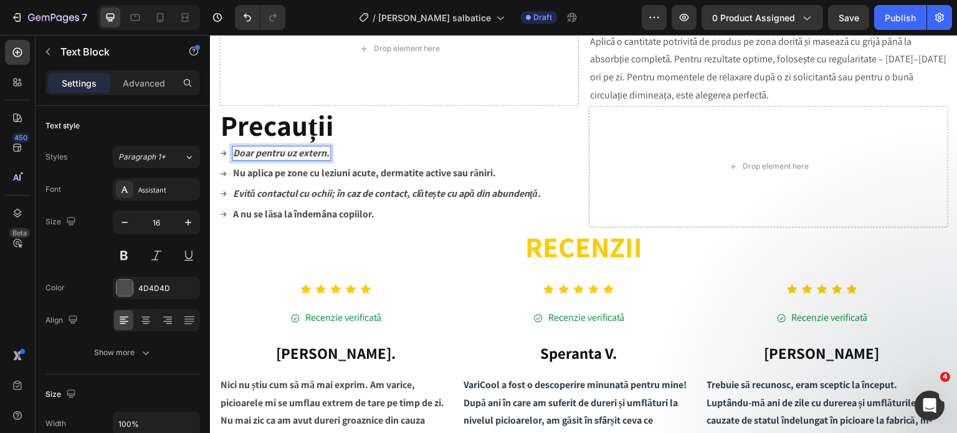
click at [299, 159] on strong "Doar pentru uz extern." at bounding box center [281, 152] width 97 height 13
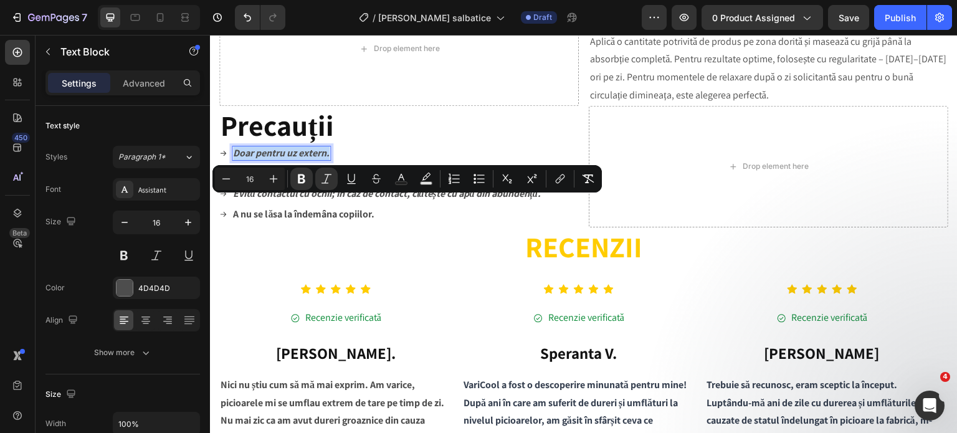
click at [299, 159] on strong "Doar pentru uz extern." at bounding box center [281, 152] width 97 height 13
click at [331, 180] on icon "Editor contextual toolbar" at bounding box center [326, 179] width 12 height 12
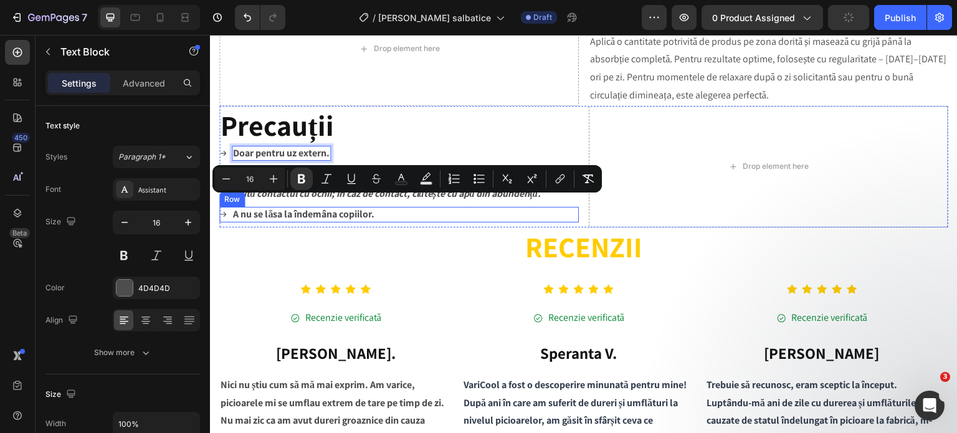
click at [415, 222] on div "Icon A nu se lăsa la îndemâna copiilor. Text Block Row" at bounding box center [398, 215] width 359 height 16
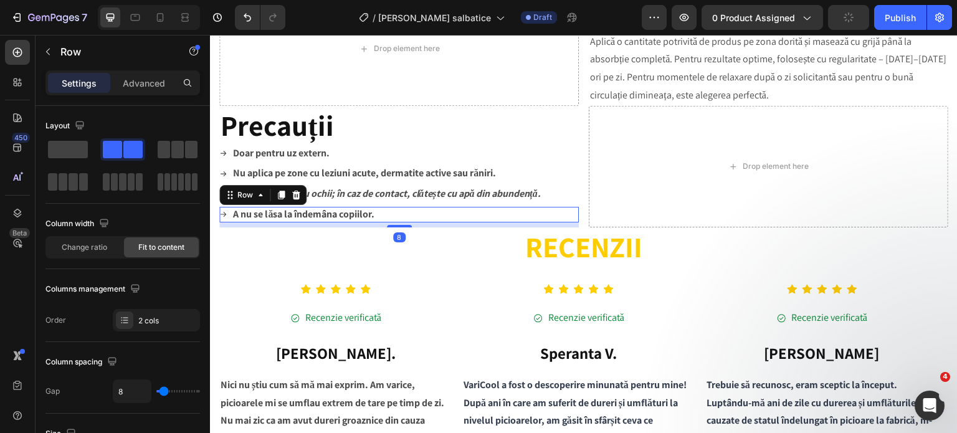
click at [416, 222] on div "Icon A nu se lăsa la îndemâna copiilor. Text Block Row 8" at bounding box center [398, 215] width 359 height 16
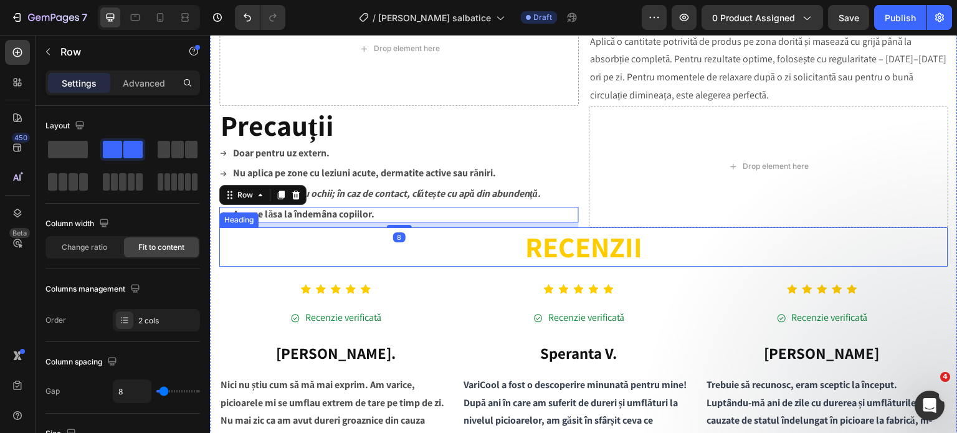
click at [470, 266] on p "RECENZII" at bounding box center [584, 247] width 726 height 37
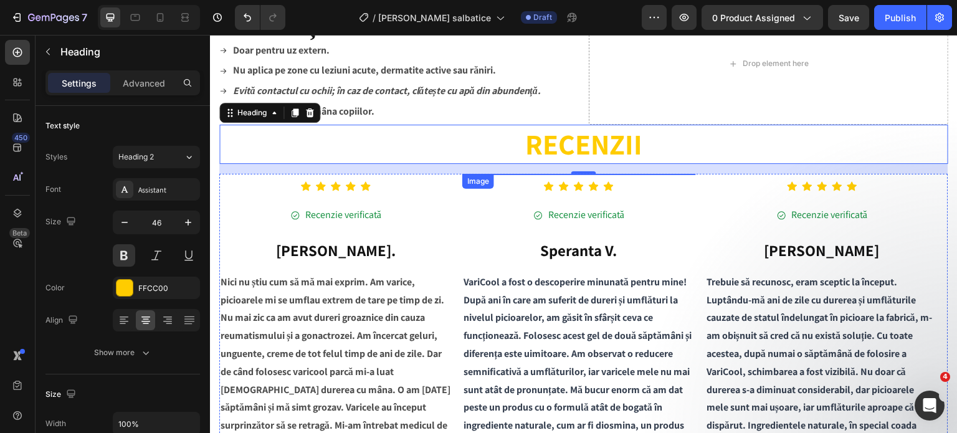
scroll to position [1443, 0]
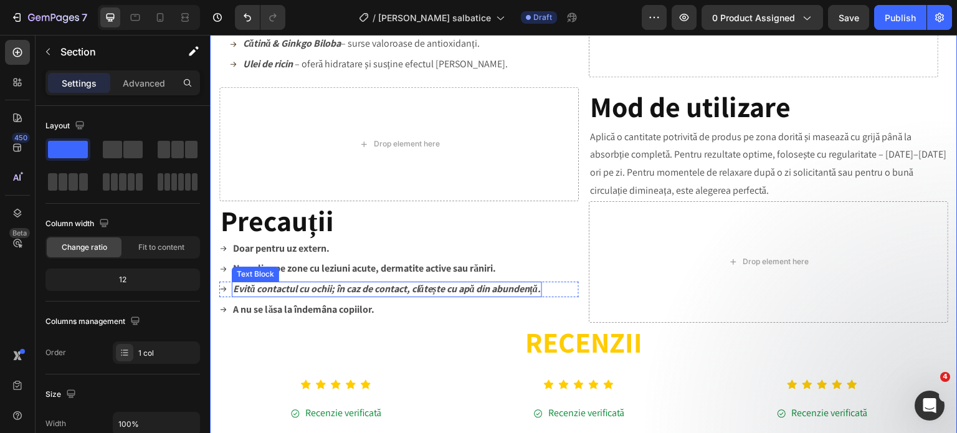
scroll to position [1194, 0]
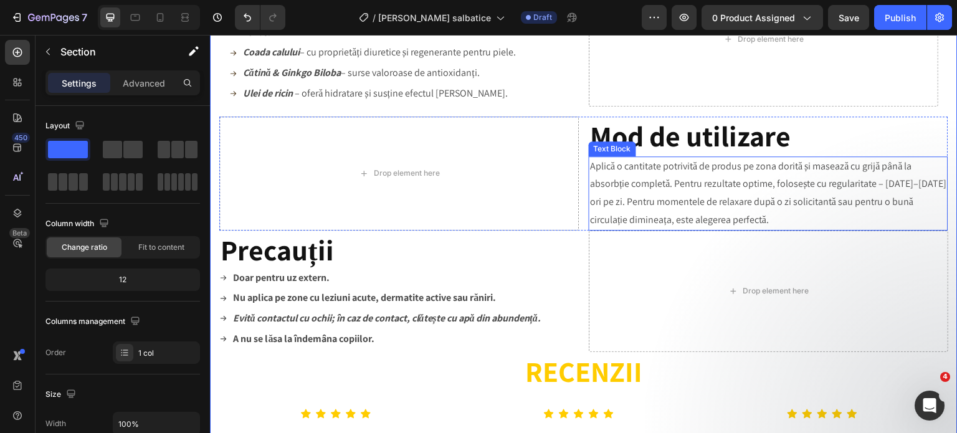
click at [607, 229] on p "Aplică o cantitate potrivită de produs pe zona dorită și masează cu grijă până …" at bounding box center [768, 194] width 357 height 72
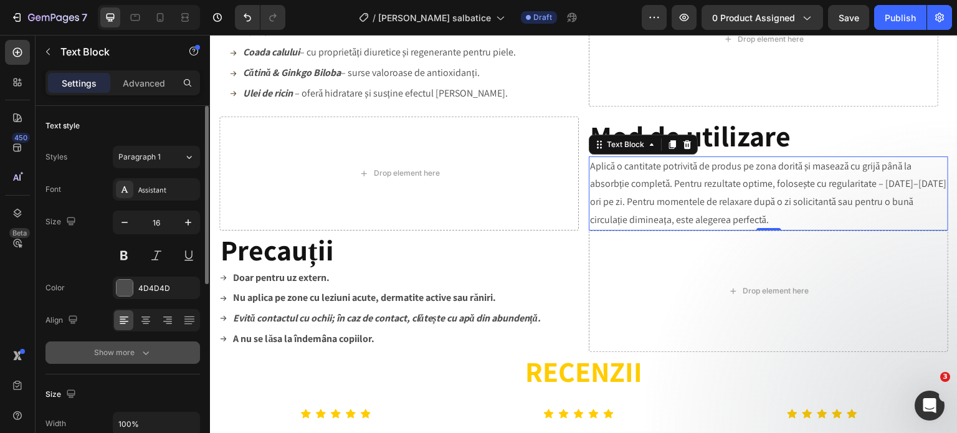
click at [122, 351] on div "Show more" at bounding box center [123, 352] width 58 height 12
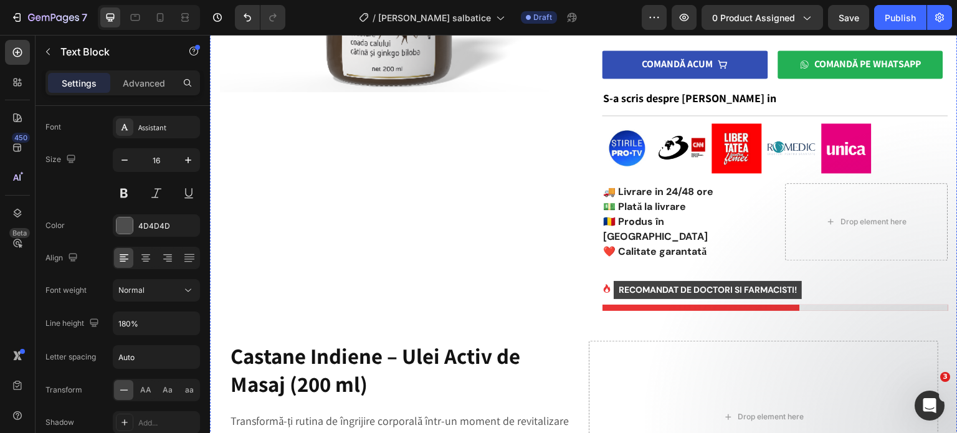
scroll to position [322, 0]
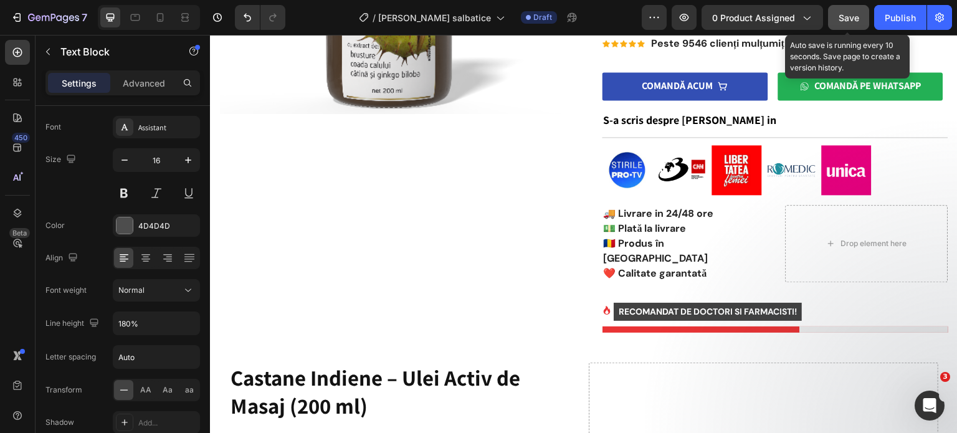
click at [849, 18] on span "Save" at bounding box center [849, 17] width 21 height 11
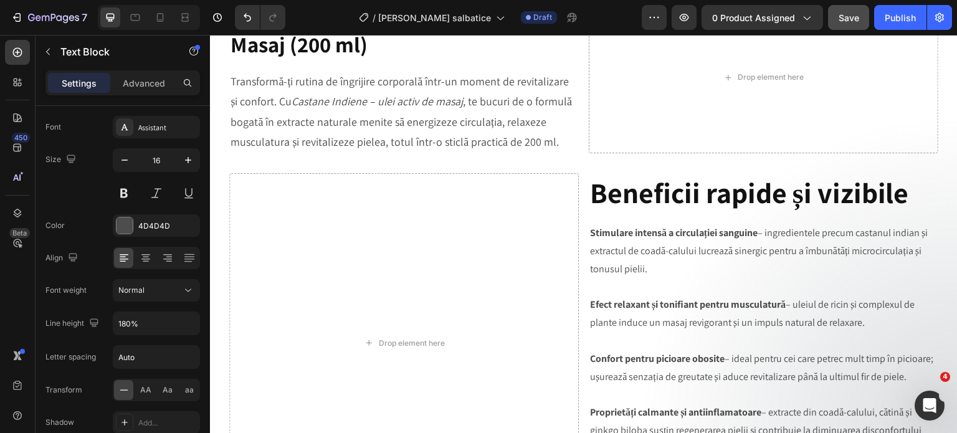
scroll to position [696, 0]
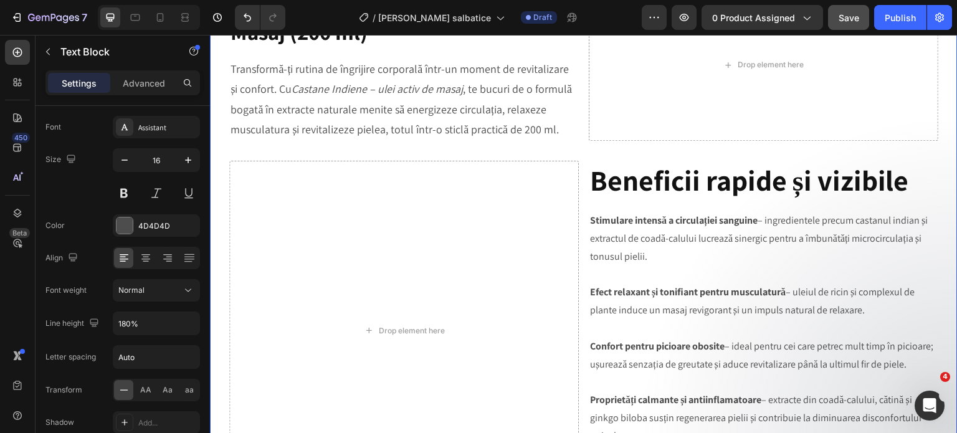
click at [941, 131] on div "Image Product Images Ulei Castane Indiene (P) Title ✅ Reface venele varicoase; …" at bounding box center [584, 401] width 748 height 2073
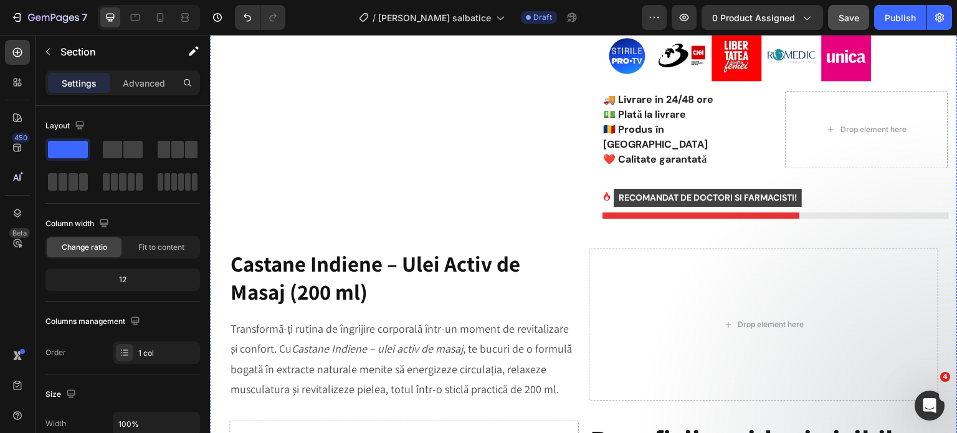
scroll to position [436, 0]
click at [167, 23] on div at bounding box center [160, 17] width 20 height 20
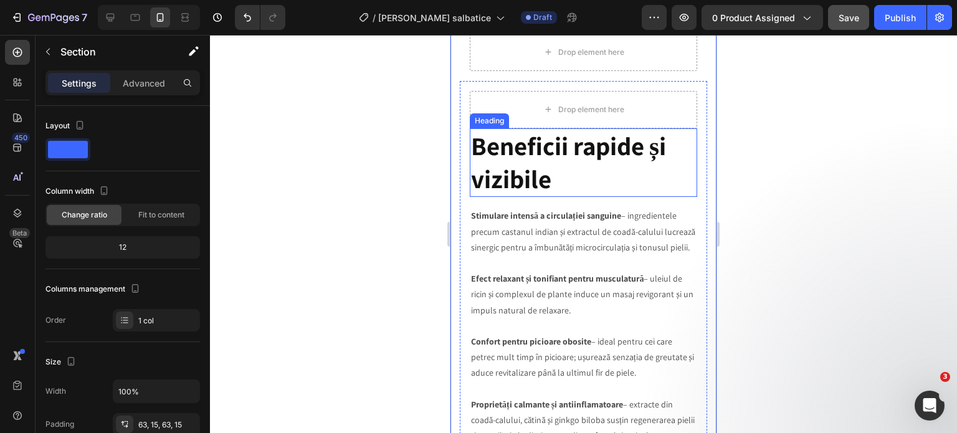
scroll to position [1121, 0]
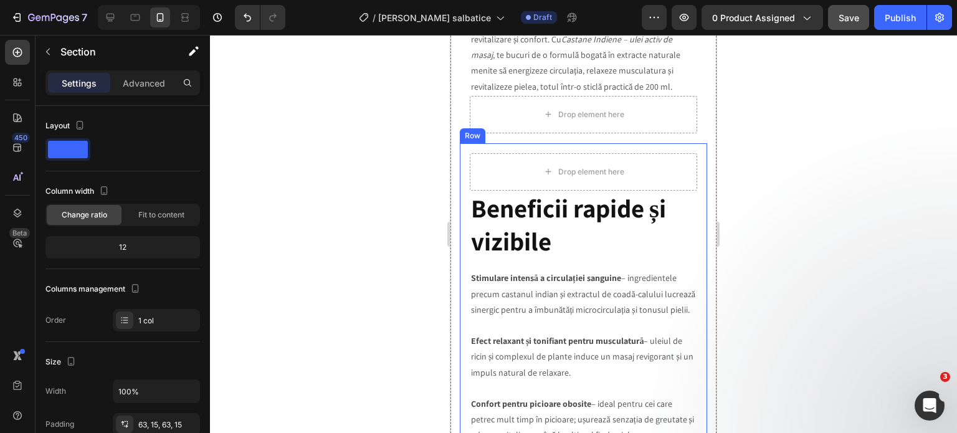
click at [694, 176] on div "Drop element here ⁠⁠⁠⁠⁠⁠⁠ Beneficii rapide și vizibile Heading Stimulare intens…" at bounding box center [583, 353] width 247 height 421
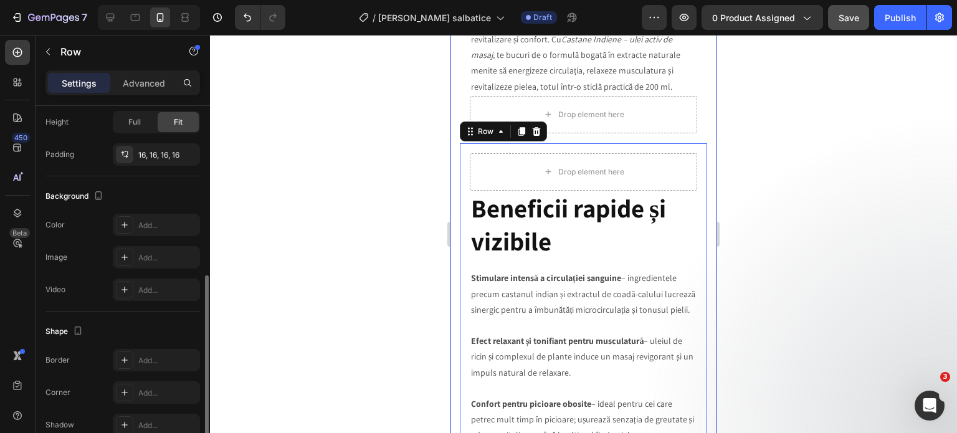
scroll to position [435, 0]
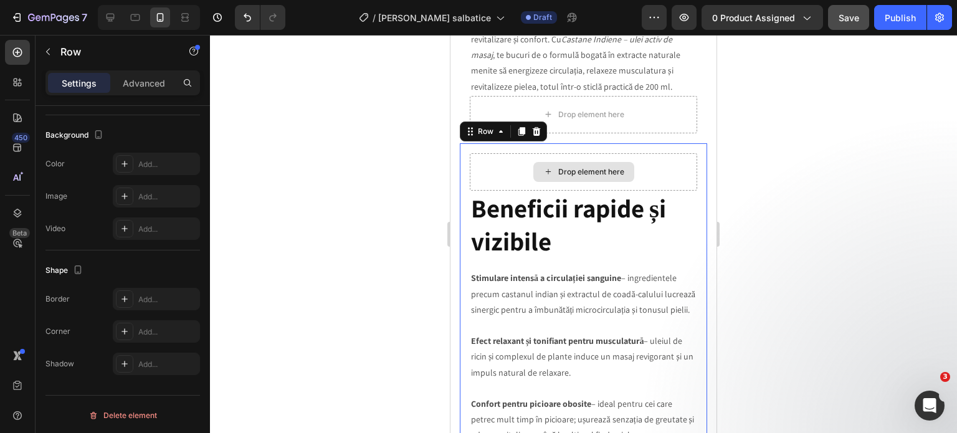
click at [655, 153] on div "Drop element here" at bounding box center [583, 171] width 227 height 37
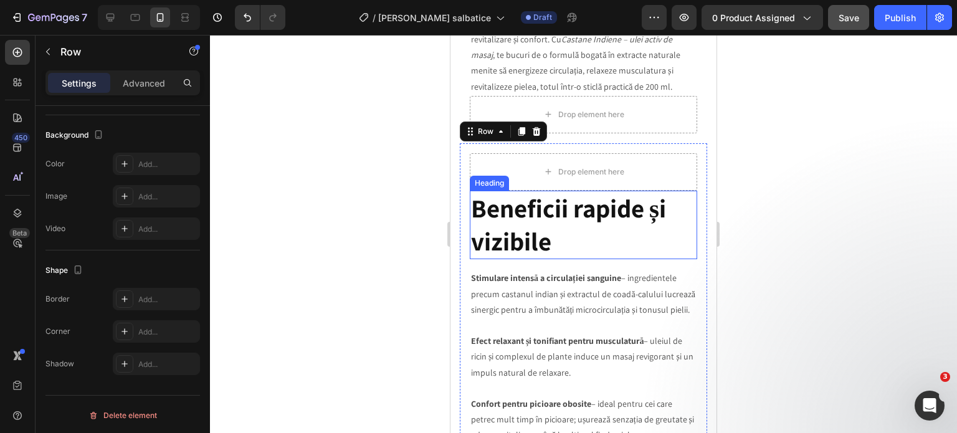
click at [556, 201] on p "⁠⁠⁠⁠⁠⁠⁠ Beneficii rapide și vizibile" at bounding box center [583, 225] width 225 height 67
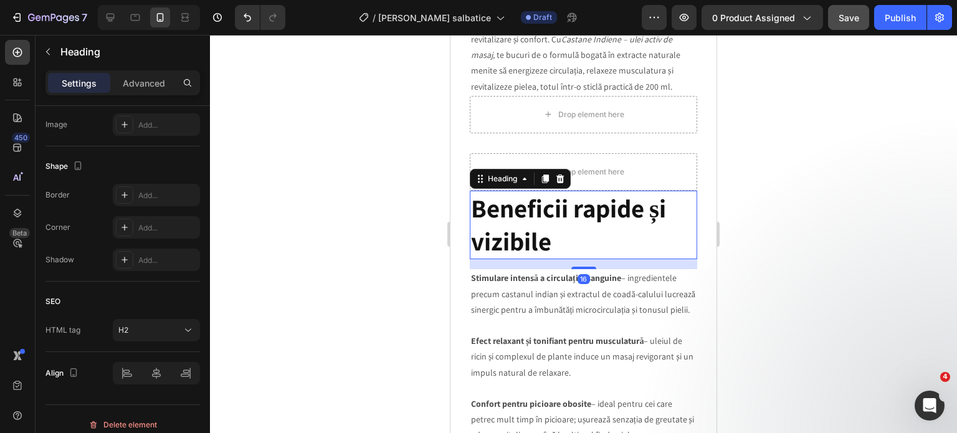
scroll to position [0, 0]
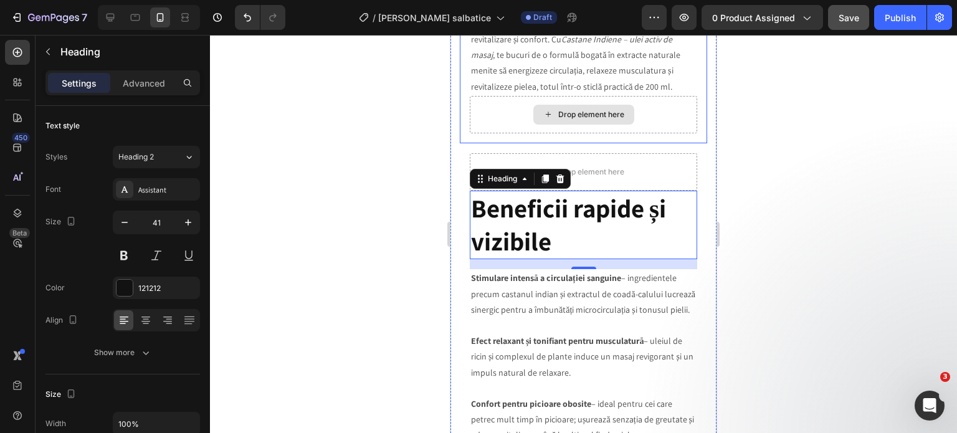
click at [801, 199] on div at bounding box center [583, 234] width 747 height 398
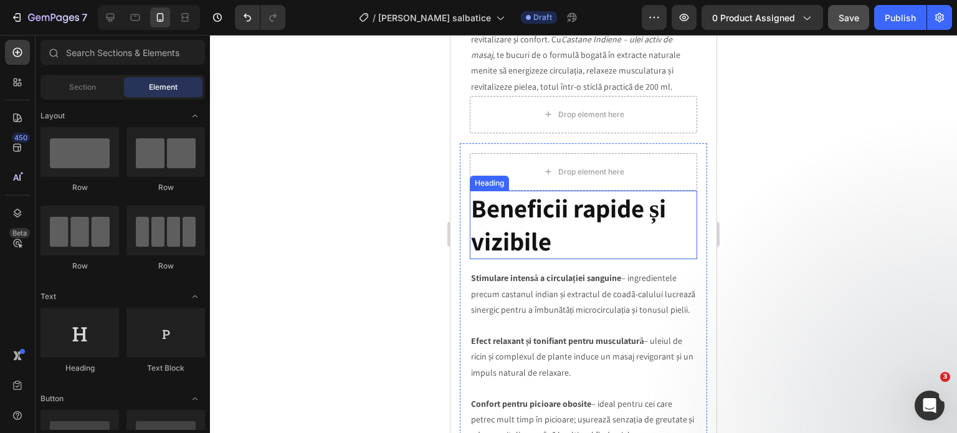
click at [610, 199] on strong "Beneficii rapide și vizibile" at bounding box center [568, 224] width 195 height 67
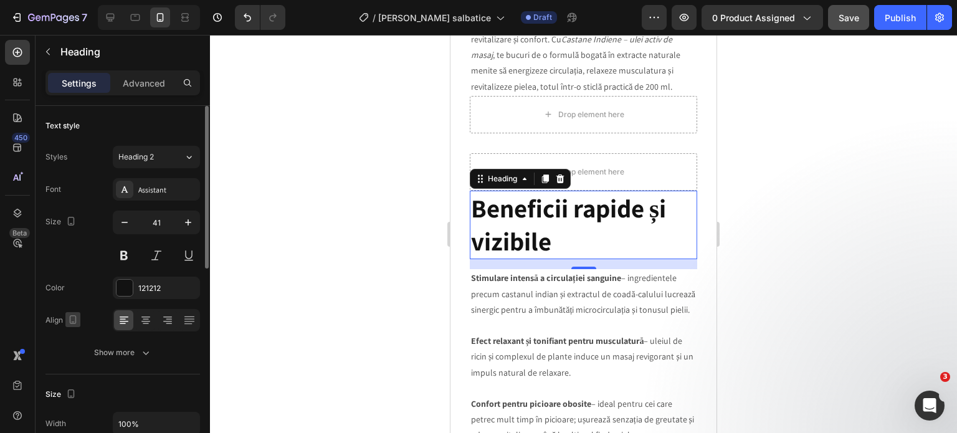
click at [75, 319] on icon "button" at bounding box center [73, 319] width 12 height 12
click at [142, 318] on icon at bounding box center [146, 320] width 12 height 12
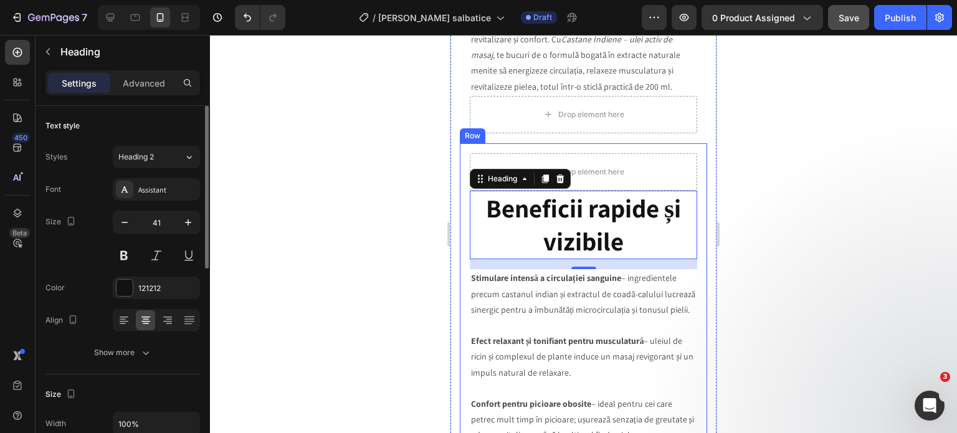
click at [690, 150] on div "Drop element here ⁠⁠⁠⁠⁠⁠⁠ Beneficii rapide și vizibile Heading 16 Stimulare int…" at bounding box center [583, 353] width 247 height 421
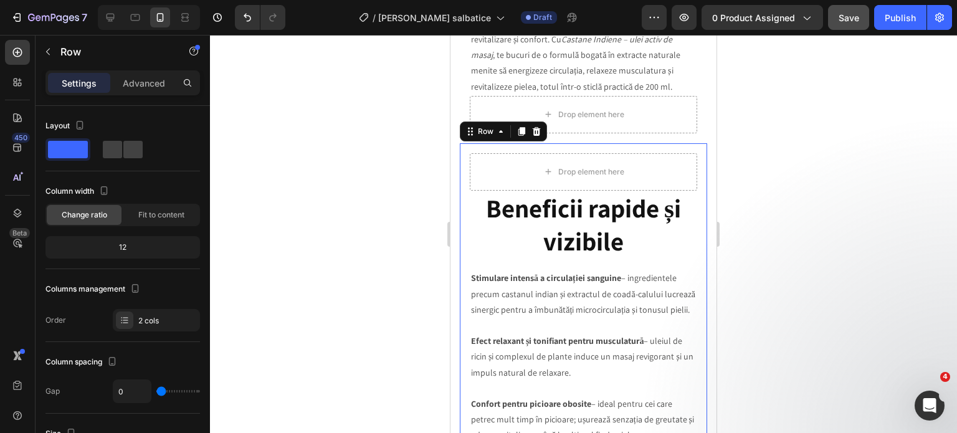
click at [693, 161] on div "Drop element here ⁠⁠⁠⁠⁠⁠⁠ Beneficii rapide și vizibile Heading Stimulare intens…" at bounding box center [583, 353] width 247 height 421
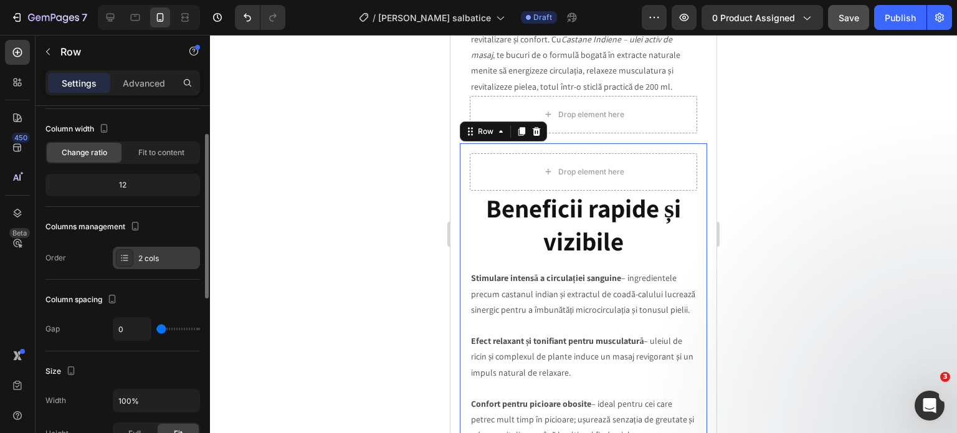
click at [133, 257] on div "2 cols" at bounding box center [156, 258] width 87 height 22
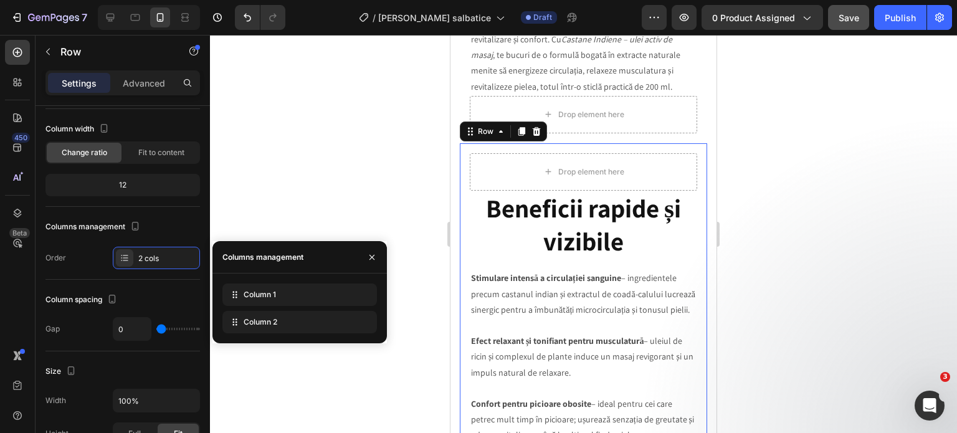
click at [317, 209] on div at bounding box center [583, 234] width 747 height 398
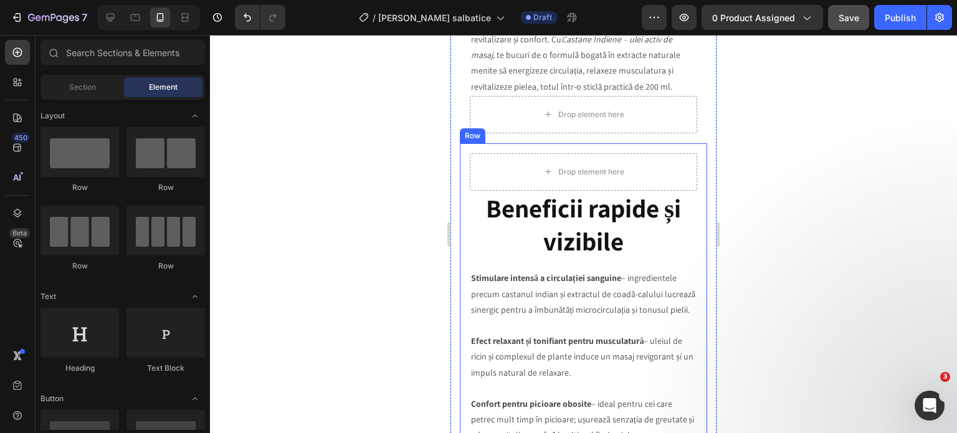
click at [464, 154] on div "Drop element here ⁠⁠⁠⁠⁠⁠⁠ Beneficii rapide și vizibile Heading Stimulare intens…" at bounding box center [583, 353] width 247 height 421
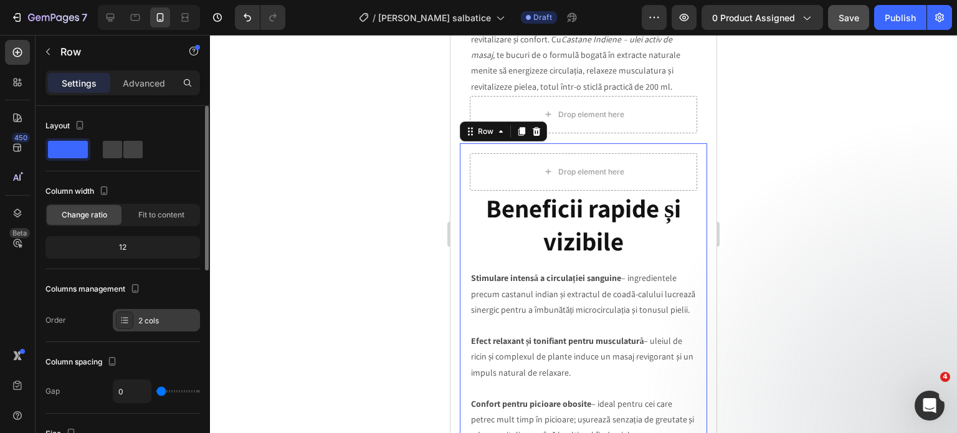
scroll to position [125, 0]
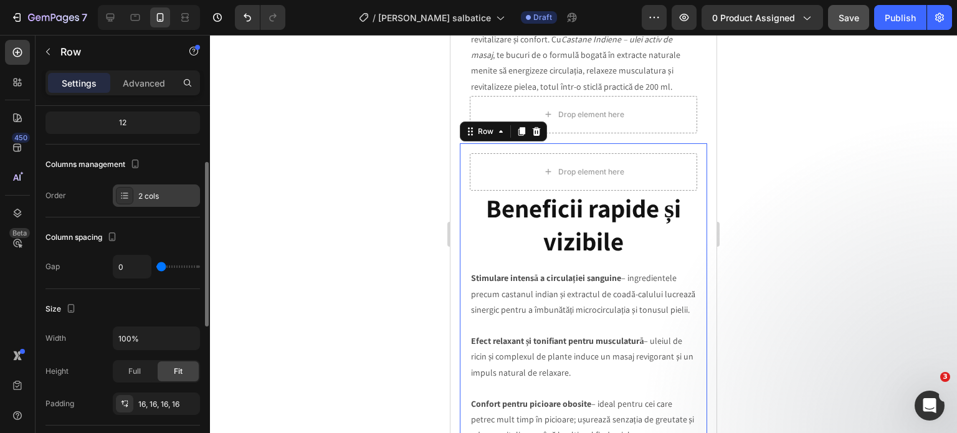
click at [126, 195] on icon at bounding box center [125, 195] width 5 height 1
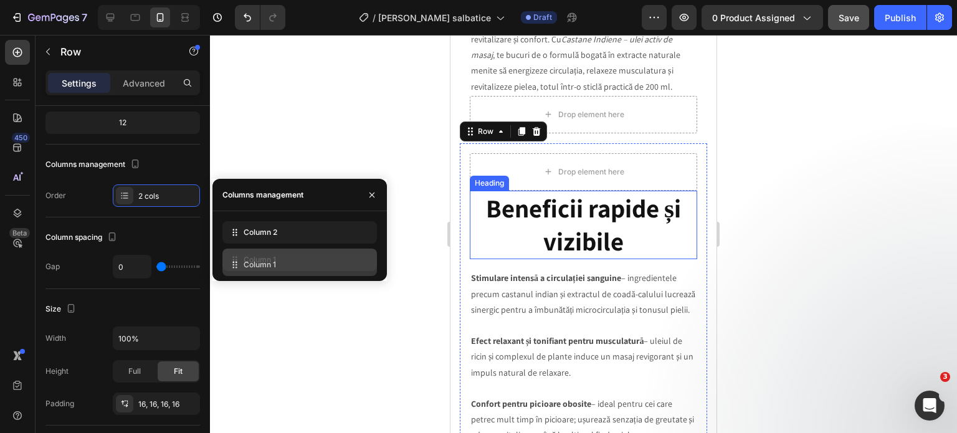
drag, startPoint x: 232, startPoint y: 236, endPoint x: 232, endPoint y: 269, distance: 33.0
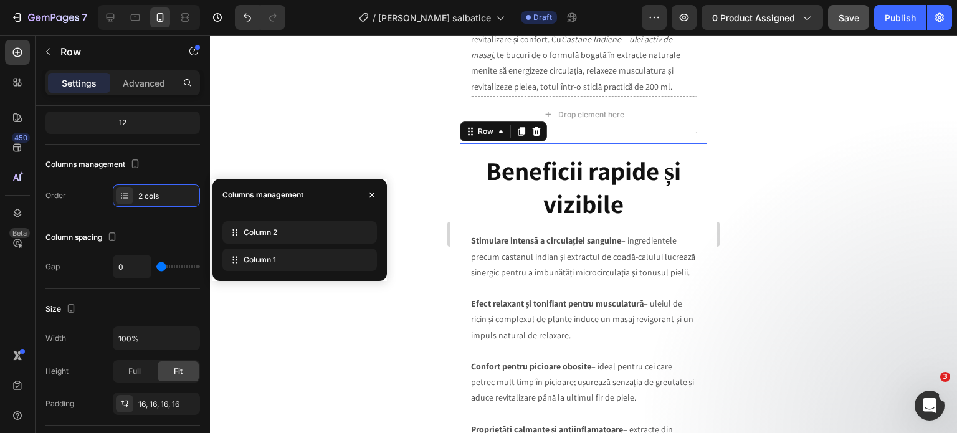
click at [803, 204] on div at bounding box center [583, 234] width 747 height 398
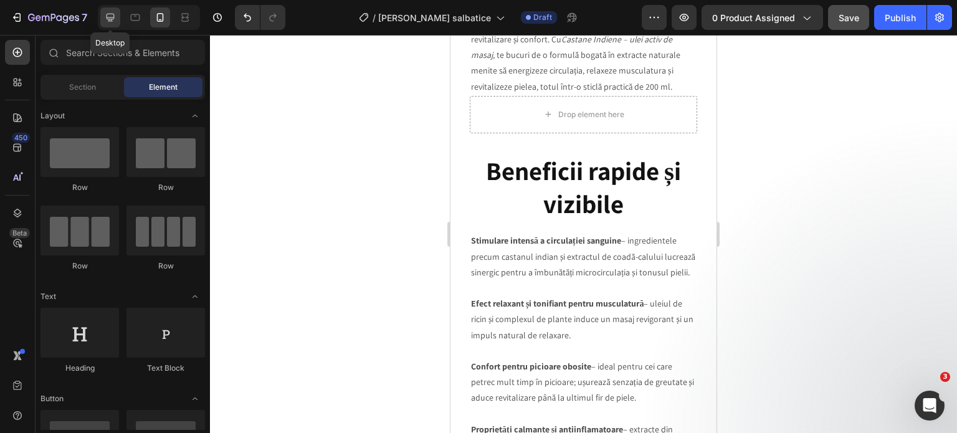
click at [105, 17] on icon at bounding box center [110, 17] width 12 height 12
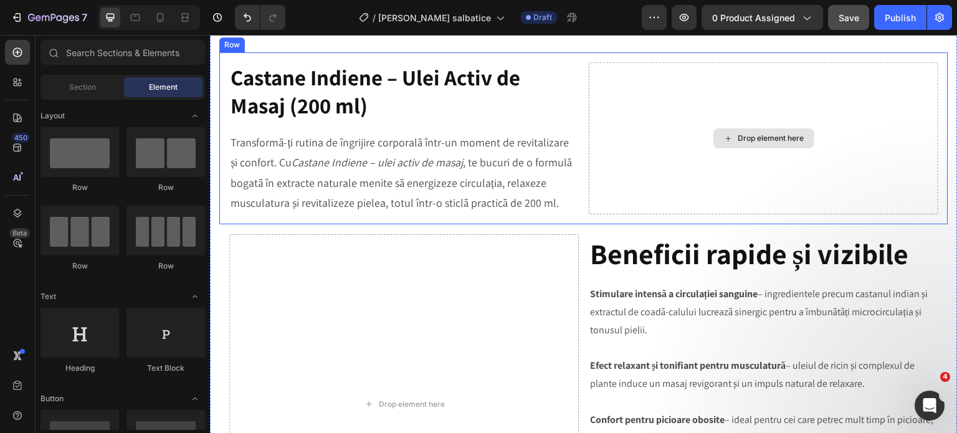
scroll to position [624, 0]
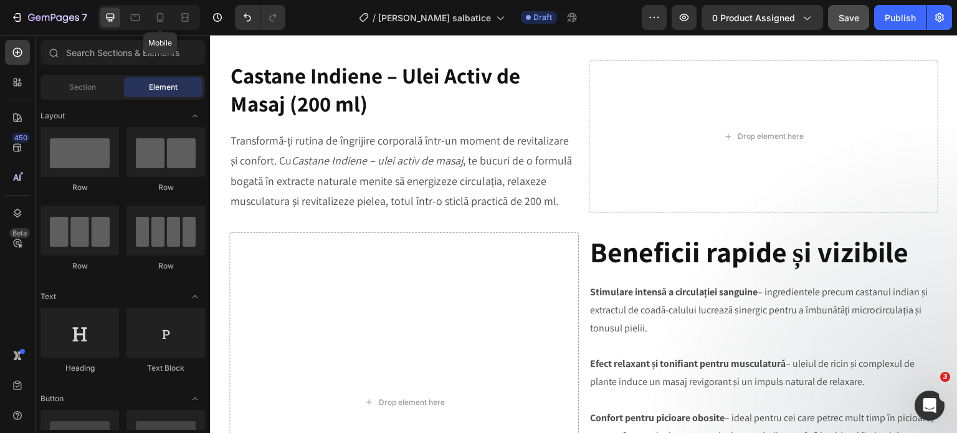
drag, startPoint x: 155, startPoint y: 14, endPoint x: 307, endPoint y: 86, distance: 167.5
click at [155, 14] on icon at bounding box center [160, 17] width 12 height 12
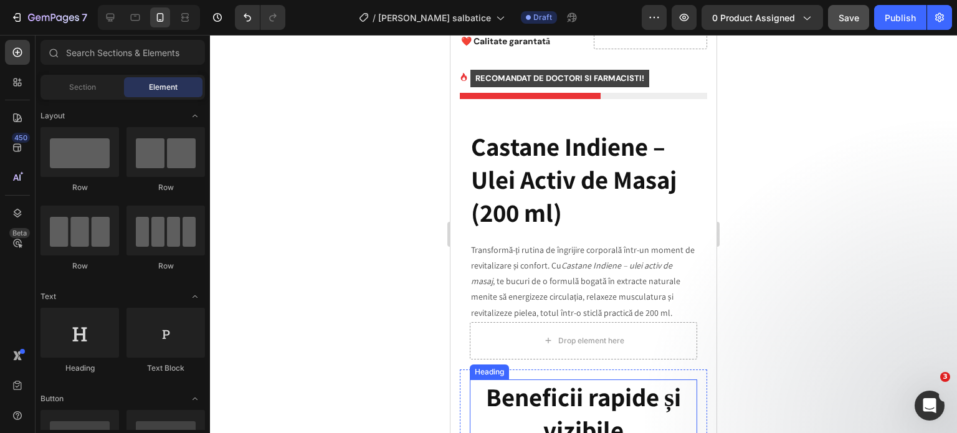
scroll to position [891, 0]
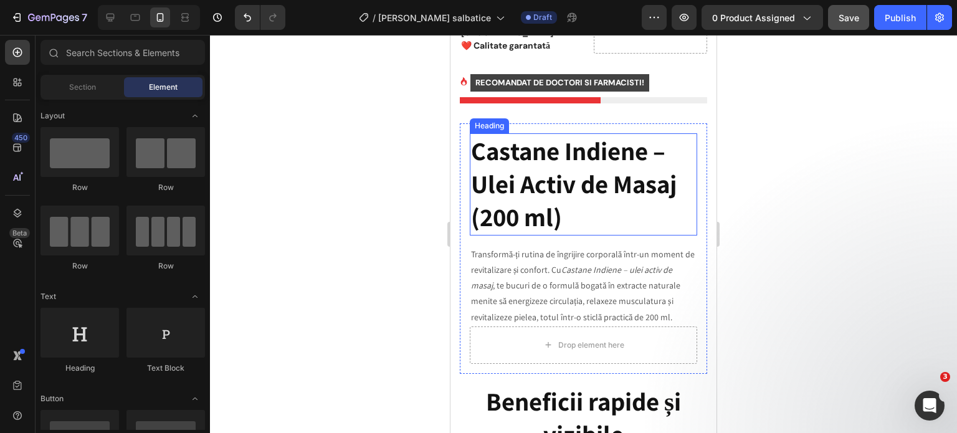
click at [606, 157] on p "Castane Indiene – Ulei Activ de Masaj (200 ml)" at bounding box center [583, 185] width 225 height 100
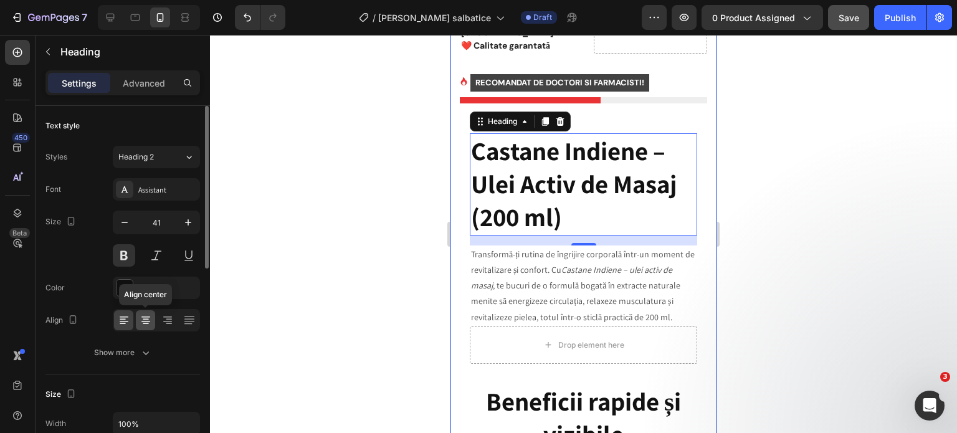
click at [143, 323] on icon at bounding box center [146, 323] width 6 height 1
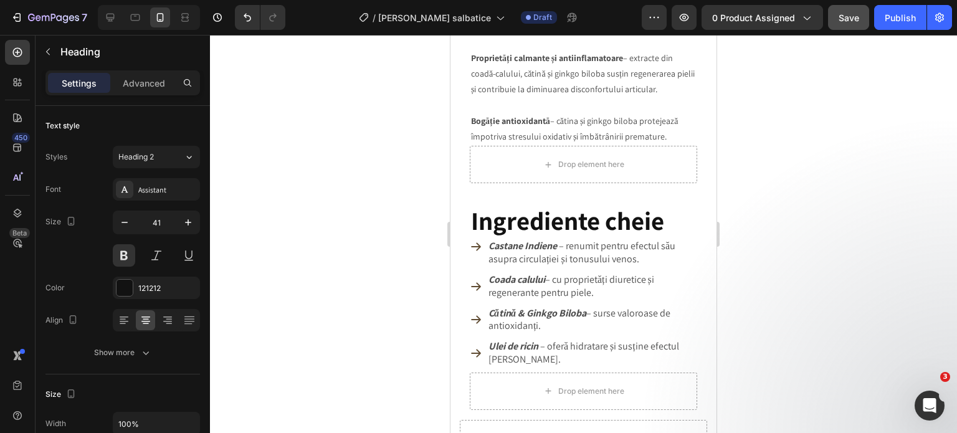
scroll to position [1514, 0]
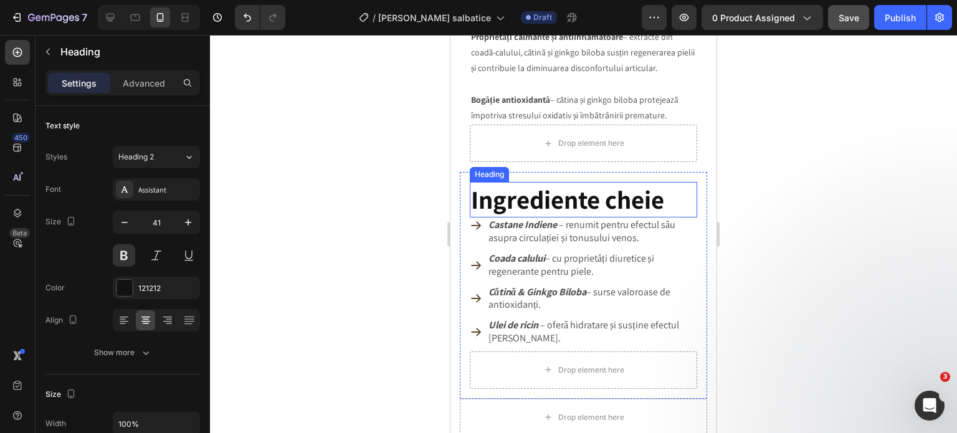
click at [563, 191] on strong "Ingrediente cheie" at bounding box center [567, 200] width 193 height 34
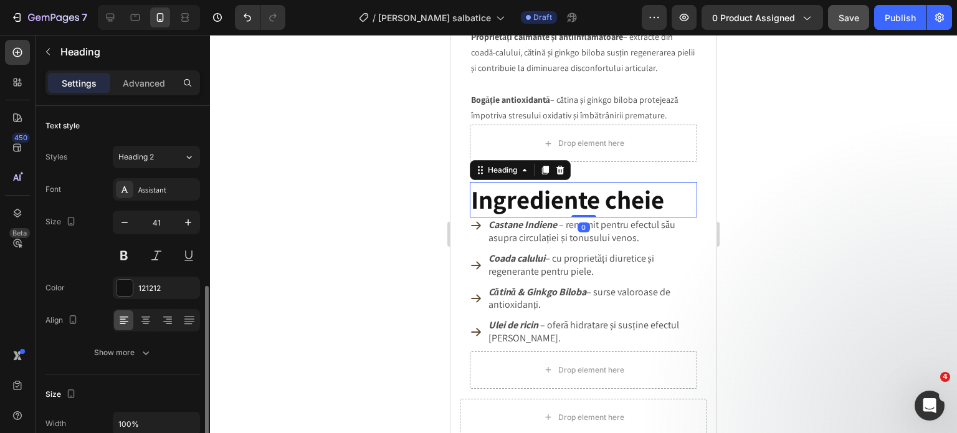
scroll to position [125, 0]
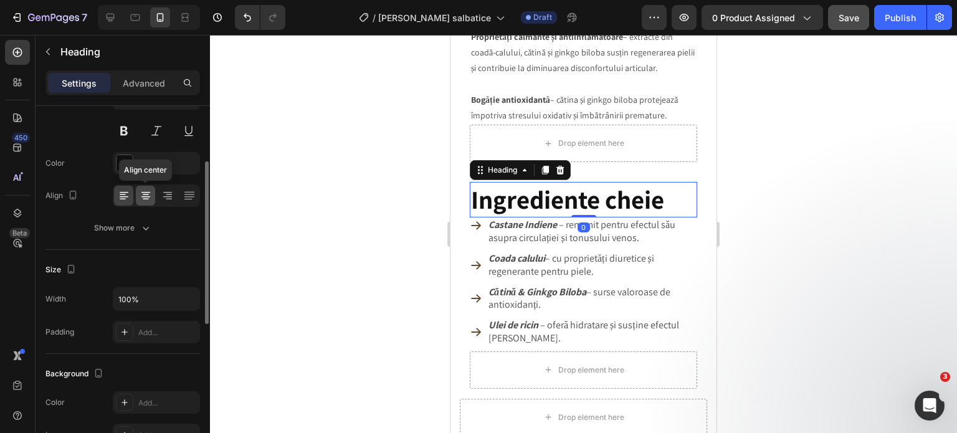
click at [144, 191] on icon at bounding box center [146, 195] width 12 height 12
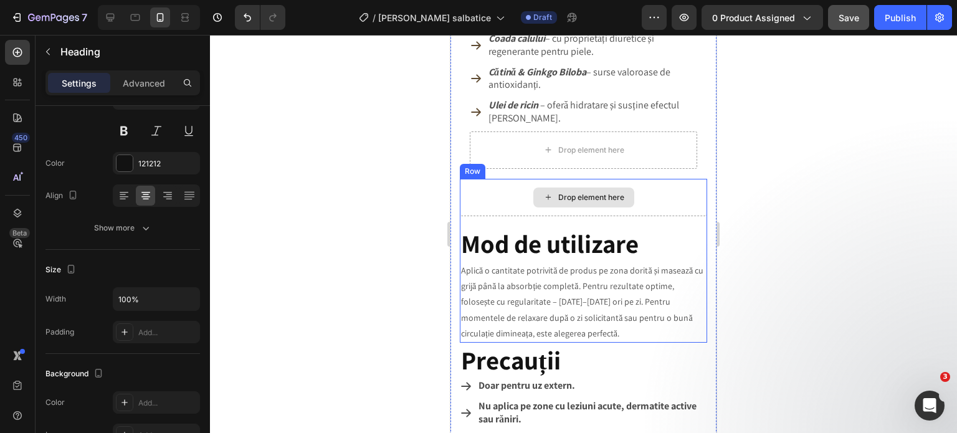
scroll to position [1763, 0]
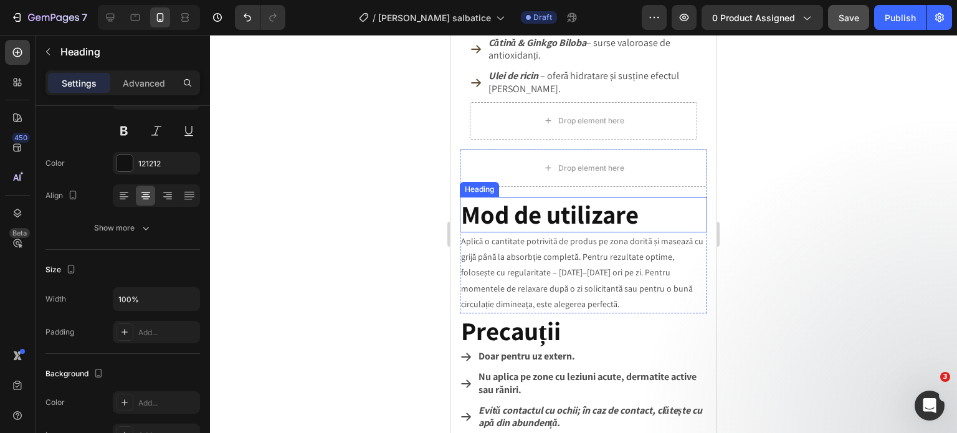
click at [526, 212] on strong "Mod de utilizare" at bounding box center [550, 214] width 178 height 34
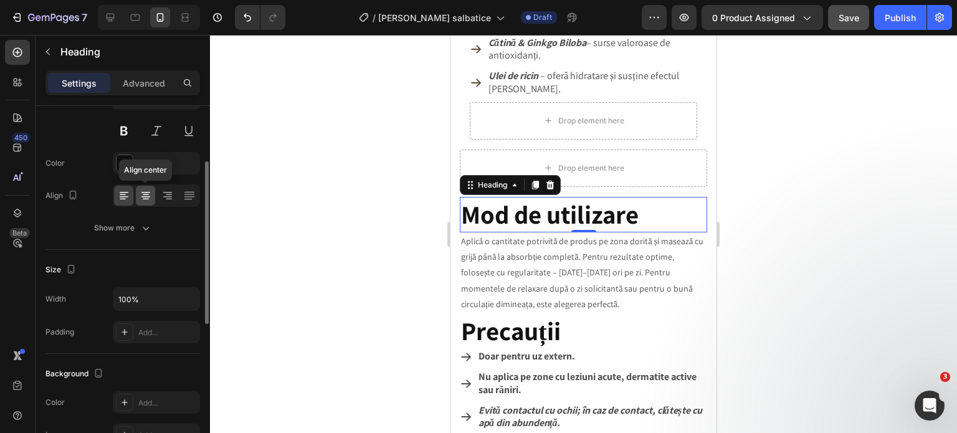
click at [148, 197] on icon at bounding box center [146, 195] width 12 height 12
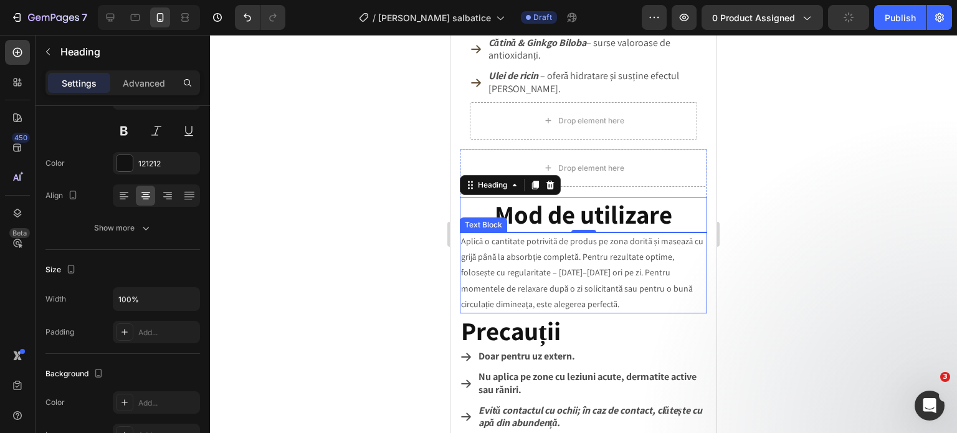
scroll to position [1825, 0]
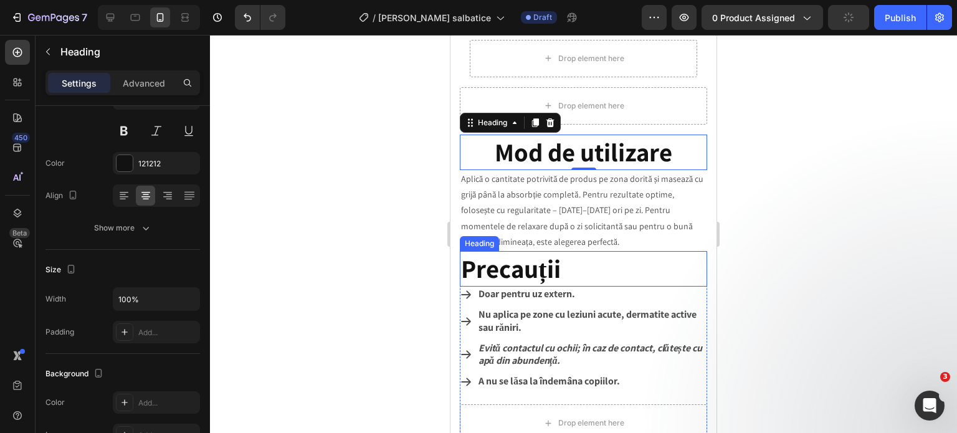
click at [491, 257] on strong "Precauții" at bounding box center [511, 269] width 100 height 34
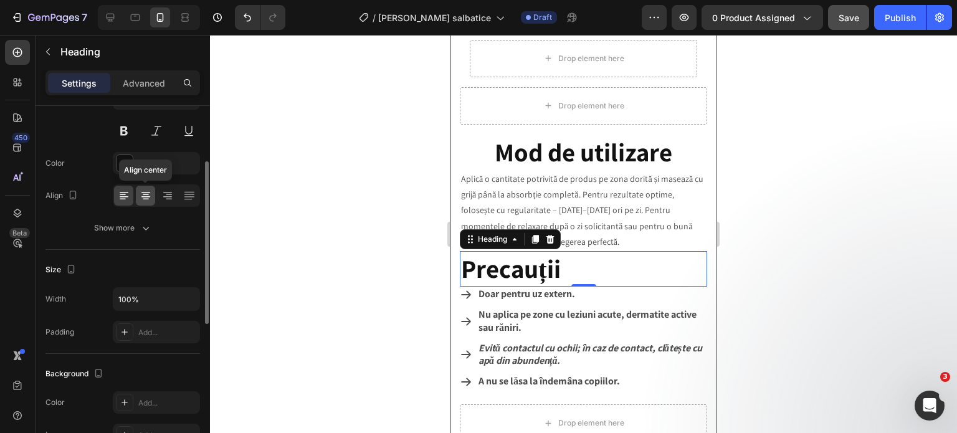
click at [145, 199] on icon at bounding box center [146, 195] width 12 height 12
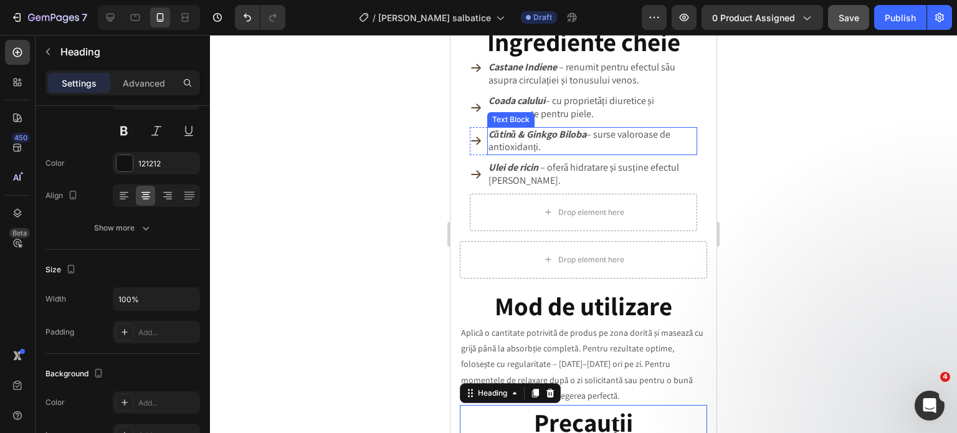
scroll to position [1701, 0]
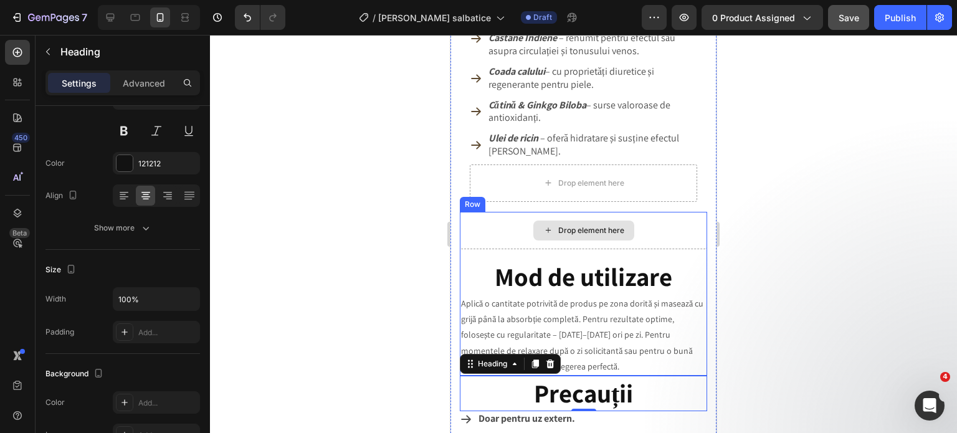
click at [464, 212] on div "Drop element here" at bounding box center [583, 230] width 247 height 37
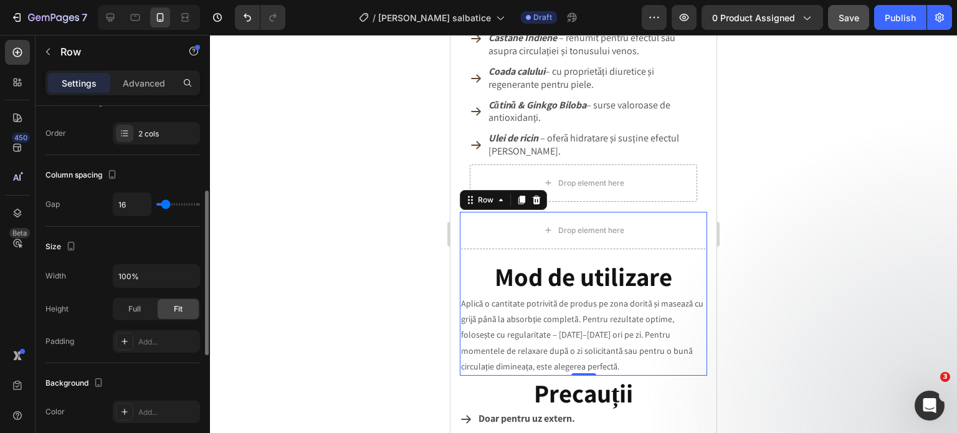
scroll to position [249, 0]
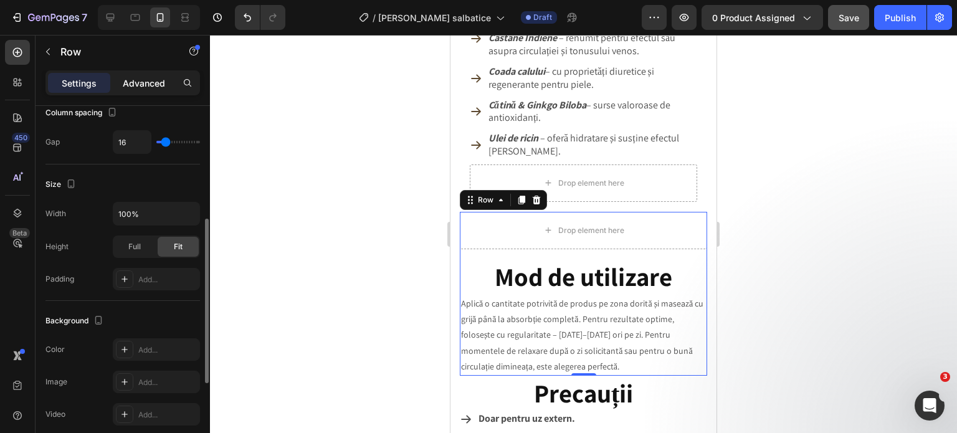
click at [155, 82] on p "Advanced" at bounding box center [144, 83] width 42 height 13
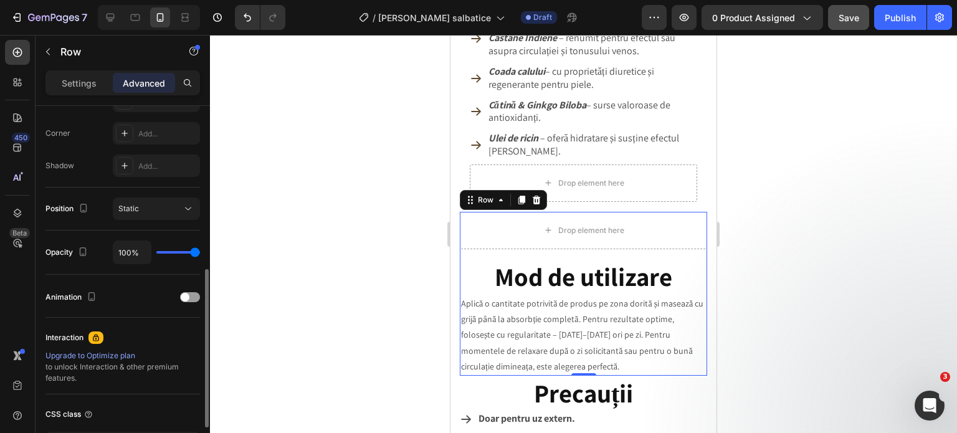
scroll to position [467, 0]
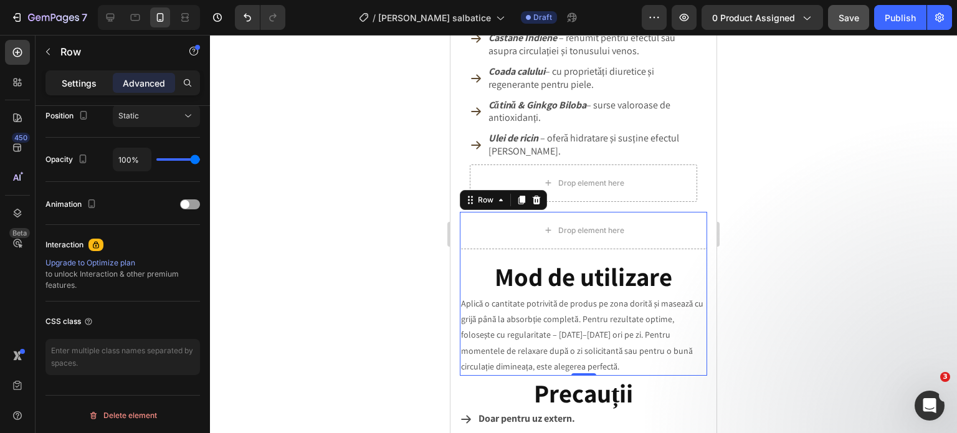
click at [87, 78] on p "Settings" at bounding box center [79, 83] width 35 height 13
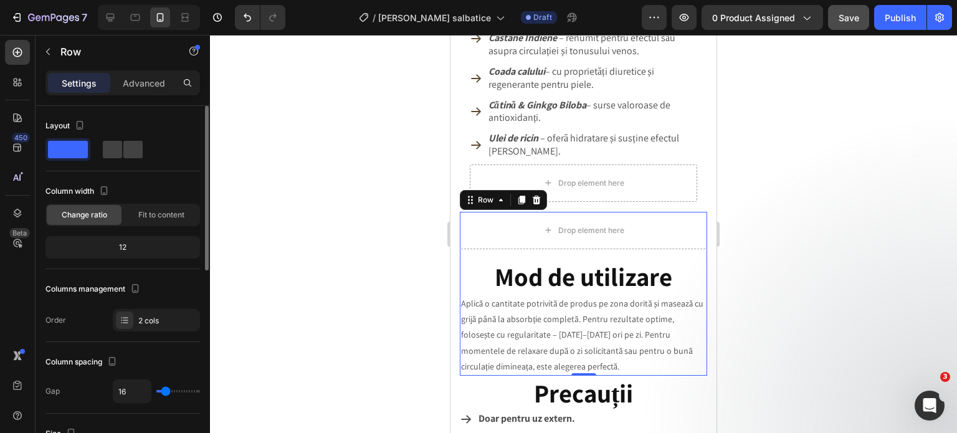
scroll to position [62, 0]
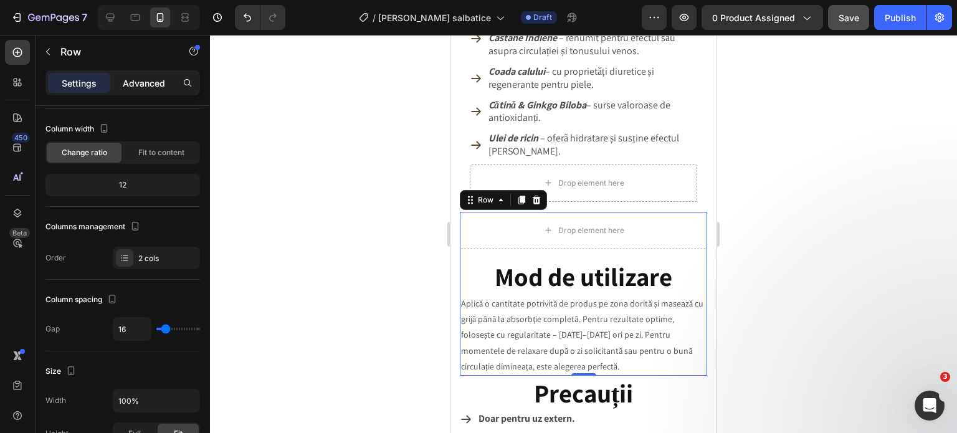
click at [131, 87] on p "Advanced" at bounding box center [144, 83] width 42 height 13
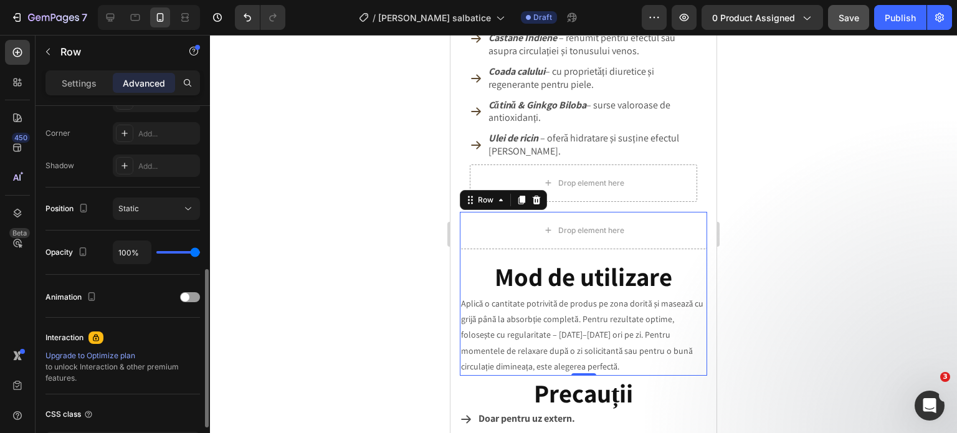
scroll to position [436, 0]
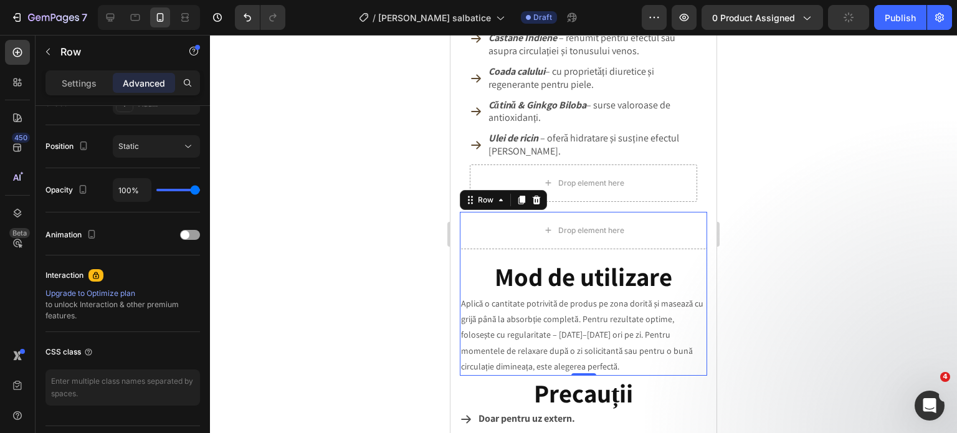
click at [553, 244] on div "Drop element here ⁠⁠⁠⁠⁠⁠⁠ Mod de utilizare Heading Aplică o cantitate potrivită…" at bounding box center [583, 294] width 247 height 164
click at [693, 345] on p "Aplică o cantitate potrivită de produs pe zona dorită și masează cu grijă până …" at bounding box center [583, 335] width 245 height 78
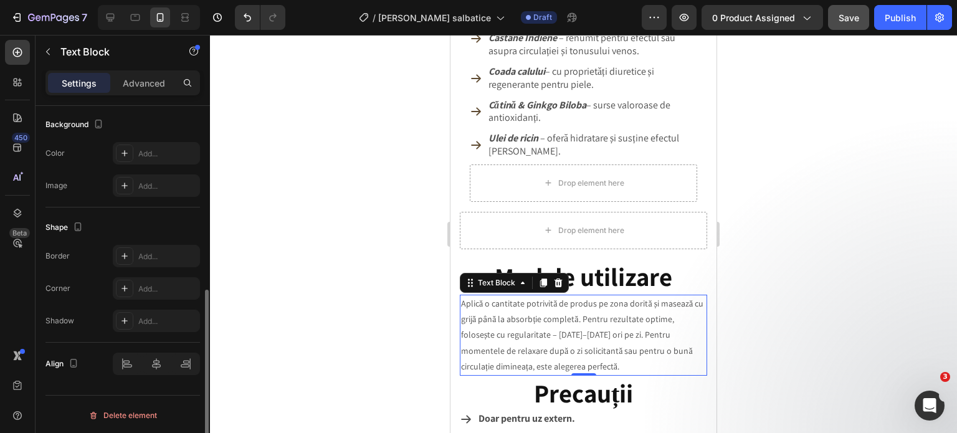
scroll to position [374, 0]
click at [690, 244] on div "Drop element here ⁠⁠⁠⁠⁠⁠⁠ Mod de utilizare Heading Aplică o cantitate potrivită…" at bounding box center [583, 294] width 247 height 164
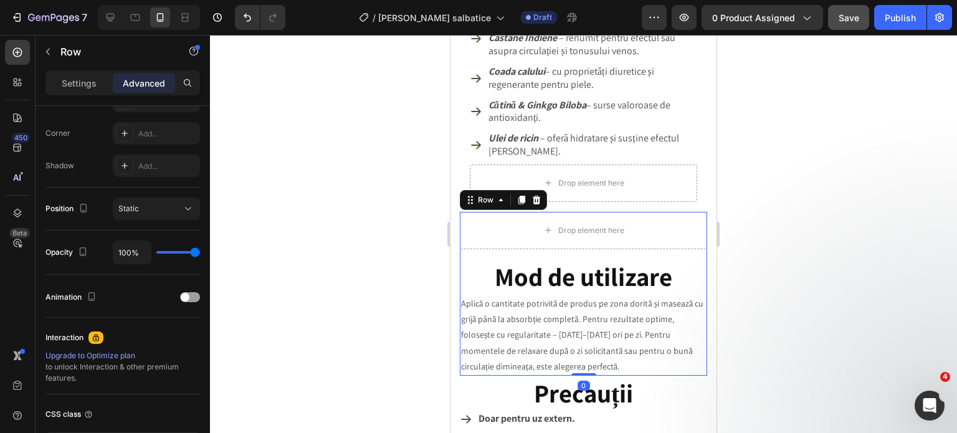
scroll to position [0, 0]
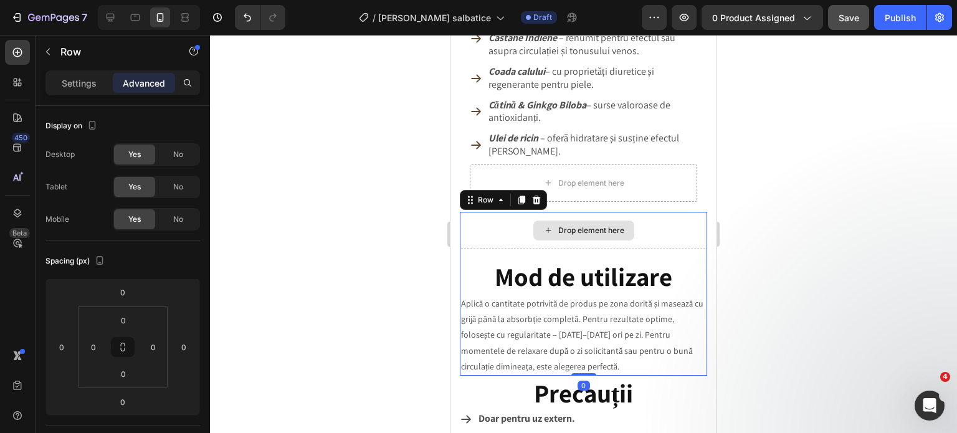
click at [690, 232] on div "Drop element here" at bounding box center [583, 230] width 247 height 37
click at [672, 237] on div "Drop element here" at bounding box center [583, 230] width 247 height 37
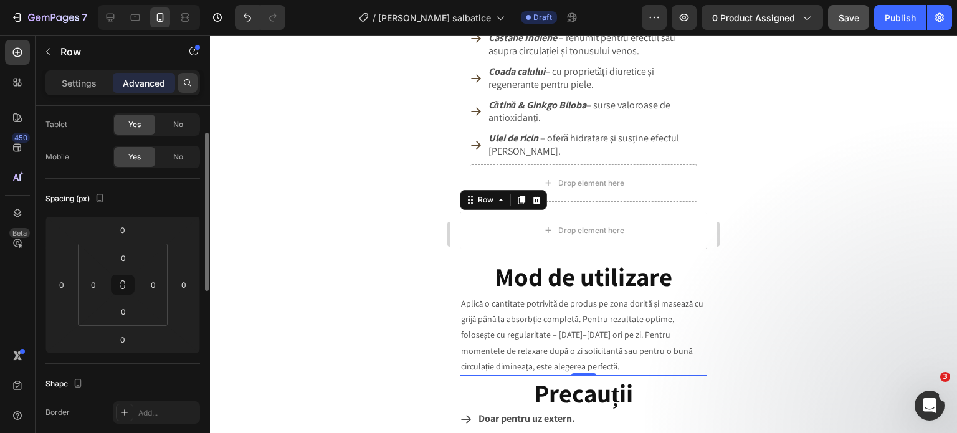
click at [187, 83] on icon at bounding box center [188, 83] width 10 height 10
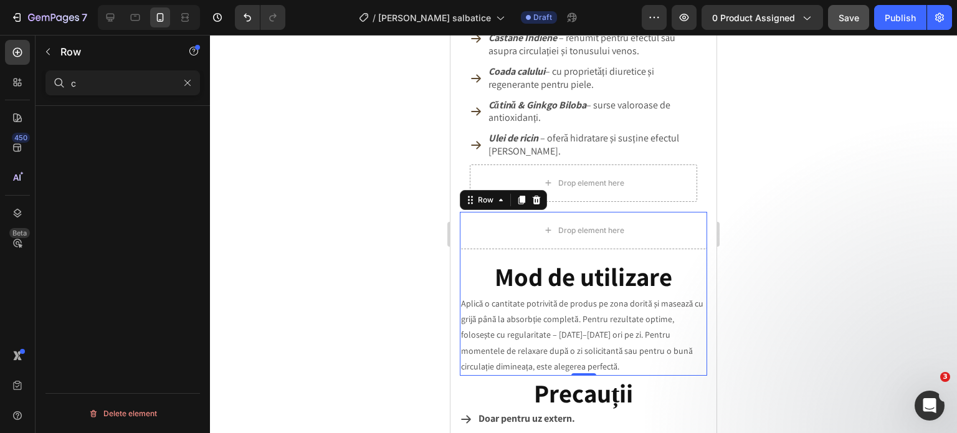
scroll to position [0, 0]
type input "col"
click at [184, 83] on icon "button" at bounding box center [187, 82] width 9 height 9
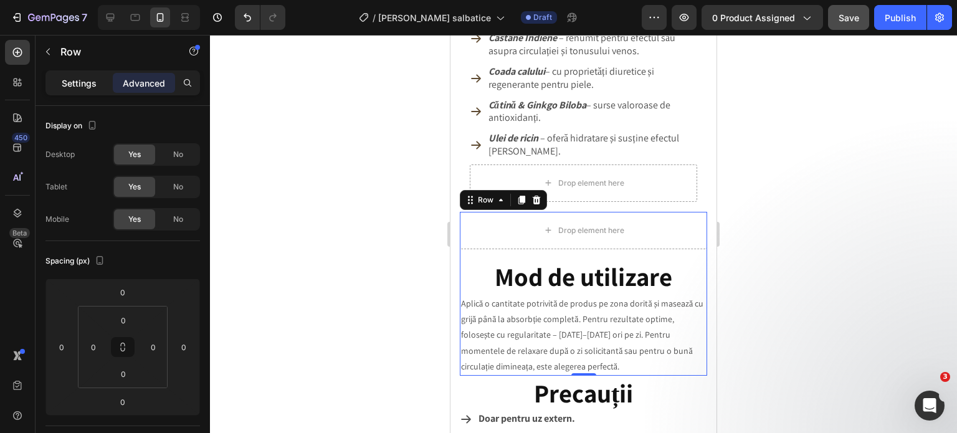
click at [72, 82] on p "Settings" at bounding box center [79, 83] width 35 height 13
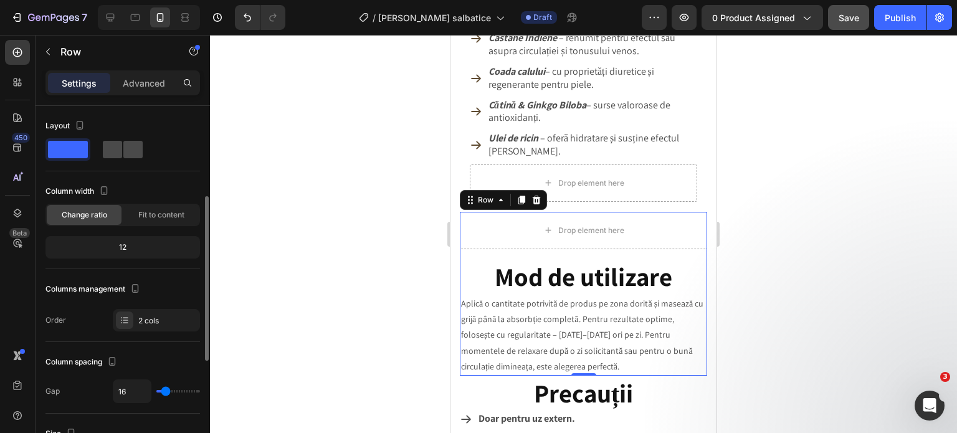
scroll to position [62, 0]
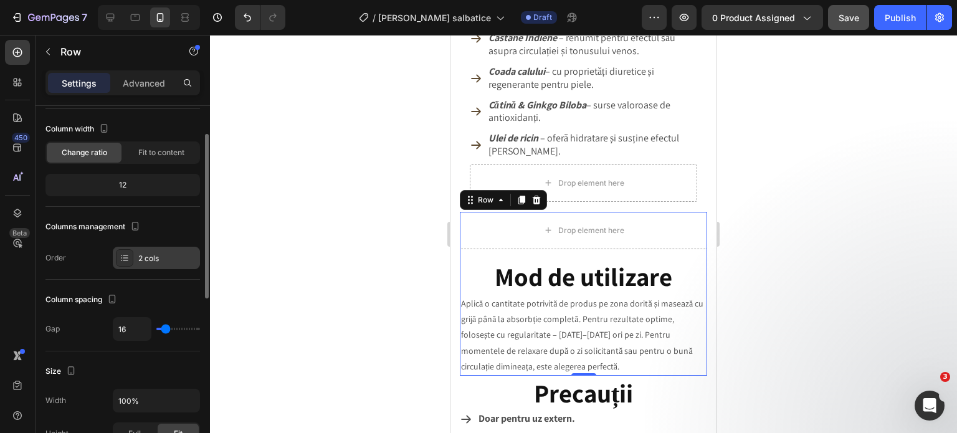
click at [160, 259] on div "2 cols" at bounding box center [167, 258] width 59 height 11
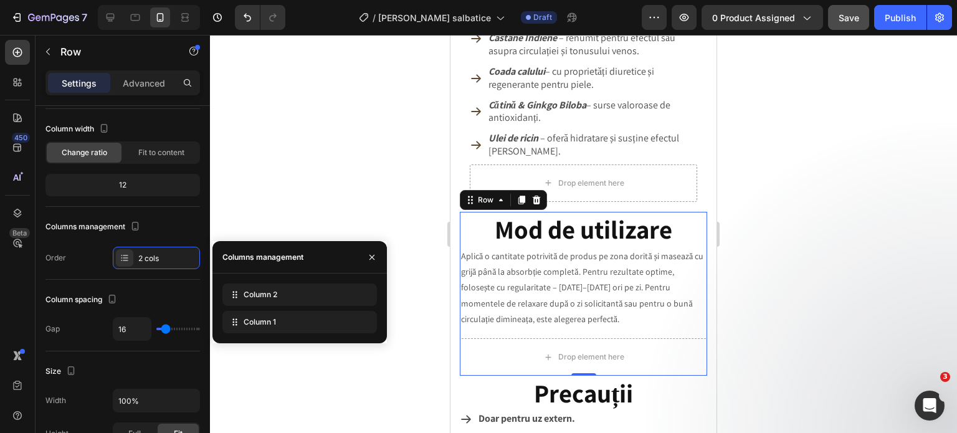
drag, startPoint x: 264, startPoint y: 299, endPoint x: 267, endPoint y: 333, distance: 34.4
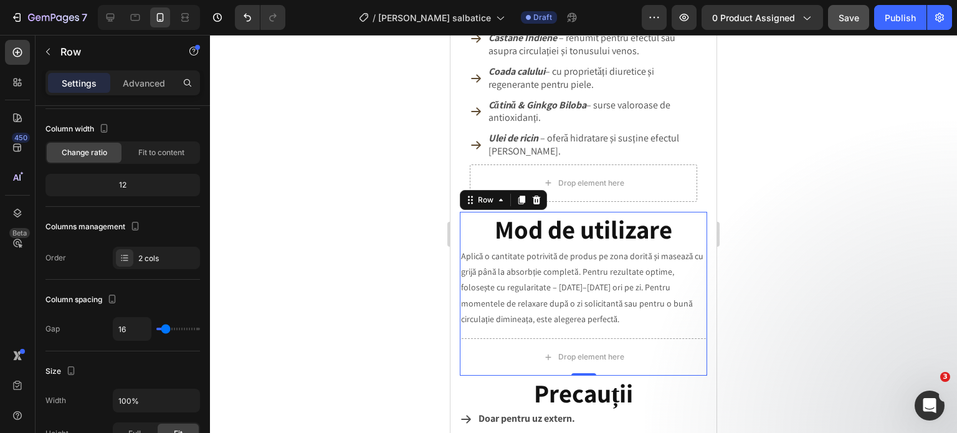
click at [811, 306] on div at bounding box center [583, 234] width 747 height 398
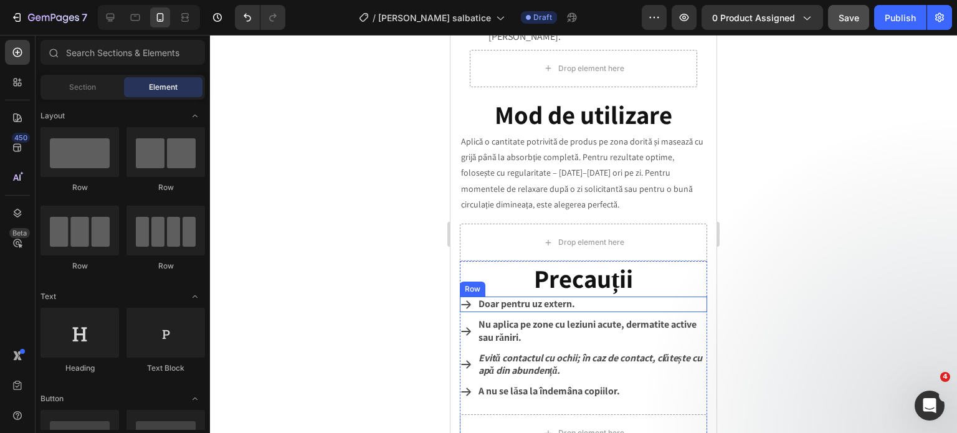
scroll to position [1825, 0]
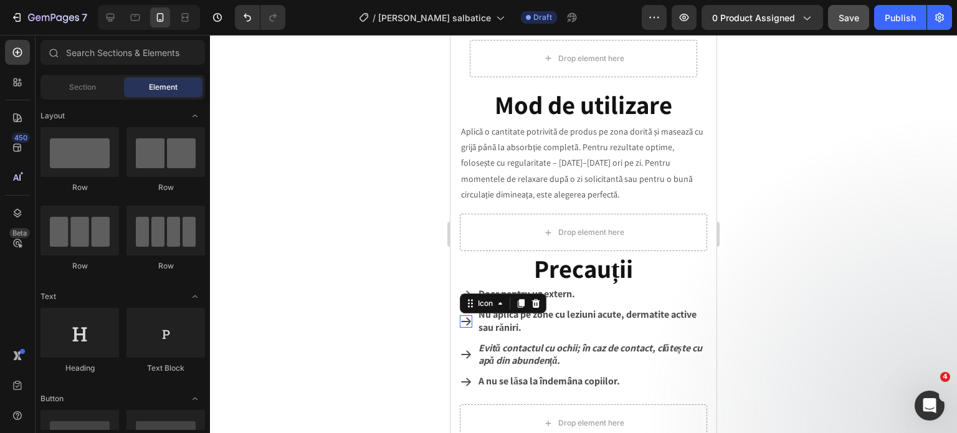
click at [465, 317] on icon at bounding box center [466, 321] width 10 height 8
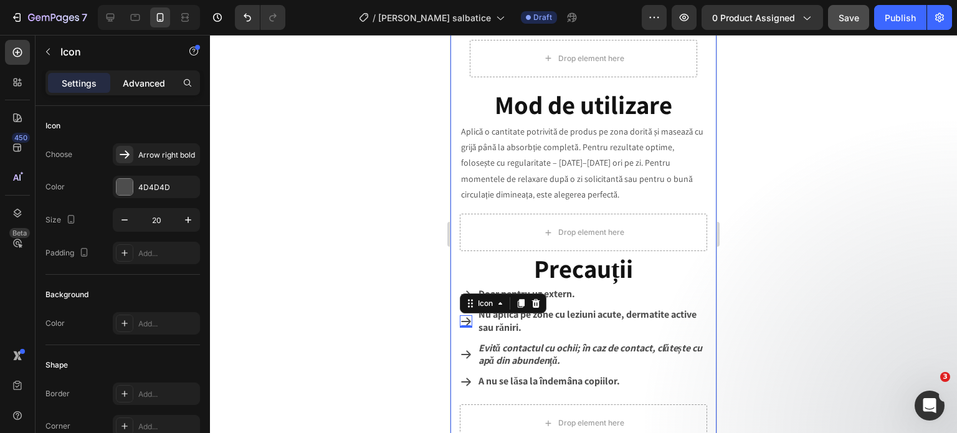
click at [145, 77] on p "Advanced" at bounding box center [144, 83] width 42 height 13
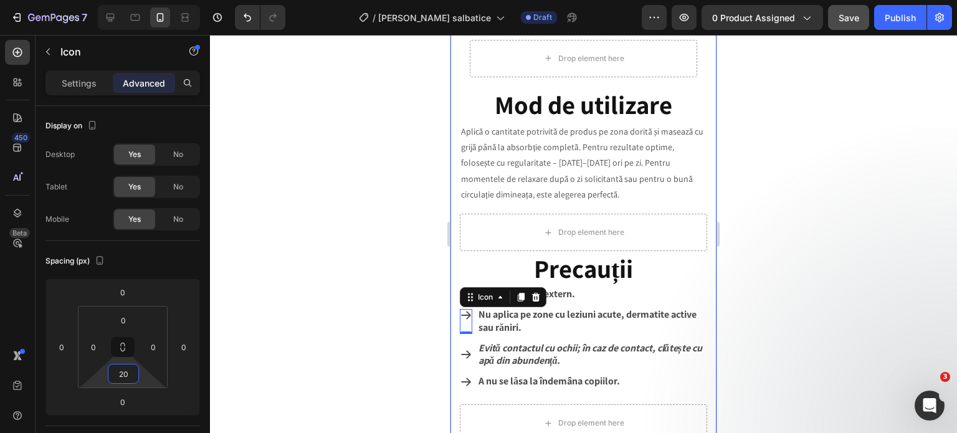
type input "18"
click at [143, 0] on html "7 Version history / Ulei Castane salbatice Draft Preview 0 product assigned Sav…" at bounding box center [478, 0] width 957 height 0
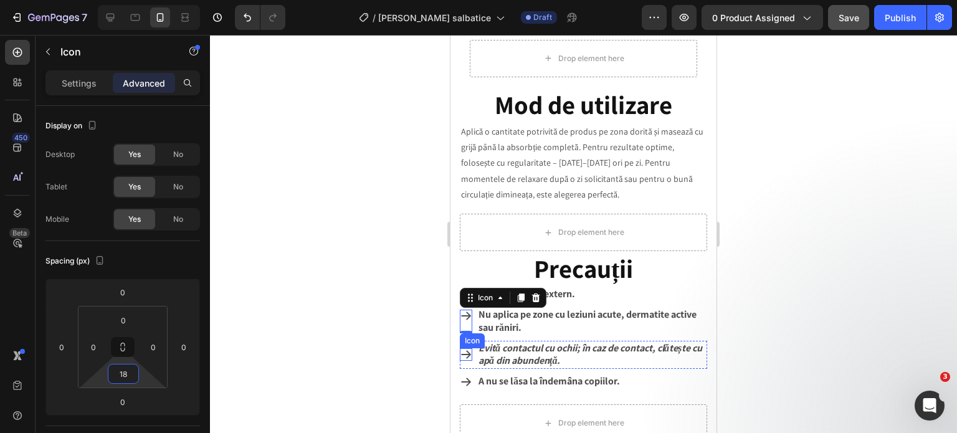
click at [469, 351] on icon at bounding box center [466, 355] width 10 height 8
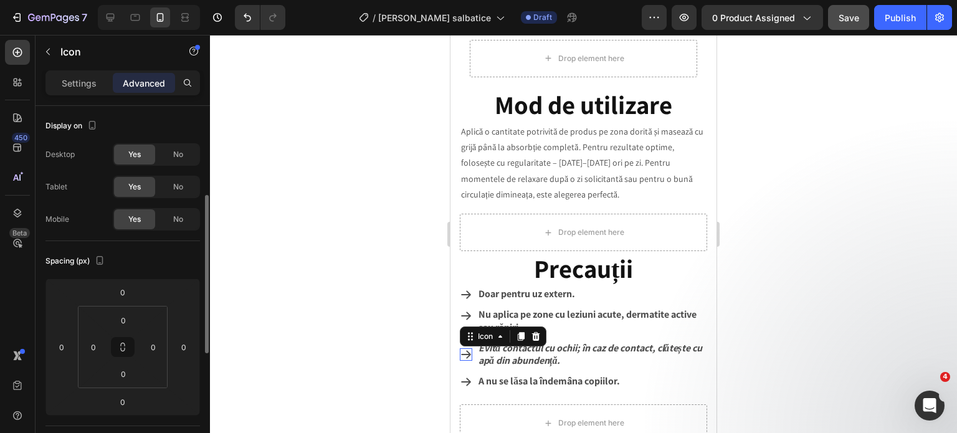
scroll to position [62, 0]
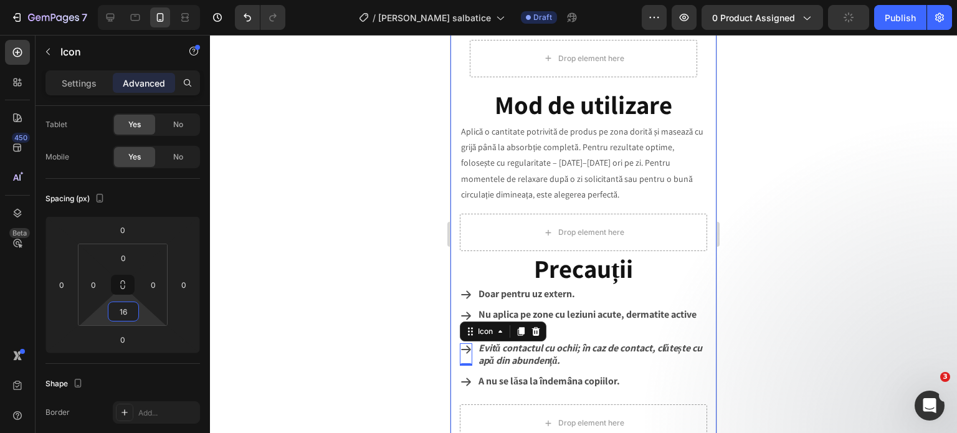
type input "18"
click at [142, 0] on html "7 Version history / Ulei Castane salbatice Draft Preview 0 product assigned Pub…" at bounding box center [478, 0] width 957 height 0
click at [831, 352] on div at bounding box center [583, 234] width 747 height 398
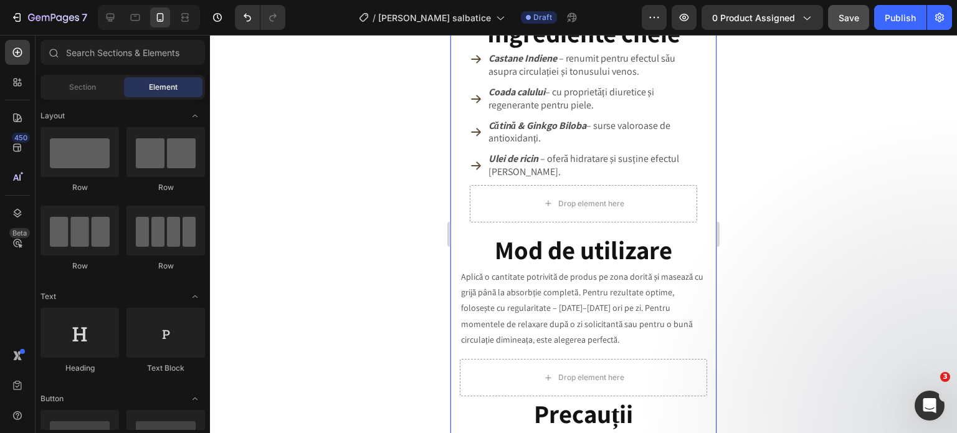
scroll to position [1638, 0]
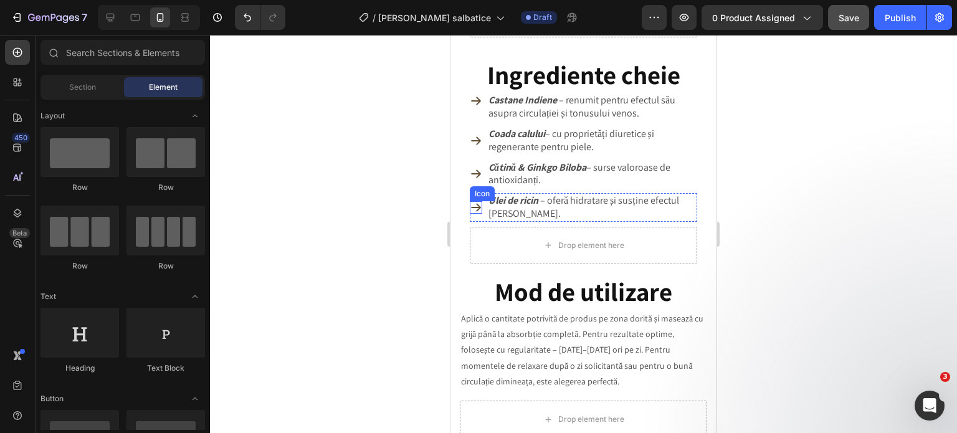
click at [477, 201] on icon at bounding box center [476, 207] width 12 height 12
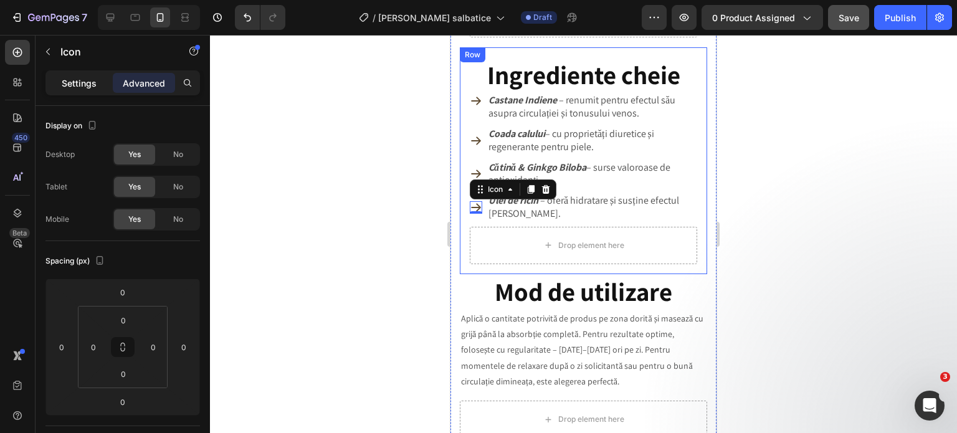
click at [90, 87] on p "Settings" at bounding box center [79, 83] width 35 height 13
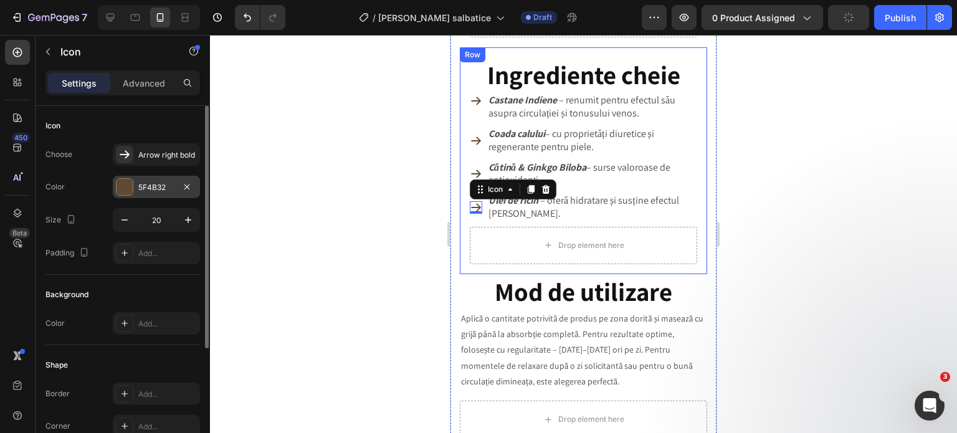
click at [138, 180] on div "5F4B32" at bounding box center [156, 187] width 87 height 22
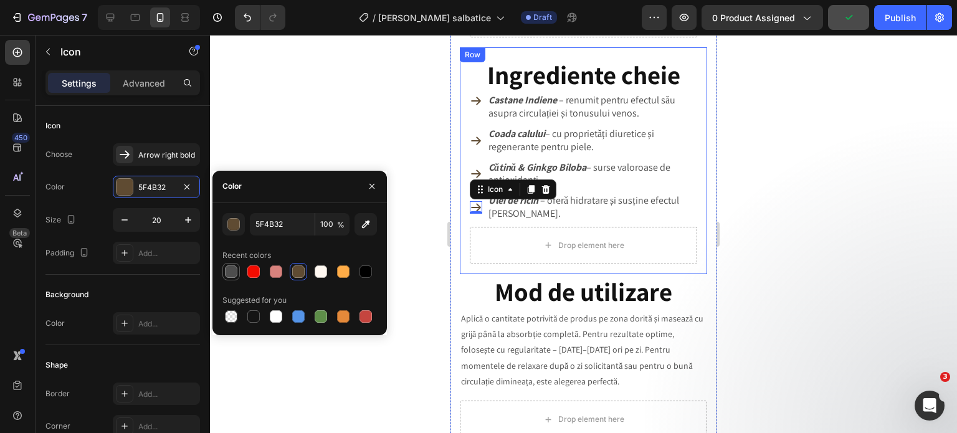
click at [232, 273] on div at bounding box center [231, 271] width 12 height 12
type input "4D4D4D"
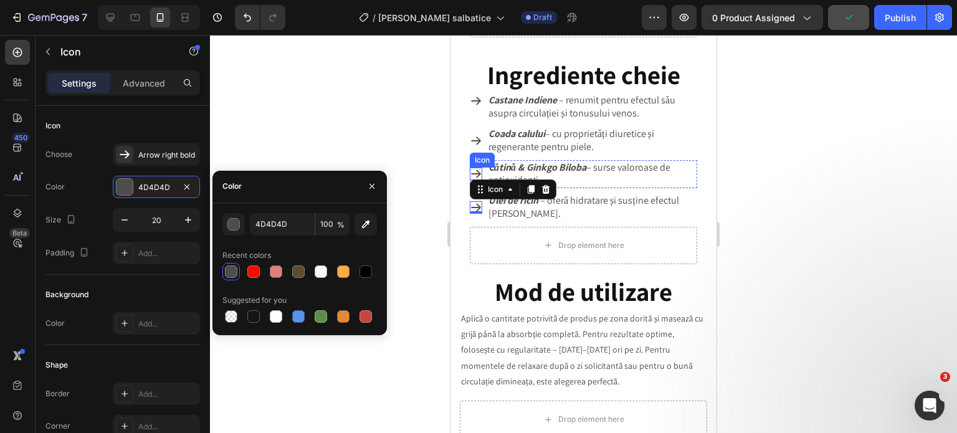
click at [478, 170] on icon at bounding box center [476, 174] width 10 height 8
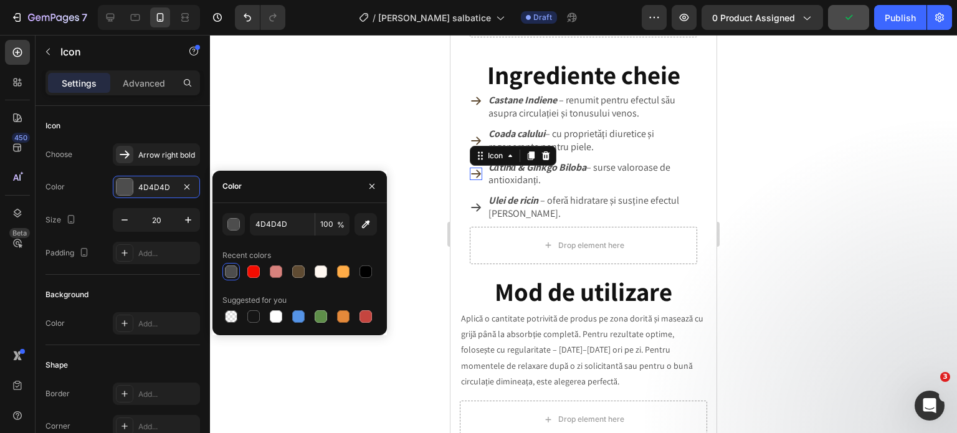
scroll to position [62, 0]
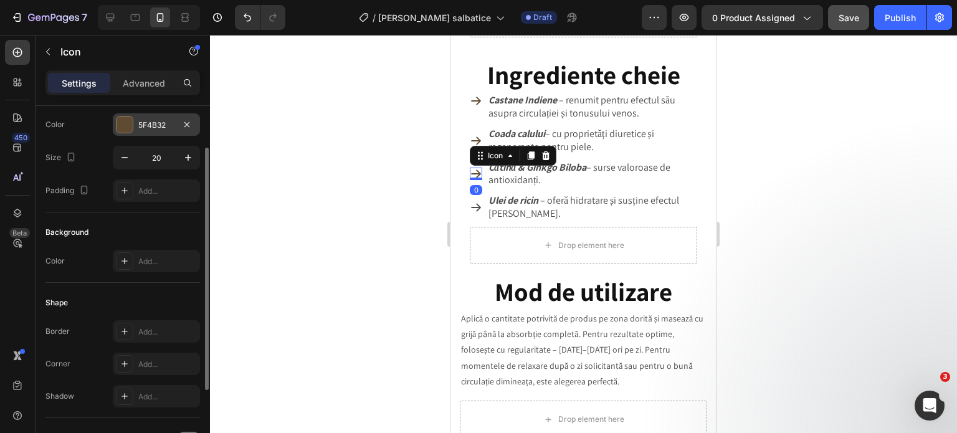
click at [155, 126] on div "5F4B32" at bounding box center [156, 125] width 36 height 11
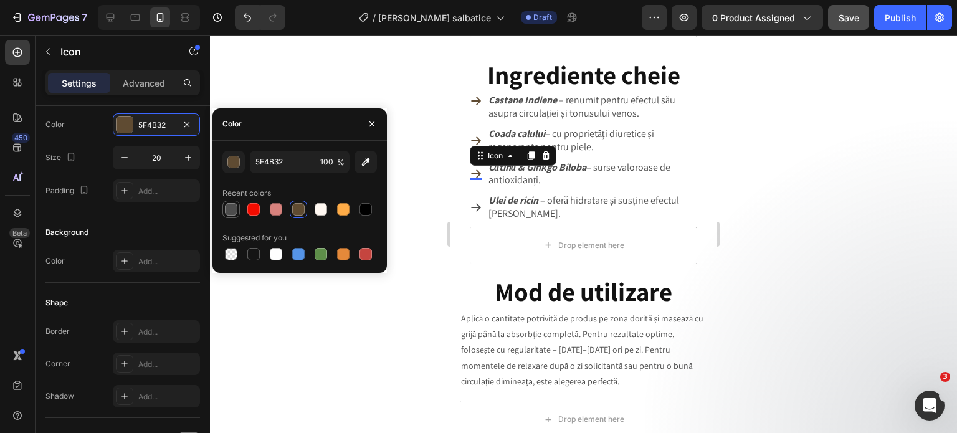
click at [229, 207] on div at bounding box center [231, 209] width 12 height 12
type input "4D4D4D"
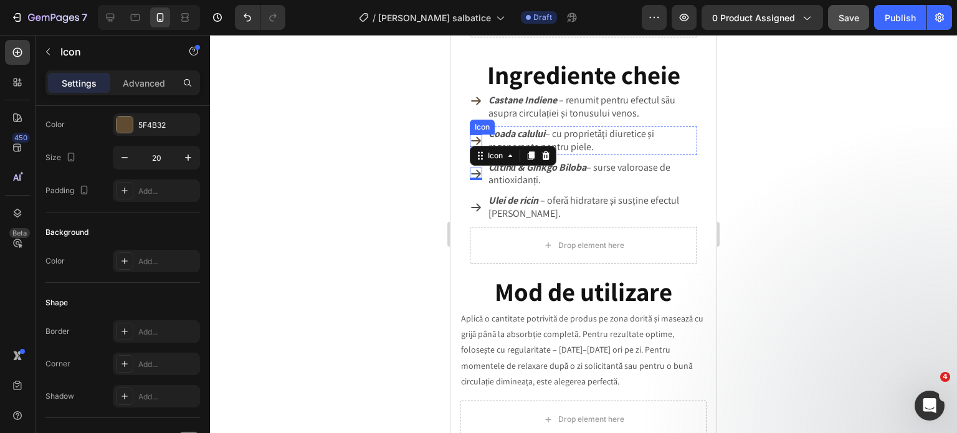
click at [477, 126] on div "Icon" at bounding box center [476, 140] width 12 height 29
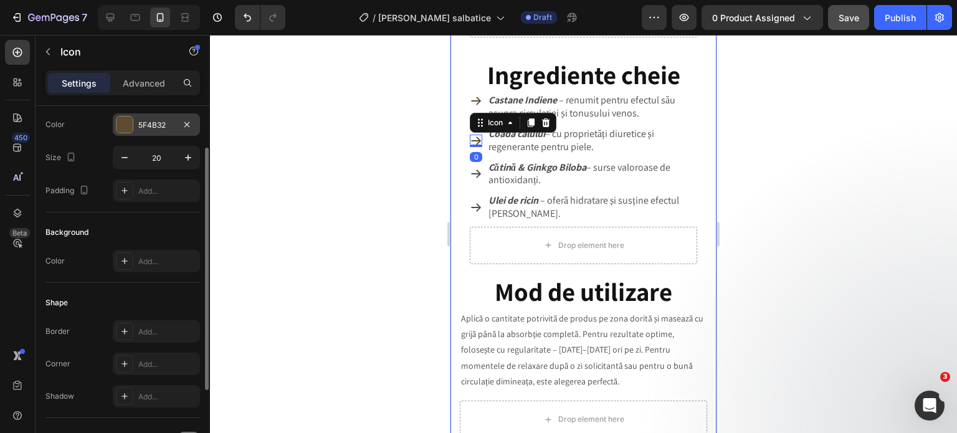
click at [124, 123] on div at bounding box center [125, 125] width 16 height 16
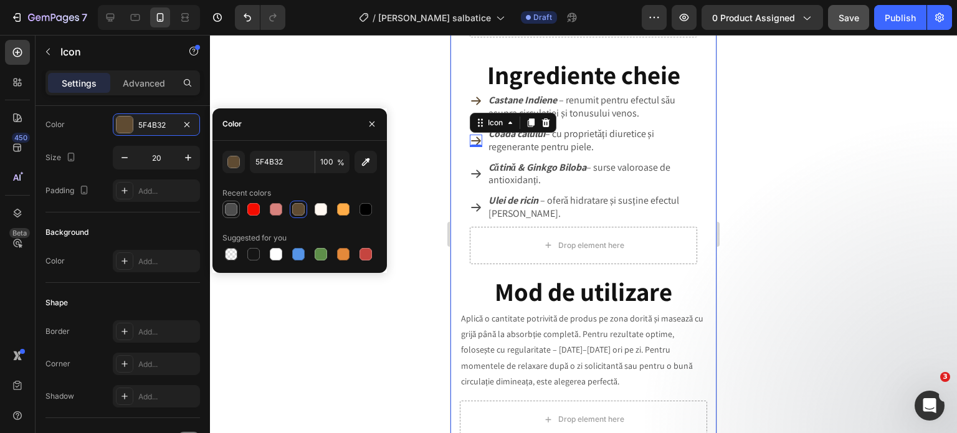
click at [231, 206] on div at bounding box center [231, 209] width 12 height 12
type input "4D4D4D"
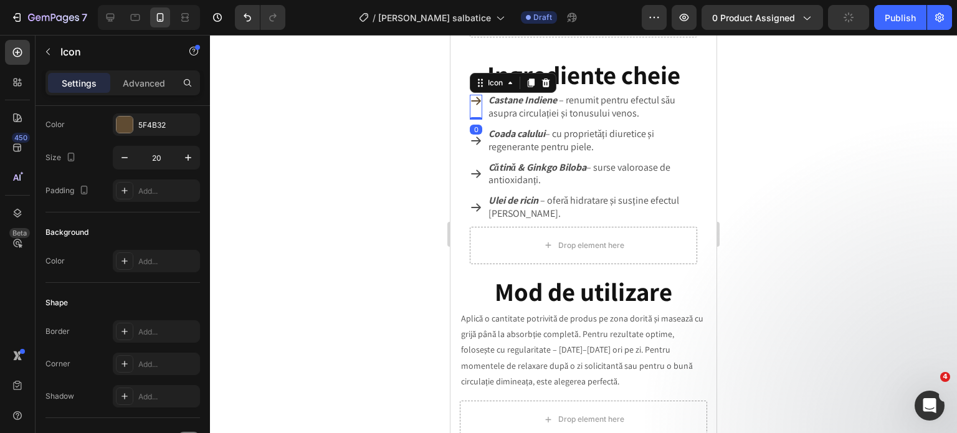
click at [479, 95] on icon at bounding box center [476, 101] width 12 height 12
click at [133, 124] on div at bounding box center [124, 124] width 17 height 17
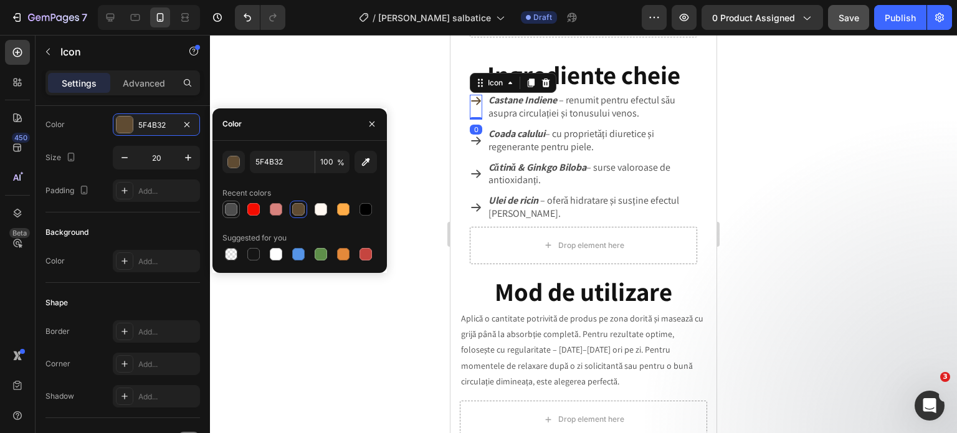
click at [228, 203] on div at bounding box center [231, 209] width 12 height 12
type input "4D4D4D"
click at [472, 170] on icon at bounding box center [476, 174] width 10 height 8
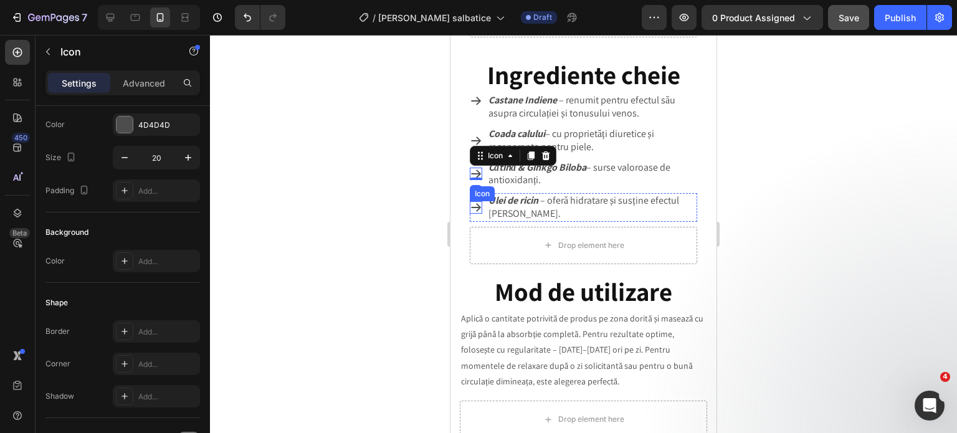
click at [473, 201] on icon at bounding box center [476, 207] width 12 height 12
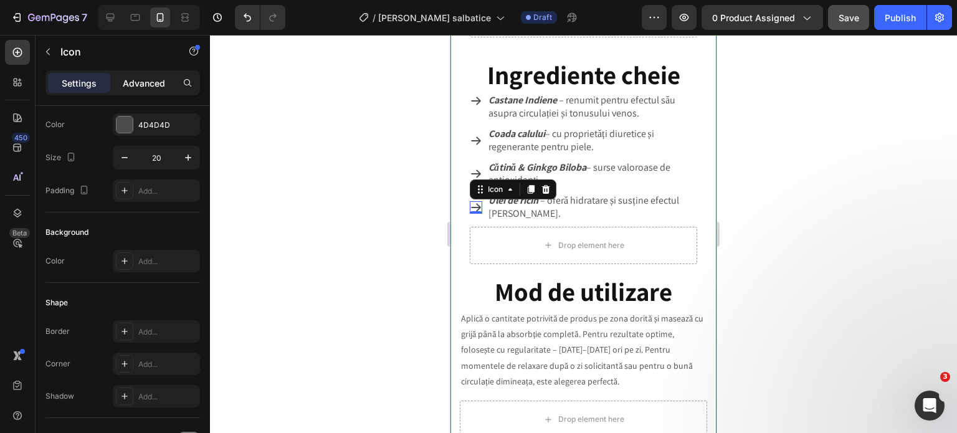
click at [140, 75] on div "Advanced" at bounding box center [144, 83] width 62 height 20
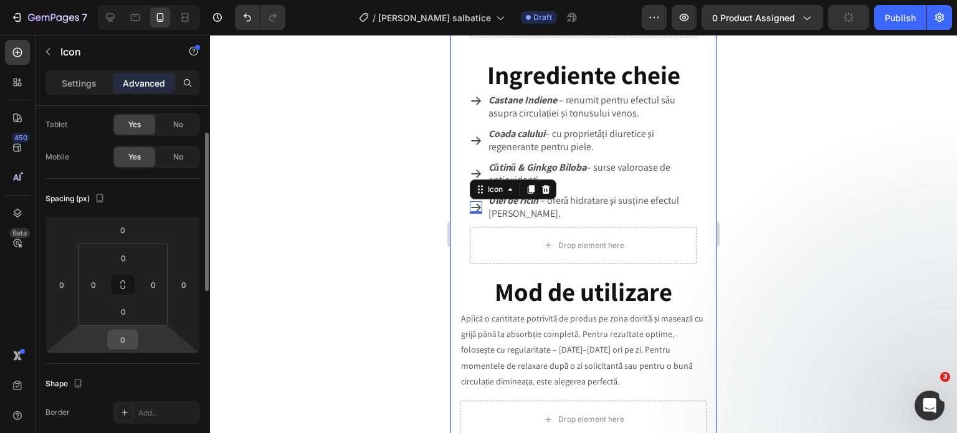
click at [129, 340] on input "0" at bounding box center [122, 339] width 25 height 19
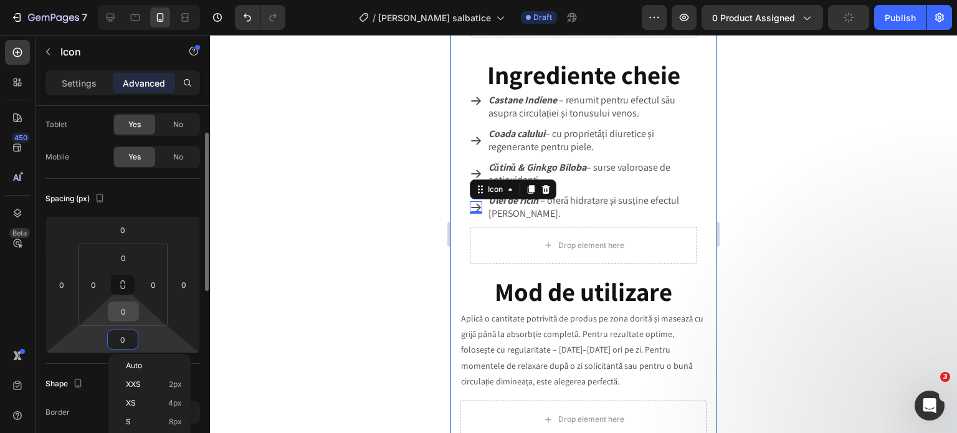
click at [127, 310] on input "0" at bounding box center [123, 311] width 25 height 19
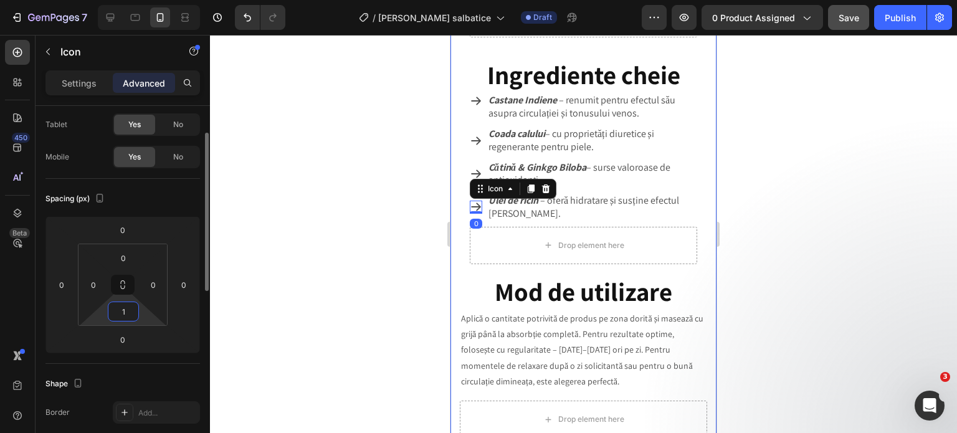
type input "18"
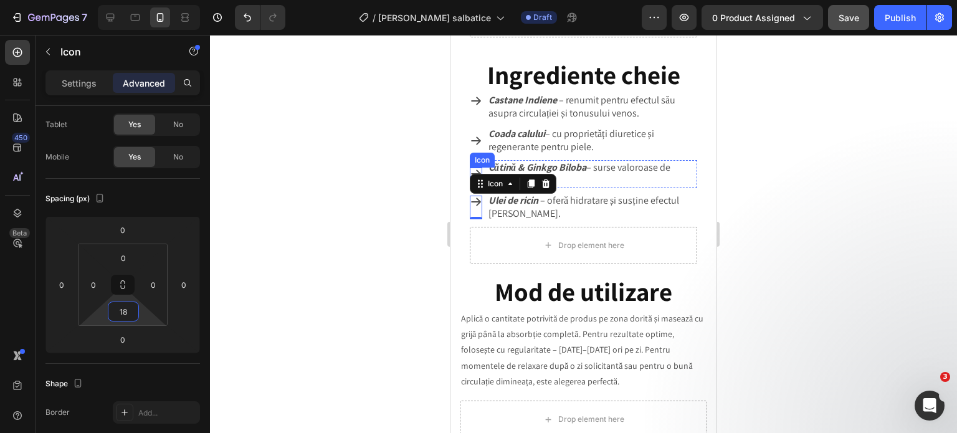
click at [478, 160] on div "Icon" at bounding box center [476, 174] width 12 height 29
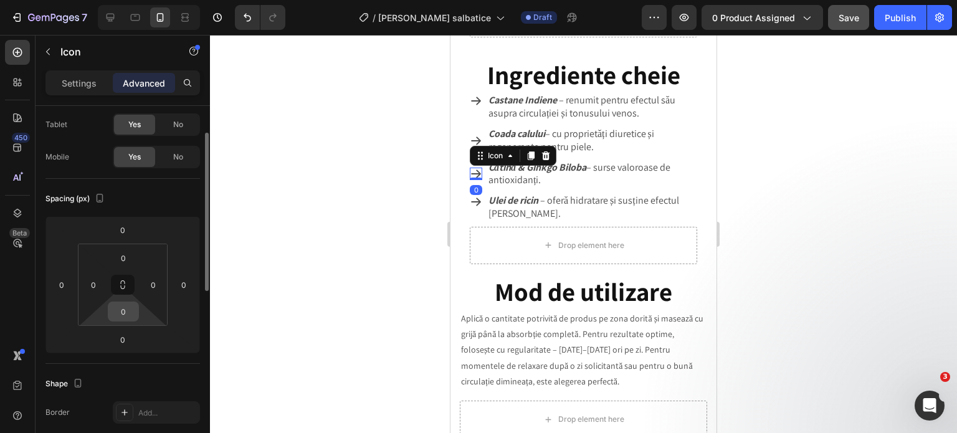
click at [128, 308] on input "0" at bounding box center [123, 311] width 25 height 19
type input "18"
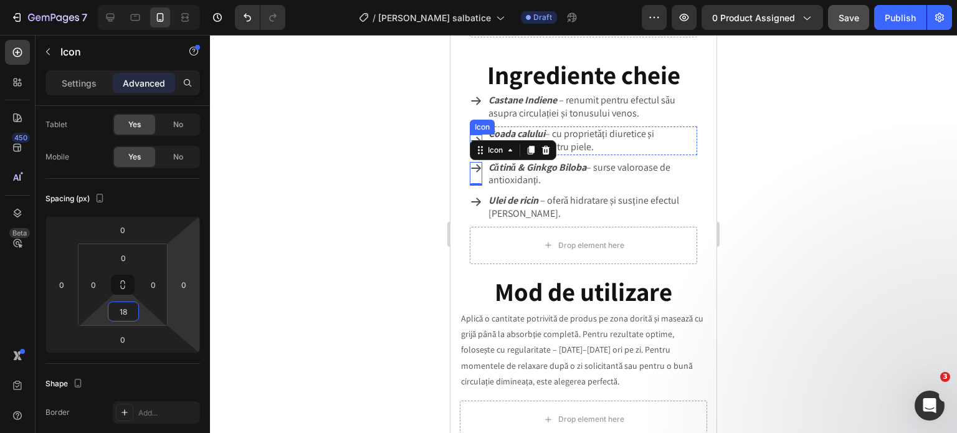
click at [480, 135] on icon at bounding box center [476, 141] width 12 height 12
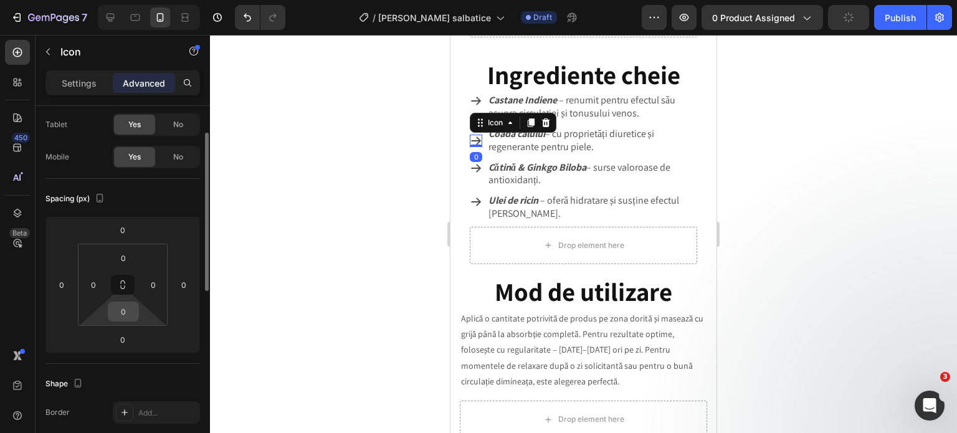
click at [128, 307] on input "0" at bounding box center [123, 311] width 25 height 19
type input "18"
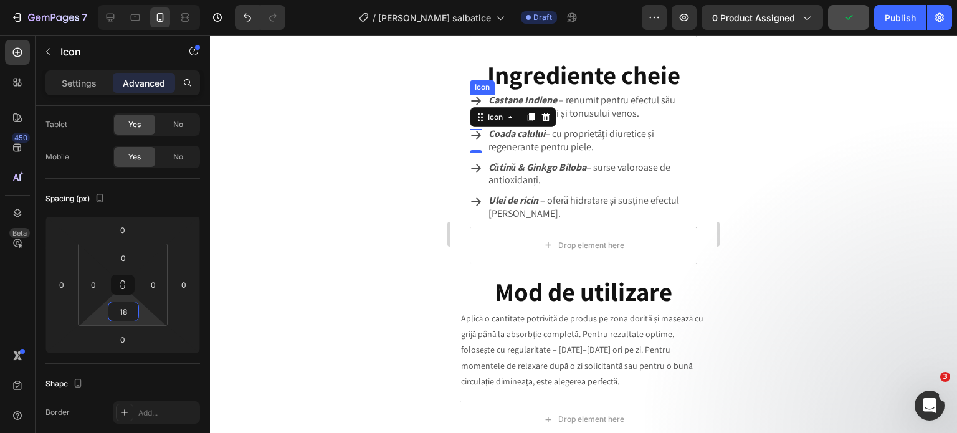
click at [473, 95] on icon at bounding box center [476, 101] width 12 height 12
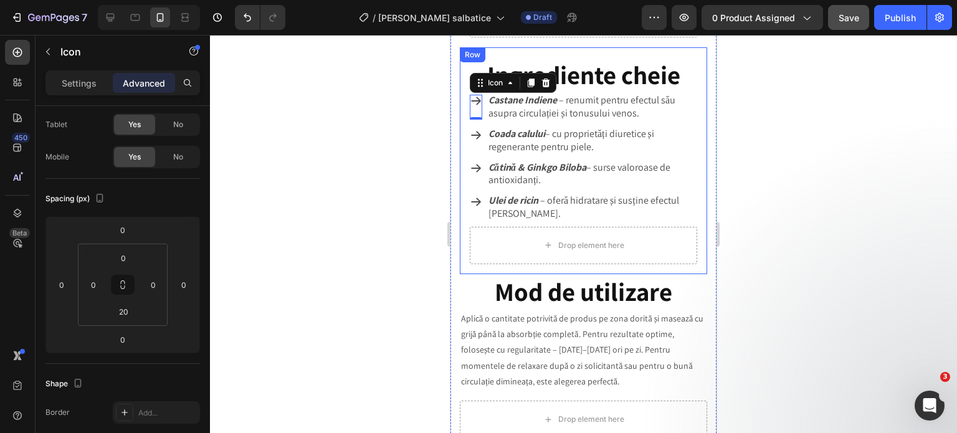
click at [822, 229] on div at bounding box center [583, 234] width 747 height 398
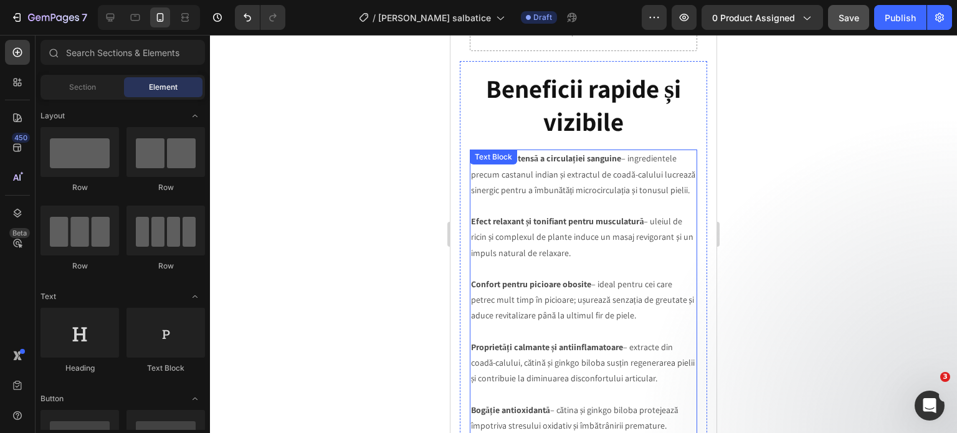
scroll to position [1202, 0]
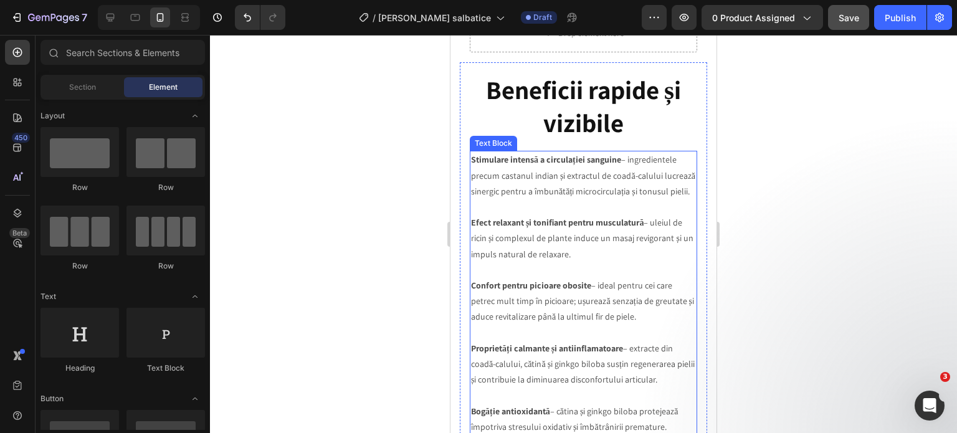
click at [595, 155] on p "Stimulare intensă a circulației sanguine – ingredientele precum castanul indian…" at bounding box center [583, 175] width 225 height 47
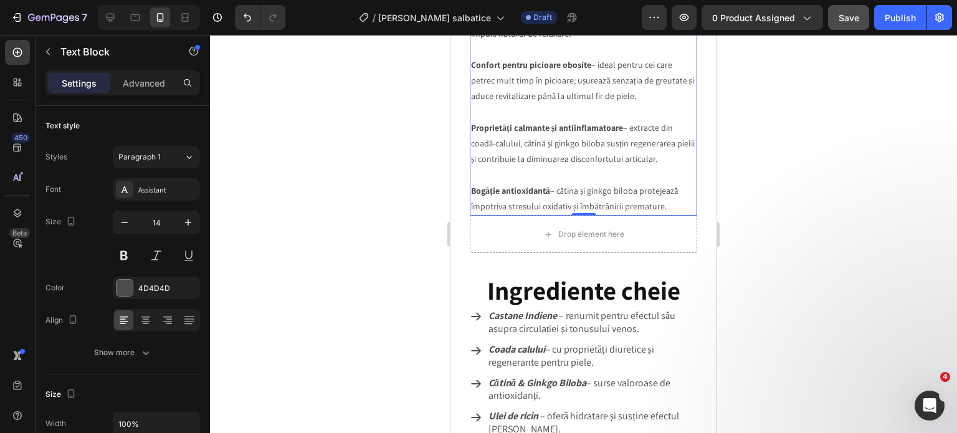
scroll to position [1452, 0]
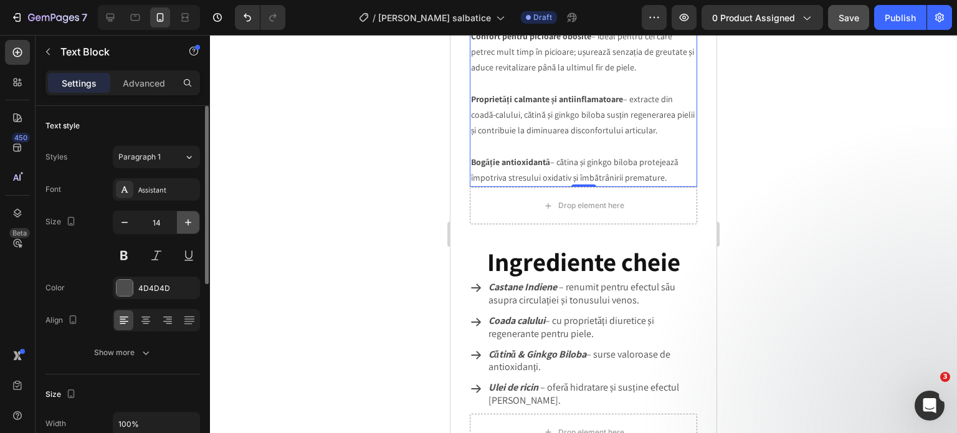
click at [192, 219] on icon "button" at bounding box center [188, 222] width 12 height 12
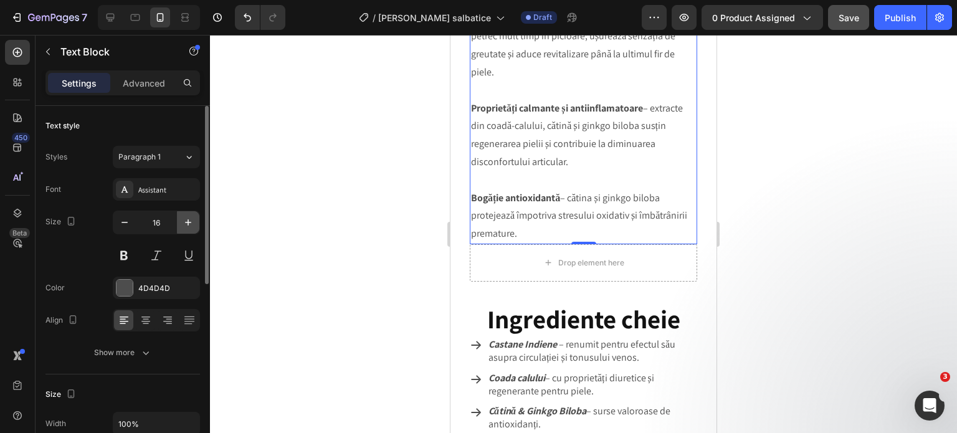
scroll to position [1548, 0]
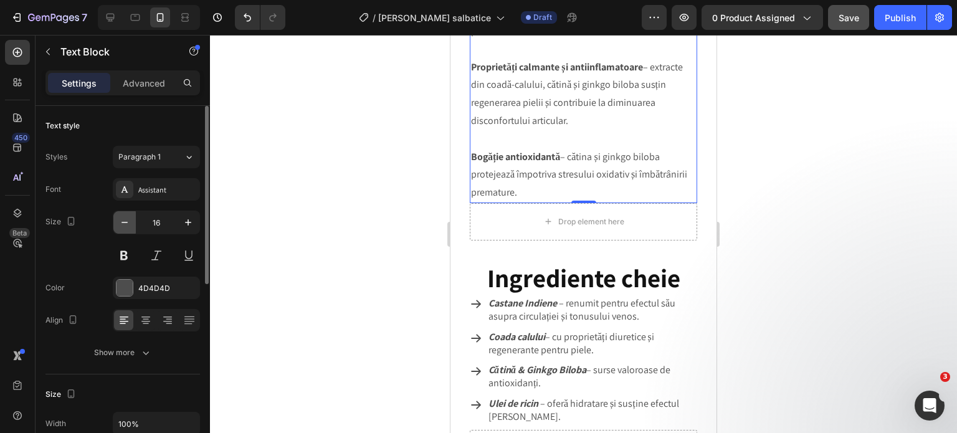
click at [121, 224] on icon "button" at bounding box center [124, 222] width 12 height 12
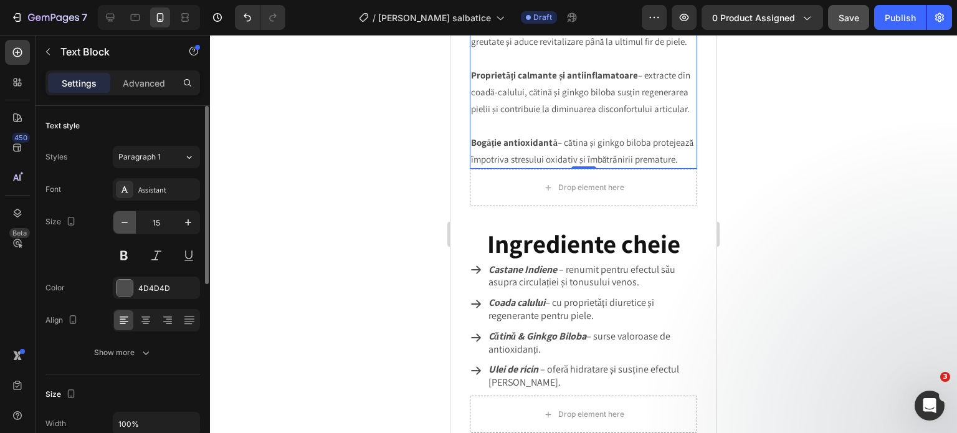
type input "14"
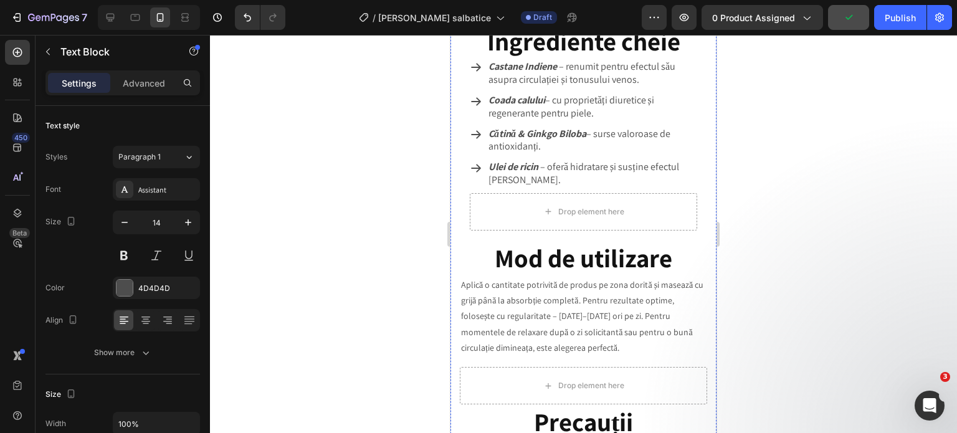
scroll to position [1701, 0]
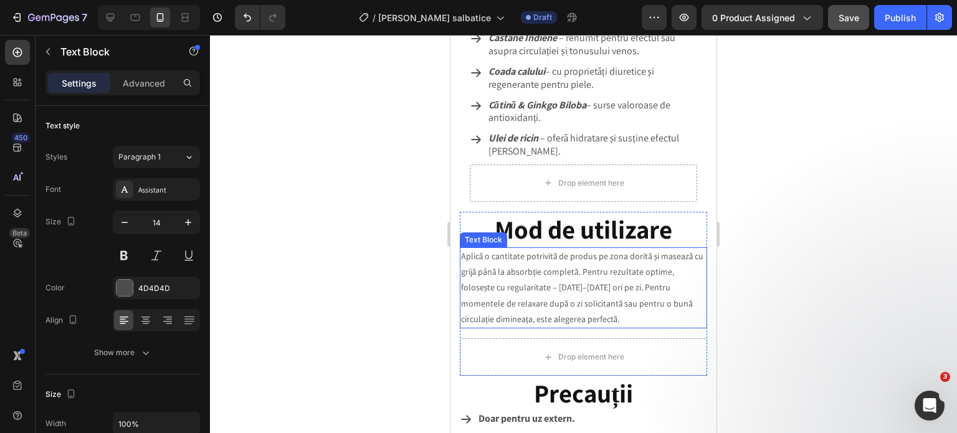
click at [473, 264] on p "Aplică o cantitate potrivită de produs pe zona dorită și masează cu grijă până …" at bounding box center [583, 288] width 245 height 78
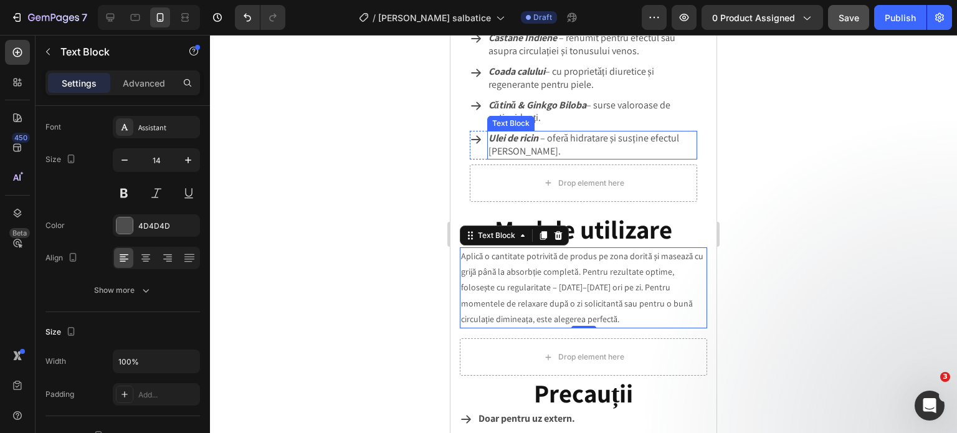
click at [521, 131] on strong "Ulei de ricin" at bounding box center [513, 137] width 50 height 13
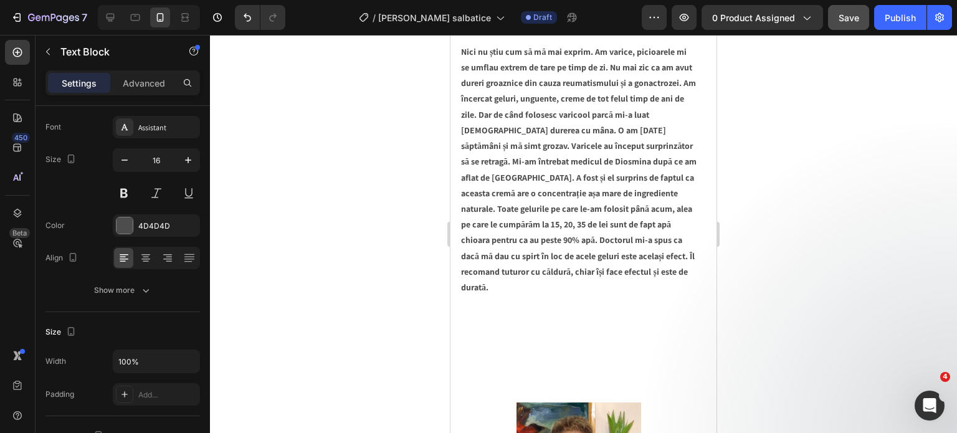
scroll to position [2386, 0]
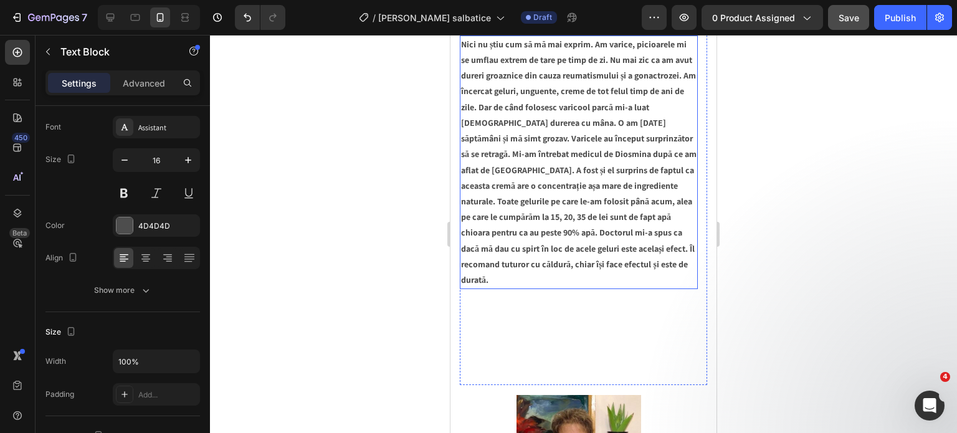
click at [518, 210] on p "Nici nu știu cum să mă mai exprim. Am varice, picioarele mi se umflau extrem de…" at bounding box center [578, 162] width 235 height 251
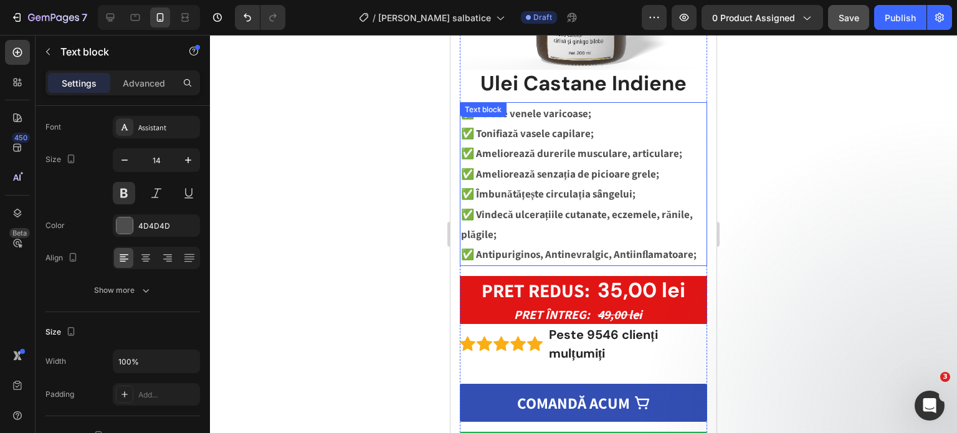
scroll to position [268, 0]
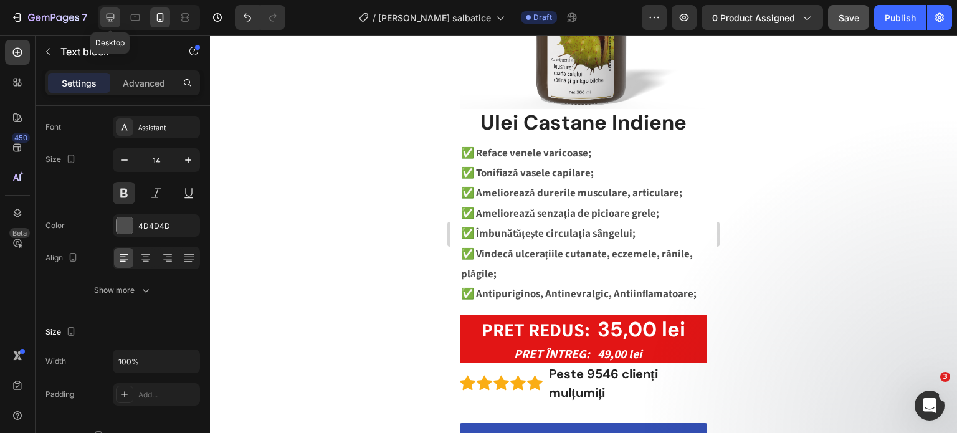
click at [106, 19] on icon at bounding box center [110, 17] width 12 height 12
type input "16"
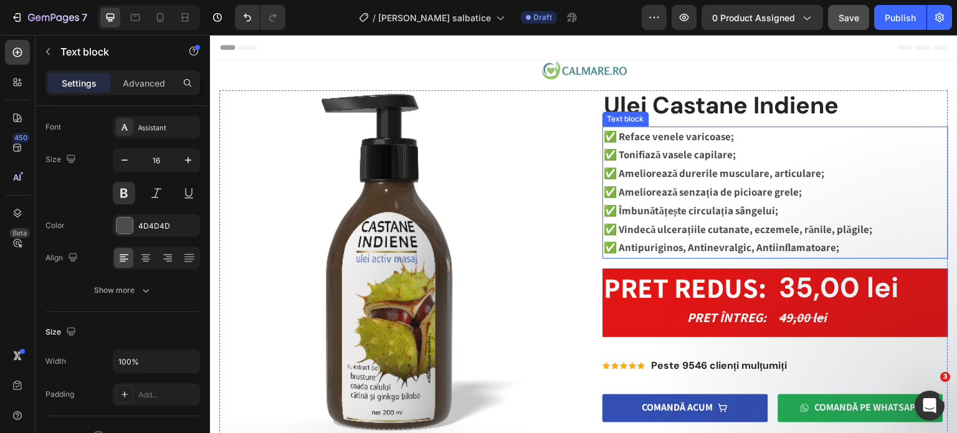
click at [657, 136] on strong "✅ Reface venele varicoase;" at bounding box center [669, 137] width 130 height 14
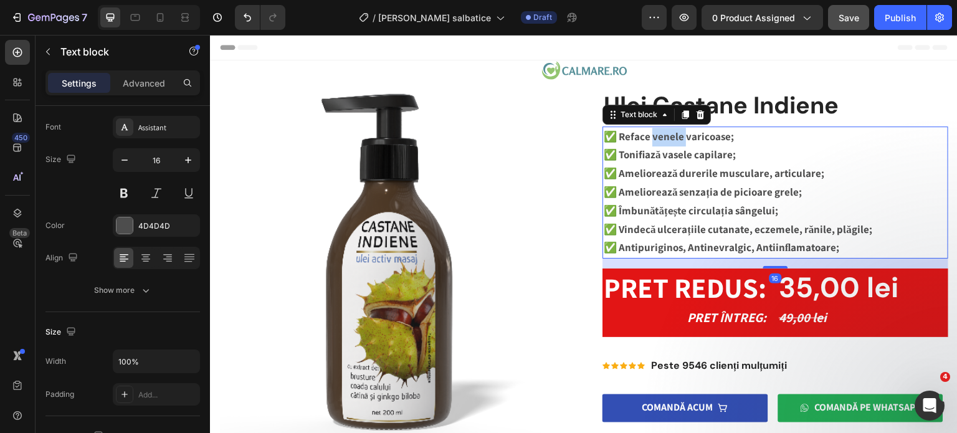
click at [657, 136] on strong "✅ Reface venele varicoase;" at bounding box center [669, 137] width 130 height 14
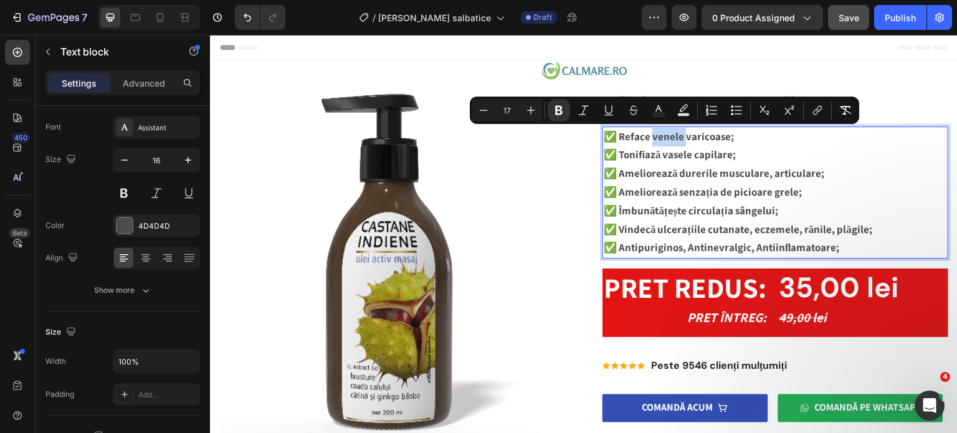
click at [657, 136] on strong "✅ Reface venele varicoase;" at bounding box center [669, 137] width 130 height 14
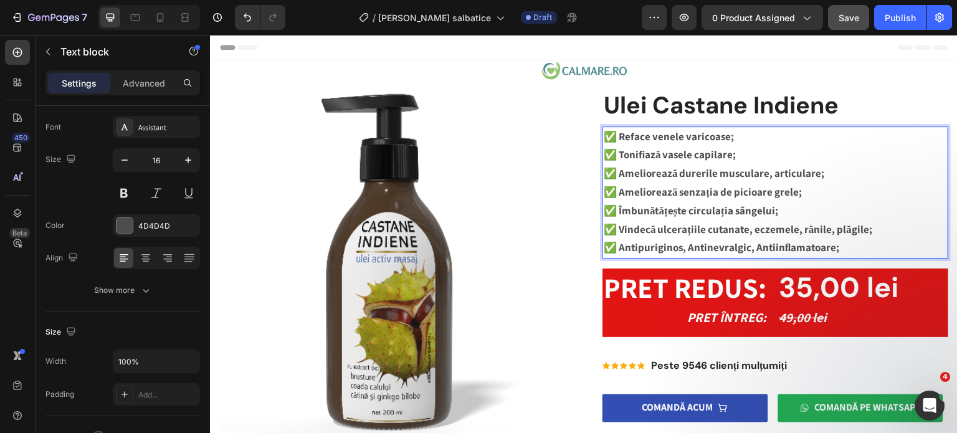
click at [622, 154] on strong "✅ Tonifiază vasele capilare;" at bounding box center [670, 155] width 133 height 14
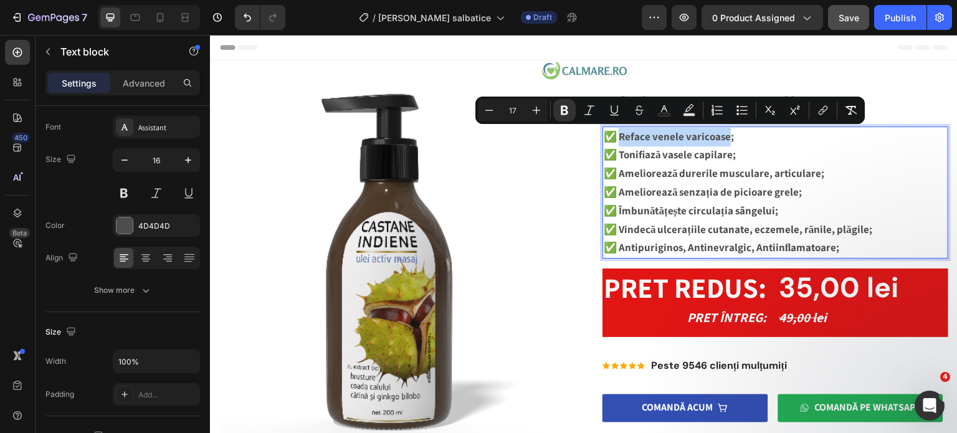
drag, startPoint x: 726, startPoint y: 138, endPoint x: 616, endPoint y: 140, distance: 110.3
click at [616, 140] on strong "✅ Reface venele varicoase;" at bounding box center [669, 137] width 130 height 14
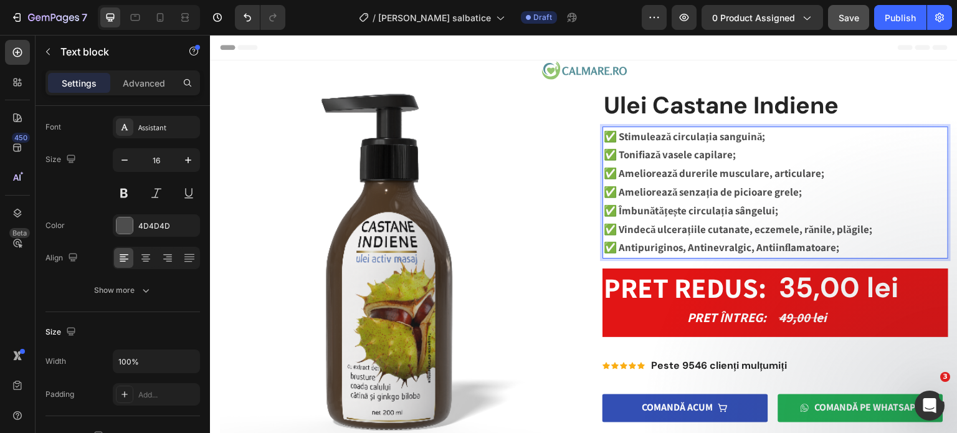
click at [642, 152] on strong "✅ Tonifiază vasele capilare;" at bounding box center [670, 155] width 133 height 14
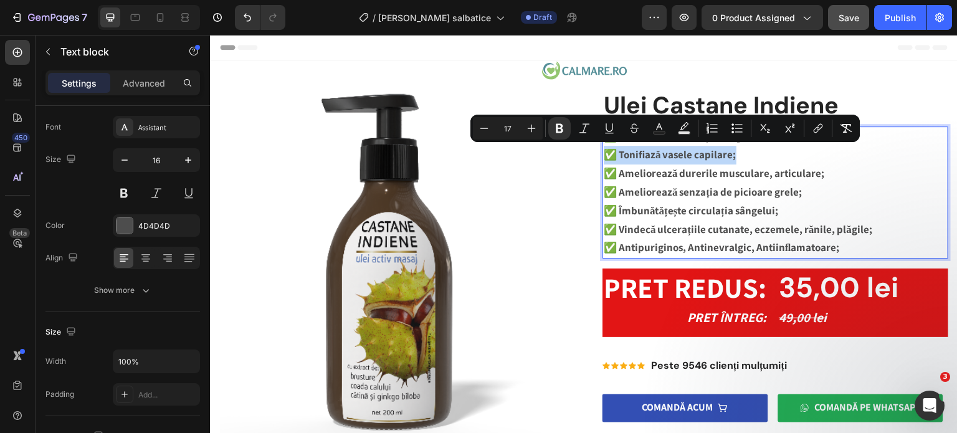
click at [642, 152] on strong "✅ Tonifiază vasele capilare;" at bounding box center [670, 155] width 133 height 14
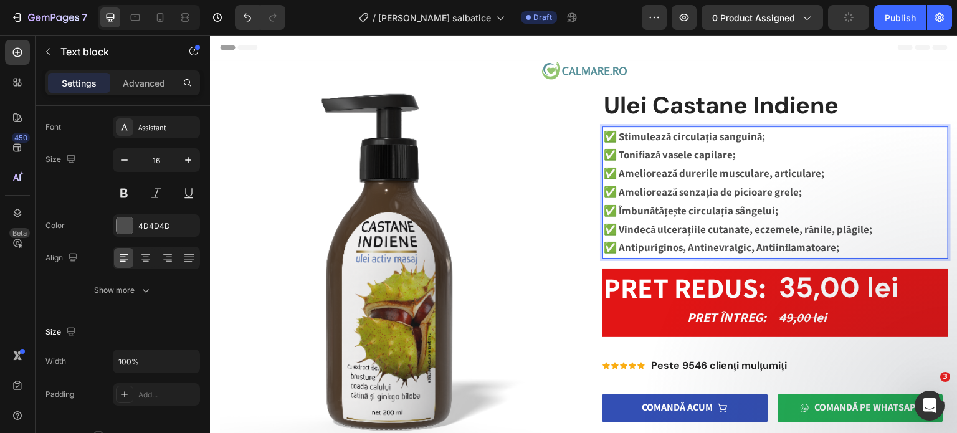
drag, startPoint x: 619, startPoint y: 156, endPoint x: 652, endPoint y: 158, distance: 33.0
click at [652, 158] on strong "✅ Tonifiază vasele capilare;" at bounding box center [670, 155] width 133 height 14
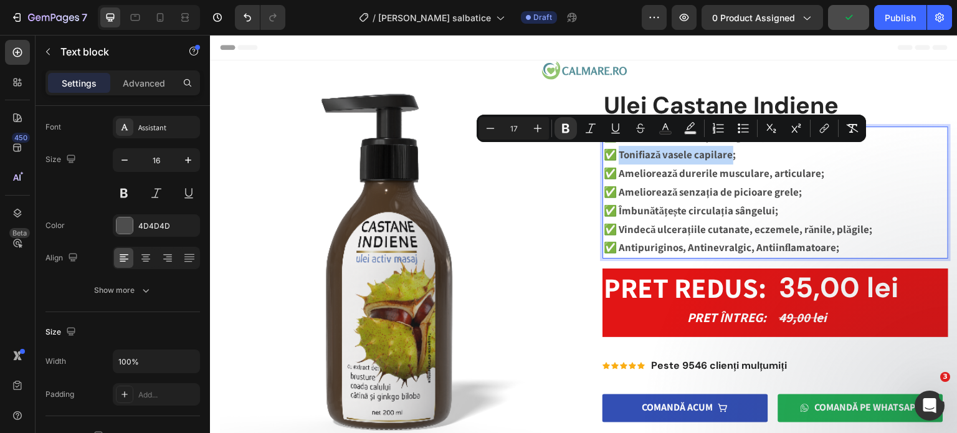
drag, startPoint x: 616, startPoint y: 154, endPoint x: 726, endPoint y: 156, distance: 110.3
click at [726, 156] on strong "✅ Tonifiază vasele capilare;" at bounding box center [670, 155] width 133 height 14
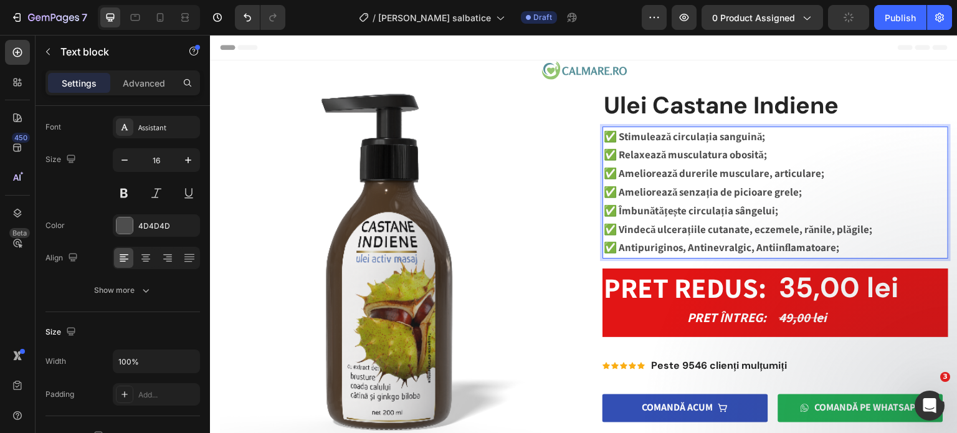
click at [619, 173] on strong "✅ Ameliorează durerile musculare, articulare;" at bounding box center [714, 173] width 221 height 14
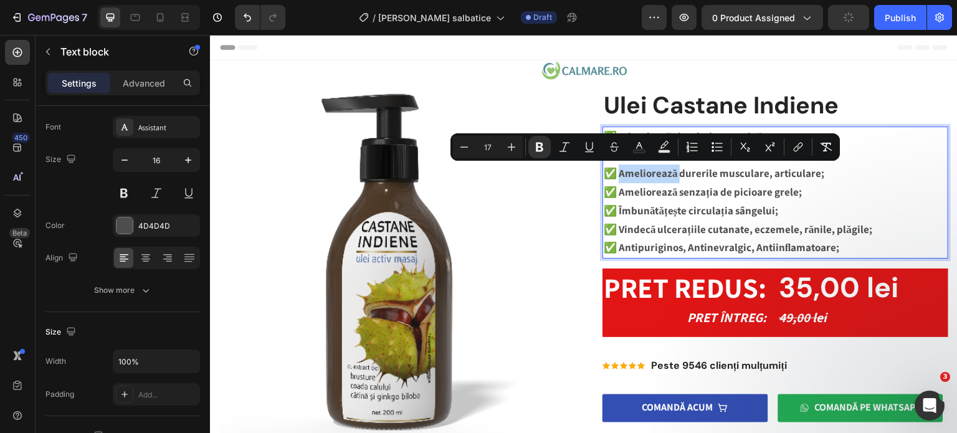
click at [639, 177] on strong "✅ Ameliorează durerile musculare, articulare;" at bounding box center [714, 173] width 221 height 14
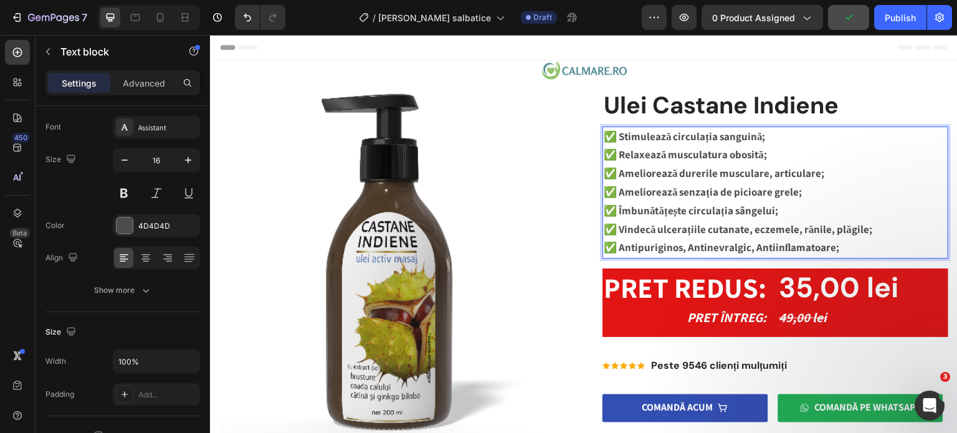
click at [617, 174] on strong "✅ Ameliorează durerile musculare, articulare;" at bounding box center [714, 173] width 221 height 14
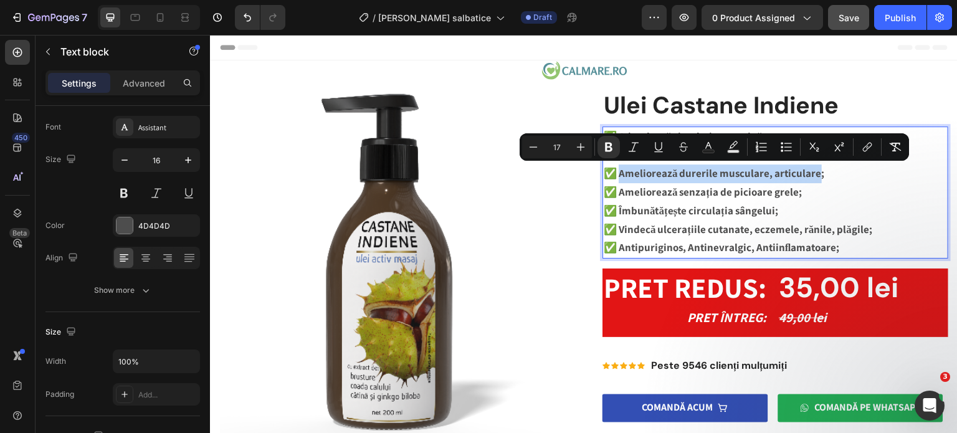
drag, startPoint x: 617, startPoint y: 174, endPoint x: 812, endPoint y: 176, distance: 195.0
click at [812, 176] on strong "✅ Ameliorează durerile musculare, articulare;" at bounding box center [714, 173] width 221 height 14
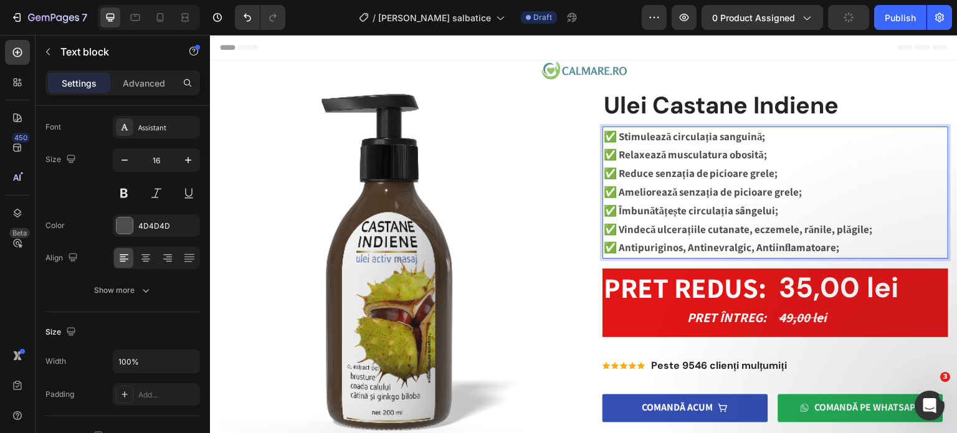
click at [636, 194] on strong "✅ Ameliorează senzația de picioare grele;" at bounding box center [703, 192] width 198 height 14
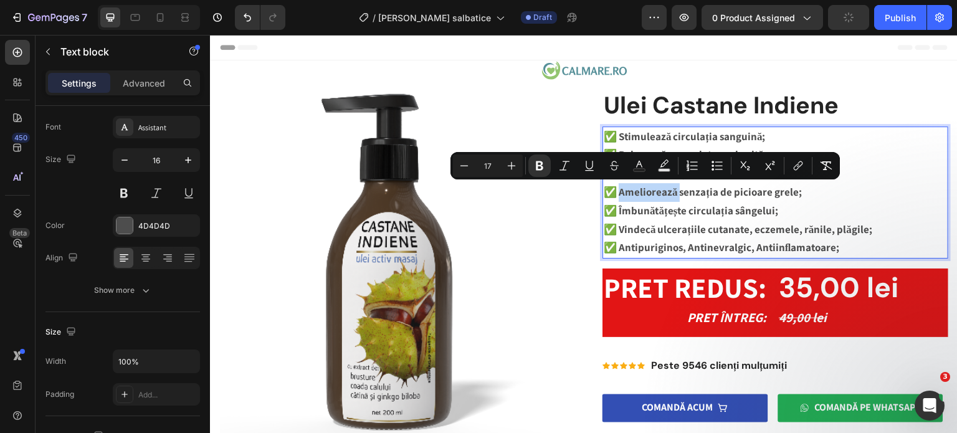
click at [645, 193] on strong "✅ Ameliorează senzația de picioare grele;" at bounding box center [703, 192] width 198 height 14
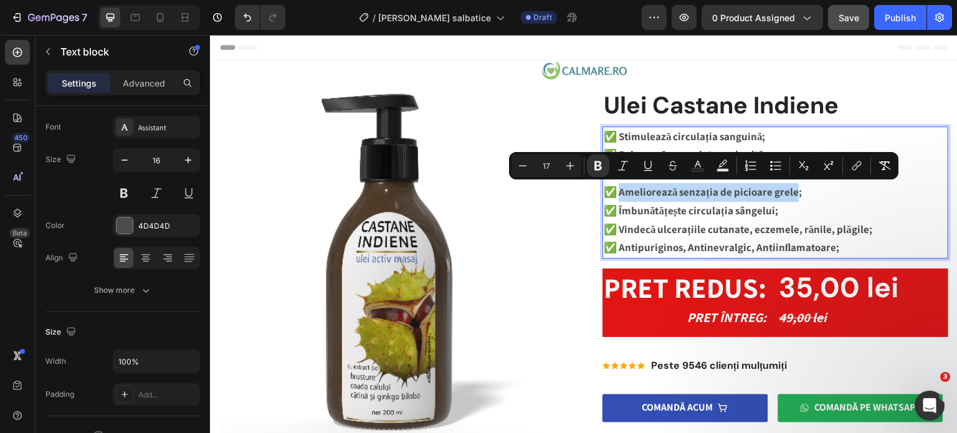
drag, startPoint x: 617, startPoint y: 192, endPoint x: 791, endPoint y: 193, distance: 173.8
click at [791, 193] on strong "✅ Ameliorează senzația de picioare grele;" at bounding box center [703, 192] width 198 height 14
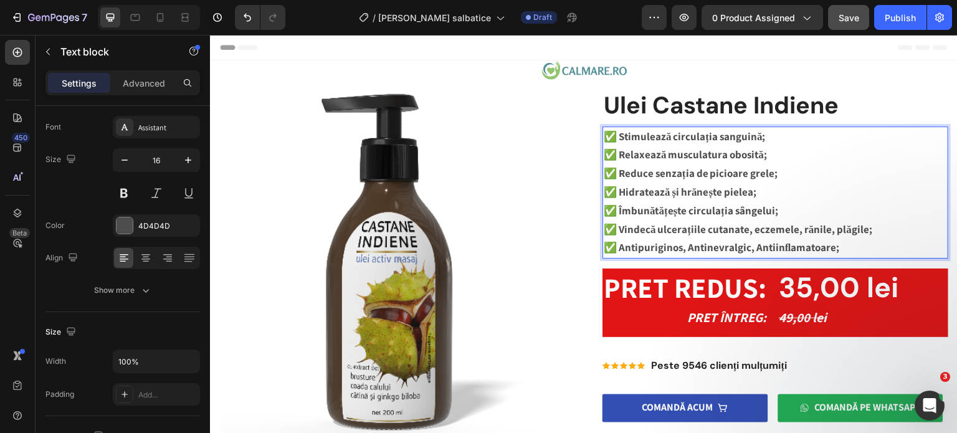
click at [617, 212] on strong "✅ Îmbunătățește circulația sângelui;" at bounding box center [691, 211] width 174 height 14
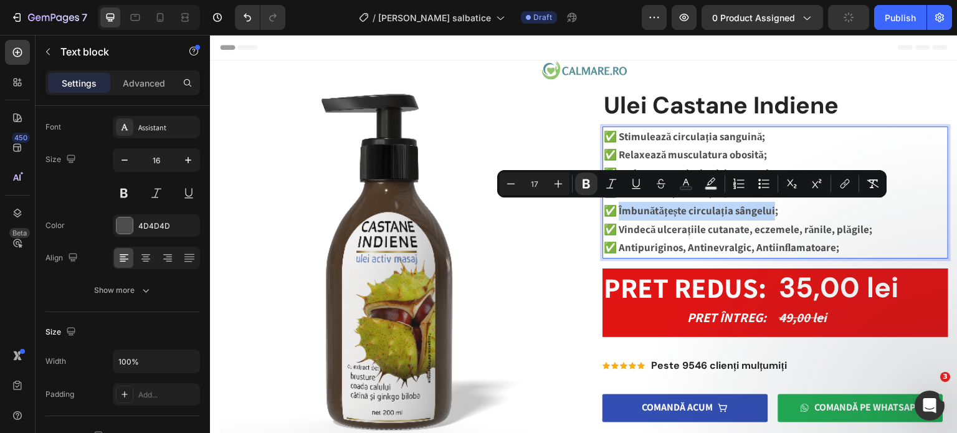
drag, startPoint x: 617, startPoint y: 212, endPoint x: 769, endPoint y: 212, distance: 152.6
click at [769, 212] on strong "✅ Îmbunătățește circulația sângelui;" at bounding box center [691, 211] width 174 height 14
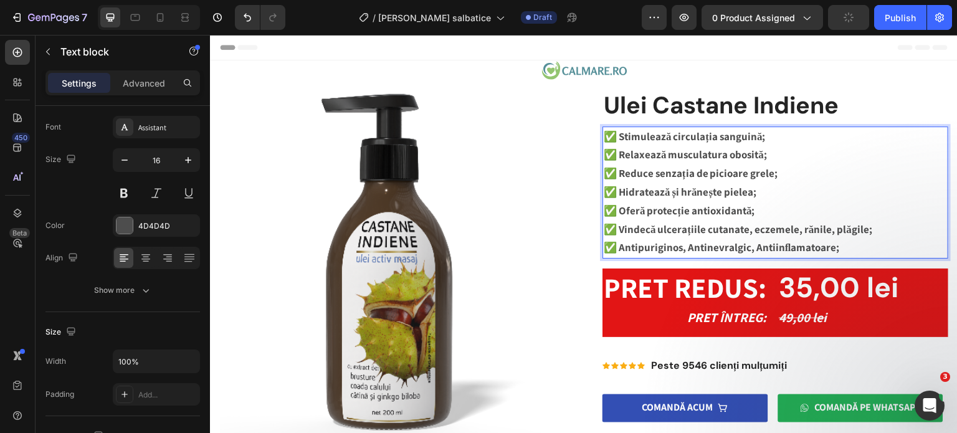
click at [617, 231] on strong "✅ Vindecă ulcerațiile cutanate, eczemele, rănile, plăgile;" at bounding box center [738, 229] width 269 height 14
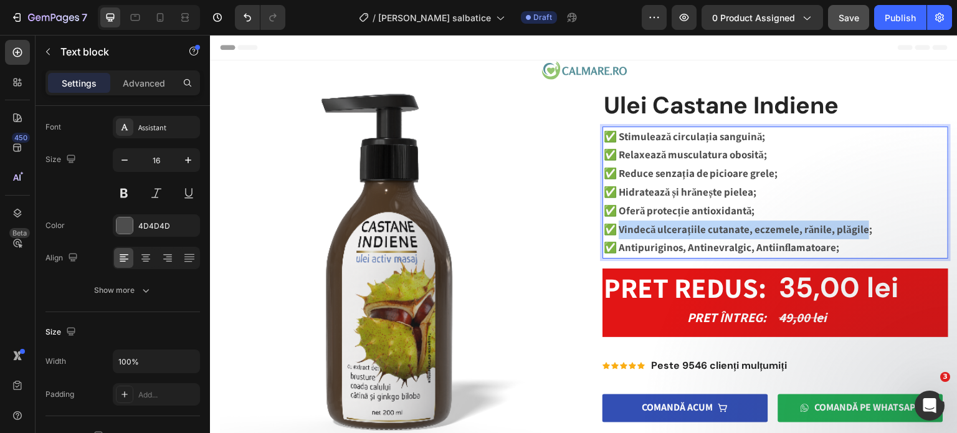
drag, startPoint x: 617, startPoint y: 231, endPoint x: 860, endPoint y: 226, distance: 242.4
click at [860, 226] on strong "✅ Vindecă ulcerațiile cutanate, eczemele, rănile, plăgile;" at bounding box center [738, 229] width 269 height 14
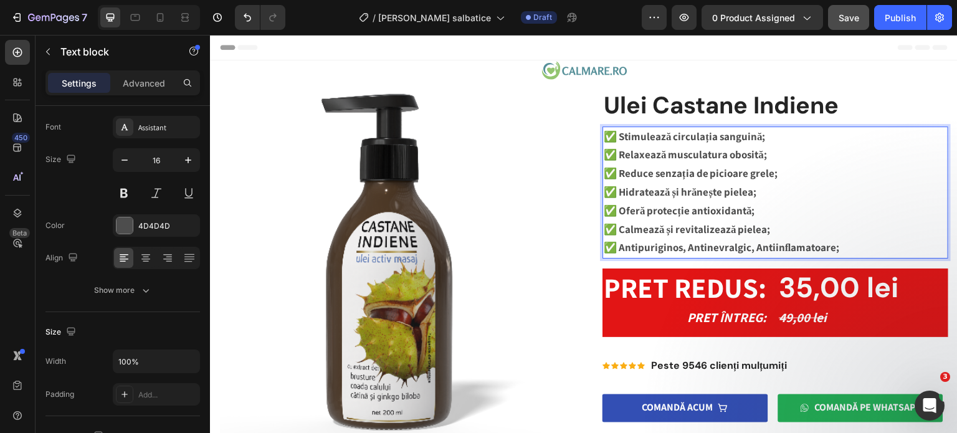
click at [619, 249] on strong "✅ Antipuriginos, Antinevralgic, Antiinﬂamatoare;" at bounding box center [721, 247] width 235 height 14
click at [618, 249] on strong "✅ Antipuriginos, Antinevralgic, Antiinﬂamatoare;" at bounding box center [721, 247] width 235 height 14
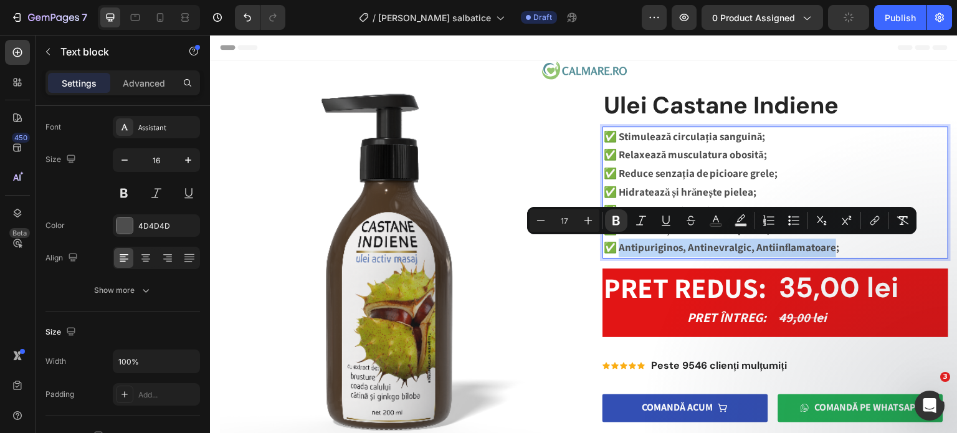
drag, startPoint x: 617, startPoint y: 249, endPoint x: 827, endPoint y: 248, distance: 209.3
click at [827, 248] on strong "✅ Antipuriginos, Antinevralgic, Antiinﬂamatoare;" at bounding box center [721, 247] width 235 height 14
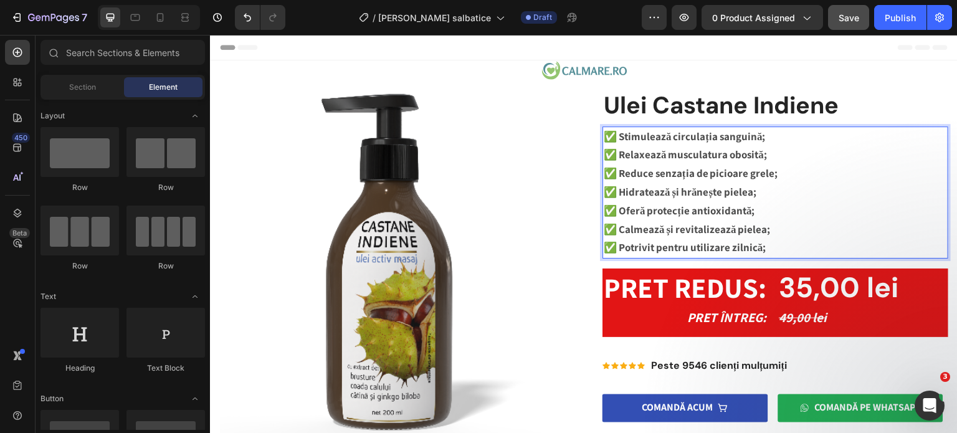
click at [825, 58] on div "Header" at bounding box center [584, 47] width 728 height 25
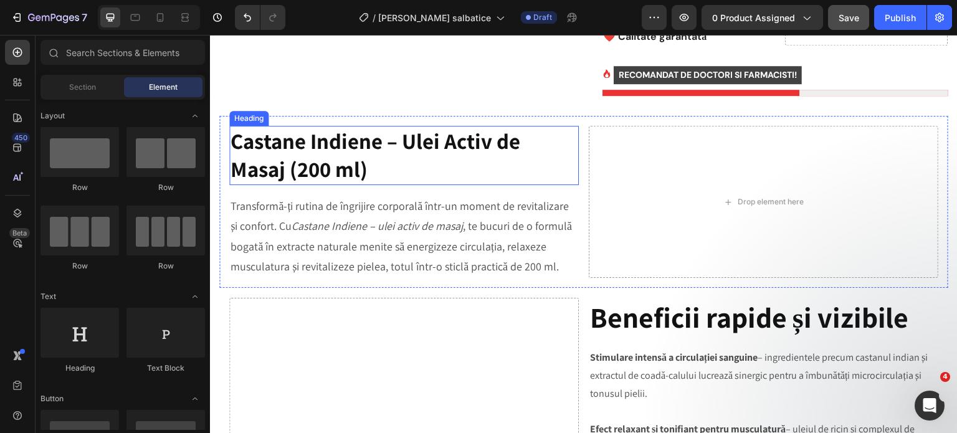
scroll to position [561, 0]
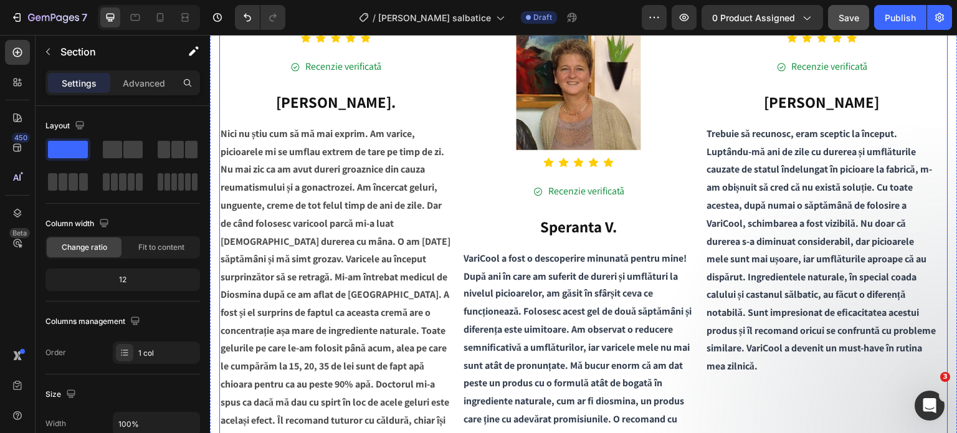
scroll to position [1682, 0]
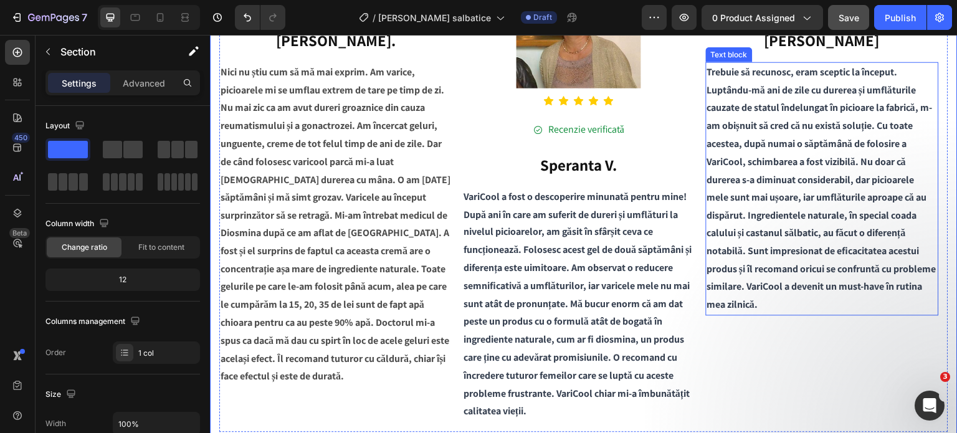
click at [743, 212] on span "Trebuie să recunosc, eram sceptic la început. Luptându-mă ani de zile cu durere…" at bounding box center [821, 188] width 229 height 246
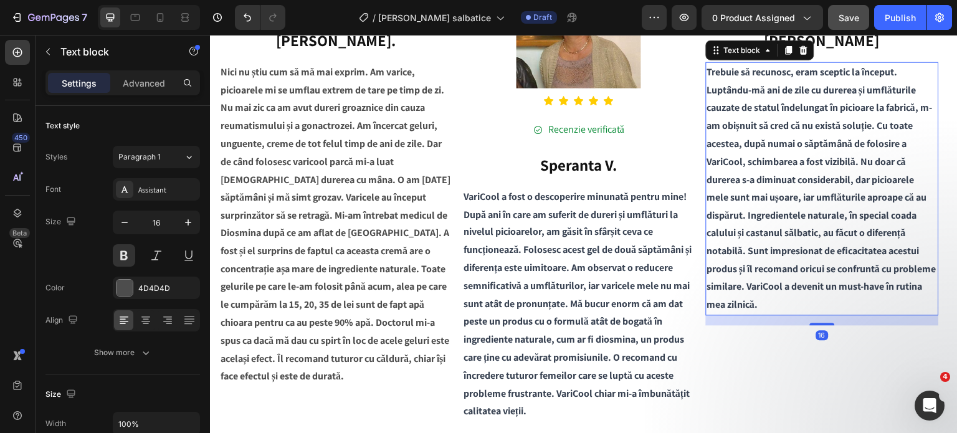
click at [743, 212] on span "Trebuie să recunosc, eram sceptic la început. Luptându-mă ani de zile cu durere…" at bounding box center [821, 188] width 229 height 246
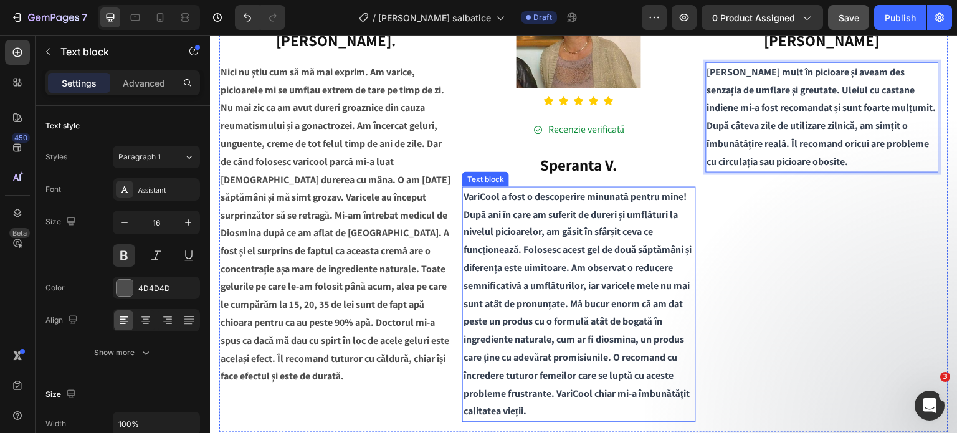
click at [527, 243] on p "VariCool a fost o descoperire minunată pentru mine! După ani în care am suferit…" at bounding box center [579, 304] width 231 height 233
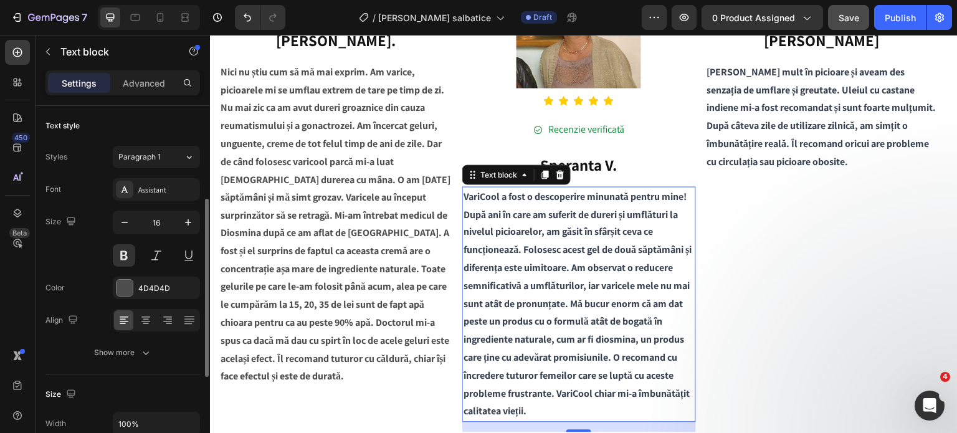
scroll to position [62, 0]
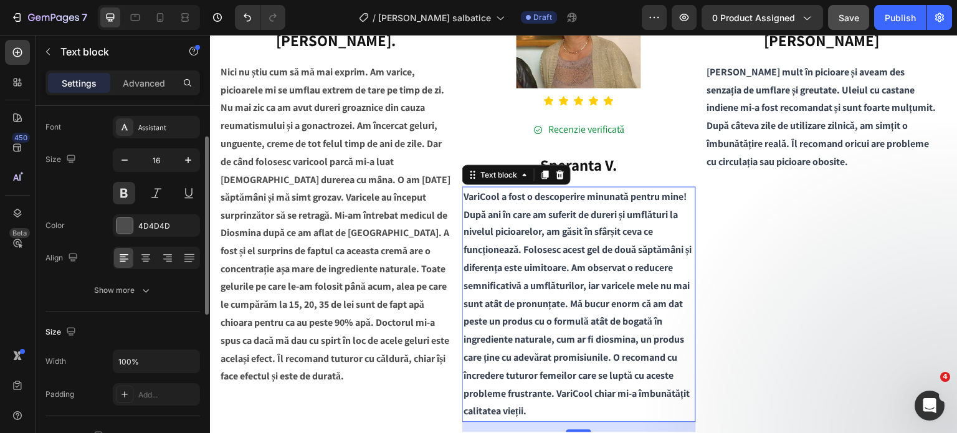
click at [527, 243] on p "VariCool a fost o descoperire minunată pentru mine! După ani în care am suferit…" at bounding box center [579, 304] width 231 height 233
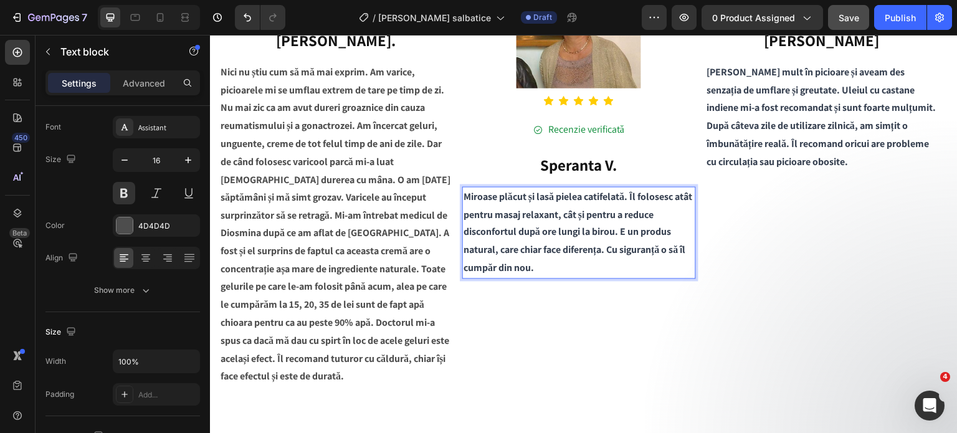
click at [639, 199] on span "Miroase plăcut și lasă pielea catifelată. Îl folosesc atât pentru masaj relaxan…" at bounding box center [578, 231] width 229 height 85
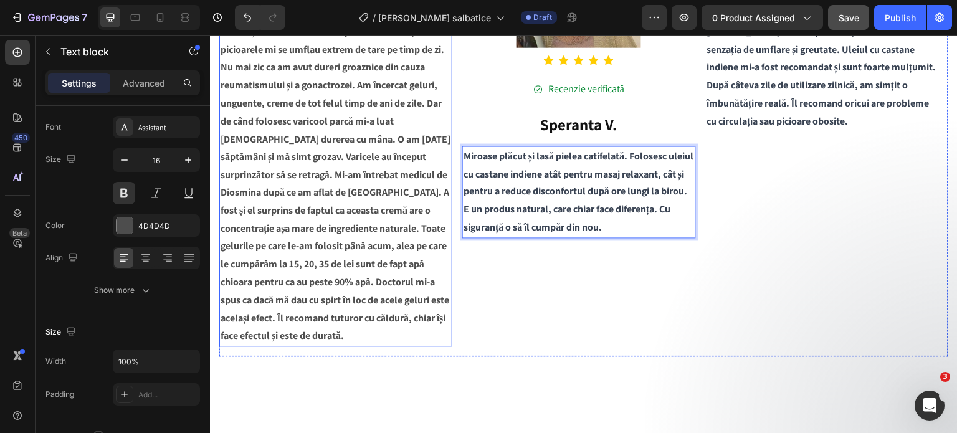
scroll to position [1744, 0]
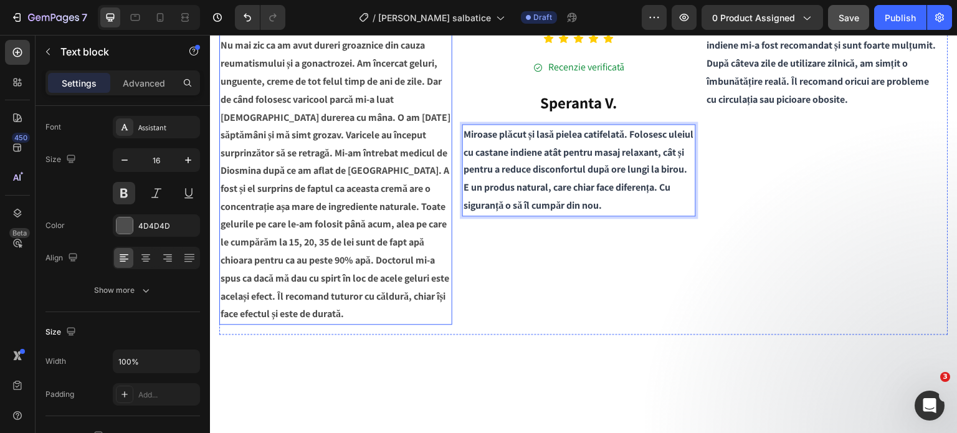
click at [353, 256] on p "Nici nu știu cum să mă mai exprim. Am varice, picioarele mi se umflau extrem de…" at bounding box center [336, 162] width 231 height 323
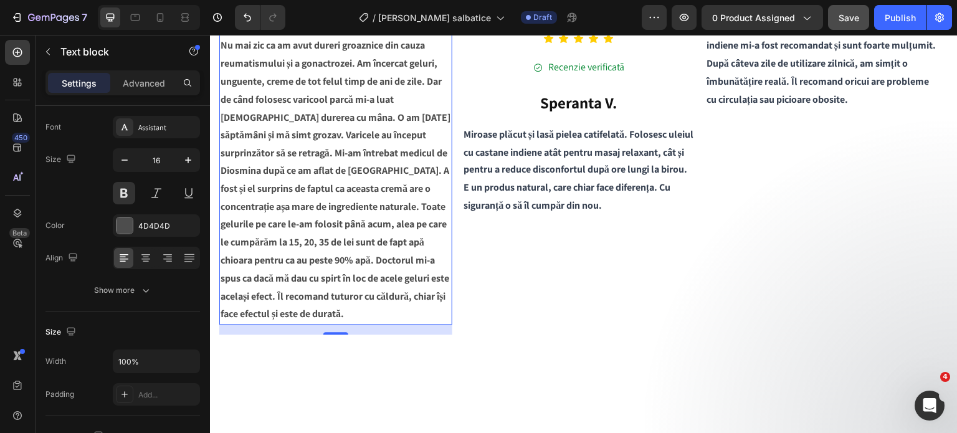
click at [353, 256] on p "Nici nu știu cum să mă mai exprim. Am varice, picioarele mi se umflau extrem de…" at bounding box center [336, 162] width 231 height 323
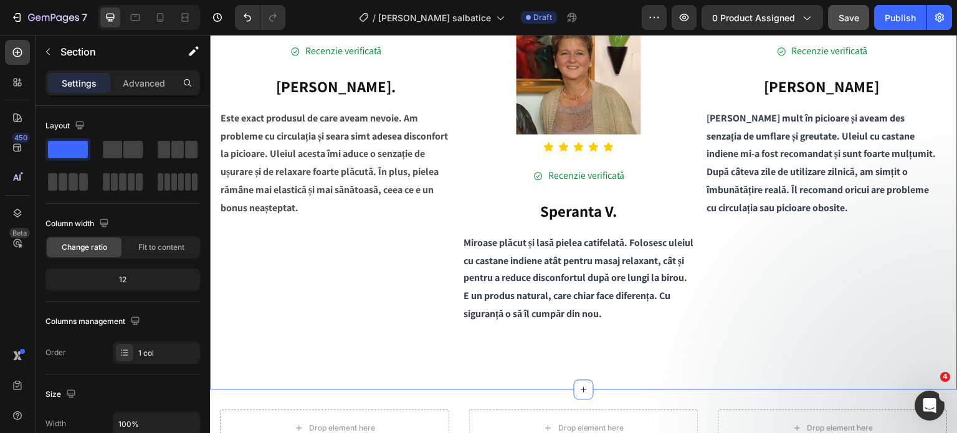
scroll to position [1617, 0]
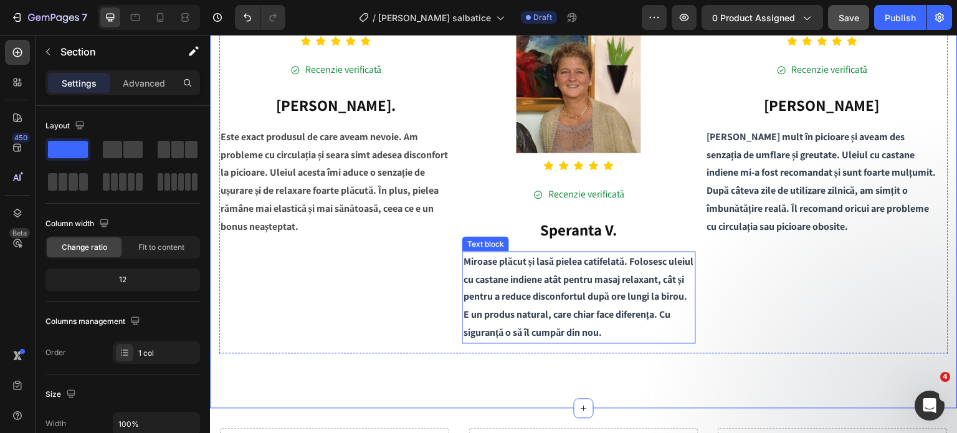
click at [467, 264] on span "Miroase plăcut și lasă pielea catifelată. Folosesc uleiul cu castane indiene at…" at bounding box center [579, 297] width 230 height 85
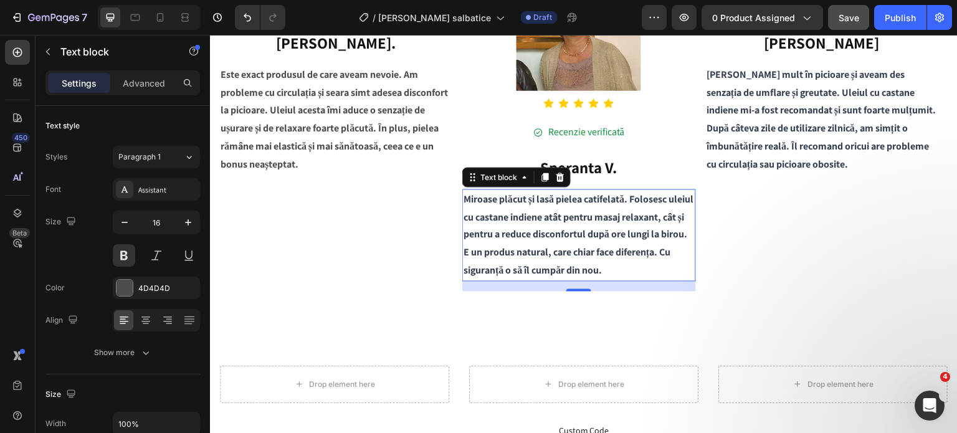
scroll to position [1741, 0]
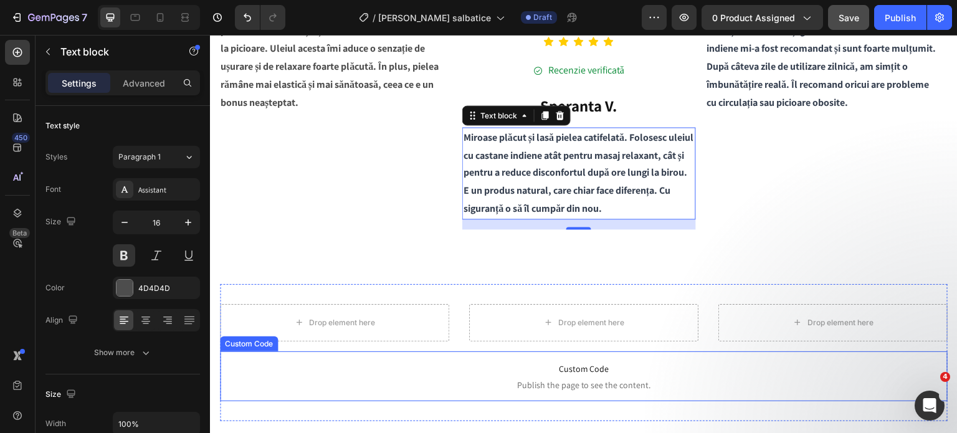
click at [746, 376] on span "Custom Code" at bounding box center [584, 368] width 728 height 15
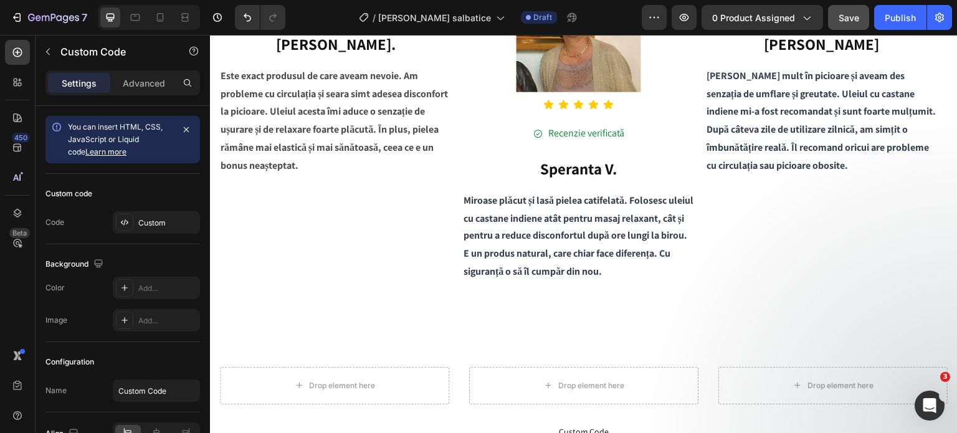
scroll to position [1679, 0]
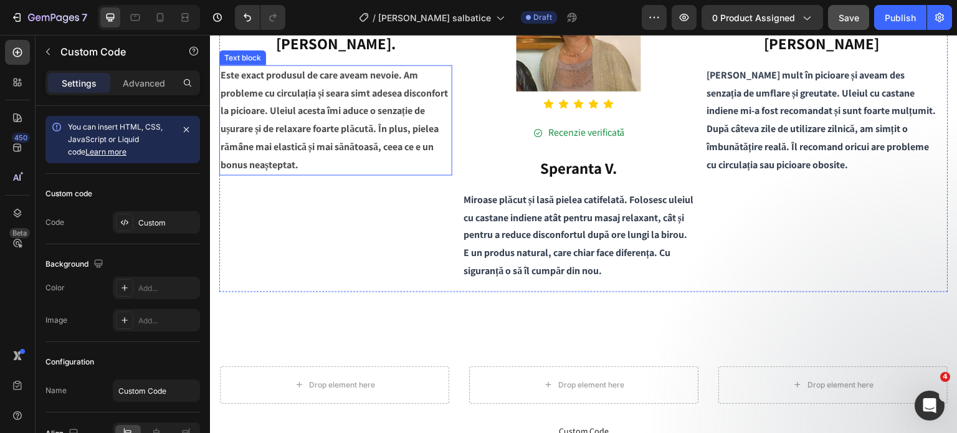
click at [325, 174] on p "Este exact produsul de care aveam nevoie. Am probleme cu circulația și seara si…" at bounding box center [336, 120] width 231 height 108
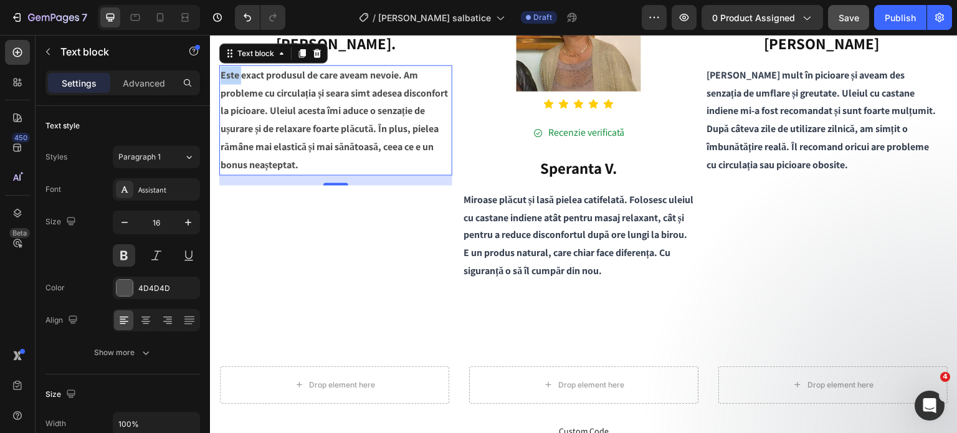
click at [223, 174] on p "Este exact produsul de care aveam nevoie. Am probleme cu circulația și seara si…" at bounding box center [336, 120] width 231 height 108
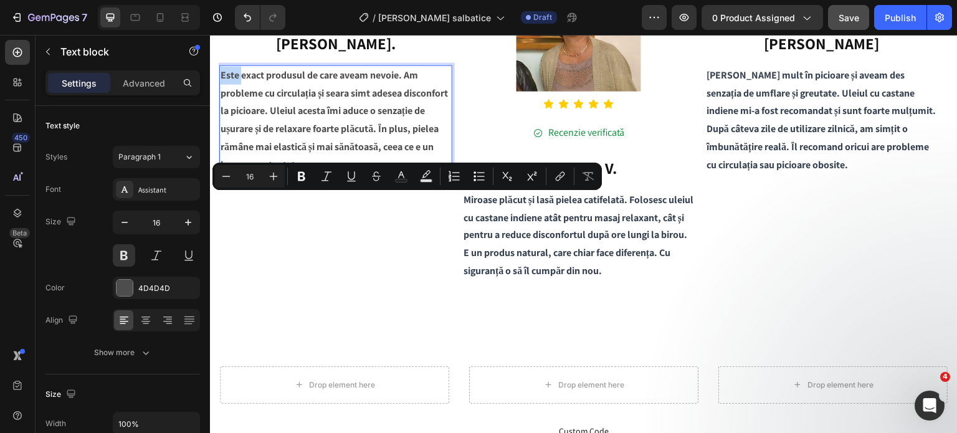
click at [222, 174] on p "Este exact produsul de care aveam nevoie. Am probleme cu circulația și seara si…" at bounding box center [336, 120] width 231 height 108
click at [223, 174] on p "Este exact produsul de care aveam nevoie. Am probleme cu circulația și seara si…" at bounding box center [336, 120] width 231 height 108
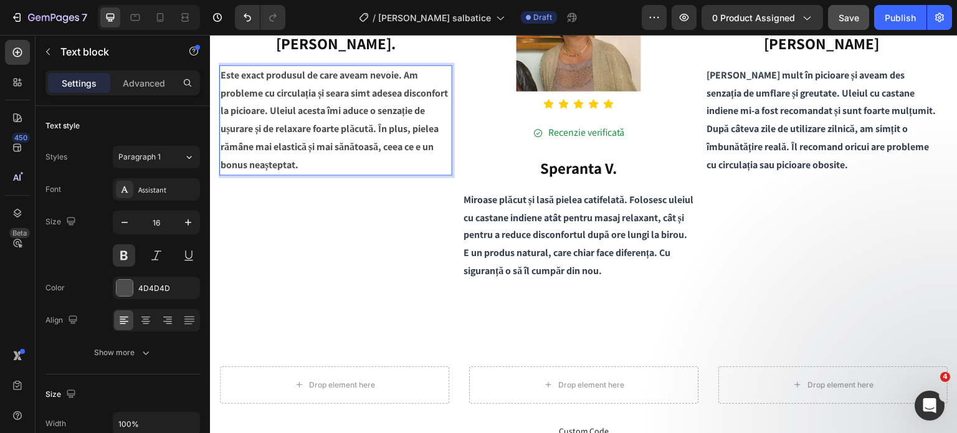
click at [222, 174] on p "Este exact produsul de care aveam nevoie. Am probleme cu circulația și seara si…" at bounding box center [336, 120] width 231 height 108
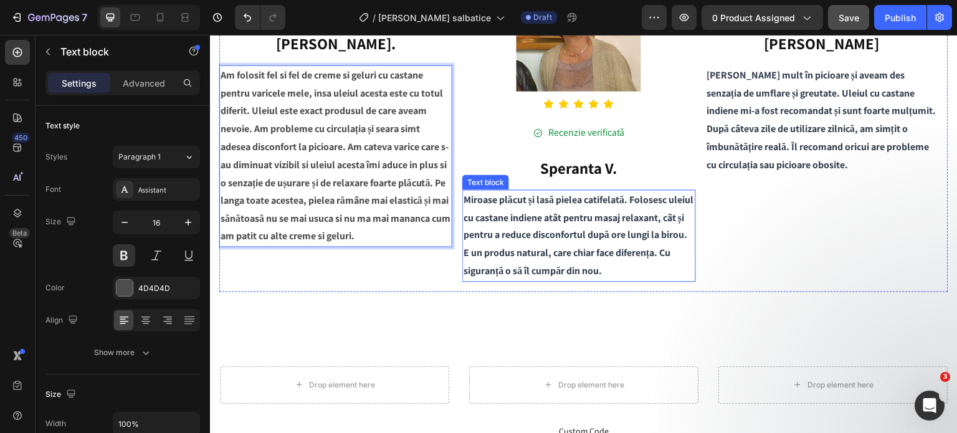
click at [632, 199] on span "Miroase plăcut și lasă pielea catifelată. Folosesc uleiul cu castane indiene at…" at bounding box center [579, 235] width 230 height 85
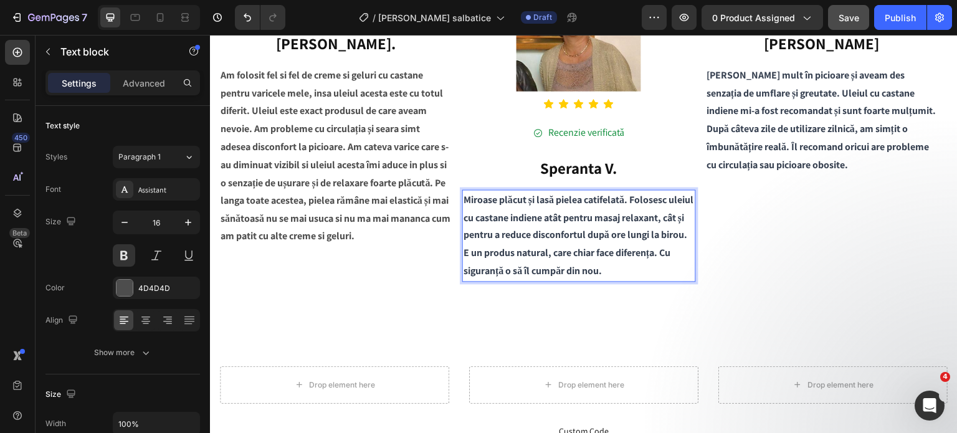
click at [630, 199] on span "Miroase plăcut și lasă pielea catifelată. Folosesc uleiul cu castane indiene at…" at bounding box center [579, 235] width 230 height 85
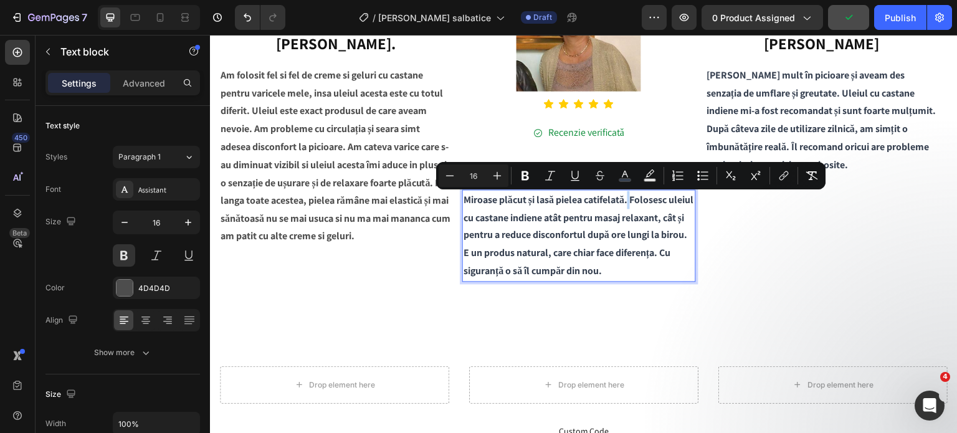
click at [632, 201] on span "Miroase plăcut și lasă pielea catifelată. Folosesc uleiul cu castane indiene at…" at bounding box center [579, 235] width 230 height 85
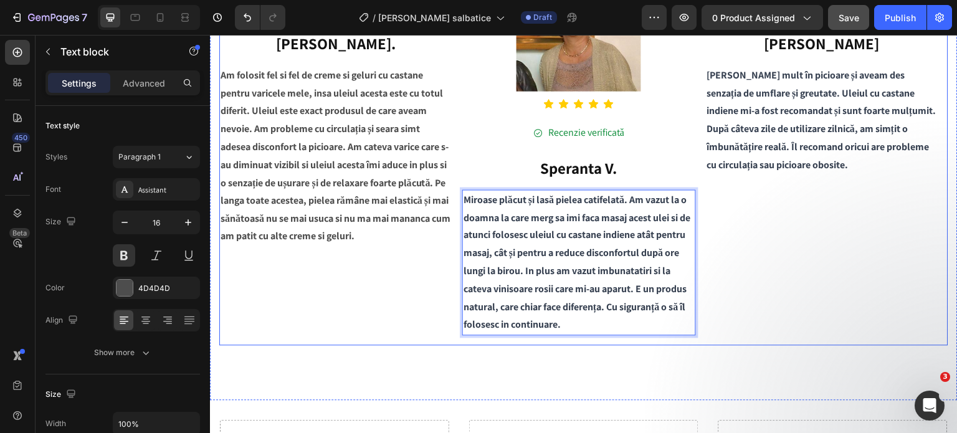
click at [769, 345] on div "Image Icon Icon Icon Icon Icon Icon List Hoz Recenzie verificată Button Vasile …" at bounding box center [822, 155] width 233 height 379
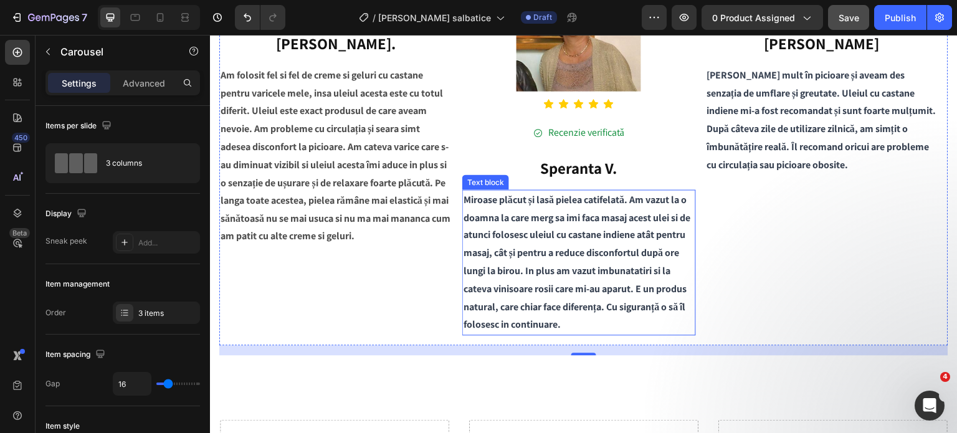
click at [637, 325] on p "Miroase plăcut și lasă pielea catifelată. Am vazut la o doamna la care merg sa …" at bounding box center [579, 262] width 231 height 143
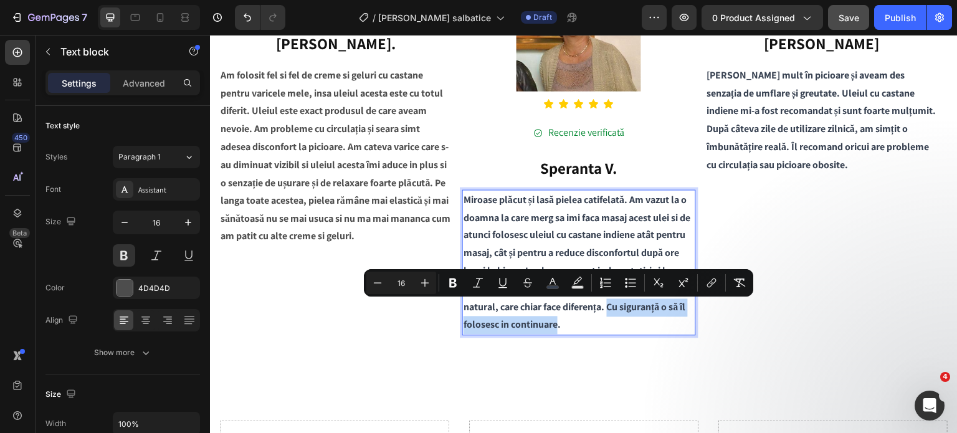
drag, startPoint x: 629, startPoint y: 329, endPoint x: 644, endPoint y: 311, distance: 23.9
click at [644, 311] on span "Miroase plăcut și lasă pielea catifelată. Am vazut la o doamna la care merg sa …" at bounding box center [577, 262] width 227 height 139
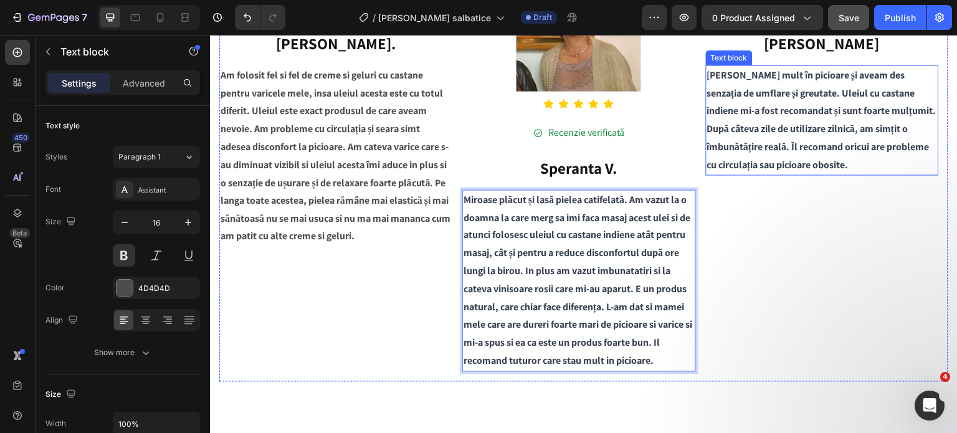
click at [785, 171] on span "Lucrez mult în picioare și aveam des senzația de umflare și greutate. Uleiul cu…" at bounding box center [822, 119] width 230 height 103
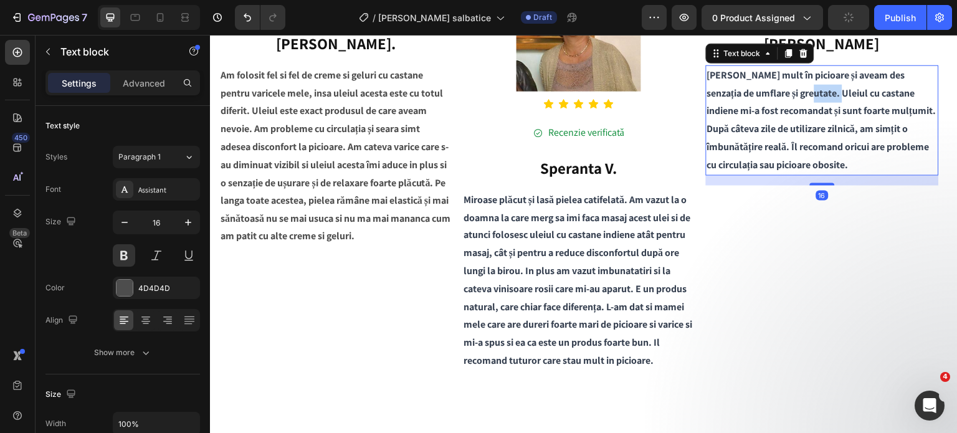
click at [810, 174] on p "Lucrez mult în picioare și aveam des senzația de umflare și greutate. Uleiul cu…" at bounding box center [822, 120] width 231 height 108
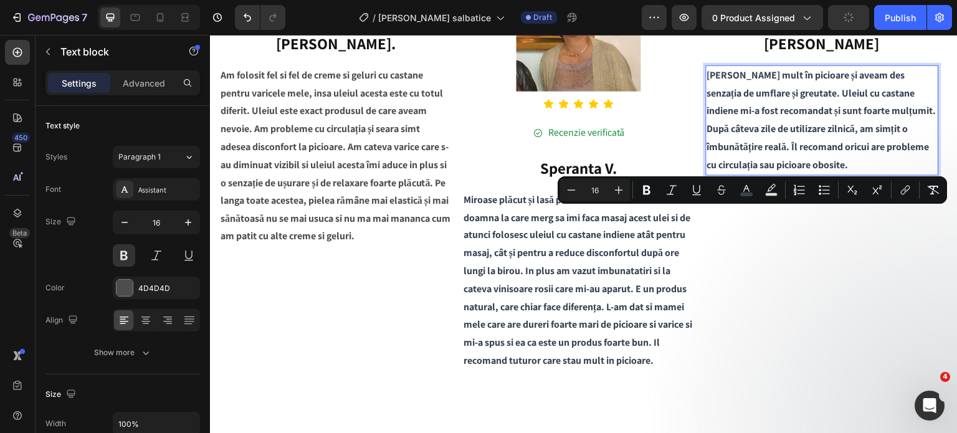
click at [789, 171] on span "Lucrez mult în picioare și aveam des senzația de umflare și greutate. Uleiul cu…" at bounding box center [822, 119] width 230 height 103
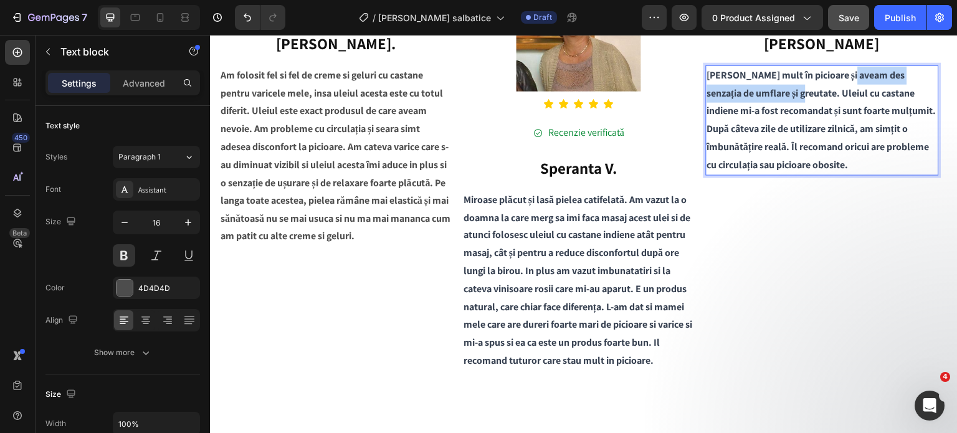
drag, startPoint x: 784, startPoint y: 215, endPoint x: 850, endPoint y: 200, distance: 67.1
click at [850, 171] on span "Lucrez mult în picioare și aveam des senzația de umflare și greutate. Uleiul cu…" at bounding box center [822, 119] width 230 height 103
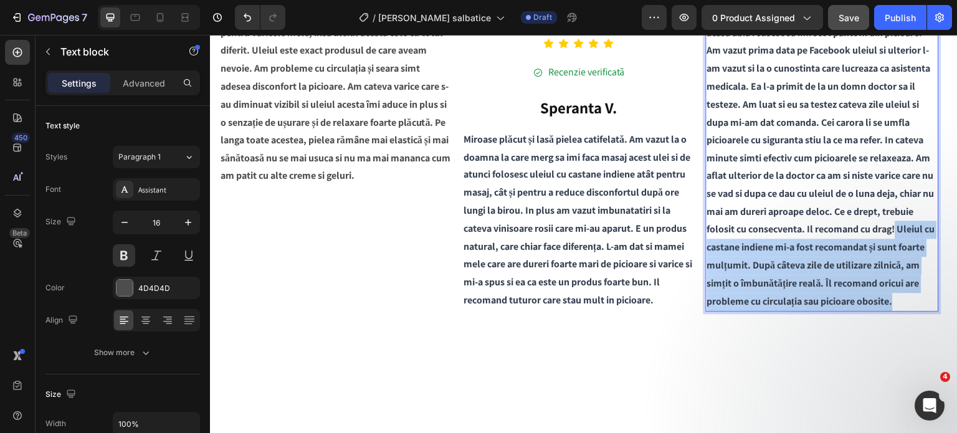
scroll to position [1756, 0]
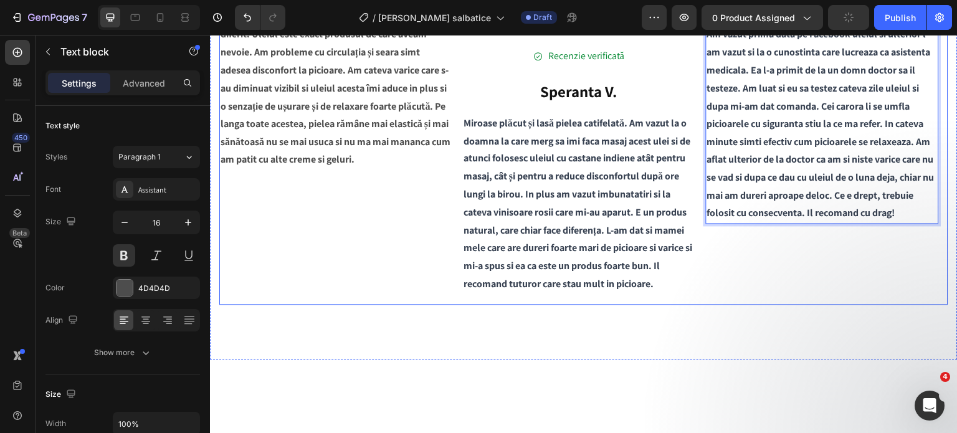
click at [686, 304] on div "Image Icon Icon Icon Icon Icon Icon List Hoz Recenzie verificată Button Sperant…" at bounding box center [578, 97] width 233 height 414
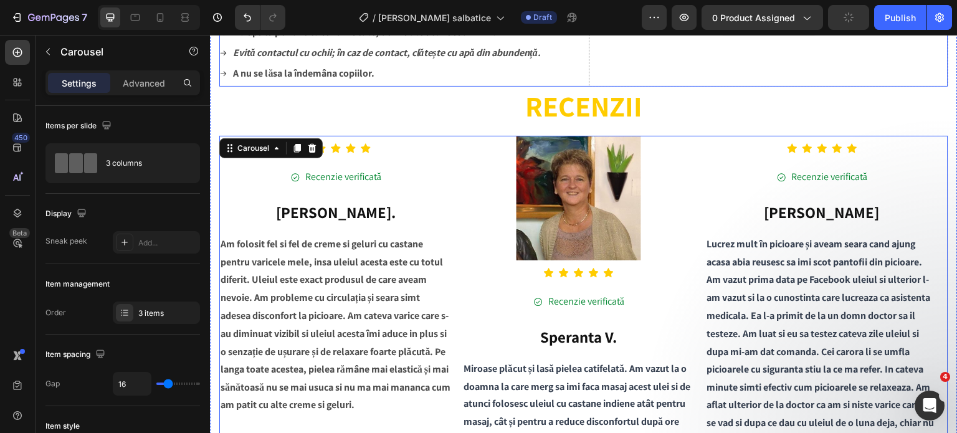
scroll to position [1569, 0]
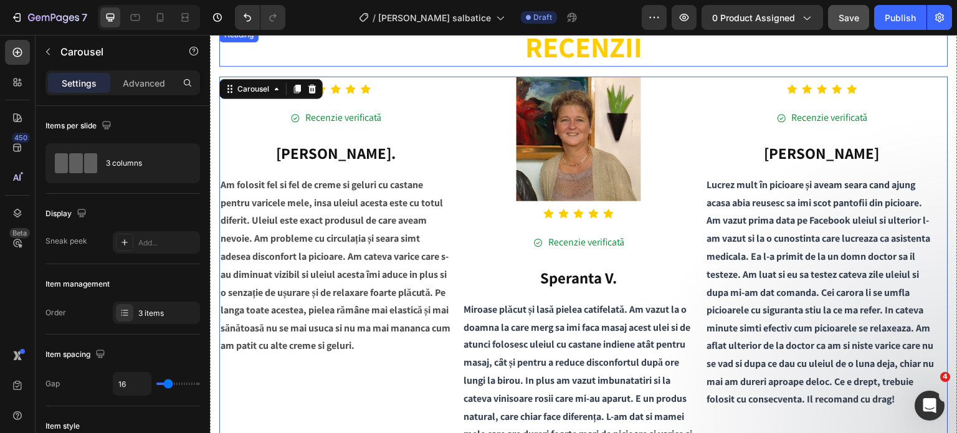
click at [695, 61] on p "RECENZII" at bounding box center [584, 47] width 726 height 37
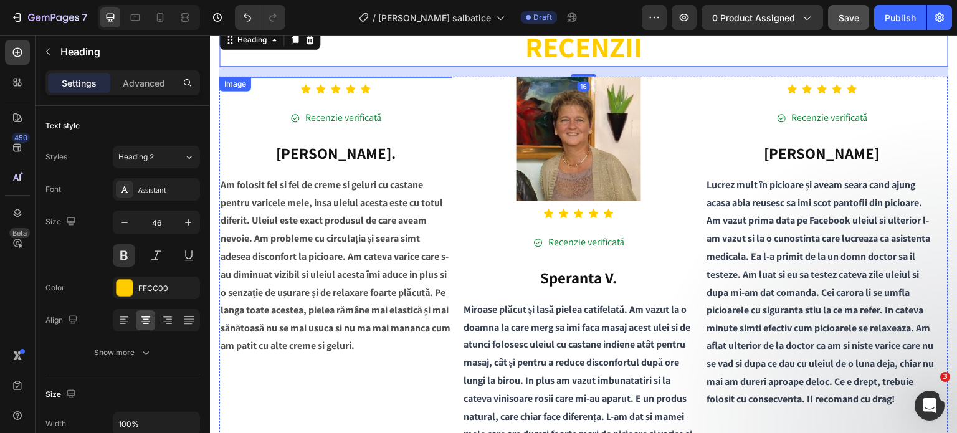
click at [313, 77] on img at bounding box center [335, 77] width 125 height 0
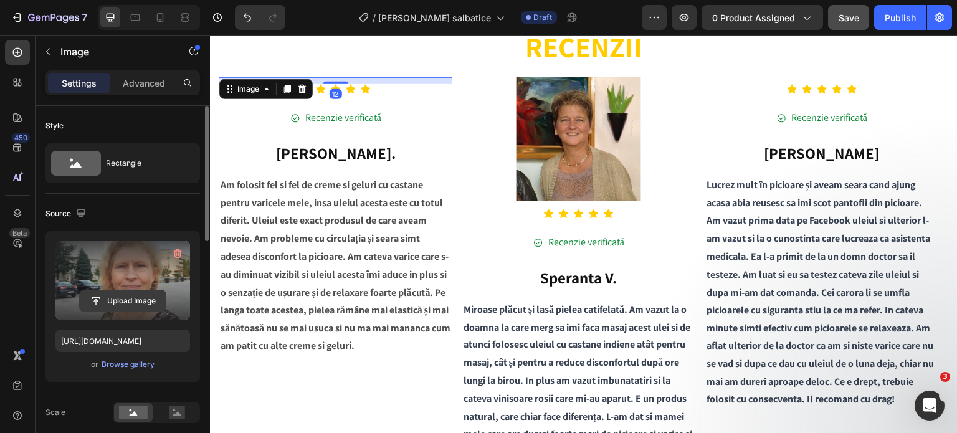
click at [141, 301] on input "file" at bounding box center [123, 300] width 86 height 21
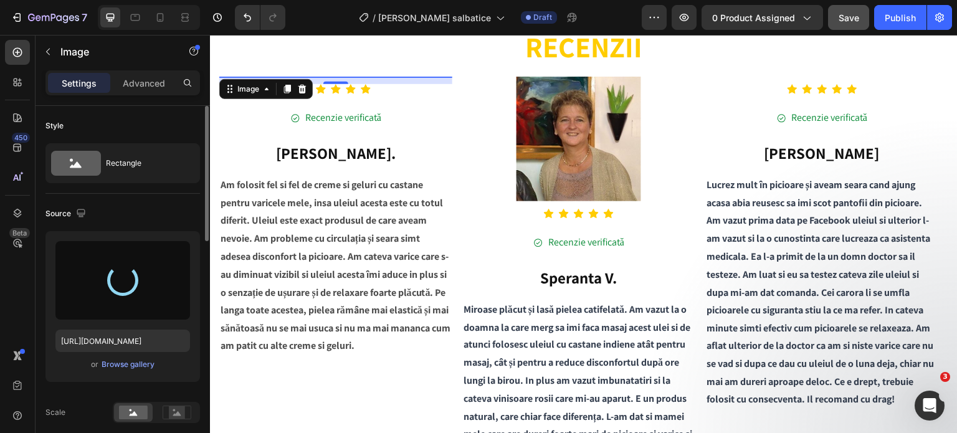
type input "https://cdn.shopify.com/s/files/1/0702/8215/0154/files/gempages_496150544298017…"
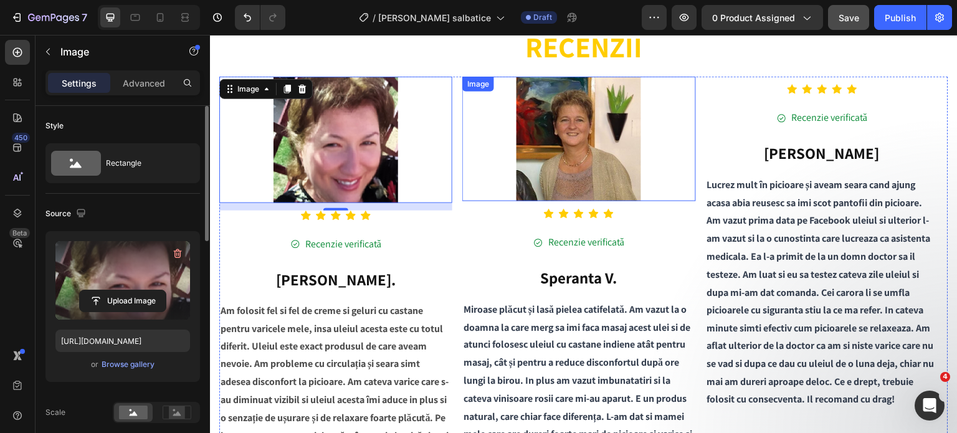
click at [542, 150] on img at bounding box center [578, 139] width 125 height 125
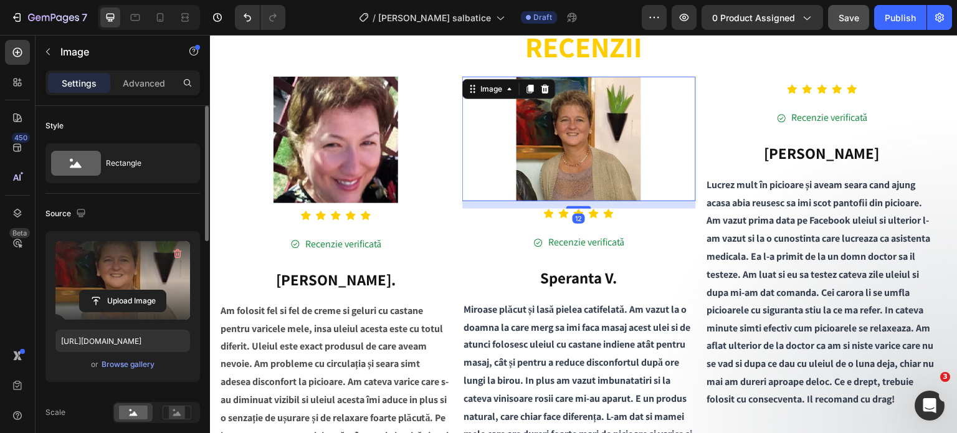
click at [104, 285] on label at bounding box center [122, 280] width 135 height 78
click at [104, 290] on input "file" at bounding box center [123, 300] width 86 height 21
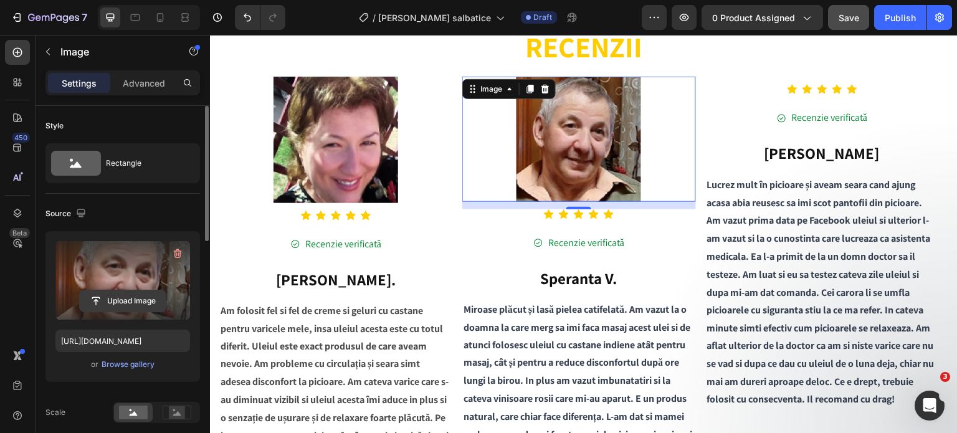
click at [113, 296] on input "file" at bounding box center [123, 300] width 86 height 21
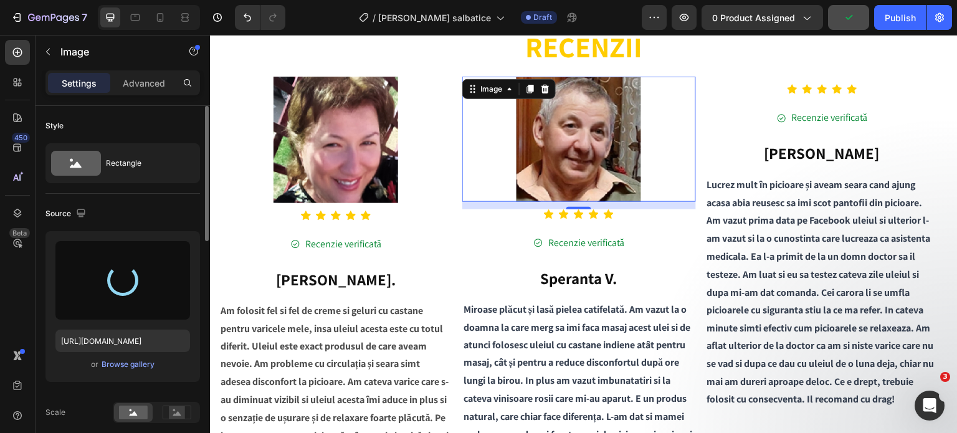
type input "https://cdn.shopify.com/s/files/1/0702/8215/0154/files/gempages_496150544298017…"
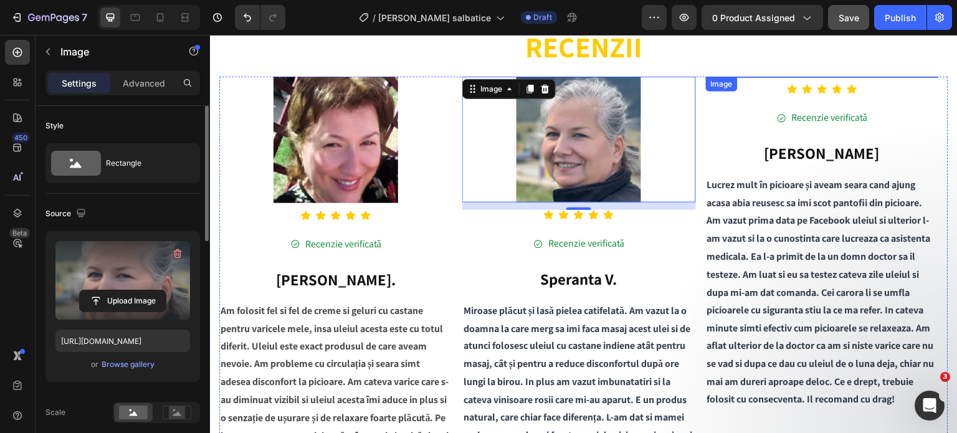
click at [807, 77] on img at bounding box center [822, 77] width 125 height 0
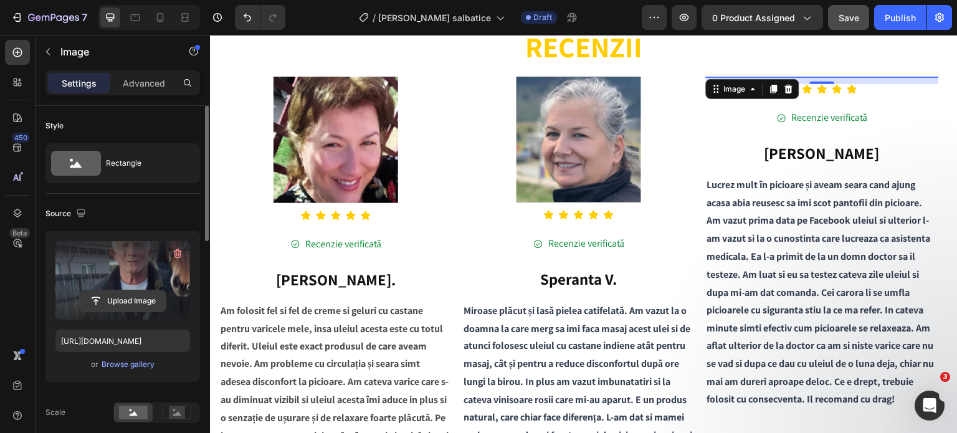
click at [103, 293] on input "file" at bounding box center [123, 300] width 86 height 21
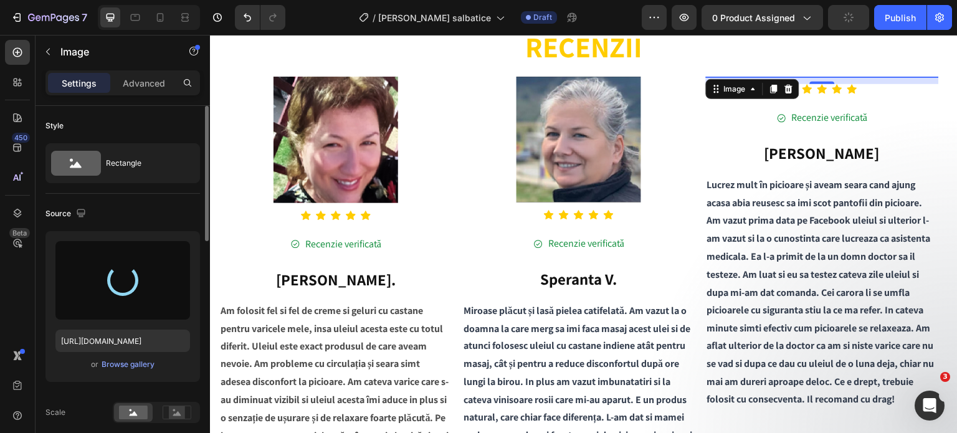
type input "https://cdn.shopify.com/s/files/1/0702/8215/0154/files/gempages_496150544298017…"
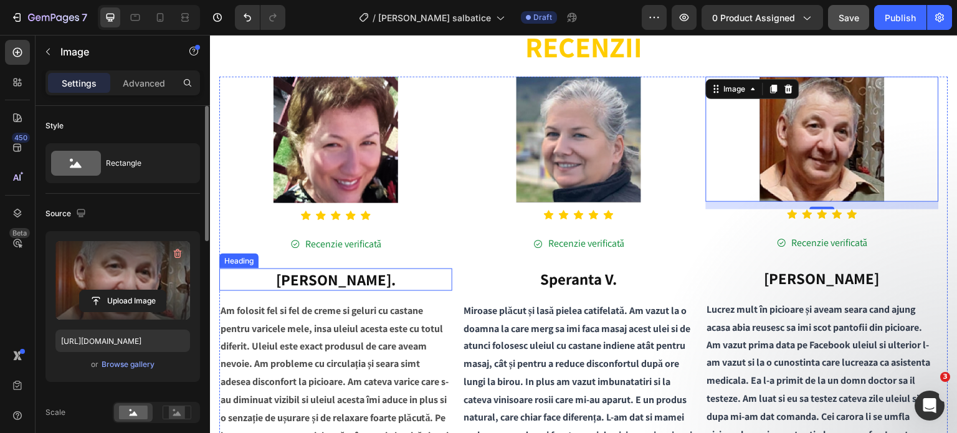
click at [338, 280] on p "Marcela I." at bounding box center [336, 280] width 231 height 21
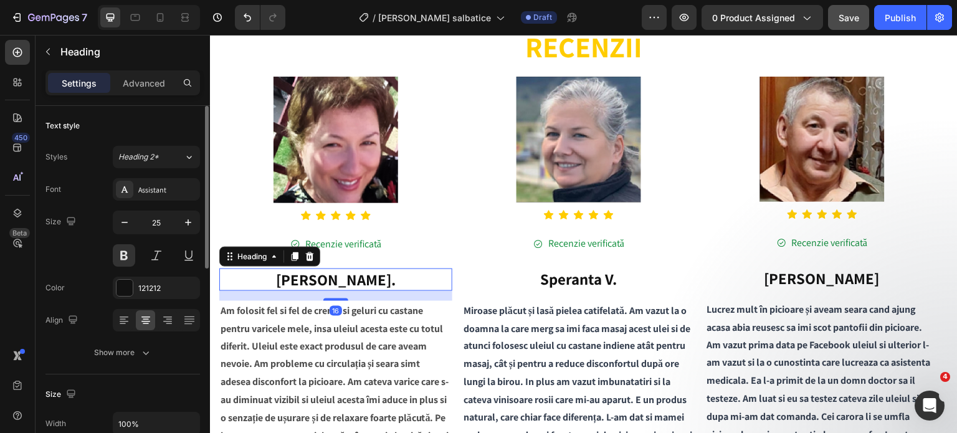
click at [338, 280] on p "Marcela I." at bounding box center [336, 280] width 231 height 21
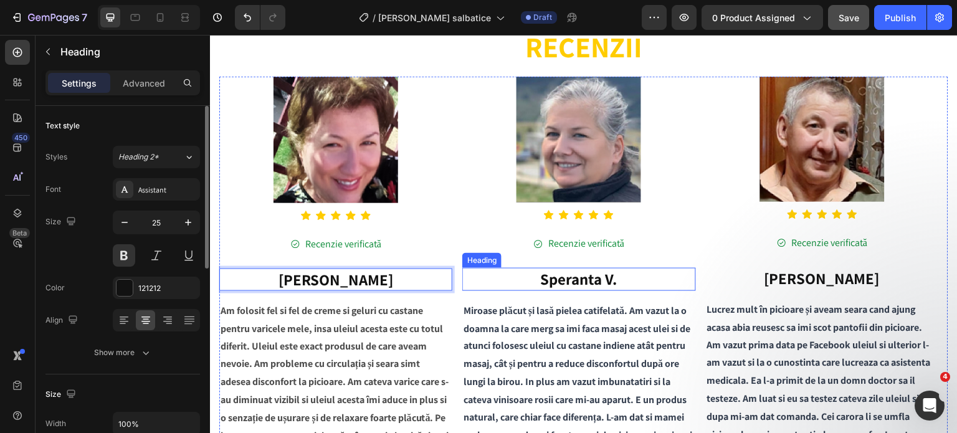
click at [587, 282] on p "Speranta V." at bounding box center [579, 279] width 231 height 21
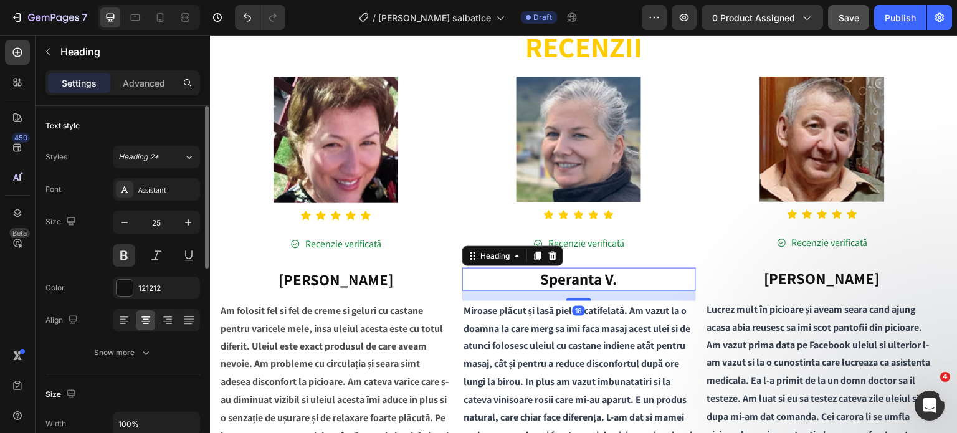
click at [587, 282] on p "Speranta V." at bounding box center [579, 279] width 231 height 21
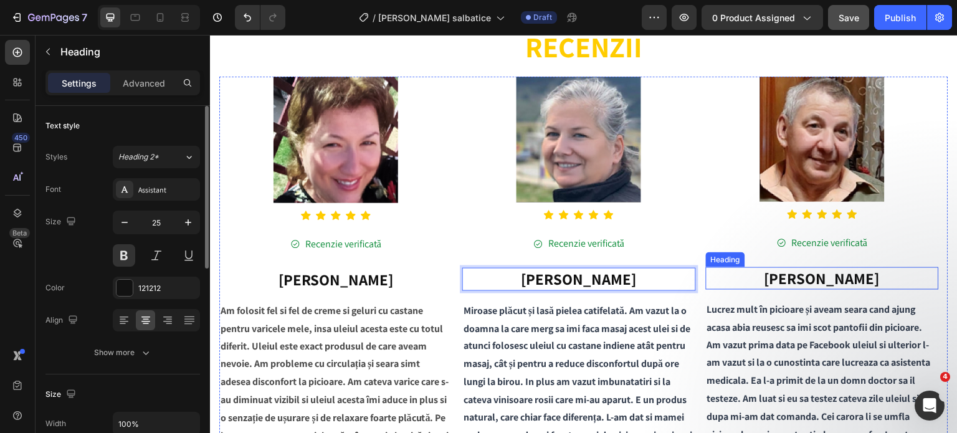
click at [827, 278] on p "Vasile B." at bounding box center [822, 279] width 231 height 21
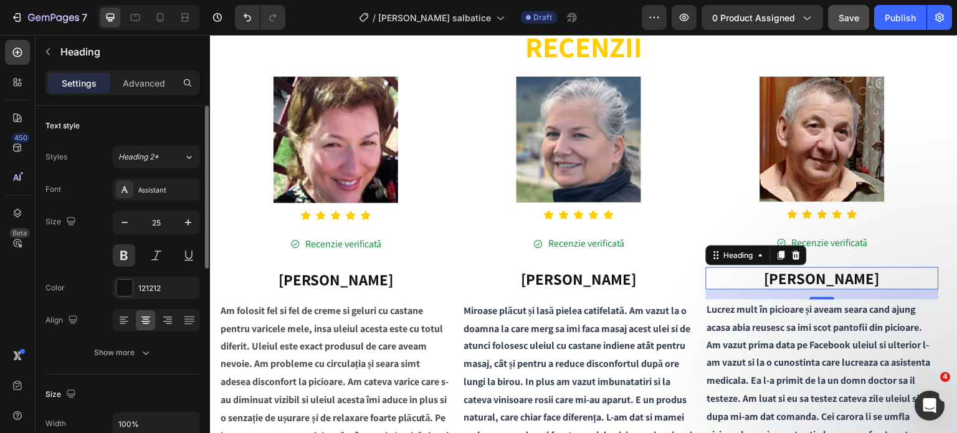
click at [827, 278] on p "Vasile B." at bounding box center [822, 279] width 231 height 21
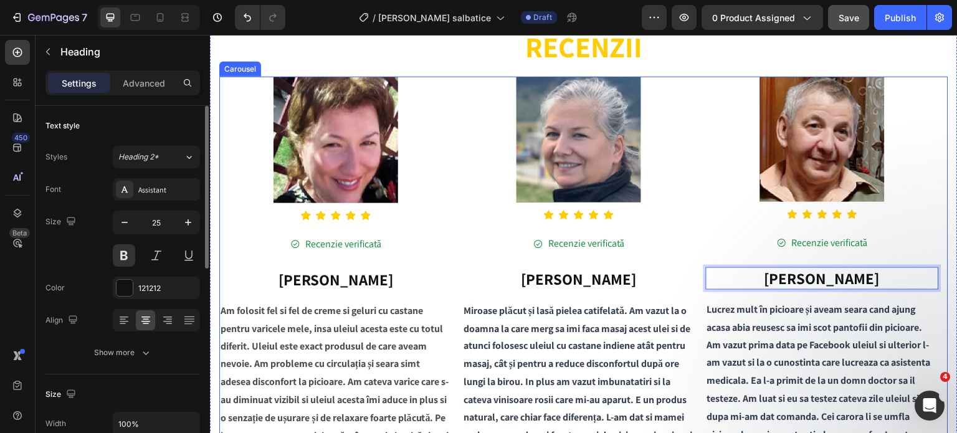
click at [917, 202] on div "Image Icon Icon Icon Icon Icon Icon List Hoz Recenzie verificată Button Marian …" at bounding box center [822, 311] width 233 height 468
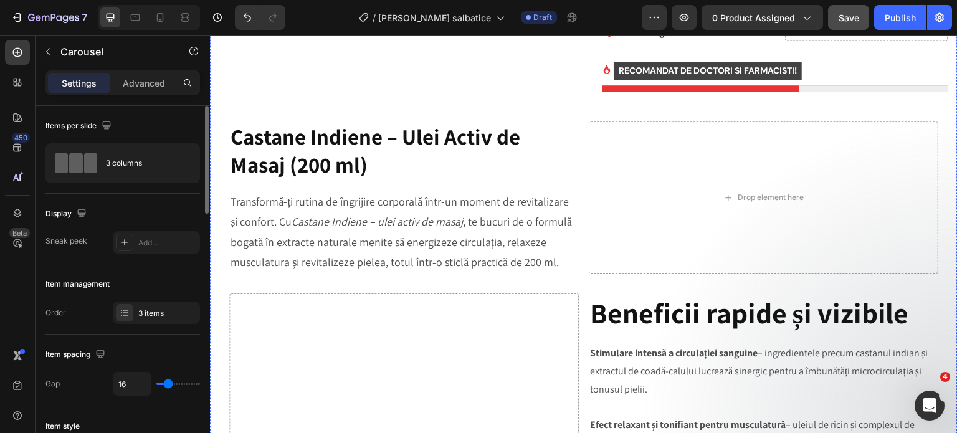
scroll to position [558, 0]
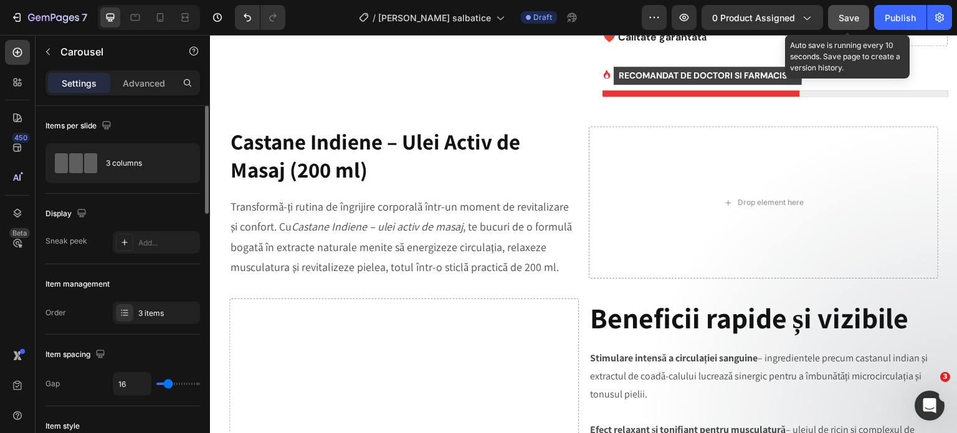
click at [842, 14] on span "Save" at bounding box center [849, 17] width 21 height 11
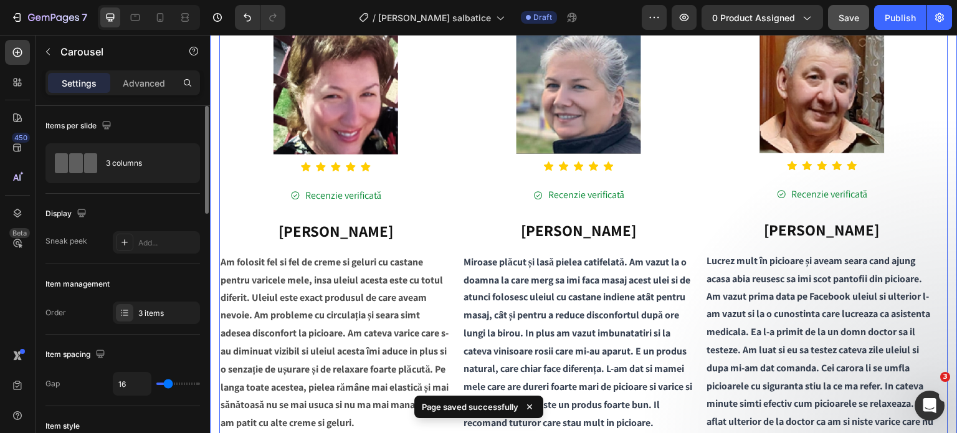
scroll to position [1493, 0]
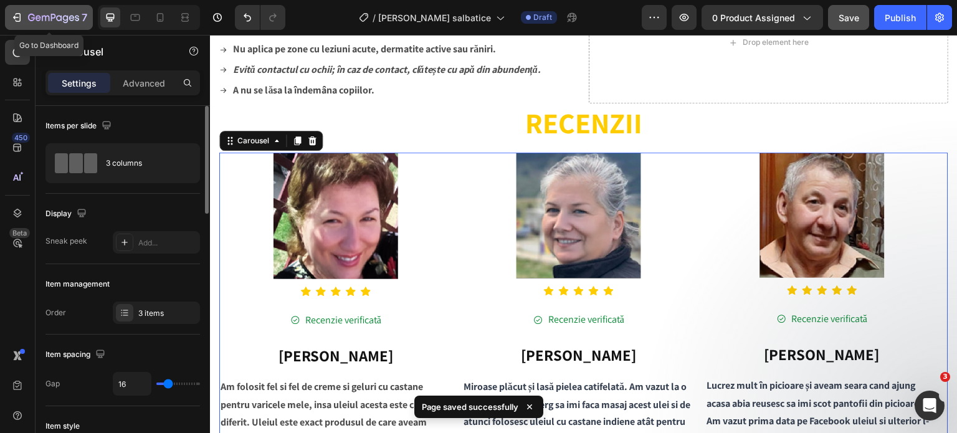
click at [63, 19] on icon "button" at bounding box center [66, 19] width 6 height 8
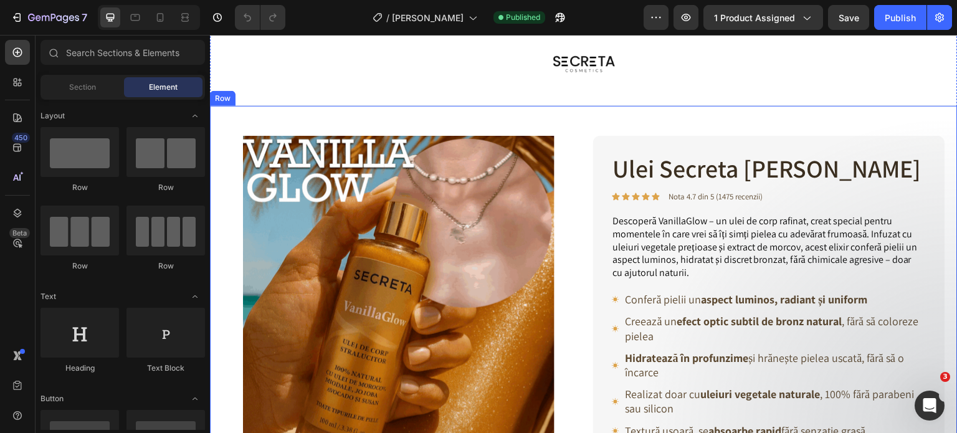
scroll to position [62, 0]
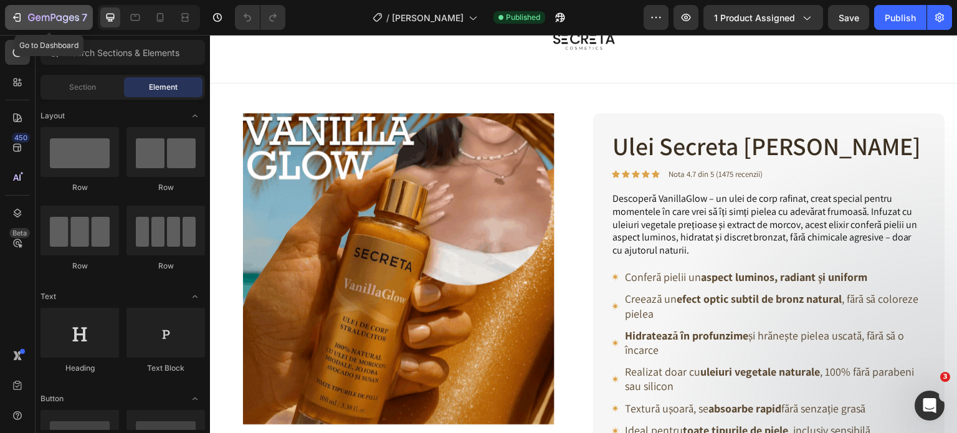
click at [50, 17] on icon "button" at bounding box center [53, 18] width 51 height 11
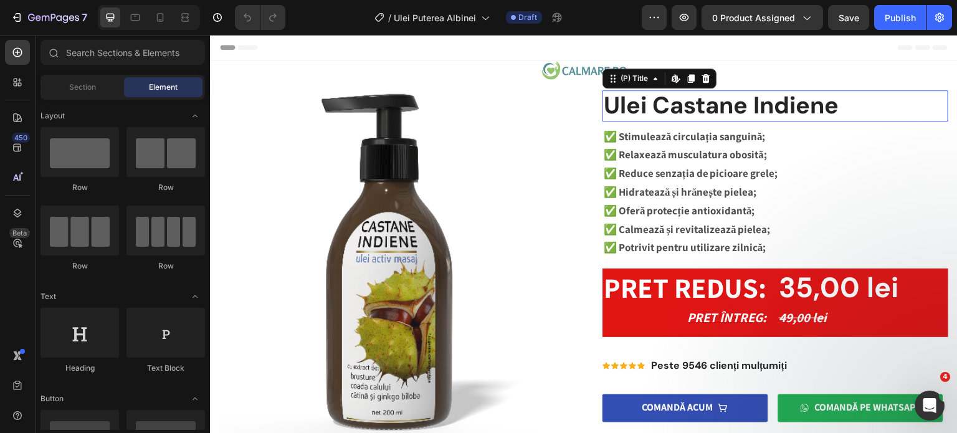
click at [665, 102] on h2 "Ulei Castane Indiene" at bounding box center [775, 105] width 346 height 31
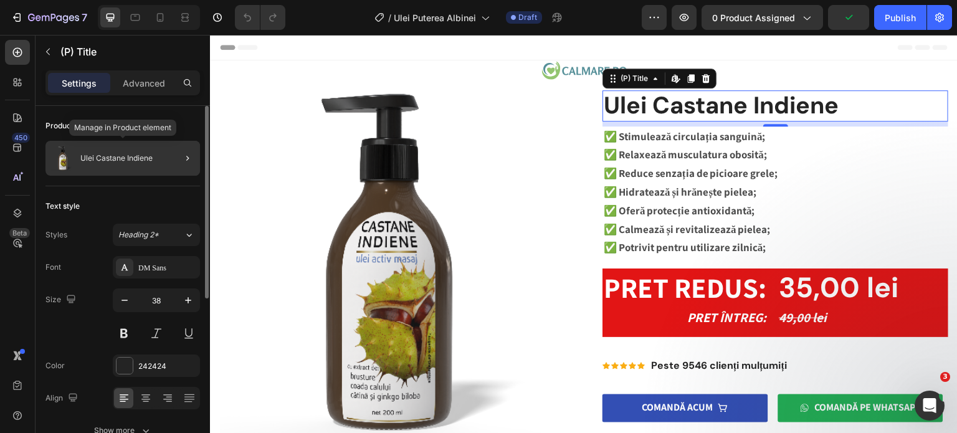
click at [126, 164] on div "Ulei Castane Indiene" at bounding box center [122, 158] width 155 height 35
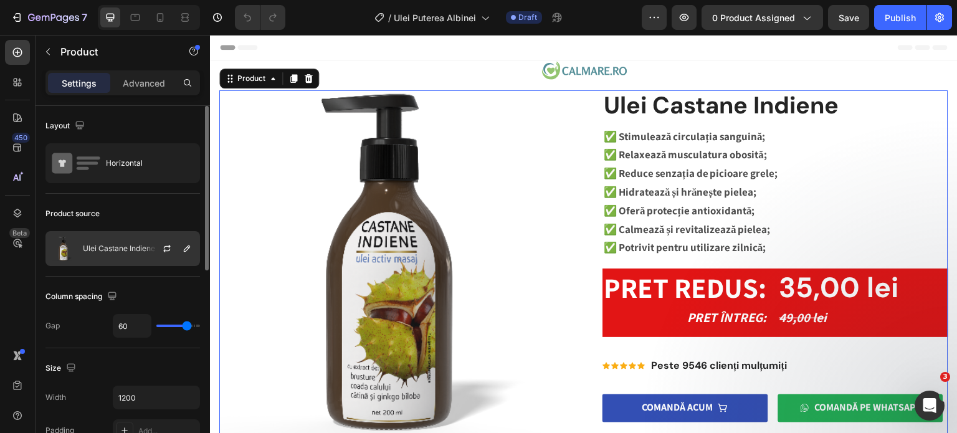
click at [129, 238] on div "Ulei Castane Indiene" at bounding box center [122, 248] width 155 height 35
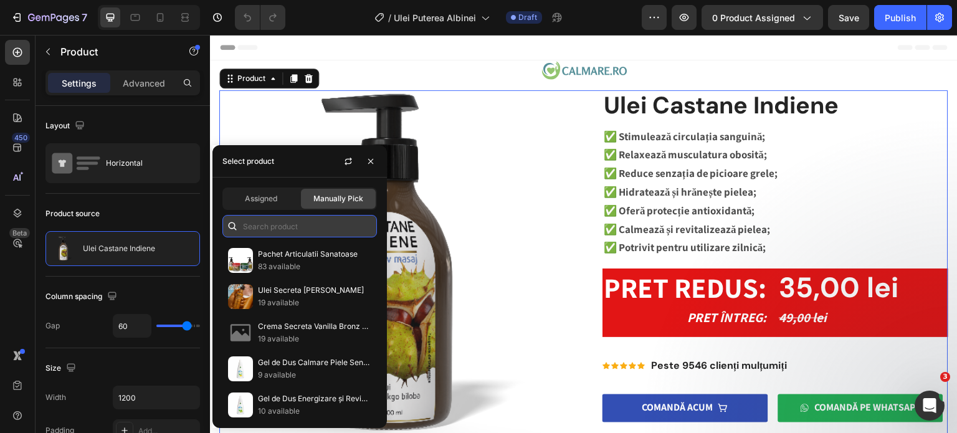
click at [271, 231] on input "text" at bounding box center [299, 226] width 155 height 22
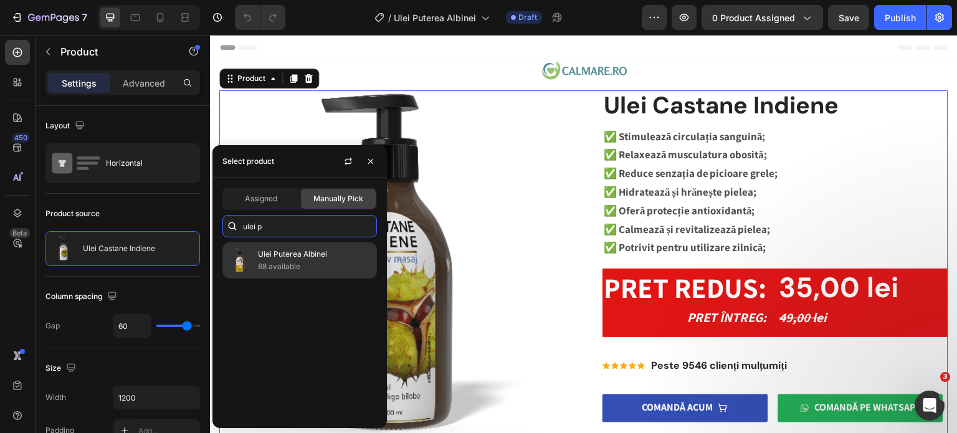
type input "ulei p"
click at [277, 251] on p "Ulei Puterea Albinei" at bounding box center [314, 254] width 113 height 12
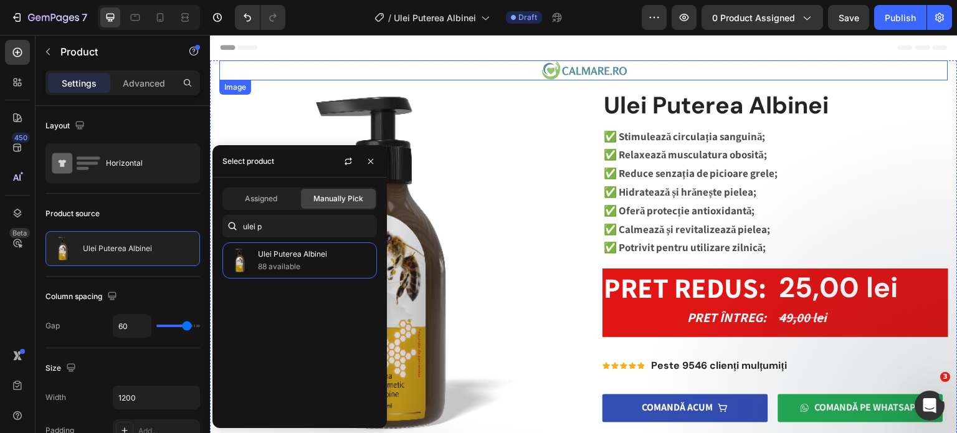
click at [858, 78] on div at bounding box center [583, 70] width 729 height 20
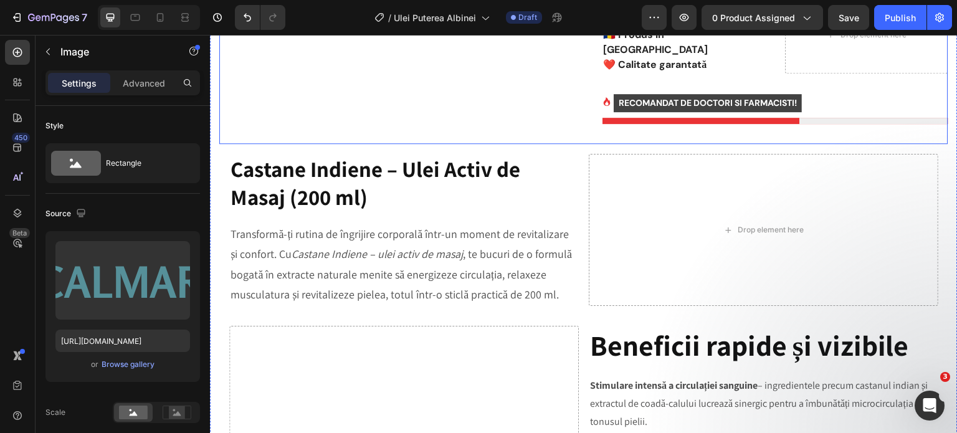
scroll to position [561, 0]
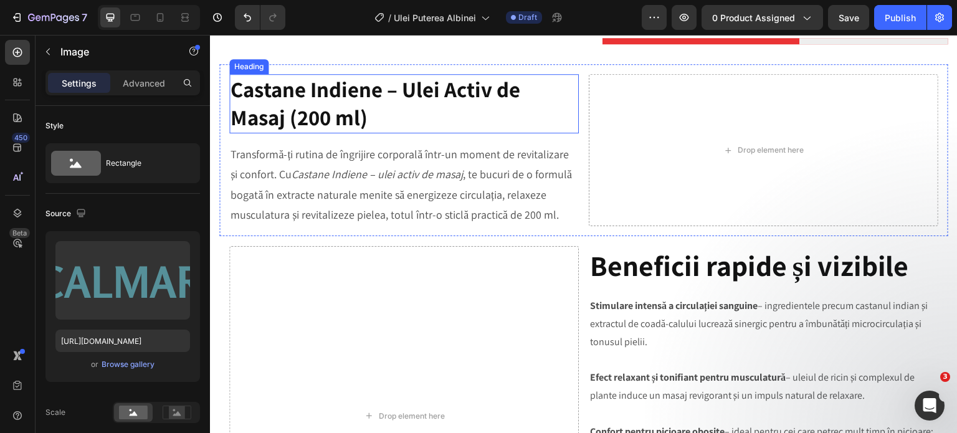
click at [367, 133] on h2 "Castane Indiene – Ulei Activ de Masaj (200 ml)" at bounding box center [404, 103] width 350 height 59
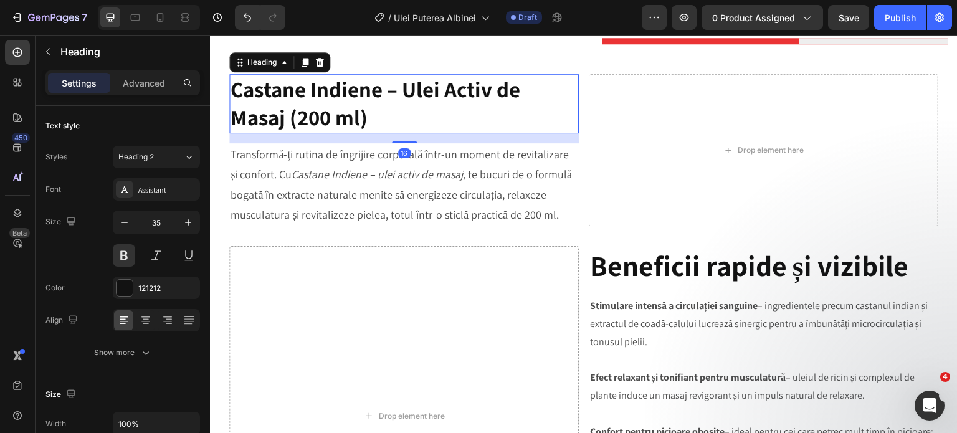
click at [367, 133] on h2 "Castane Indiene – Ulei Activ de Masaj (200 ml)" at bounding box center [404, 103] width 350 height 59
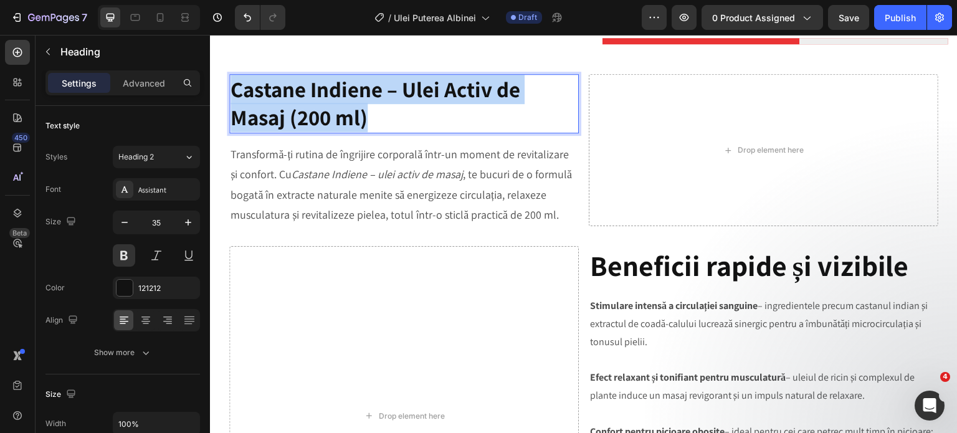
click at [367, 132] on p "Castane Indiene – Ulei Activ de Masaj (200 ml)" at bounding box center [404, 103] width 347 height 57
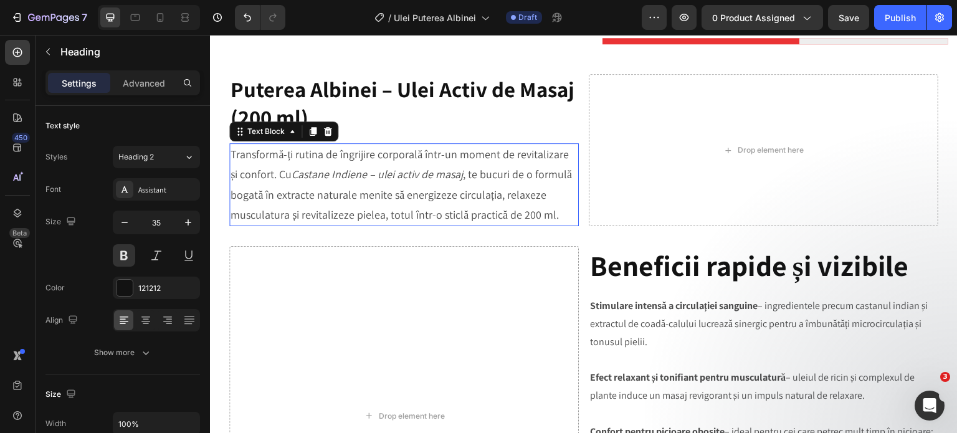
click at [307, 181] on icon "Castane Indiene – ulei activ de masaj" at bounding box center [377, 174] width 171 height 14
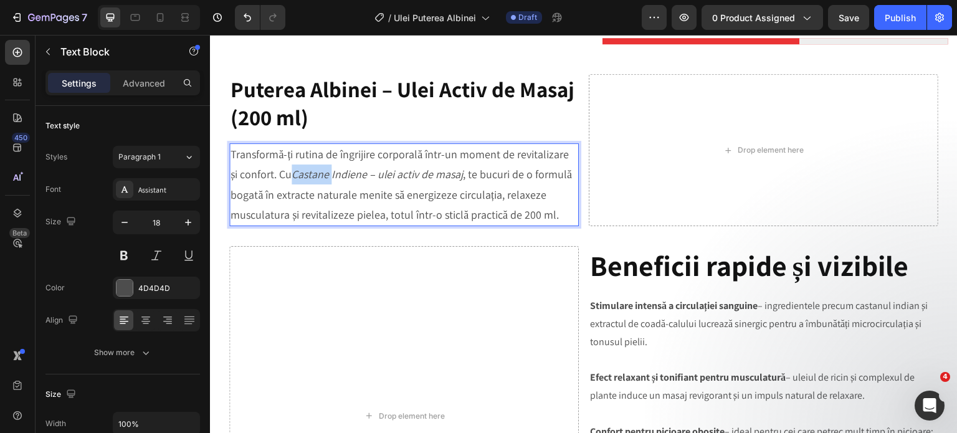
click at [307, 181] on icon "Castane Indiene – ulei activ de masaj" at bounding box center [377, 174] width 171 height 14
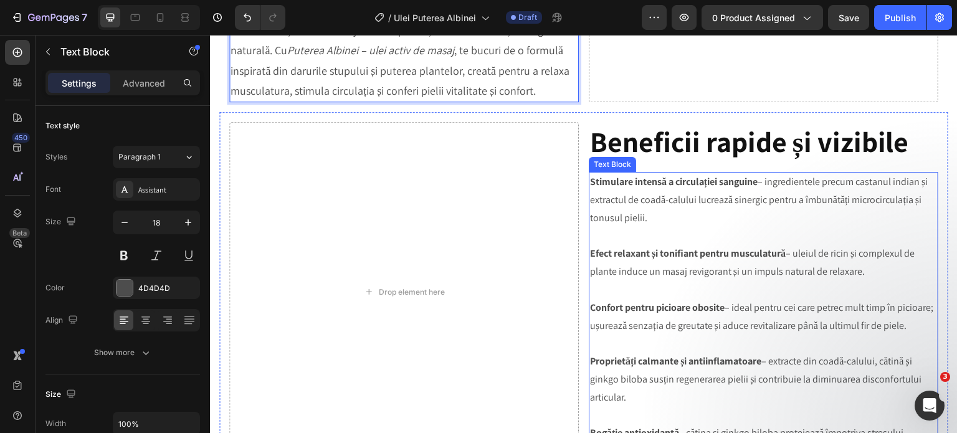
scroll to position [685, 0]
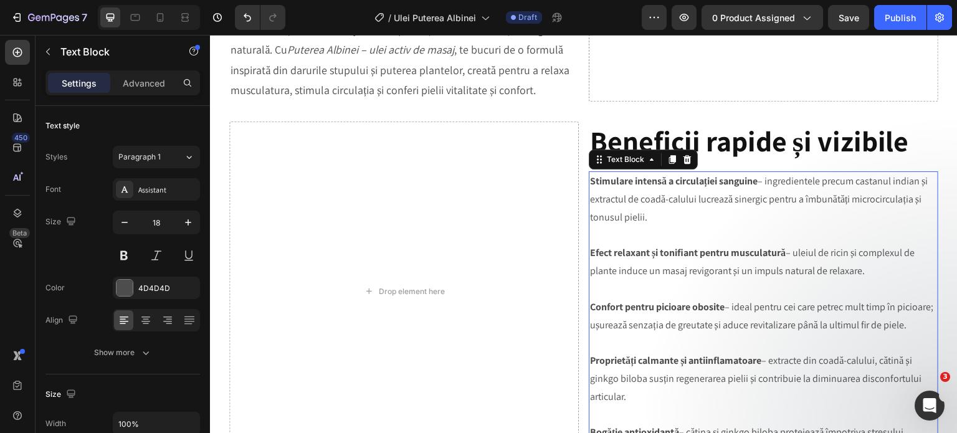
click at [612, 245] on p at bounding box center [763, 236] width 347 height 18
click at [612, 245] on p "Rich Text Editor. Editing area: main" at bounding box center [763, 236] width 347 height 18
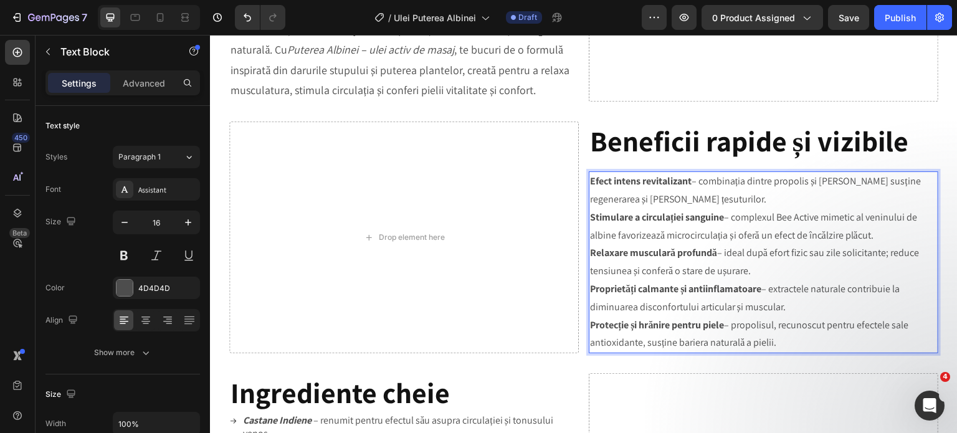
click at [745, 209] on p "Efect intens revitalizant – combinația dintre propolis și [PERSON_NAME] susține…" at bounding box center [763, 191] width 347 height 36
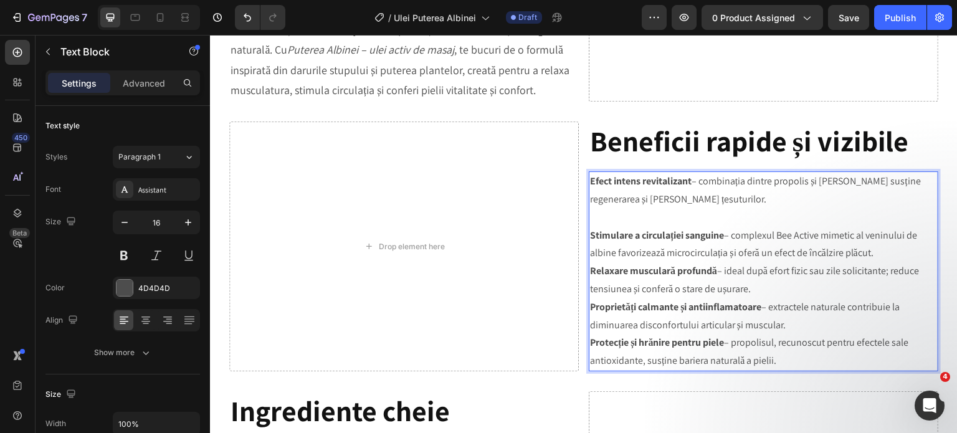
click at [892, 263] on p "Stimulare a circulației sanguine – complexul Bee Active mimetic al veninului de…" at bounding box center [763, 245] width 347 height 36
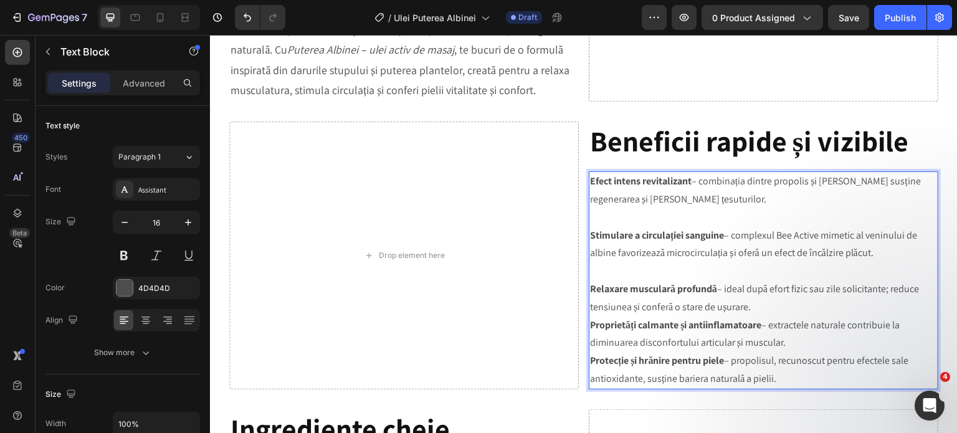
click at [783, 316] on p "Relaxare musculară profundă – ideal după efort fizic sau zile solicitante; redu…" at bounding box center [763, 298] width 347 height 36
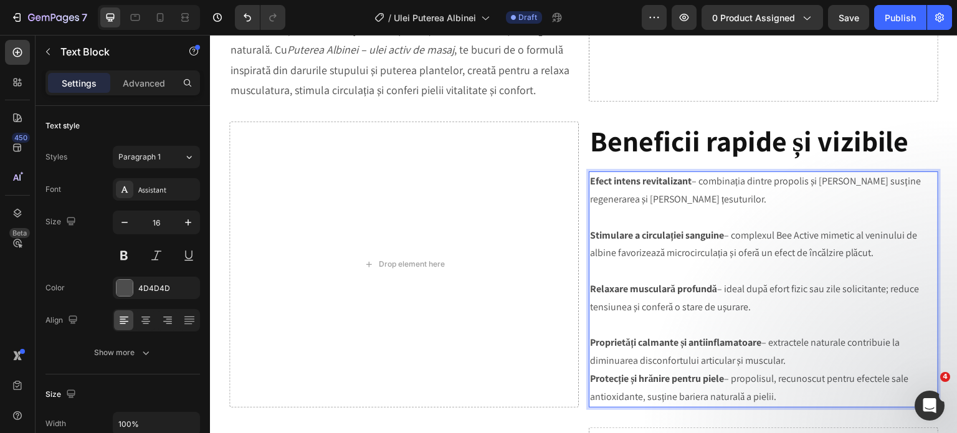
click at [792, 370] on p "Proprietăți calmante și antiinflamatoare – extractele naturale contribuie la di…" at bounding box center [763, 352] width 347 height 36
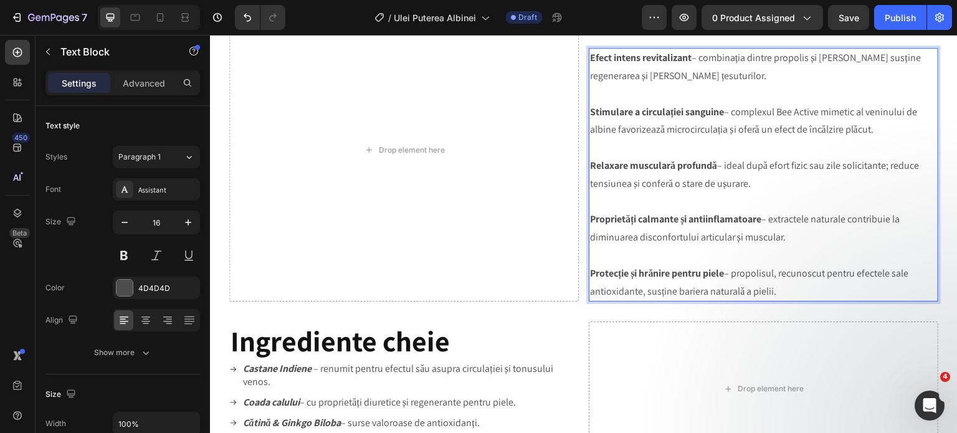
scroll to position [811, 0]
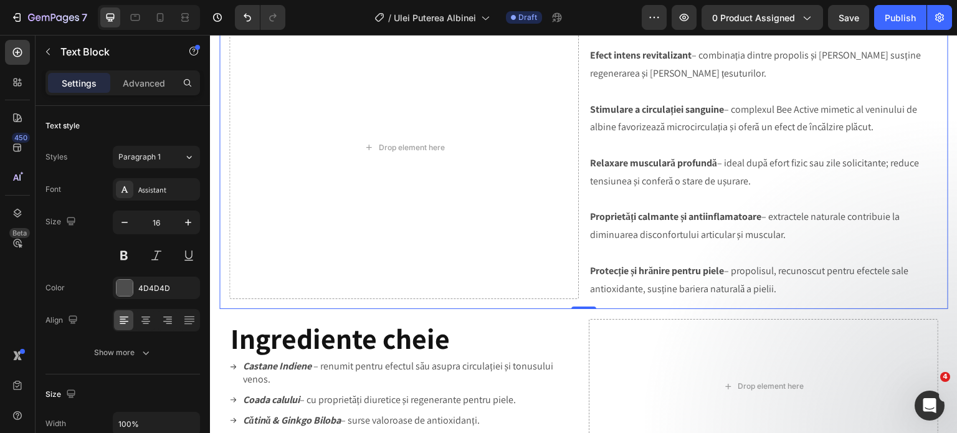
click at [578, 294] on div "Drop element here Beneficii rapide și vizibile Heading Efect intens revitalizan…" at bounding box center [583, 147] width 729 height 323
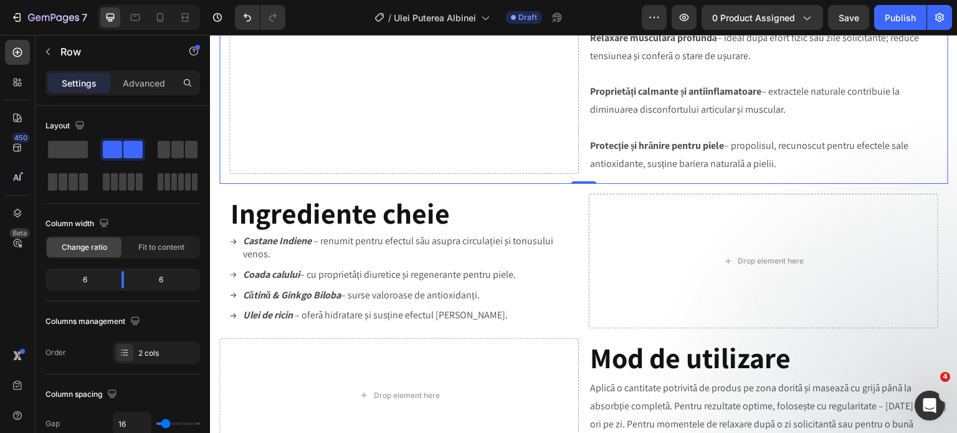
scroll to position [998, 0]
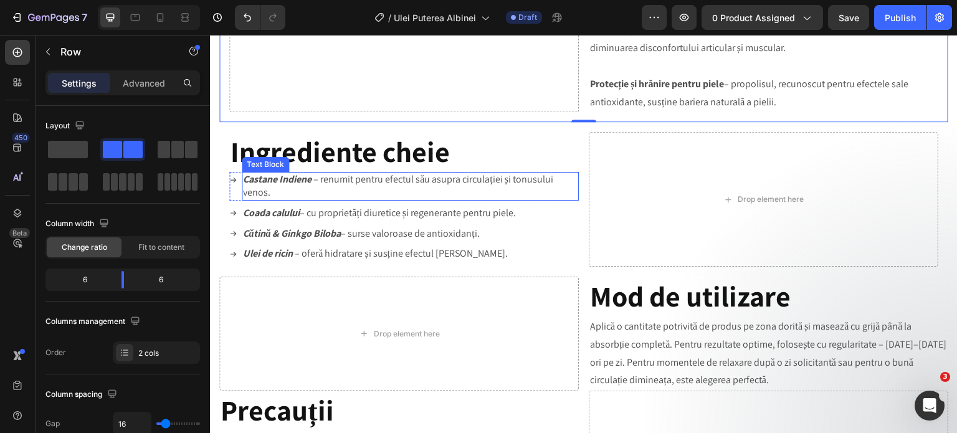
click at [311, 186] on strong "Castane Indiene" at bounding box center [277, 179] width 69 height 13
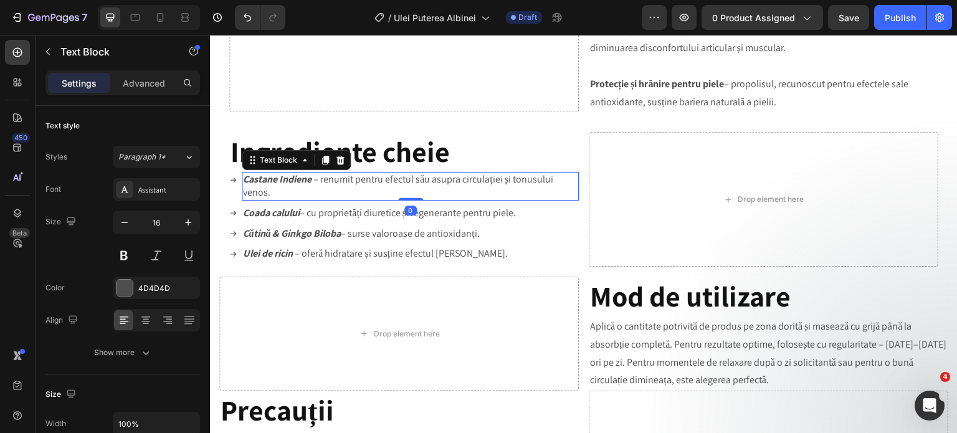
click at [311, 186] on strong "Castane Indiene" at bounding box center [277, 179] width 69 height 13
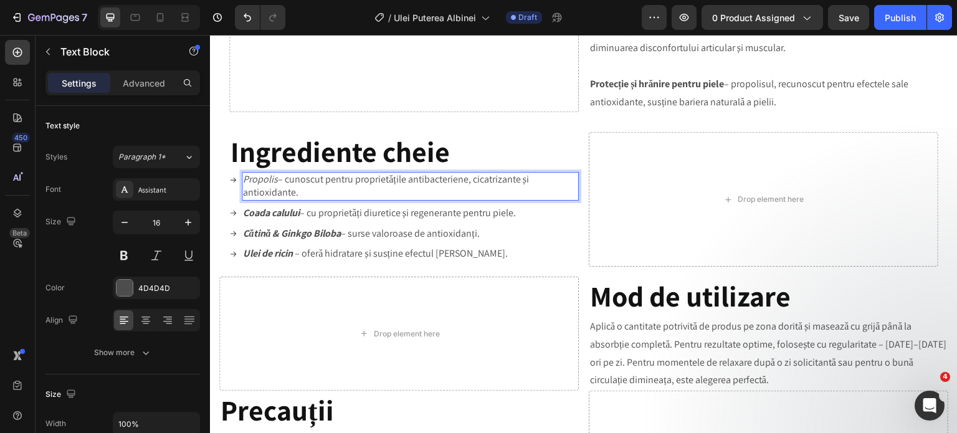
click at [273, 186] on icon "Propolis" at bounding box center [260, 179] width 35 height 13
click at [274, 186] on icon "Propolis" at bounding box center [260, 179] width 35 height 13
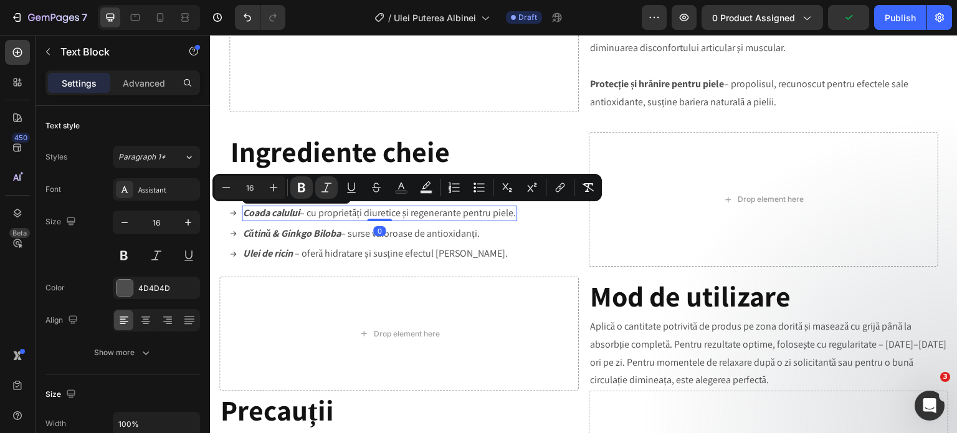
click at [258, 219] on strong "Coada calului" at bounding box center [271, 212] width 57 height 13
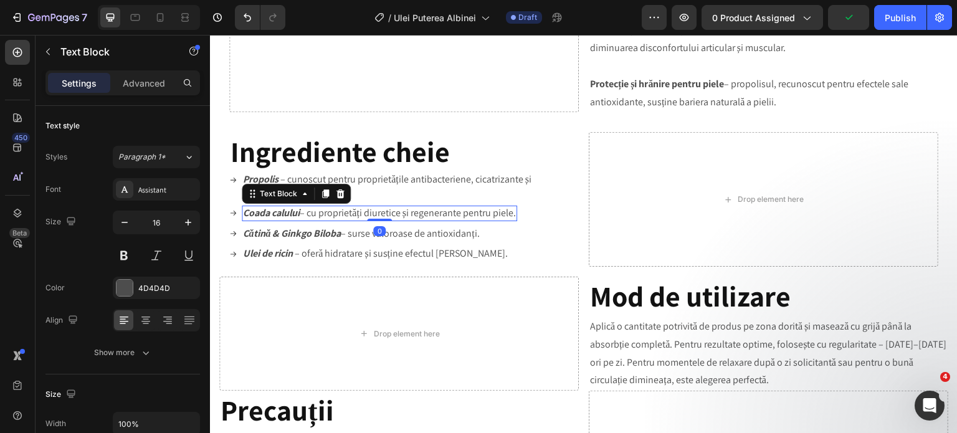
click at [258, 219] on strong "Coada calului" at bounding box center [271, 212] width 57 height 13
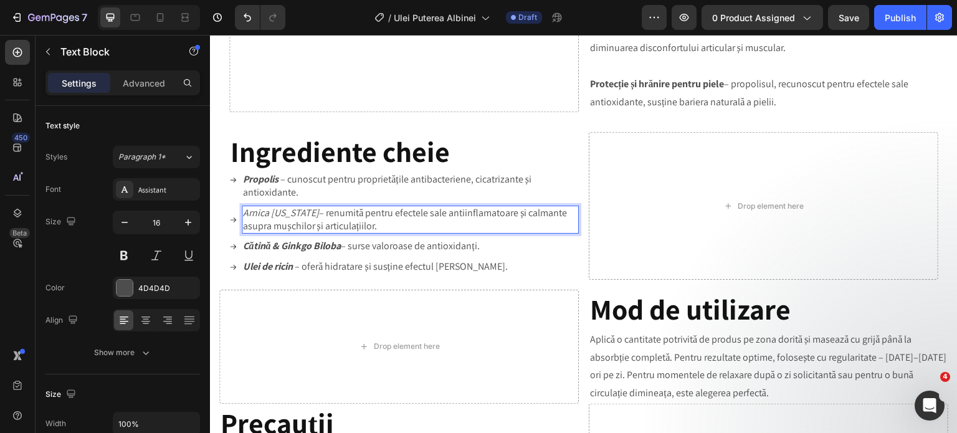
click at [267, 219] on icon "Arnica [US_STATE]" at bounding box center [281, 212] width 76 height 13
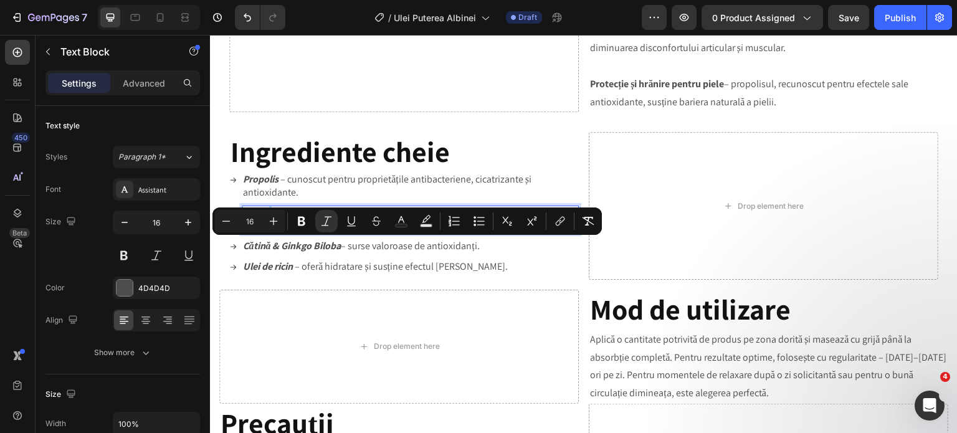
click at [267, 219] on icon "Arnica [US_STATE]" at bounding box center [281, 212] width 76 height 13
click at [298, 219] on icon "Arnica [US_STATE]" at bounding box center [281, 212] width 76 height 13
click at [308, 219] on icon "Arnica [US_STATE]" at bounding box center [281, 212] width 76 height 13
drag, startPoint x: 308, startPoint y: 248, endPoint x: 245, endPoint y: 247, distance: 62.9
click at [245, 233] on p "Arnica [US_STATE] – renumită pentru efectele sale antiinflamatoare și calmante …" at bounding box center [410, 220] width 335 height 26
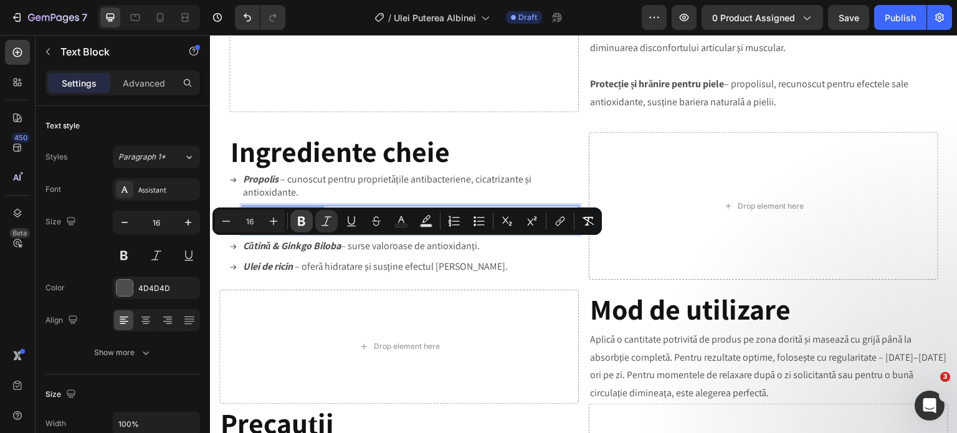
click at [302, 219] on icon "Editor contextual toolbar" at bounding box center [301, 221] width 12 height 12
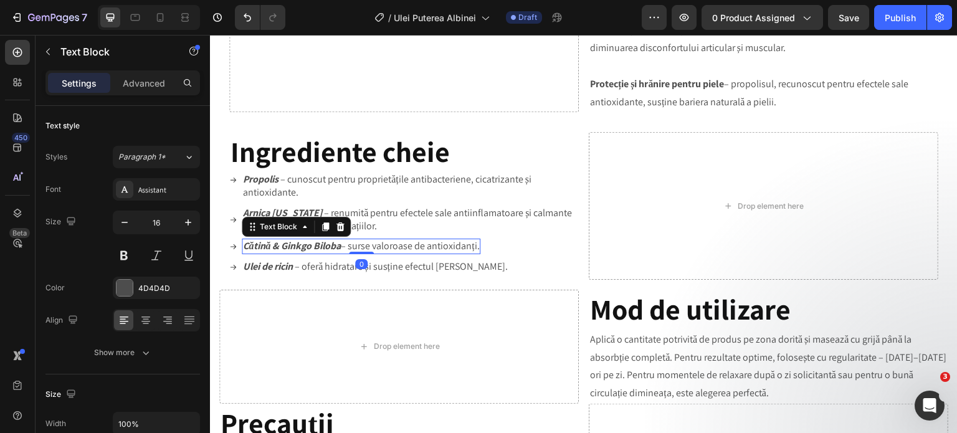
click at [292, 252] on strong "Cătină & Ginkgo Biloba" at bounding box center [292, 245] width 98 height 13
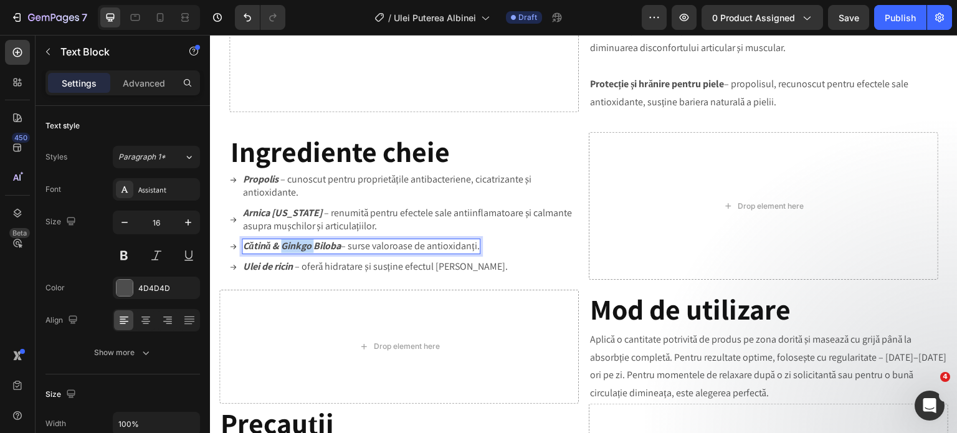
click at [292, 252] on strong "Cătină & Ginkgo Biloba" at bounding box center [292, 245] width 98 height 13
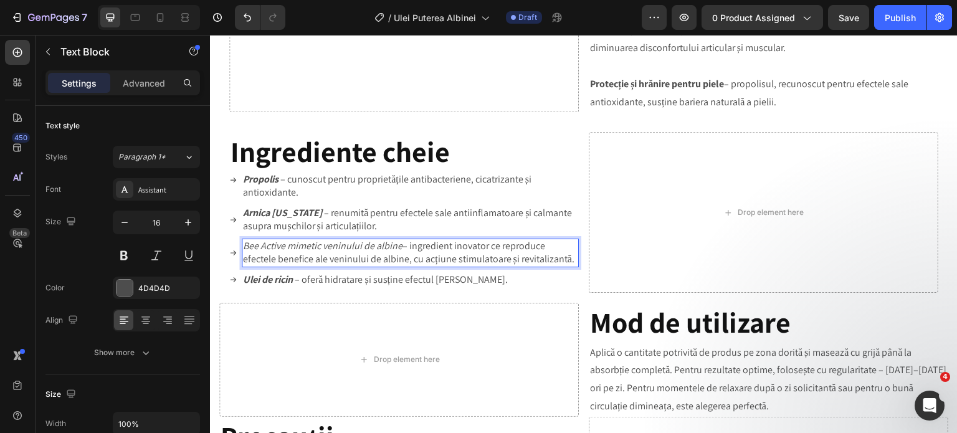
click at [401, 266] on p "Bee Active mimetic veninului de albine – ingredient inovator ce reproduce efect…" at bounding box center [410, 253] width 335 height 26
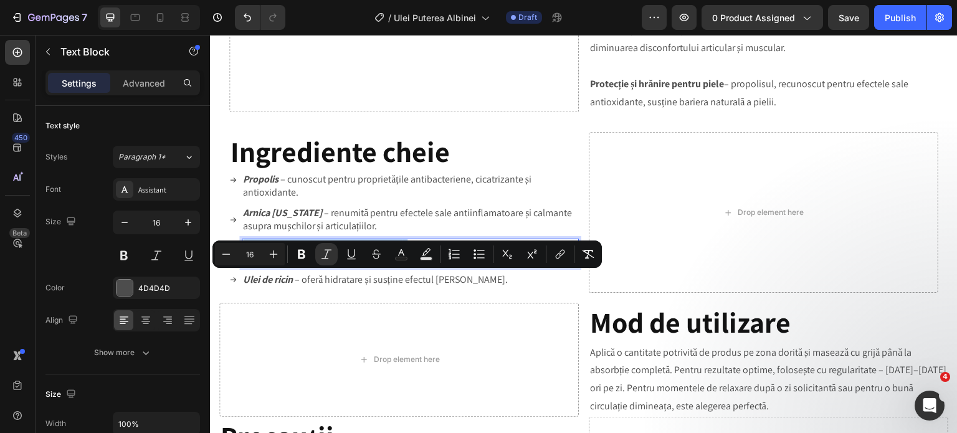
drag, startPoint x: 401, startPoint y: 282, endPoint x: 247, endPoint y: 282, distance: 154.5
click at [247, 266] on p "Bee Active mimetic veninului de albine – ingredient inovator ce reproduce efect…" at bounding box center [410, 253] width 335 height 26
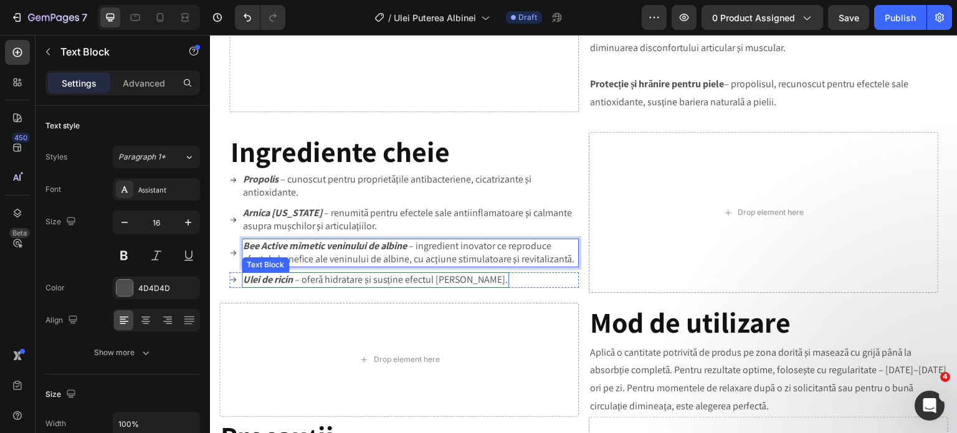
click at [265, 286] on strong "Ulei de ricin" at bounding box center [268, 279] width 50 height 13
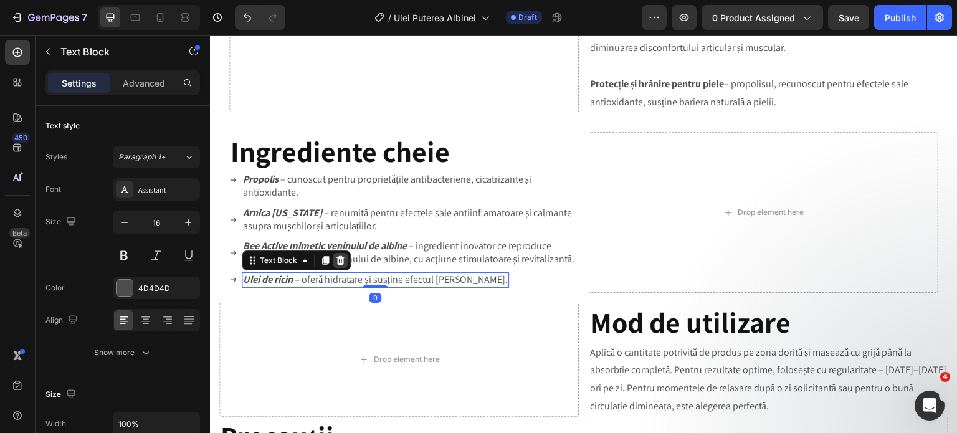
click at [344, 265] on icon at bounding box center [340, 260] width 10 height 10
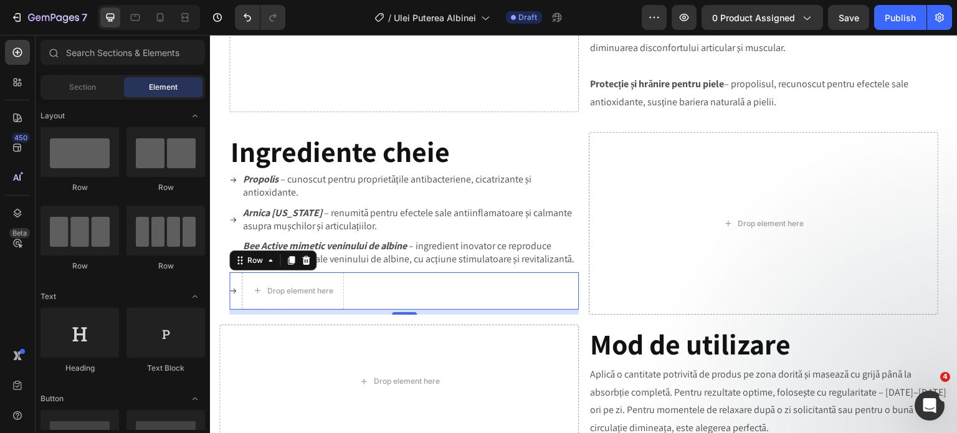
click at [239, 310] on div "Icon Drop element here Row 0" at bounding box center [404, 290] width 350 height 37
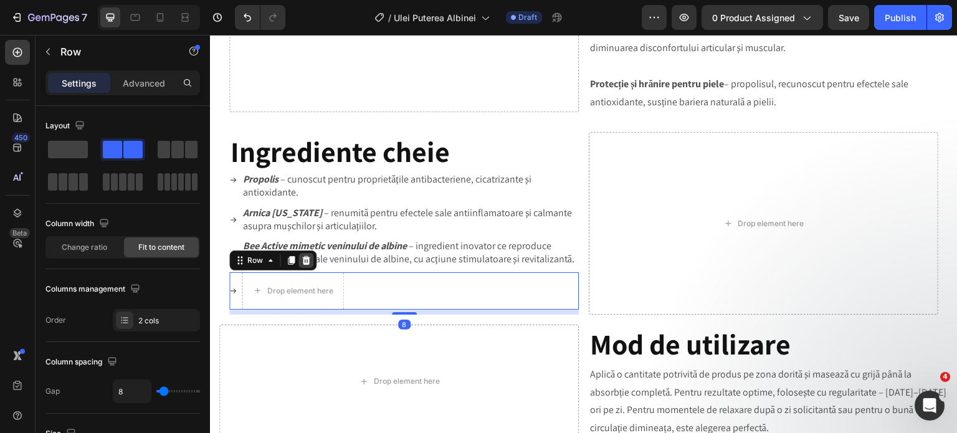
click at [307, 265] on icon at bounding box center [306, 260] width 8 height 9
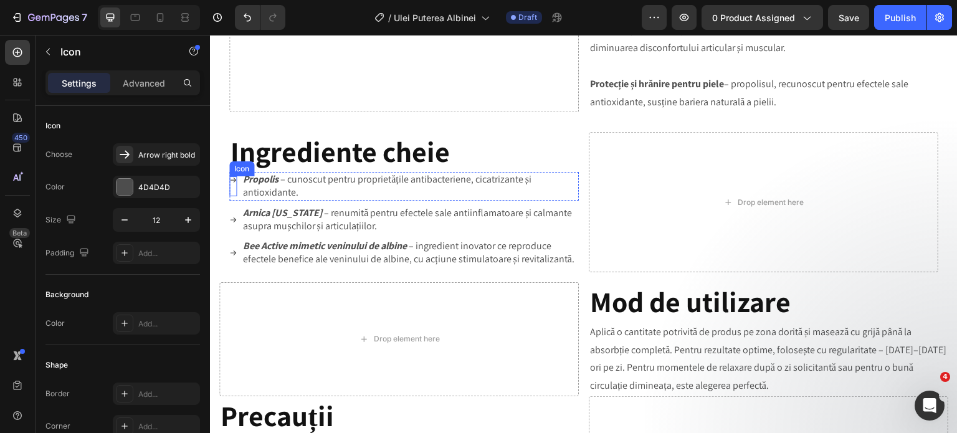
click at [234, 184] on icon at bounding box center [232, 179] width 7 height 7
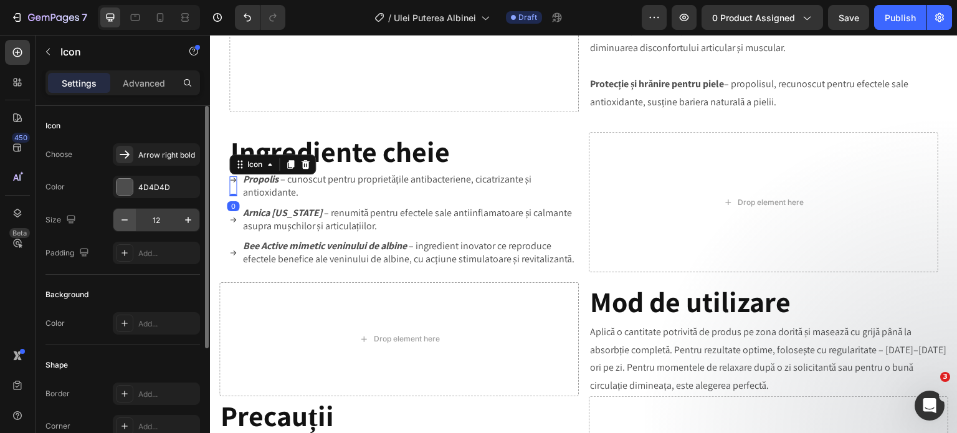
scroll to position [62, 0]
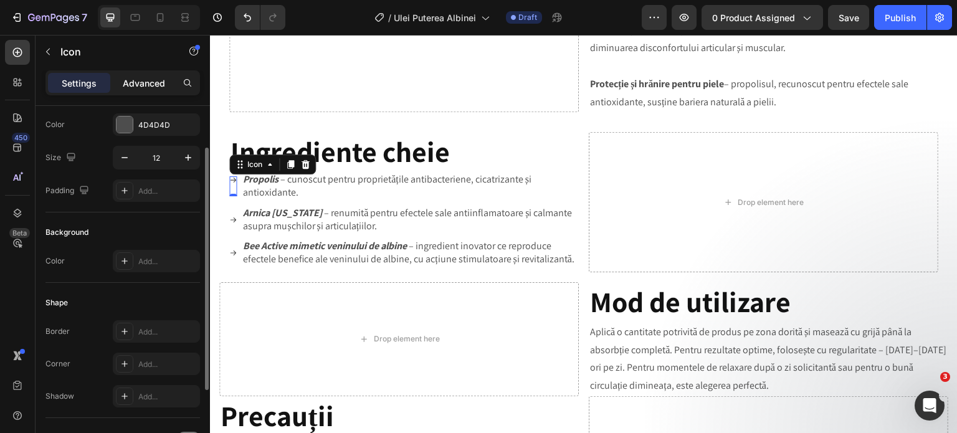
click at [147, 87] on p "Advanced" at bounding box center [144, 83] width 42 height 13
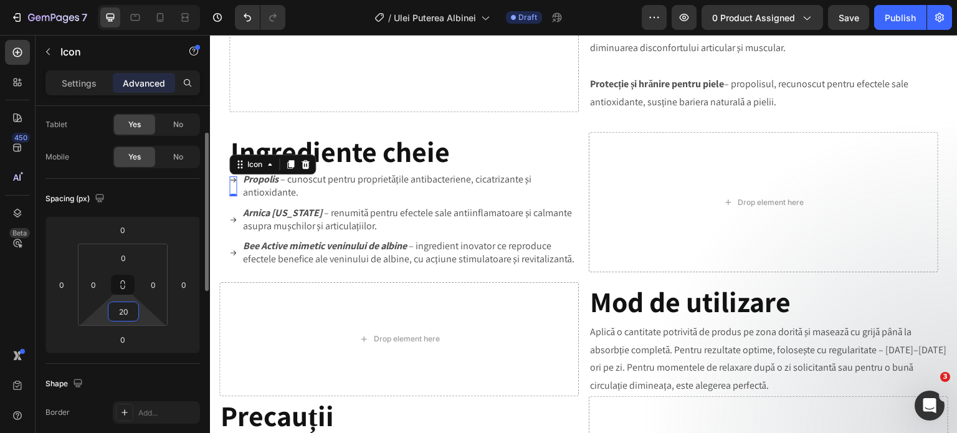
click at [131, 311] on input "20" at bounding box center [123, 311] width 25 height 19
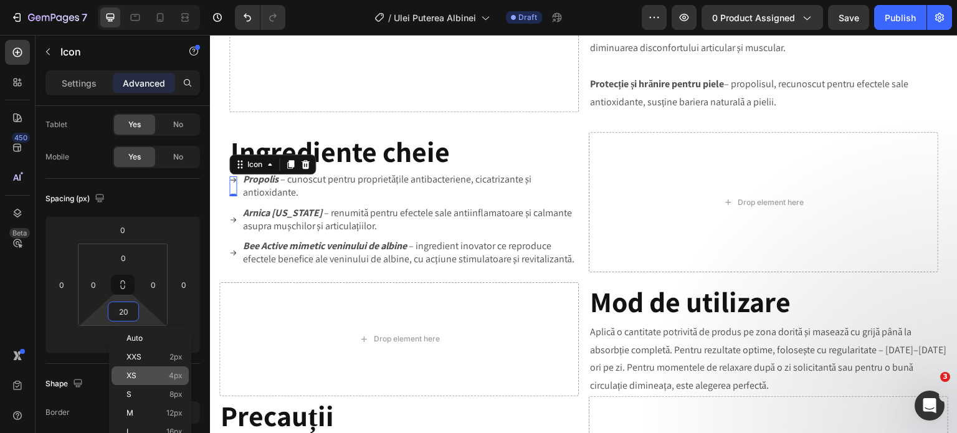
scroll to position [125, 0]
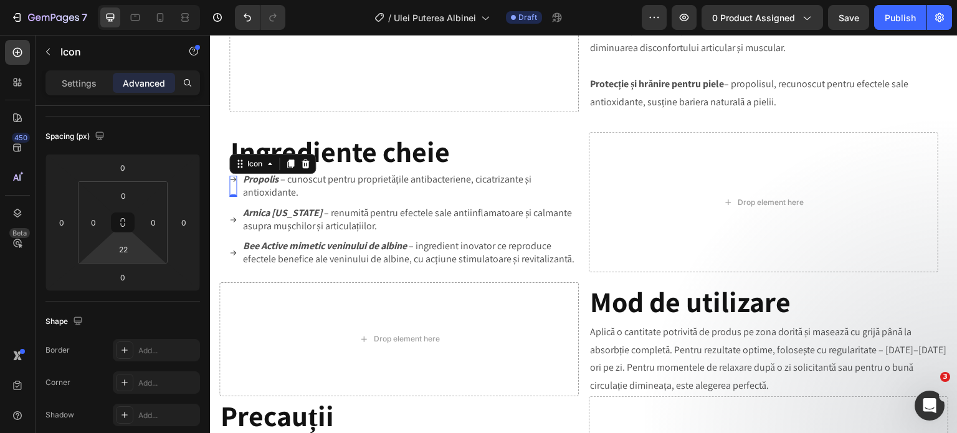
type input "20"
click at [143, 0] on html "7 Version history / [PERSON_NAME] Albinei Draft Preview 0 product assigned Save…" at bounding box center [478, 0] width 957 height 0
click at [234, 224] on div "Icon" at bounding box center [232, 219] width 7 height 7
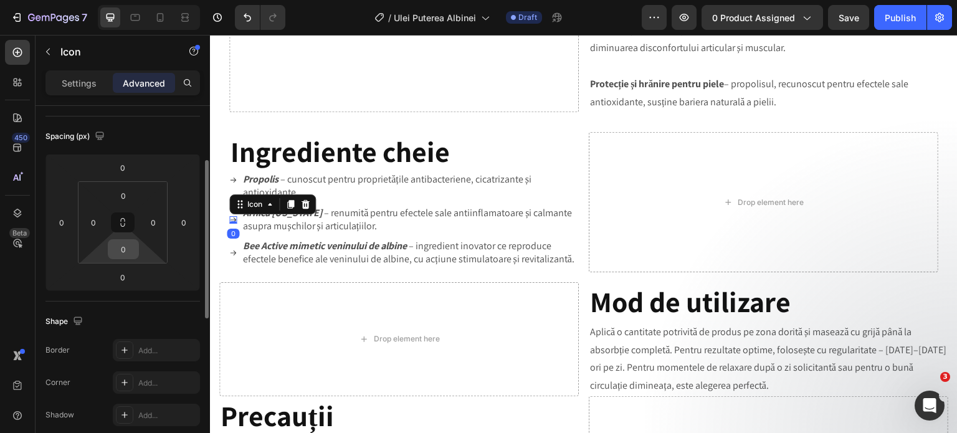
click at [126, 250] on input "0" at bounding box center [123, 249] width 25 height 19
type input "20"
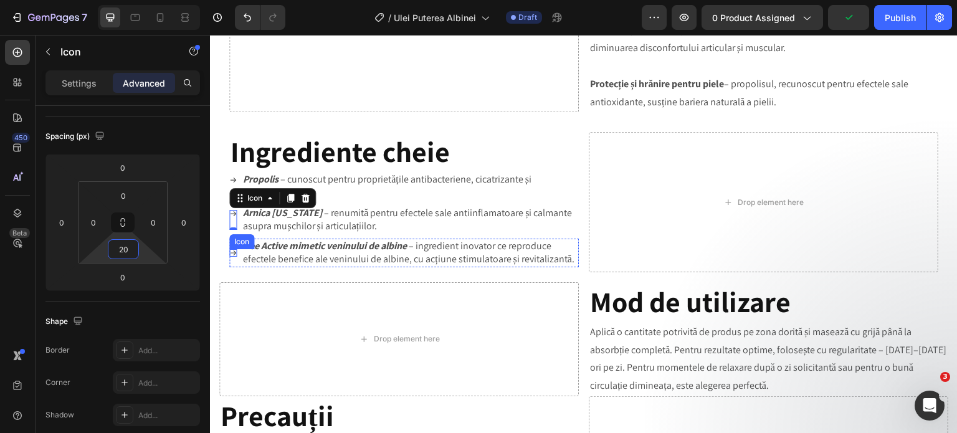
click at [231, 257] on icon at bounding box center [232, 252] width 7 height 7
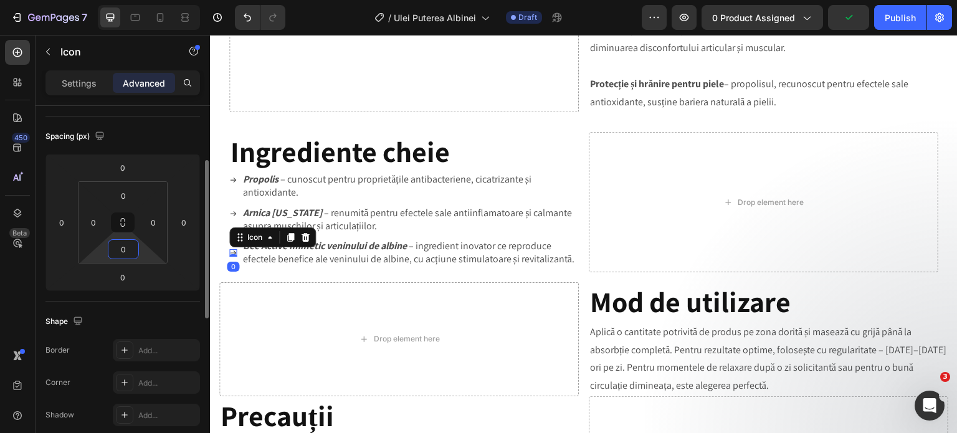
click at [130, 252] on input "0" at bounding box center [123, 249] width 25 height 19
type input "20"
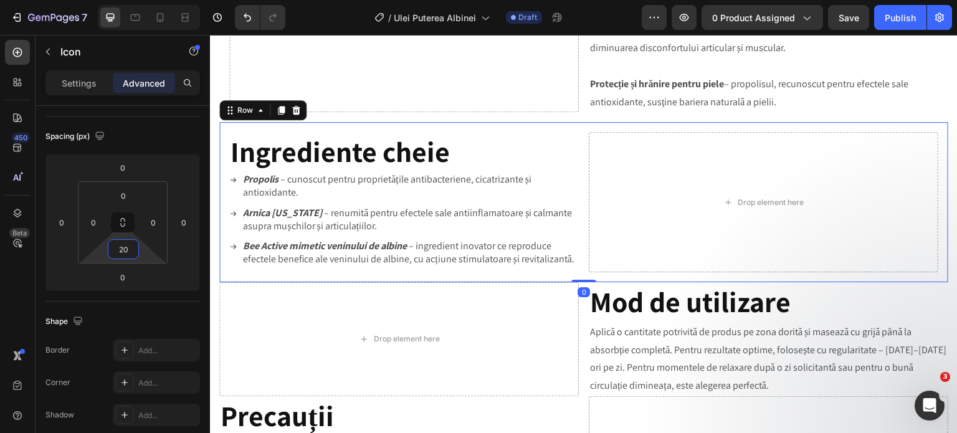
click at [279, 282] on div "Ingrediente cheie Heading Icon Propolis – cunoscut pentru proprietățile antibac…" at bounding box center [583, 202] width 729 height 160
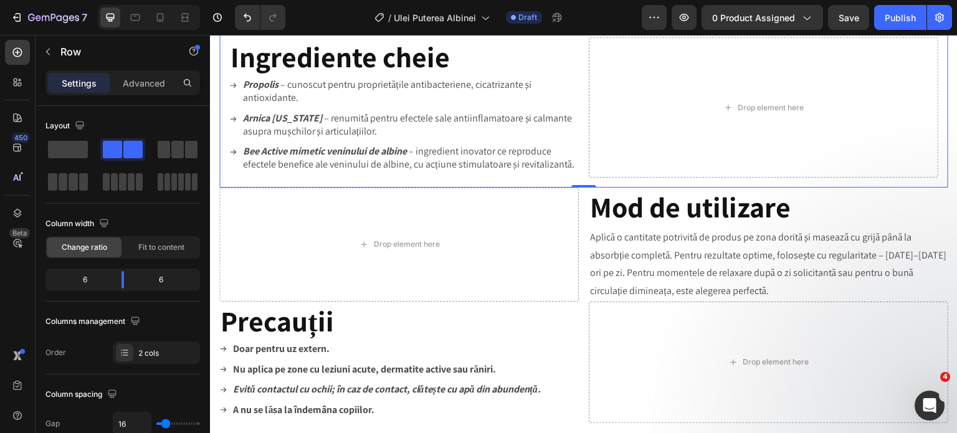
scroll to position [1123, 0]
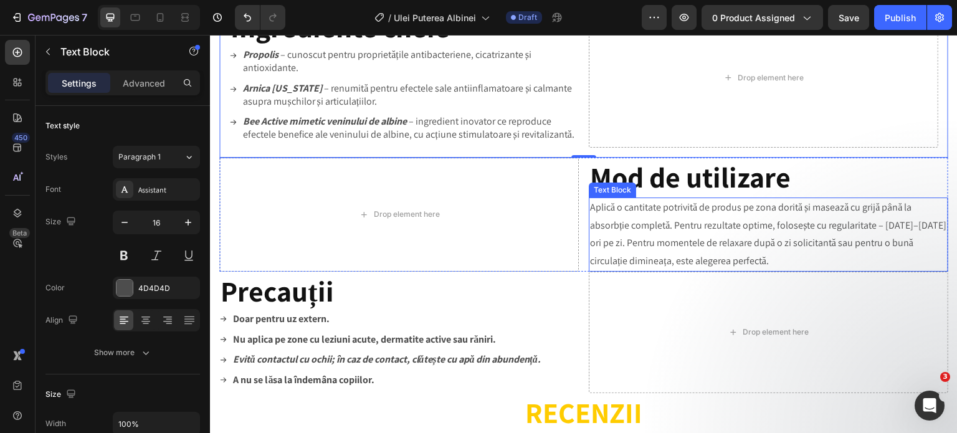
click at [632, 254] on p "Aplică o cantitate potrivită de produs pe zona dorită și masează cu grijă până …" at bounding box center [768, 235] width 357 height 72
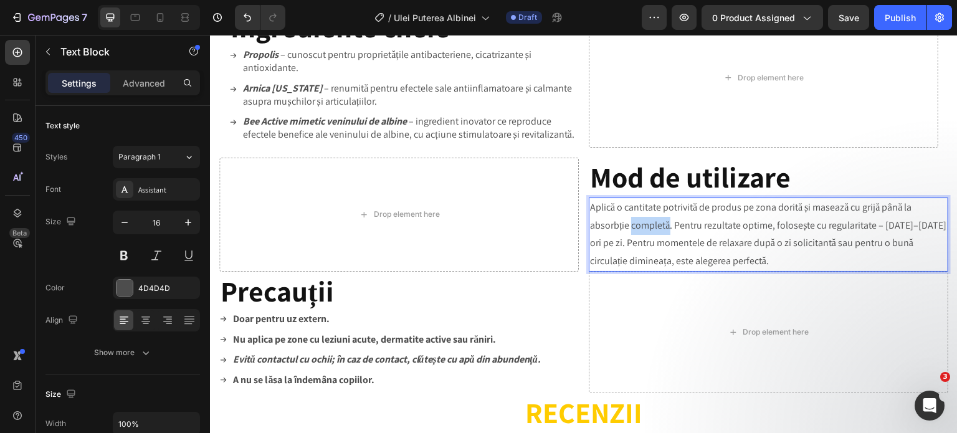
click at [632, 254] on p "Aplică o cantitate potrivită de produs pe zona dorită și masează cu grijă până …" at bounding box center [768, 235] width 357 height 72
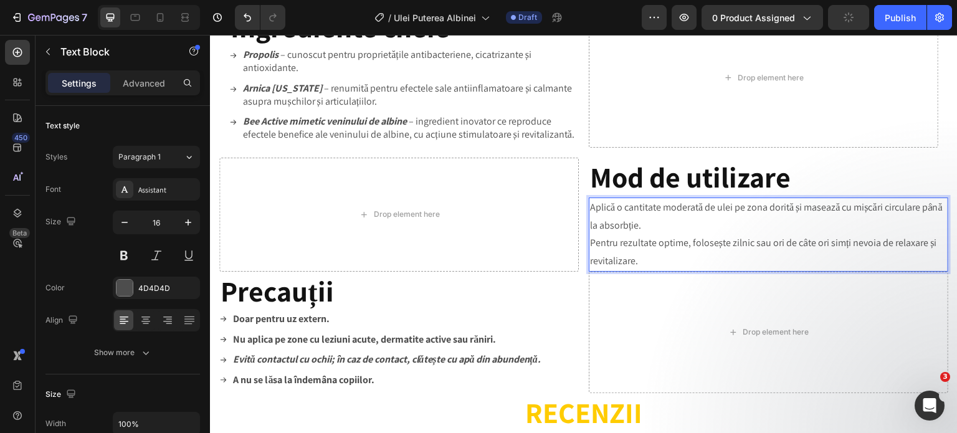
click at [590, 270] on p "Aplică o cantitate moderată de ulei pe zona dorită și masează cu mișcări circul…" at bounding box center [768, 235] width 357 height 72
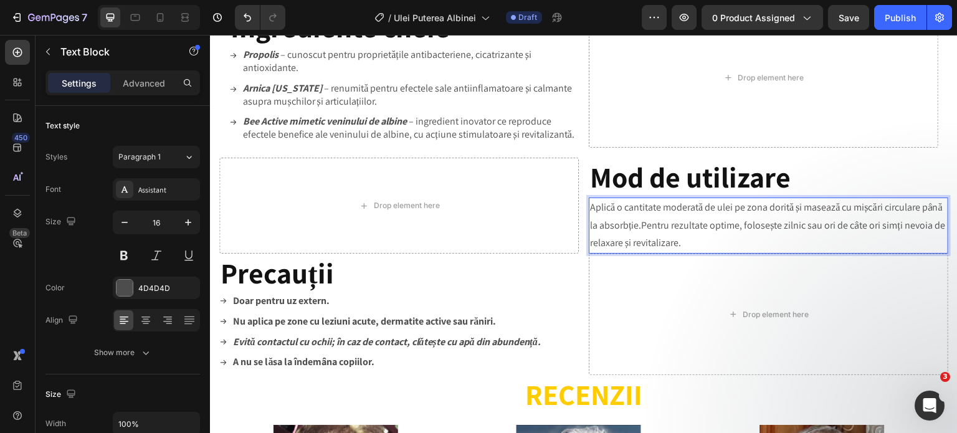
click at [738, 252] on p "Aplică o cantitate moderată de ulei pe zona dorită și masează cu mișcări circul…" at bounding box center [768, 226] width 357 height 54
click at [759, 252] on p "Aplică o cantitate moderată de ulei pe zona dorită și masează cu mișcări circul…" at bounding box center [768, 226] width 357 height 54
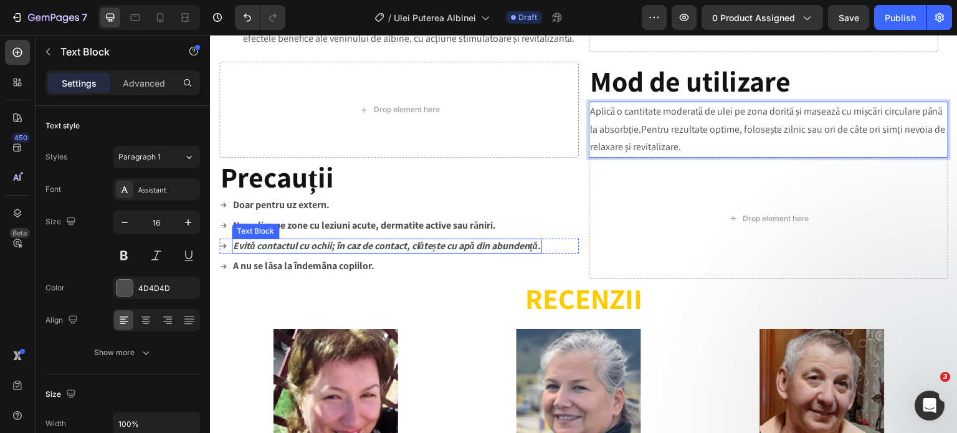
scroll to position [1247, 0]
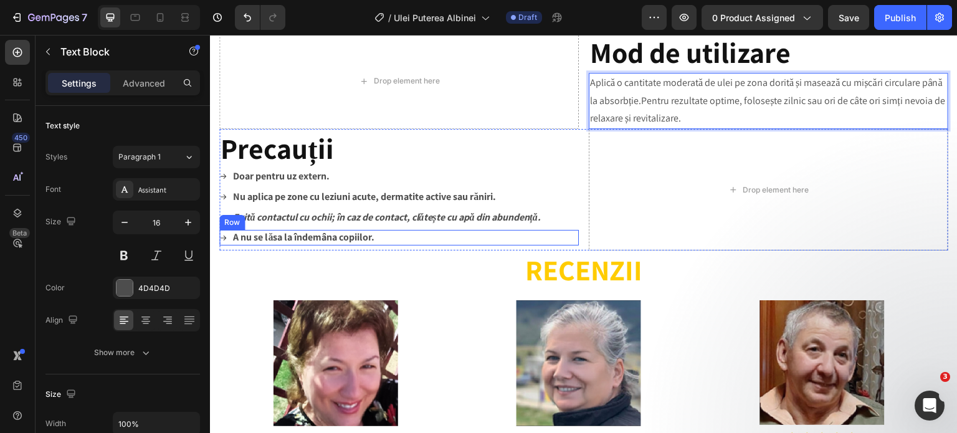
click at [404, 245] on div "Icon A nu se lăsa la îndemâna copiilor. Text Block Row" at bounding box center [398, 238] width 359 height 16
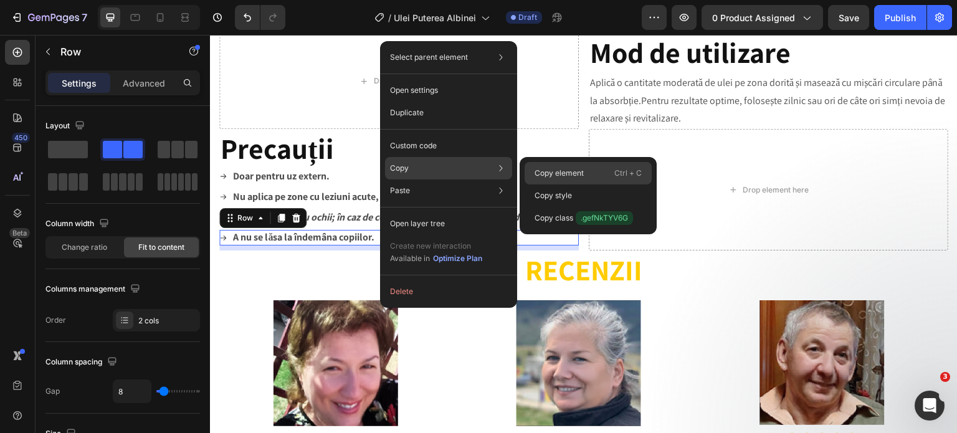
click at [549, 171] on p "Copy element" at bounding box center [559, 173] width 49 height 11
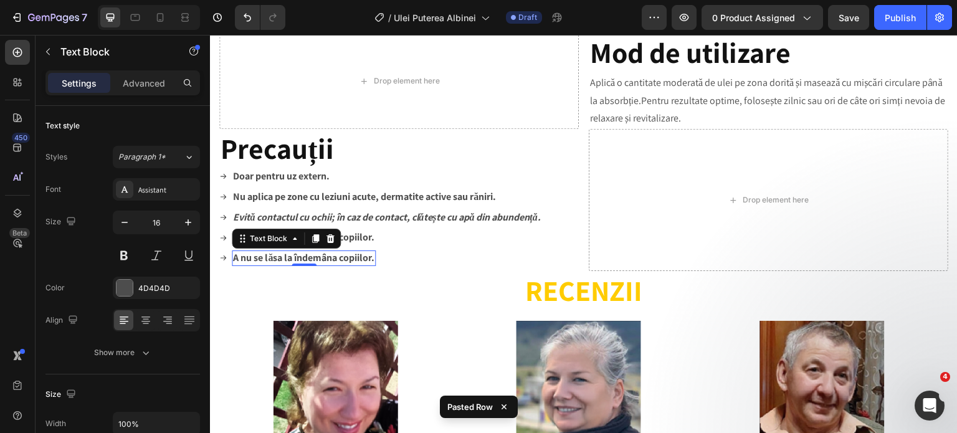
click at [318, 264] on strong "A nu se lăsa la îndemâna copiilor." at bounding box center [303, 257] width 141 height 13
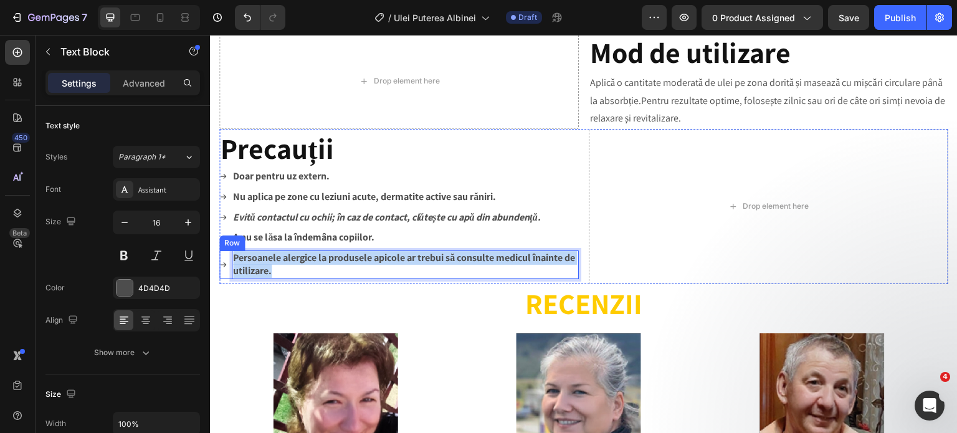
drag, startPoint x: 274, startPoint y: 300, endPoint x: 228, endPoint y: 286, distance: 48.1
click at [228, 279] on div "Icon Persoanele alergice la produsele apicole ar trebui să consulte medicul îna…" at bounding box center [398, 264] width 359 height 29
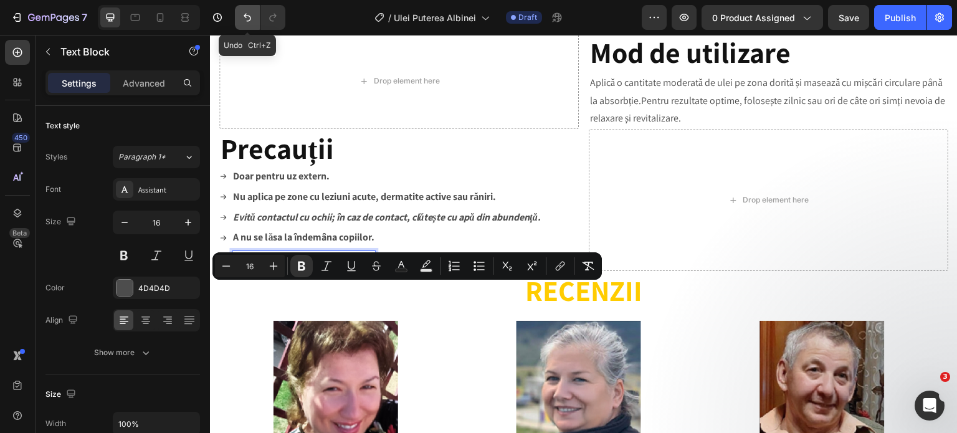
click at [252, 22] on icon "Undo/Redo" at bounding box center [247, 17] width 12 height 12
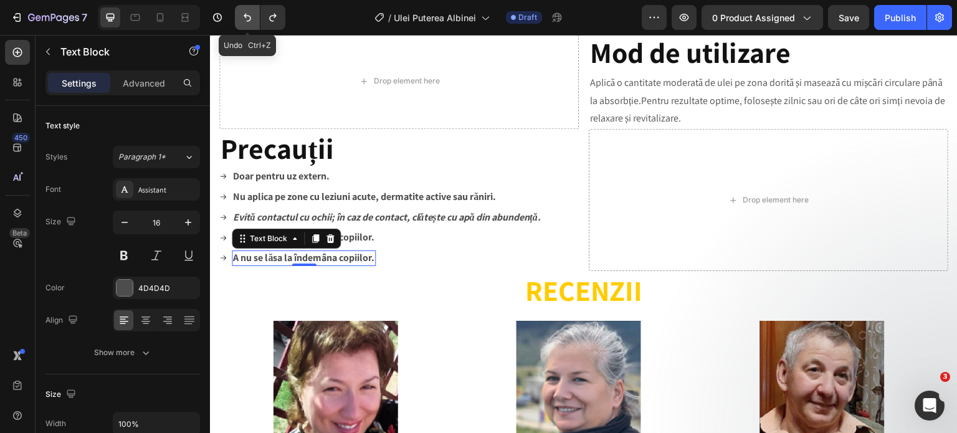
click at [252, 22] on icon "Undo/Redo" at bounding box center [247, 17] width 12 height 12
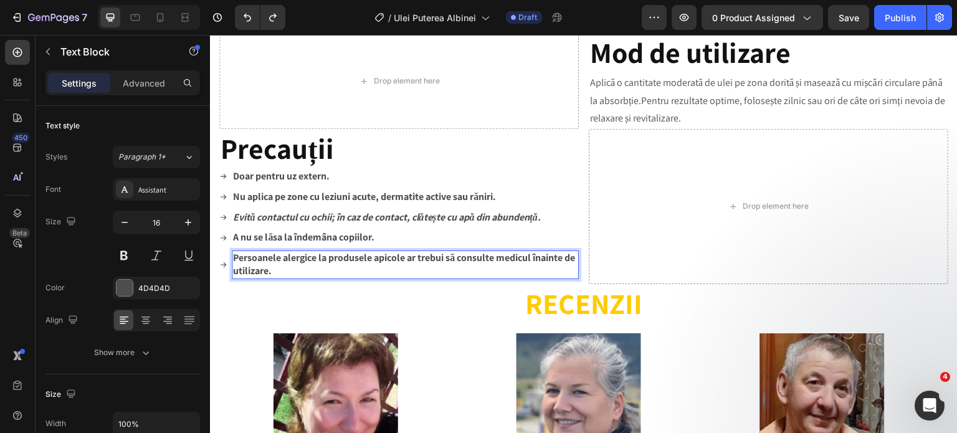
click at [535, 277] on strong "Persoanele alergice la produsele apicole ar trebui să consulte medicul înainte …" at bounding box center [404, 264] width 342 height 26
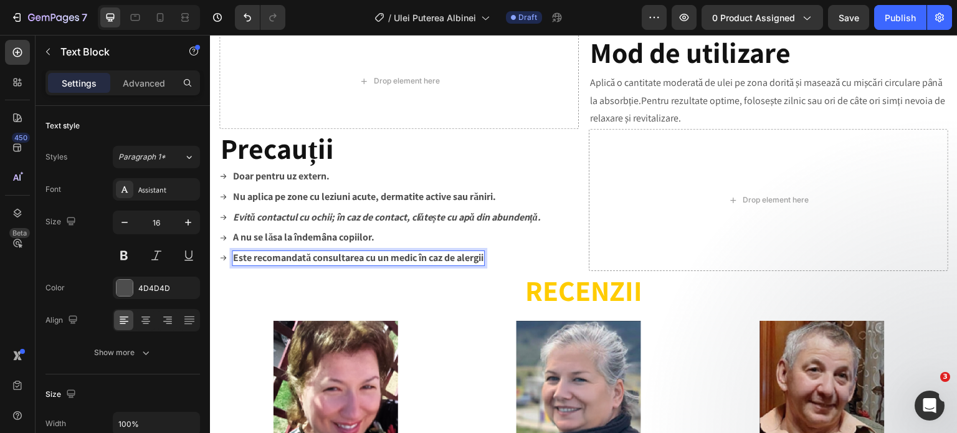
click at [483, 264] on strong "Este recomandată consultarea cu un medic în caz de alergii" at bounding box center [358, 257] width 250 height 13
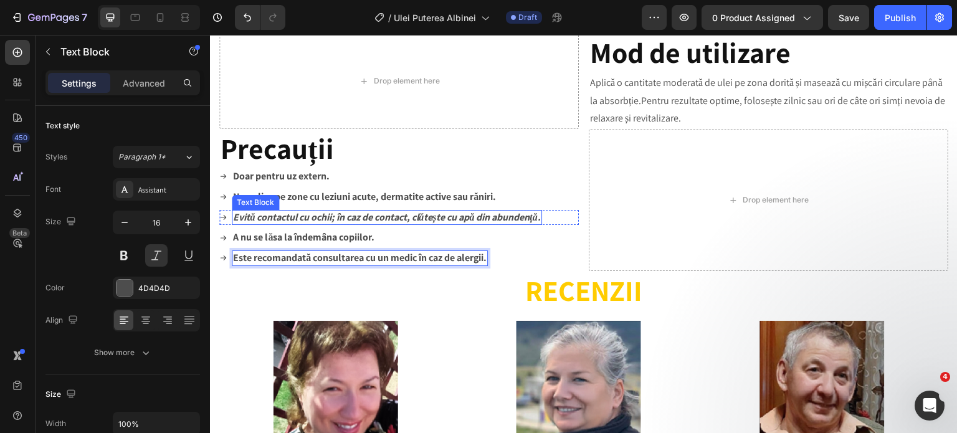
click at [358, 224] on strong "Evită contactul cu ochii; în caz de contact, clătește cu apă din abundență." at bounding box center [387, 217] width 308 height 13
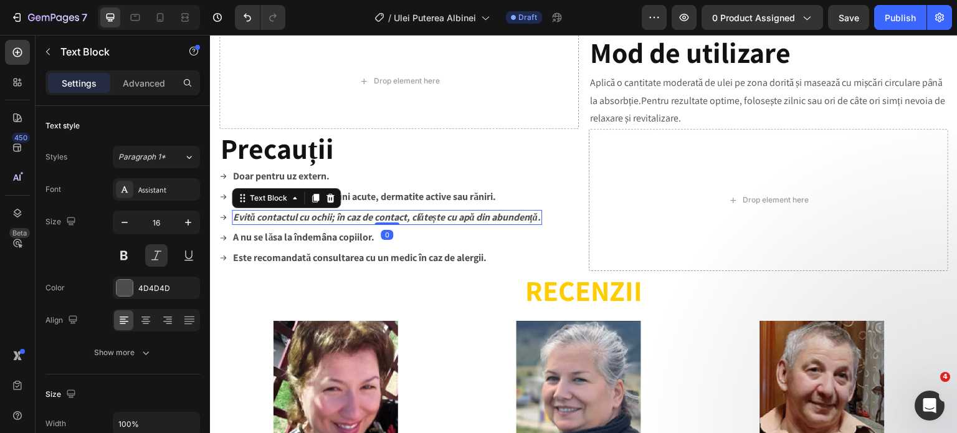
click at [358, 224] on strong "Evită contactul cu ochii; în caz de contact, clătește cu apă din abundență." at bounding box center [387, 217] width 308 height 13
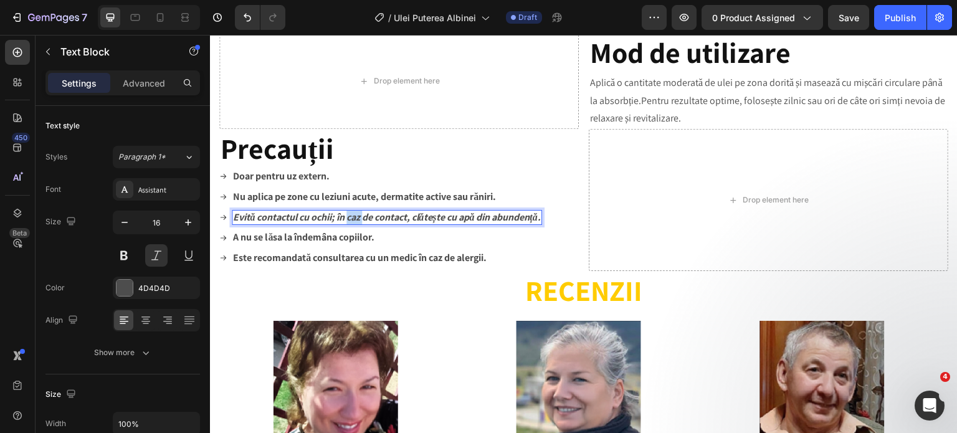
click at [358, 224] on strong "Evită contactul cu ochii; în caz de contact, clătește cu apă din abundență." at bounding box center [387, 217] width 308 height 13
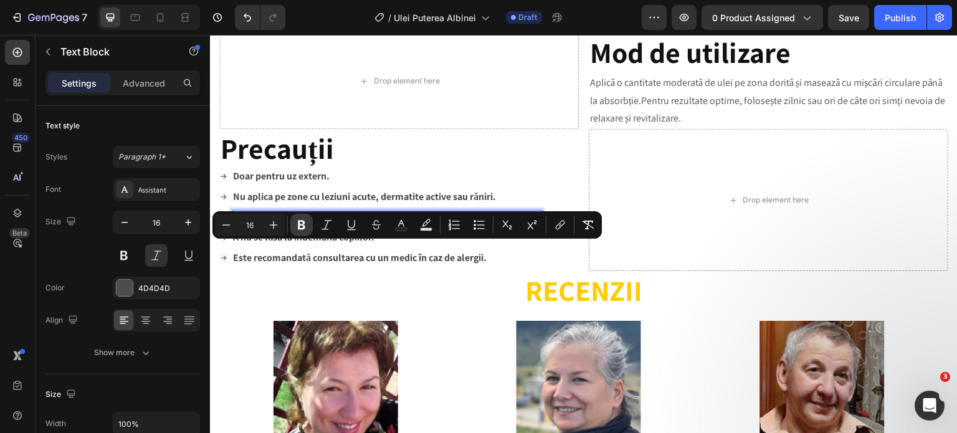
click at [299, 226] on icon "Editor contextual toolbar" at bounding box center [301, 225] width 7 height 9
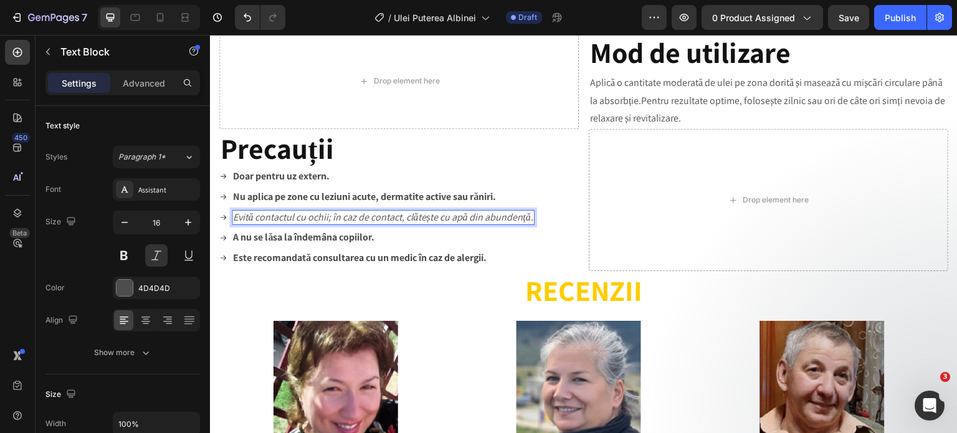
click at [352, 224] on p "Evită contactul cu ochii; în caz de contact, clătește cu apă din abundență." at bounding box center [383, 217] width 300 height 13
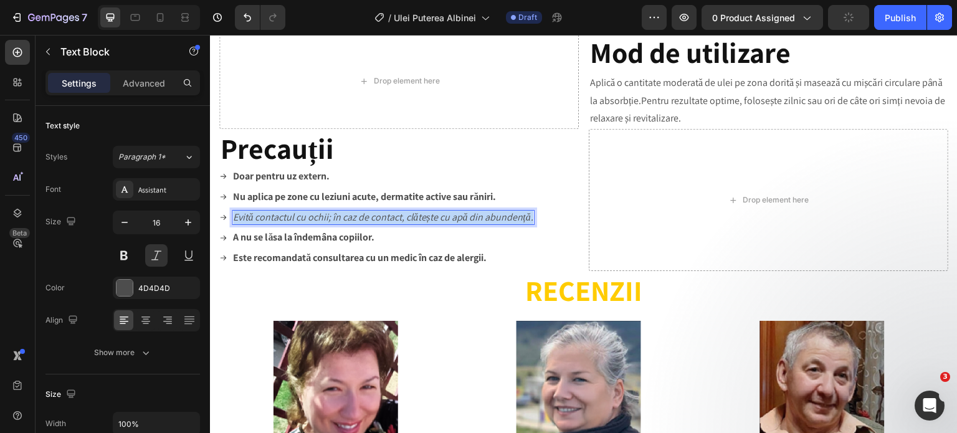
click at [352, 224] on p "Evită contactul cu ochii; în caz de contact, clătește cu apă din abundență." at bounding box center [383, 217] width 300 height 13
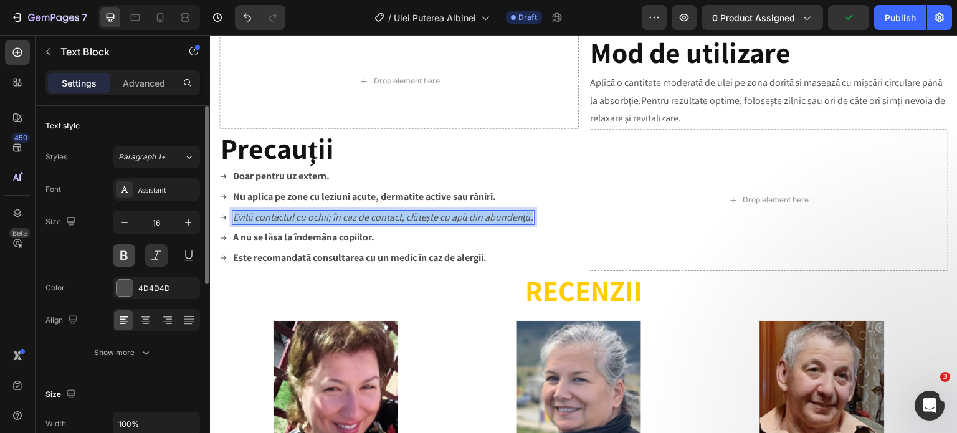
click at [118, 256] on button at bounding box center [124, 255] width 22 height 22
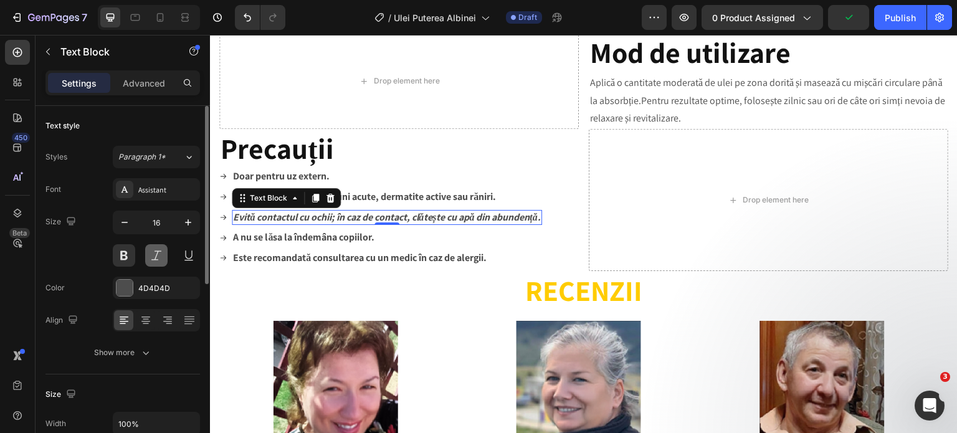
click at [150, 257] on button at bounding box center [156, 255] width 22 height 22
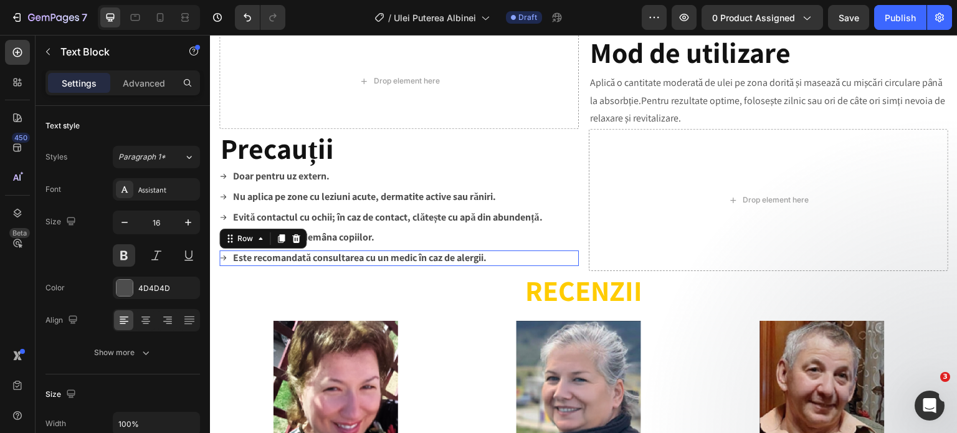
click at [526, 266] on div "Icon Este recomandată consultarea cu un medic în caz de alergii. Text Block Row…" at bounding box center [398, 258] width 359 height 16
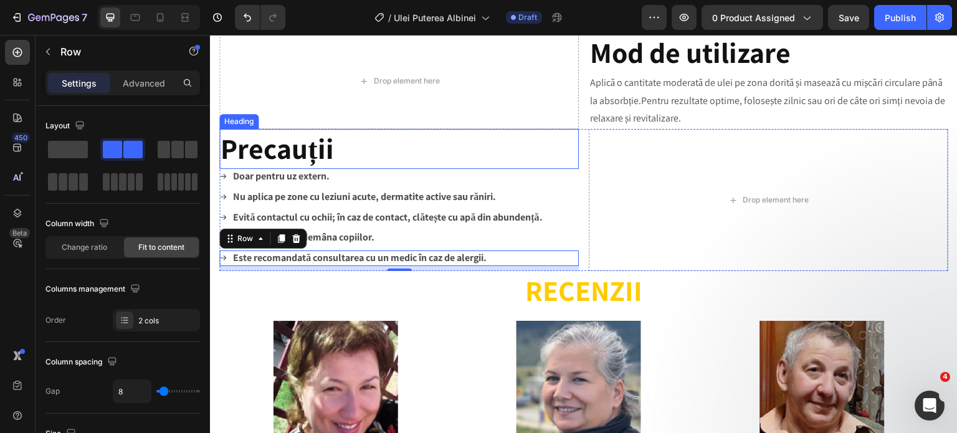
click at [541, 169] on h2 "Precauții" at bounding box center [398, 149] width 359 height 40
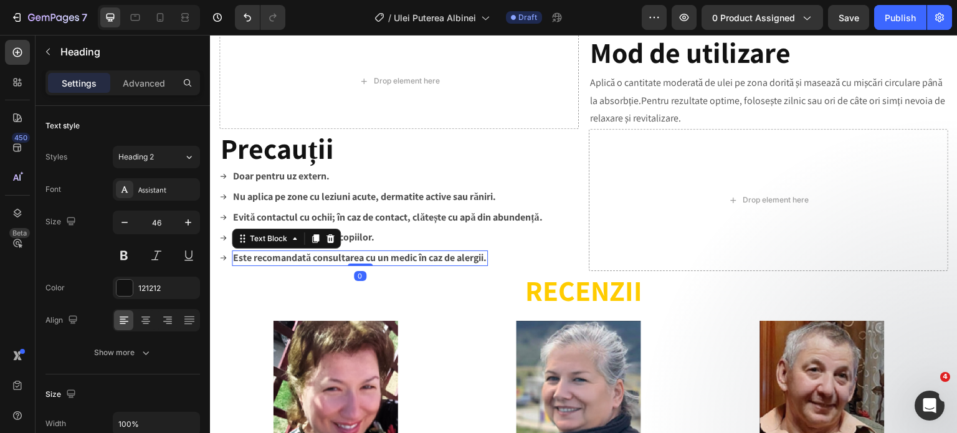
click at [364, 264] on strong "Este recomandată consultarea cu un medic în caz de alergii." at bounding box center [360, 257] width 254 height 13
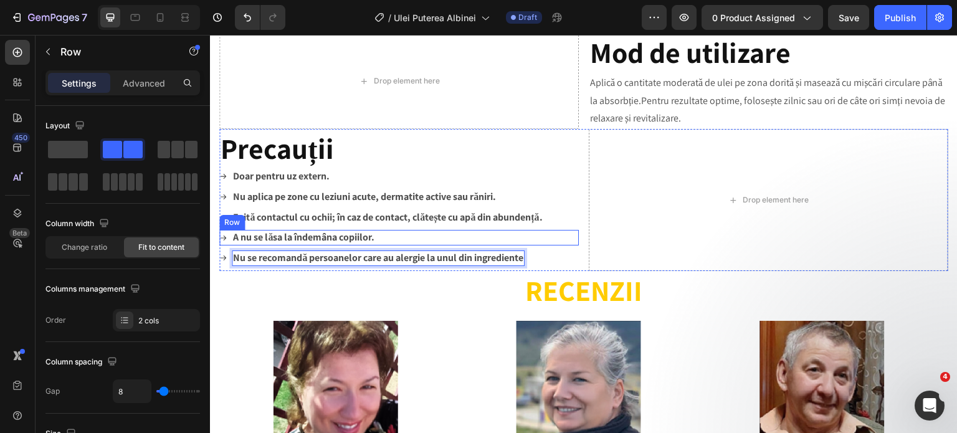
click at [516, 245] on div "Icon A nu se lăsa la îndemâna copiilor. Text Block Row" at bounding box center [398, 238] width 359 height 16
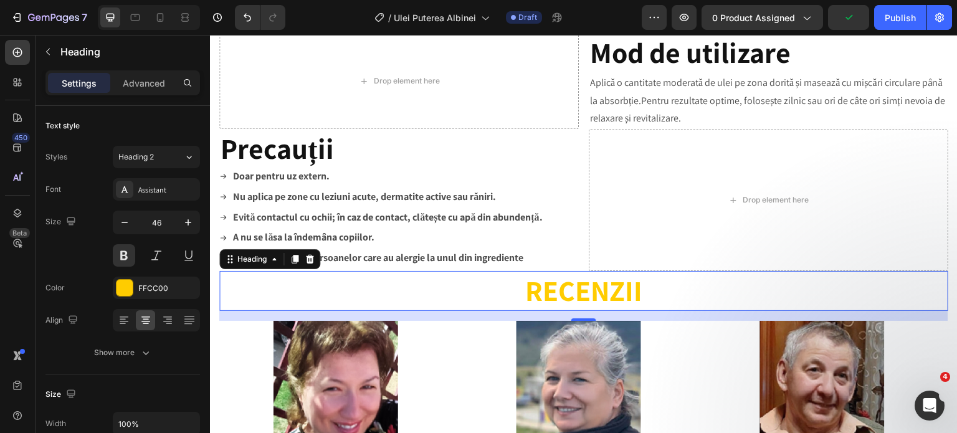
click at [459, 310] on p "RECENZII" at bounding box center [584, 290] width 726 height 37
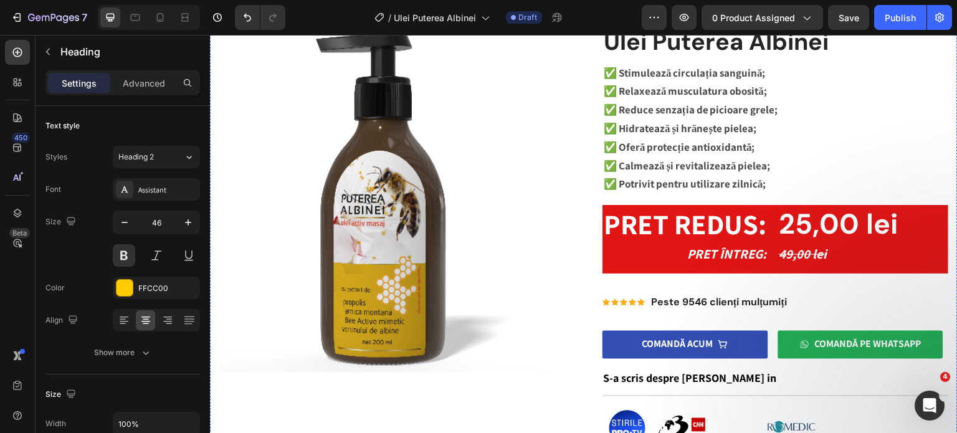
scroll to position [0, 0]
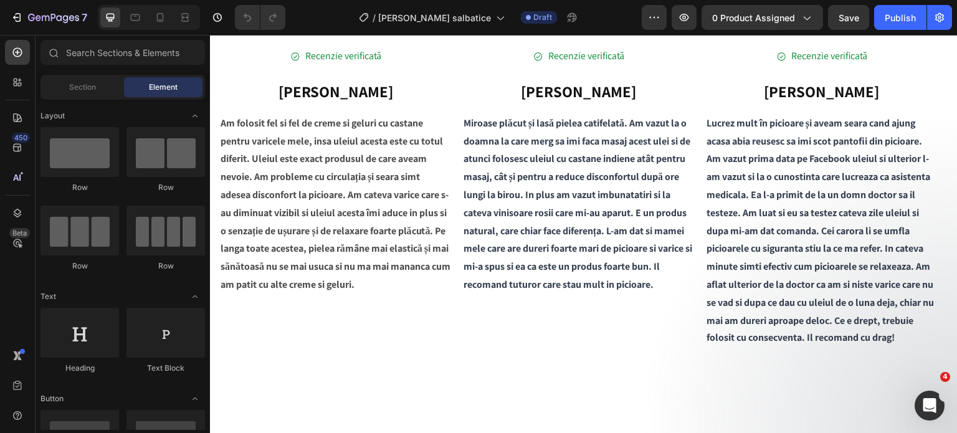
scroll to position [1680, 0]
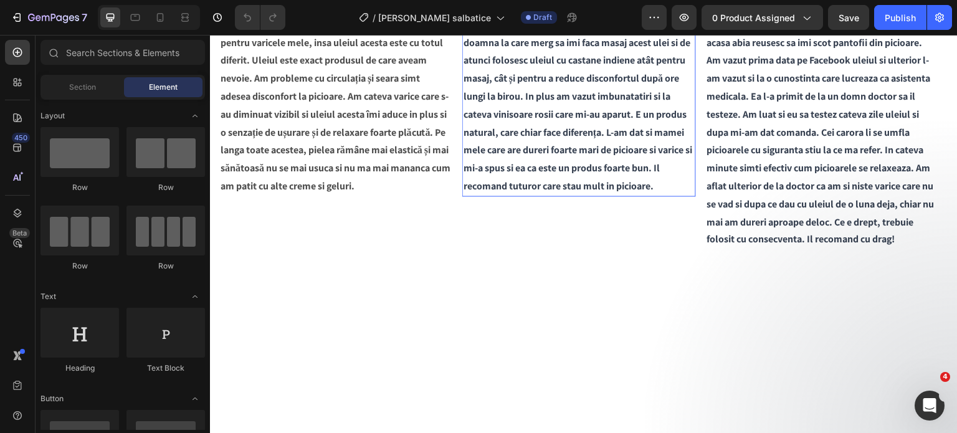
click at [574, 192] on span "Miroase plăcut și lasă pielea catifelată. Am vazut la o doamna la care merg sa …" at bounding box center [578, 104] width 229 height 174
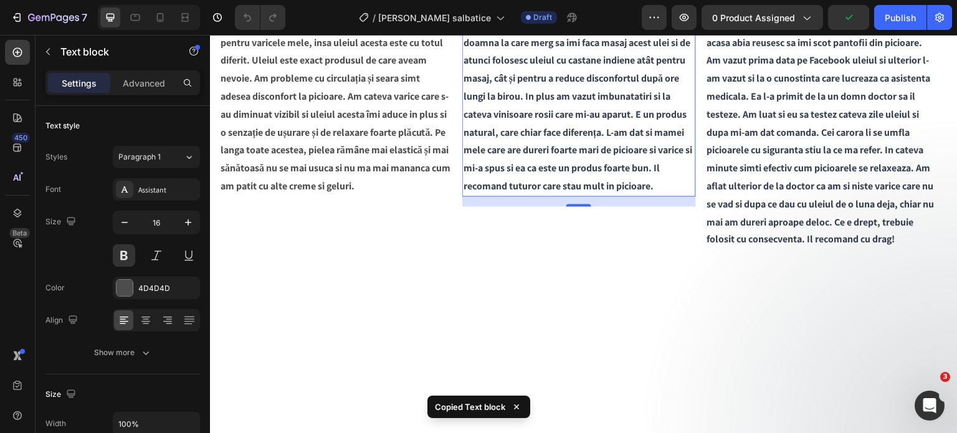
click at [531, 192] on span "Miroase plăcut și lasă pielea catifelată. Am vazut la o doamna la care merg sa …" at bounding box center [578, 104] width 229 height 174
